Goal: Task Accomplishment & Management: Manage account settings

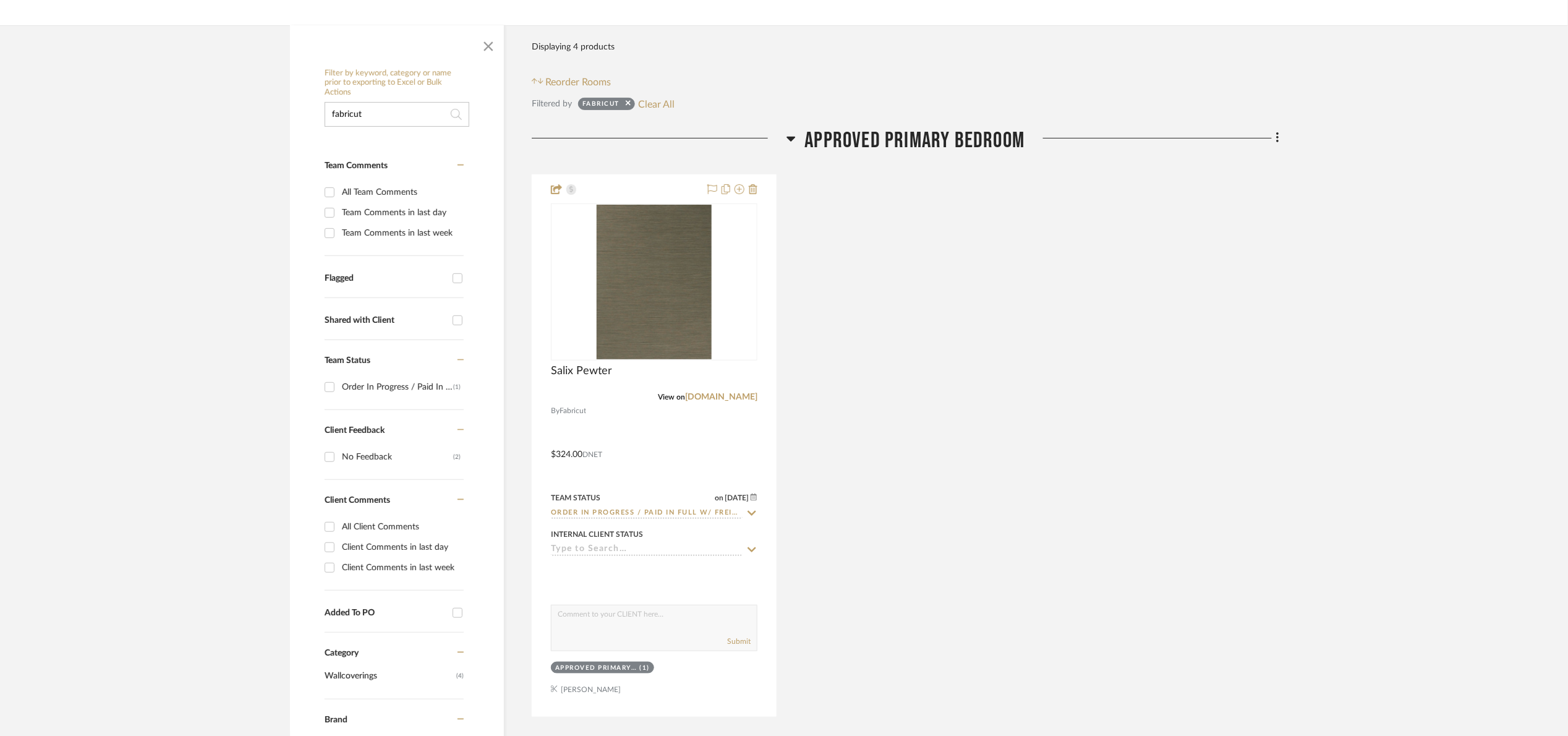
drag, startPoint x: 402, startPoint y: 113, endPoint x: 85, endPoint y: 125, distance: 317.2
click at [99, 128] on project-details-page "SHOW ME Project: 10. Patel Renovation Project Settings + Add Room/Section + Qui…" at bounding box center [784, 583] width 1568 height 1360
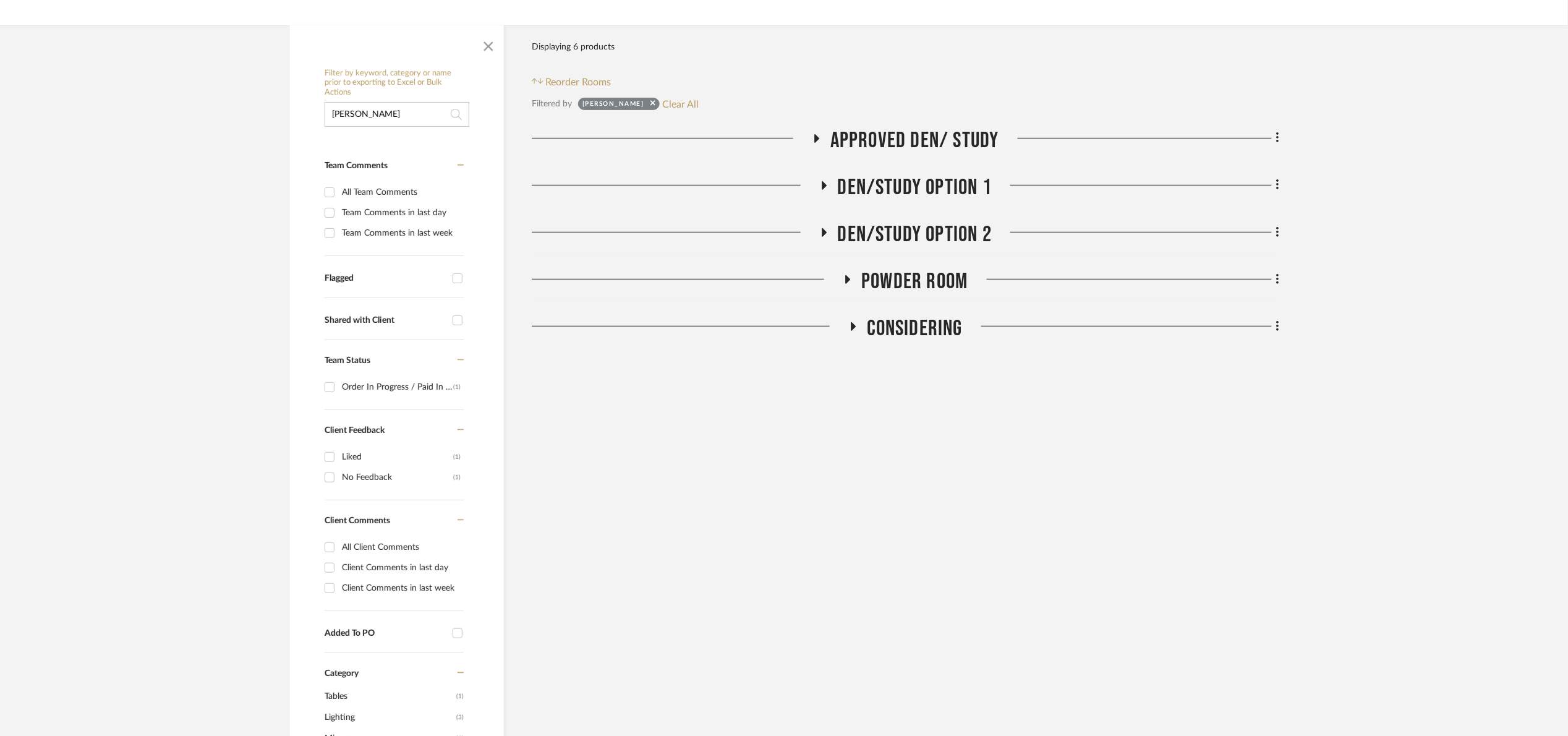
click at [951, 130] on span "Approved Den/ Study" at bounding box center [915, 141] width 169 height 27
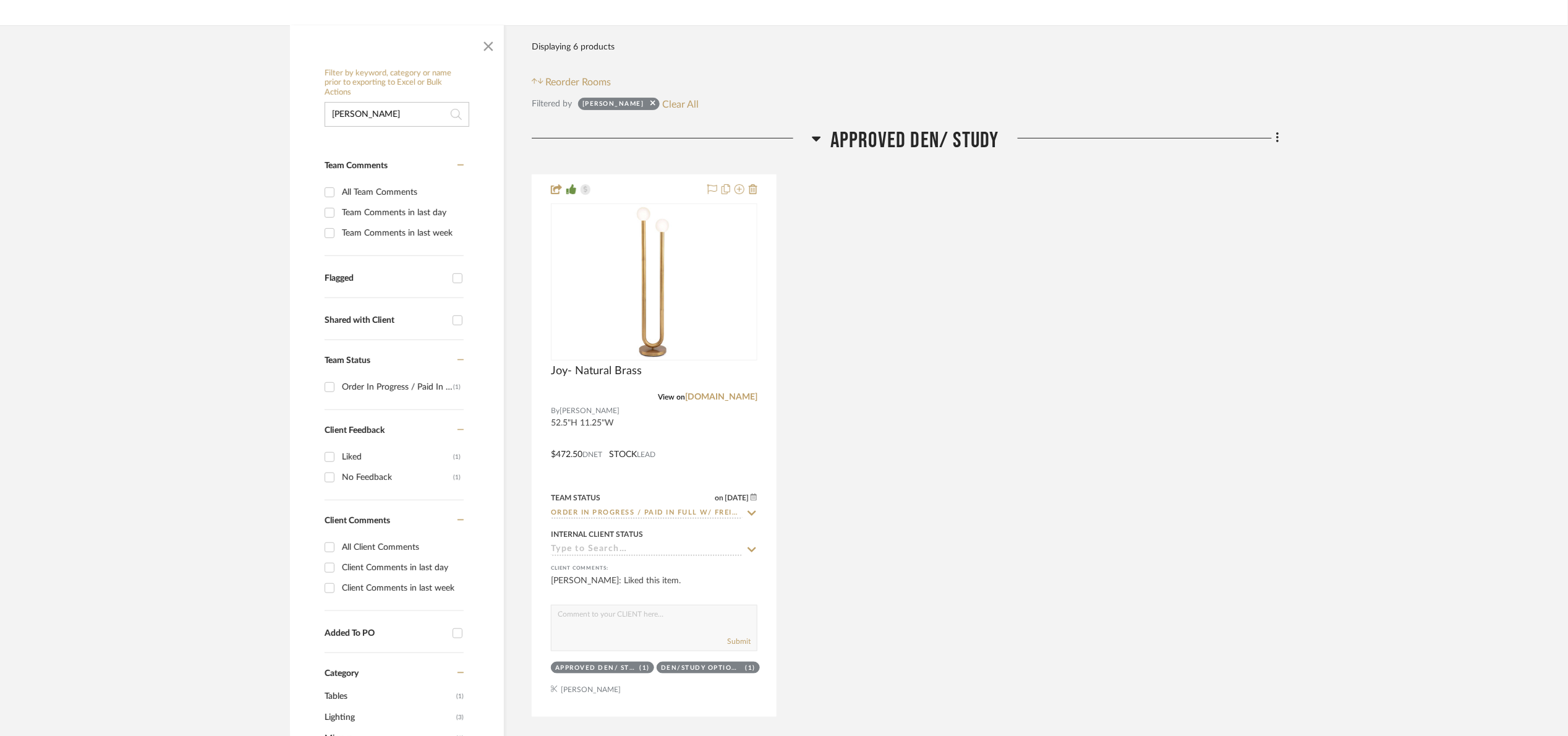
click at [951, 130] on span "Approved Den/ Study" at bounding box center [915, 141] width 169 height 27
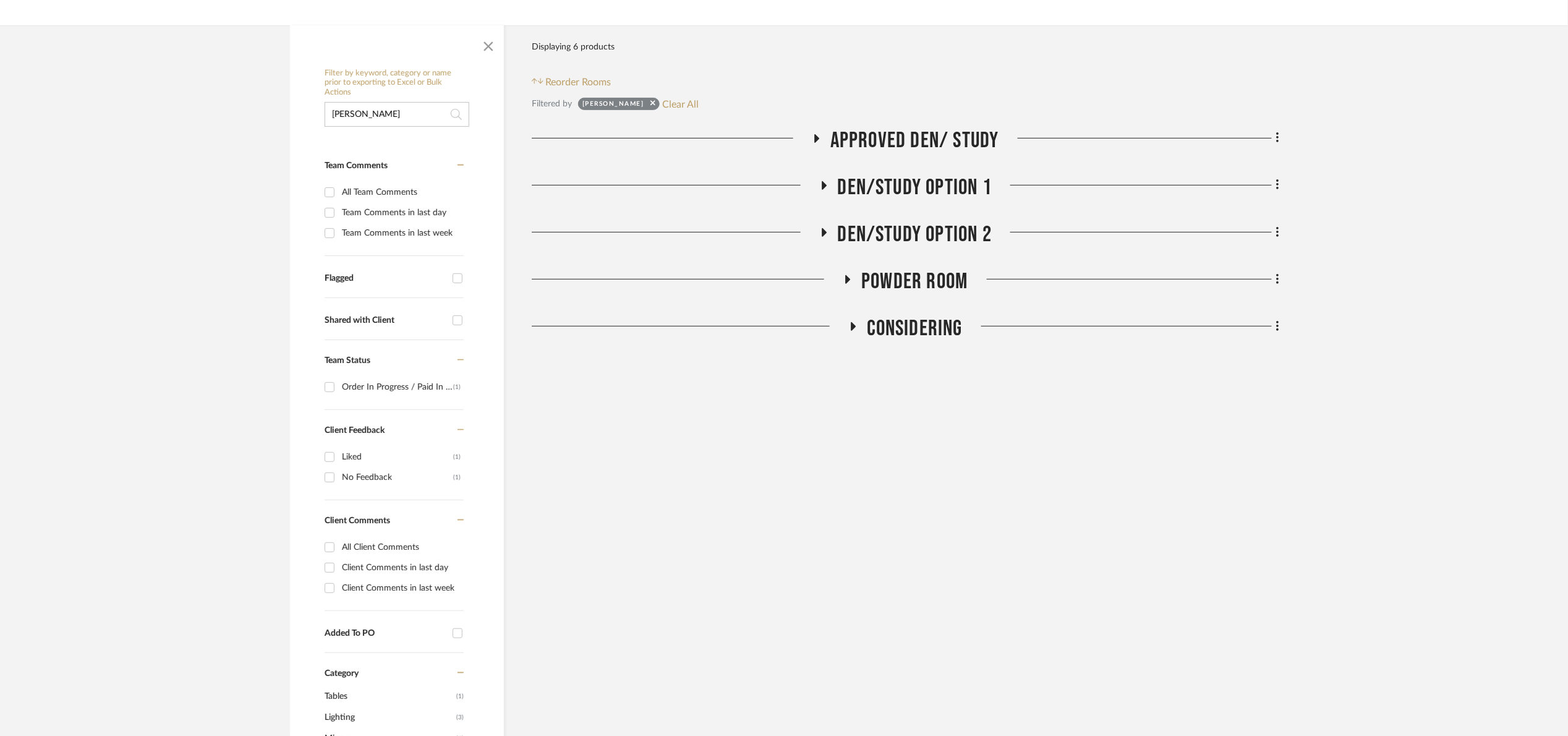
click at [867, 136] on span "Approved Den/ Study" at bounding box center [915, 141] width 169 height 27
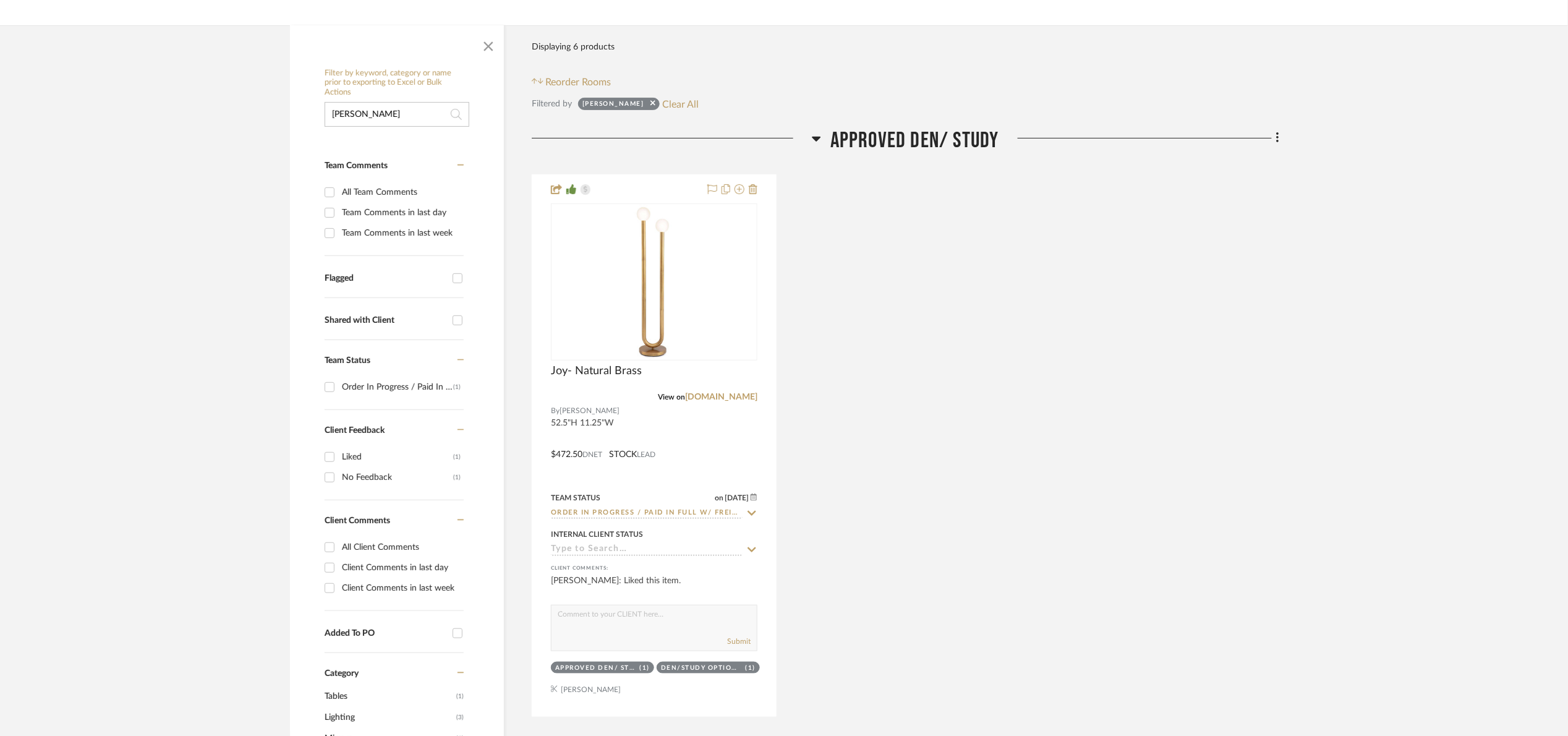
click at [867, 136] on span "Approved Den/ Study" at bounding box center [915, 141] width 169 height 27
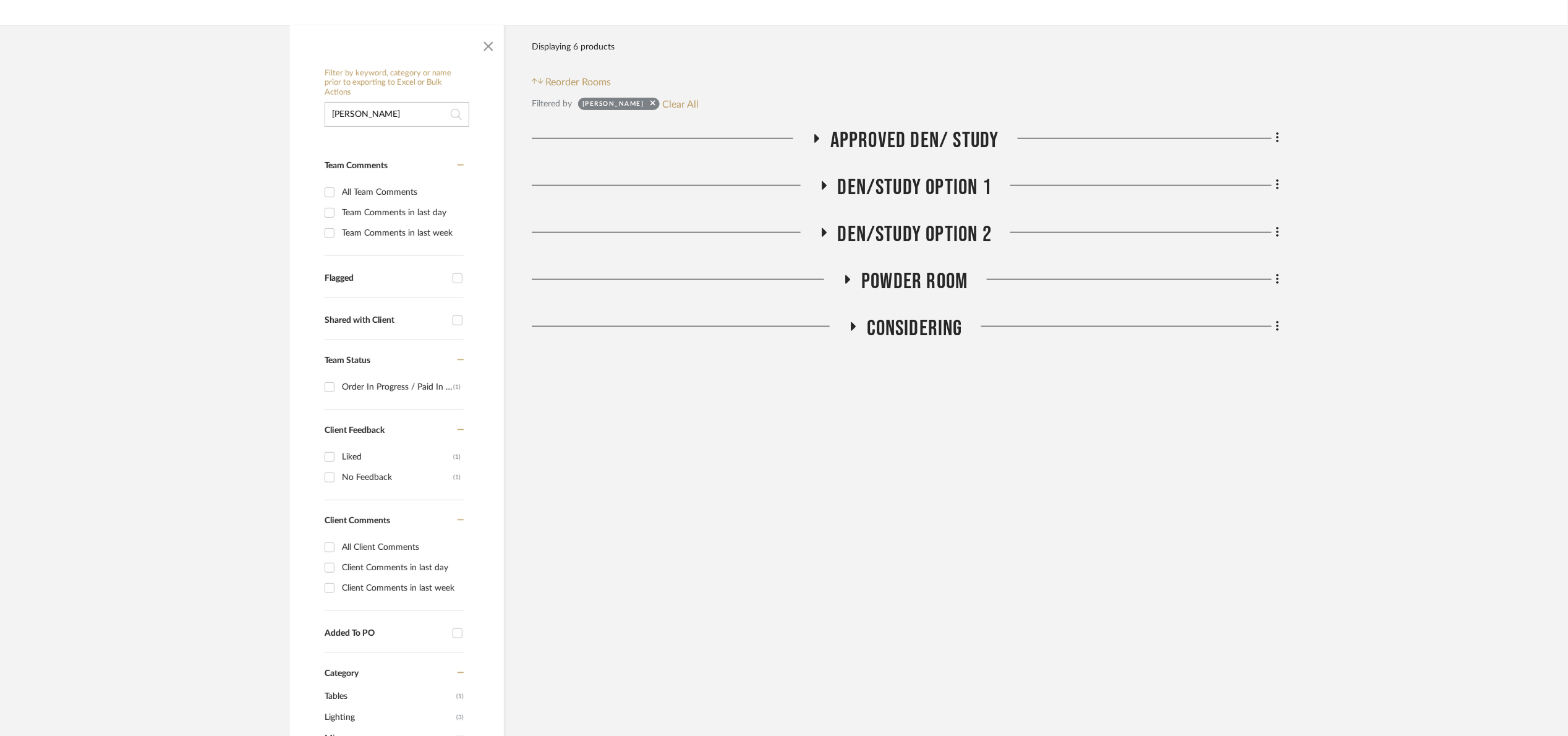
click at [889, 188] on span "Den/Study Option 1" at bounding box center [915, 187] width 154 height 27
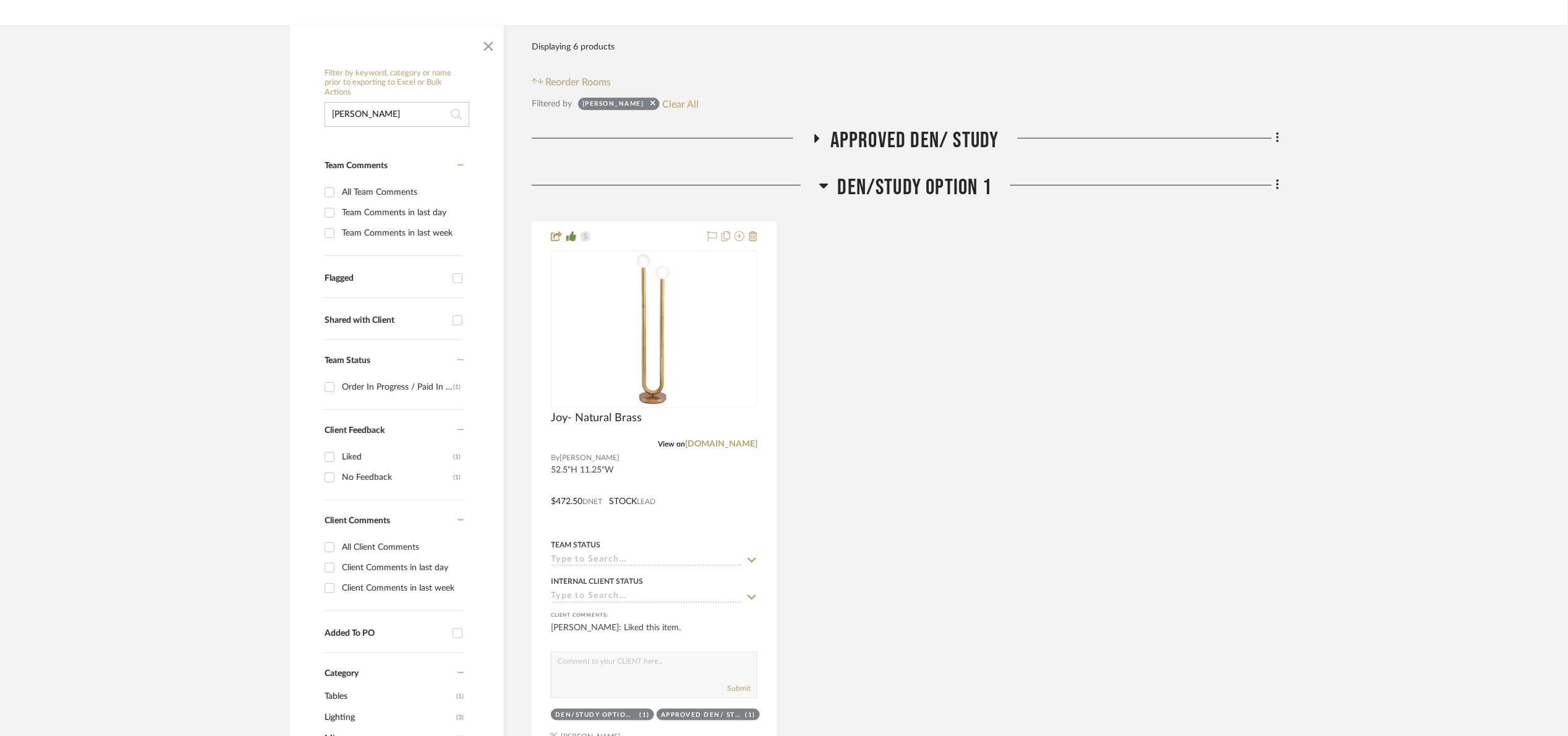
click at [889, 188] on span "Den/Study Option 1" at bounding box center [915, 187] width 154 height 27
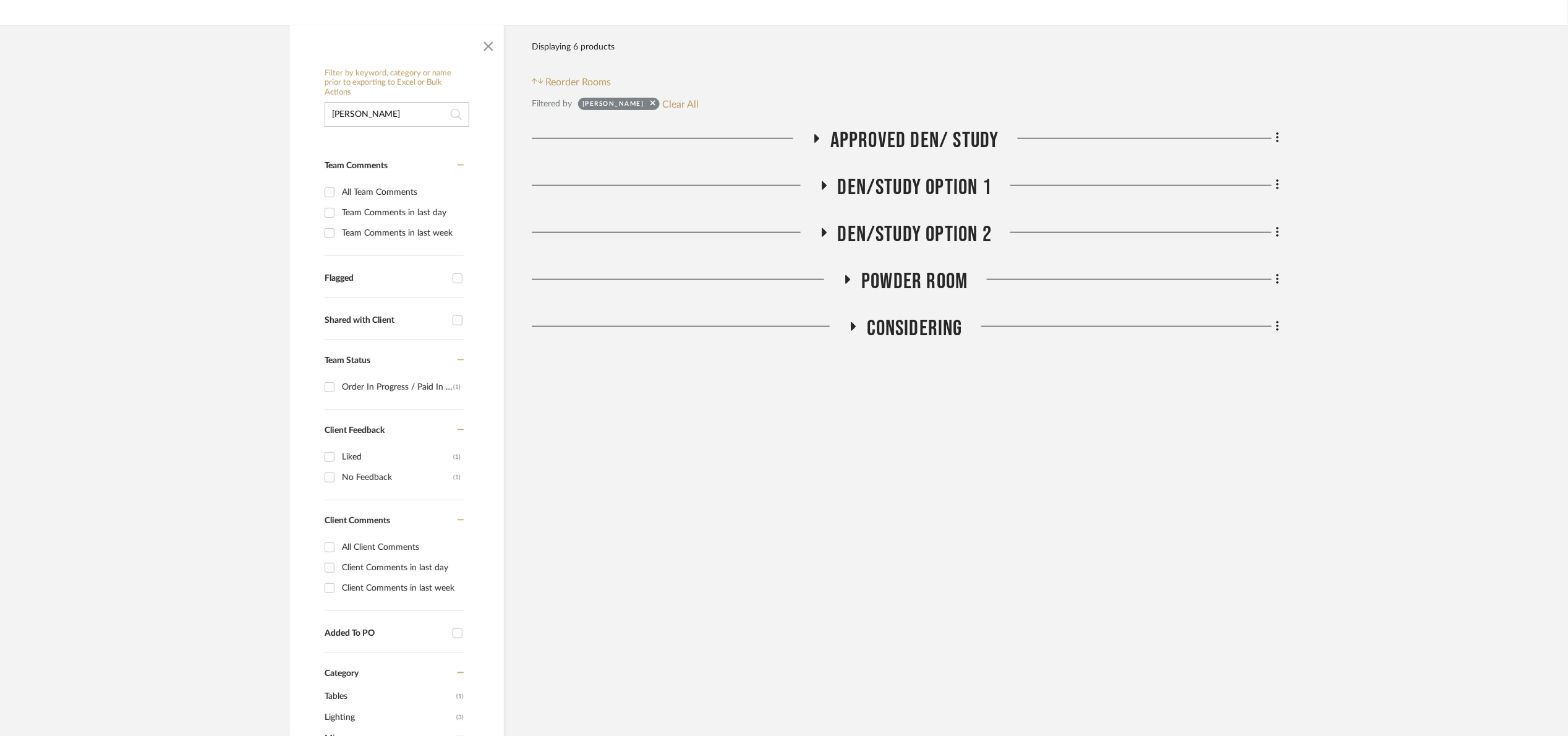
click at [889, 234] on span "Den/Study Option 2" at bounding box center [915, 234] width 154 height 27
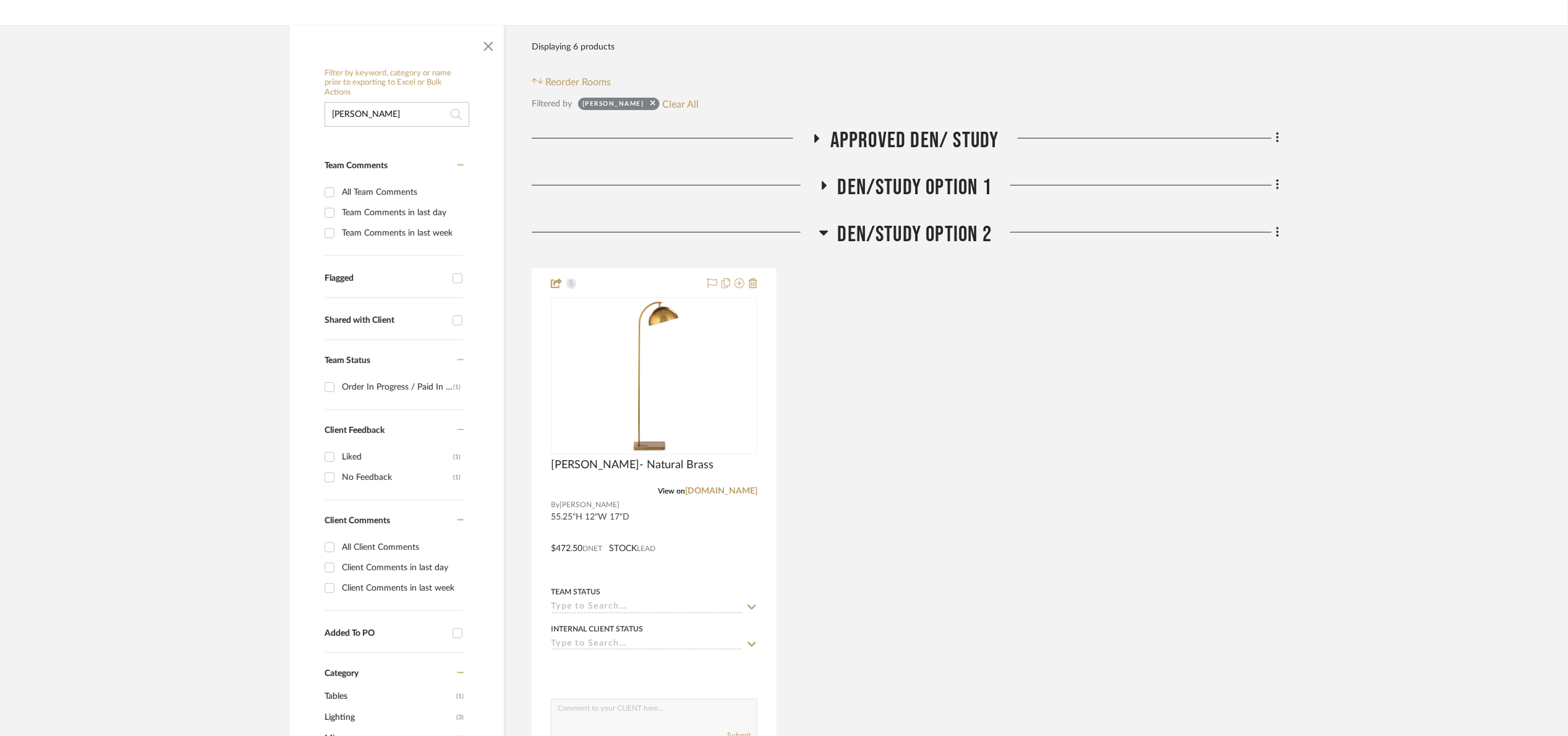
click at [889, 235] on span "Den/Study Option 2" at bounding box center [915, 234] width 154 height 27
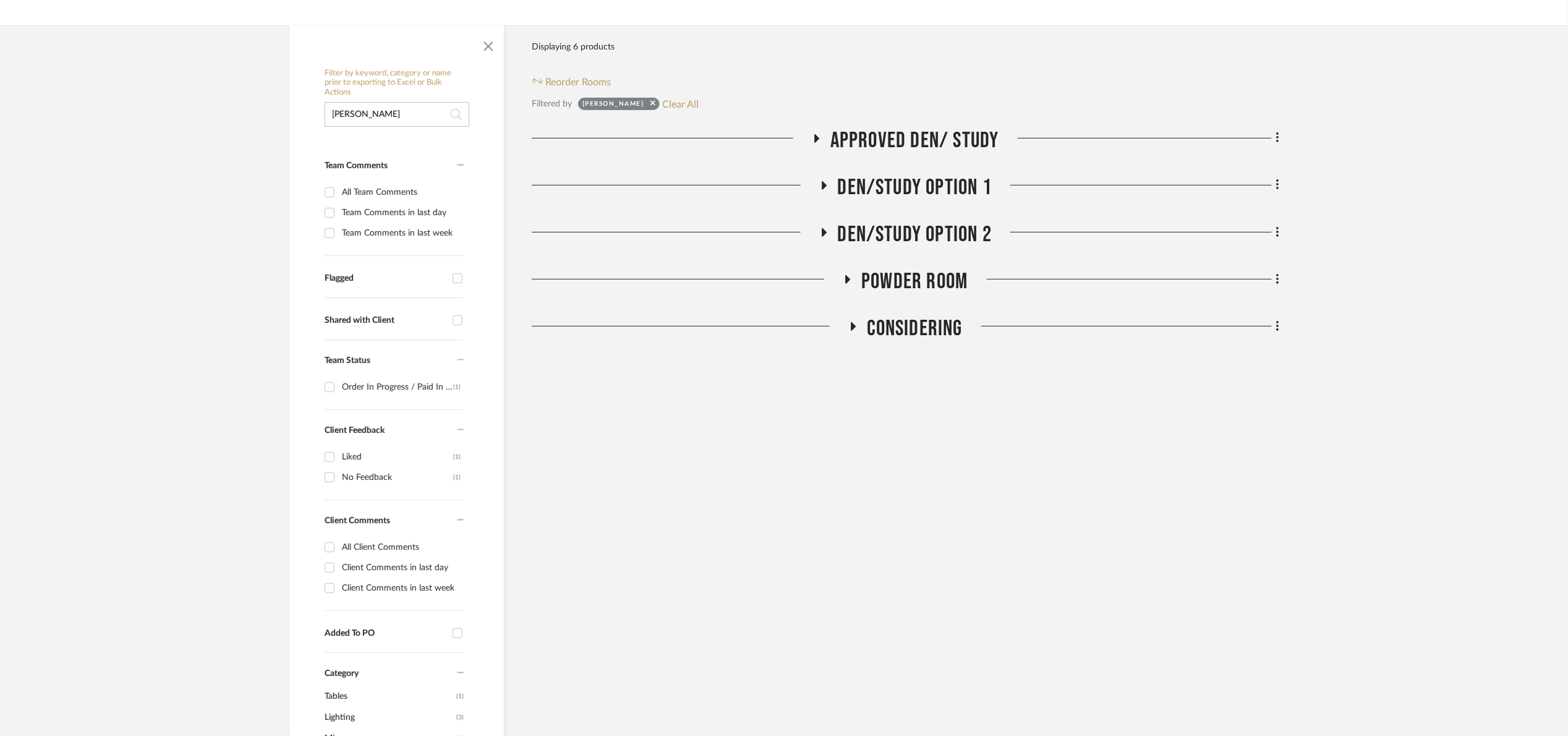
click at [911, 280] on span "Powder Room" at bounding box center [915, 281] width 107 height 27
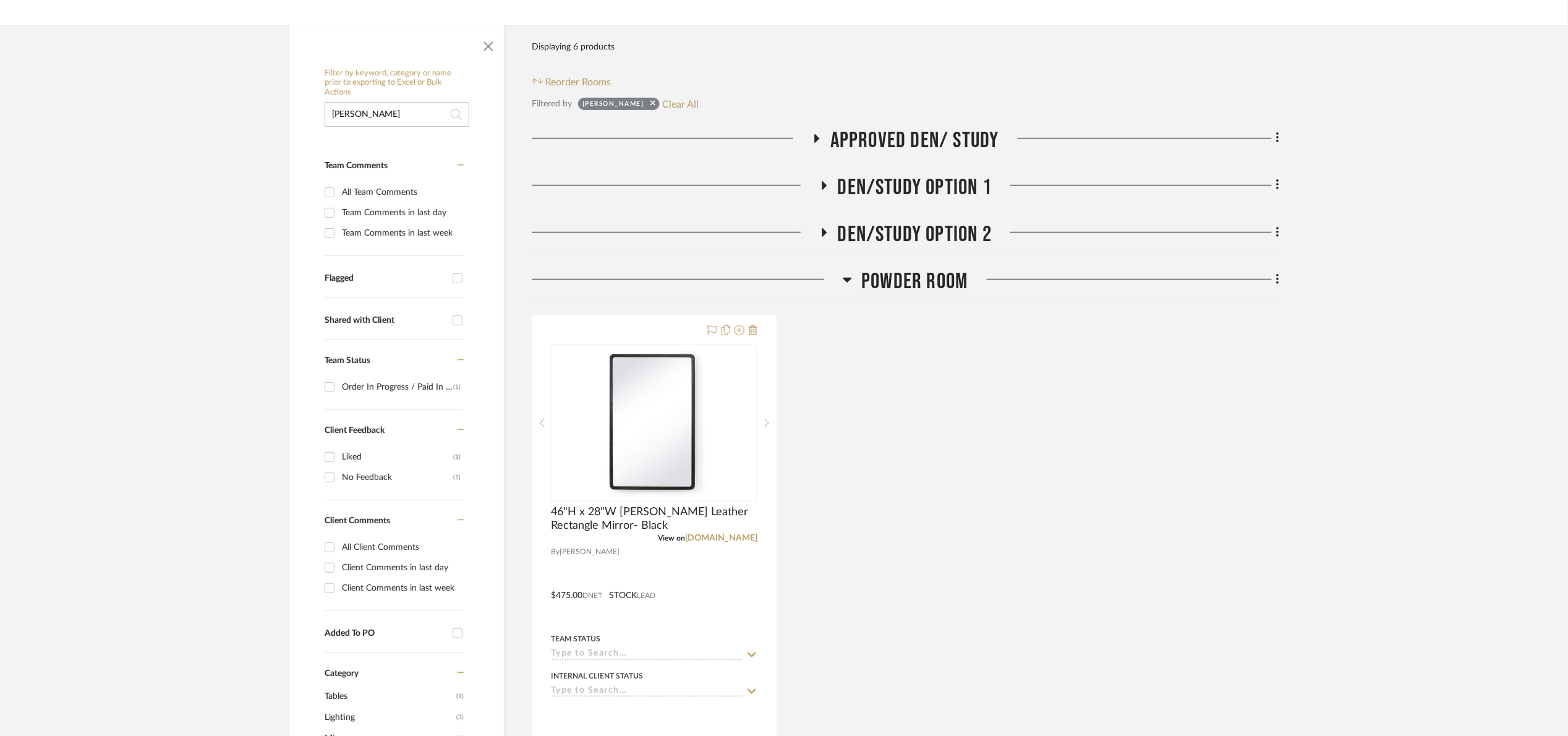
click at [911, 280] on span "Powder Room" at bounding box center [915, 281] width 107 height 27
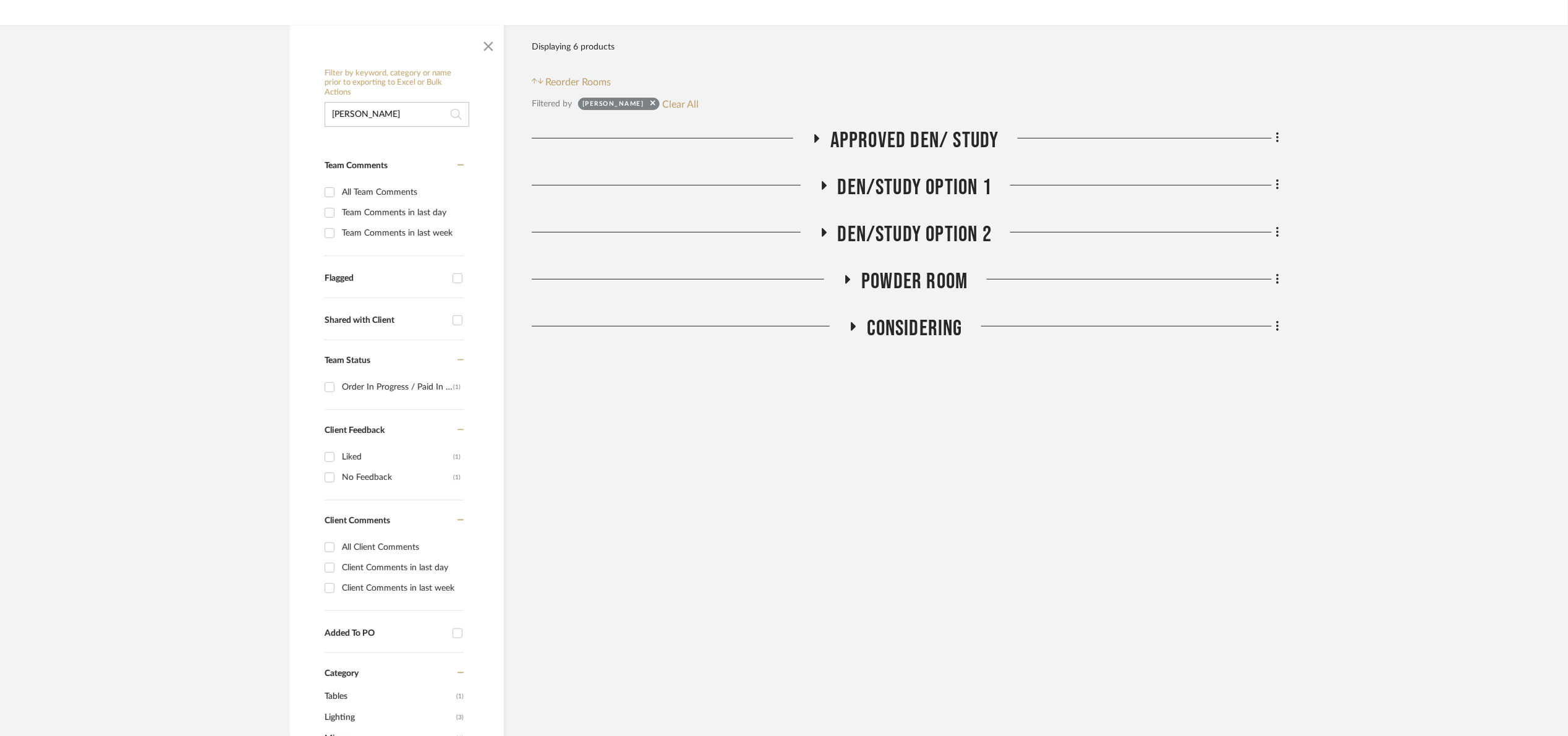
click at [893, 137] on span "Approved Den/ Study" at bounding box center [915, 141] width 169 height 27
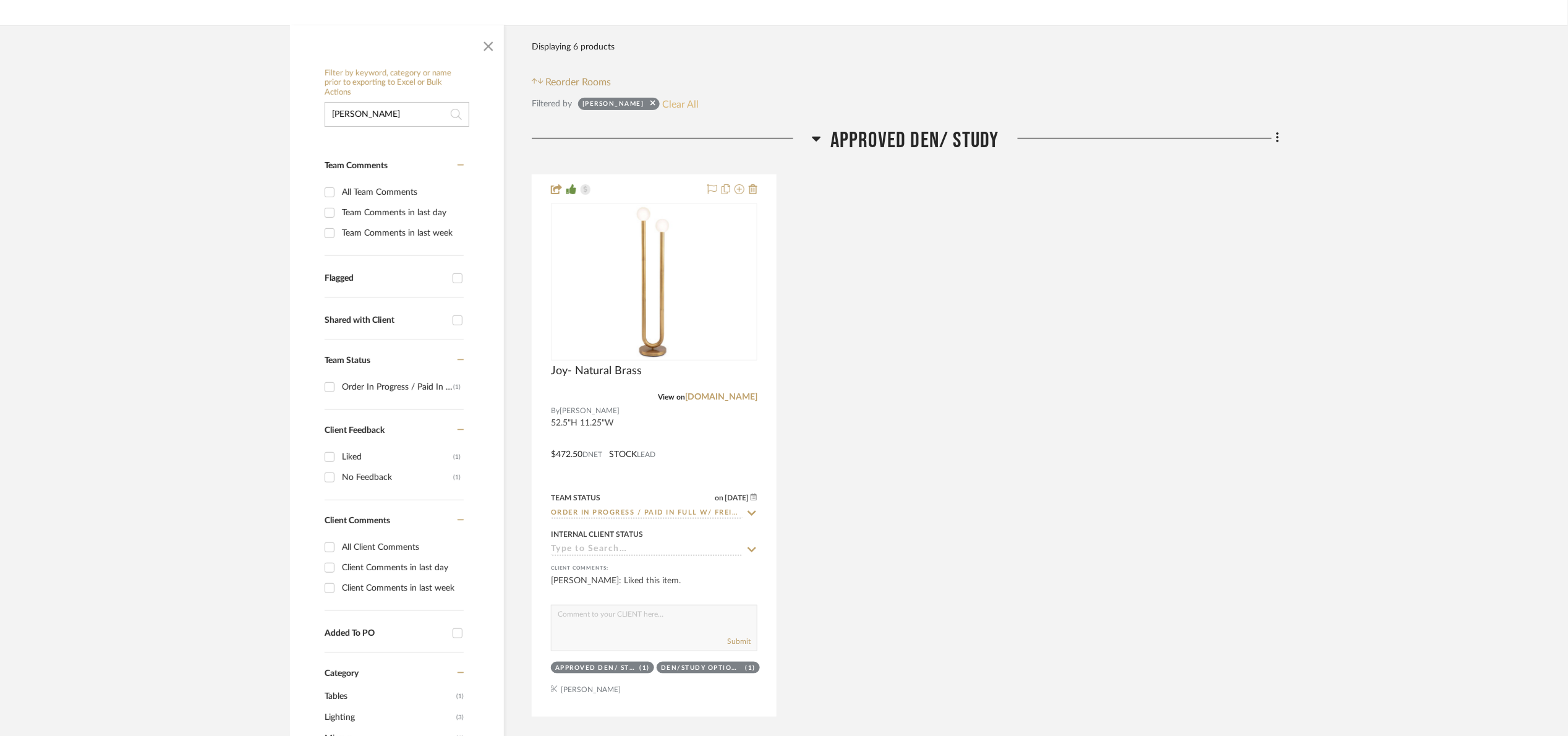
click at [663, 100] on button "Clear All" at bounding box center [681, 104] width 37 height 16
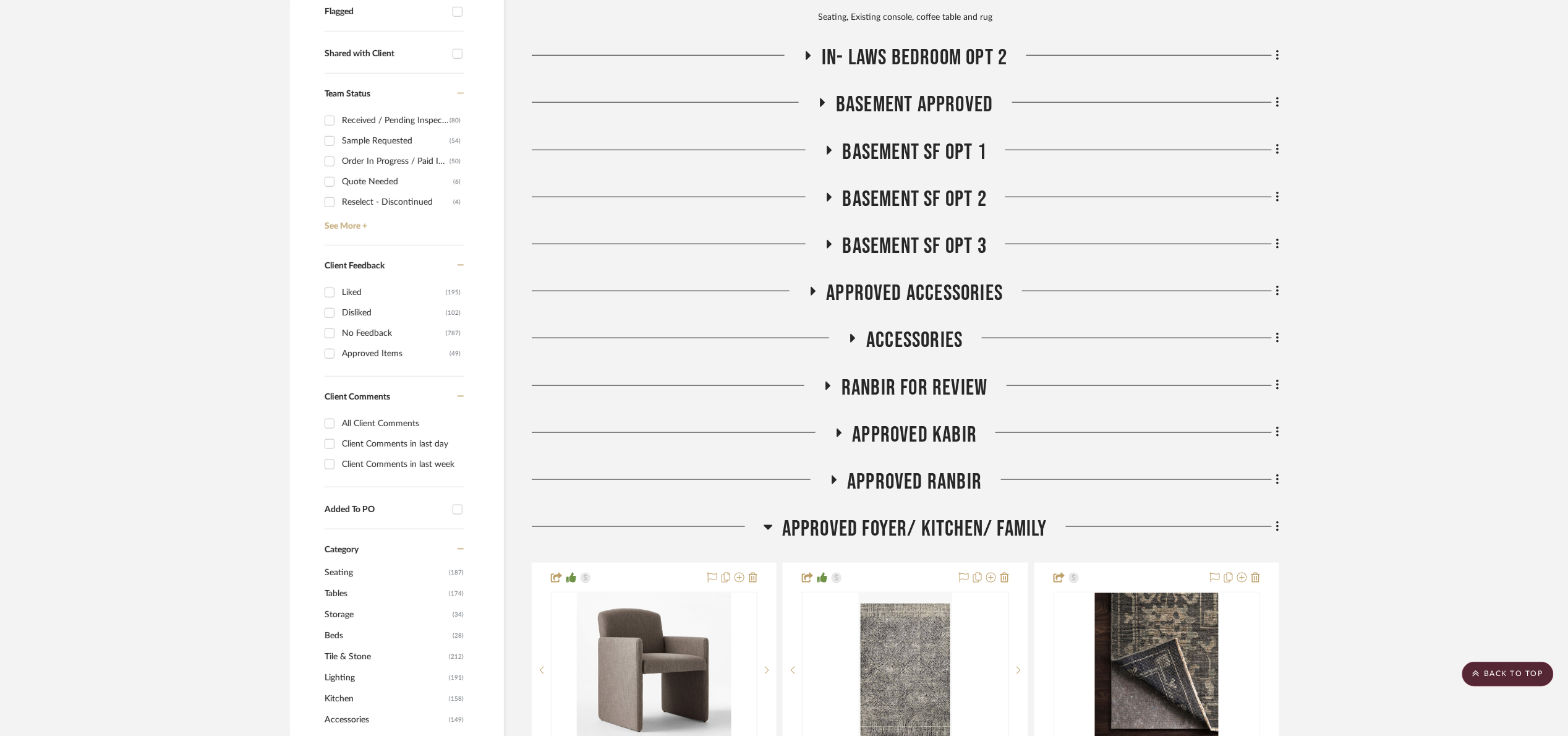
scroll to position [464, 0]
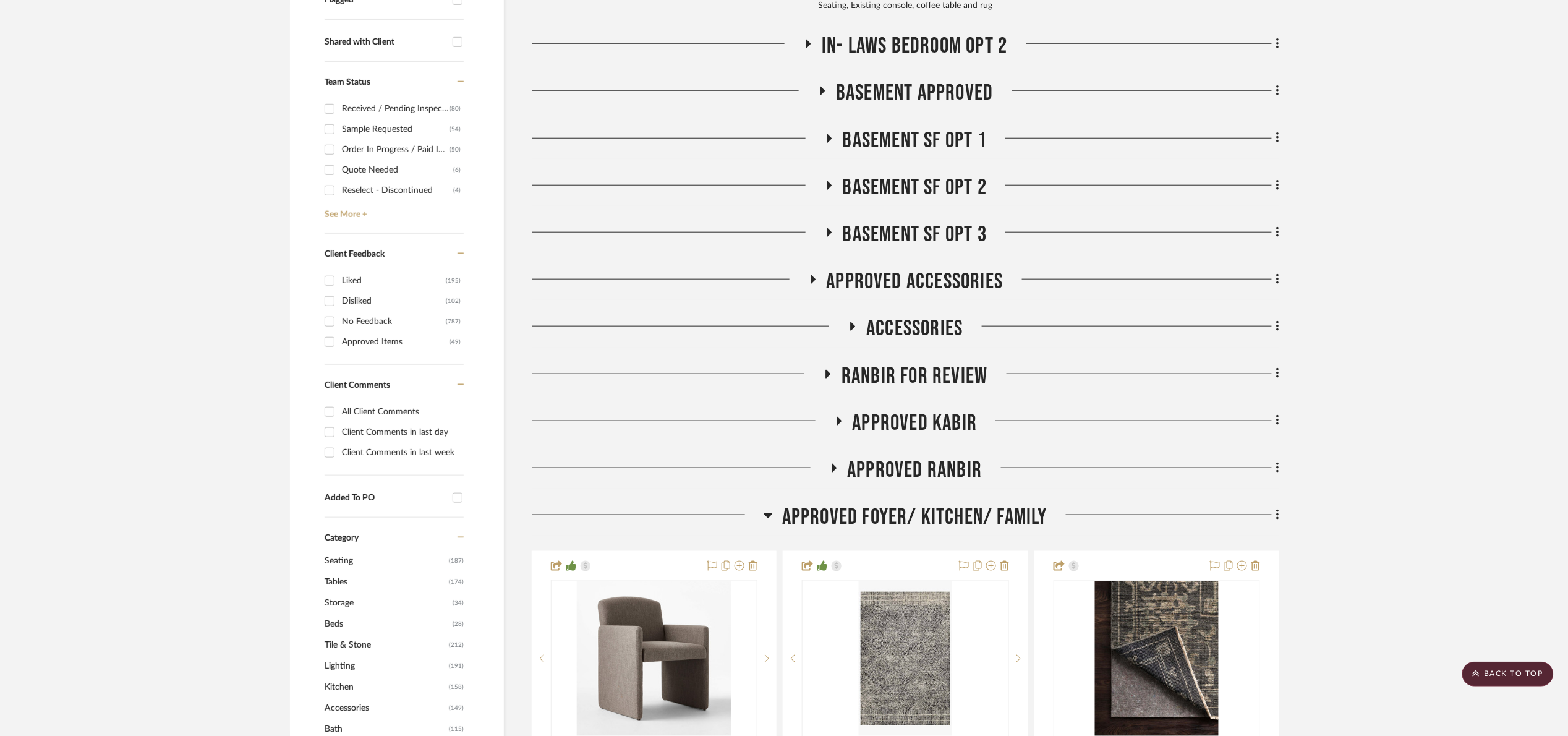
click at [975, 518] on span "Approved Foyer/ Kitchen/ Family" at bounding box center [915, 517] width 265 height 27
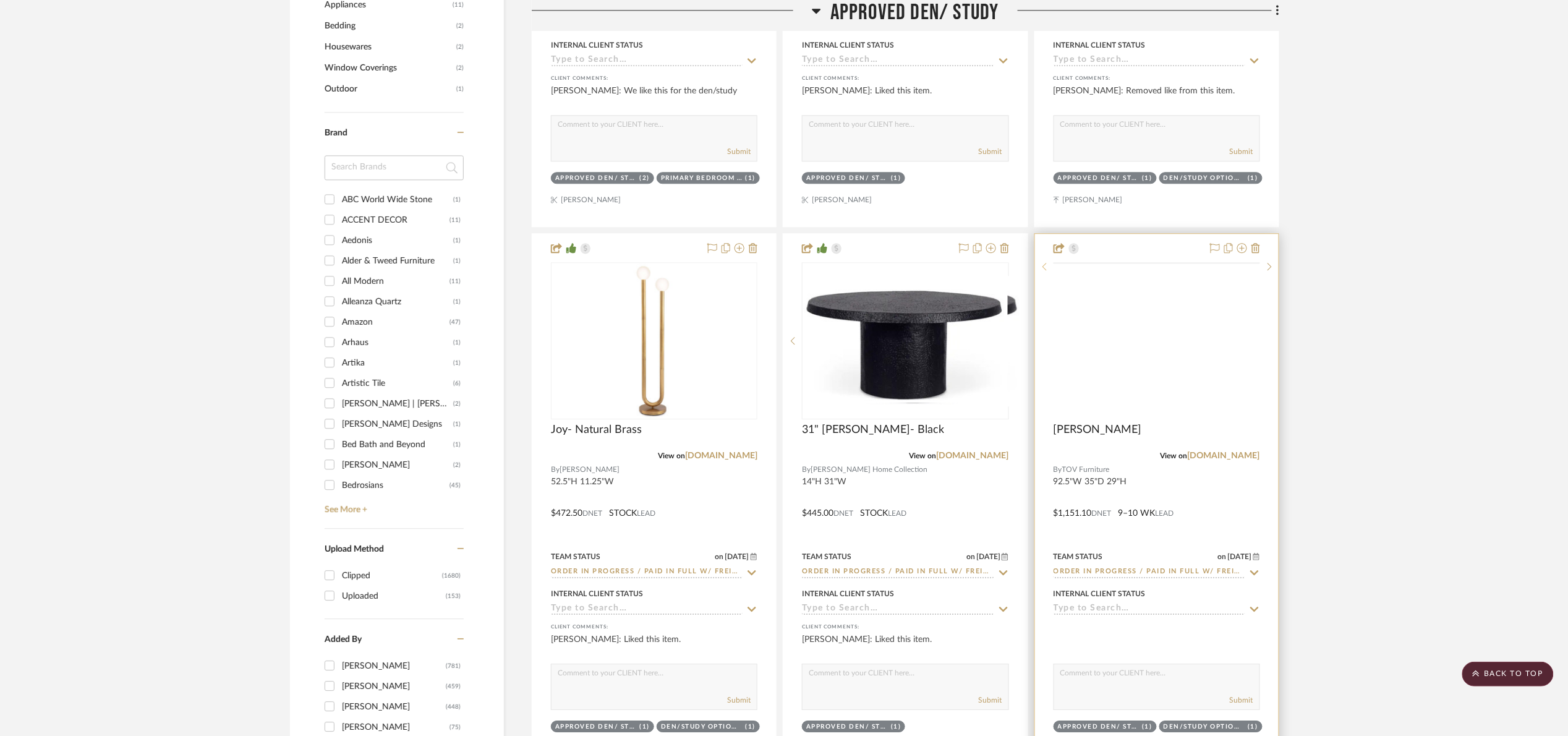
scroll to position [1391, 0]
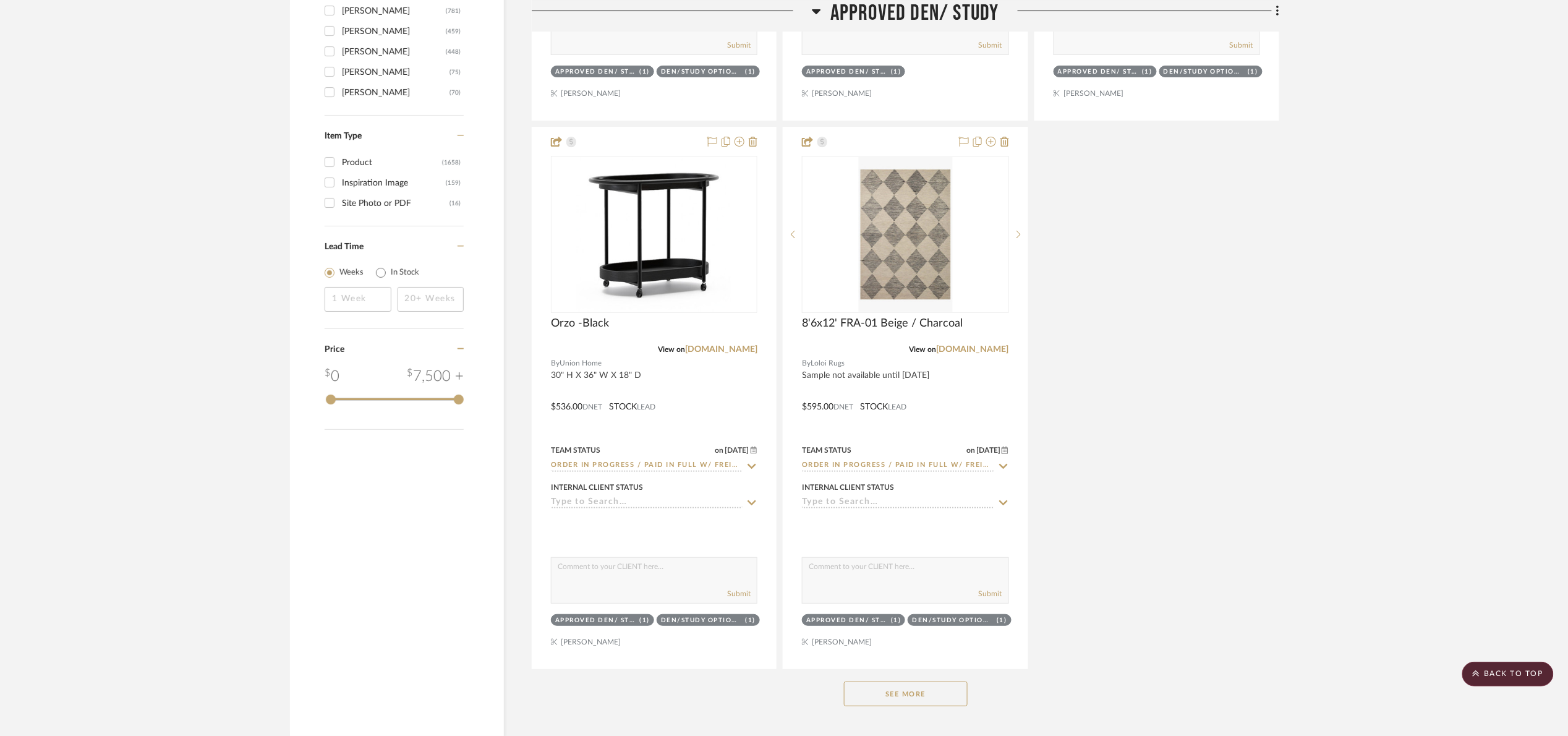
scroll to position [2504, 0]
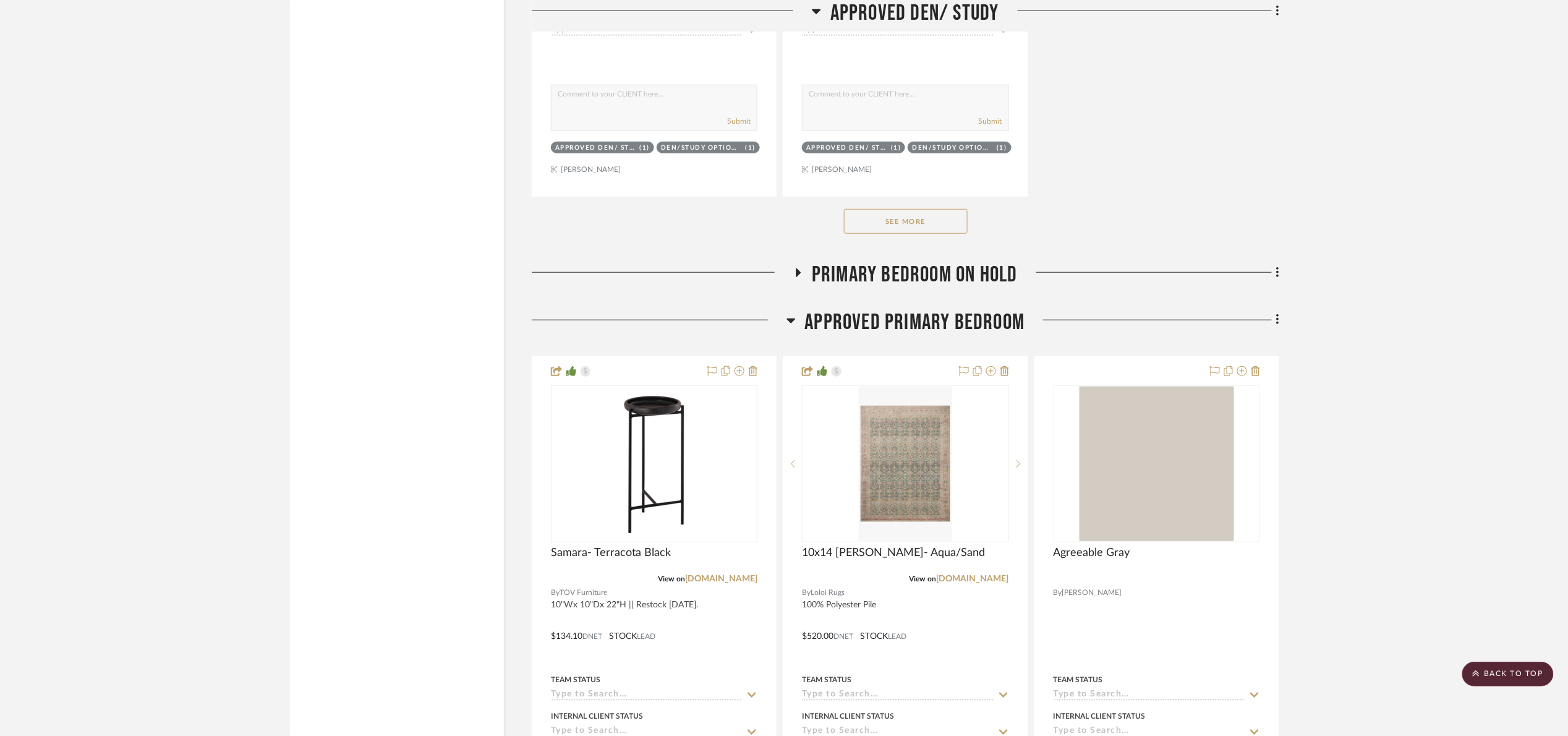
click at [954, 323] on span "Approved Primary Bedroom" at bounding box center [915, 322] width 220 height 27
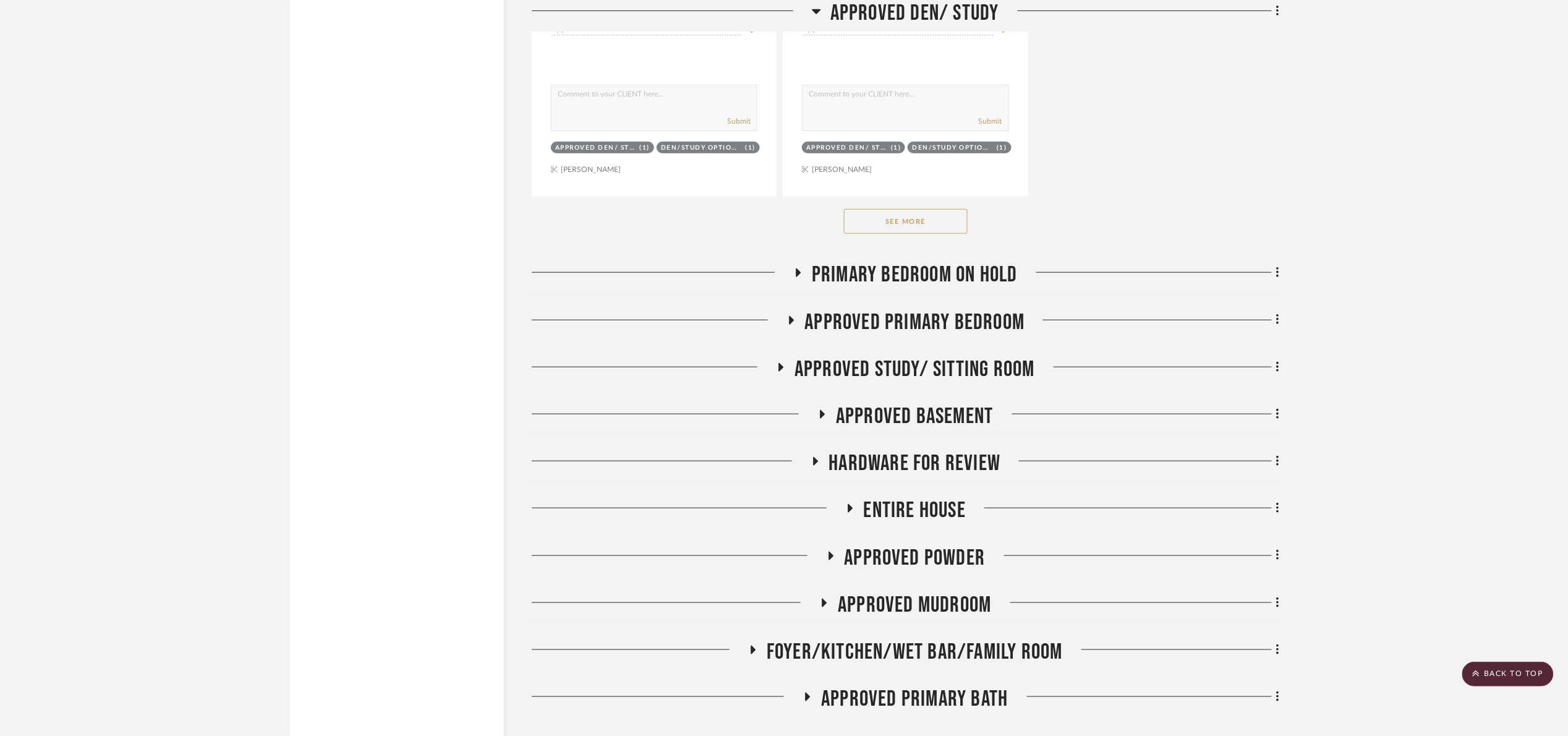
click at [913, 233] on button "See More" at bounding box center [906, 221] width 124 height 25
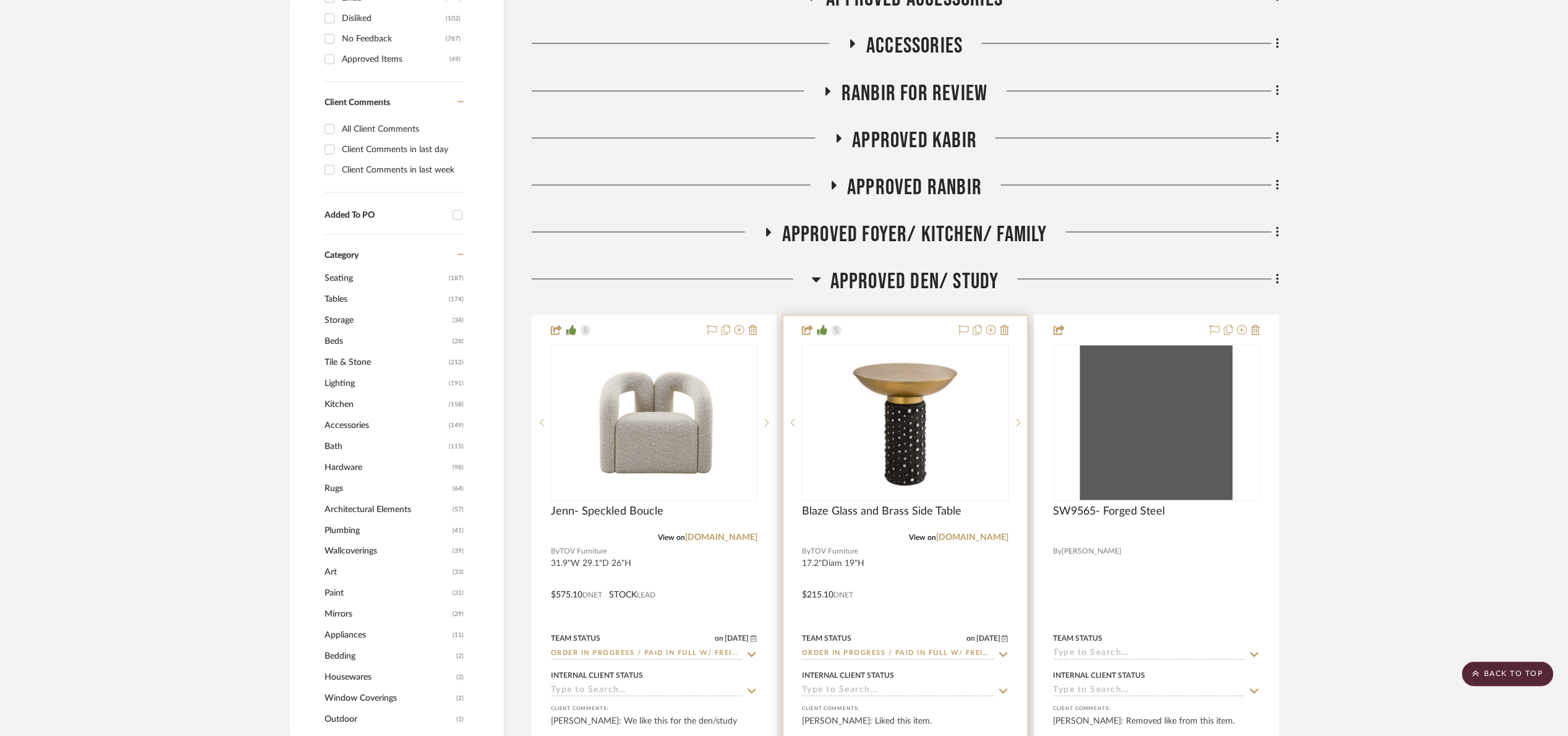
scroll to position [742, 0]
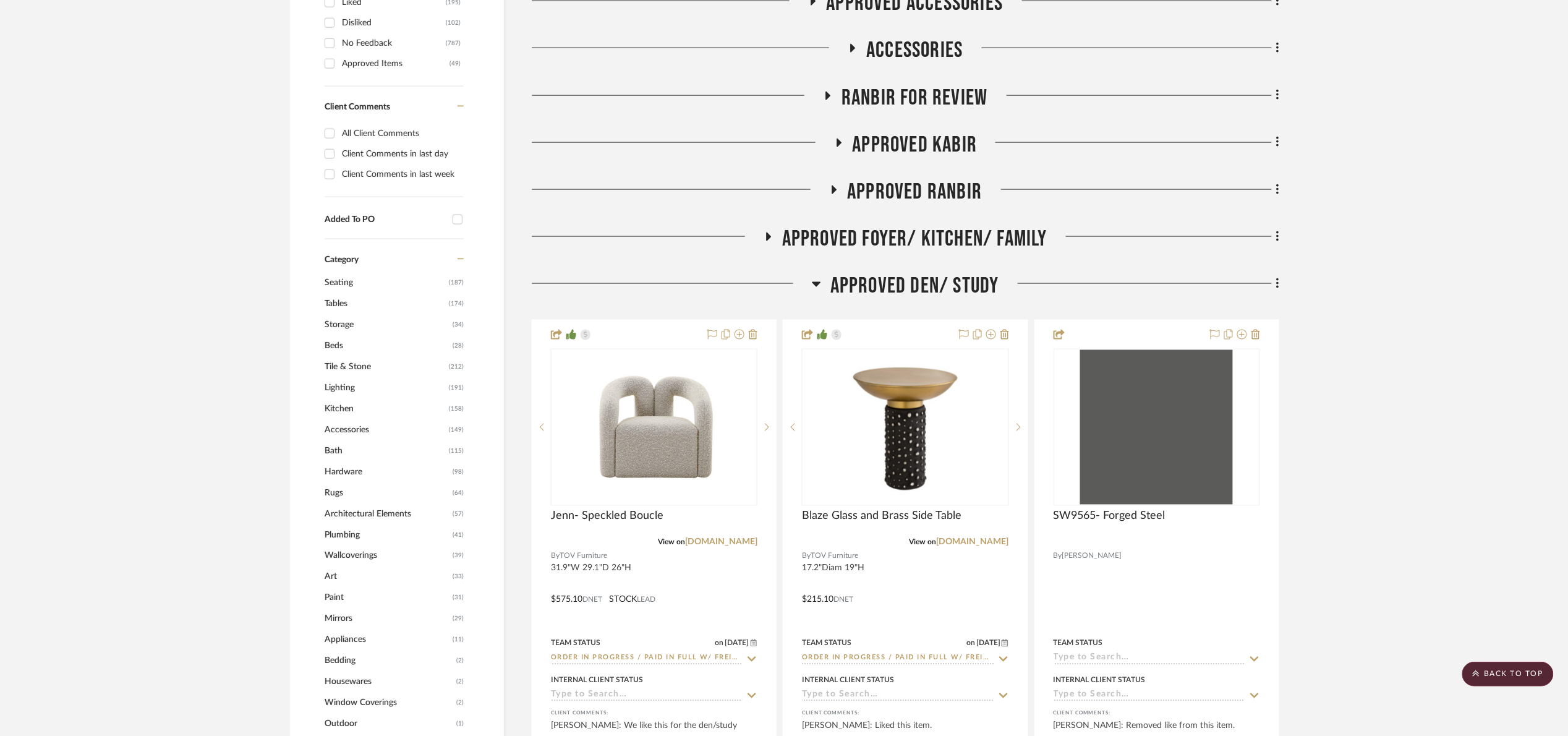
click at [942, 279] on span "Approved Den/ Study" at bounding box center [915, 285] width 169 height 27
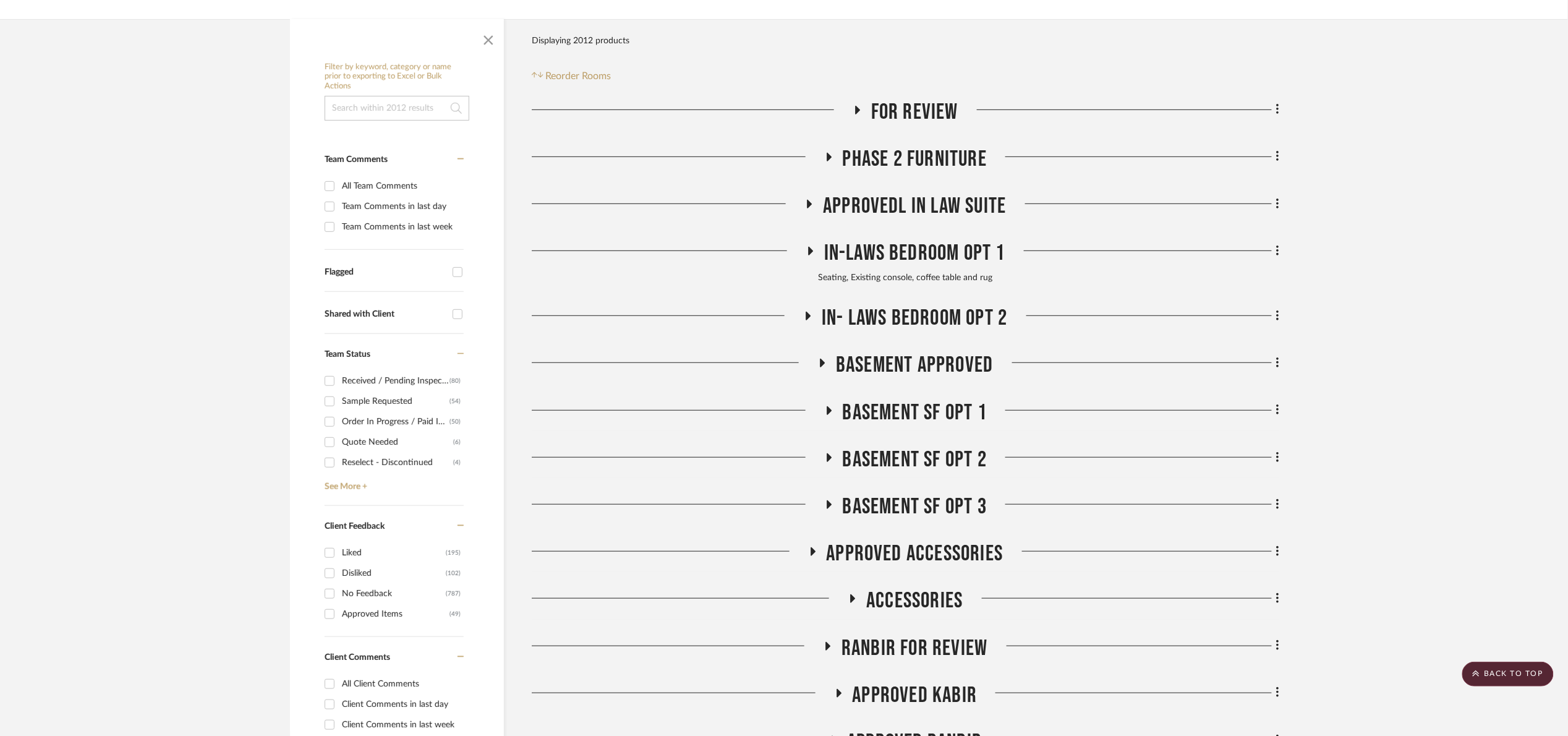
scroll to position [185, 0]
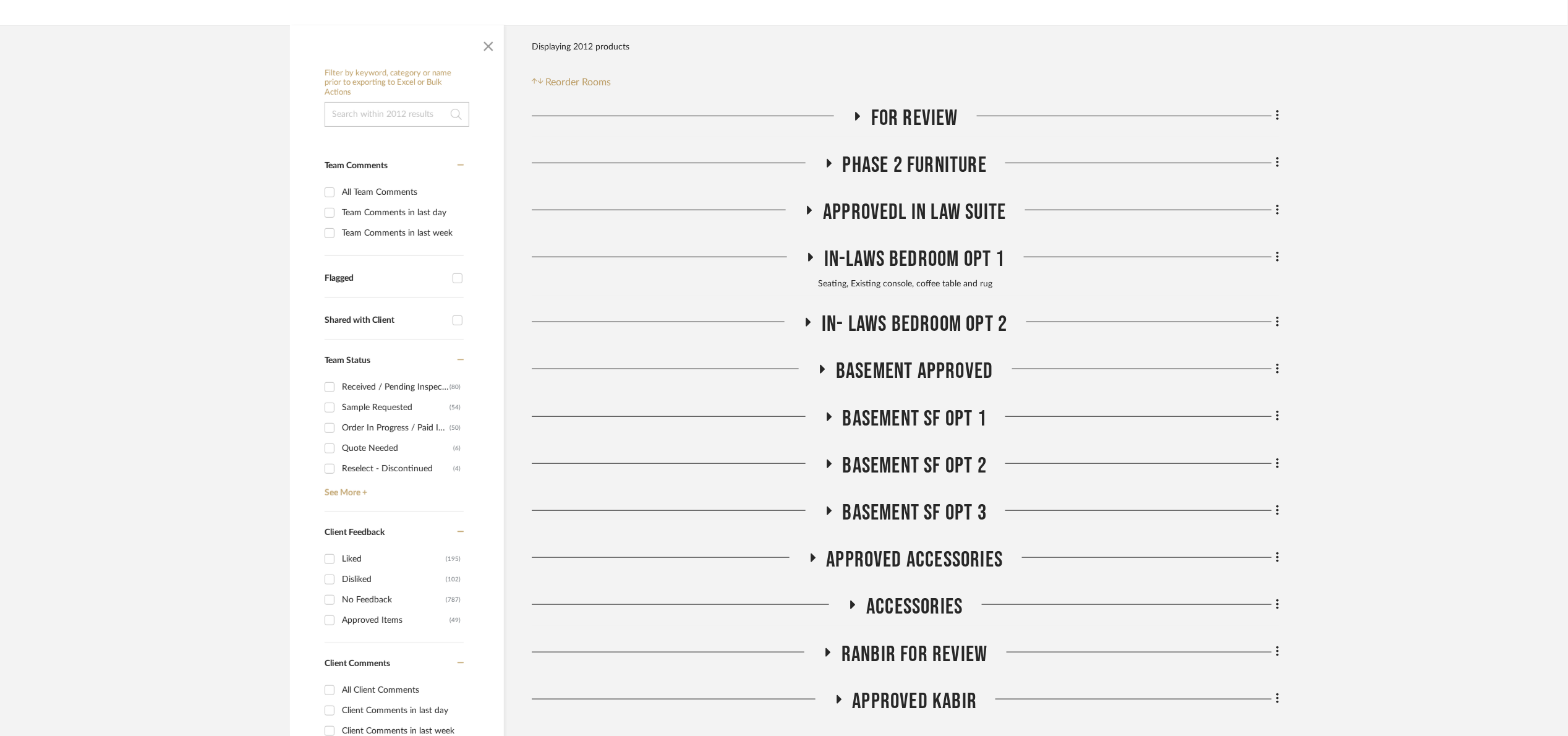
click at [941, 113] on span "For Review" at bounding box center [915, 118] width 87 height 27
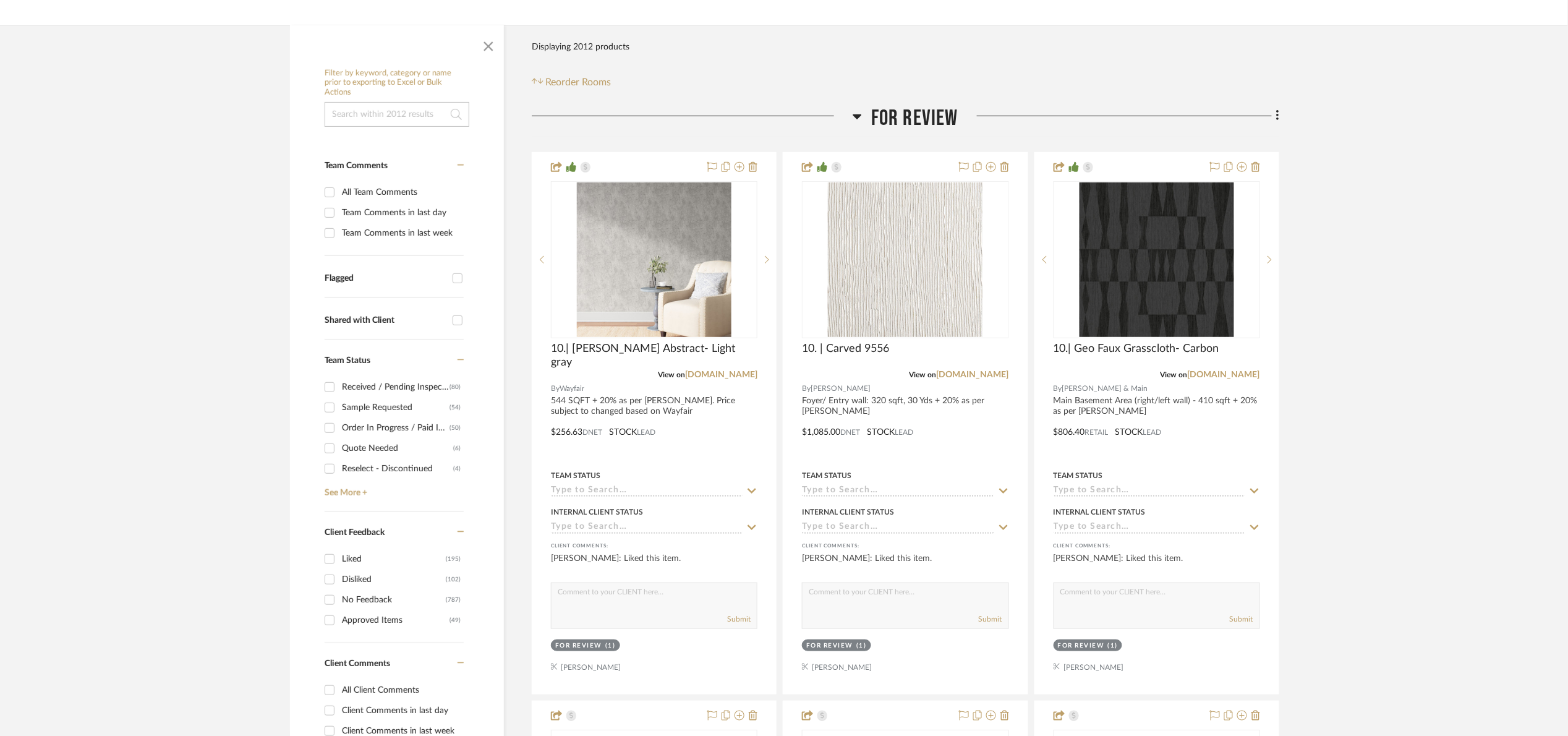
click at [941, 113] on span "For Review" at bounding box center [915, 118] width 87 height 27
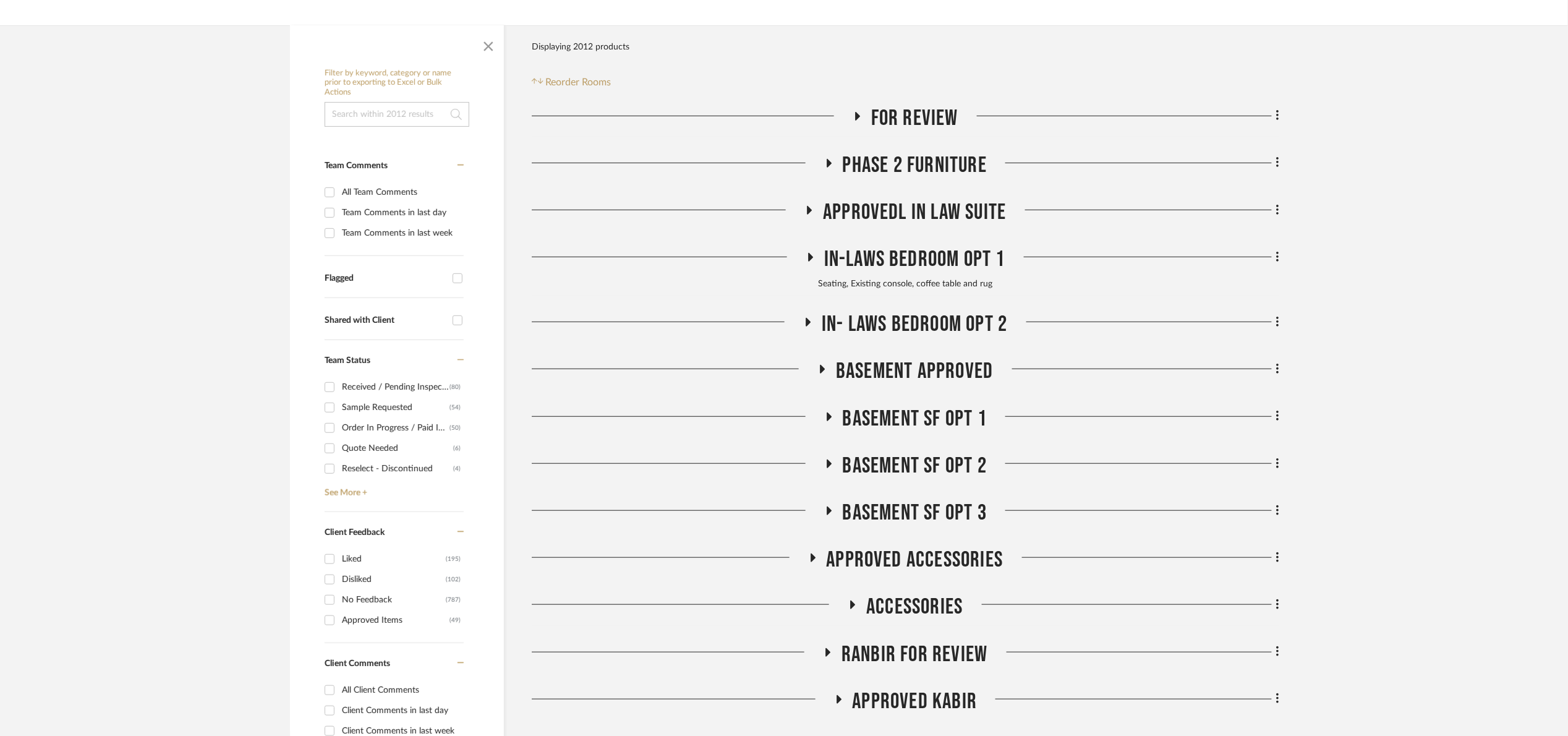
click at [407, 112] on input at bounding box center [397, 115] width 145 height 25
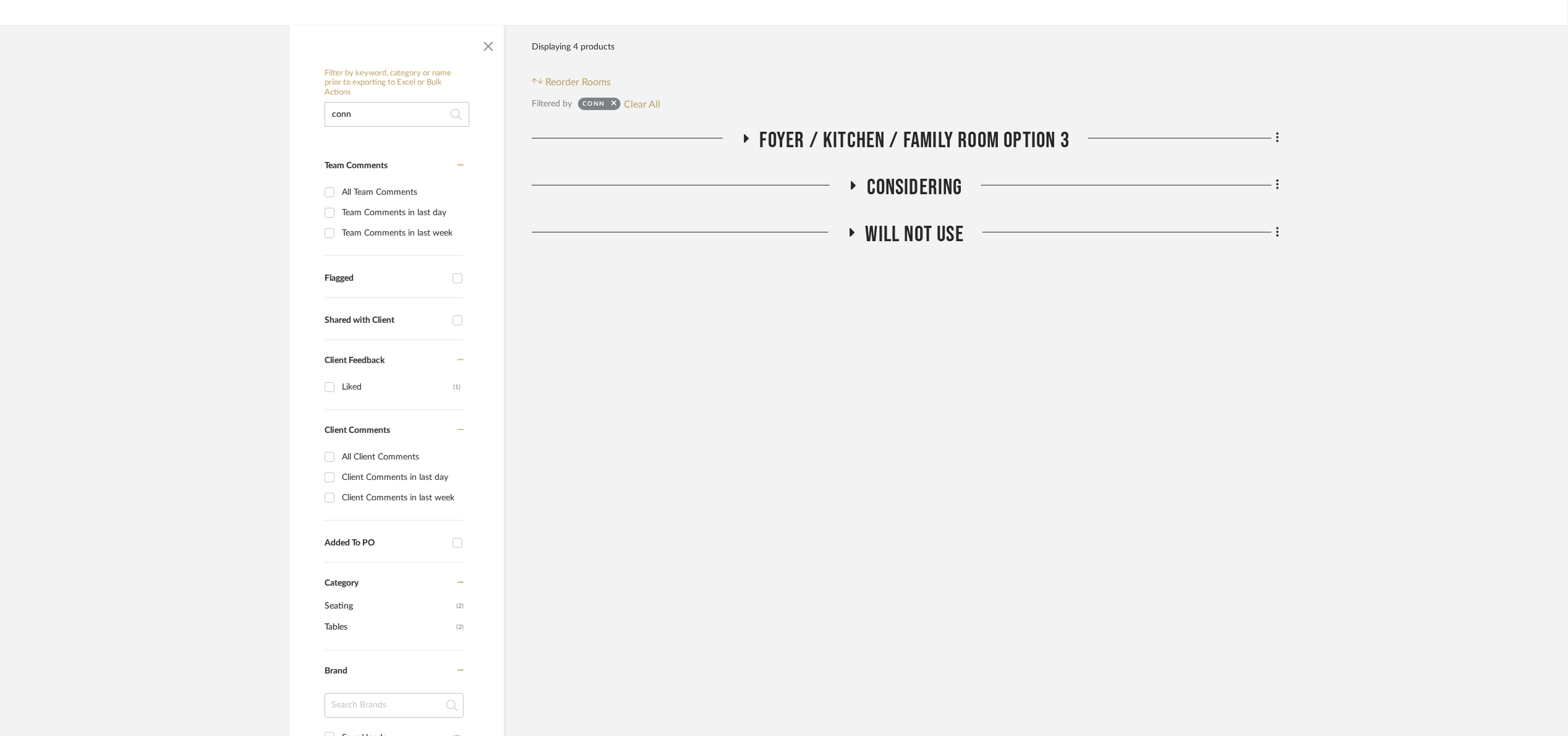
click at [890, 146] on span "Foyer / Kitchen / Family Room Option 3" at bounding box center [915, 141] width 311 height 27
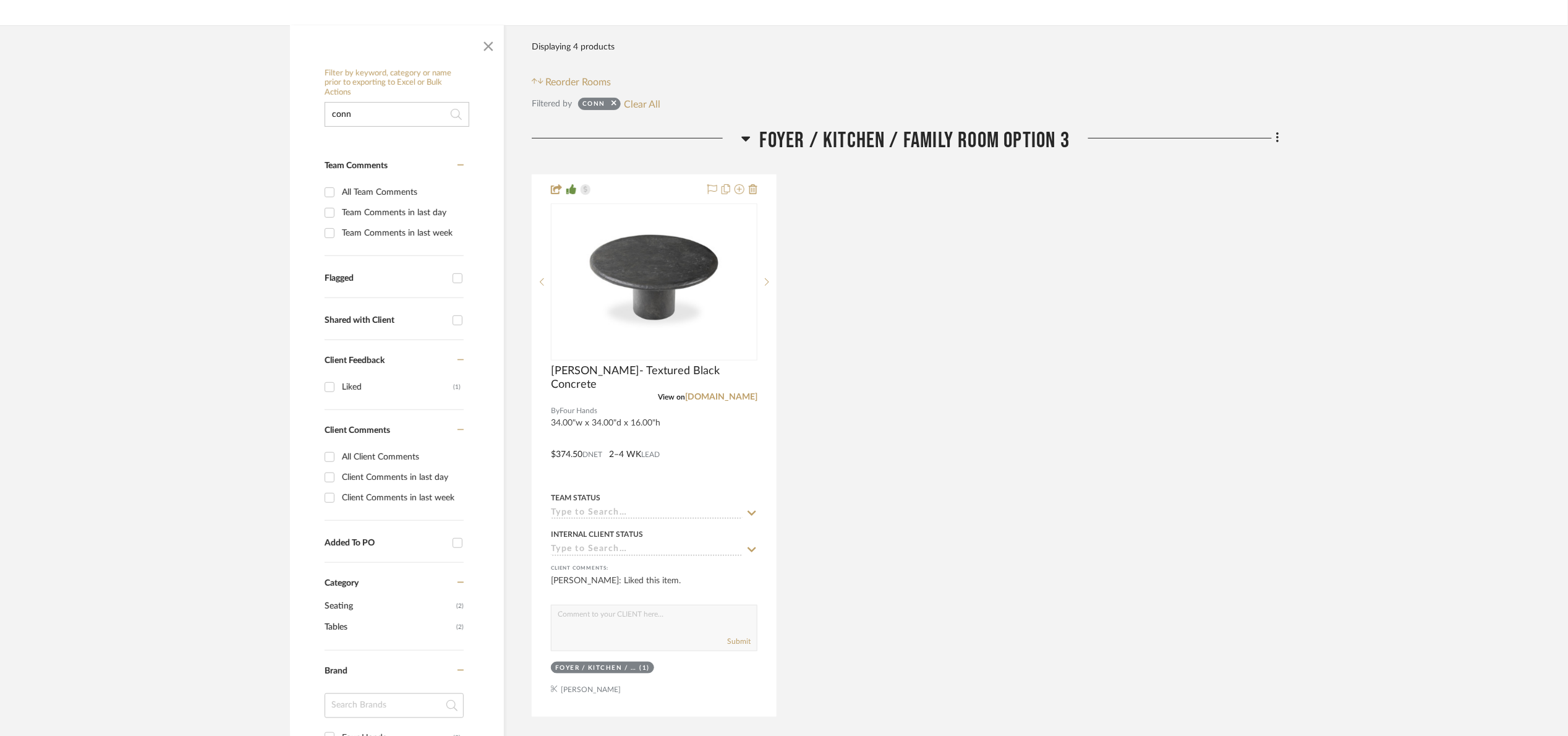
click at [879, 143] on span "Foyer / Kitchen / Family Room Option 3" at bounding box center [915, 141] width 311 height 27
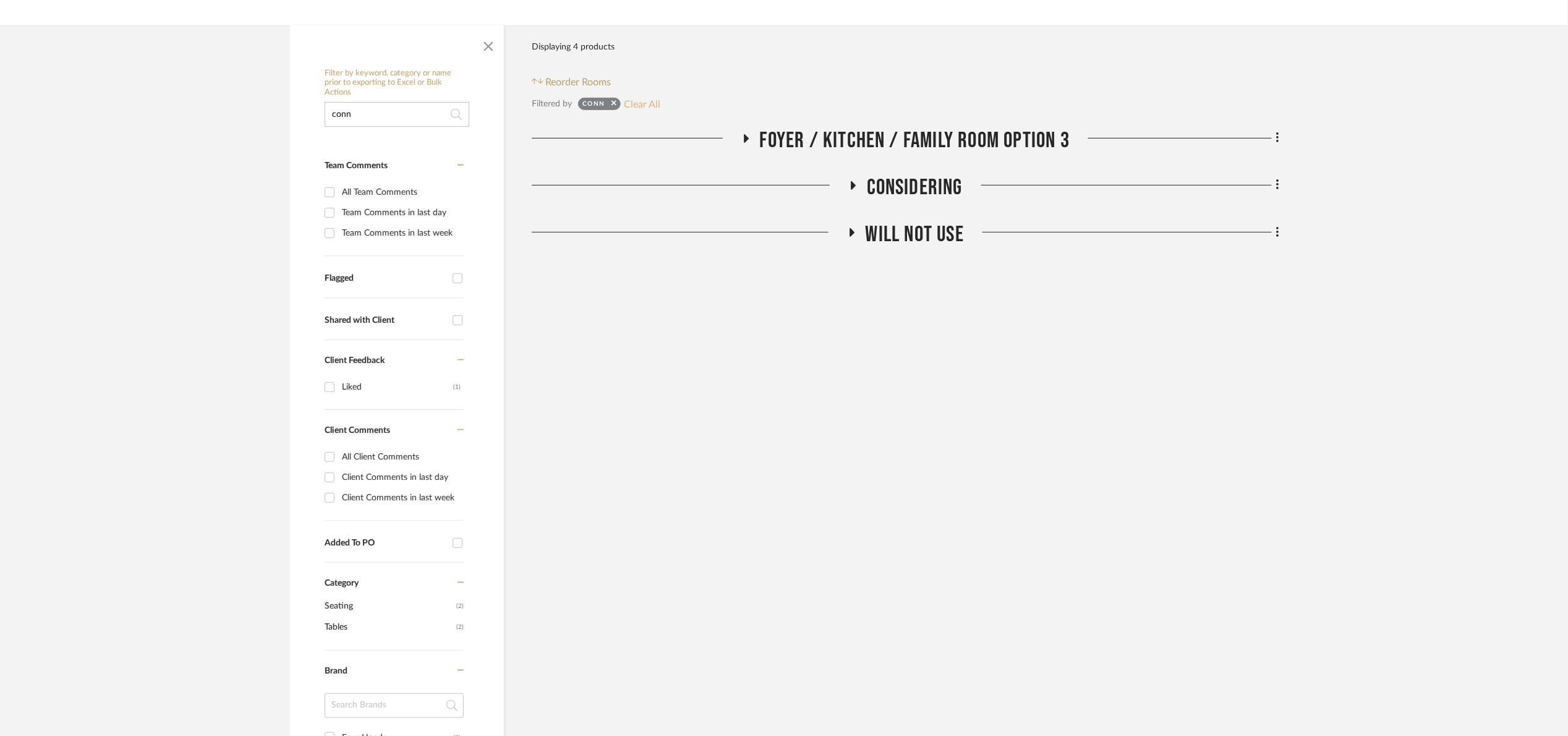
click at [650, 97] on button "Clear All" at bounding box center [642, 104] width 37 height 16
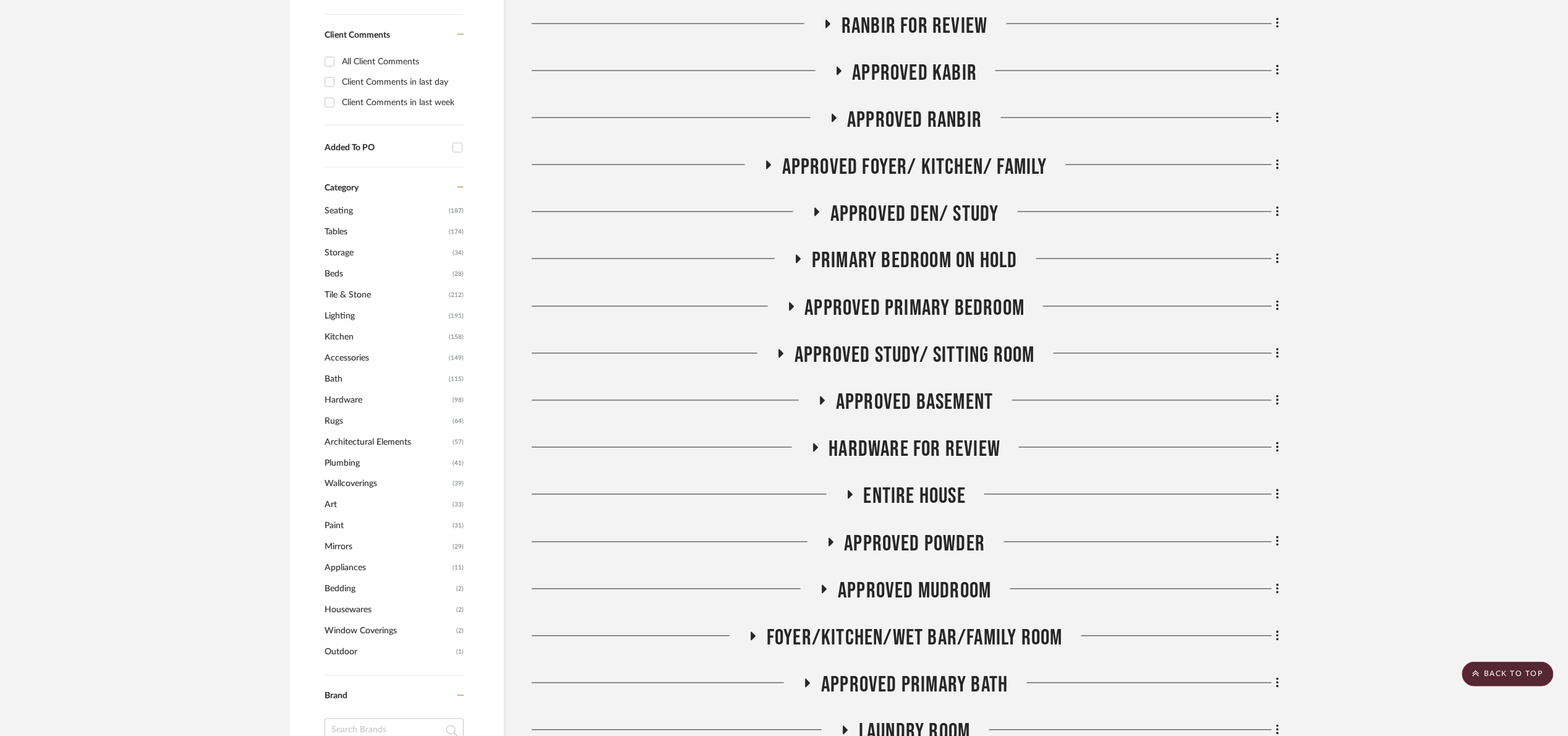
scroll to position [835, 0]
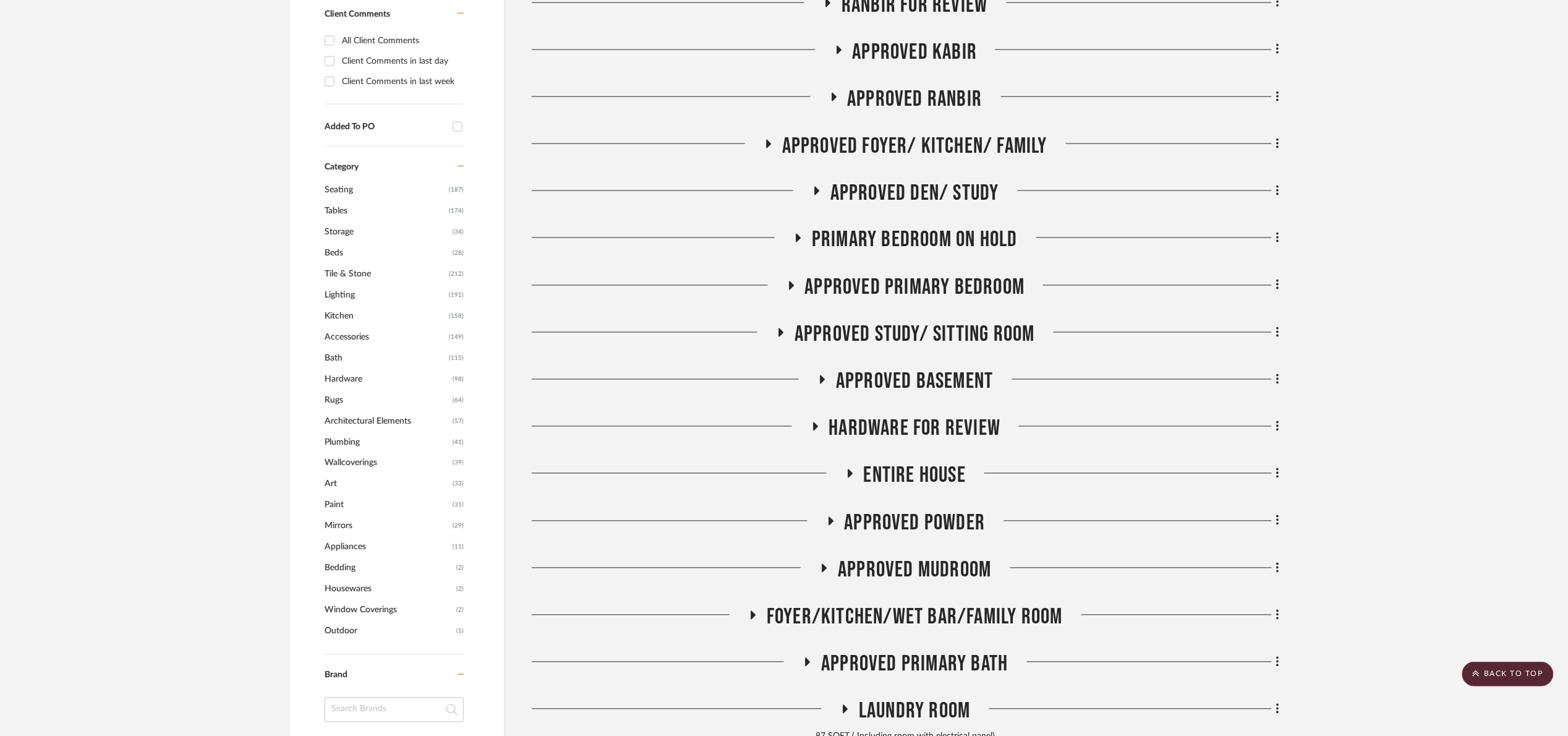
click at [969, 241] on span "Primary Bedroom On Hold" at bounding box center [915, 240] width 206 height 27
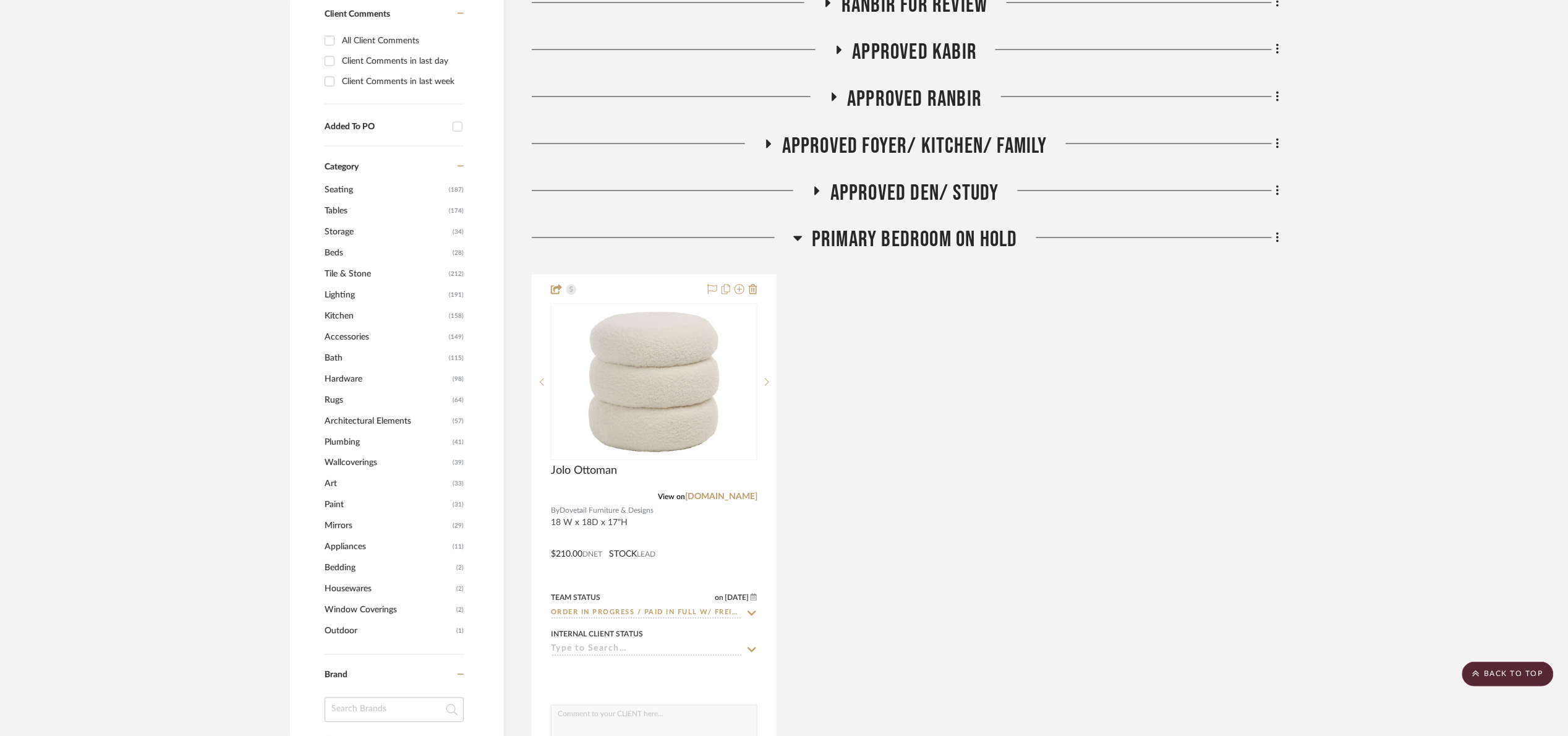
click at [969, 241] on span "Primary Bedroom On Hold" at bounding box center [915, 240] width 206 height 27
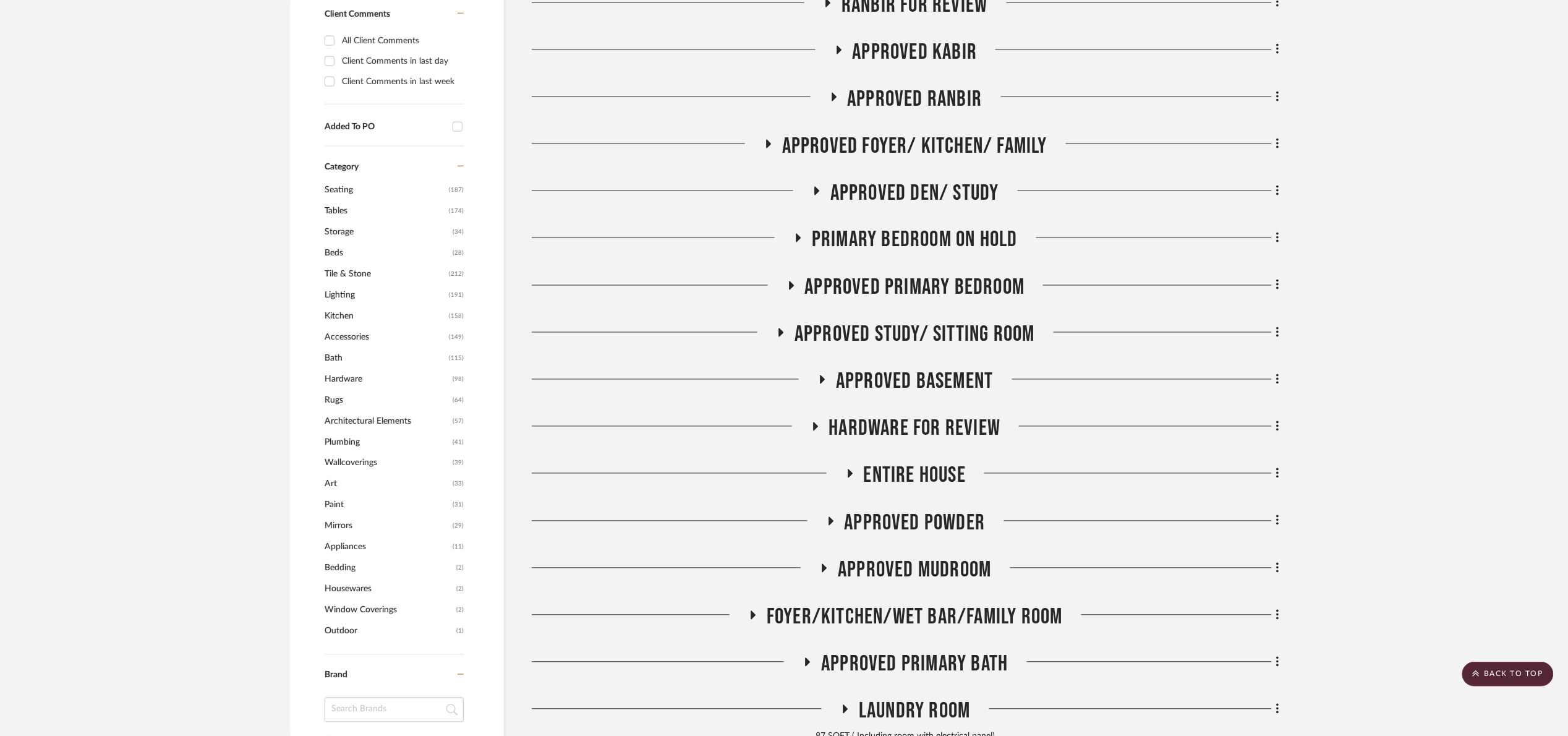
click at [965, 288] on span "Approved Primary Bedroom" at bounding box center [915, 288] width 220 height 27
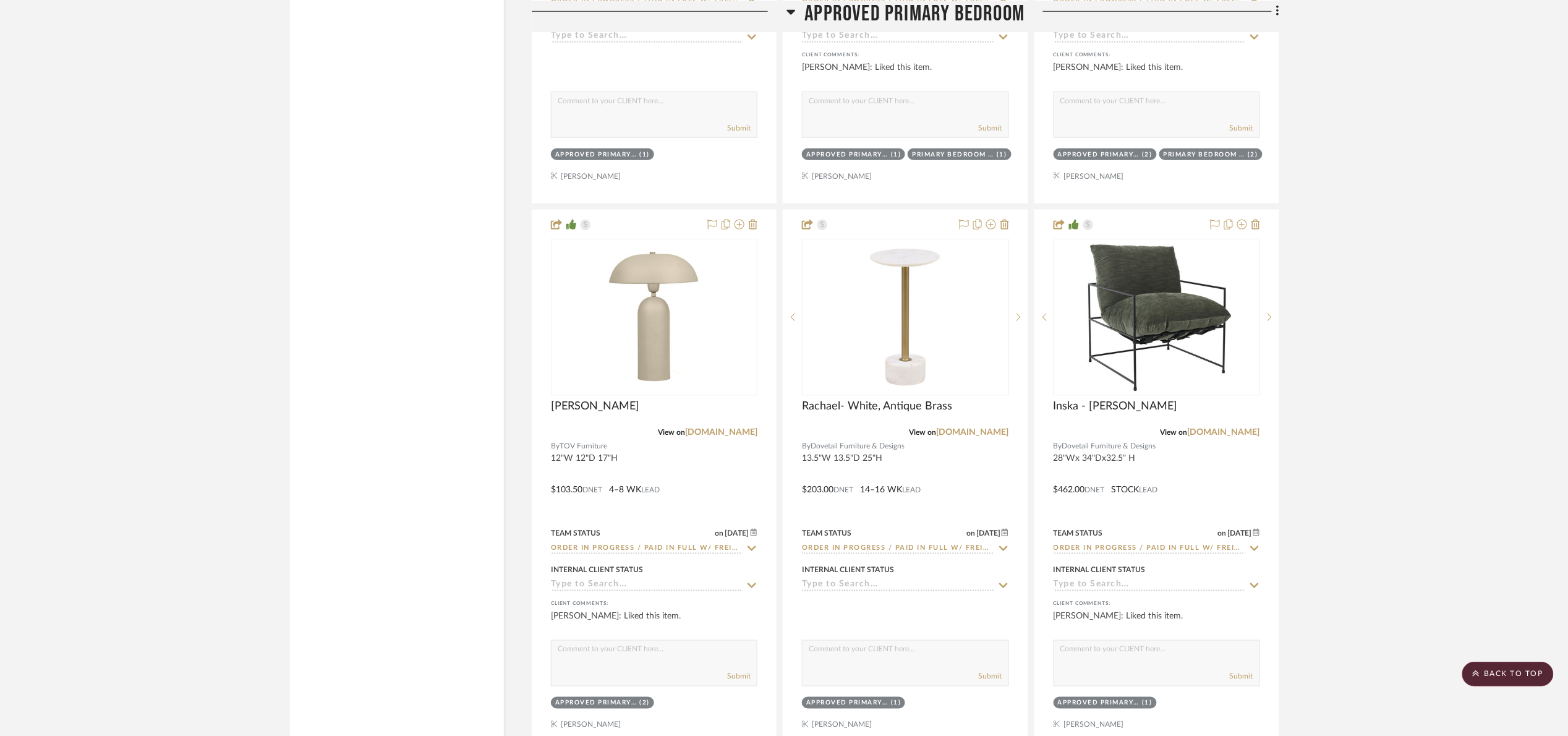
scroll to position [3061, 0]
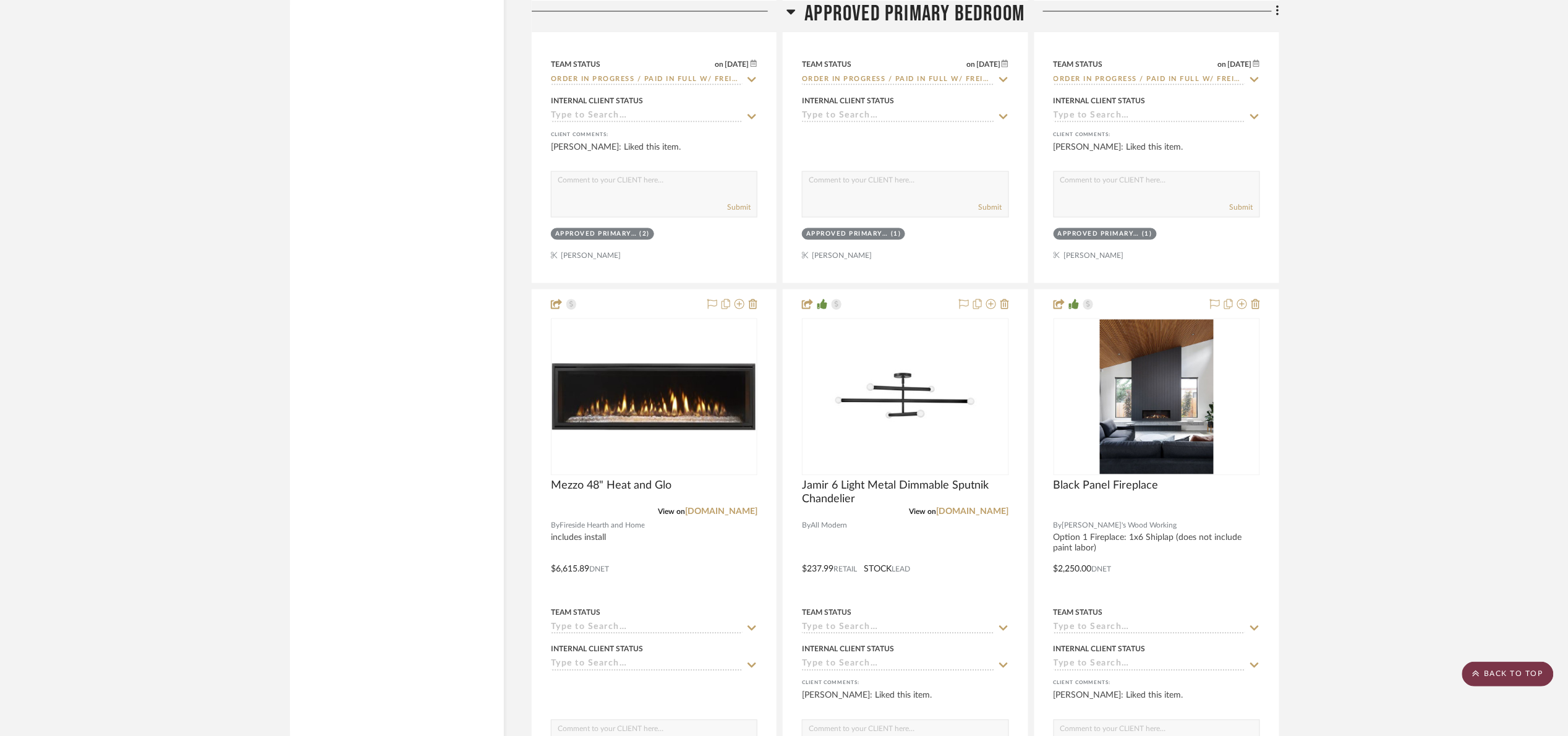
click at [1224, 680] on scroll-to-top-button "BACK TO TOP" at bounding box center [1508, 674] width 92 height 25
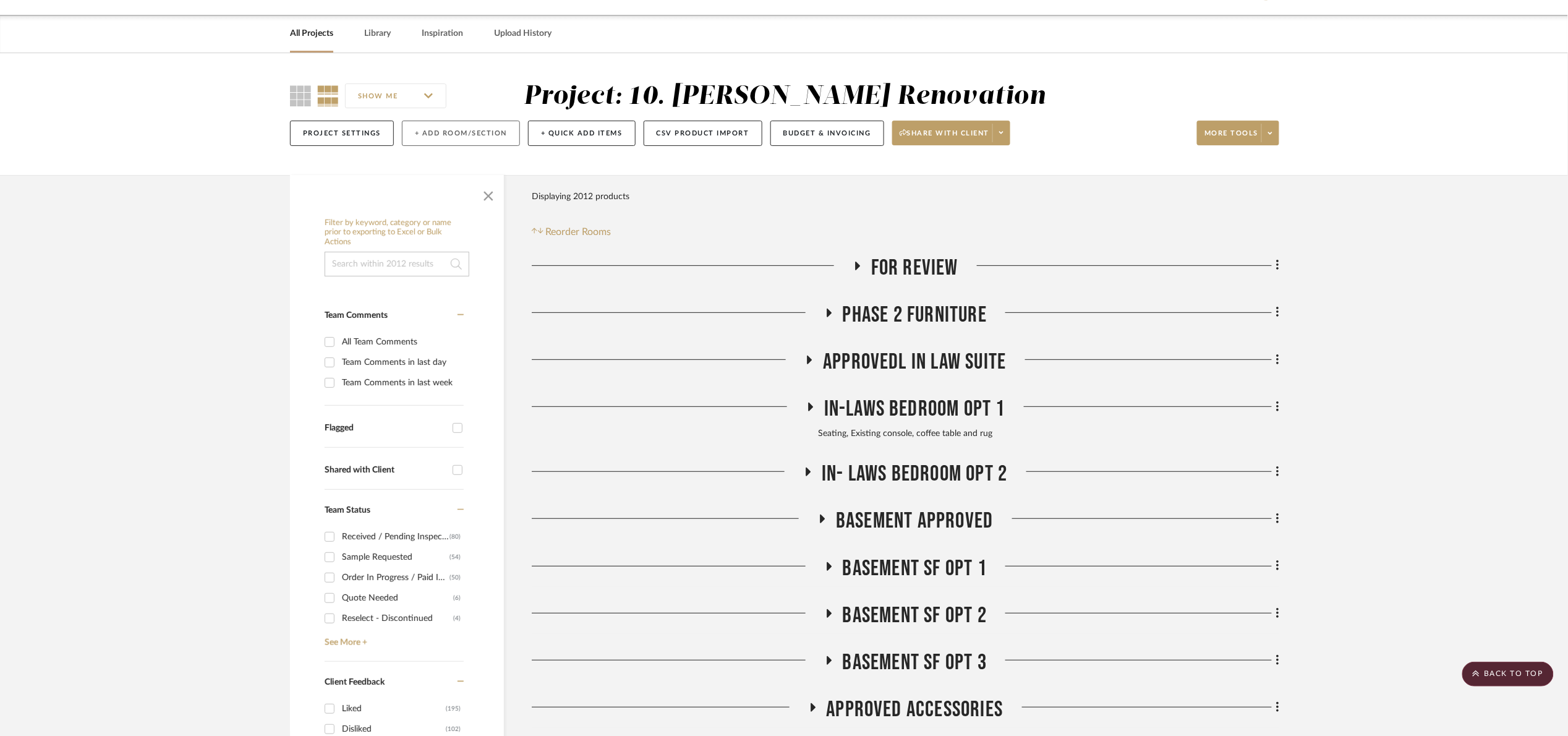
scroll to position [0, 0]
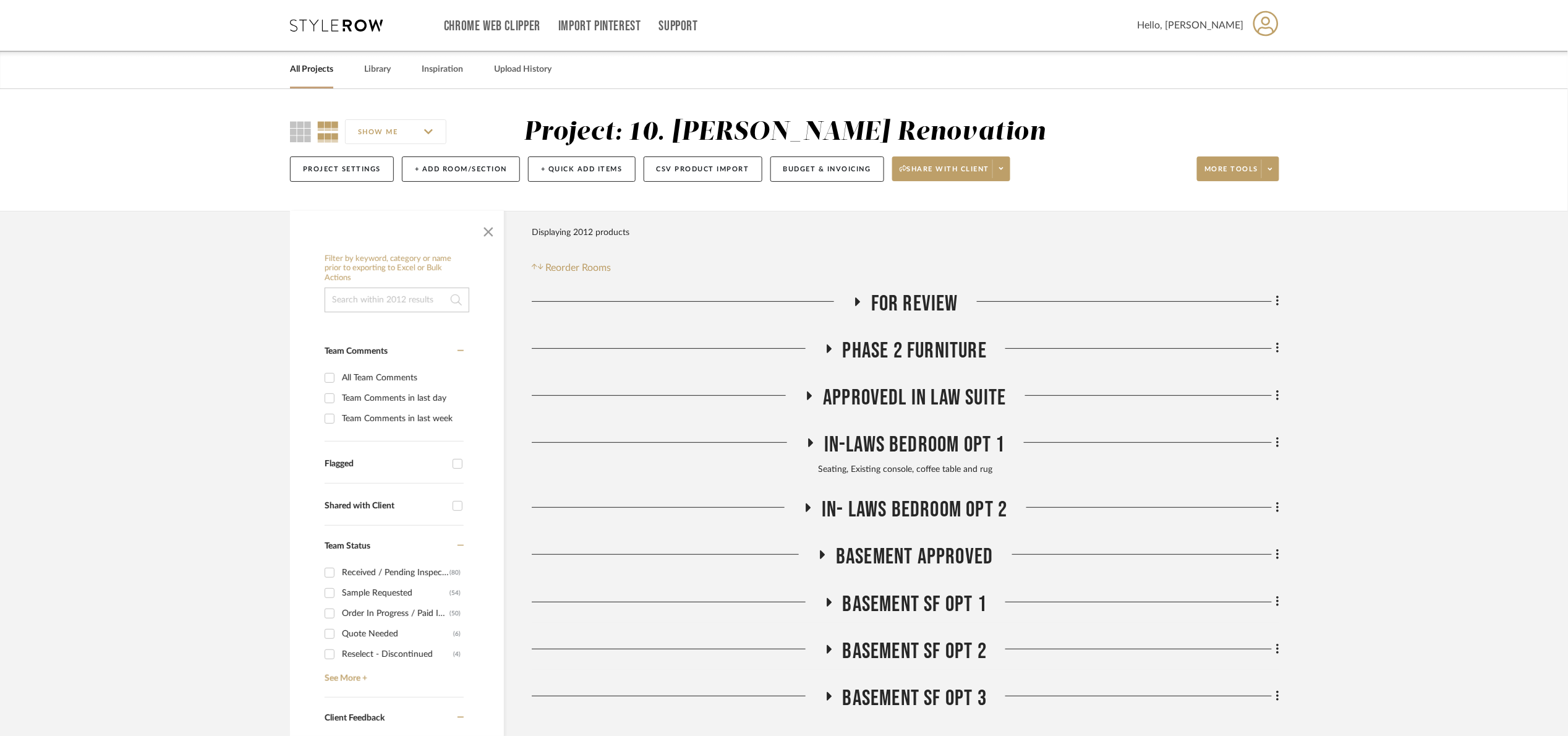
click at [409, 302] on input at bounding box center [397, 300] width 145 height 25
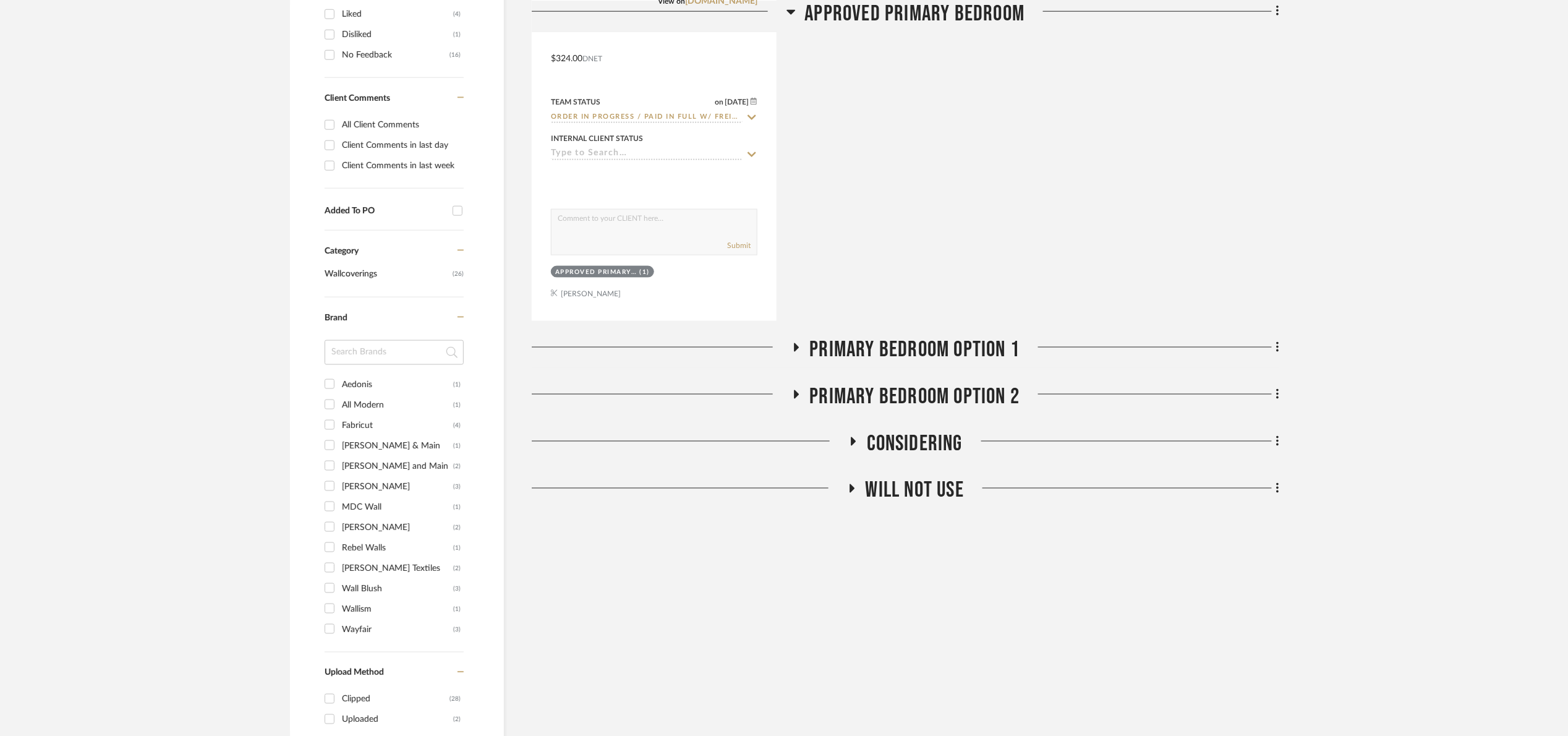
scroll to position [649, 0]
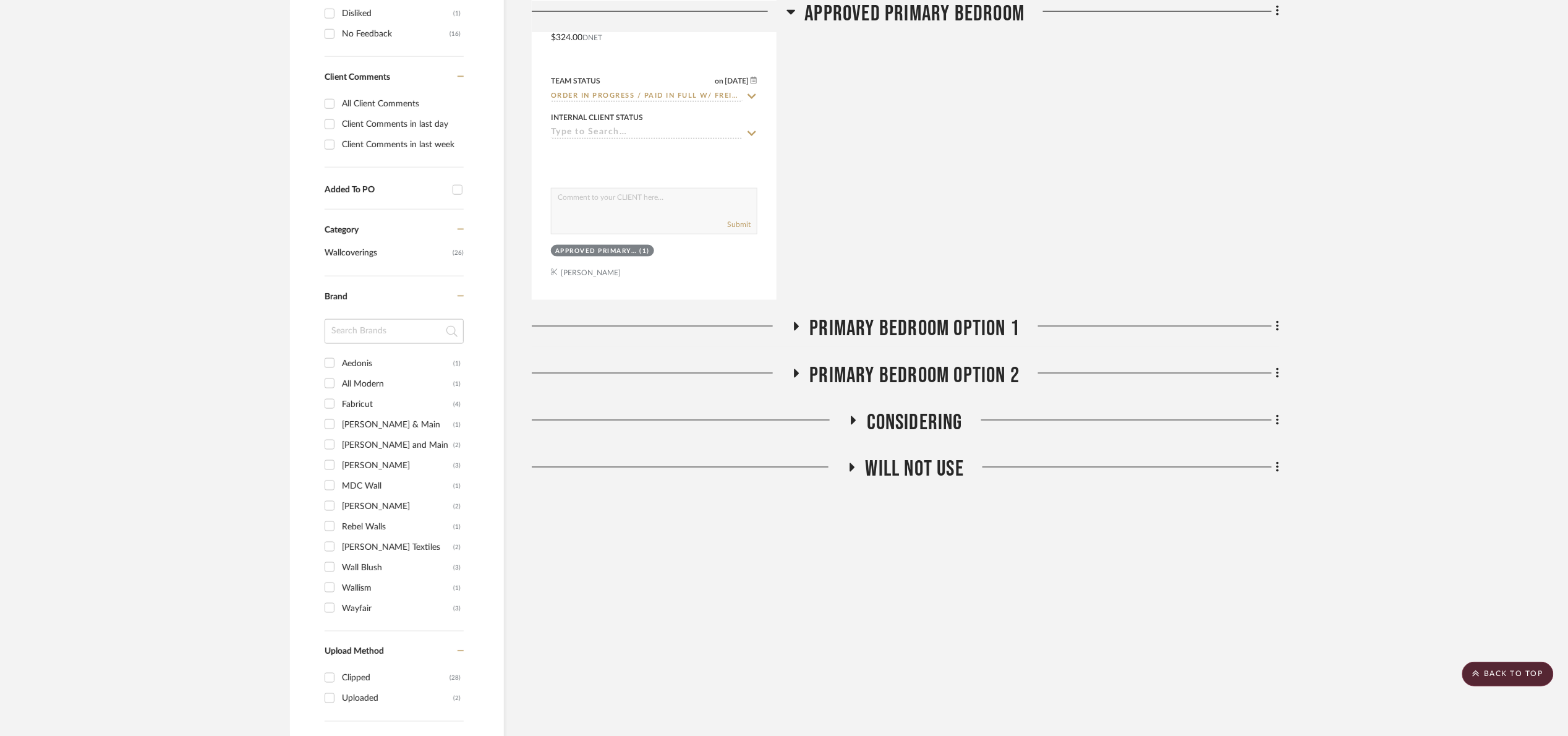
click at [919, 336] on span "Primary Bedroom Option 1" at bounding box center [916, 328] width 211 height 27
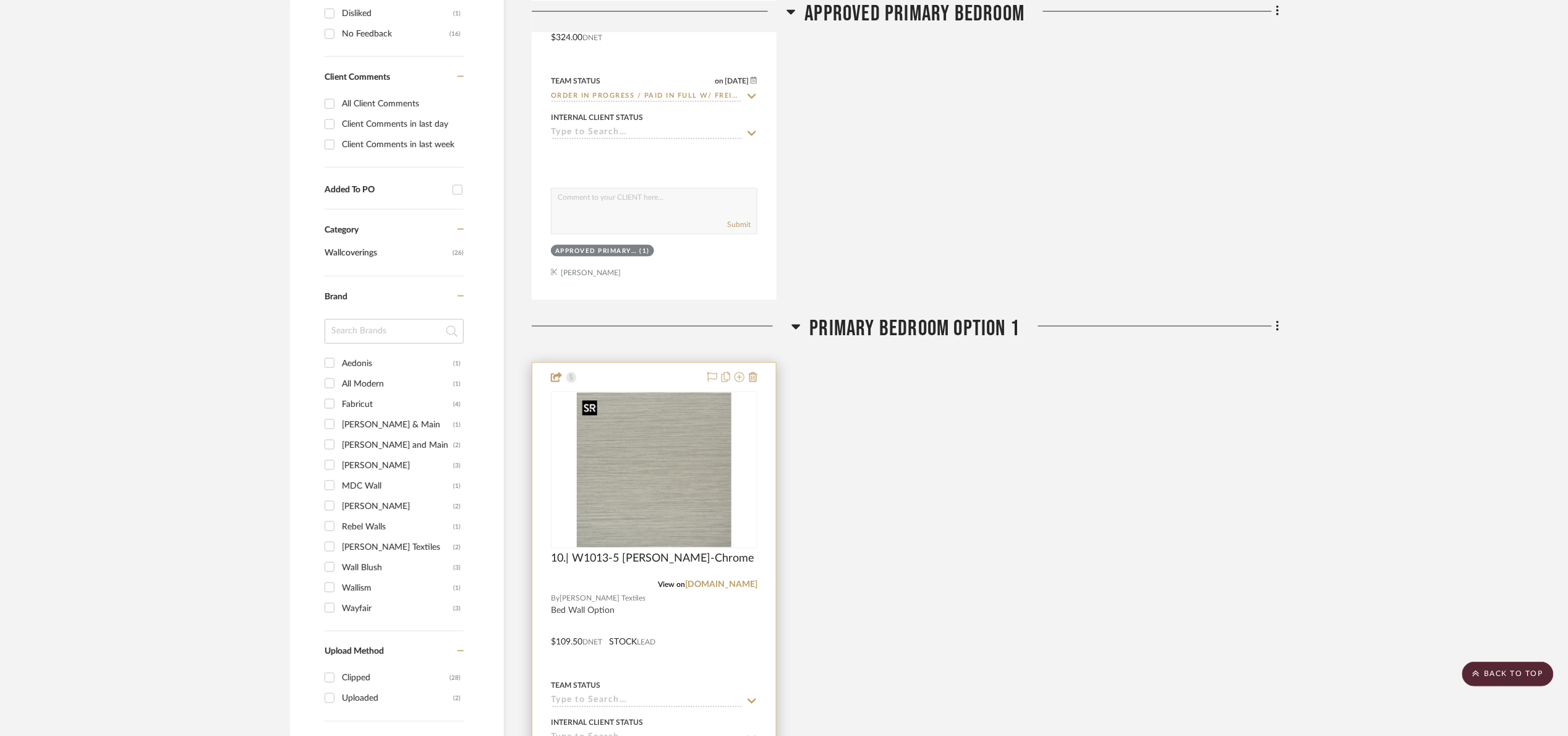
click at [582, 514] on img "0" at bounding box center [654, 470] width 154 height 154
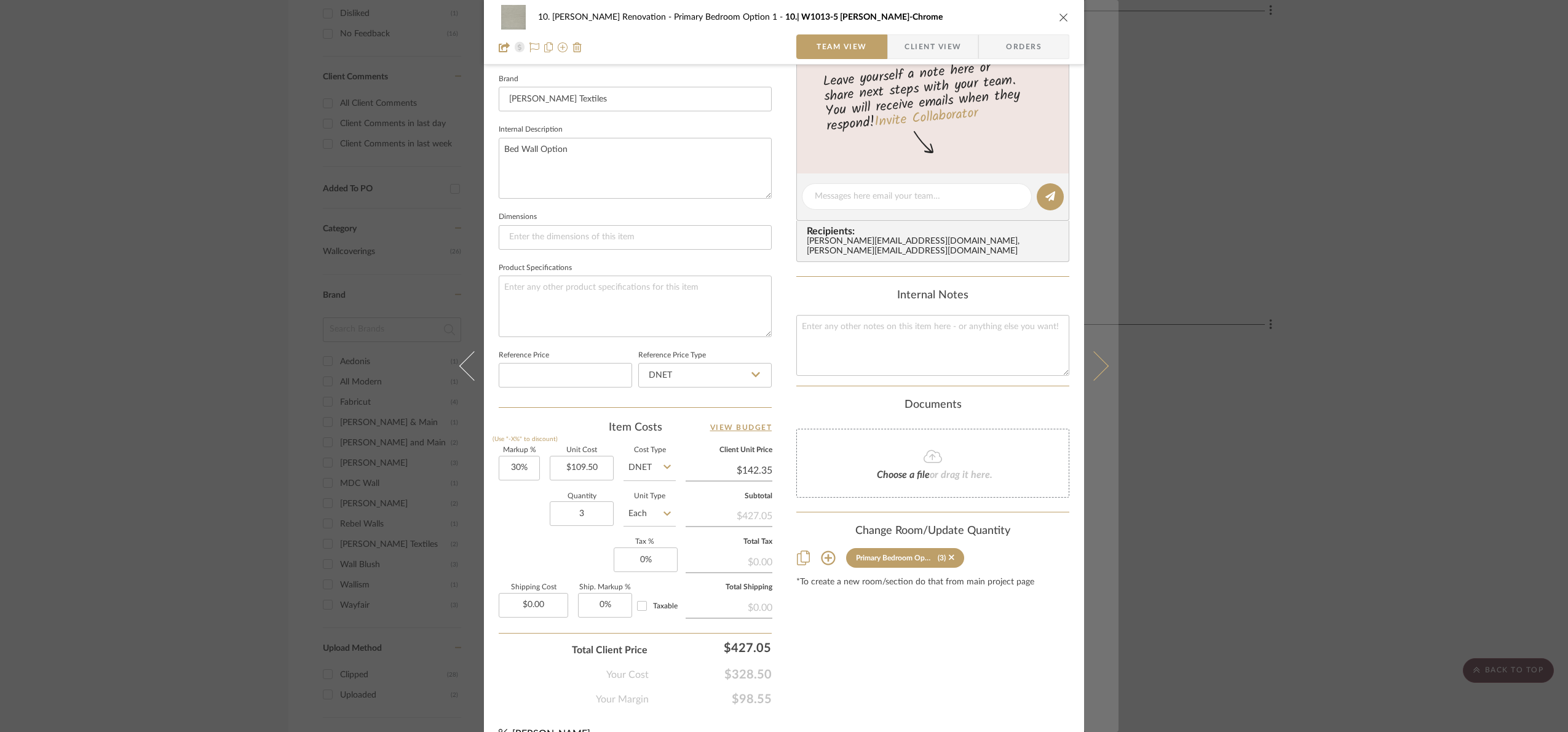
scroll to position [414, 0]
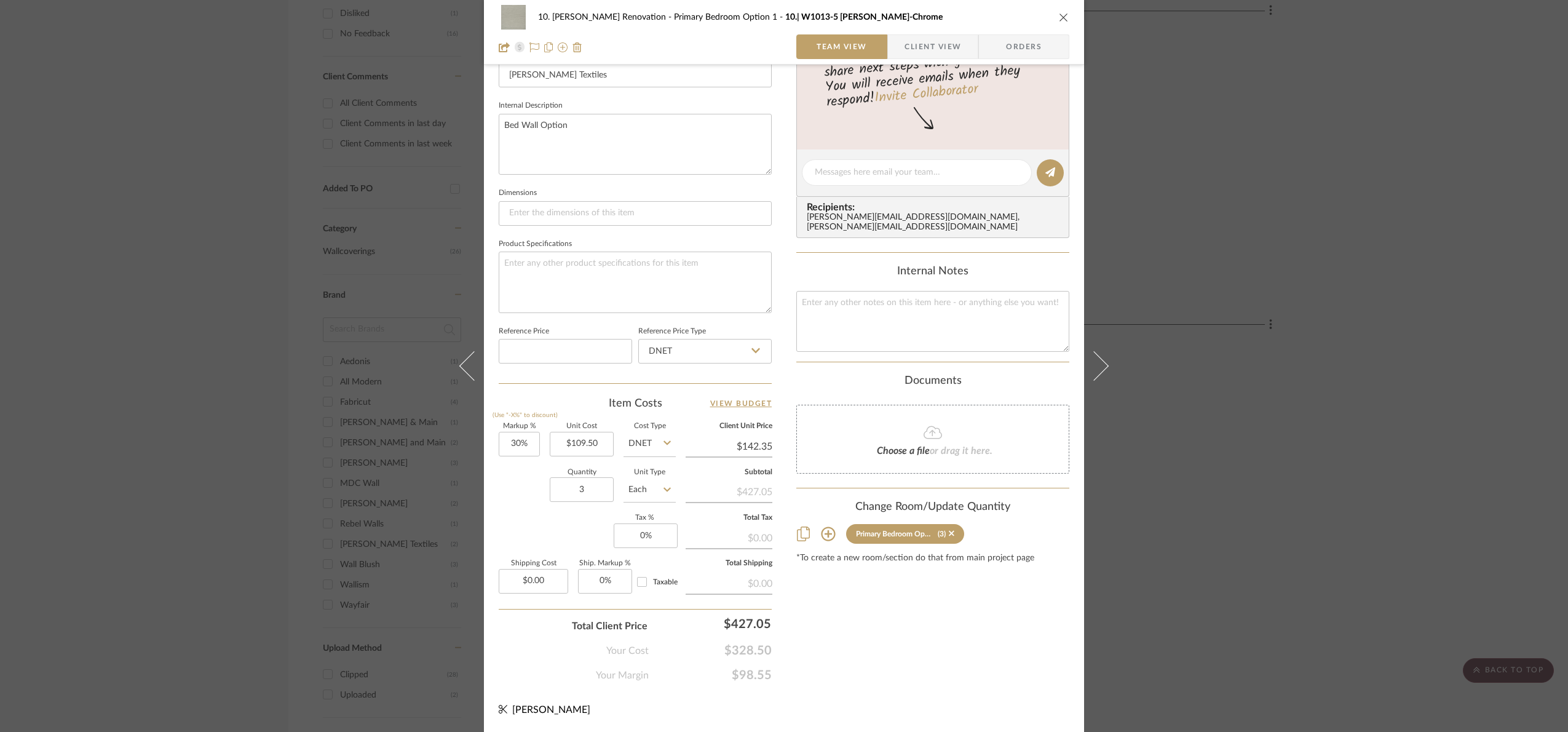
click at [1217, 490] on div "10. Patel Renovation Primary Bedroom Option 1 10.| W1013-5 Madeline-Chrome Team…" at bounding box center [784, 366] width 1568 height 732
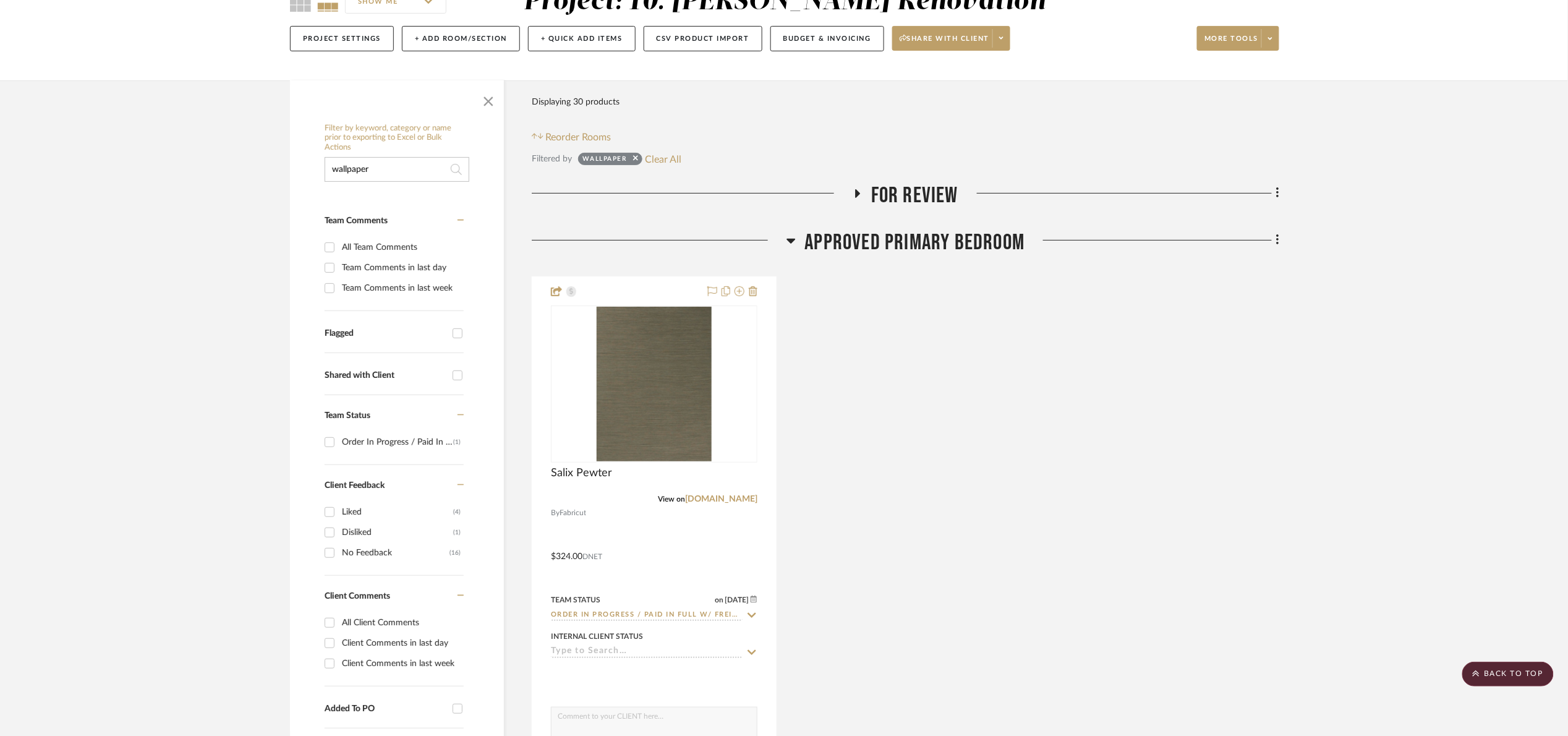
scroll to position [93, 0]
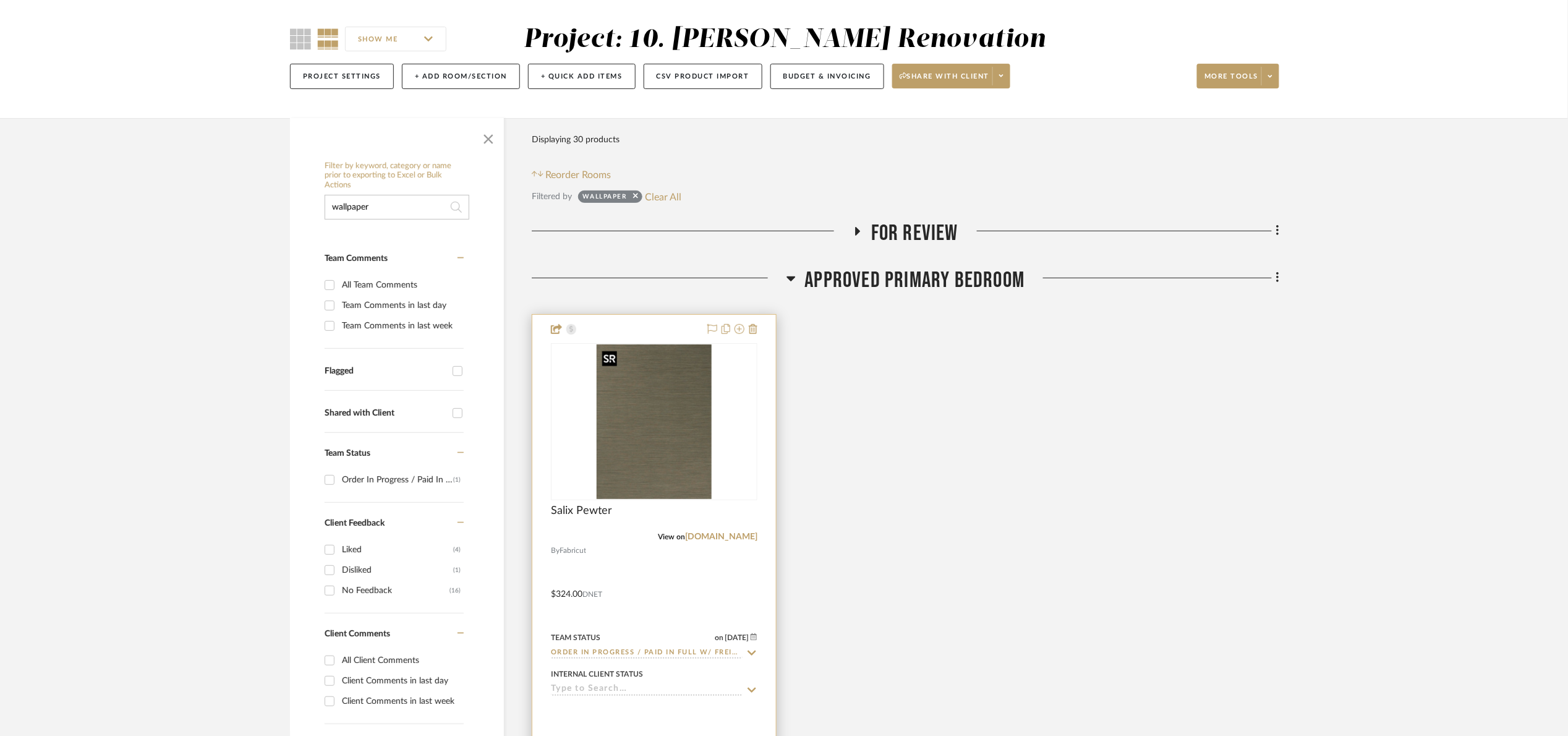
click at [668, 427] on img "0" at bounding box center [655, 422] width 115 height 154
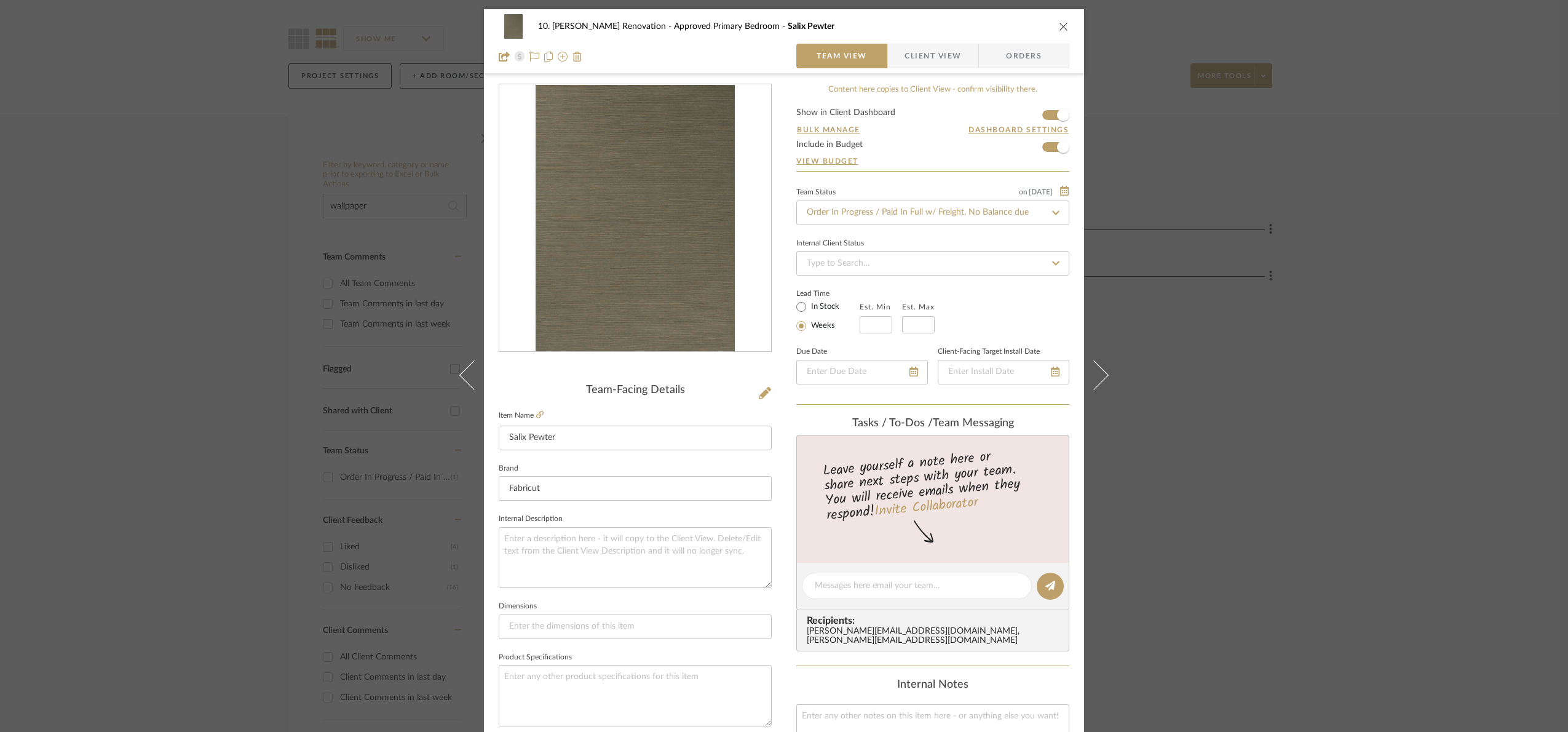
scroll to position [414, 0]
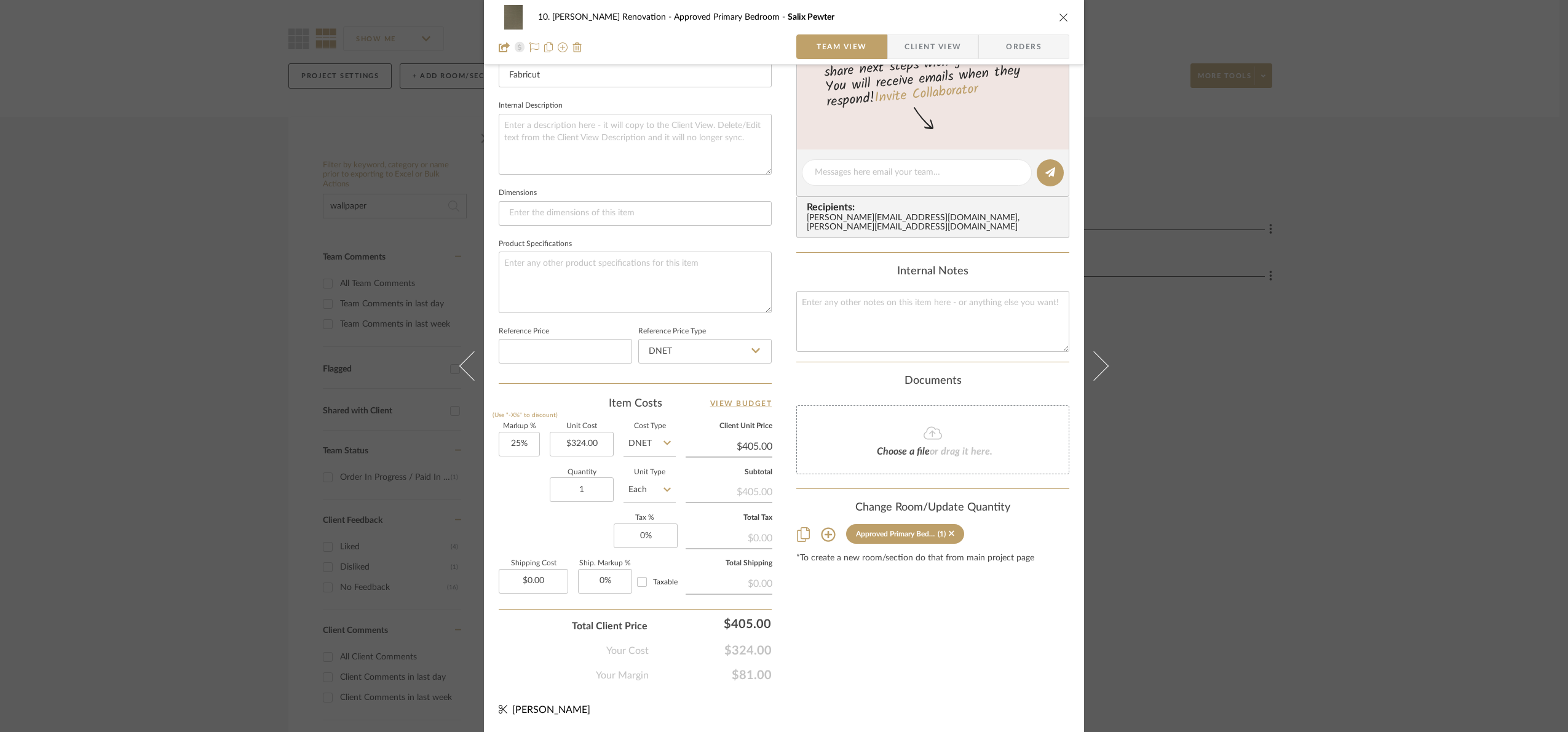
click at [1217, 412] on div "10. Patel Renovation Approved Primary Bedroom Salix Pewter Team View Client Vie…" at bounding box center [784, 366] width 1568 height 732
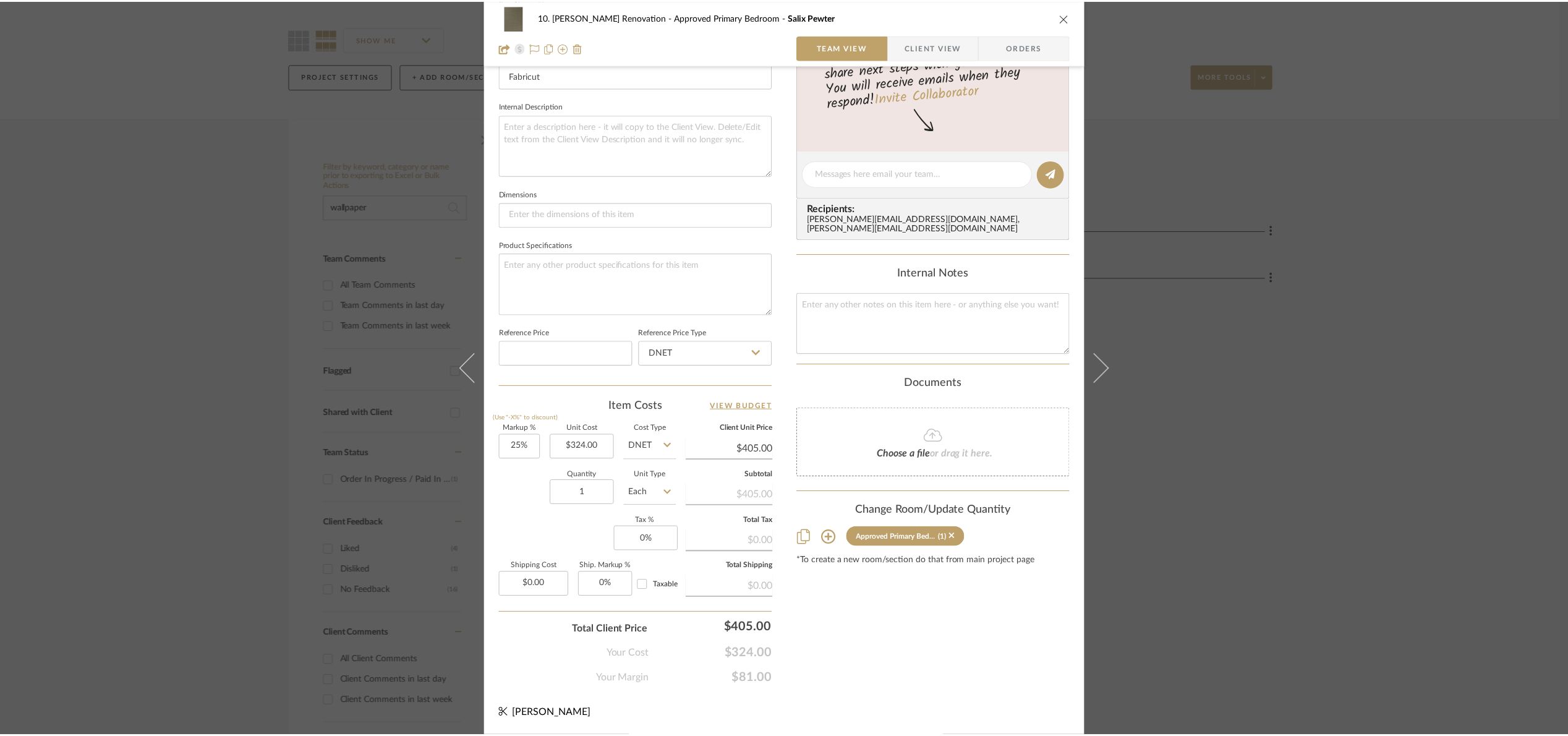
scroll to position [93, 0]
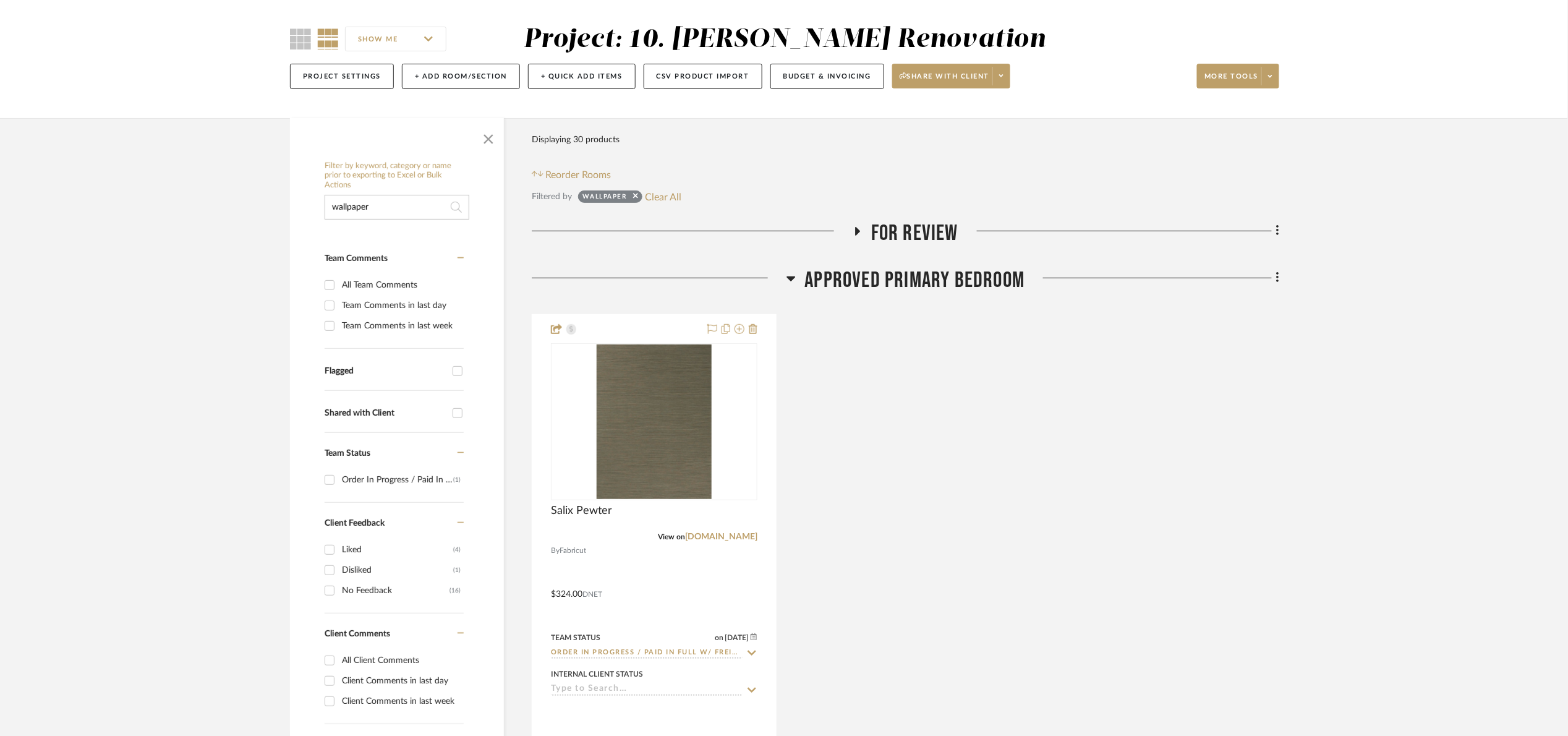
click at [954, 278] on span "Approved Primary Bedroom" at bounding box center [915, 280] width 220 height 27
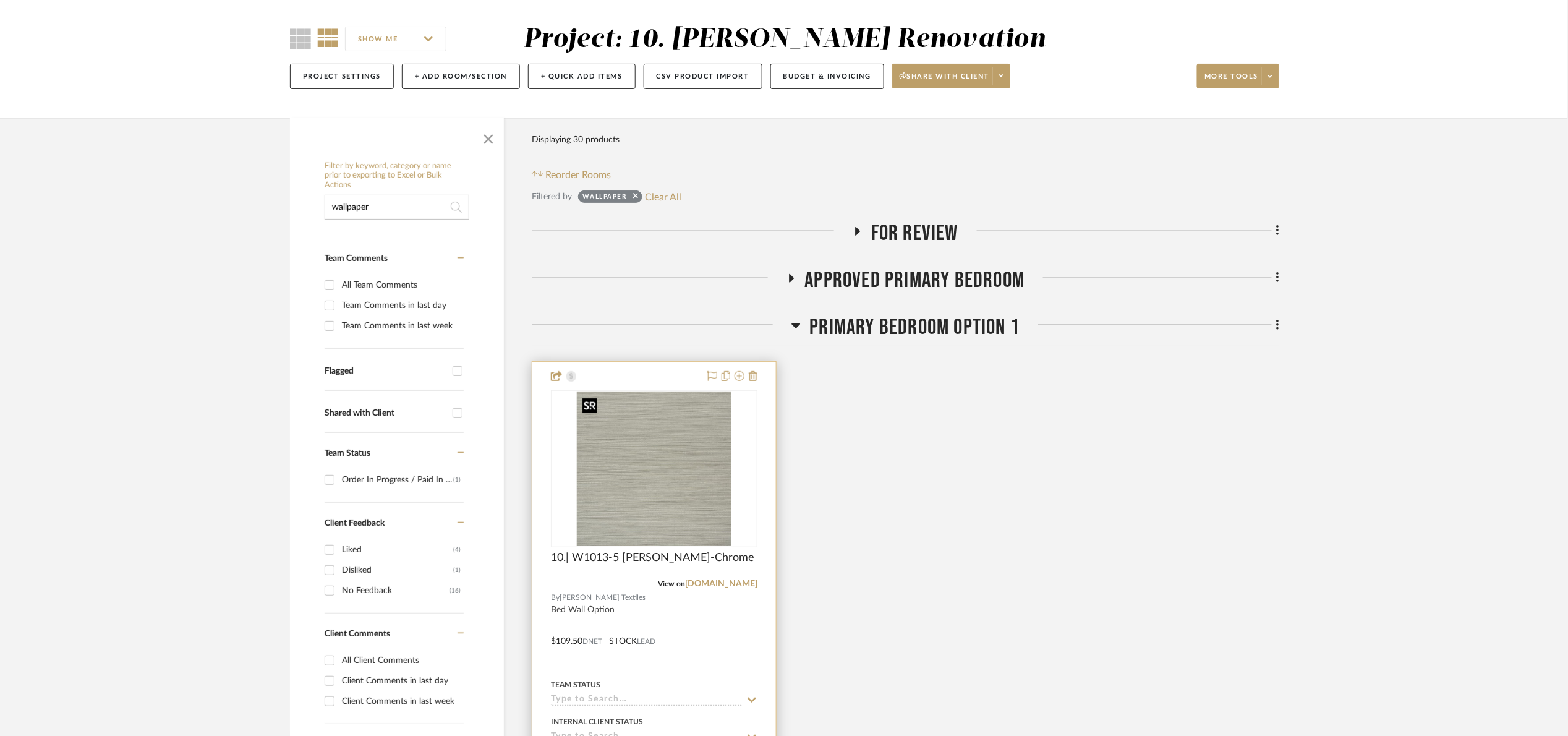
click at [615, 452] on img "0" at bounding box center [654, 469] width 154 height 154
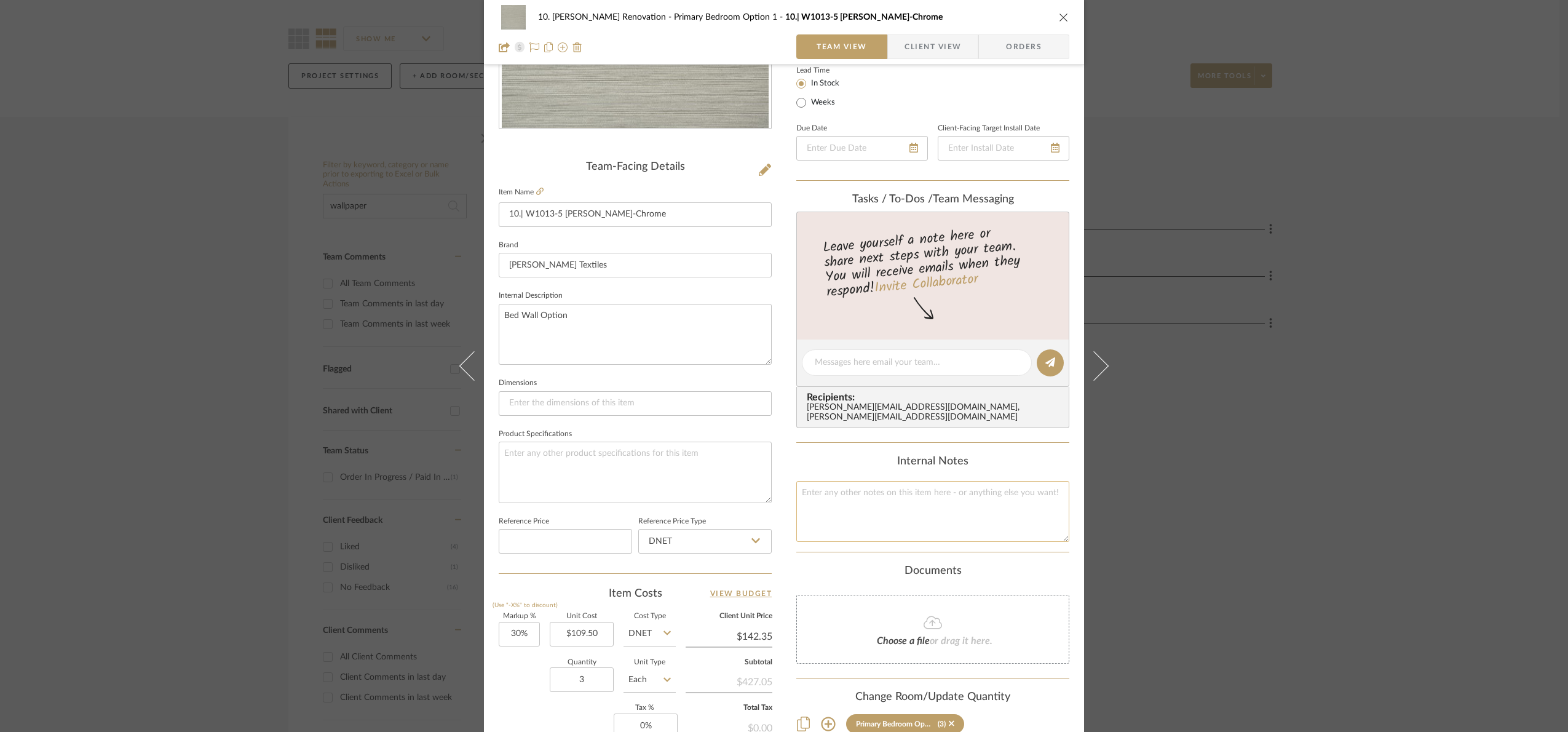
scroll to position [414, 0]
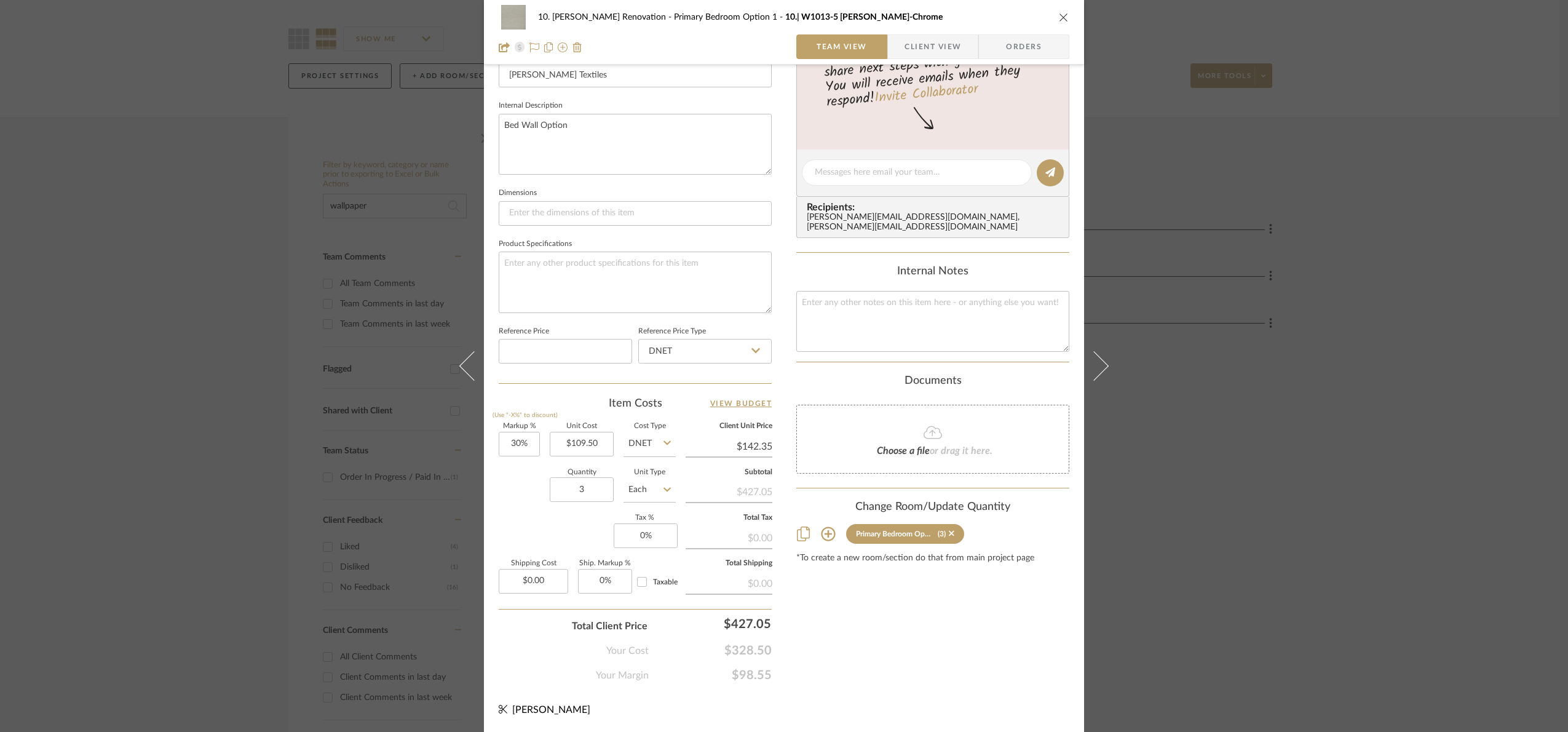
drag, startPoint x: 1321, startPoint y: 573, endPoint x: 1160, endPoint y: 369, distance: 259.9
click at [1217, 564] on div "10. Patel Renovation Primary Bedroom Option 1 10.| W1013-5 Madeline-Chrome Team…" at bounding box center [784, 366] width 1568 height 732
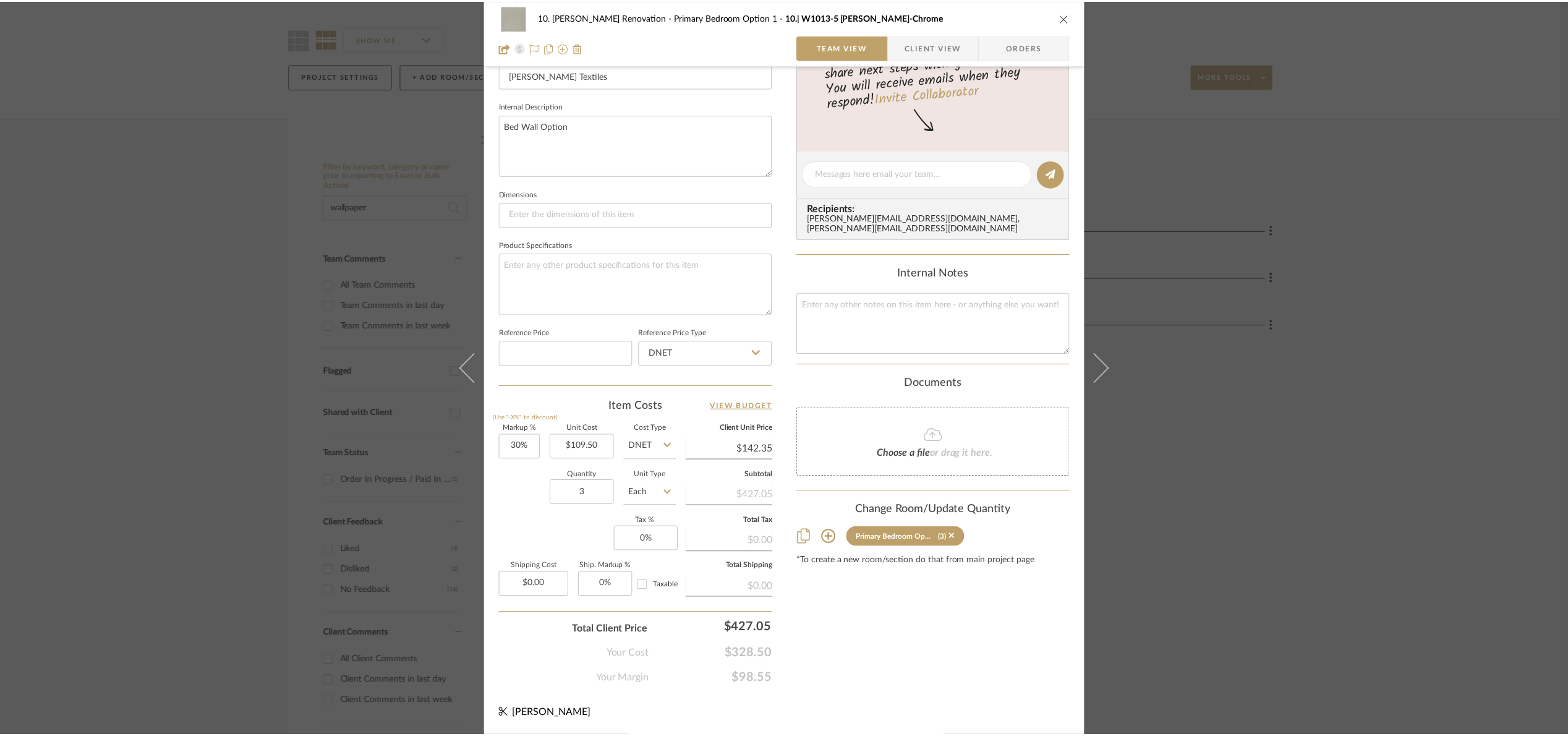
scroll to position [93, 0]
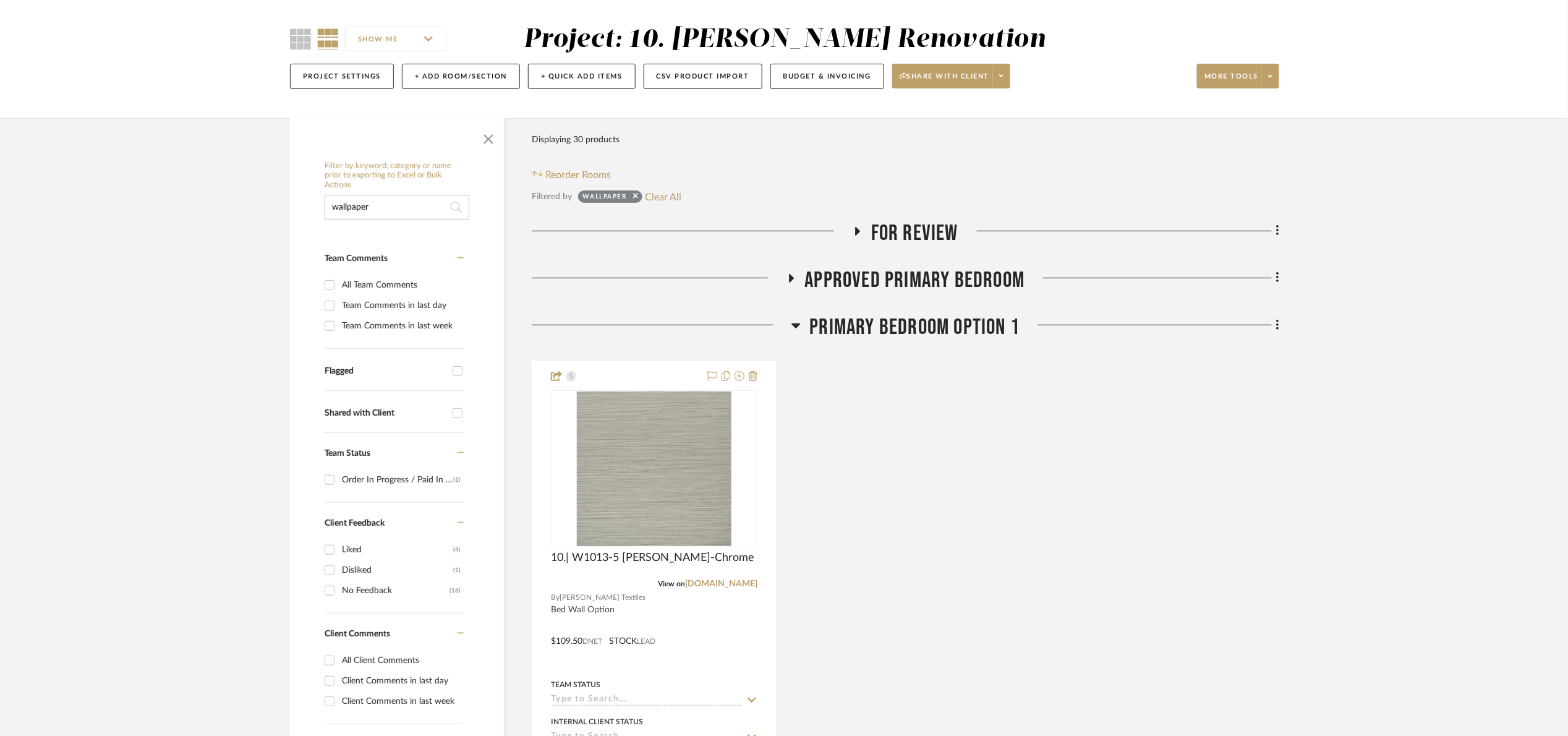
click at [983, 334] on span "Primary Bedroom Option 1" at bounding box center [916, 327] width 211 height 27
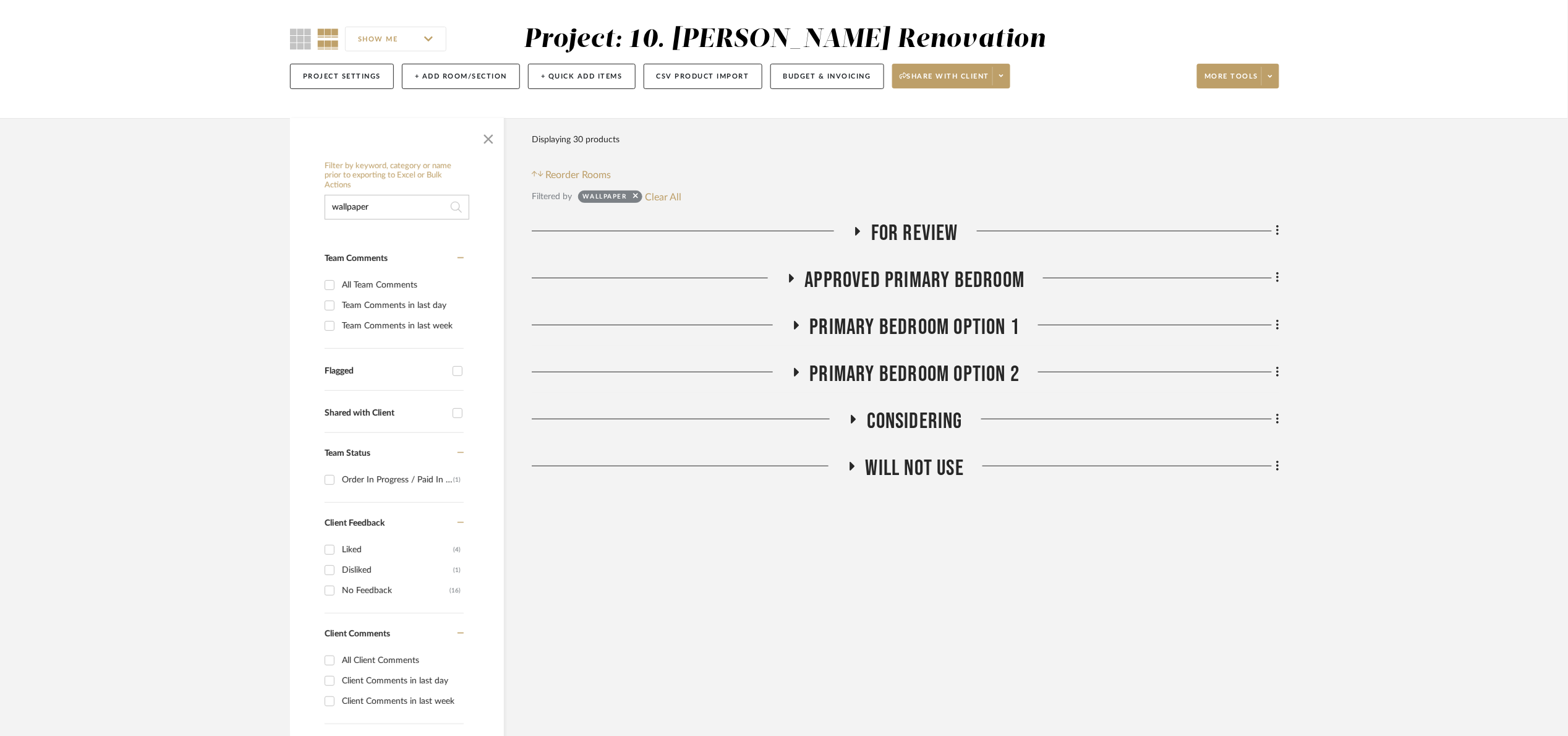
drag, startPoint x: 659, startPoint y: 198, endPoint x: 665, endPoint y: 210, distance: 13.4
click at [659, 199] on button "Clear All" at bounding box center [663, 197] width 37 height 16
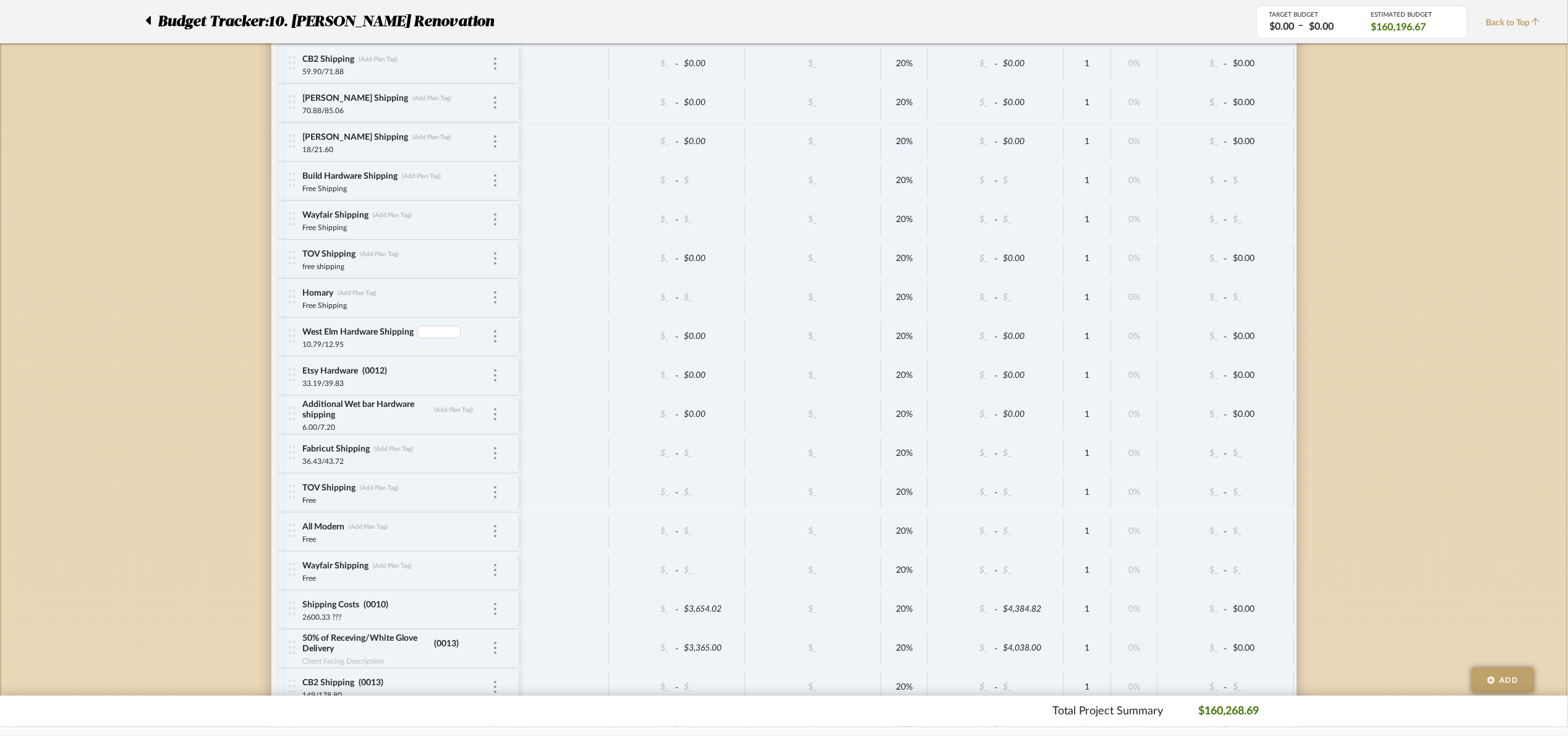
drag, startPoint x: 435, startPoint y: 364, endPoint x: 441, endPoint y: 367, distance: 6.7
type input "0012"
drag, startPoint x: 446, startPoint y: 443, endPoint x: 440, endPoint y: 433, distance: 11.7
type input "0012"
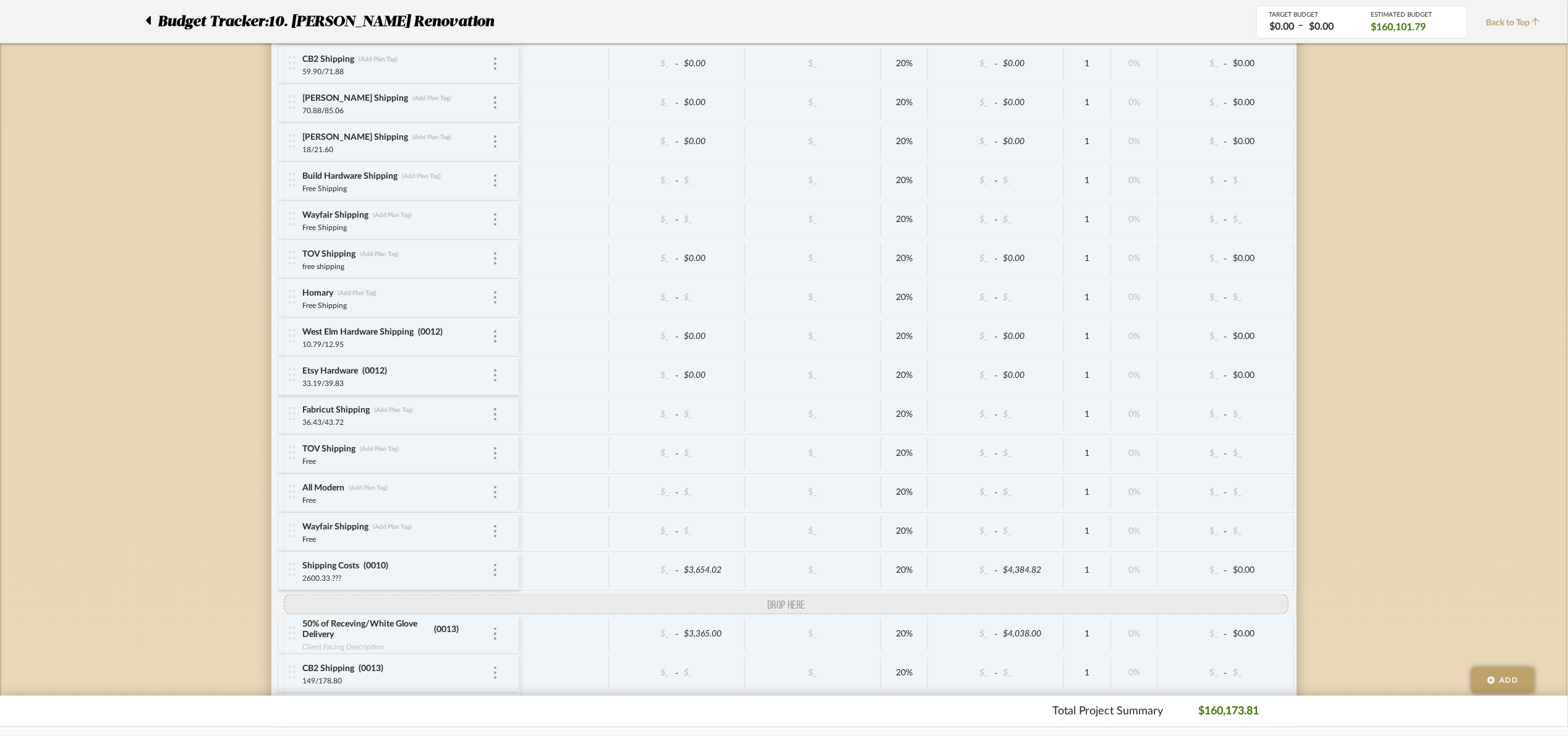
drag, startPoint x: 285, startPoint y: 444, endPoint x: 304, endPoint y: 634, distance: 190.9
drag, startPoint x: 291, startPoint y: 373, endPoint x: 310, endPoint y: 623, distance: 250.7
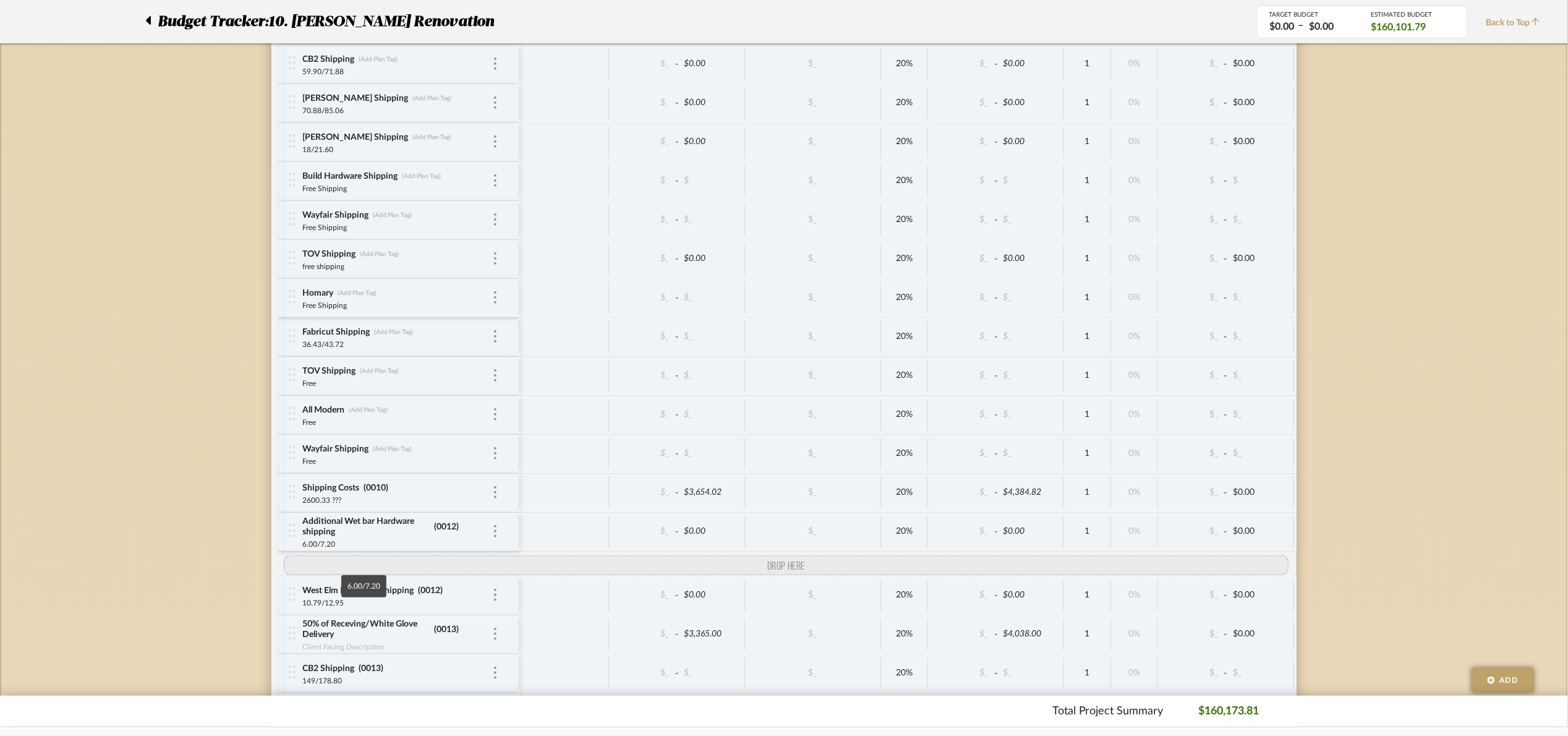
drag, startPoint x: 290, startPoint y: 375, endPoint x: 319, endPoint y: 590, distance: 216.9
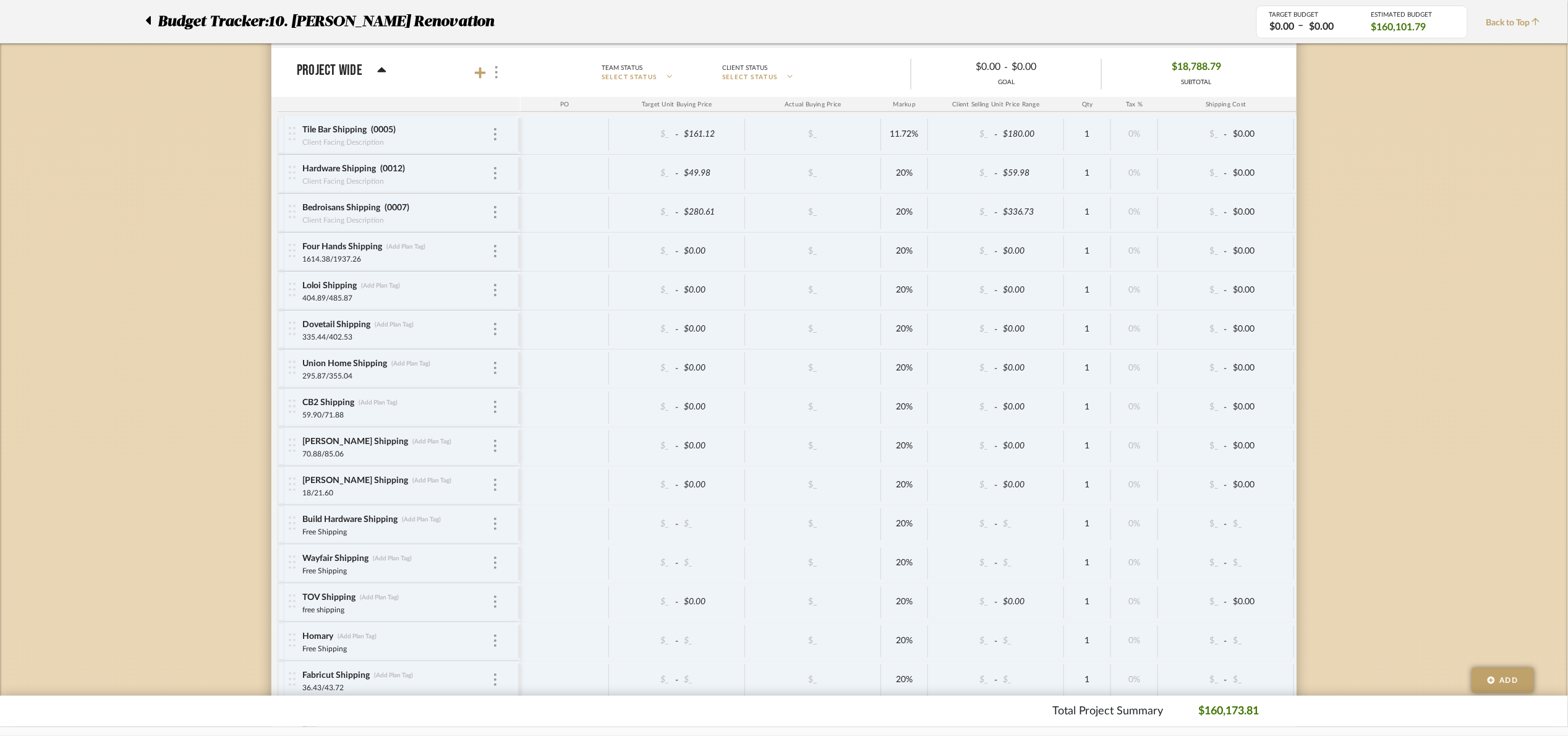
scroll to position [7095, 0]
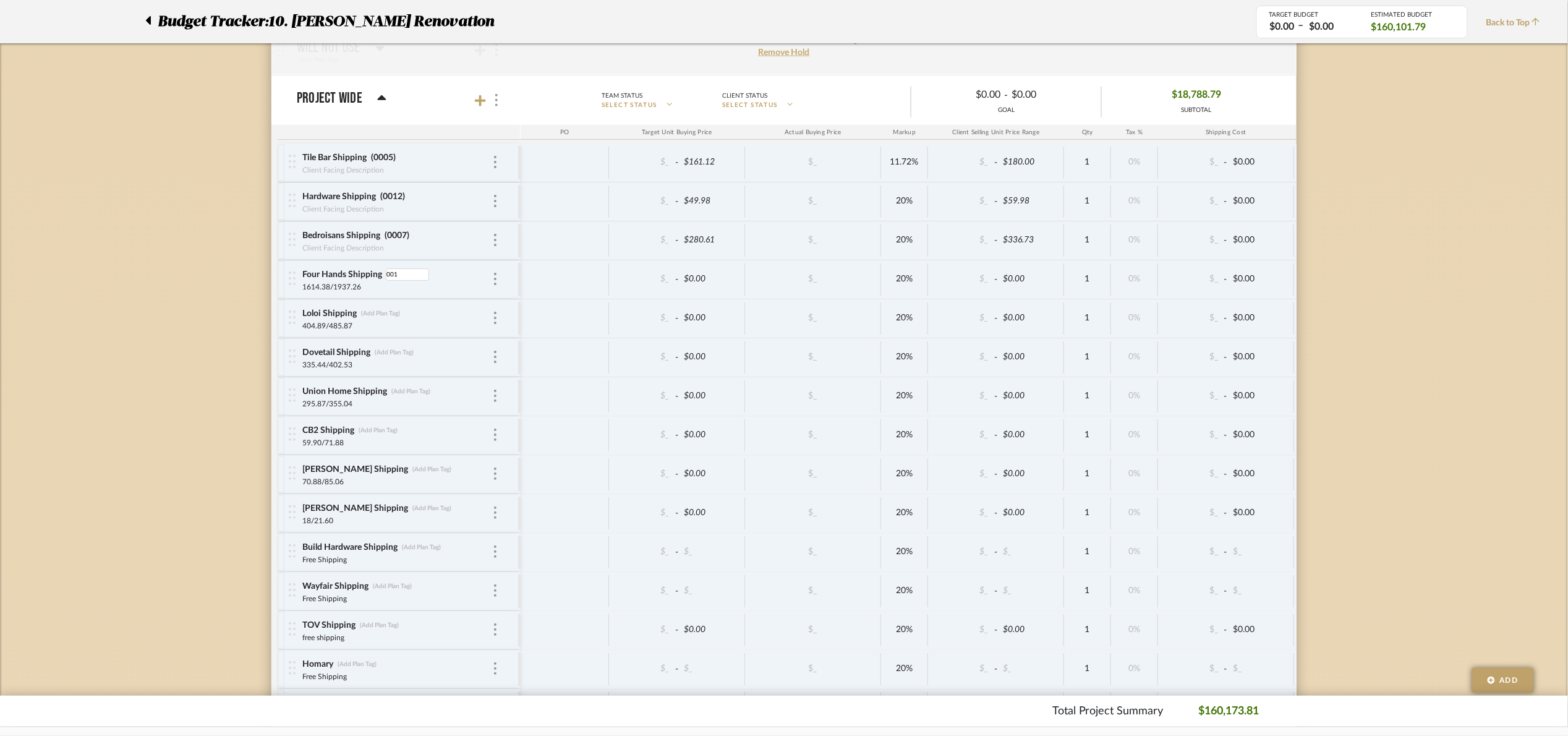
type input "0010"
drag, startPoint x: 404, startPoint y: 304, endPoint x: 392, endPoint y: 301, distance: 12.4
click at [392, 280] on input "0010" at bounding box center [407, 274] width 43 height 12
click at [409, 280] on input "0010" at bounding box center [407, 274] width 43 height 12
drag, startPoint x: 409, startPoint y: 304, endPoint x: 376, endPoint y: 306, distance: 33.1
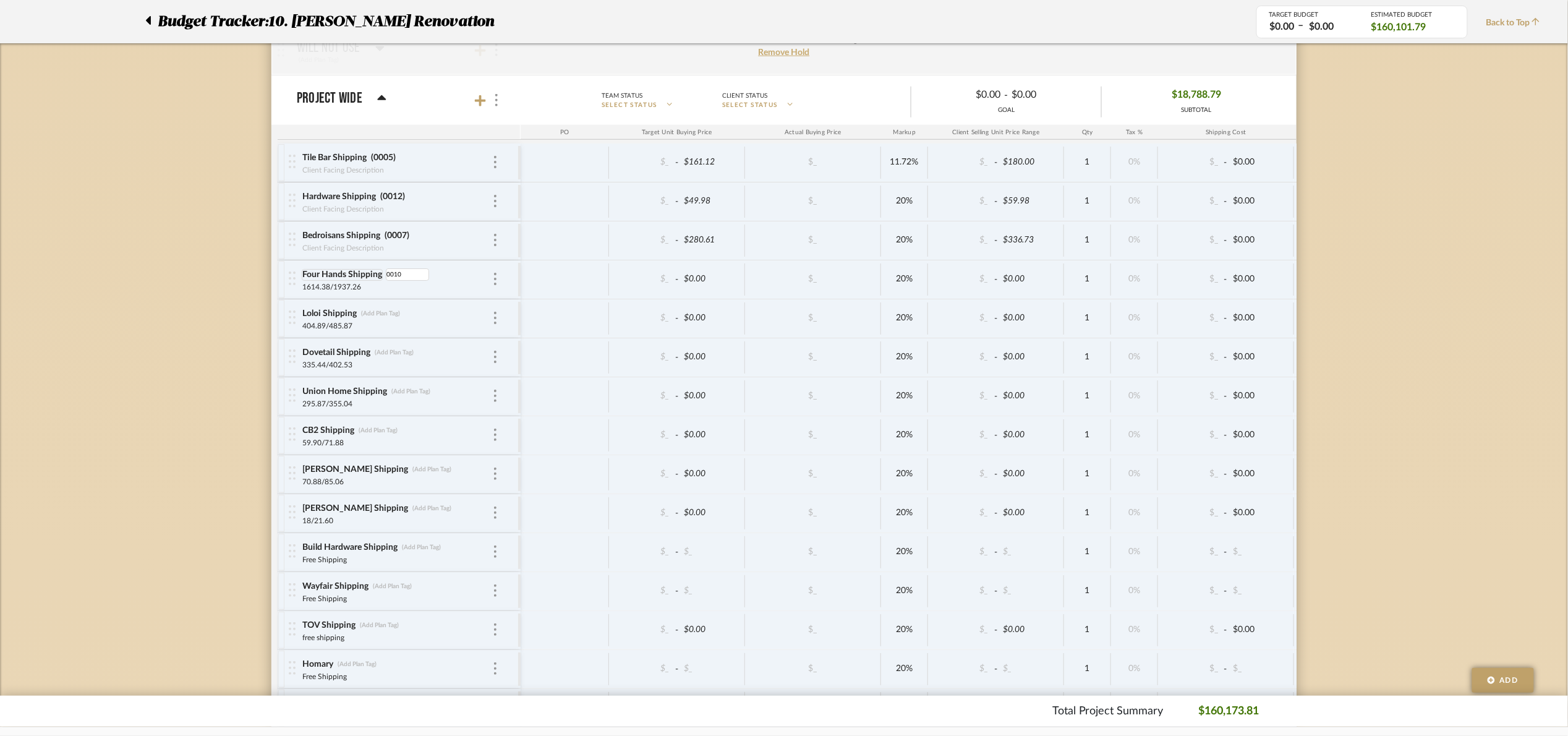
click at [376, 280] on div "Four Hands Shipping 0010" at bounding box center [397, 274] width 190 height 12
click at [394, 291] on div "1614.38/1937.26" at bounding box center [386, 285] width 167 height 10
click at [383, 319] on div "Loloi Shipping (Add Plan Tag)" at bounding box center [397, 314] width 190 height 12
click at [382, 319] on div "Loloi Shipping (Add Plan Tag)" at bounding box center [397, 314] width 190 height 12
type input "0010"
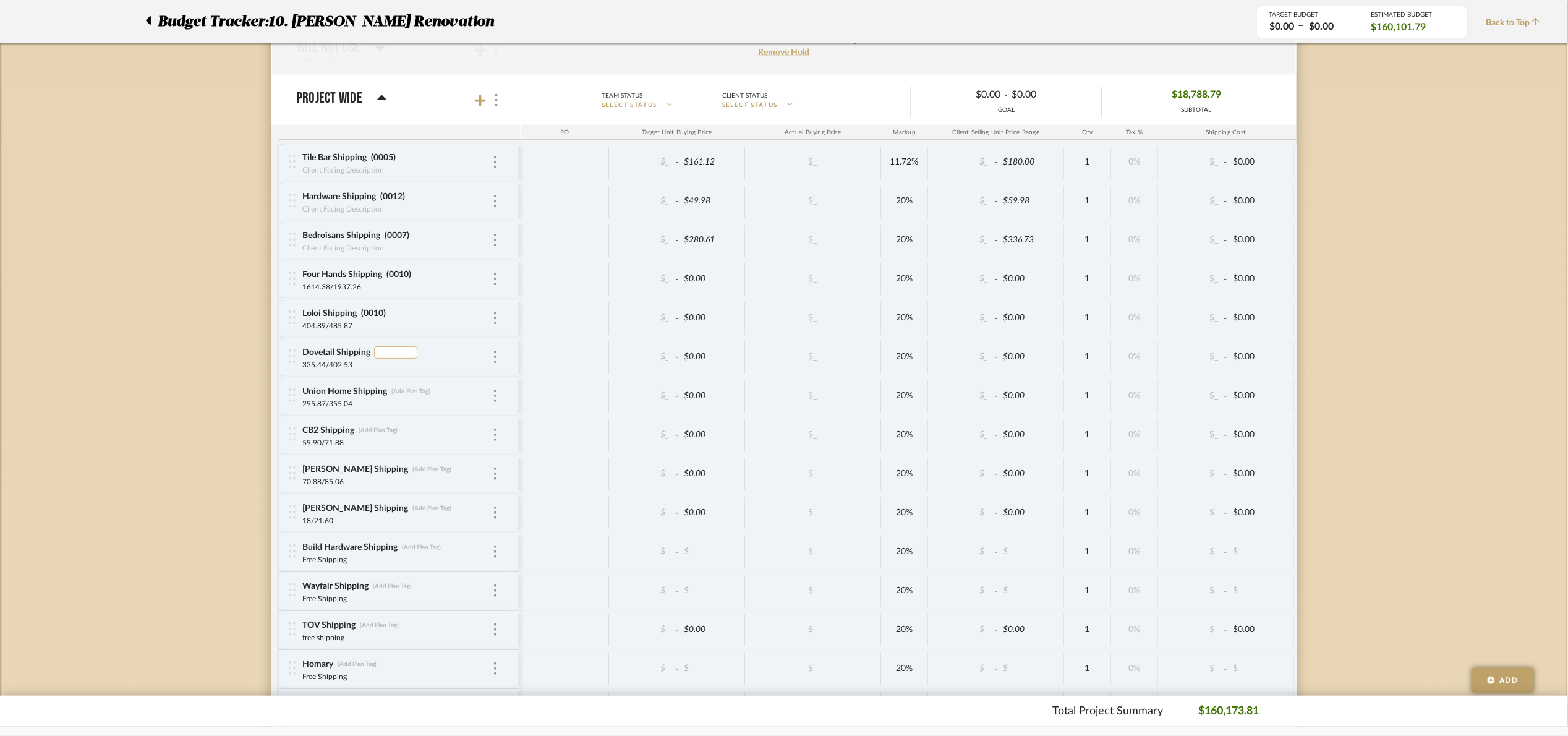
type input "0010"
click at [399, 476] on div "Regina Andrew Shipping (Add Plan Tag)" at bounding box center [397, 469] width 190 height 12
type input "0010"
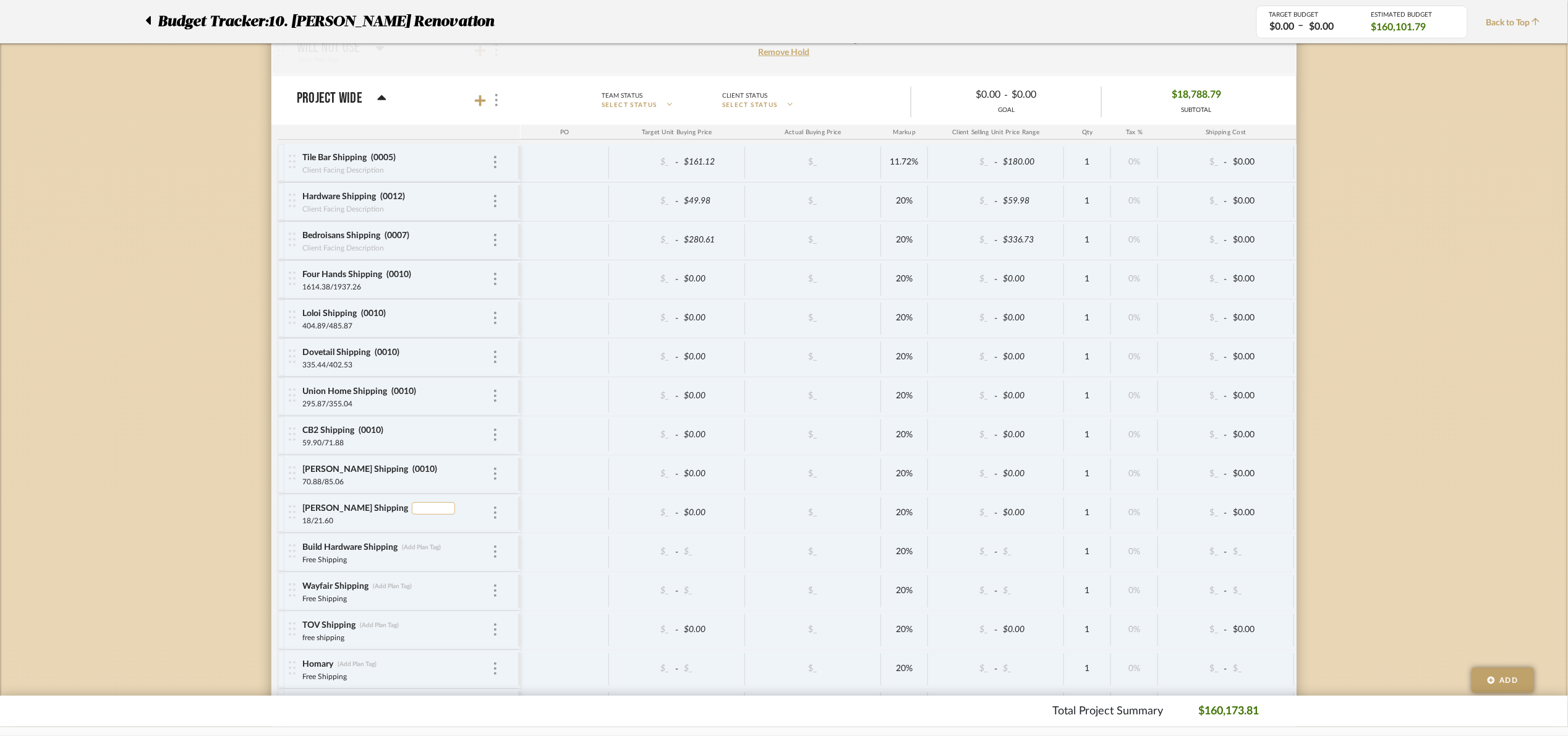
type input "0010"
click at [417, 563] on div "Free Shipping" at bounding box center [386, 559] width 167 height 10
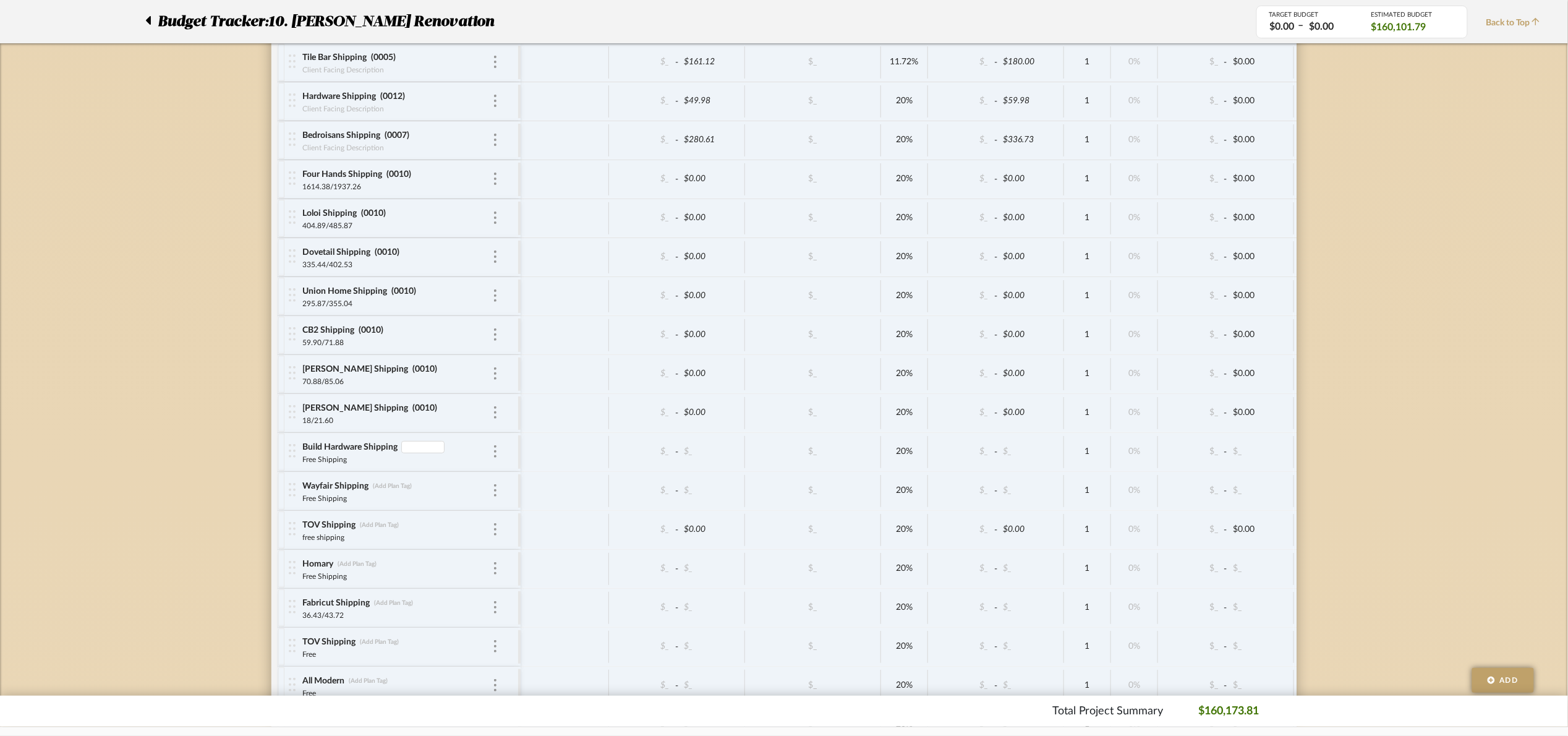
scroll to position [7281, 0]
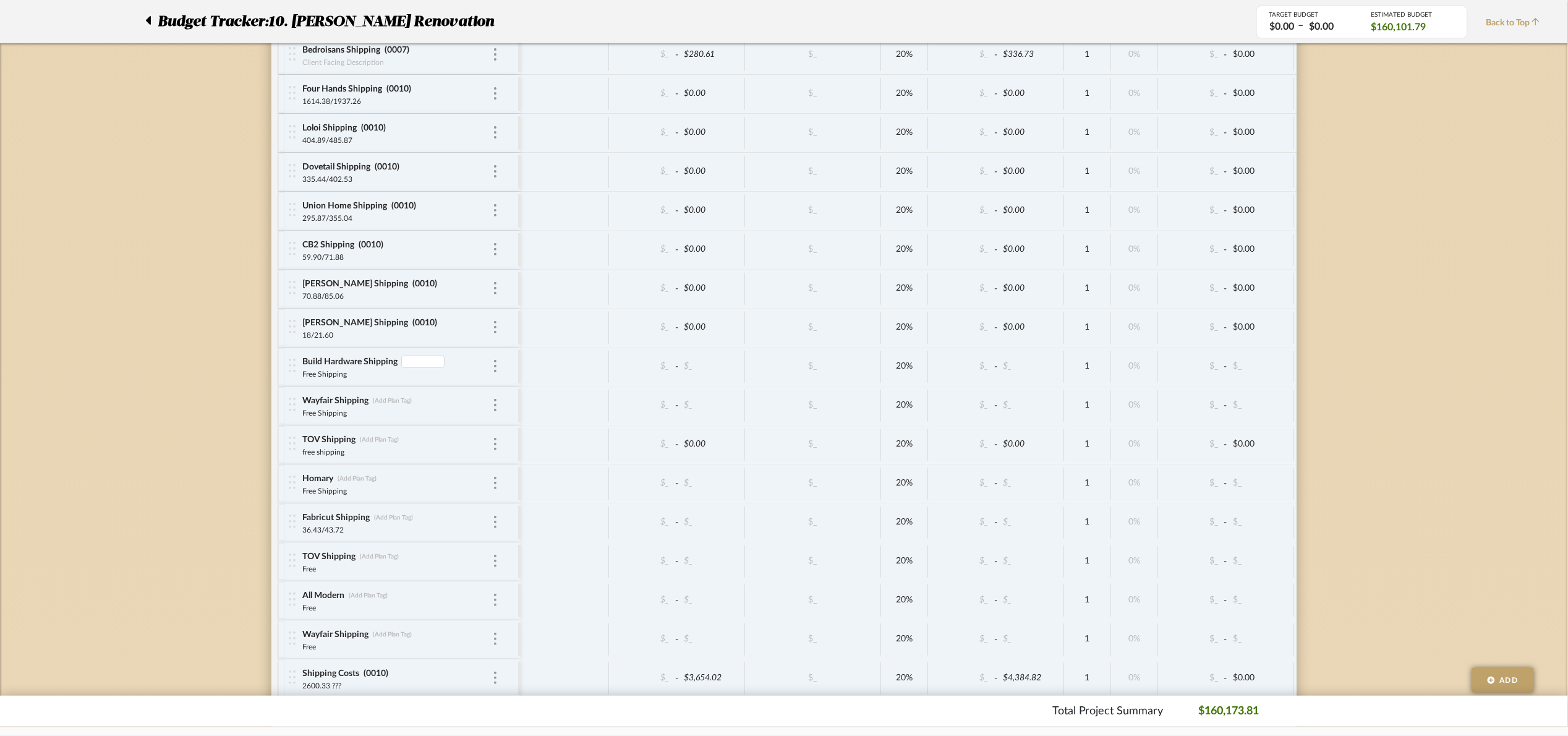
type input "0010"
click at [391, 533] on div "36.43/43.72" at bounding box center [386, 529] width 167 height 10
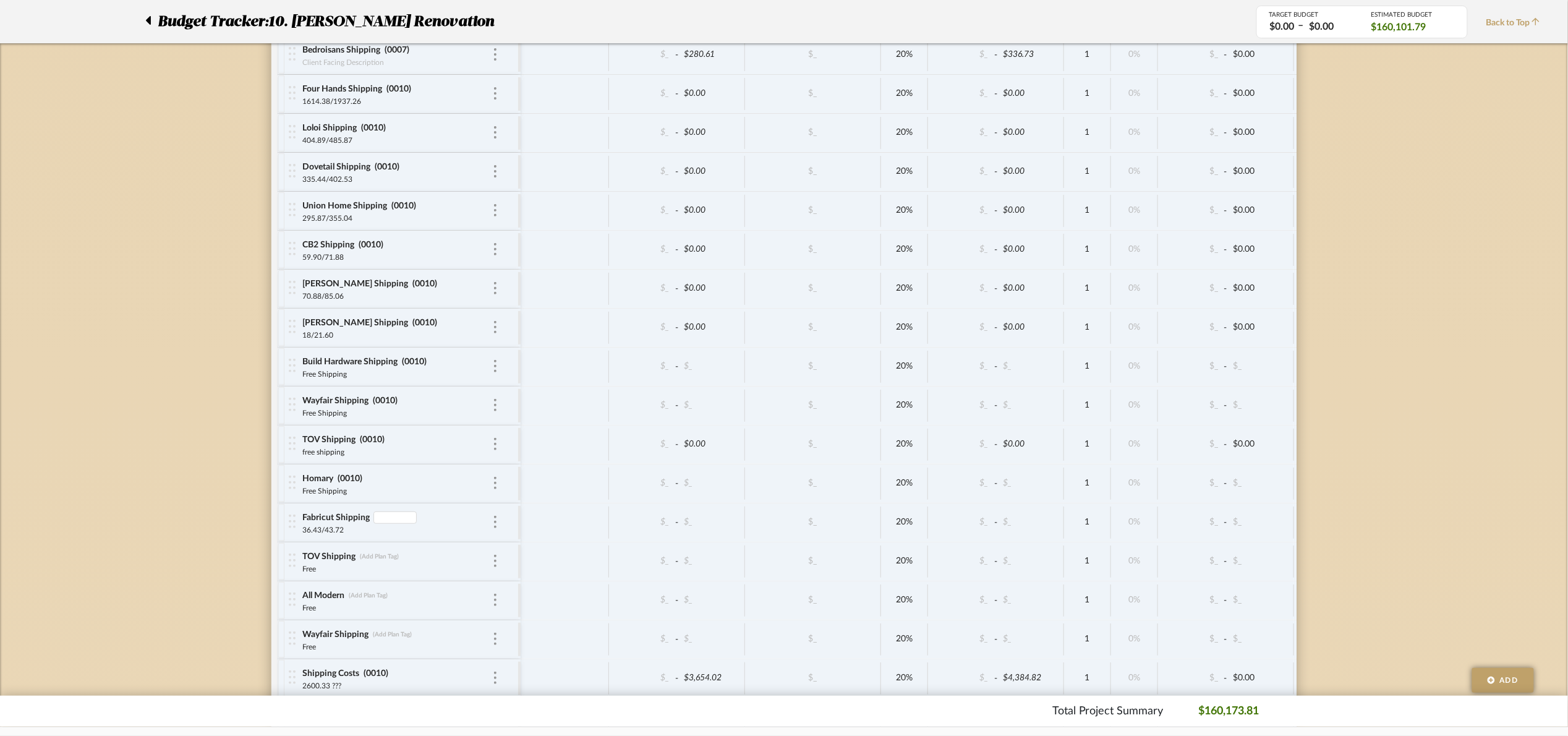
type input "0010"
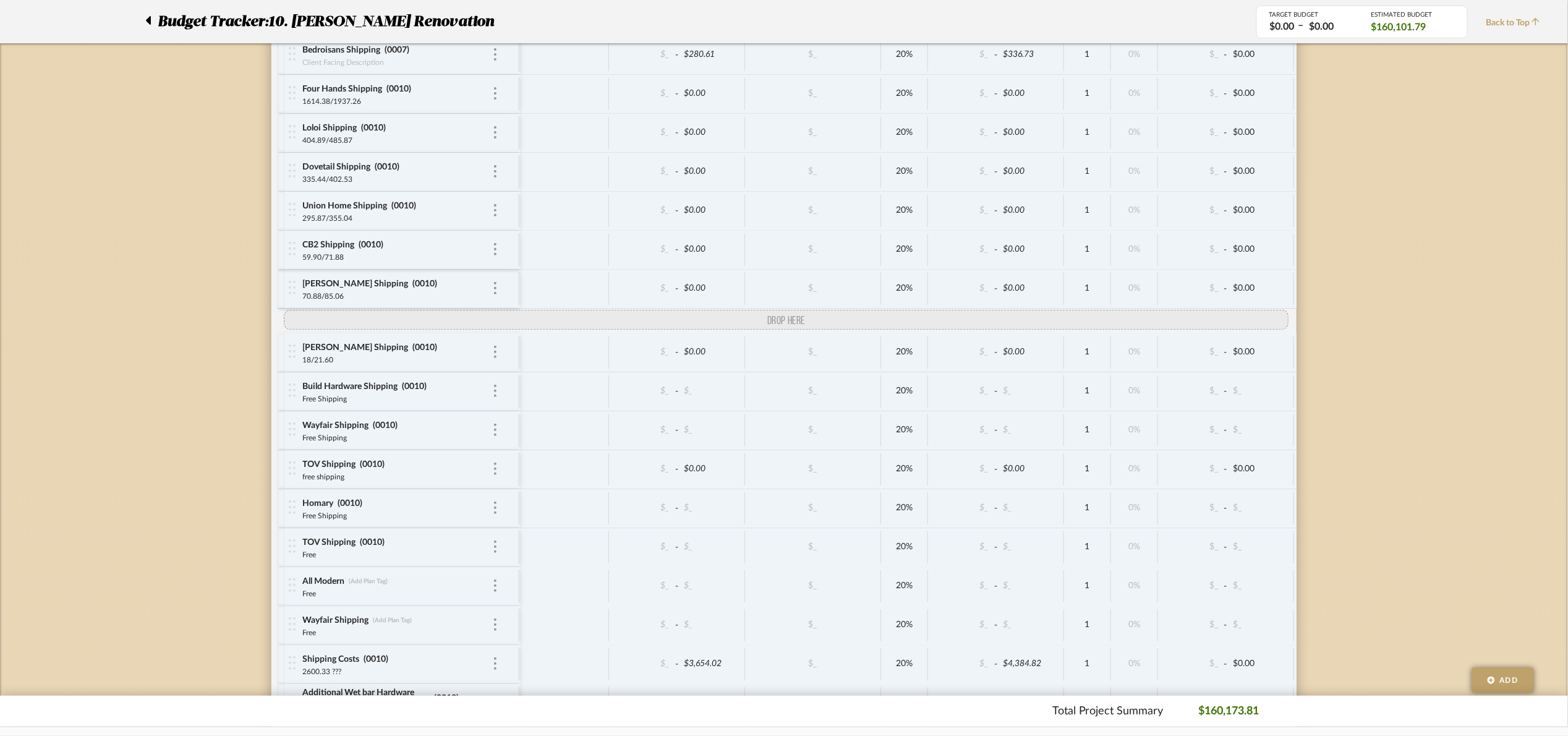
drag, startPoint x: 288, startPoint y: 562, endPoint x: 299, endPoint y: 357, distance: 205.3
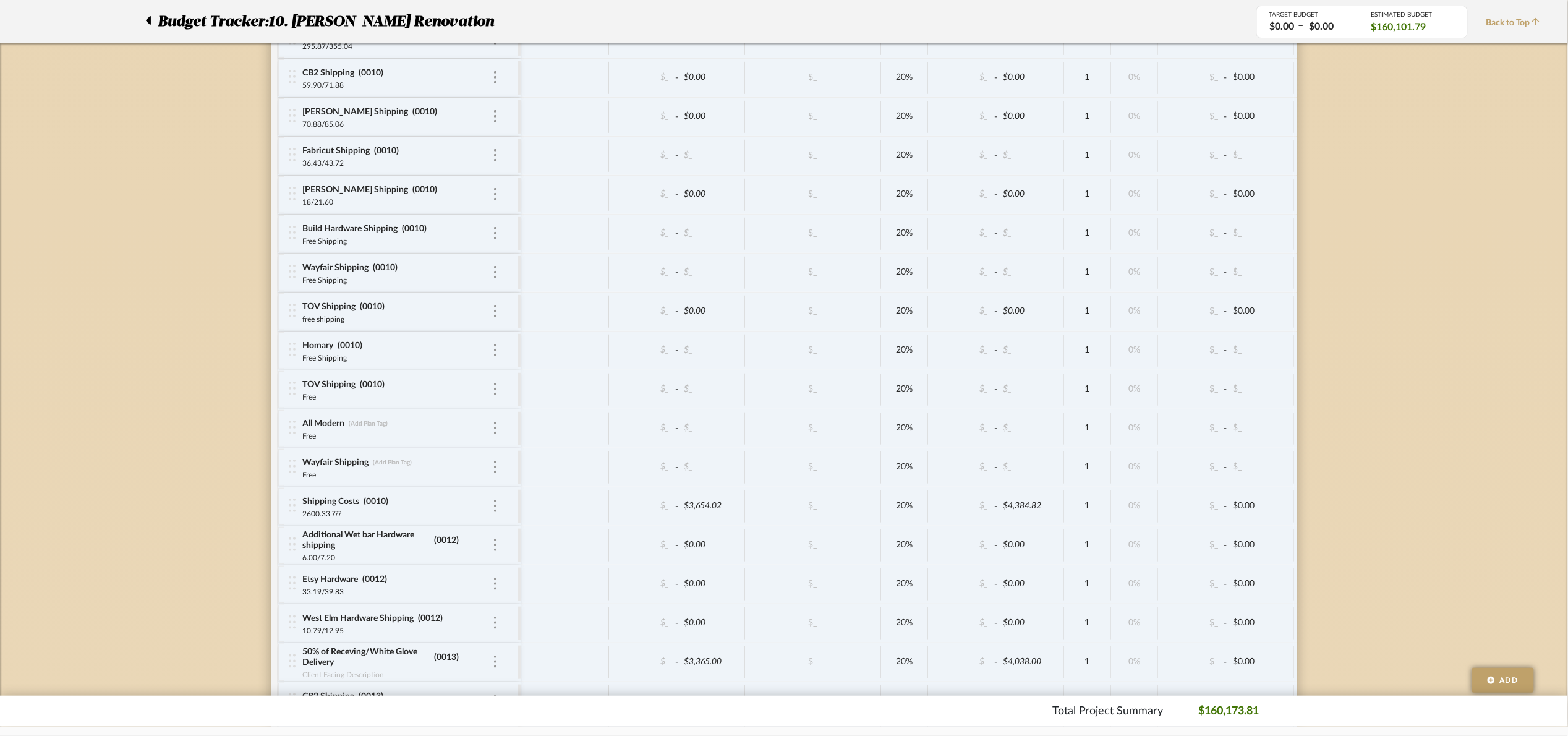
scroll to position [7466, 0]
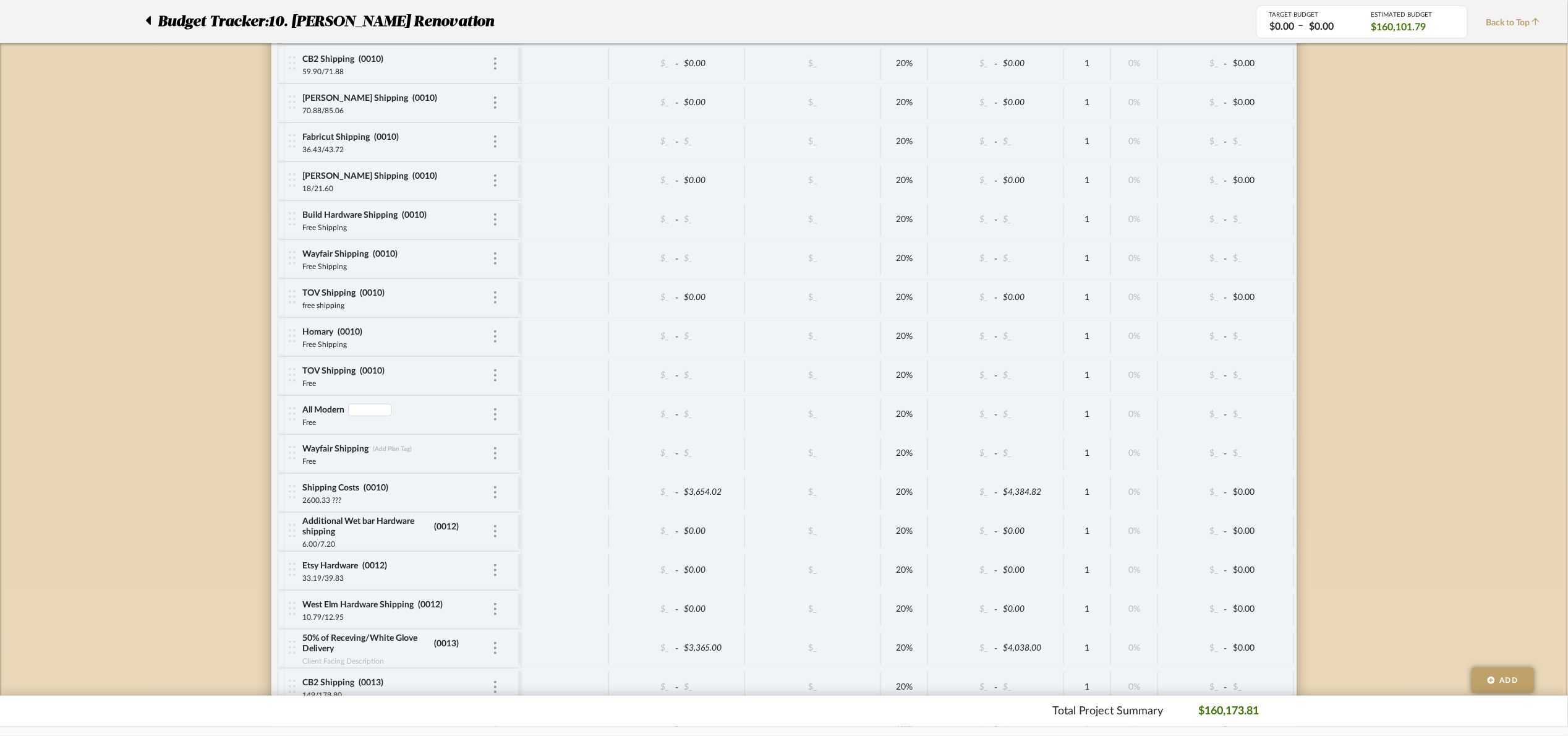
type input "0010"
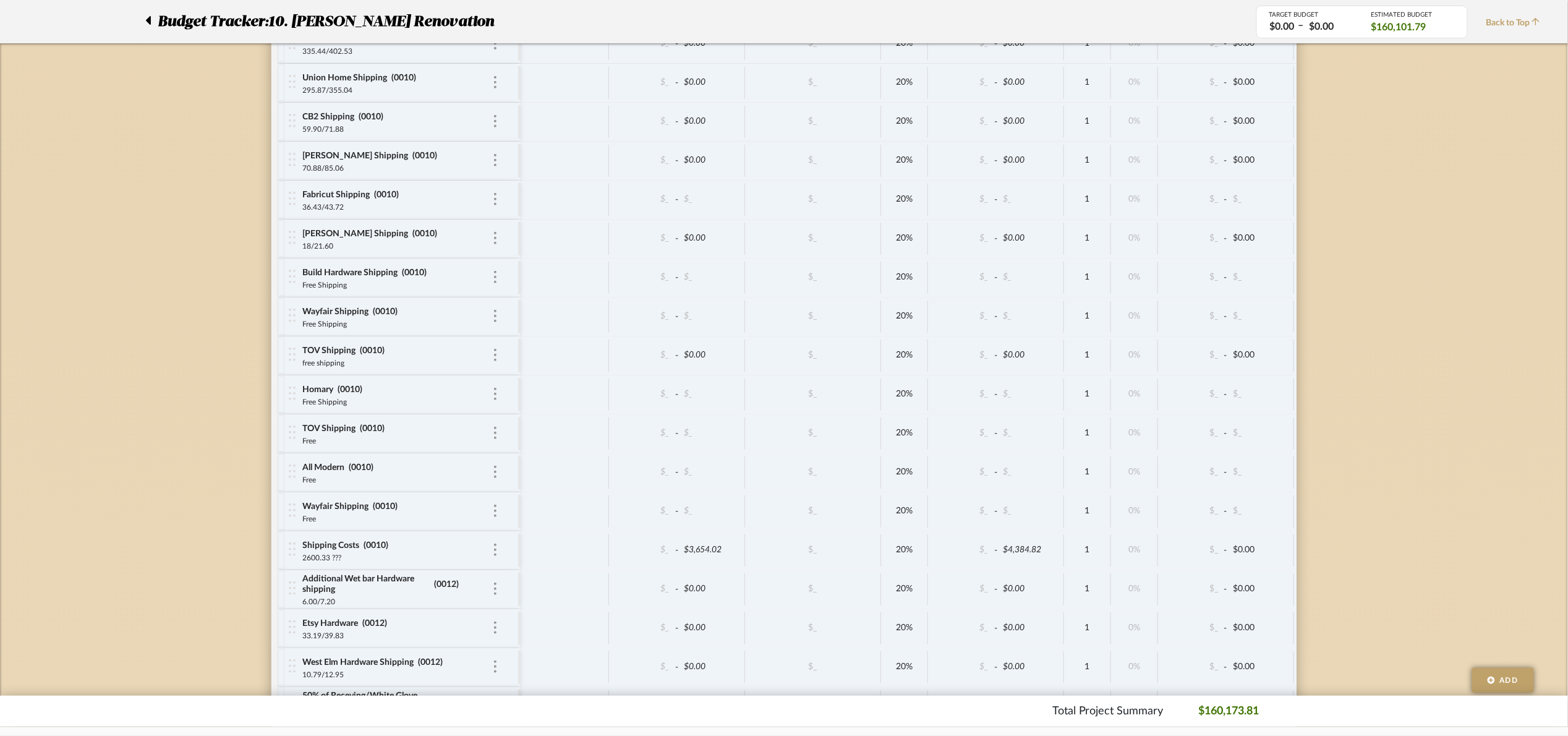
scroll to position [7374, 0]
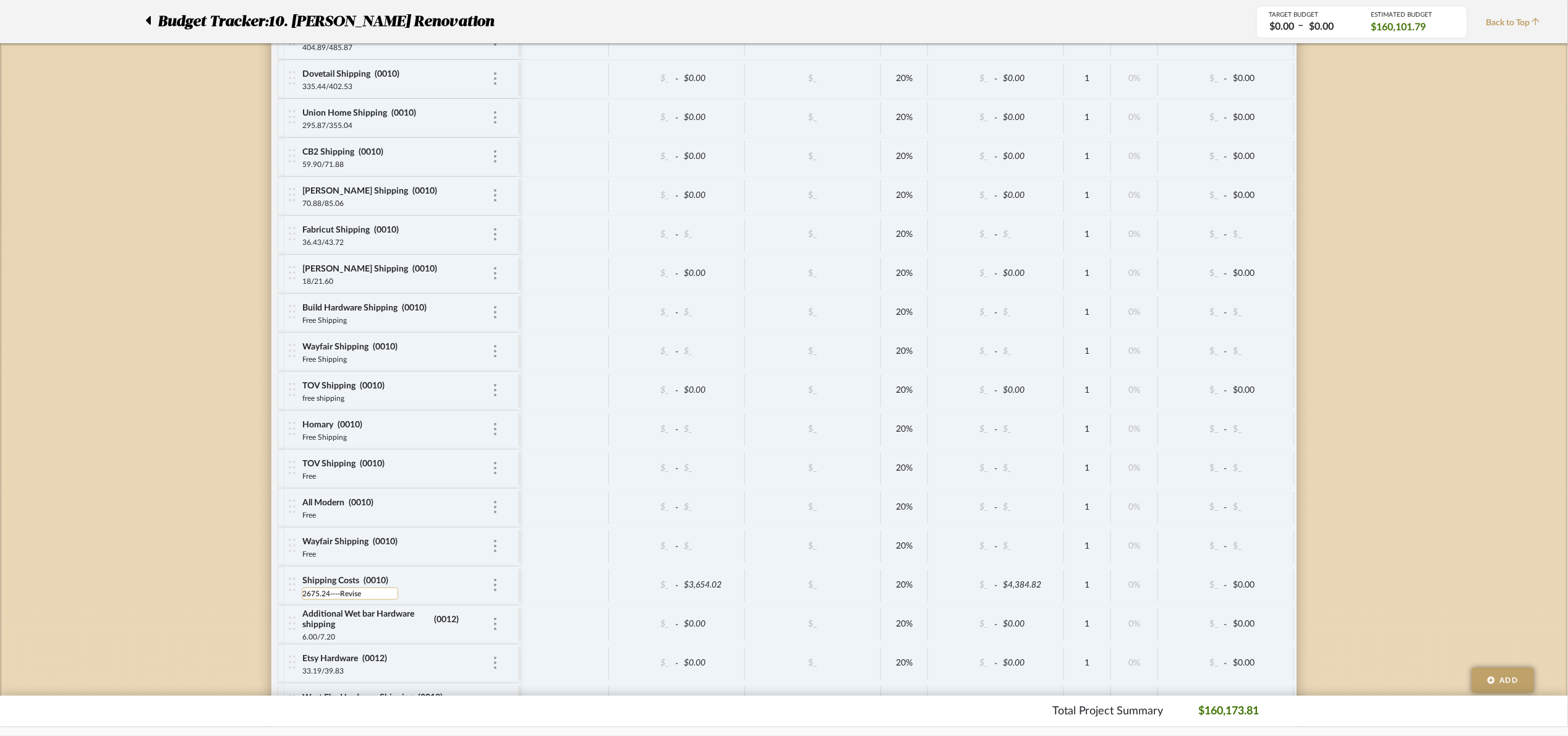
type input "2675.24----Revised"
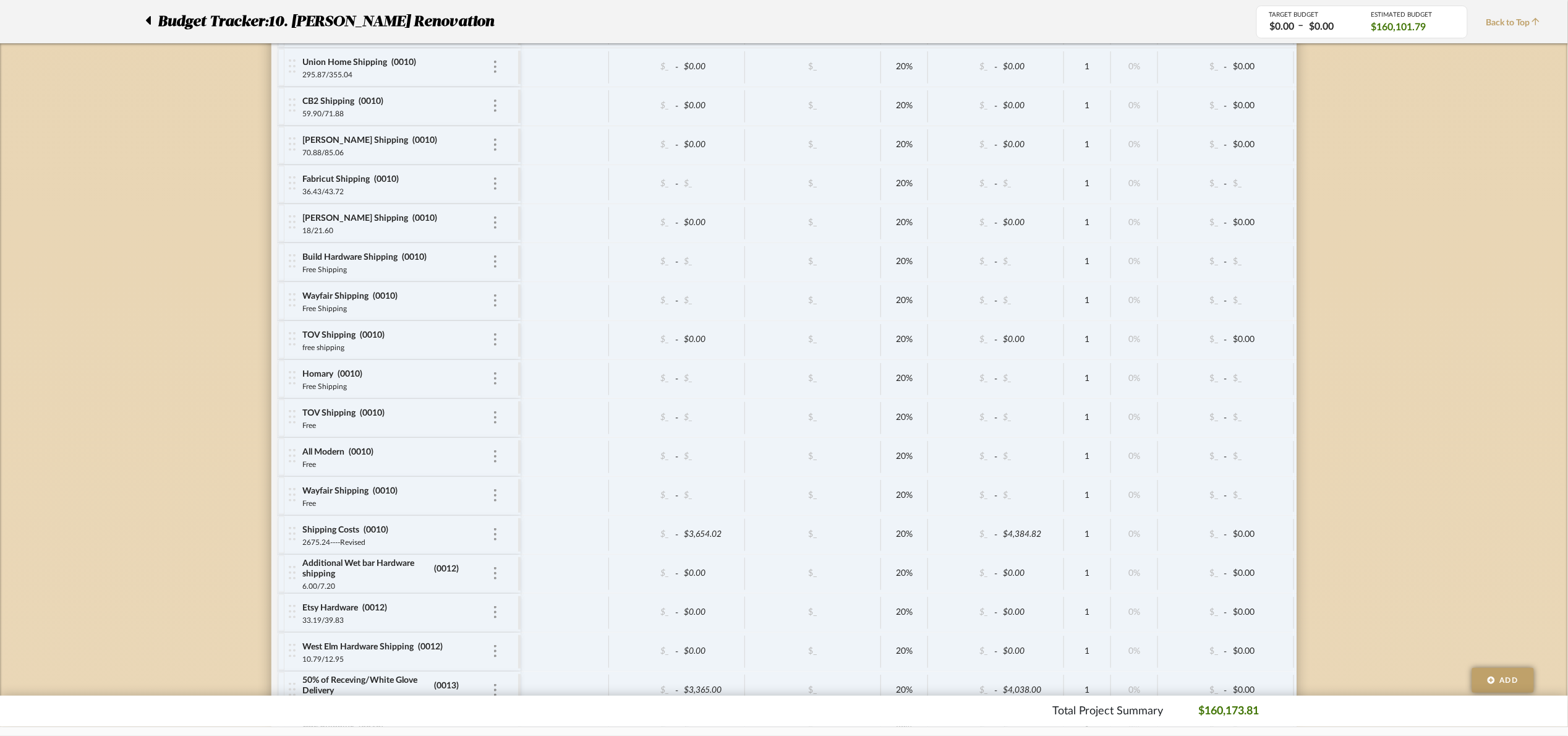
scroll to position [7466, 0]
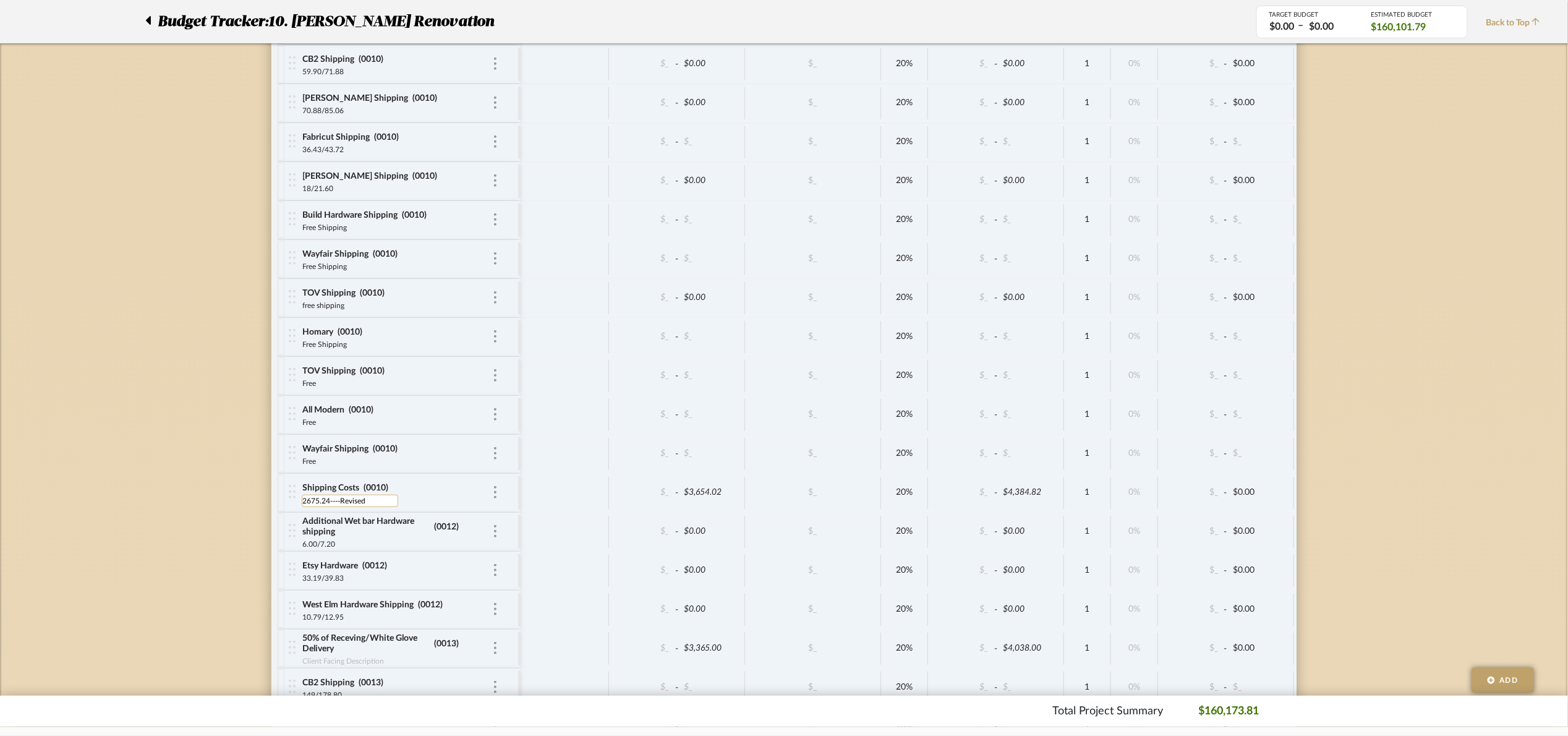
click at [319, 507] on input "2675.24----Revised" at bounding box center [350, 500] width 97 height 12
type input "2662.24----Revised"
click at [1277, 470] on div "$_ - $_" at bounding box center [1226, 453] width 136 height 32
type input "2662.24"
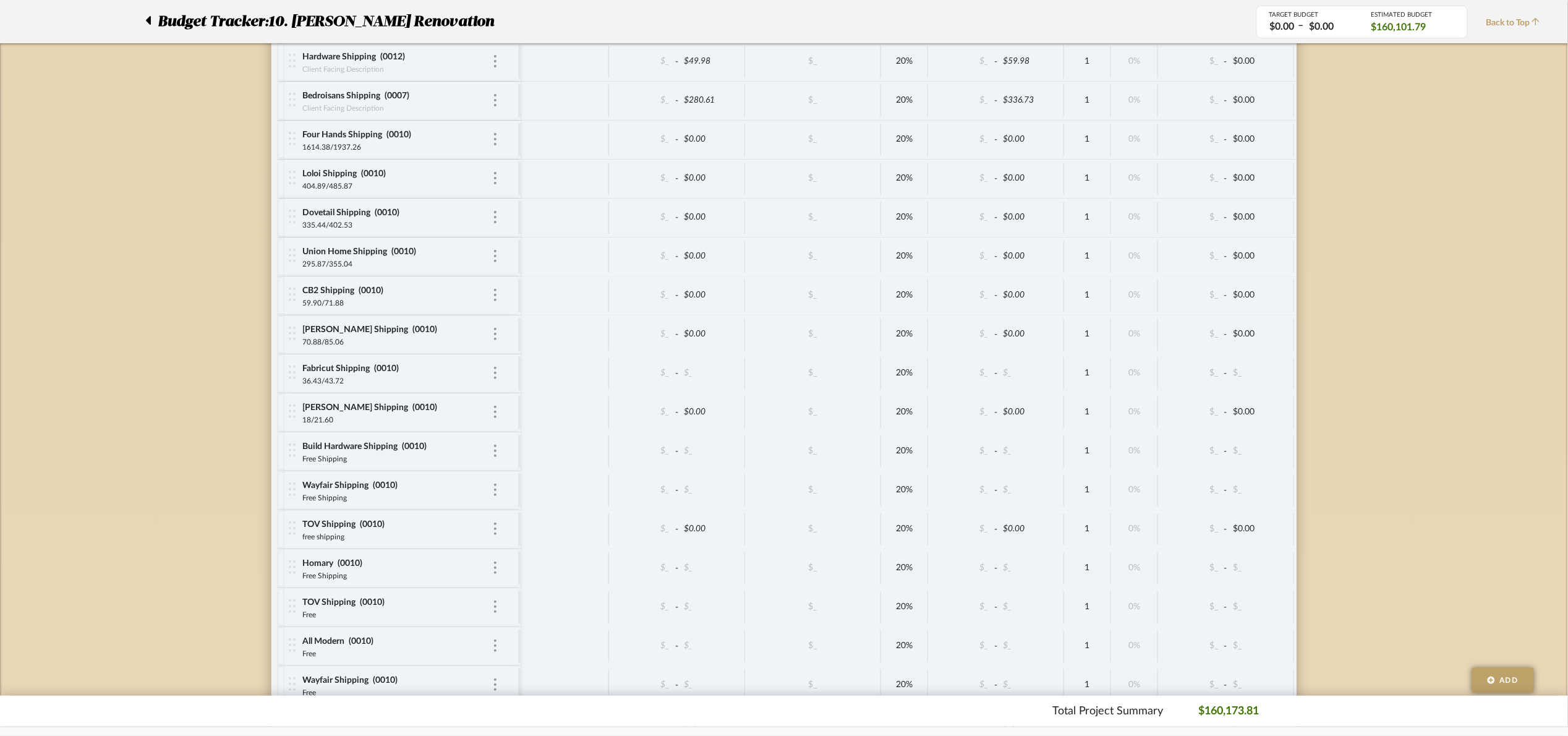
scroll to position [7188, 0]
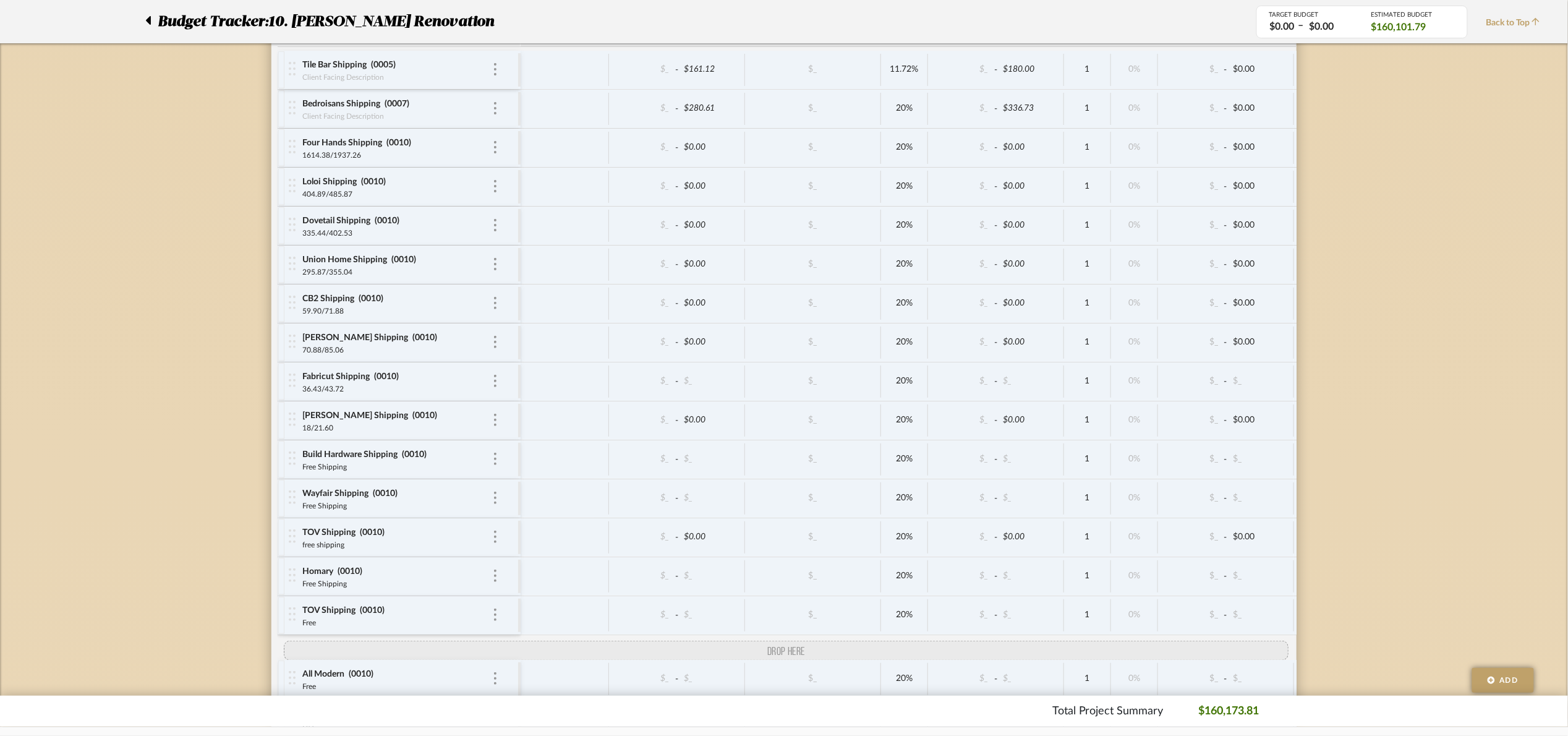
drag, startPoint x: 288, startPoint y: 133, endPoint x: 337, endPoint y: 662, distance: 531.3
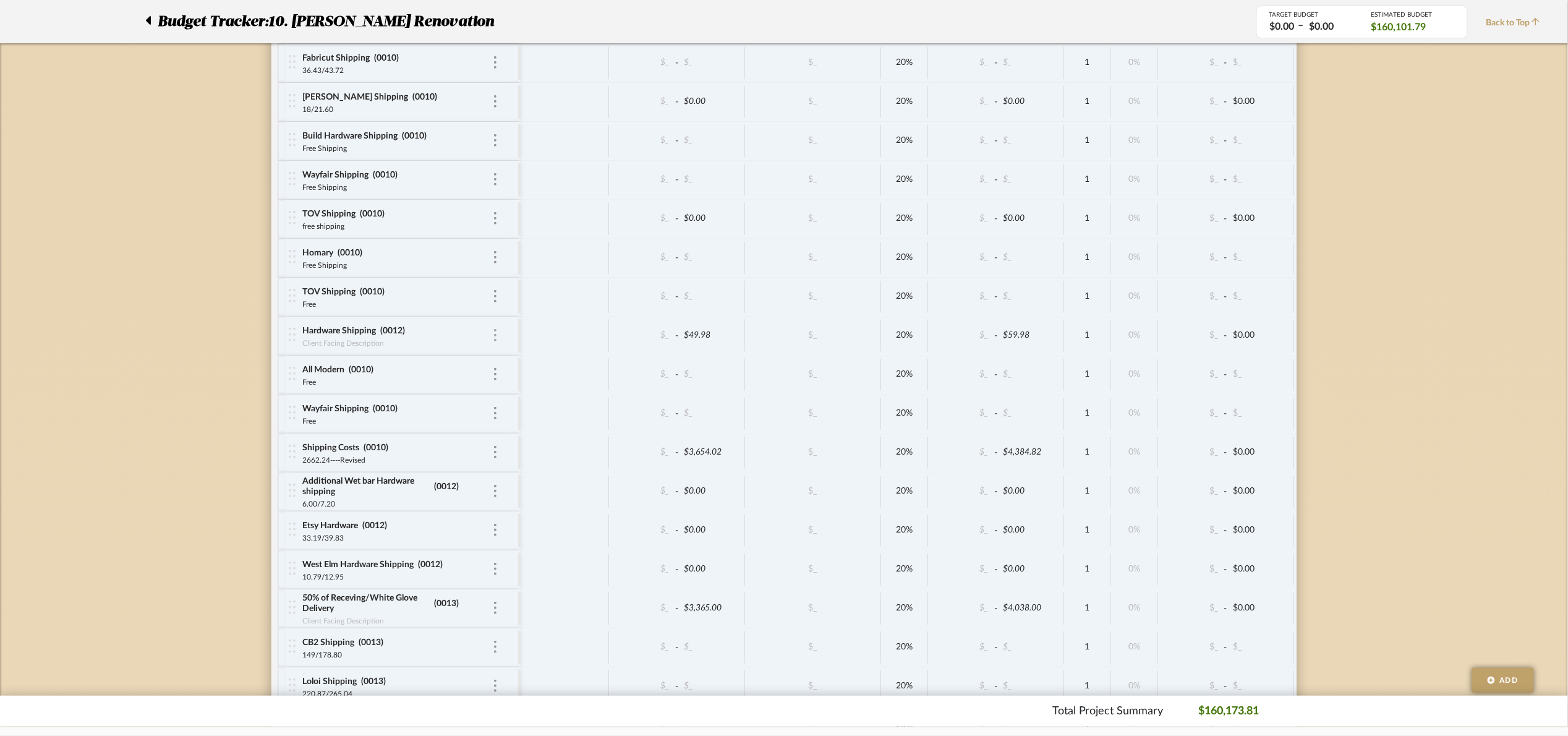
scroll to position [7559, 0]
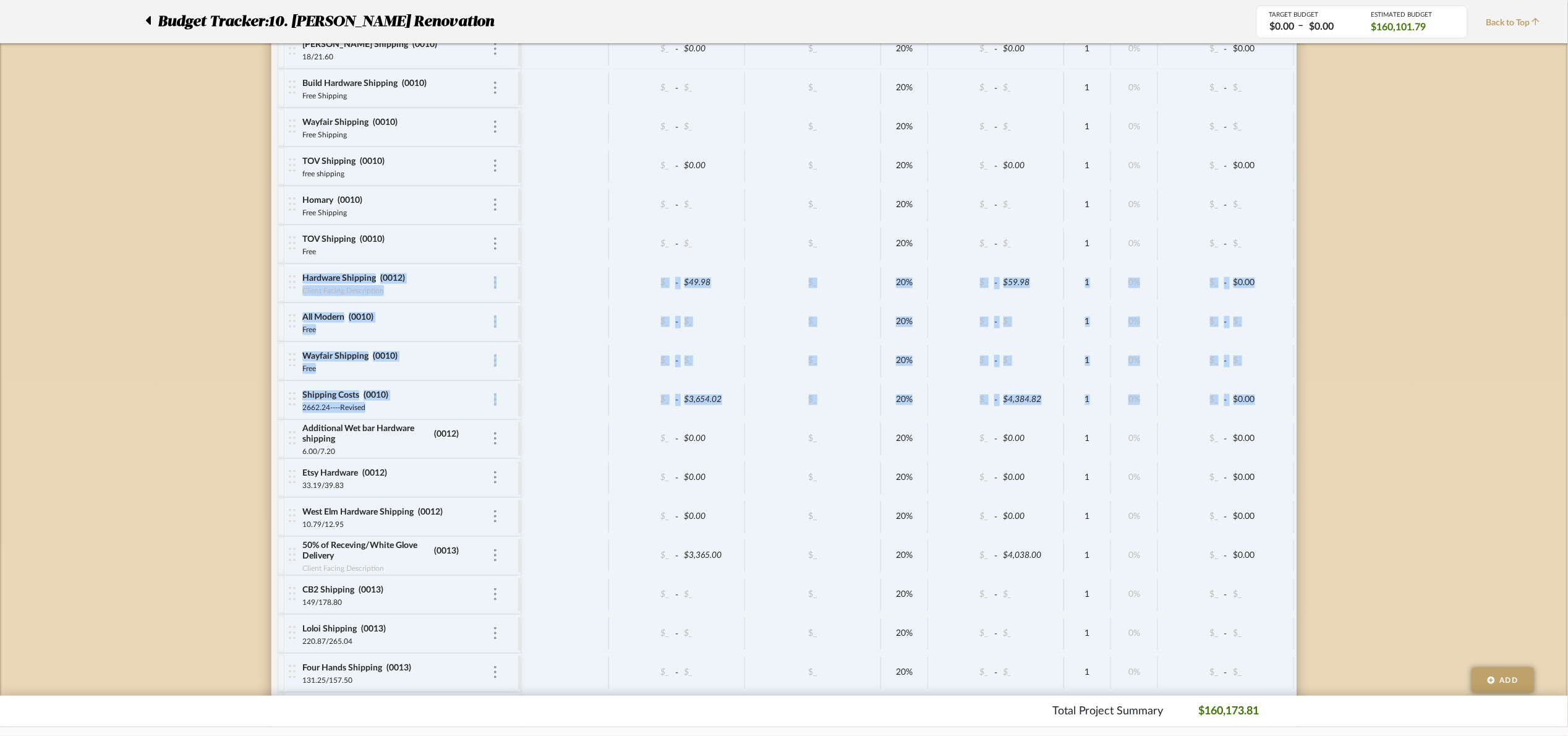
drag, startPoint x: 283, startPoint y: 320, endPoint x: 283, endPoint y: 394, distance: 74.0
click at [290, 453] on div "Tile Bar Shipping (0005) Client Facing Description $_ - $161.12 $_ 11.72% $_ - …" at bounding box center [917, 504] width 1279 height 1649
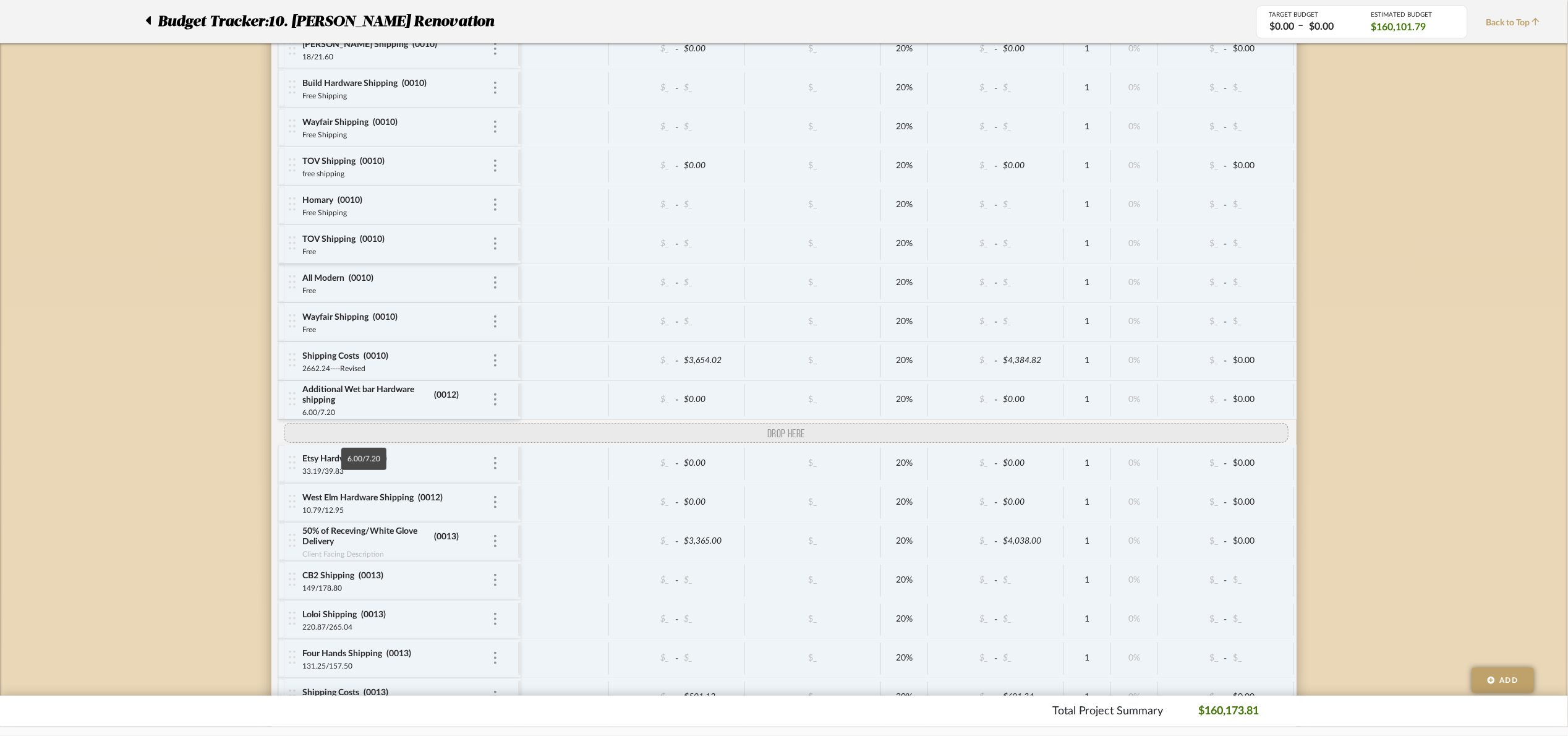
drag, startPoint x: 285, startPoint y: 314, endPoint x: 309, endPoint y: 461, distance: 148.9
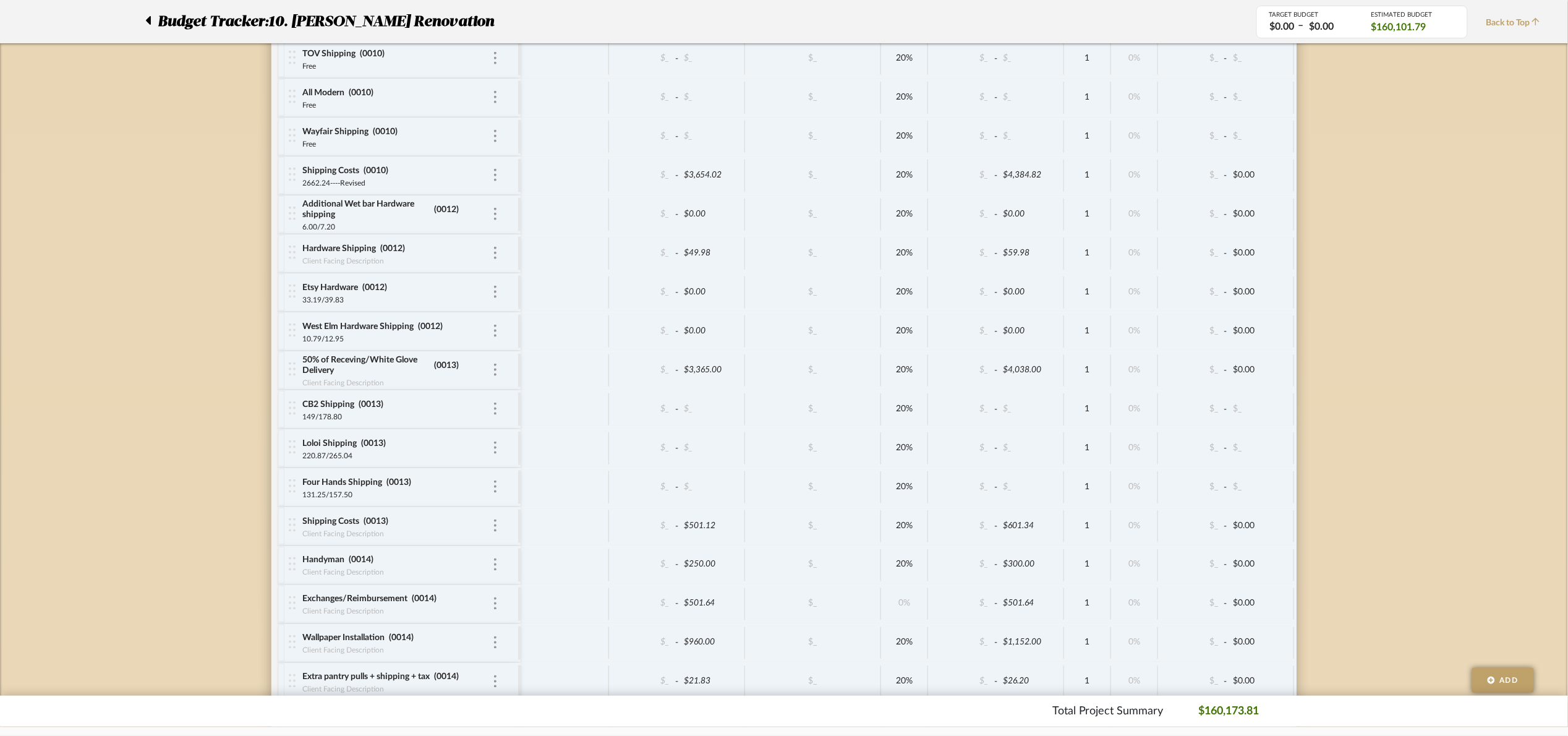
scroll to position [7744, 0]
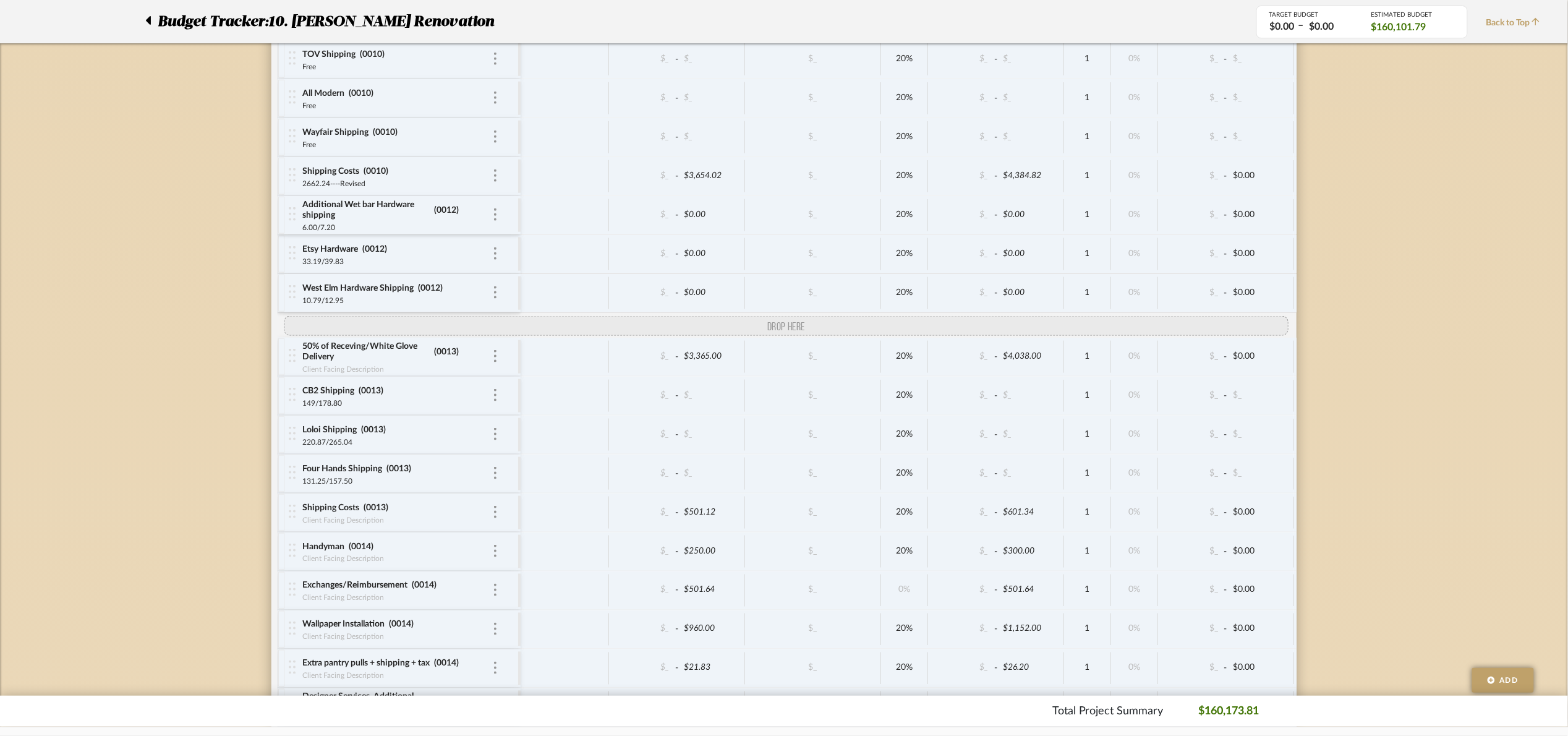
drag, startPoint x: 285, startPoint y: 289, endPoint x: 302, endPoint y: 350, distance: 63.3
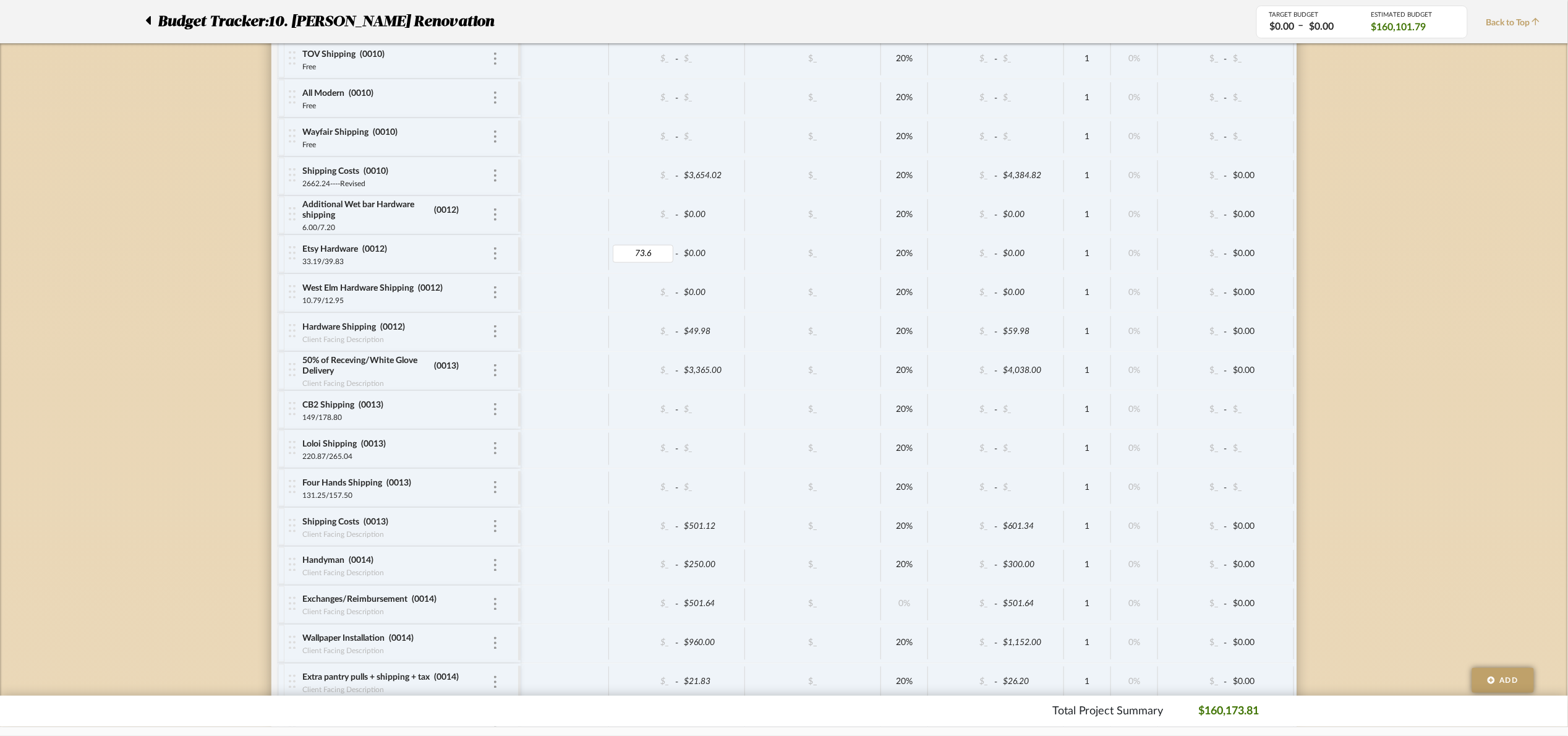
type input "73.65"
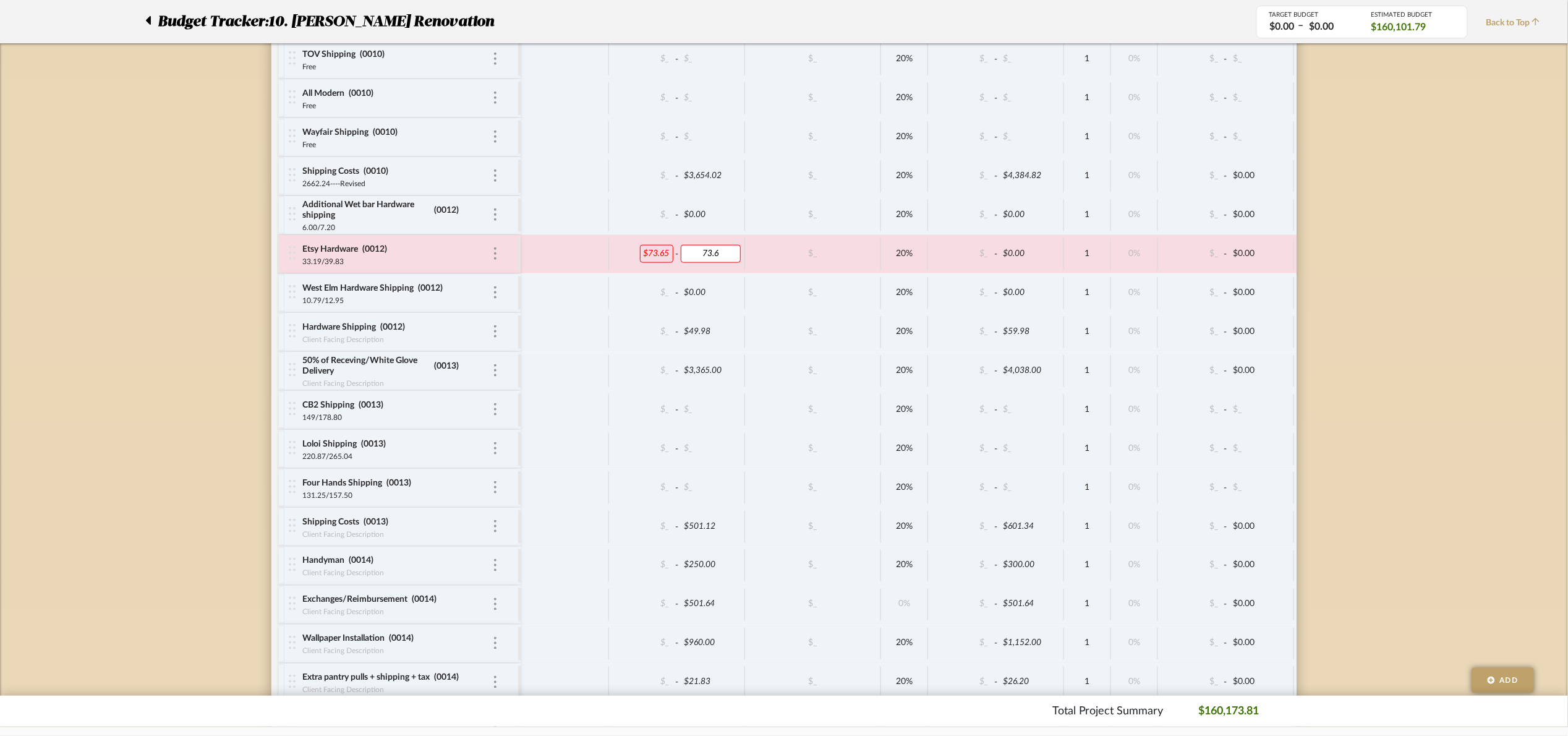
type input "73.65"
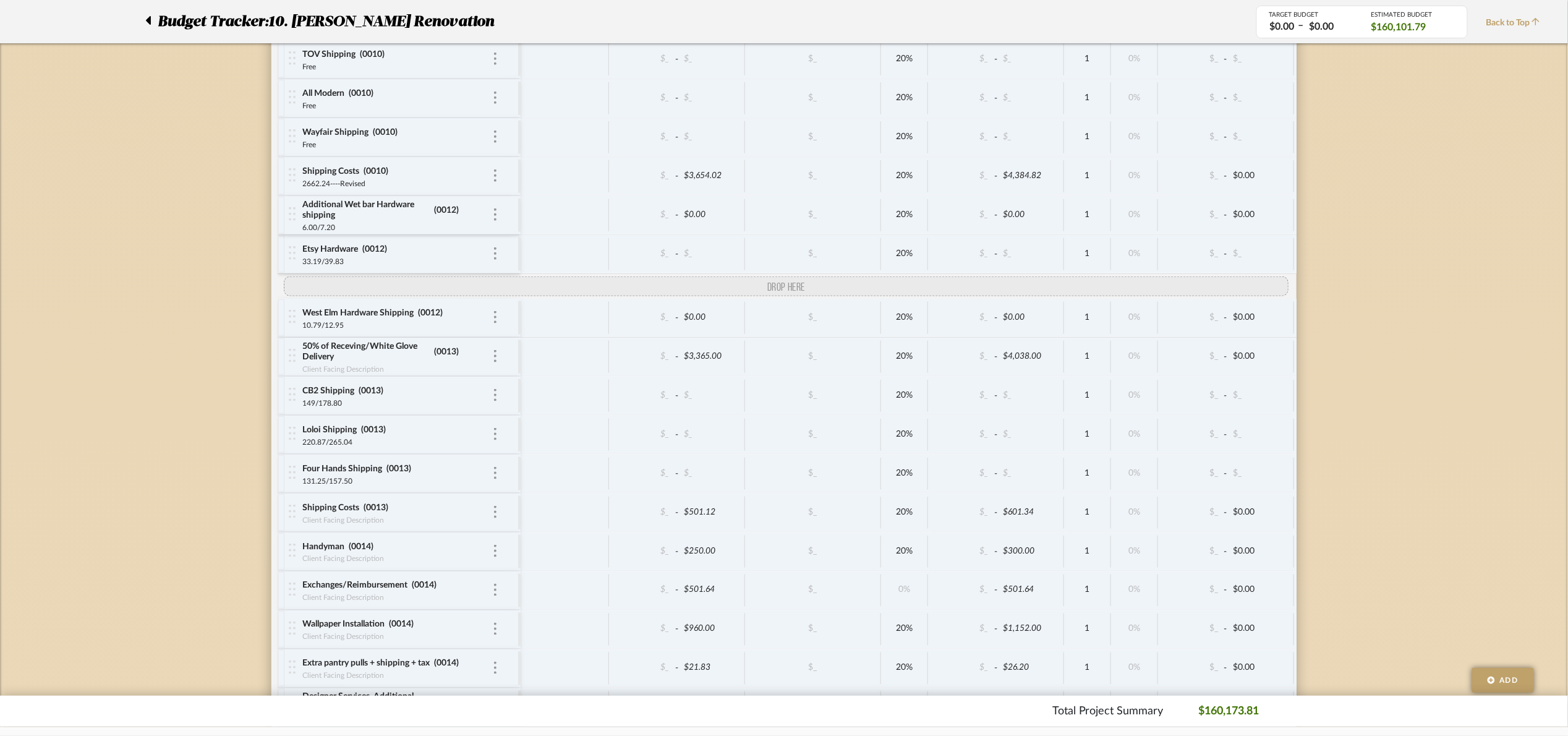
drag, startPoint x: 290, startPoint y: 364, endPoint x: 297, endPoint y: 316, distance: 48.5
drag, startPoint x: 289, startPoint y: 334, endPoint x: 292, endPoint y: 318, distance: 16.3
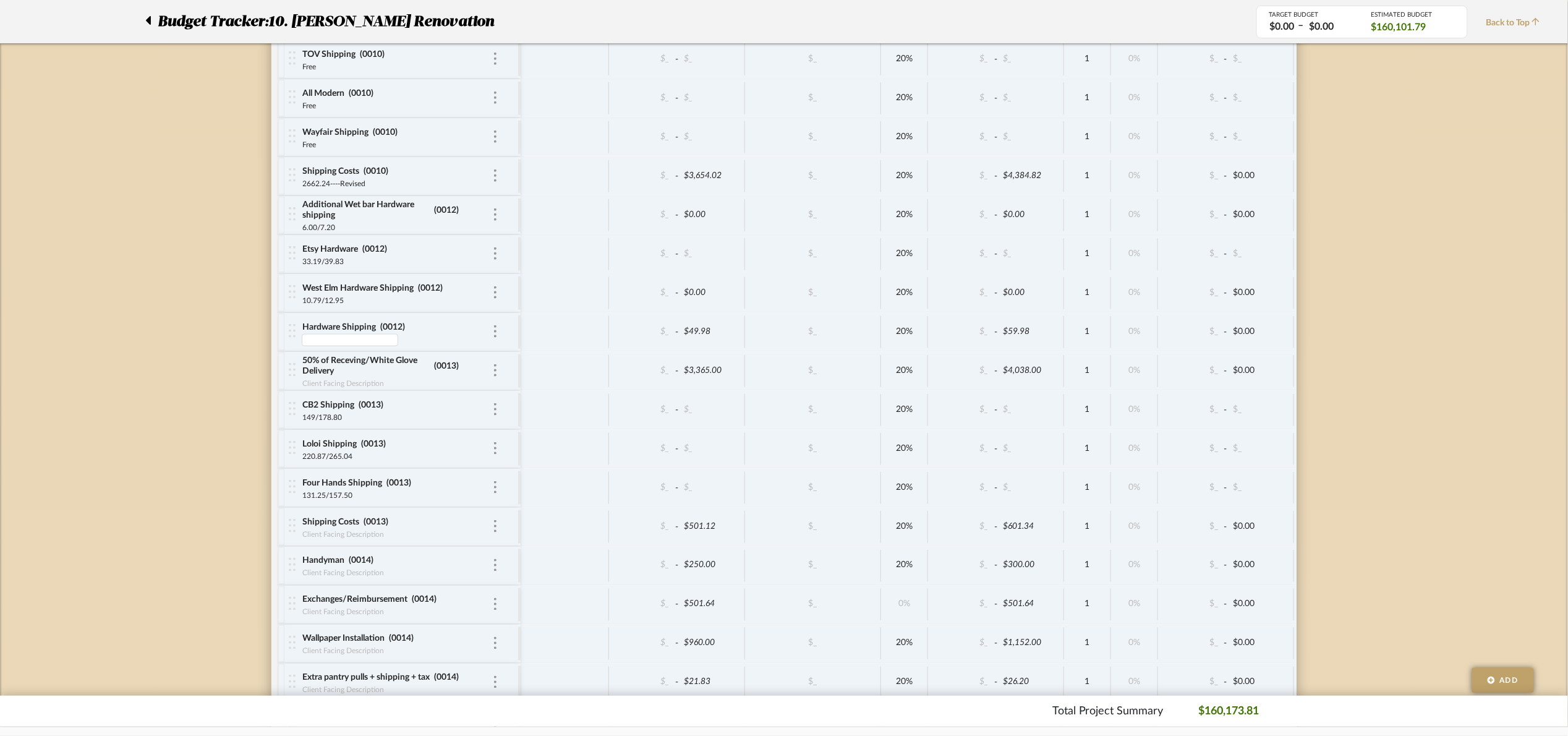
type input "r"
type input "esty + weste lm"
type input "73.65"
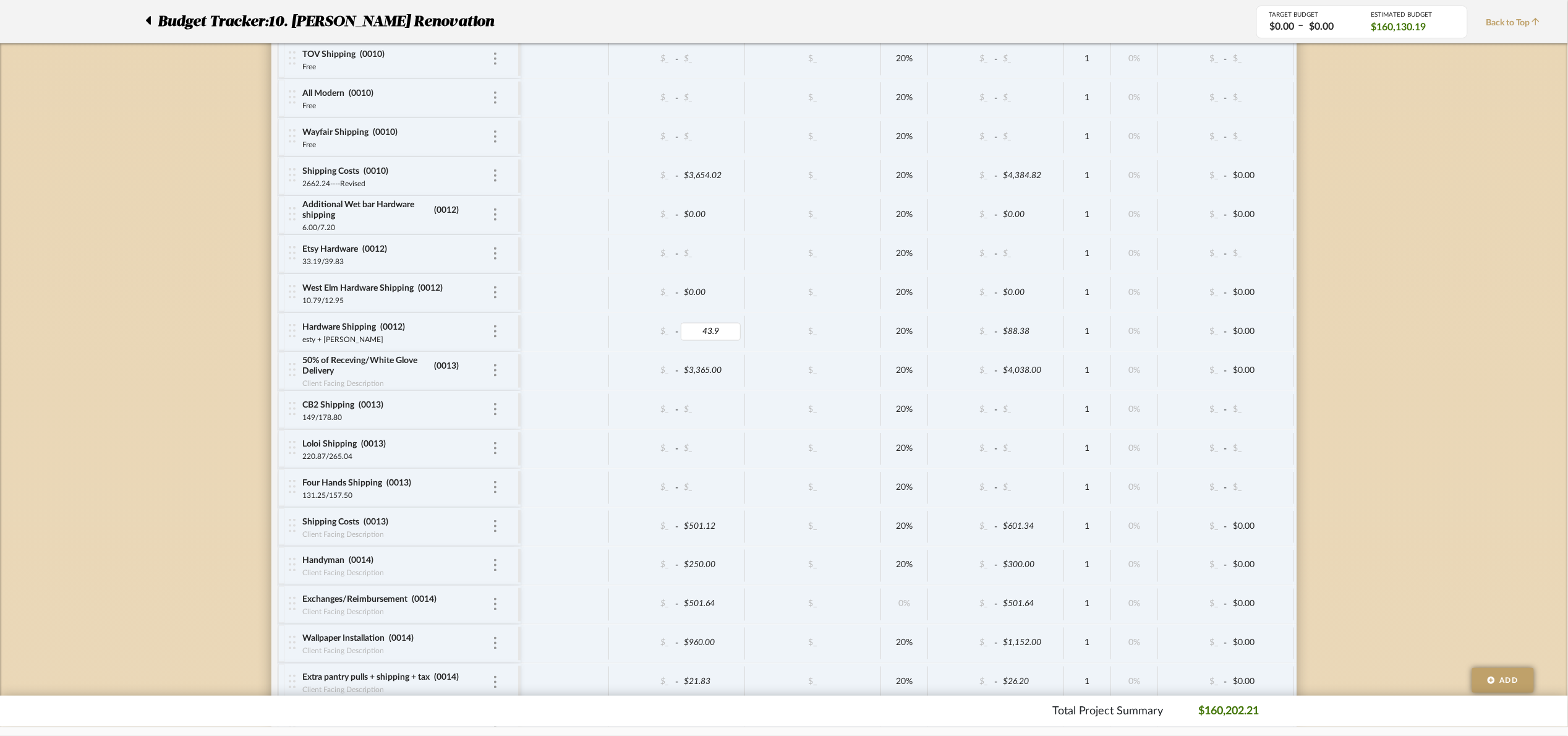
type input "43.98"
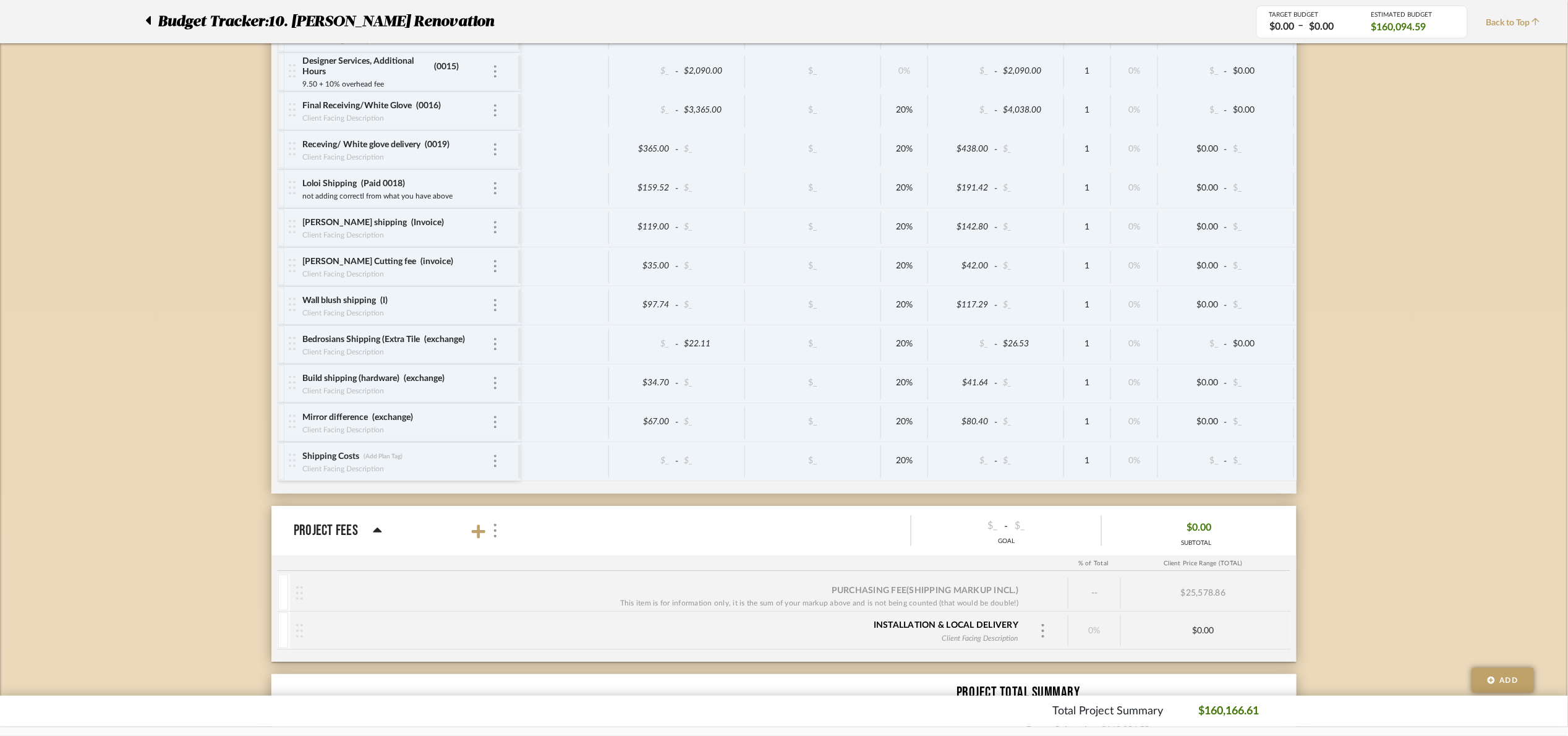
scroll to position [8301, 0]
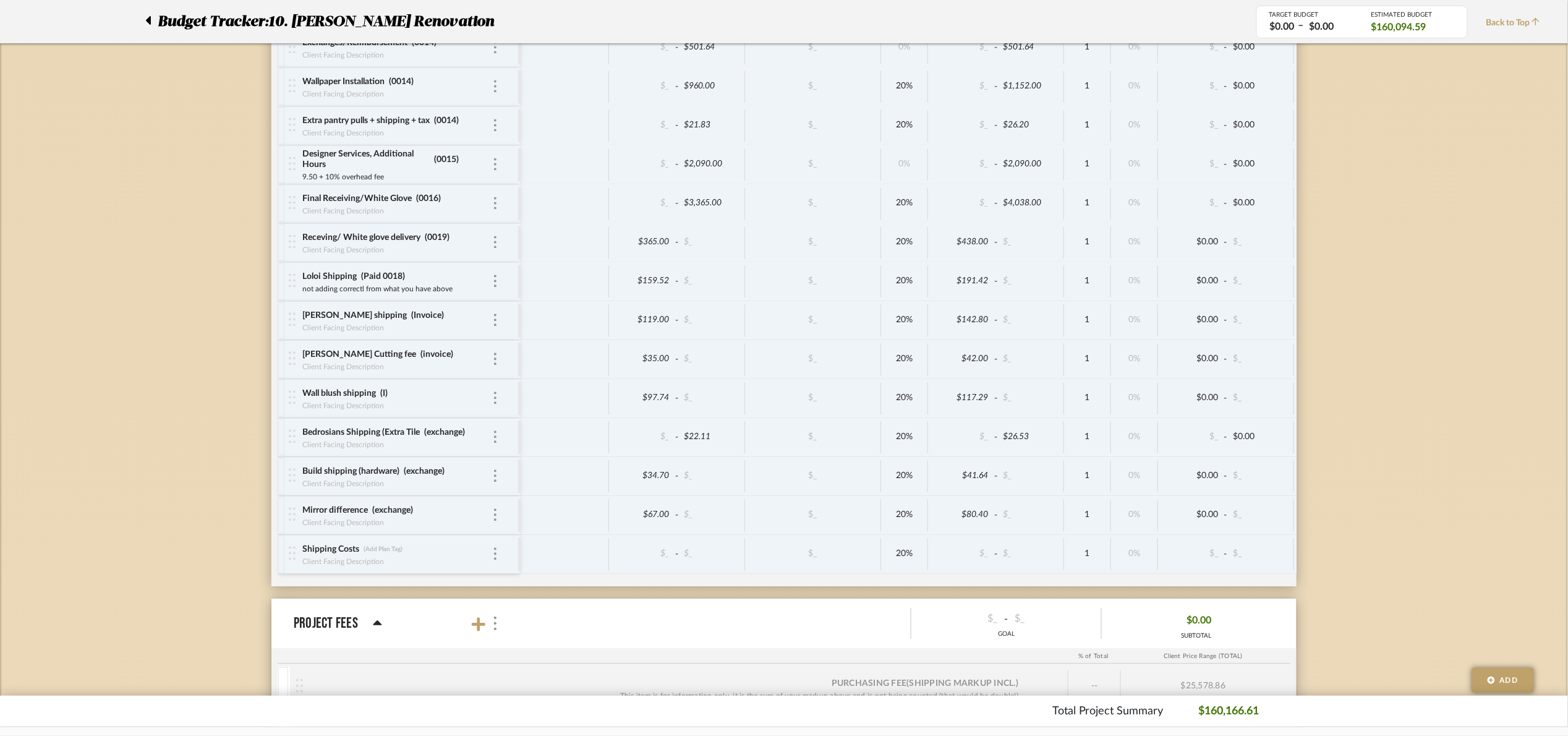
click at [490, 399] on div "Wall blush shipping (I)" at bounding box center [397, 394] width 190 height 12
click at [495, 404] on img at bounding box center [495, 397] width 2 height 12
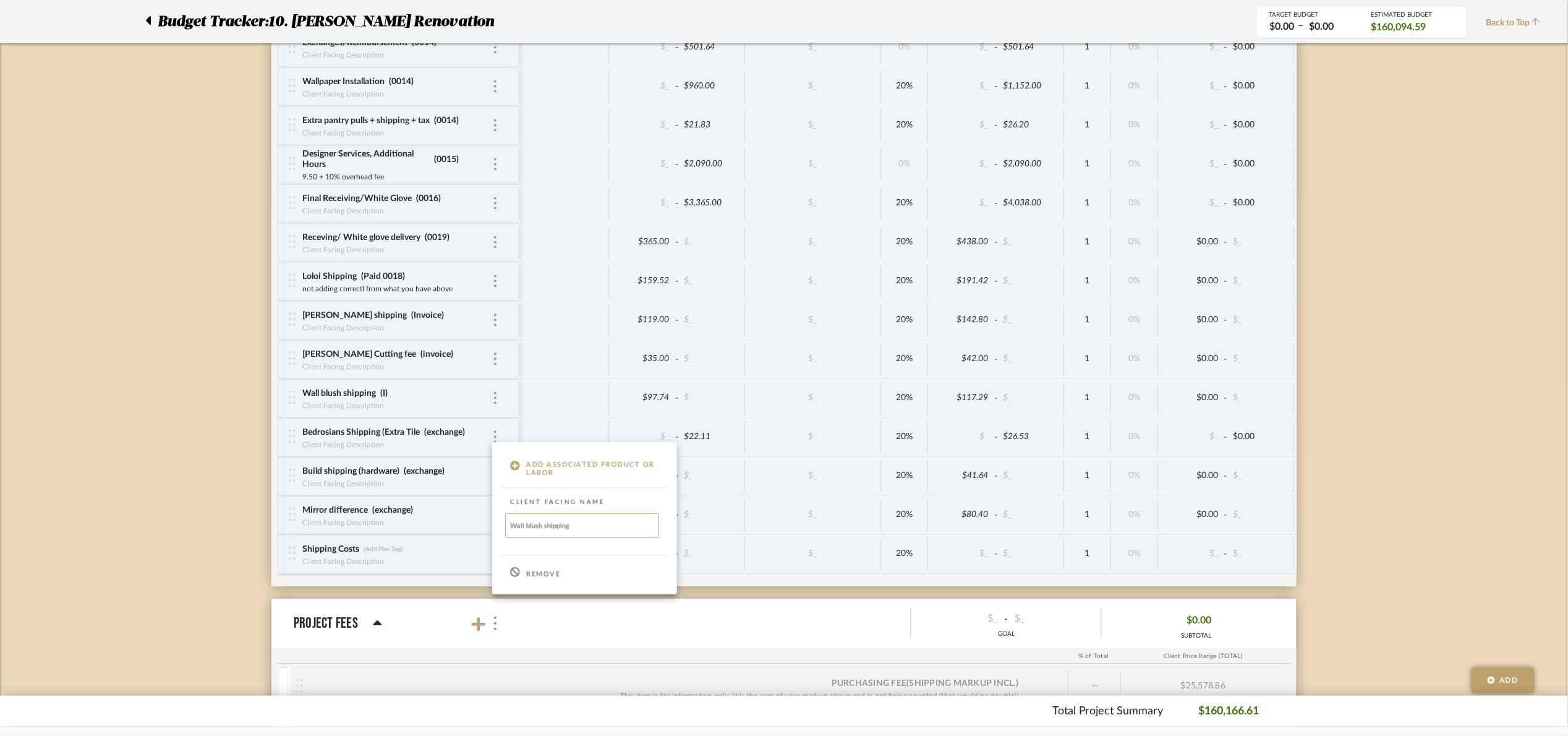
click at [539, 572] on p "Remove" at bounding box center [543, 575] width 34 height 9
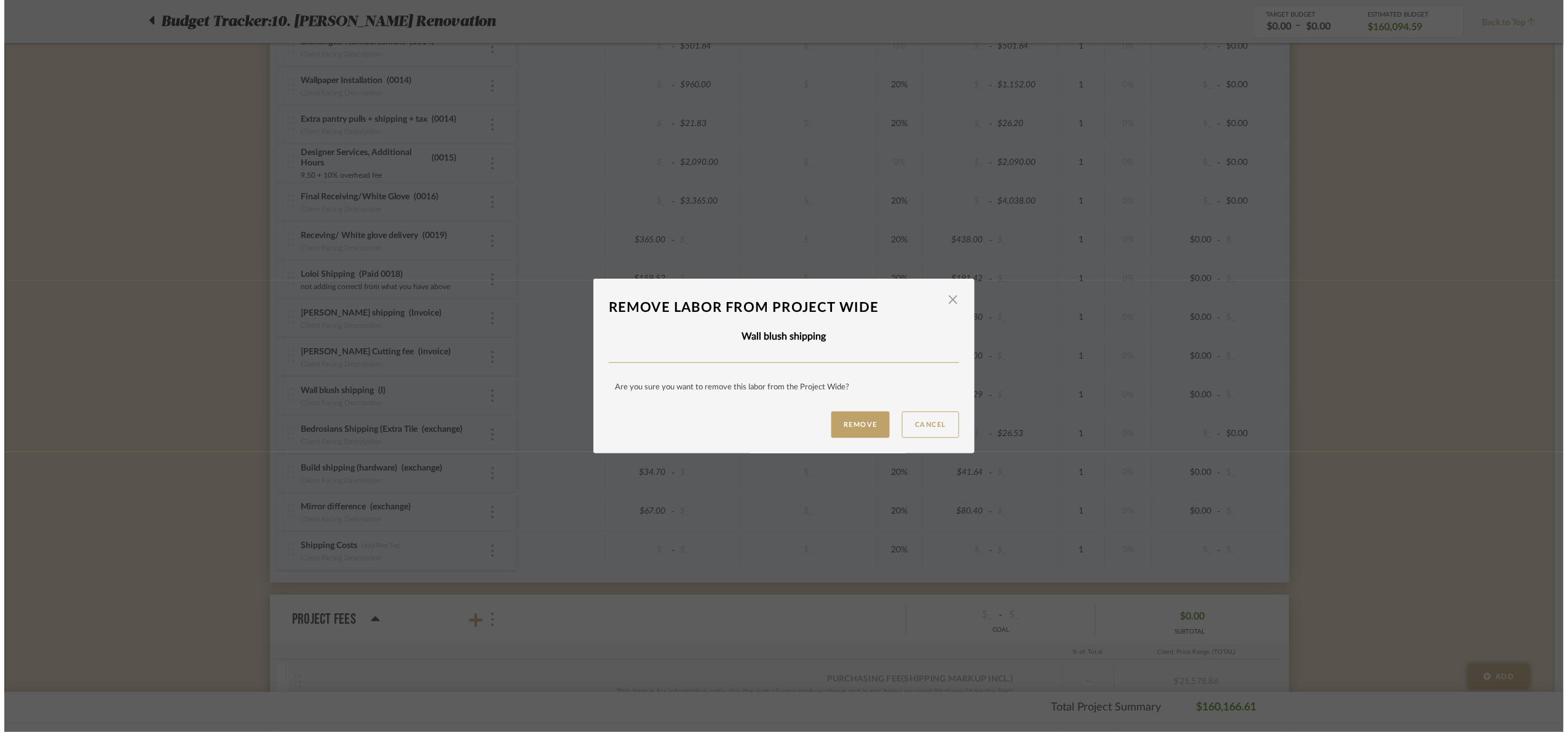
scroll to position [0, 0]
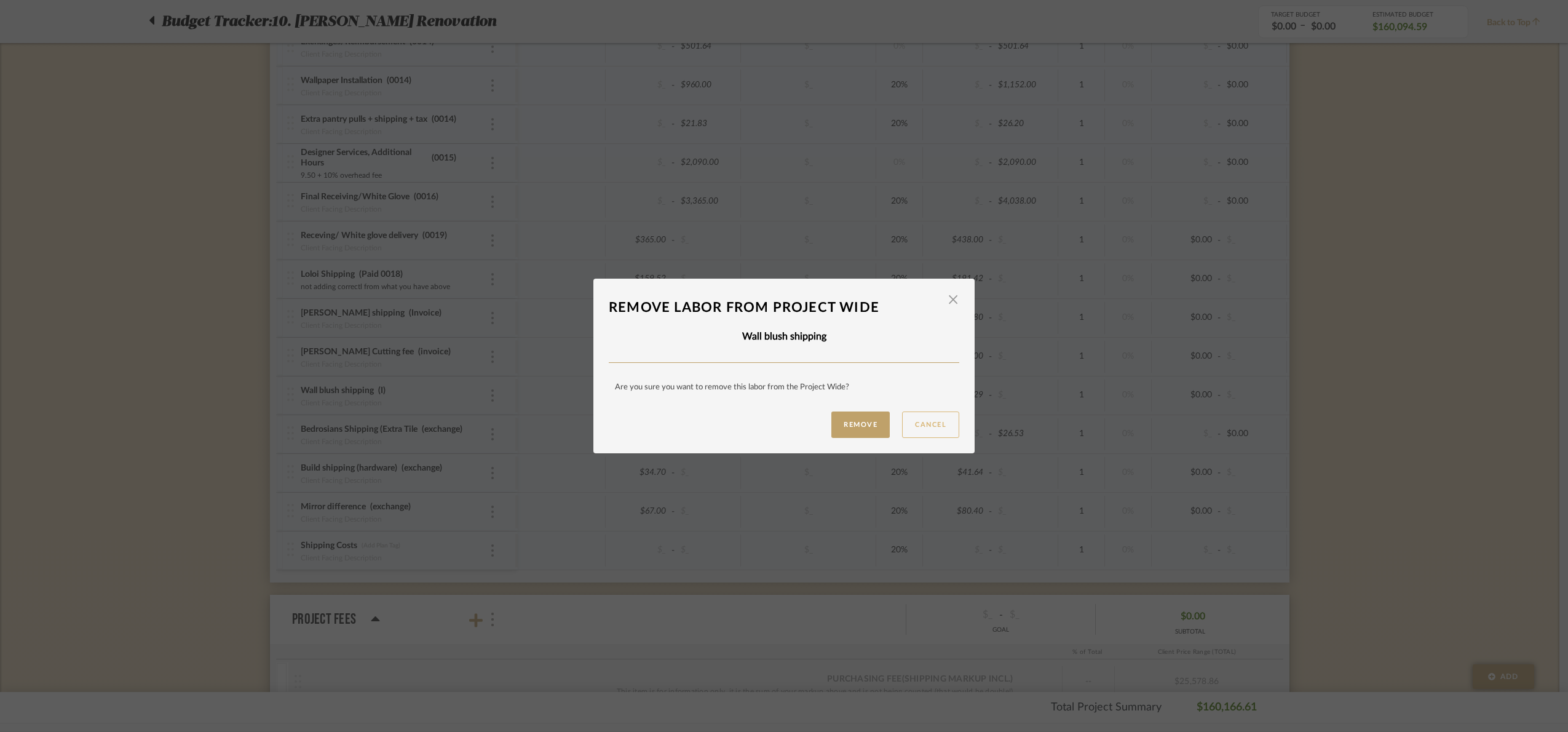
click at [910, 424] on button "Cancel" at bounding box center [931, 424] width 57 height 27
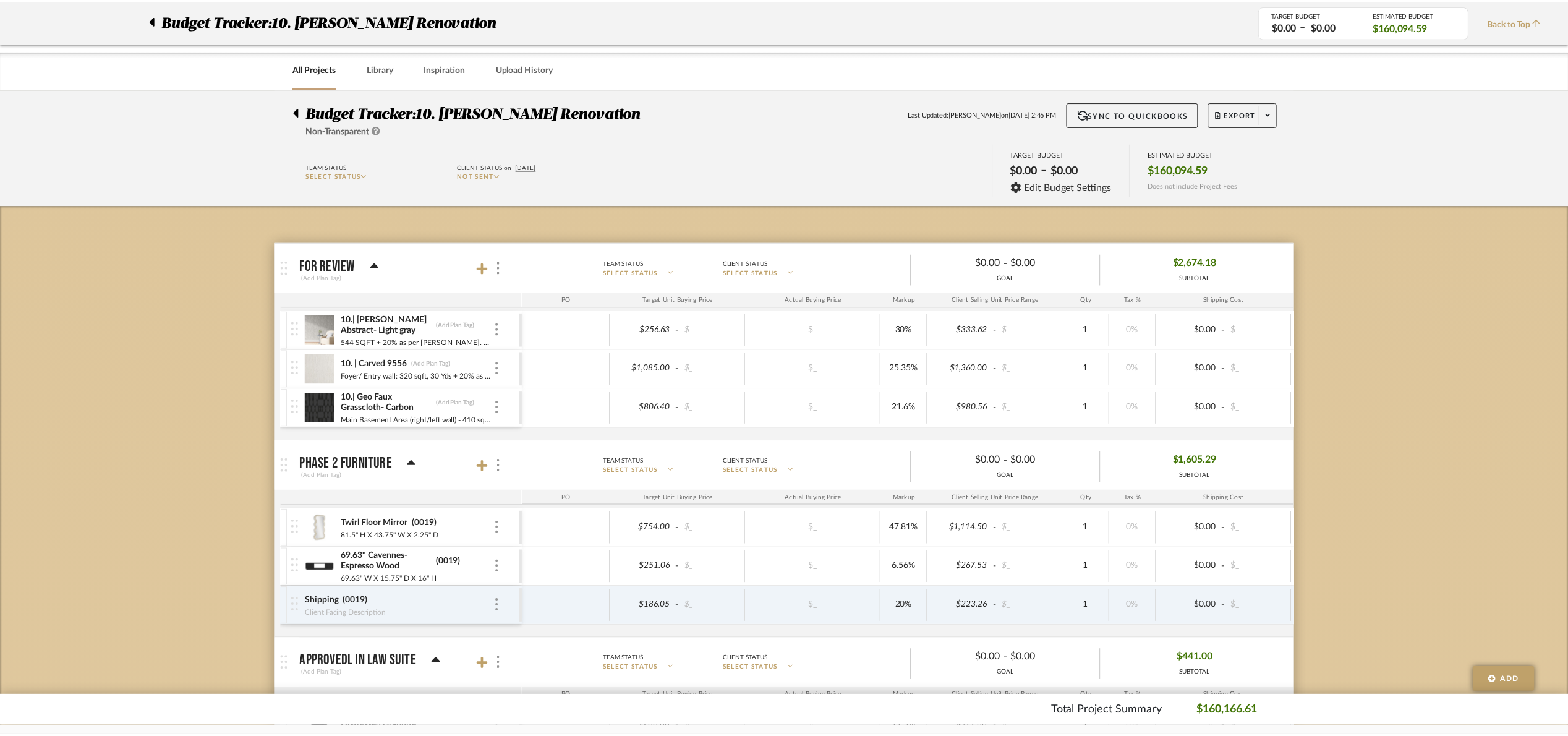
scroll to position [8301, 0]
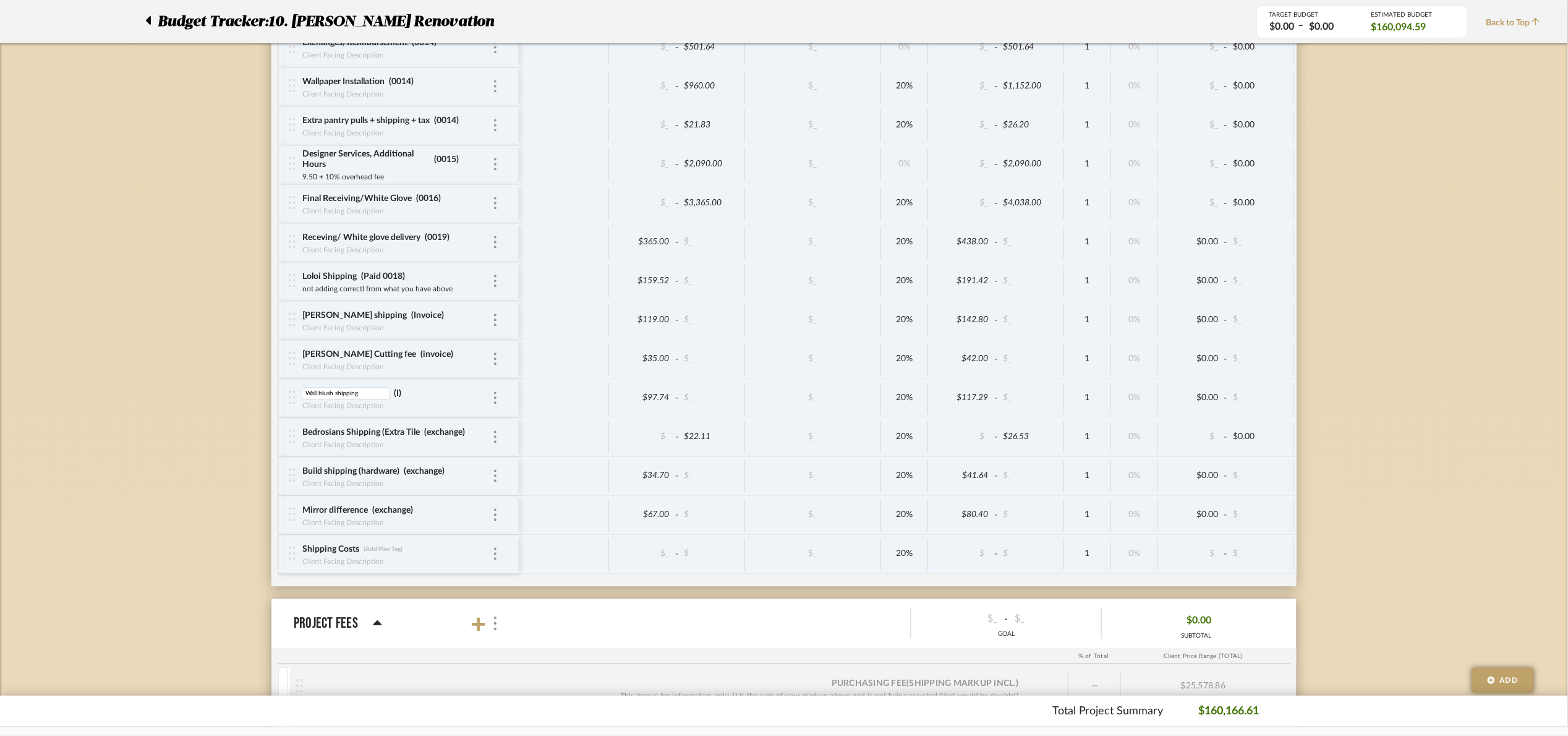
drag, startPoint x: 368, startPoint y: 428, endPoint x: 268, endPoint y: 439, distance: 100.6
type input "Wallpaper shipping"
click at [395, 399] on input "I" at bounding box center [401, 393] width 43 height 12
type input "Invoice"
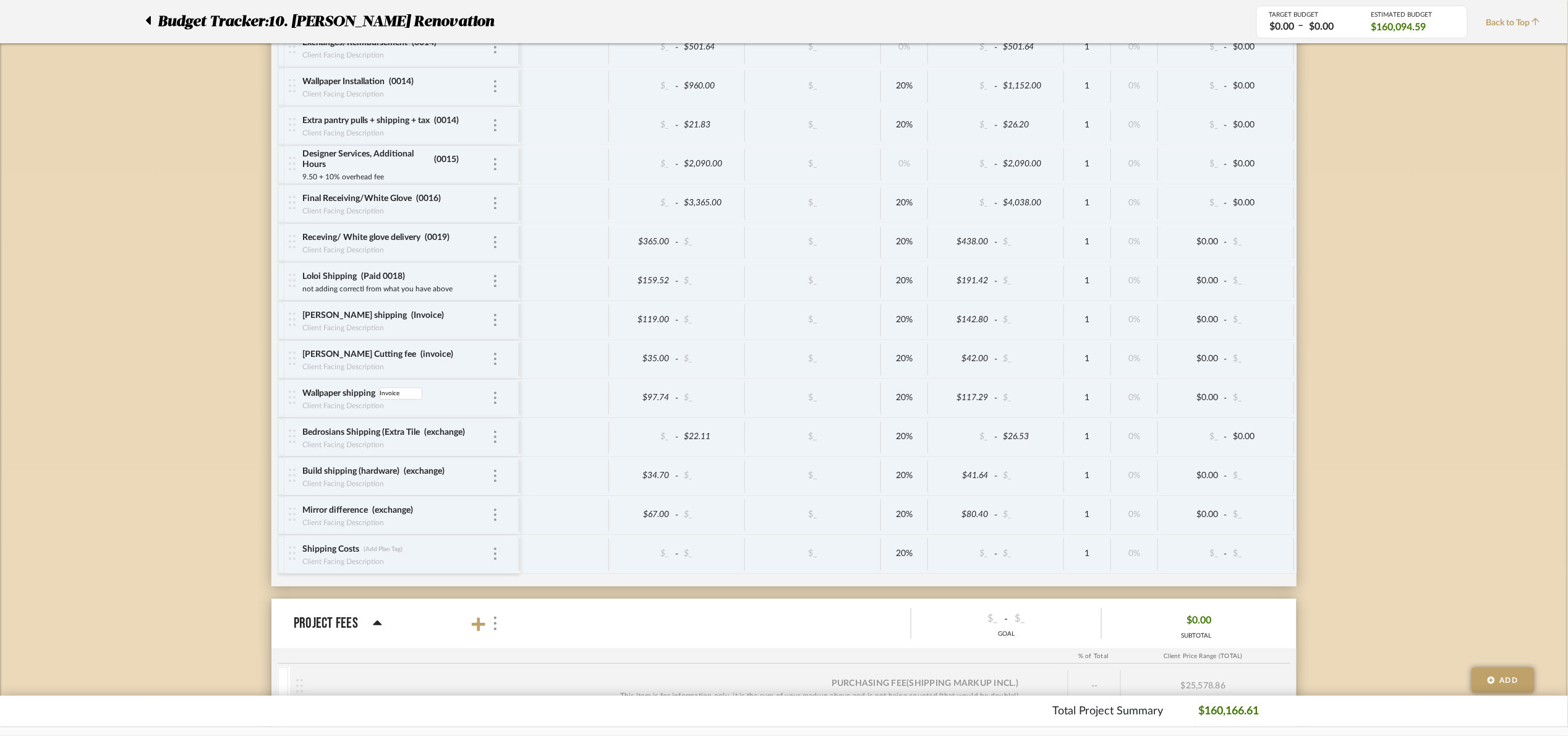
click at [1282, 337] on div "$0.00 - $_" at bounding box center [1226, 320] width 136 height 32
drag, startPoint x: 284, startPoint y: 275, endPoint x: 289, endPoint y: 340, distance: 65.2
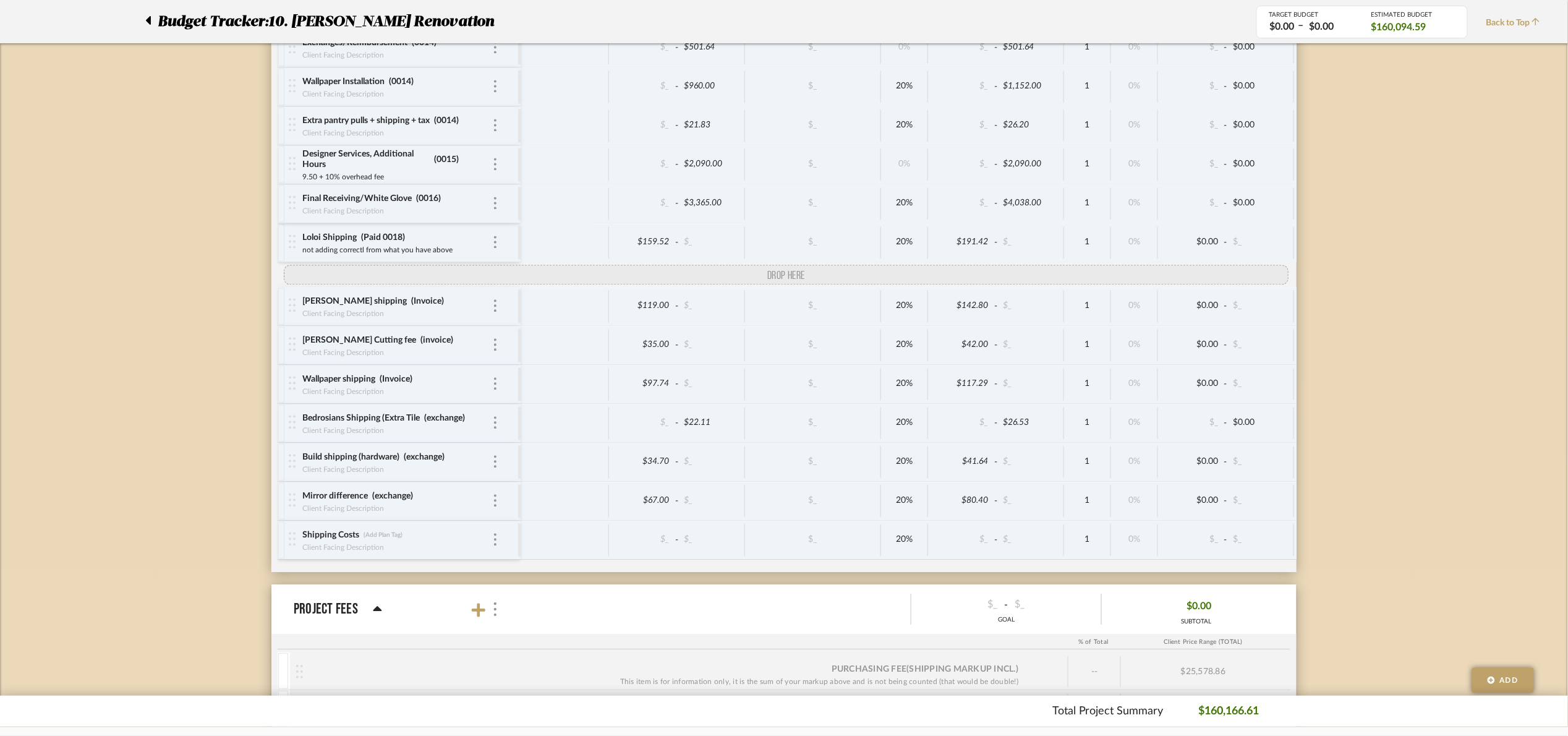
drag, startPoint x: 291, startPoint y: 279, endPoint x: 291, endPoint y: 311, distance: 32.0
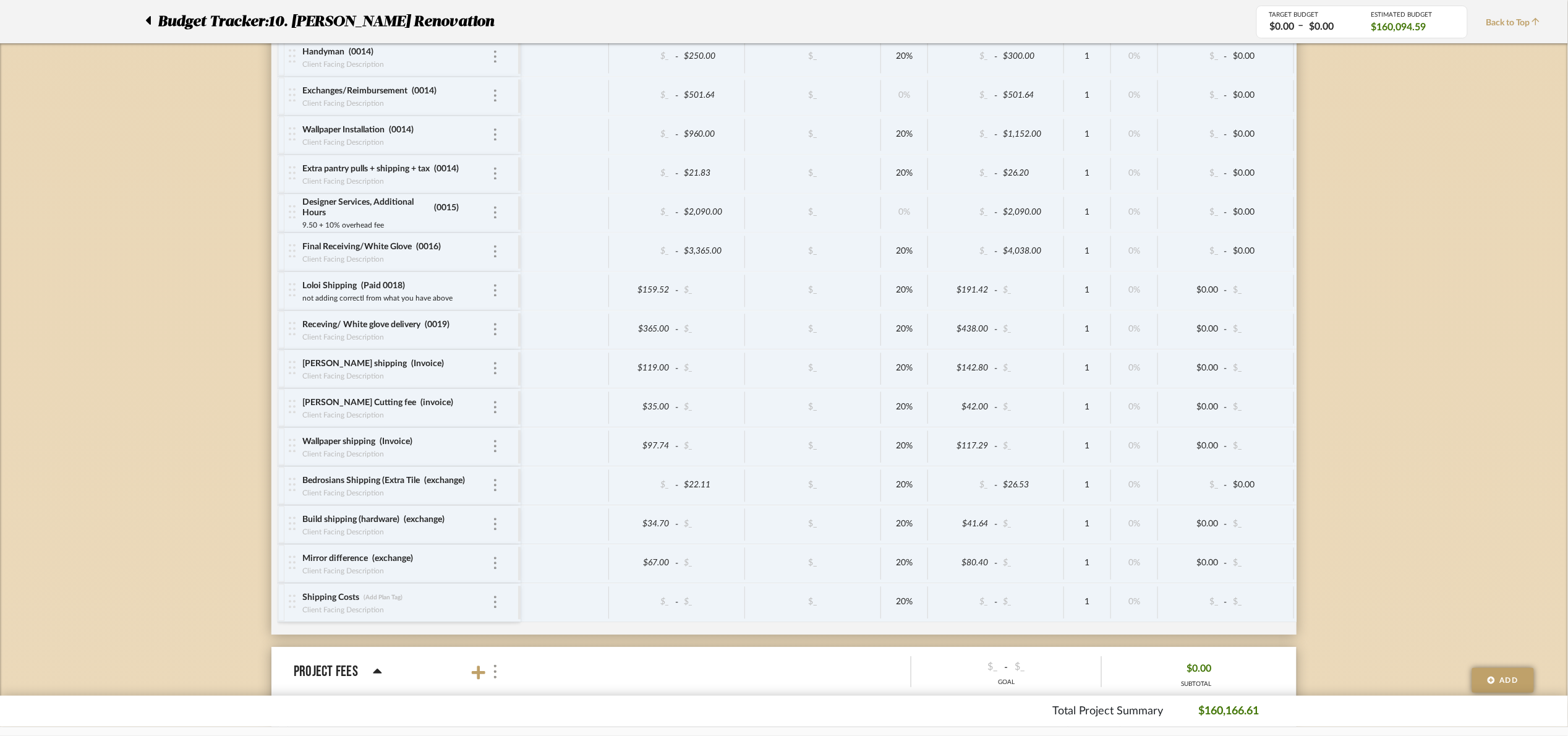
scroll to position [8261, 0]
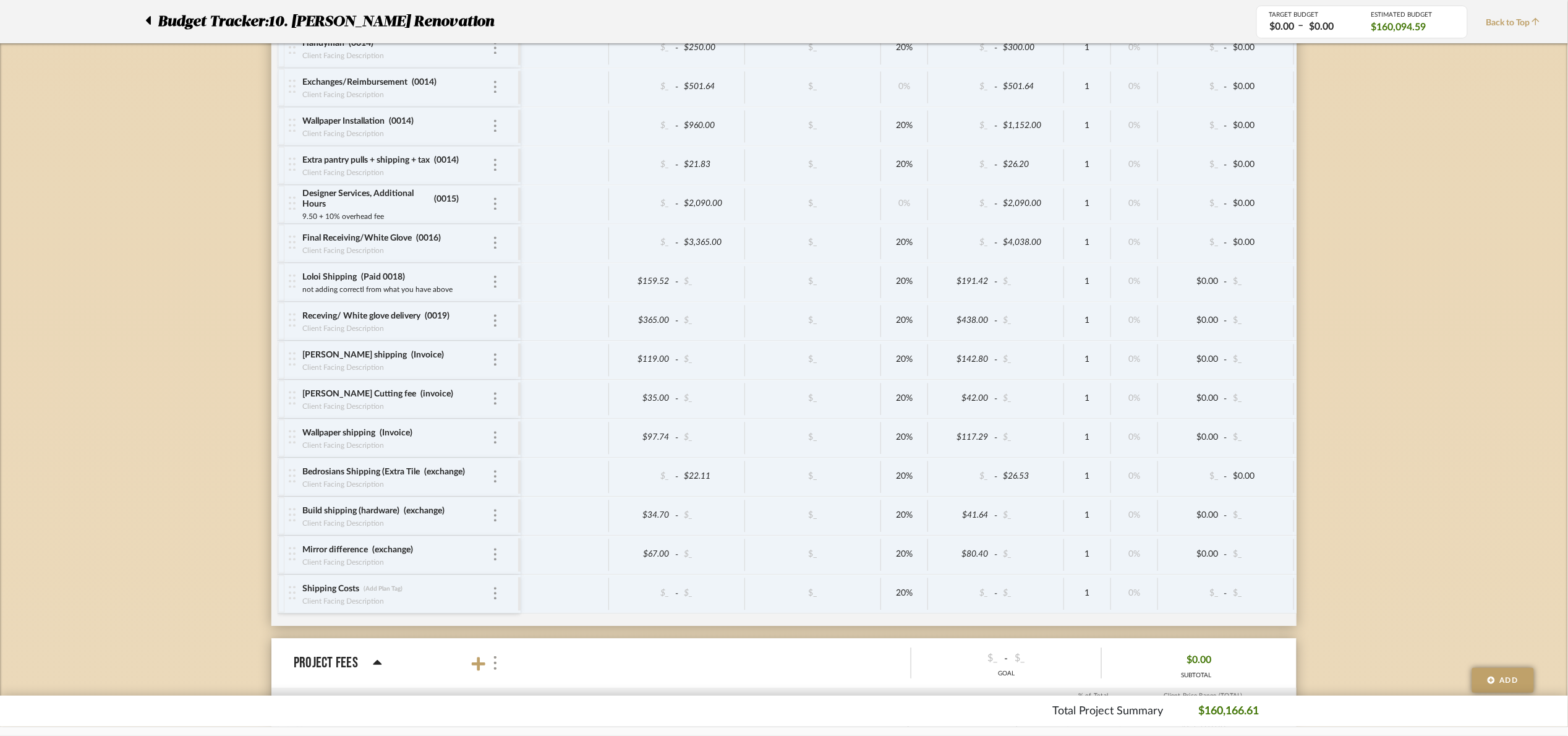
click at [499, 301] on div "Loloi Shipping (Paid 0018) not adding correctl from what you have above" at bounding box center [404, 282] width 229 height 38
click at [493, 289] on div at bounding box center [495, 282] width 6 height 14
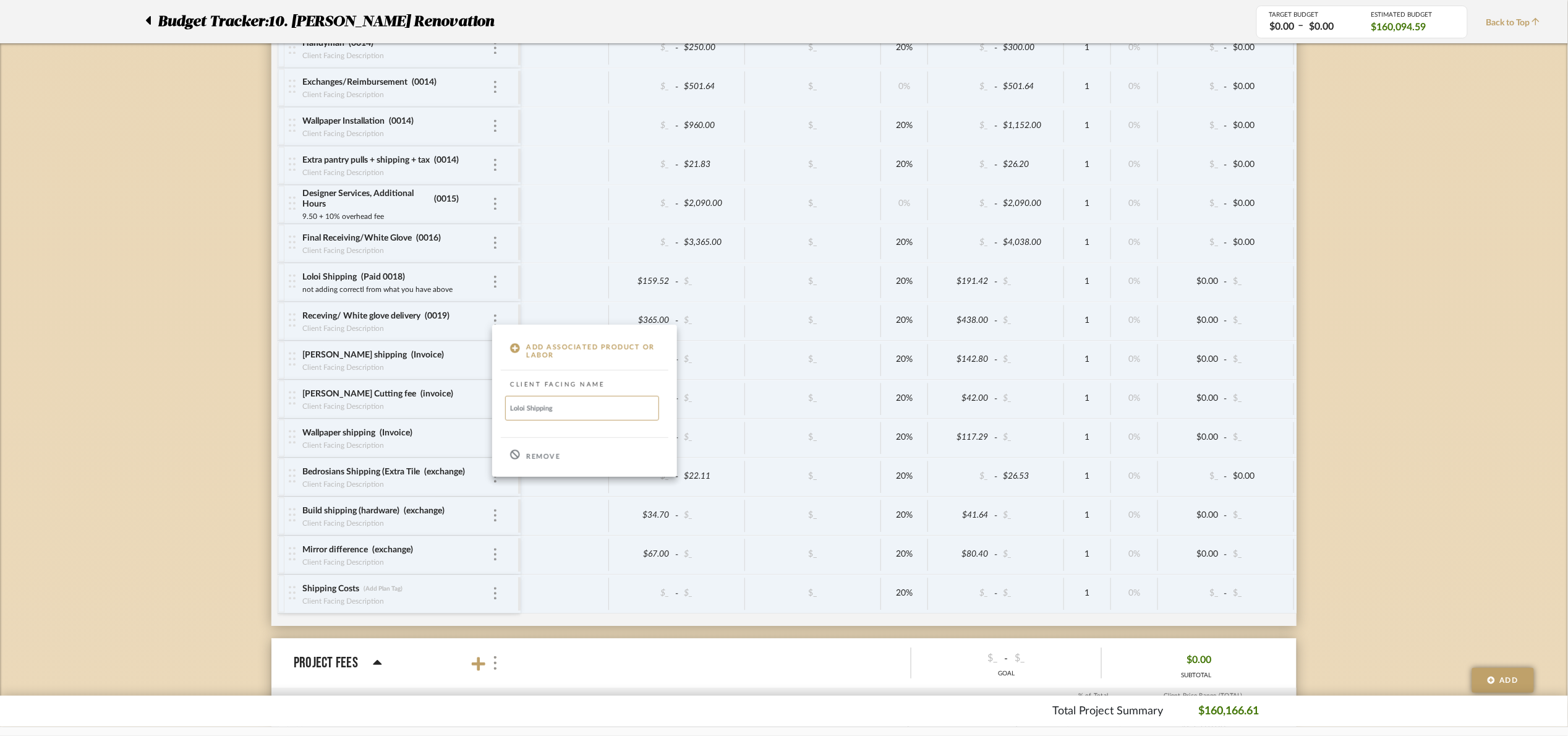
click at [542, 458] on p "Remove" at bounding box center [543, 457] width 34 height 9
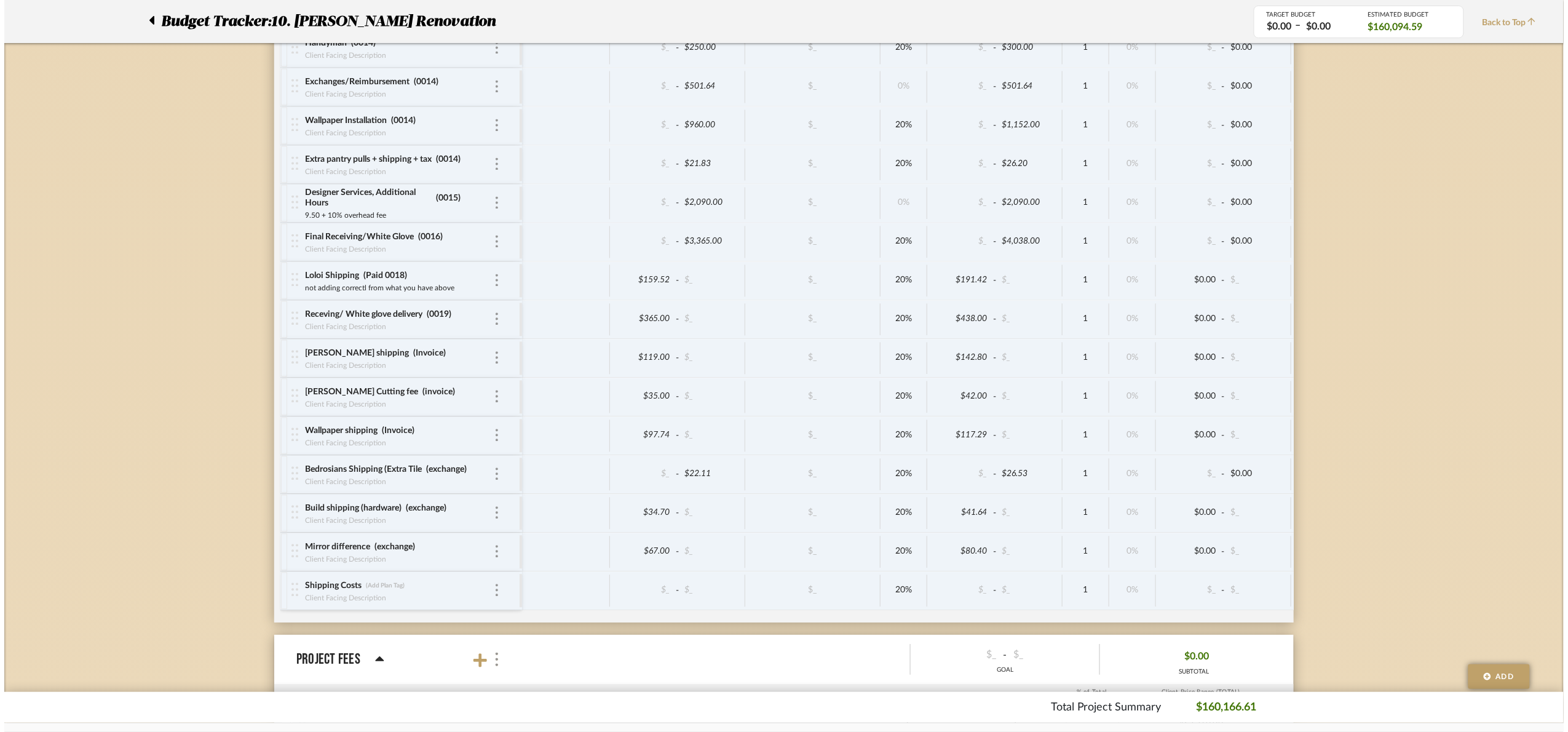
scroll to position [0, 0]
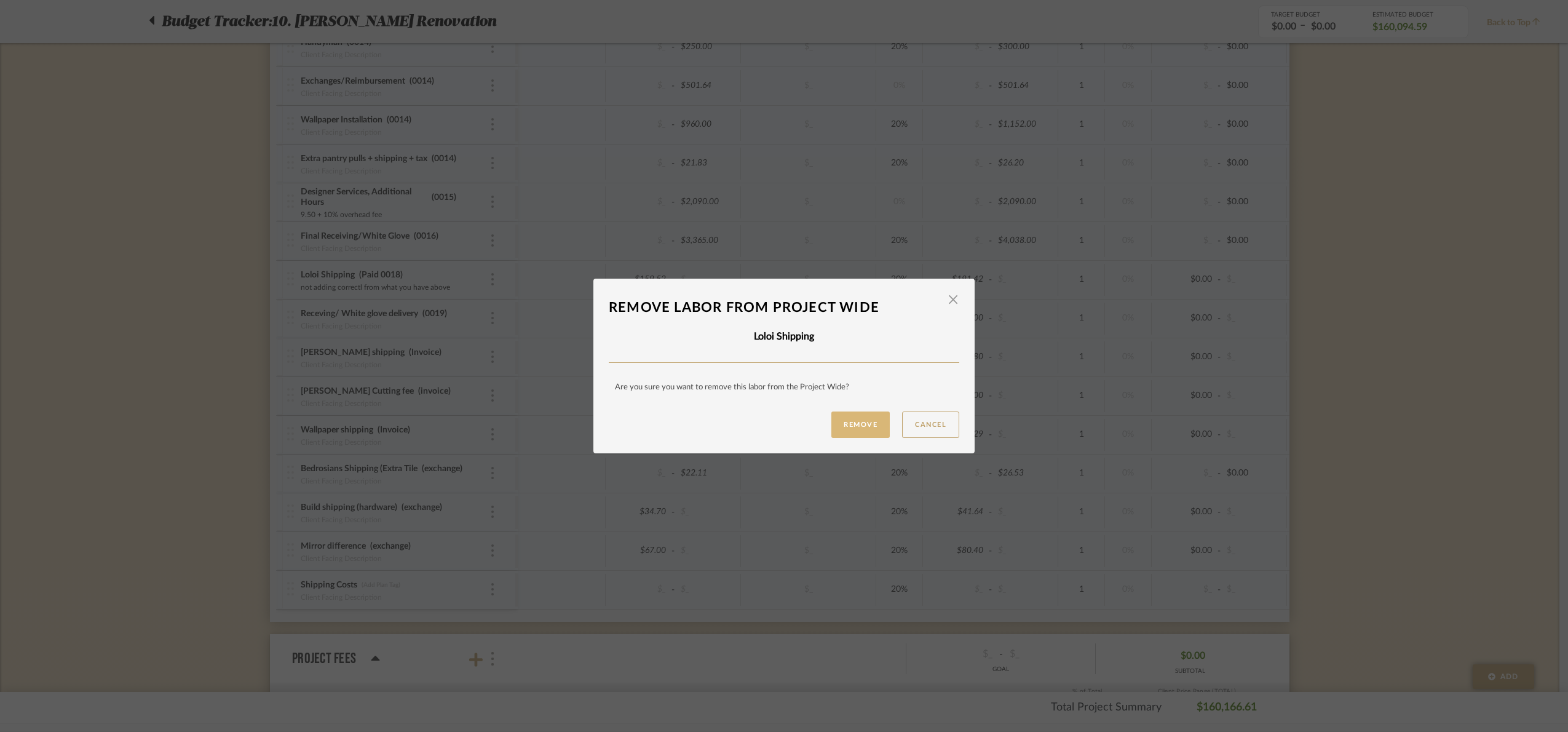
click at [868, 426] on button "Remove" at bounding box center [860, 424] width 58 height 27
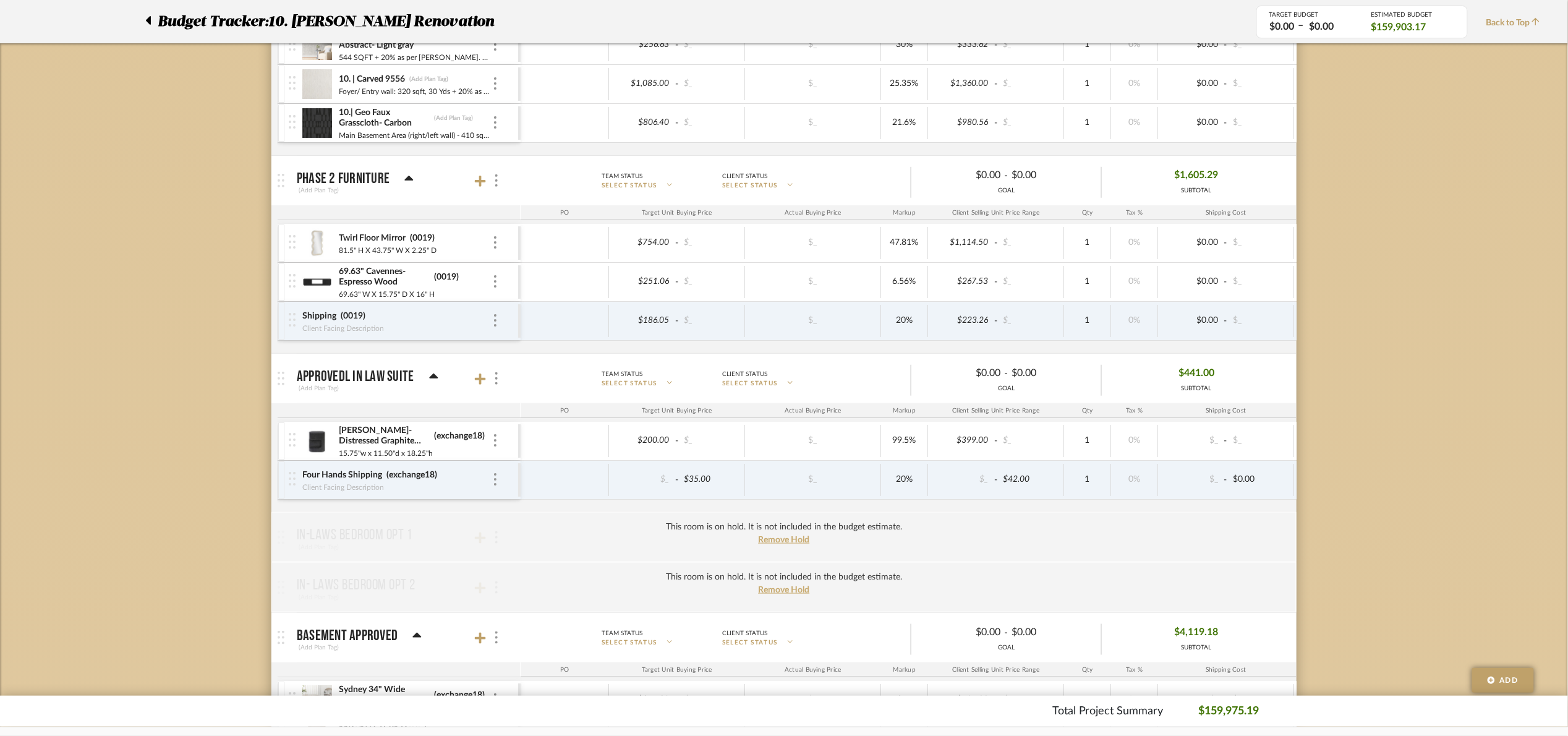
scroll to position [1027, 0]
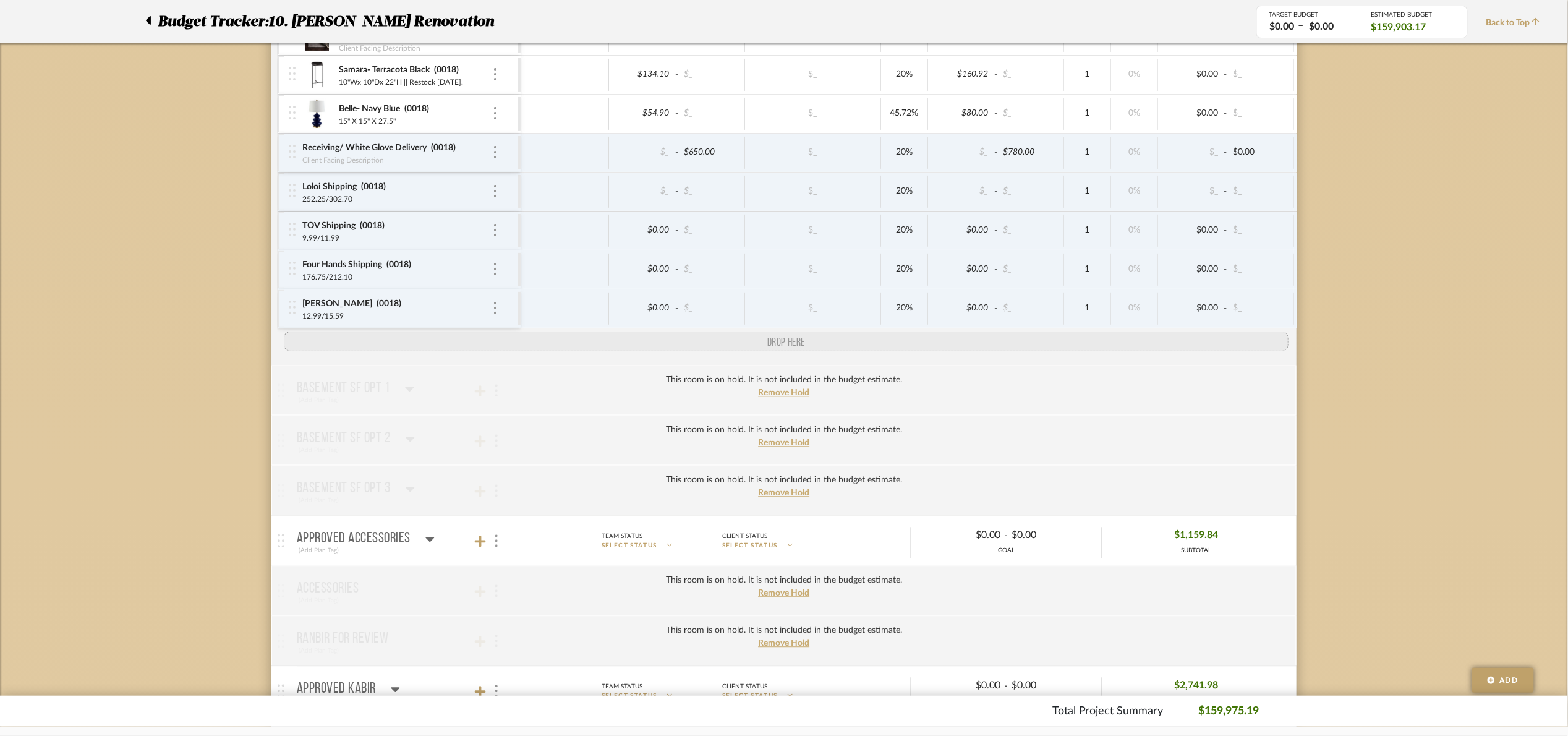
drag, startPoint x: 289, startPoint y: 200, endPoint x: 293, endPoint y: 346, distance: 146.1
drag, startPoint x: 286, startPoint y: 176, endPoint x: 286, endPoint y: 320, distance: 144.0
click at [286, 320] on div at bounding box center [293, 308] width 17 height 38
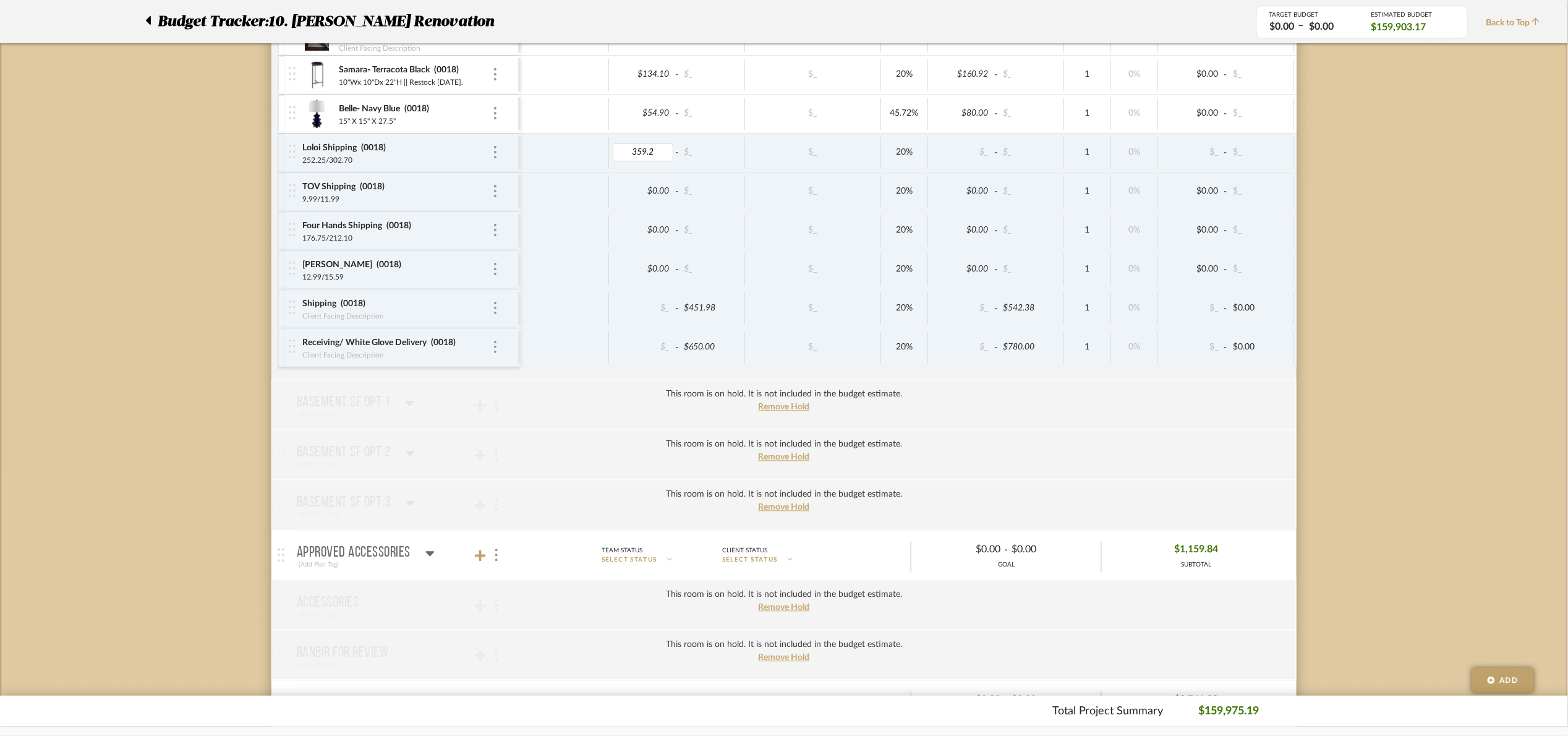
type input "359.25"
drag, startPoint x: 1337, startPoint y: 308, endPoint x: 1329, endPoint y: 306, distance: 8.2
type input "159.52"
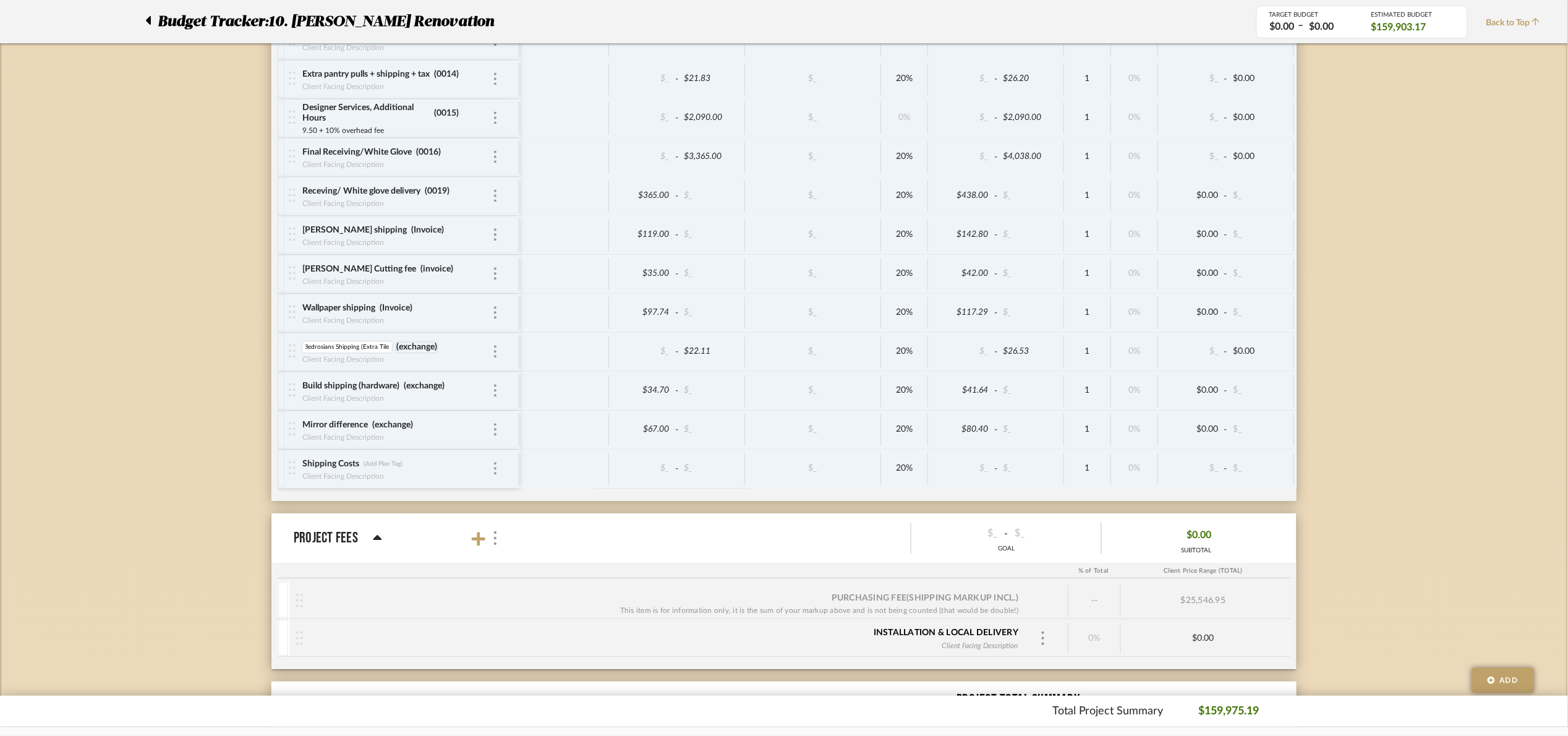
scroll to position [0, 0]
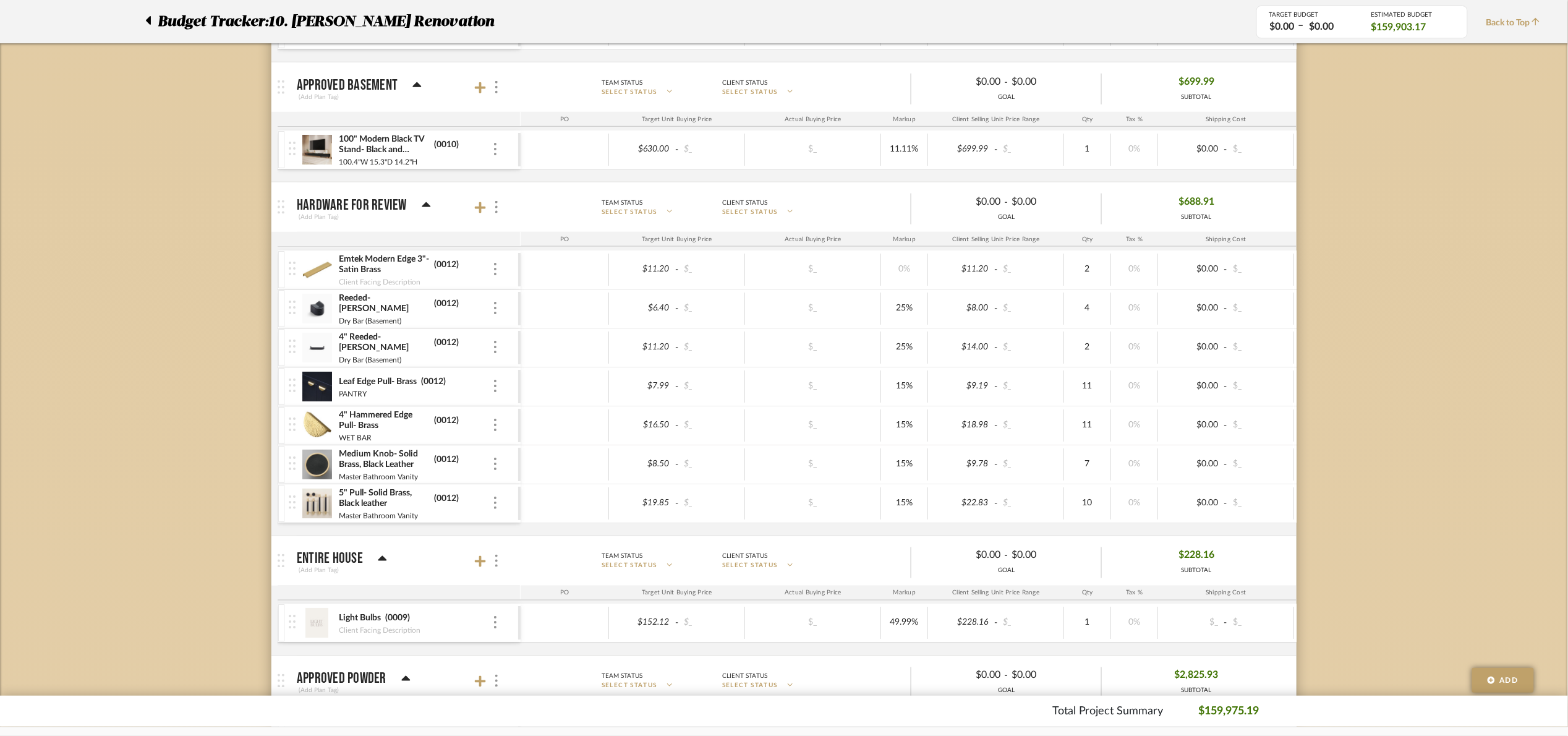
scroll to position [2968, 0]
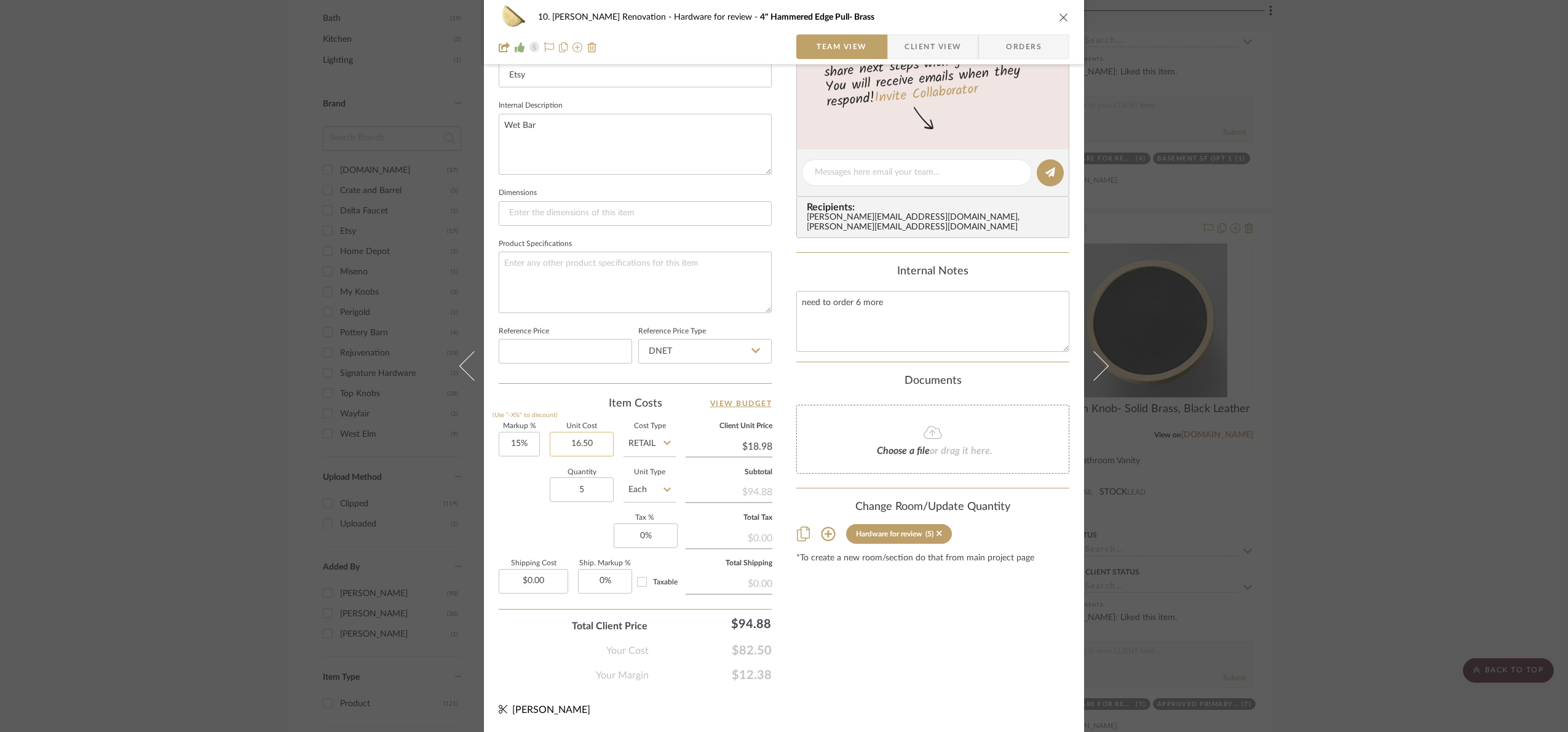
click at [599, 441] on input "16.50" at bounding box center [581, 444] width 64 height 24
type input "$17.00"
type input "$19.55"
click at [576, 445] on input "17.00" at bounding box center [581, 444] width 64 height 24
drag, startPoint x: 591, startPoint y: 442, endPoint x: 493, endPoint y: 419, distance: 100.7
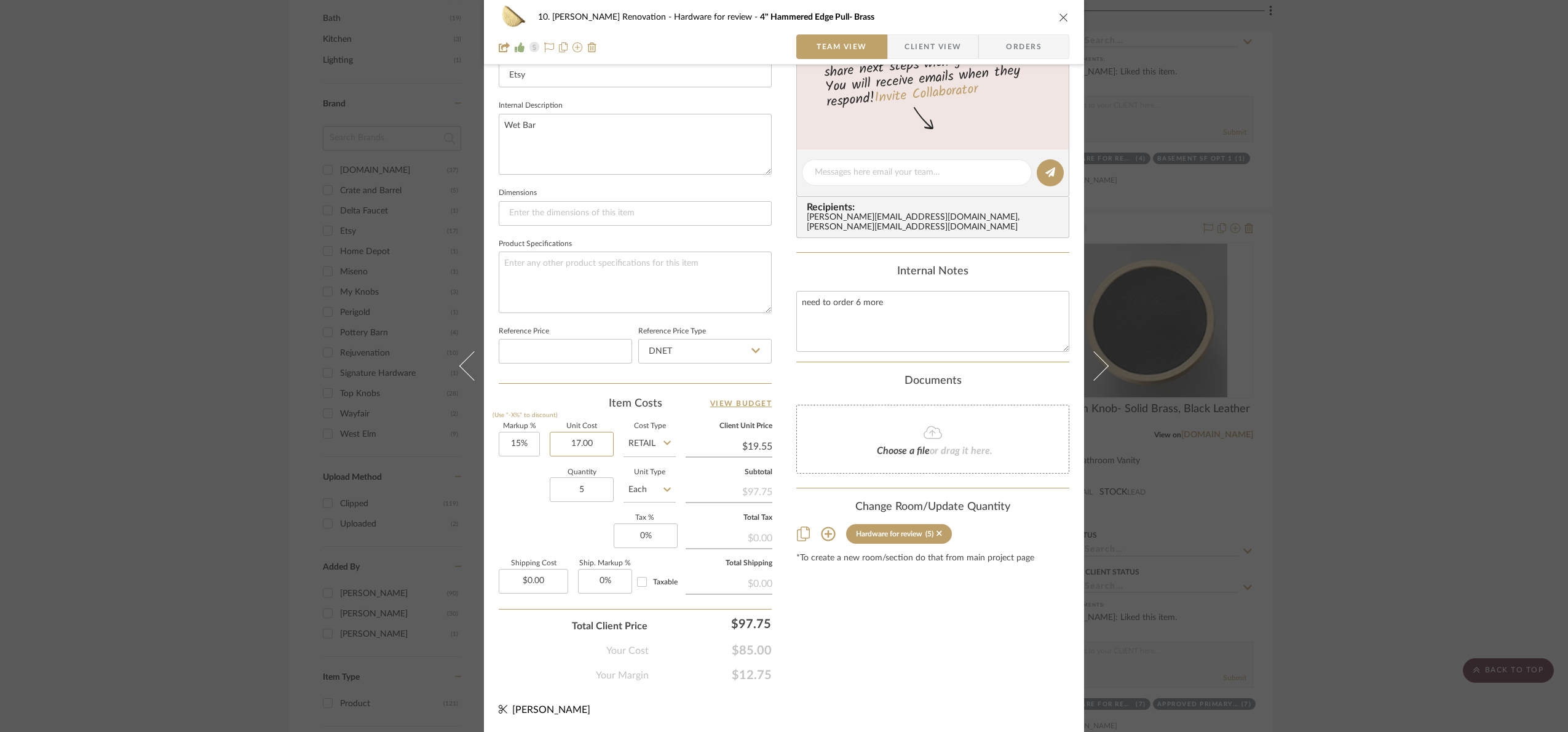
click at [493, 419] on div "10. Patel Renovation Hardware for review 4" Hammered Edge Pull- Brass Team View…" at bounding box center [784, 163] width 600 height 1136
type input "$17.60"
click at [530, 488] on div "Quantity 5 Unit Type Each" at bounding box center [587, 490] width 177 height 44
type input "$20.24"
click at [589, 504] on sr-form-field "Quantity 5" at bounding box center [581, 490] width 64 height 44
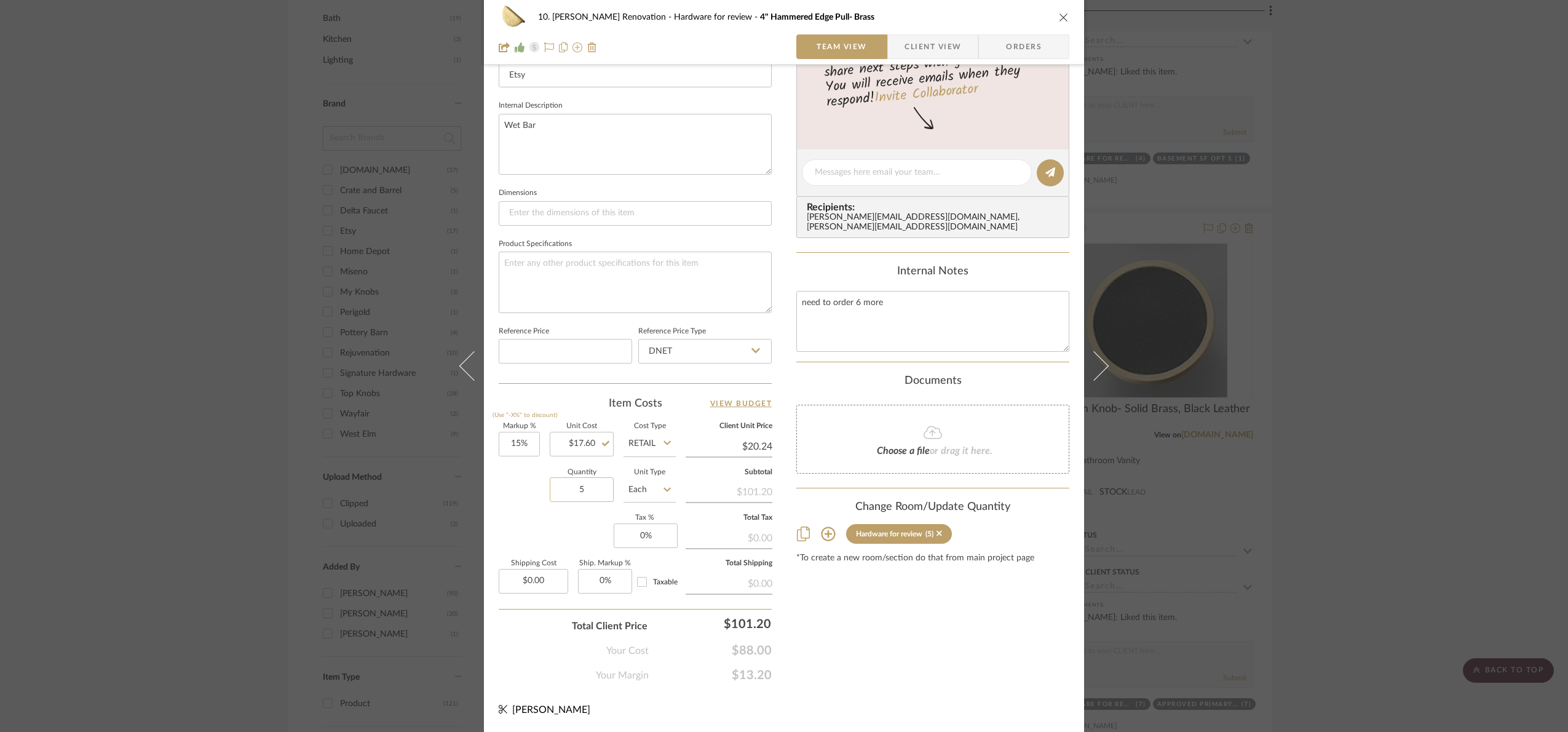
click at [589, 496] on input "5" at bounding box center [581, 490] width 64 height 24
type input "1"
click at [573, 534] on div "Markup % (Use "-X%" to discount) 15% Unit Cost $17.60 Cost Type Retail Client U…" at bounding box center [635, 513] width 273 height 179
click at [577, 443] on input "17.60" at bounding box center [581, 444] width 64 height 24
type input "$16.00"
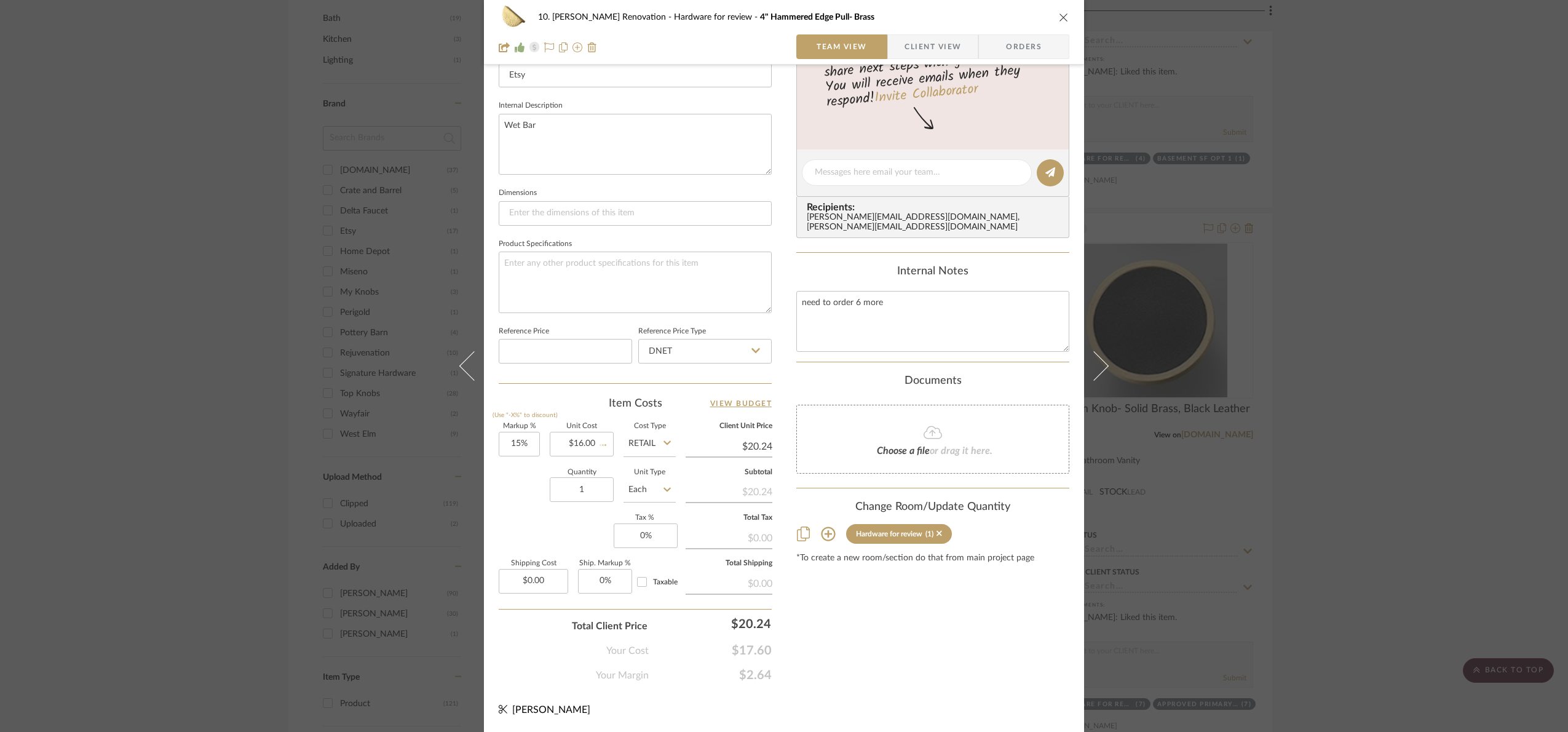
type input "$18.40"
click at [586, 447] on input "16.00" at bounding box center [581, 444] width 64 height 24
type input "$16.50"
click at [666, 439] on icon at bounding box center [667, 443] width 7 height 10
drag, startPoint x: 647, startPoint y: 472, endPoint x: 584, endPoint y: 512, distance: 74.6
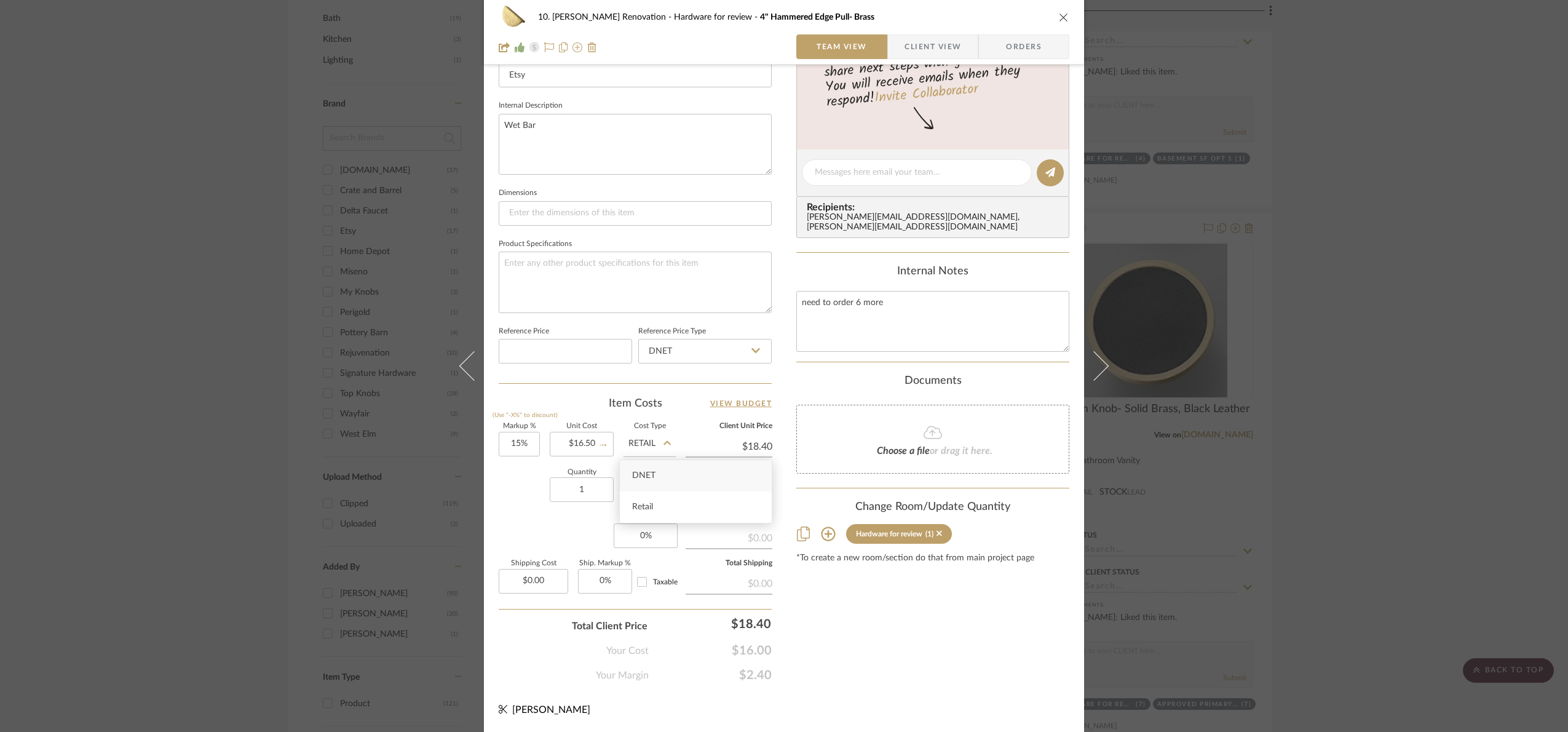
click at [647, 472] on span "DNET" at bounding box center [644, 475] width 24 height 9
type input "DNET"
type input "$18.98"
click at [591, 496] on input "1" at bounding box center [581, 490] width 64 height 24
type input "6"
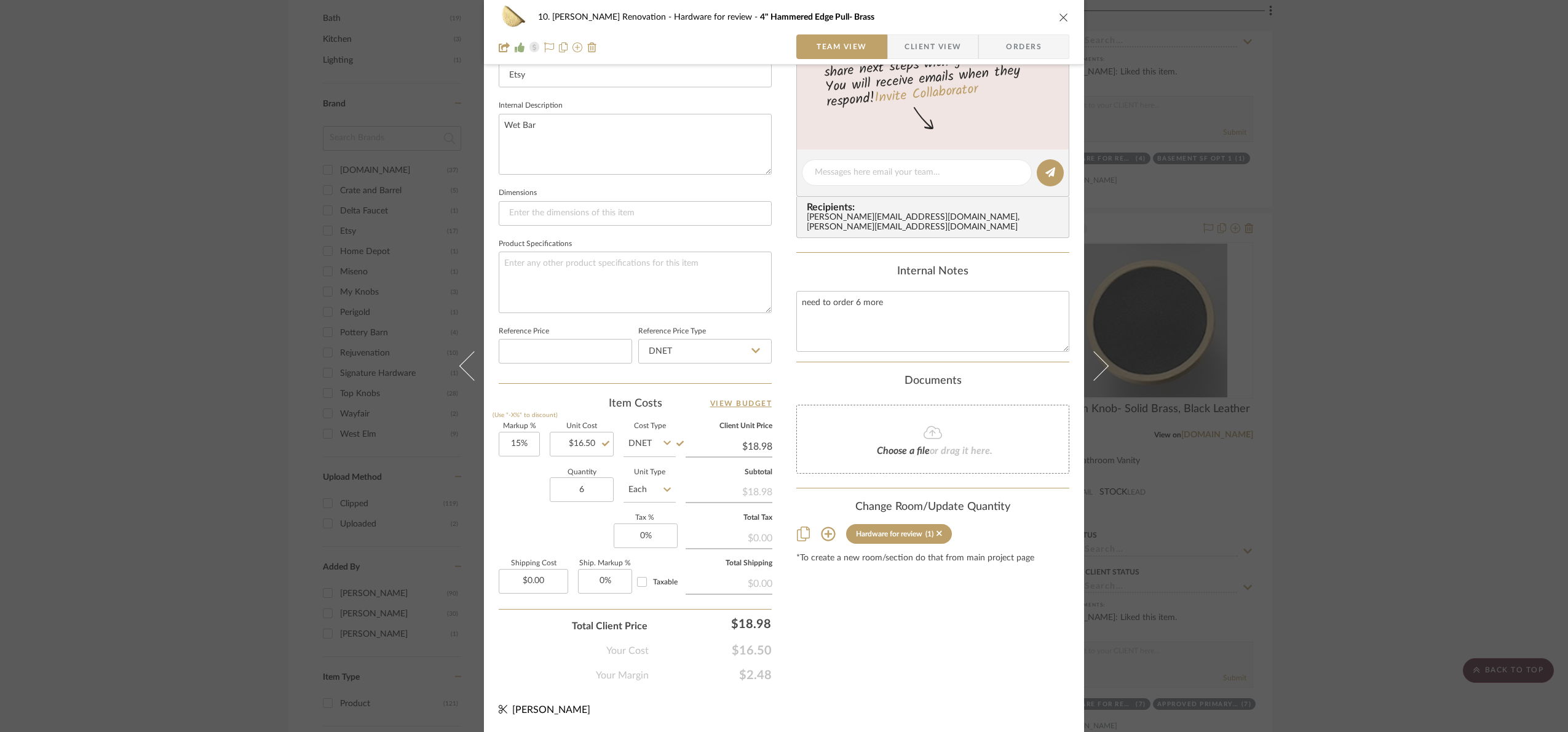
click at [574, 543] on div "Markup % (Use "-X%" to discount) 15% Unit Cost $16.50 Cost Type DNET Client Uni…" at bounding box center [635, 513] width 273 height 179
click at [1400, 442] on div "10. Patel Renovation Hardware for review 4" Hammered Edge Pull- Brass Team View…" at bounding box center [784, 366] width 1568 height 732
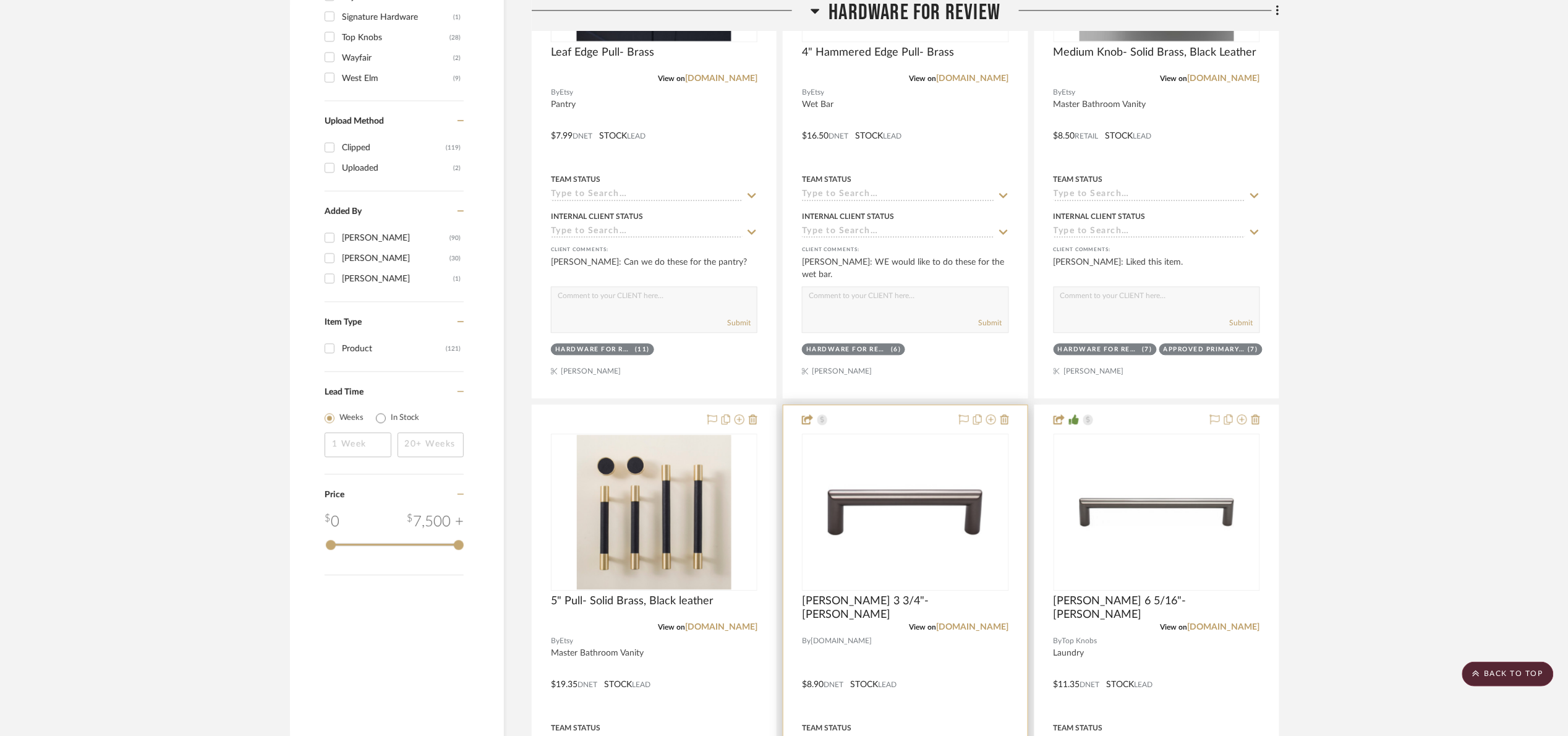
scroll to position [835, 0]
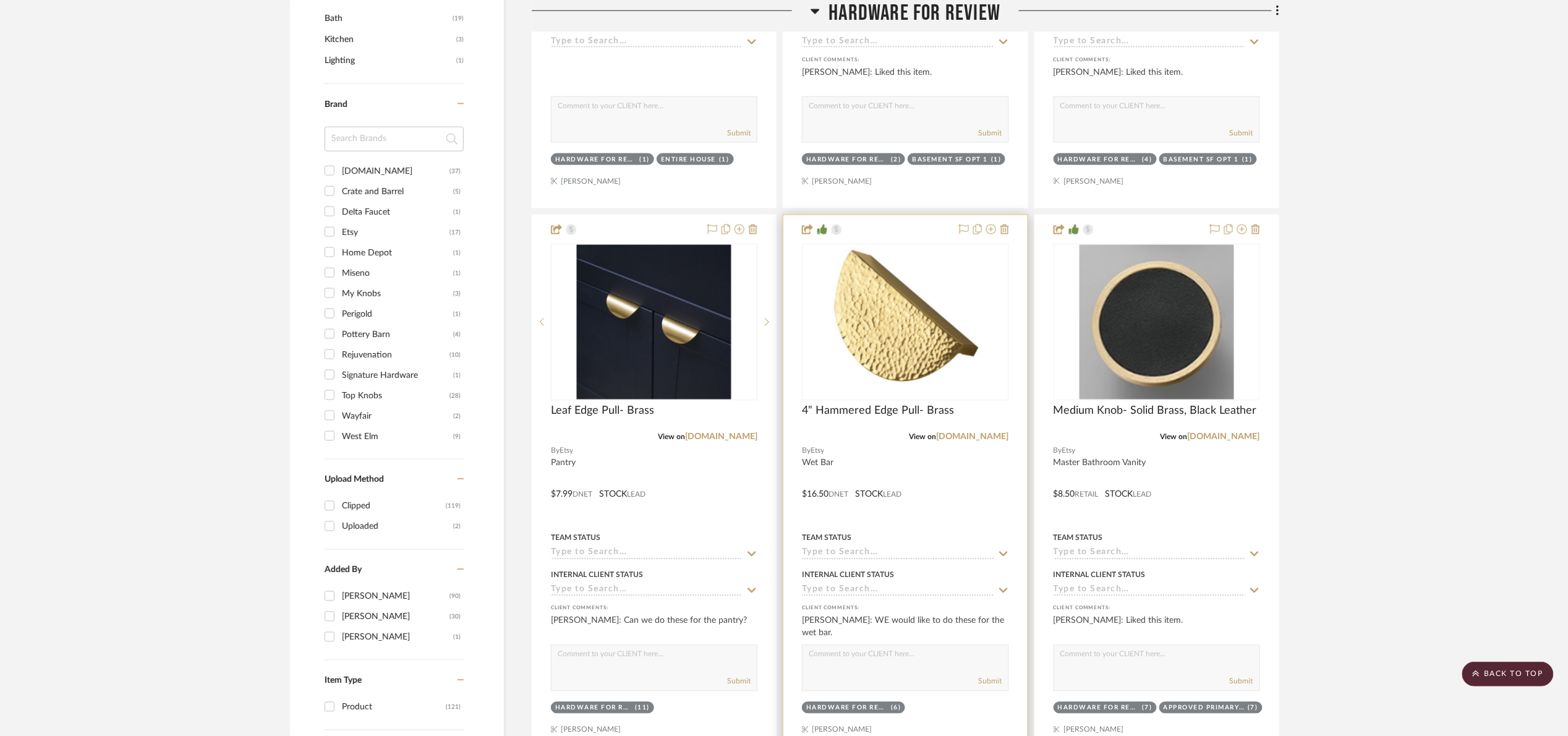
click at [880, 321] on img "0" at bounding box center [905, 322] width 154 height 154
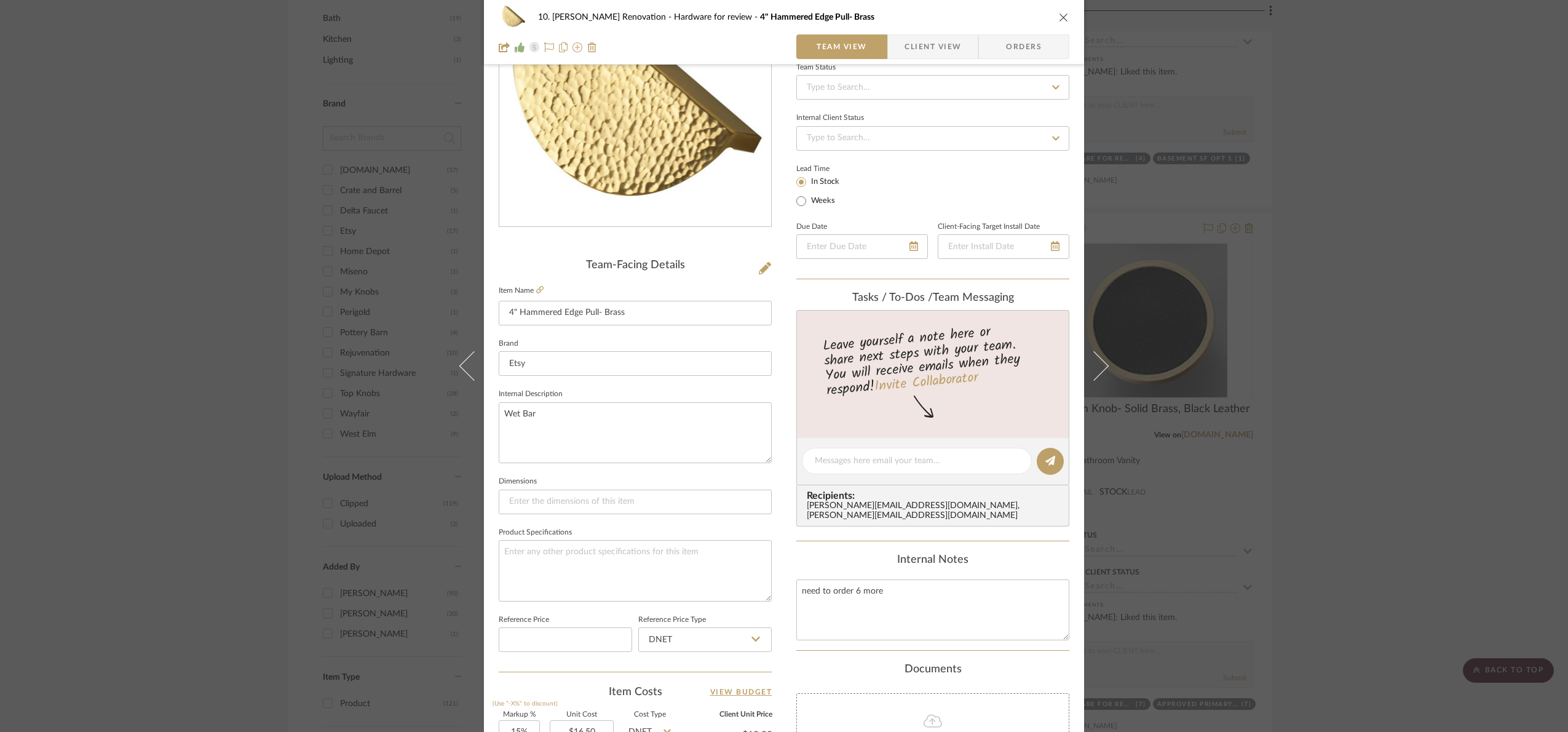
scroll to position [414, 0]
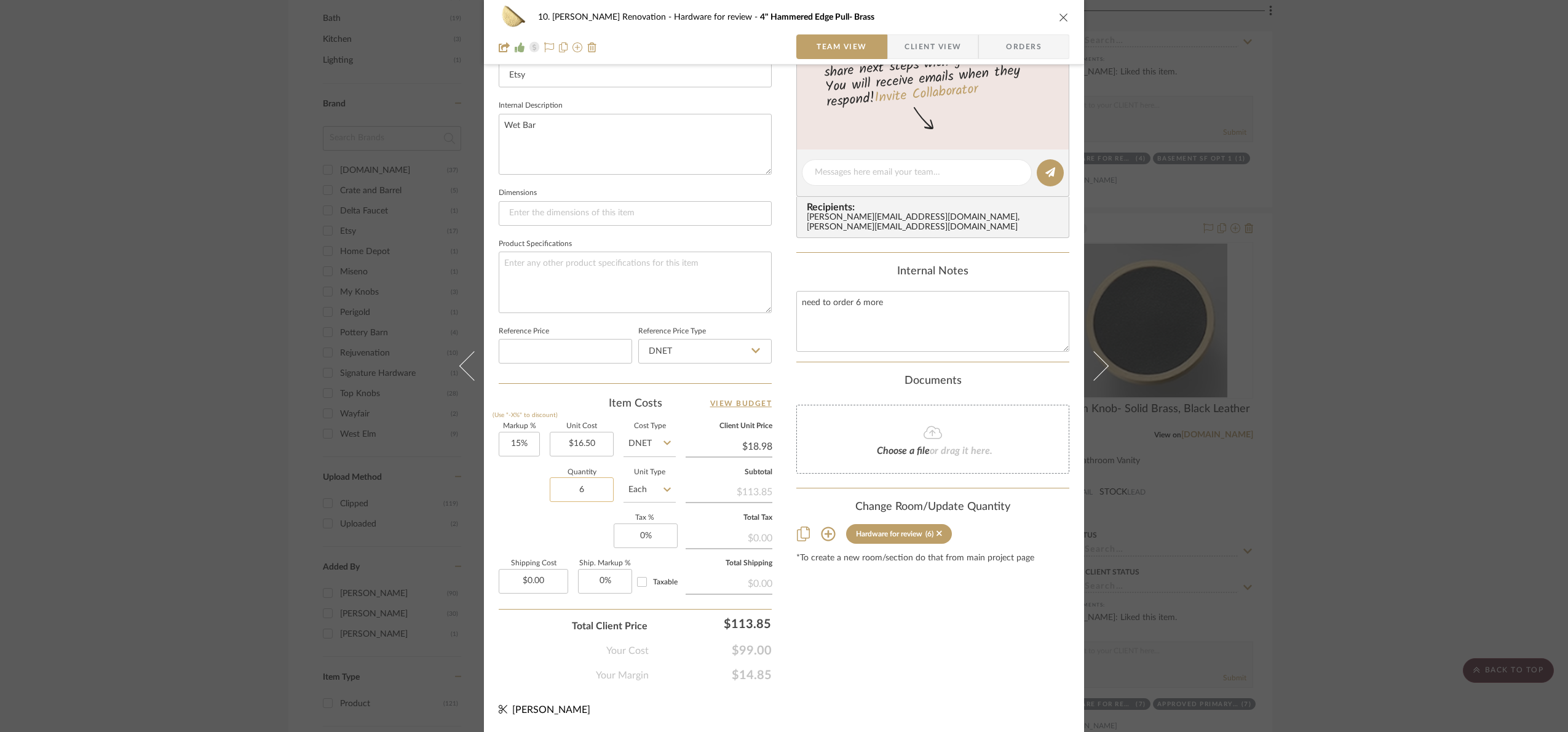
click at [580, 490] on input "6" at bounding box center [581, 490] width 64 height 24
type input "5"
click at [949, 690] on div "10. Patel Renovation Hardware for review 4" Hammered Edge Pull- Brass Team View…" at bounding box center [784, 163] width 600 height 1136
click at [590, 497] on input "5" at bounding box center [581, 490] width 64 height 24
type input "1"
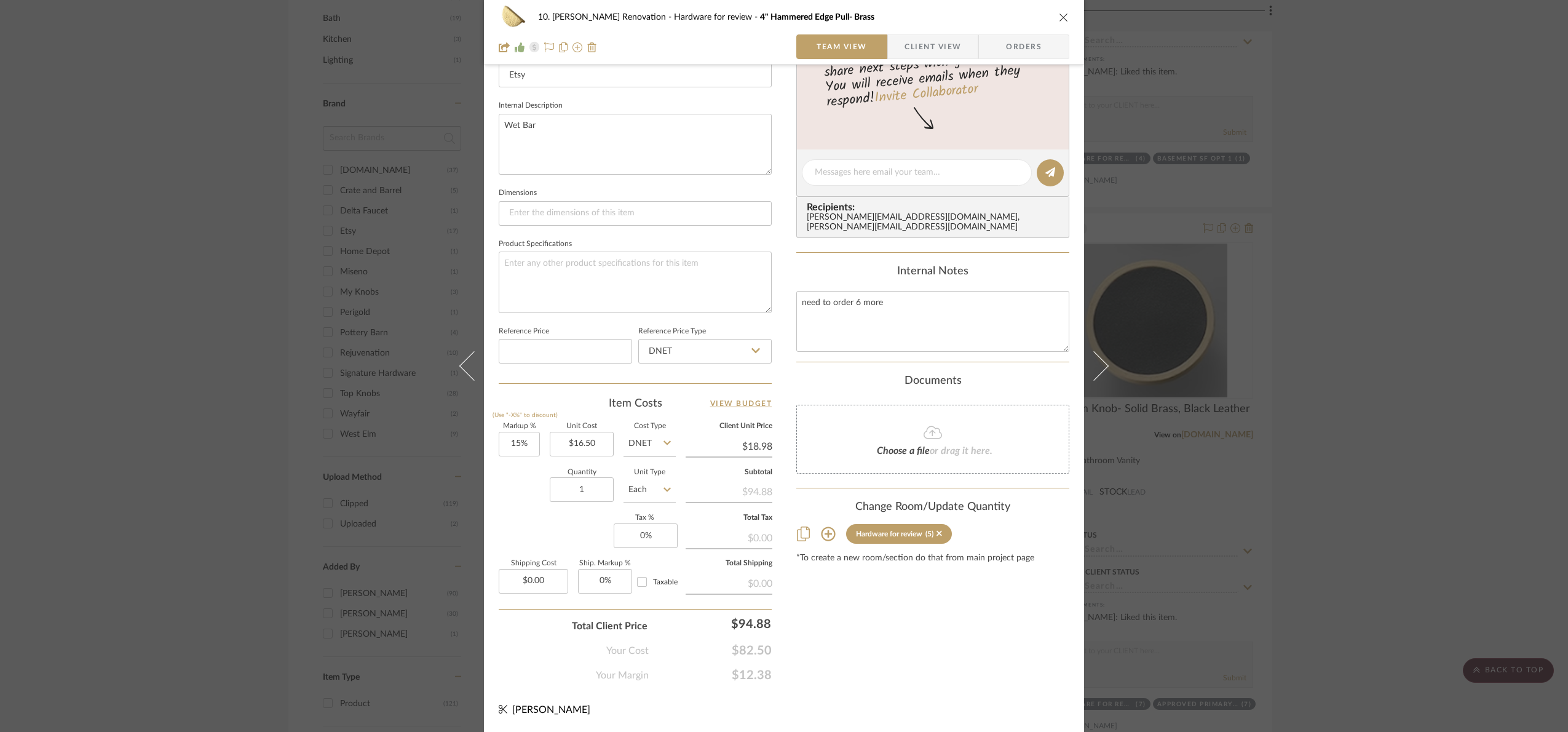
click at [943, 629] on div "Content here copies to Client View - confirm visibility there. Show in Client D…" at bounding box center [933, 176] width 273 height 1012
click at [582, 444] on input "16.50" at bounding box center [581, 444] width 64 height 24
type input "$17.60"
click at [848, 640] on div "Content here copies to Client View - confirm visibility there. Show in Client D…" at bounding box center [933, 176] width 273 height 1012
type input "$20.24"
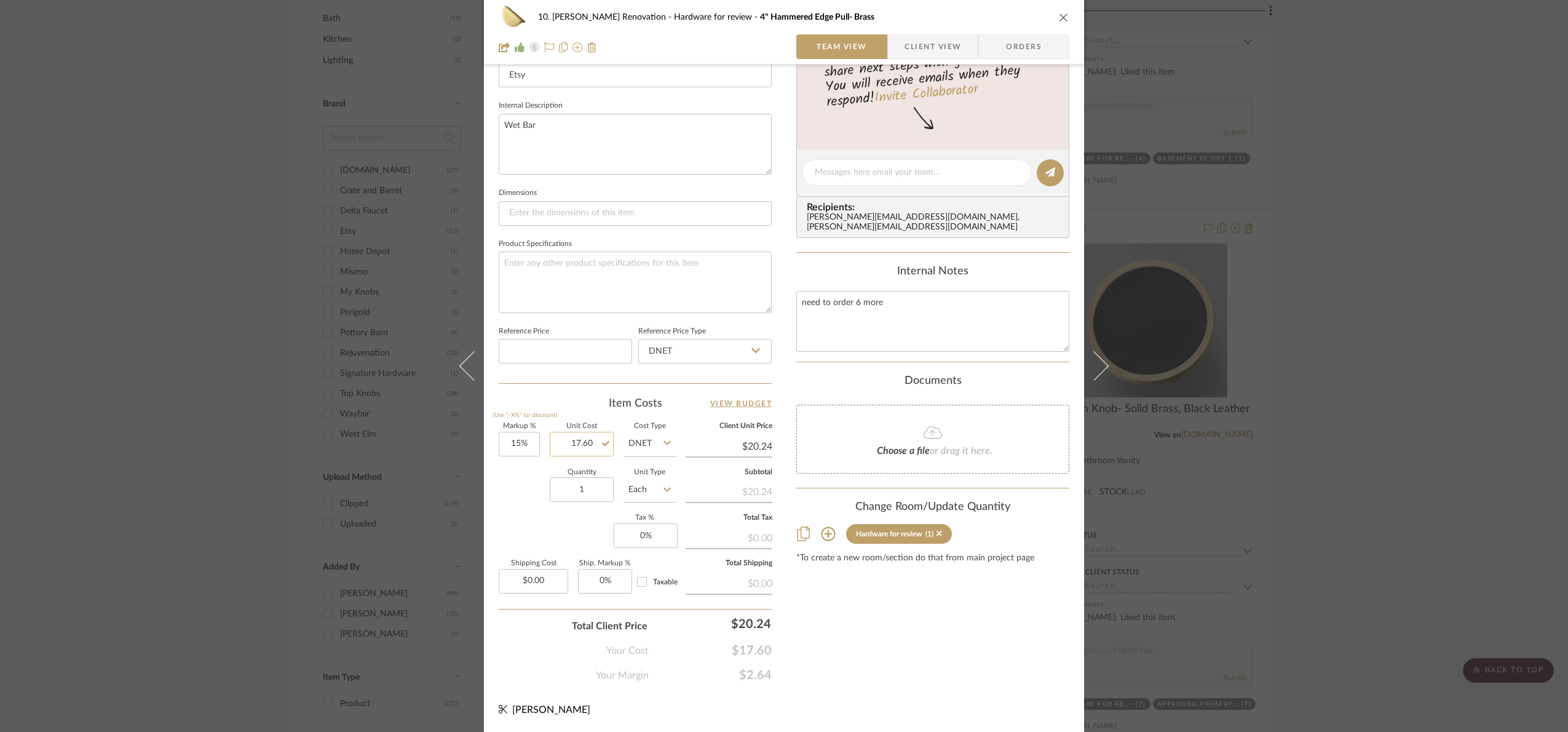
click at [574, 446] on input "17.60" at bounding box center [581, 444] width 64 height 24
type input "$1.00"
type input "$1.15"
click at [589, 450] on input "1.00" at bounding box center [581, 444] width 64 height 24
type input "$16.50"
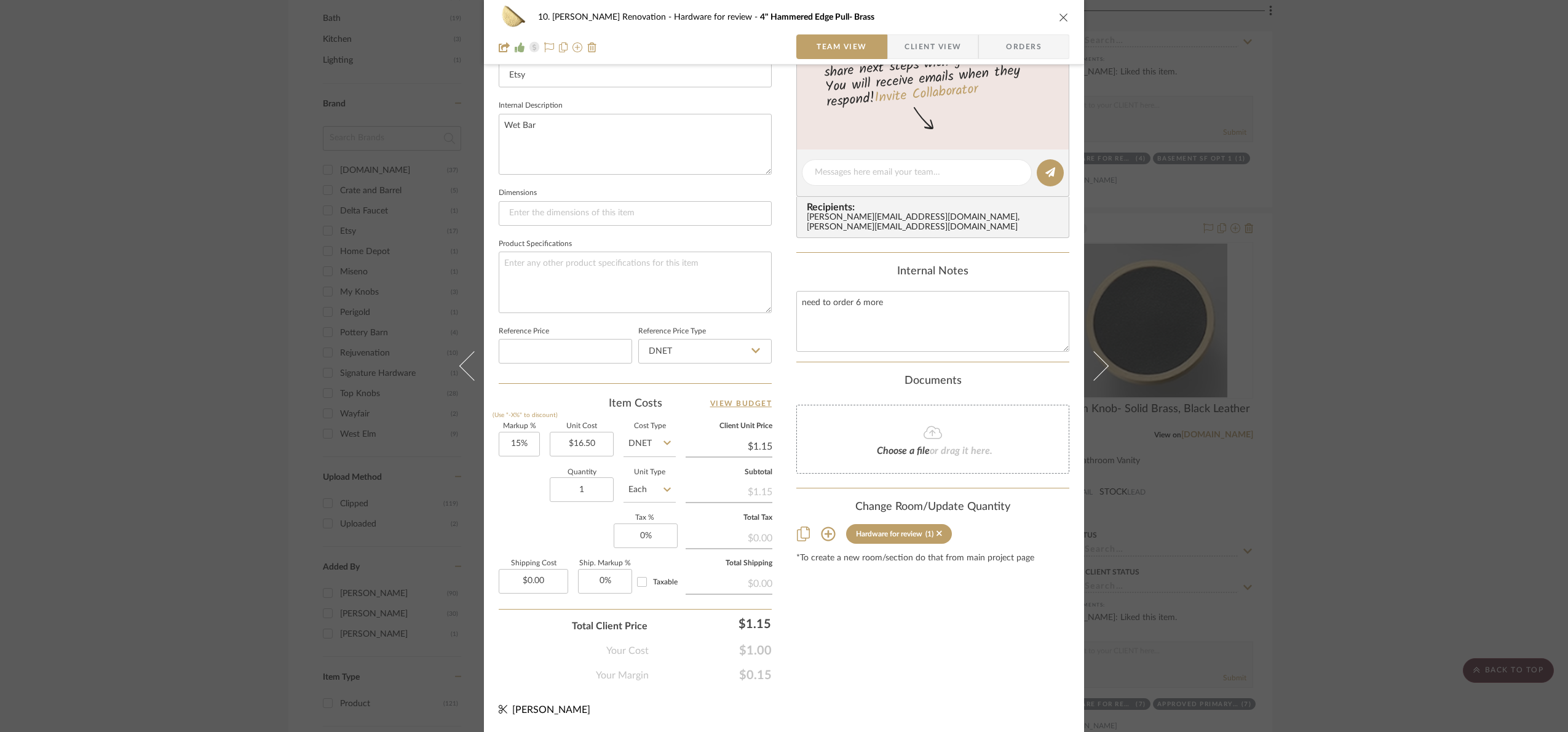
click at [893, 652] on div "Content here copies to Client View - confirm visibility there. Show in Client D…" at bounding box center [933, 176] width 273 height 1012
type input "$18.98"
click at [581, 484] on input "1" at bounding box center [581, 490] width 64 height 24
type input "6"
click at [572, 543] on div "Markup % (Use "-X%" to discount) 15% Unit Cost $16.50 Cost Type DNET Client Uni…" at bounding box center [635, 513] width 273 height 179
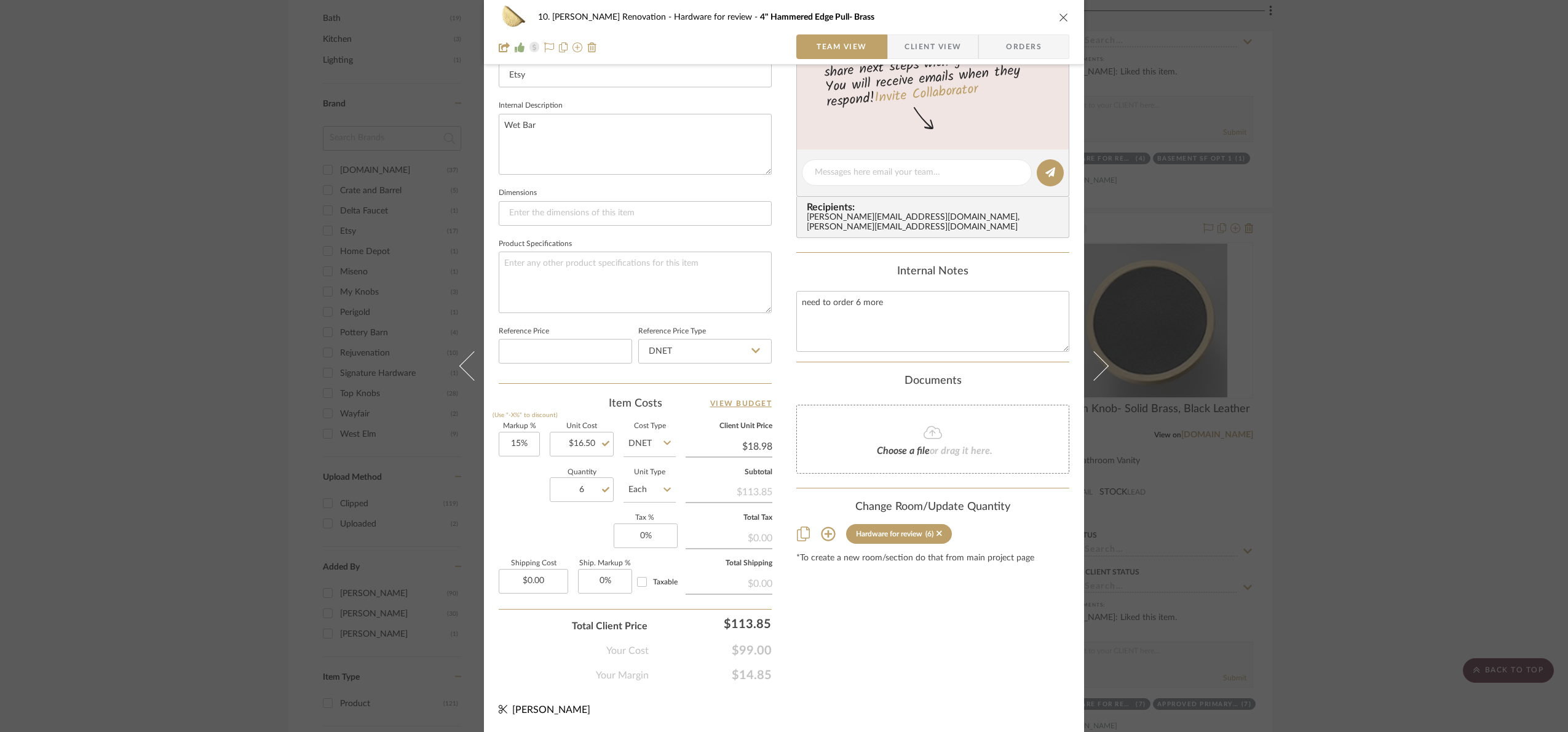
click at [1342, 412] on div "10. Patel Renovation Hardware for review 4" Hammered Edge Pull- Brass Team View…" at bounding box center [784, 366] width 1568 height 732
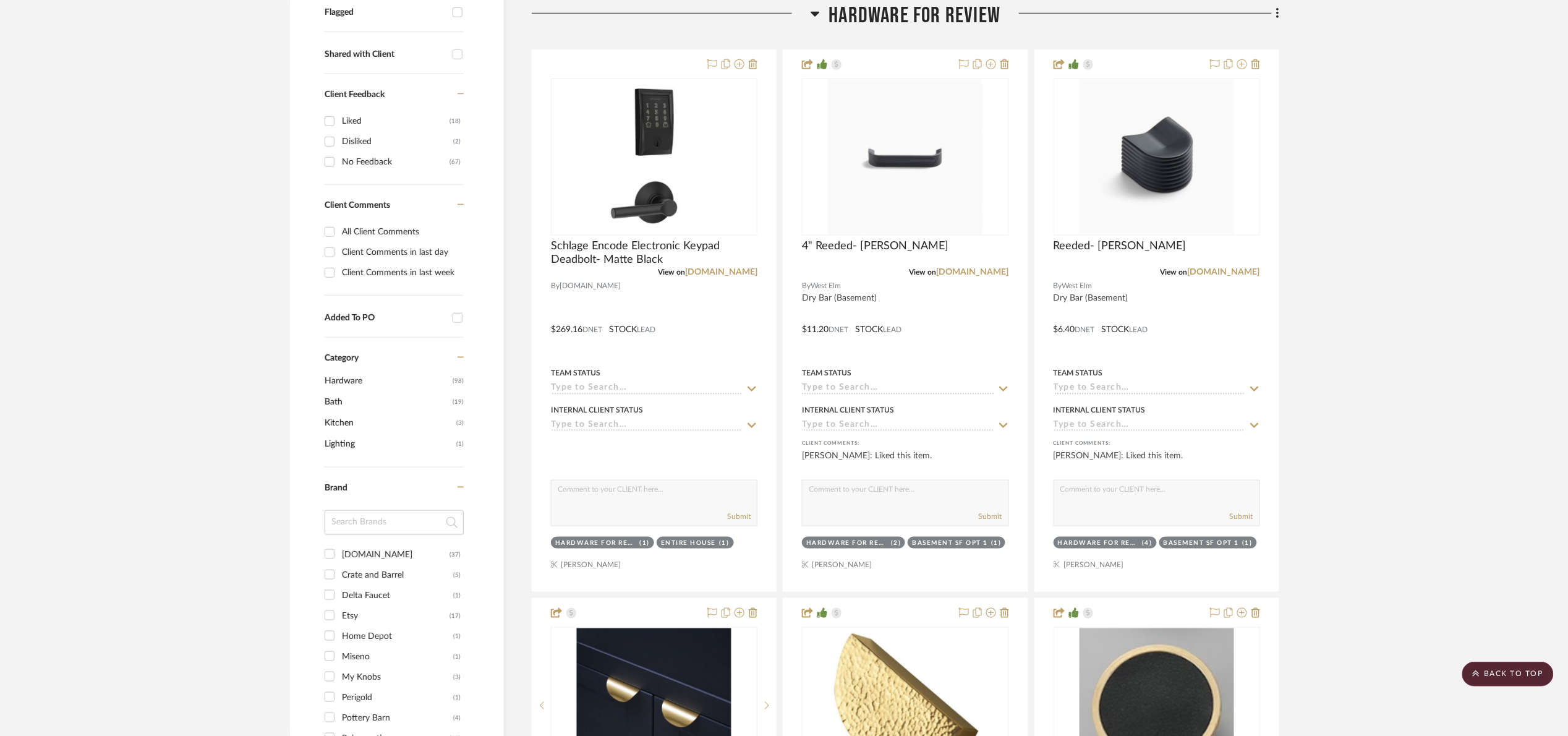
scroll to position [371, 0]
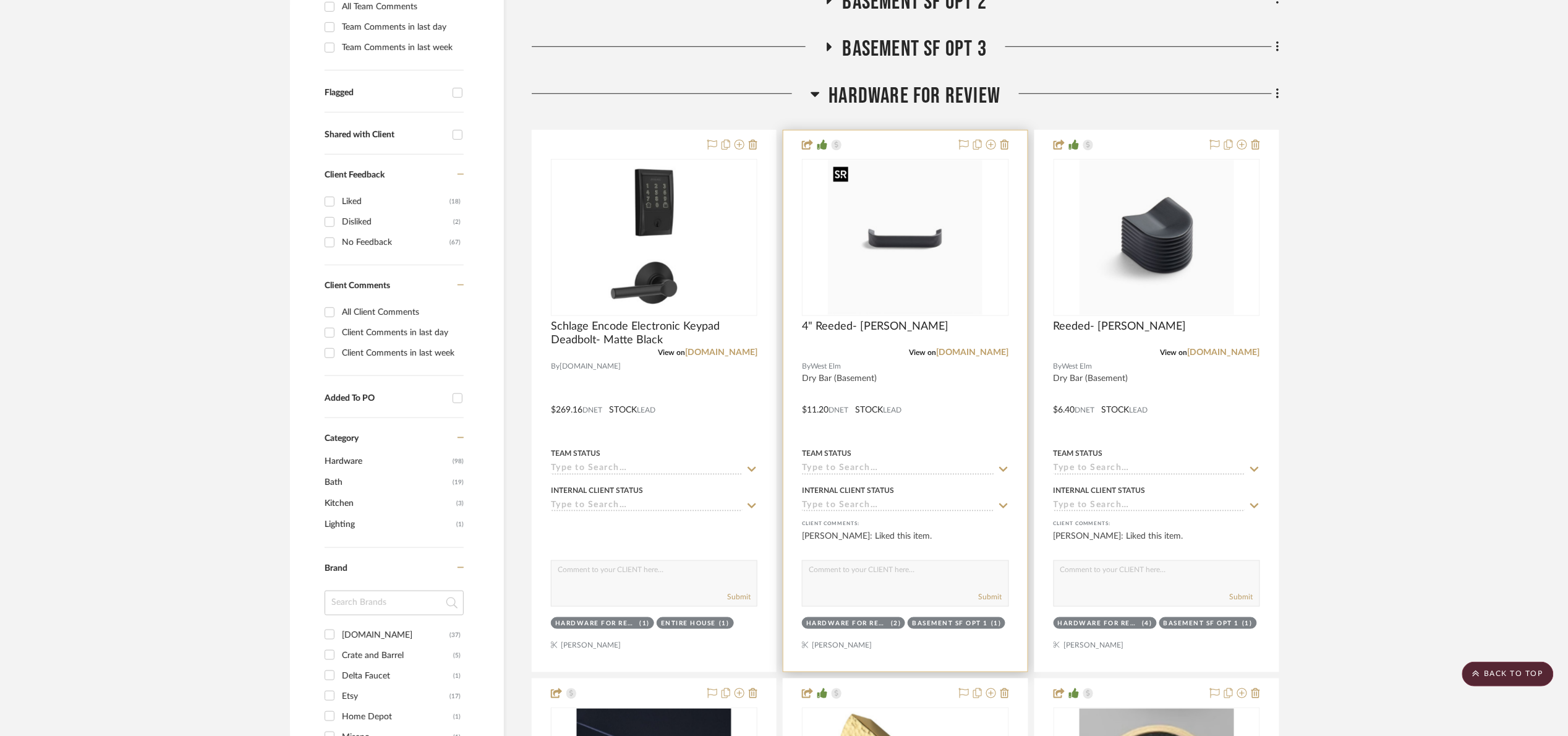
click at [923, 234] on img "0" at bounding box center [905, 237] width 154 height 154
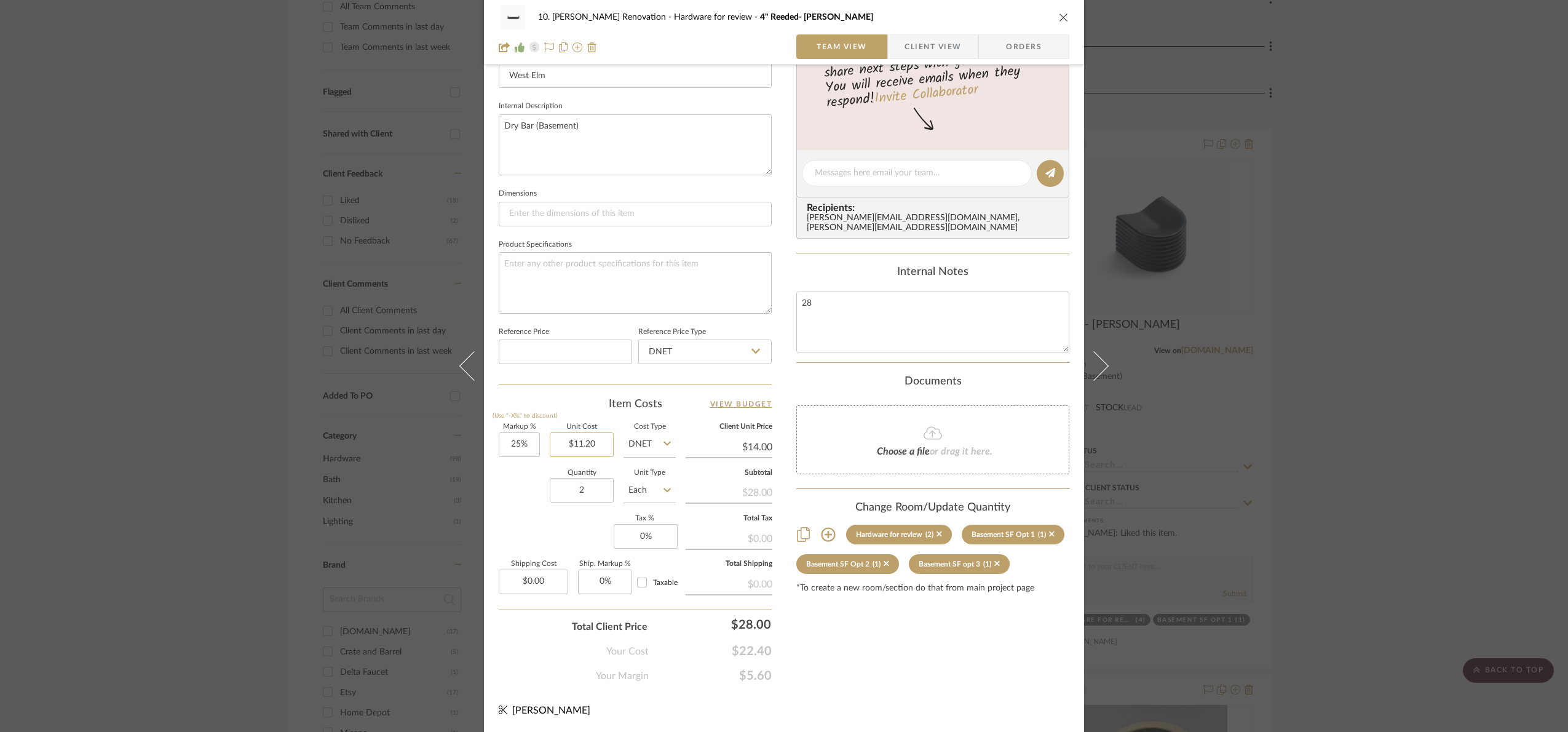
scroll to position [414, 0]
click at [1388, 447] on div "10. Patel Renovation Hardware for review 4" Reeded- Matte Black Team View Clien…" at bounding box center [784, 366] width 1568 height 732
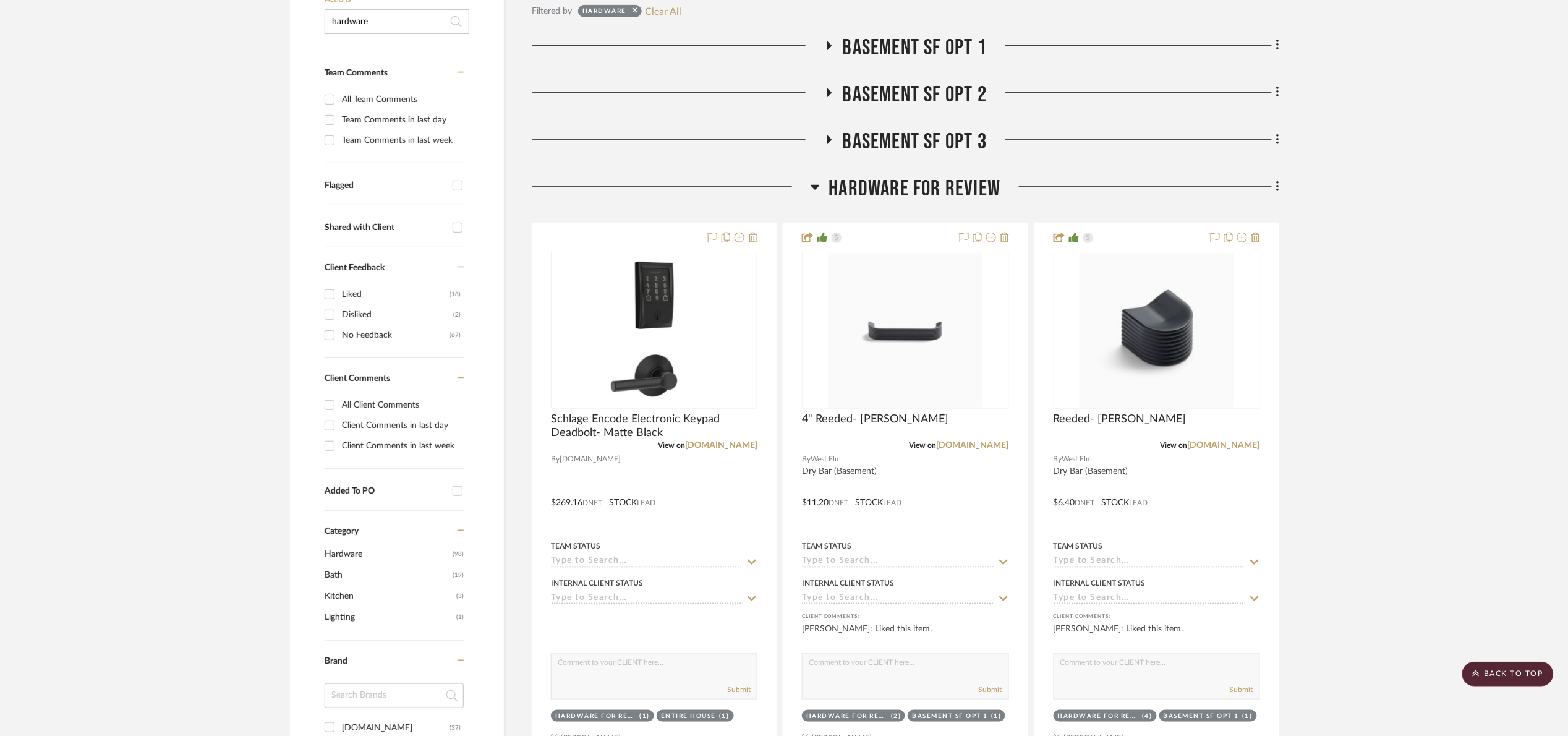
scroll to position [0, 0]
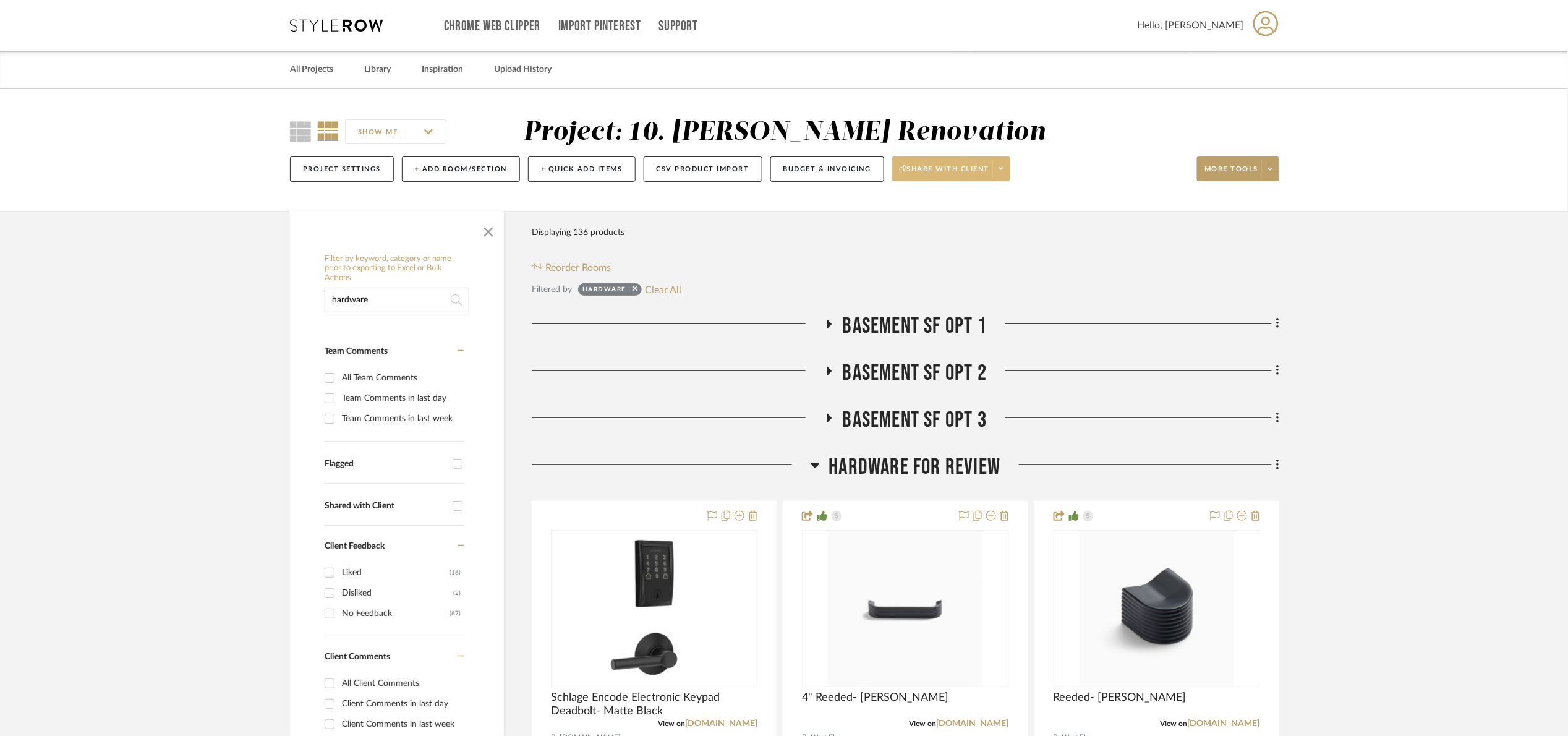
click at [903, 169] on icon at bounding box center [903, 168] width 7 height 6
click at [994, 199] on span "Preview Client Dashboard" at bounding box center [958, 204] width 106 height 11
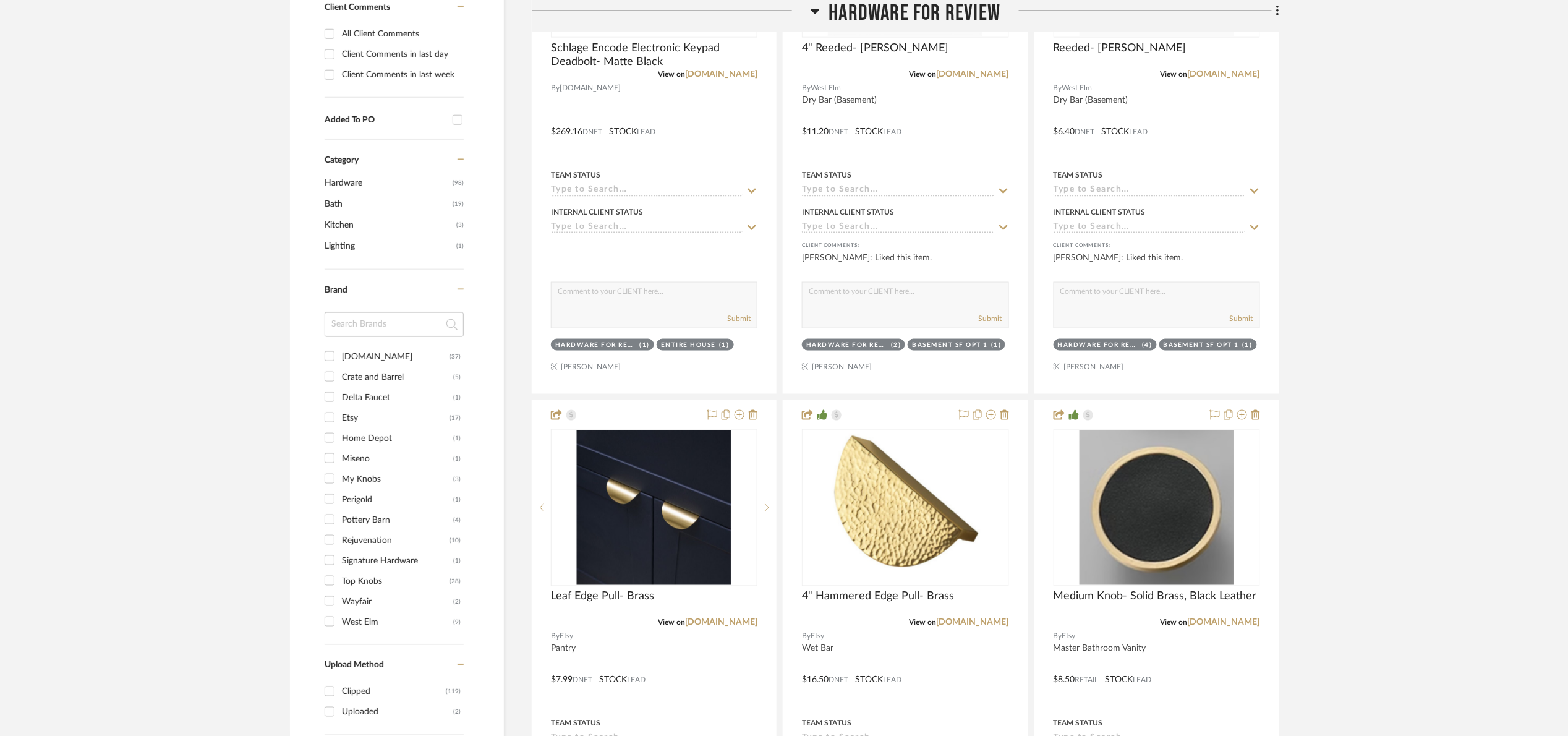
scroll to position [1298, 0]
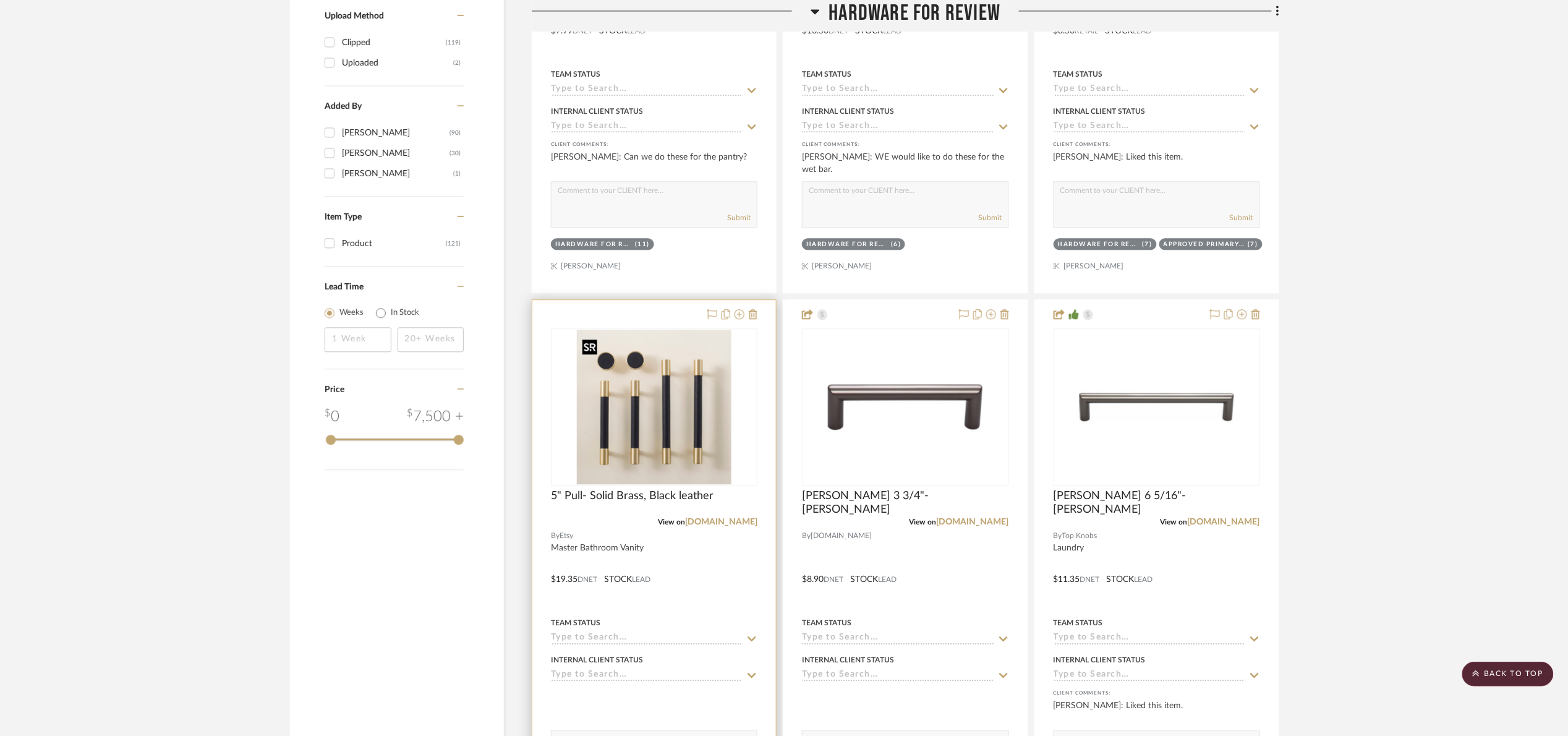
click at [700, 394] on img "0" at bounding box center [654, 407] width 154 height 154
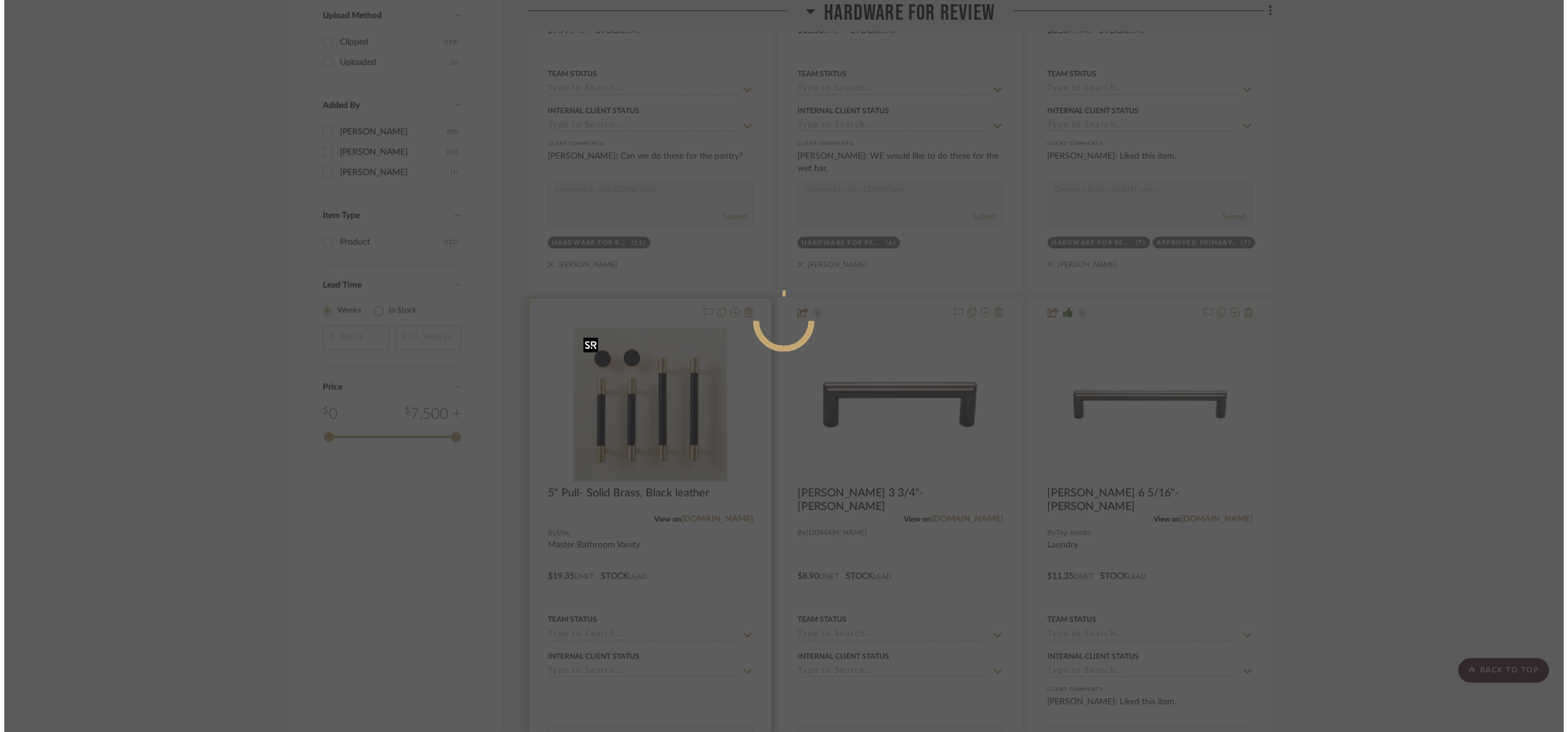
scroll to position [0, 0]
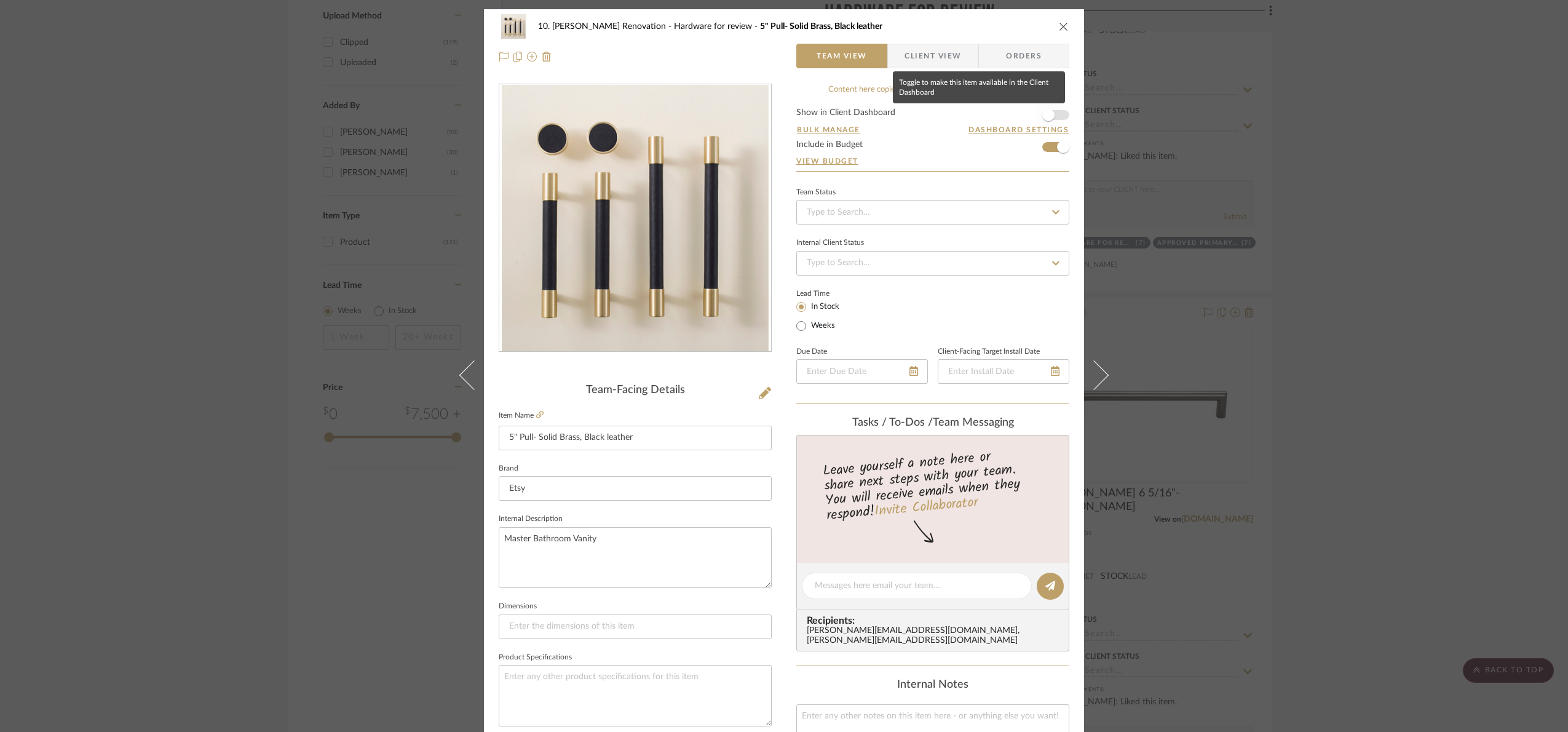
click at [1056, 115] on span "button" at bounding box center [1049, 115] width 27 height 27
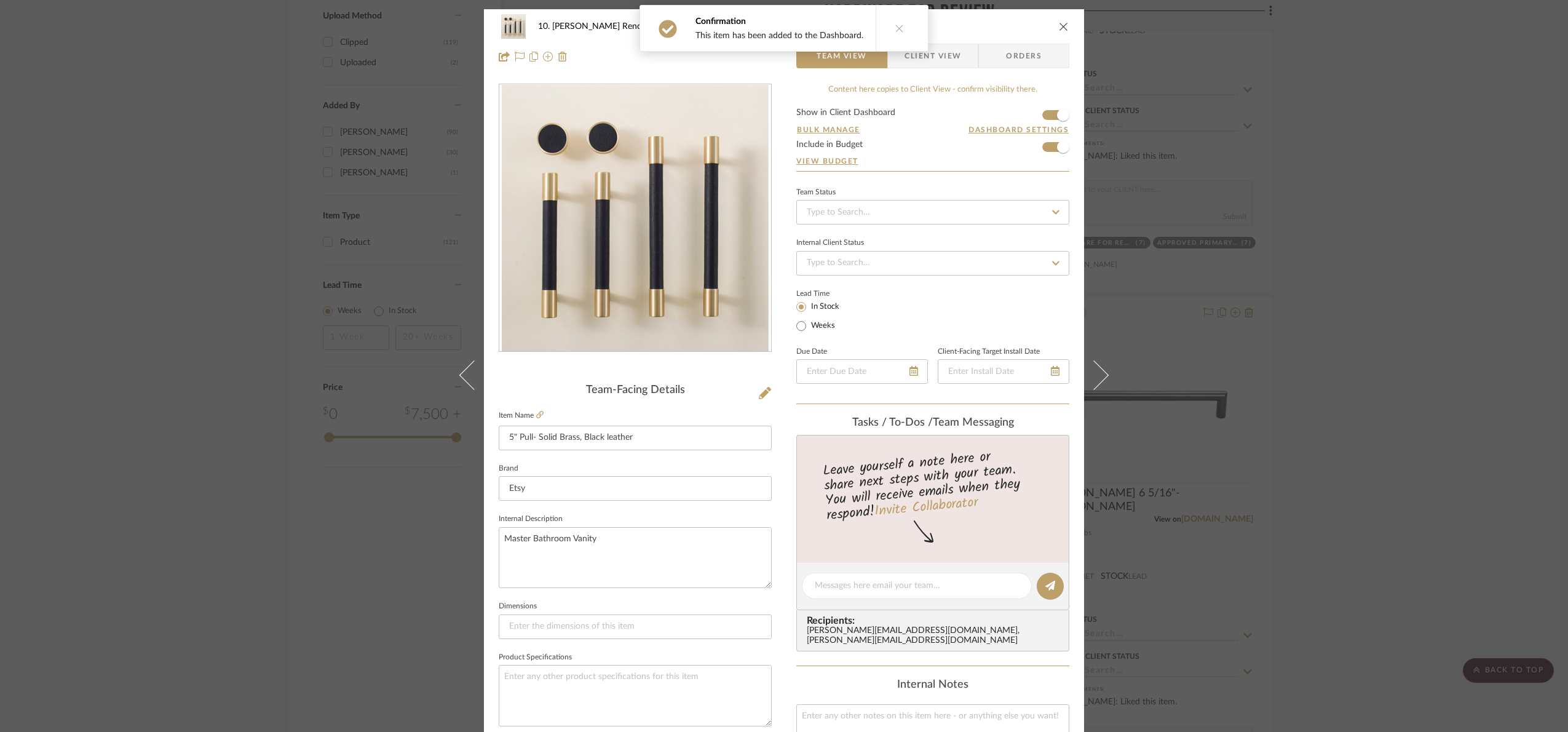
click at [936, 60] on span "Client View" at bounding box center [933, 56] width 57 height 24
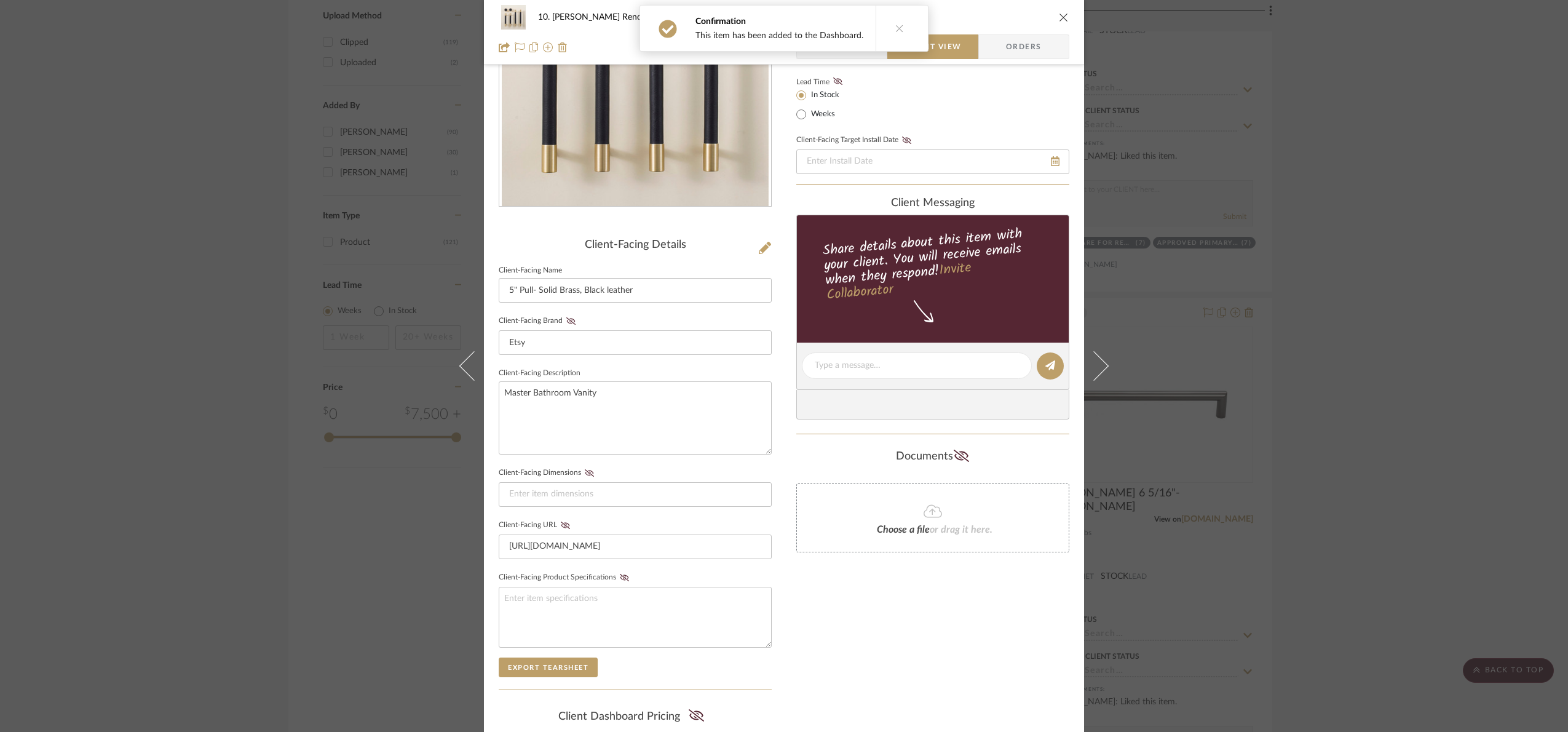
scroll to position [305, 0]
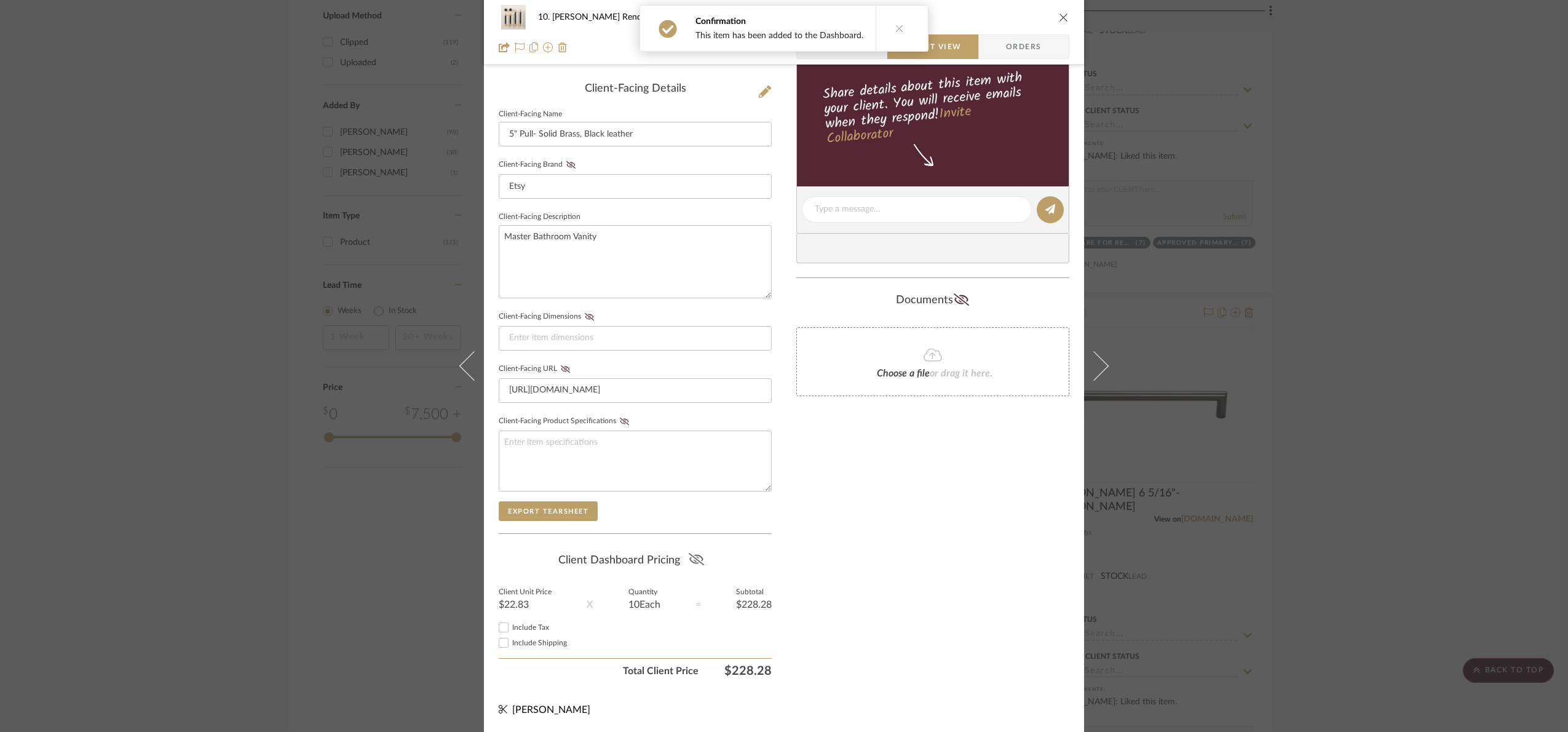
click at [694, 559] on icon at bounding box center [695, 558] width 15 height 12
drag, startPoint x: 1379, startPoint y: 177, endPoint x: 1360, endPoint y: 219, distance: 46.1
click at [1380, 177] on div "10. Patel Renovation Hardware for review 5" Pull- Solid Brass, Black leather Te…" at bounding box center [784, 366] width 1568 height 732
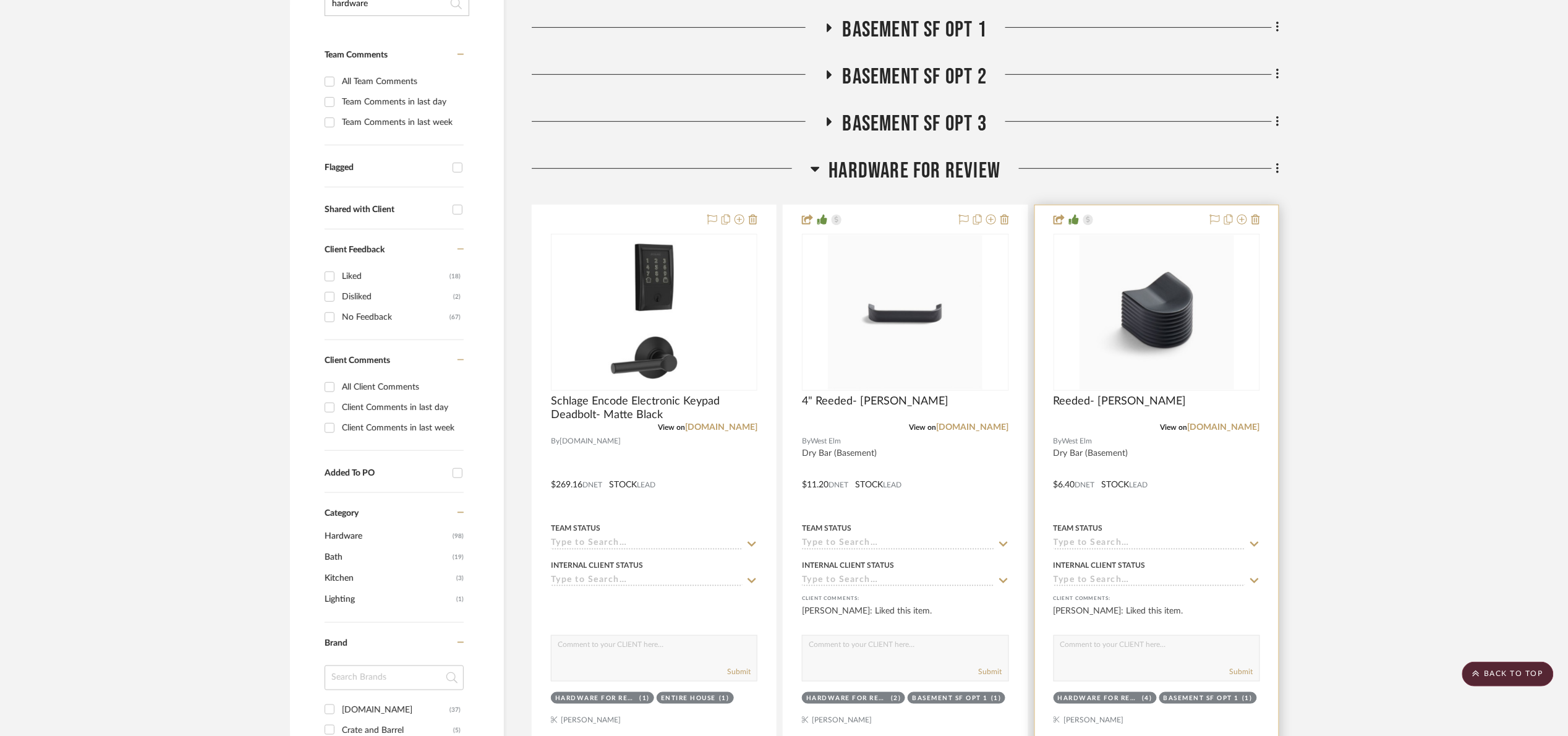
scroll to position [278, 0]
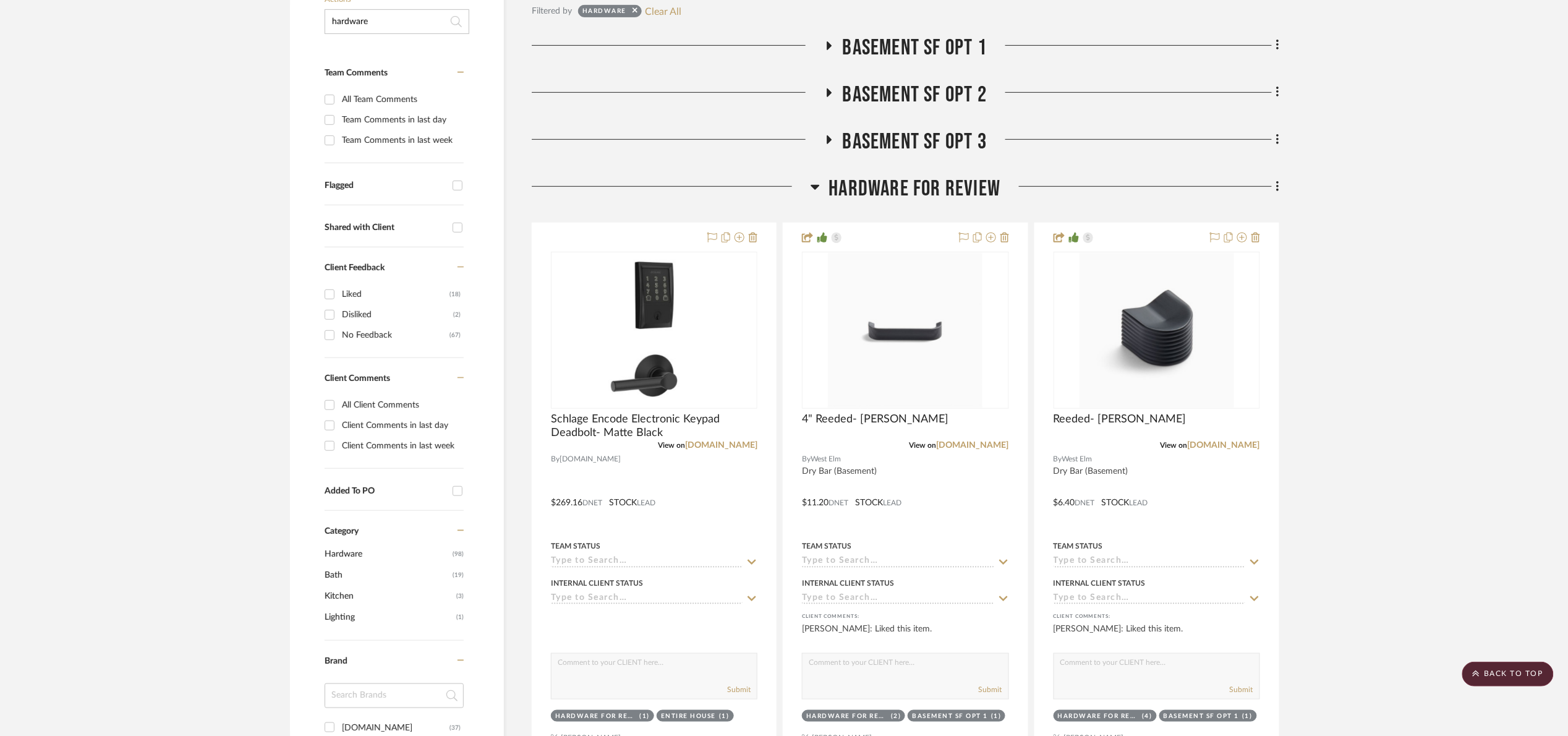
click at [934, 195] on span "Hardware for review" at bounding box center [915, 189] width 172 height 27
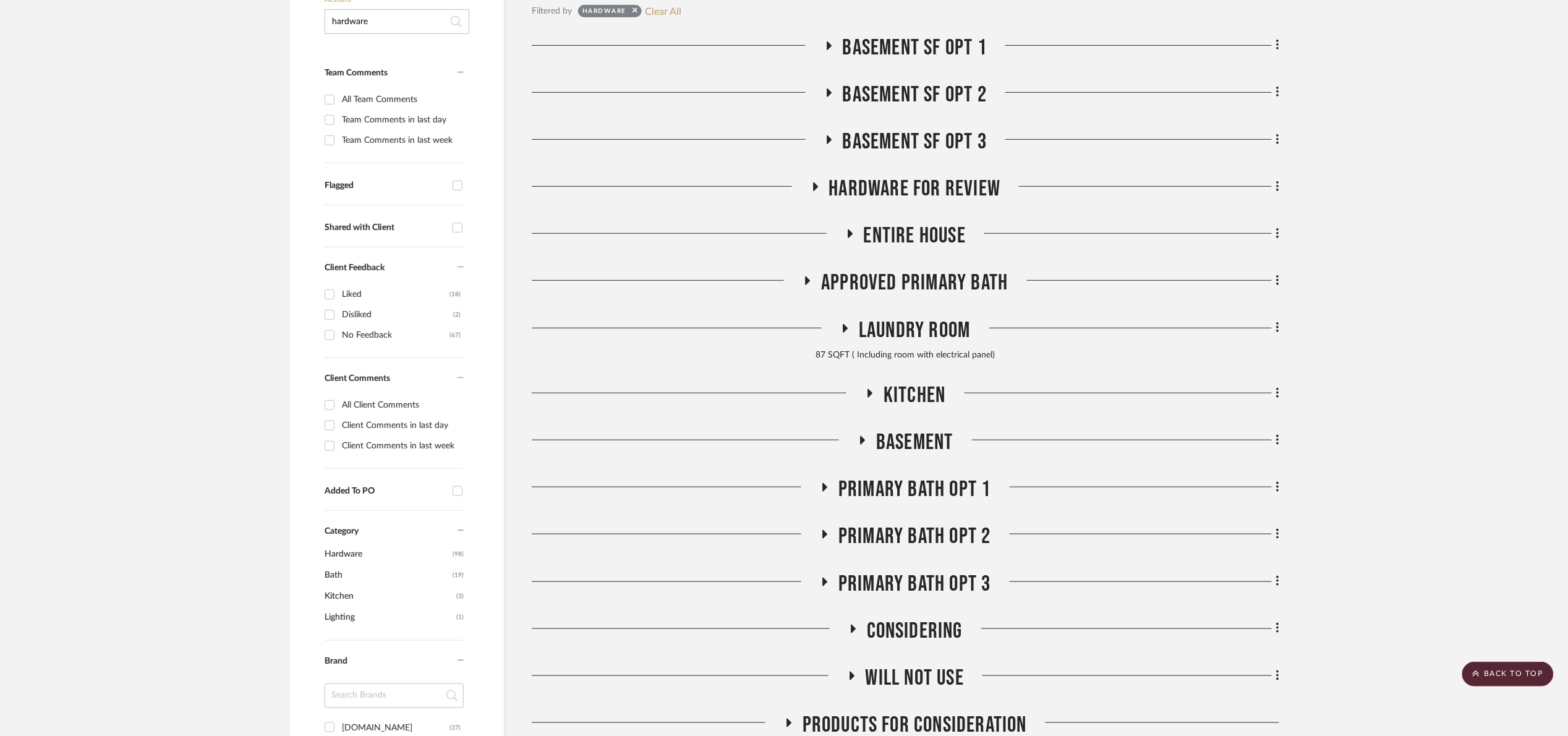
click at [918, 324] on span "Laundry Room" at bounding box center [914, 330] width 111 height 27
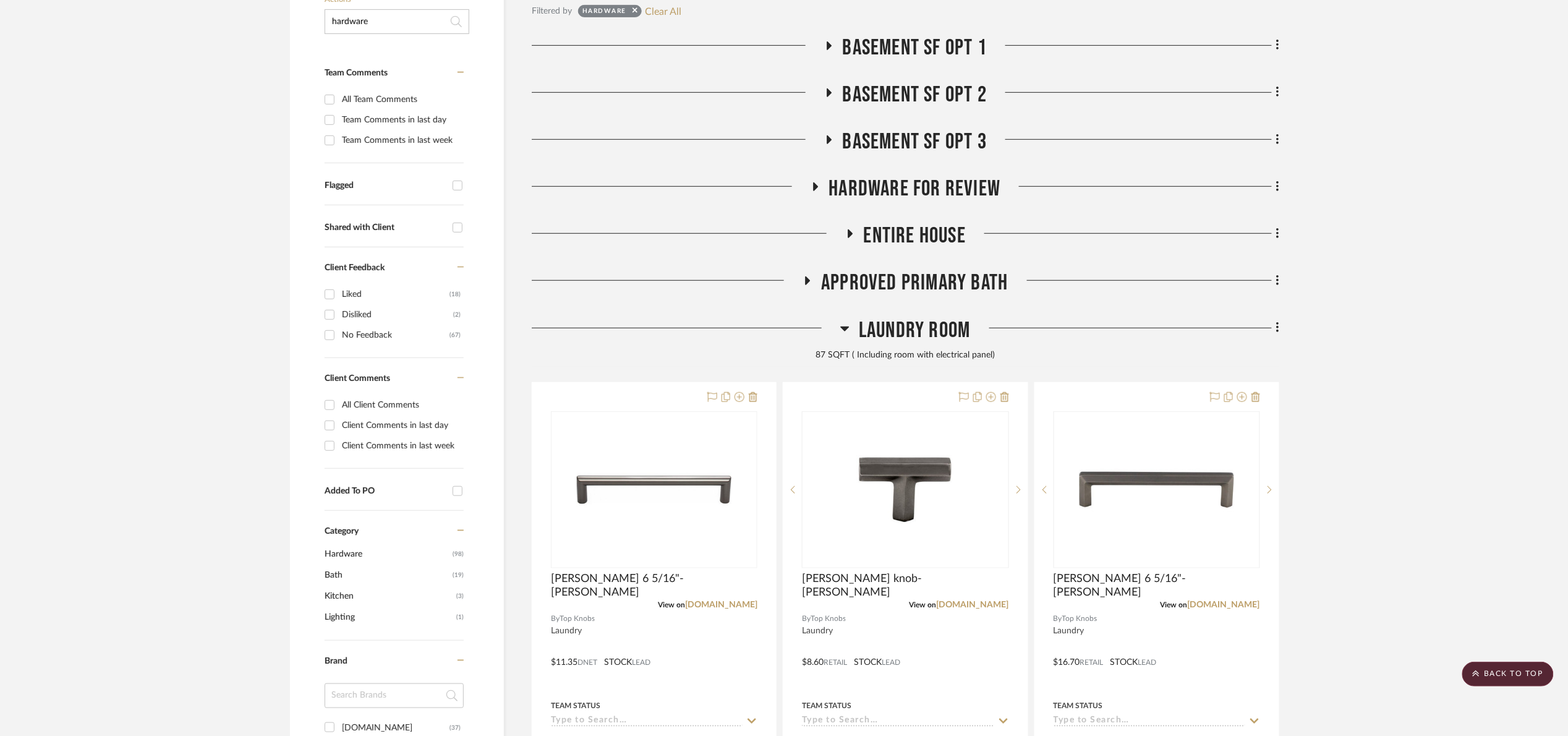
click at [918, 325] on span "Laundry Room" at bounding box center [914, 330] width 111 height 27
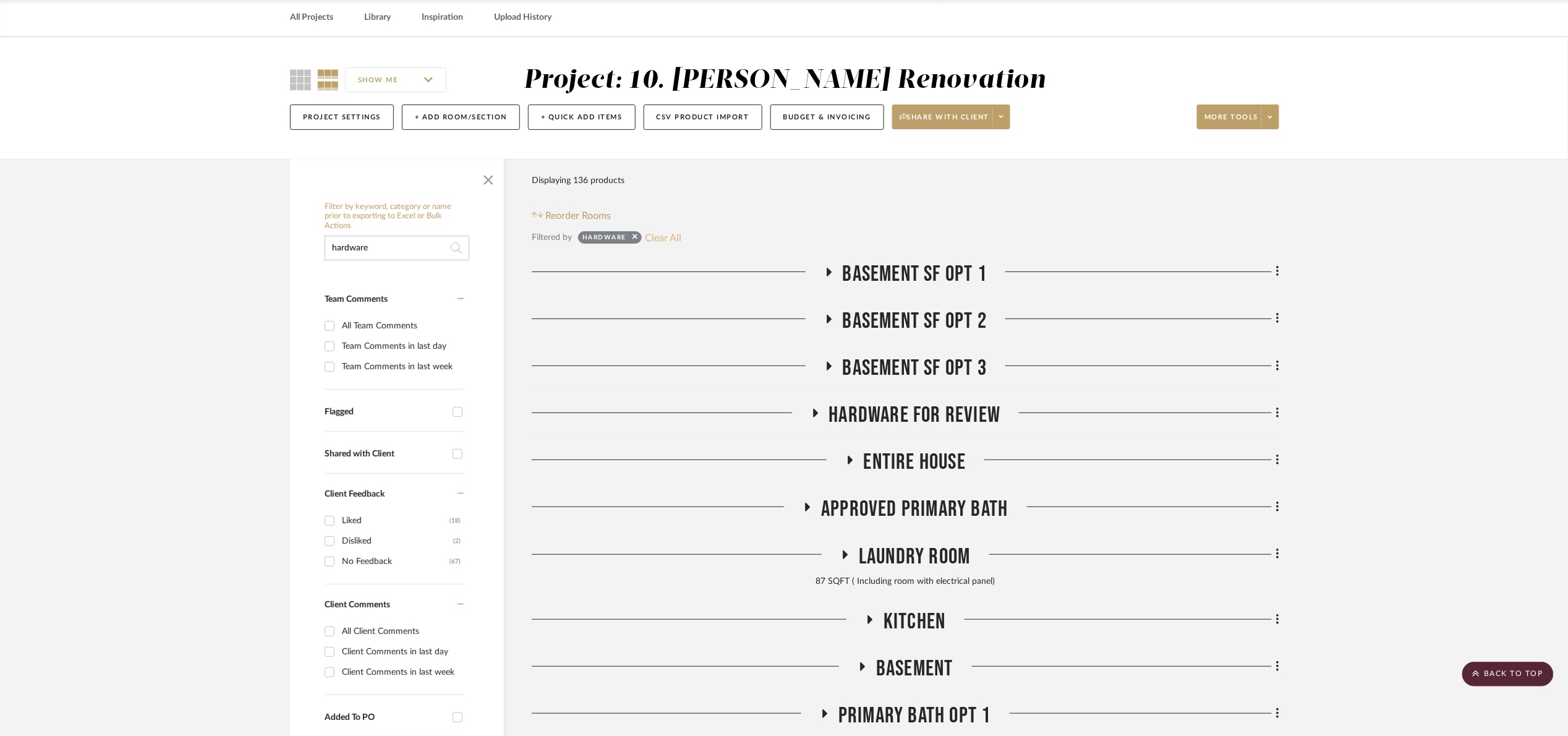
scroll to position [1, 0]
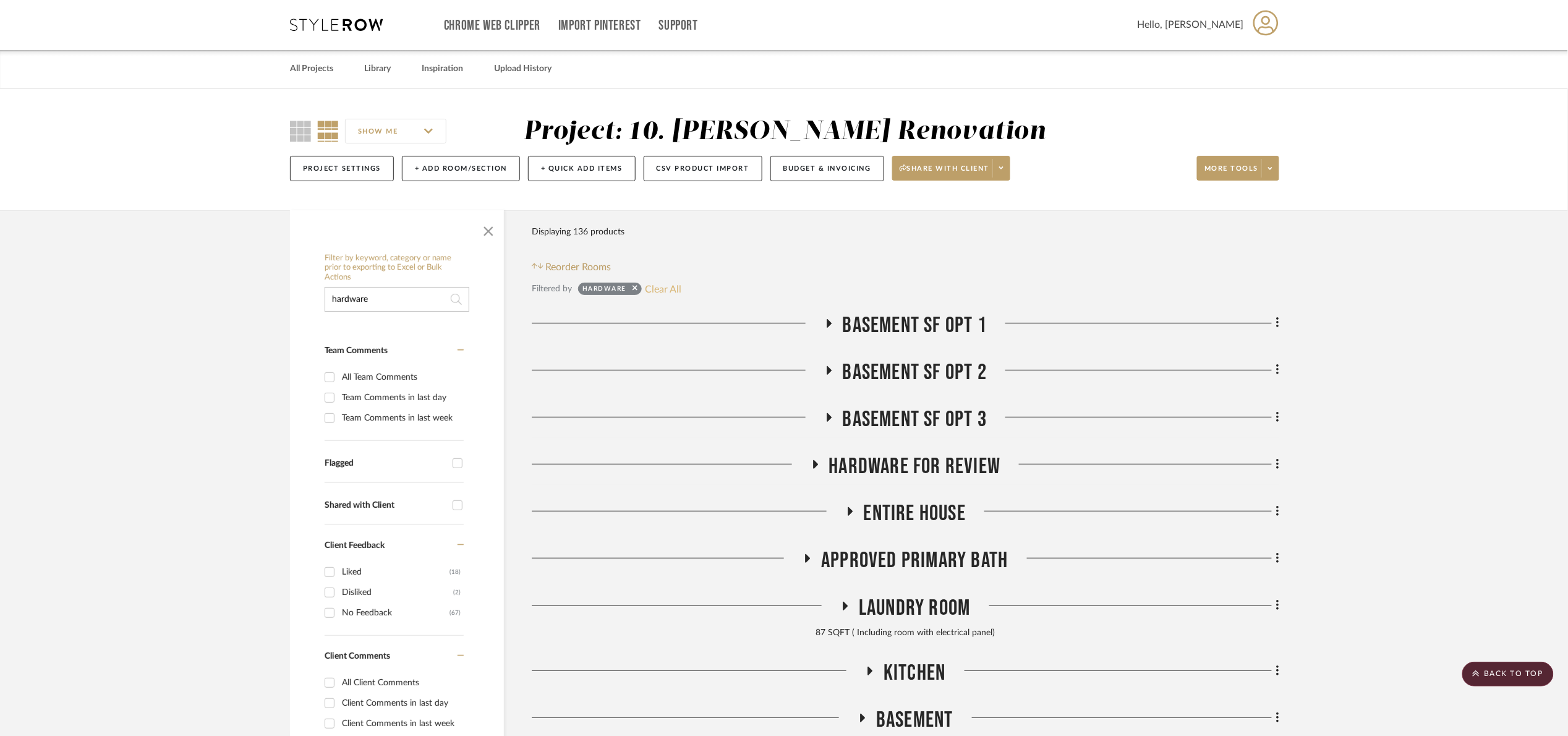
click at [672, 292] on button "Clear All" at bounding box center [663, 289] width 37 height 16
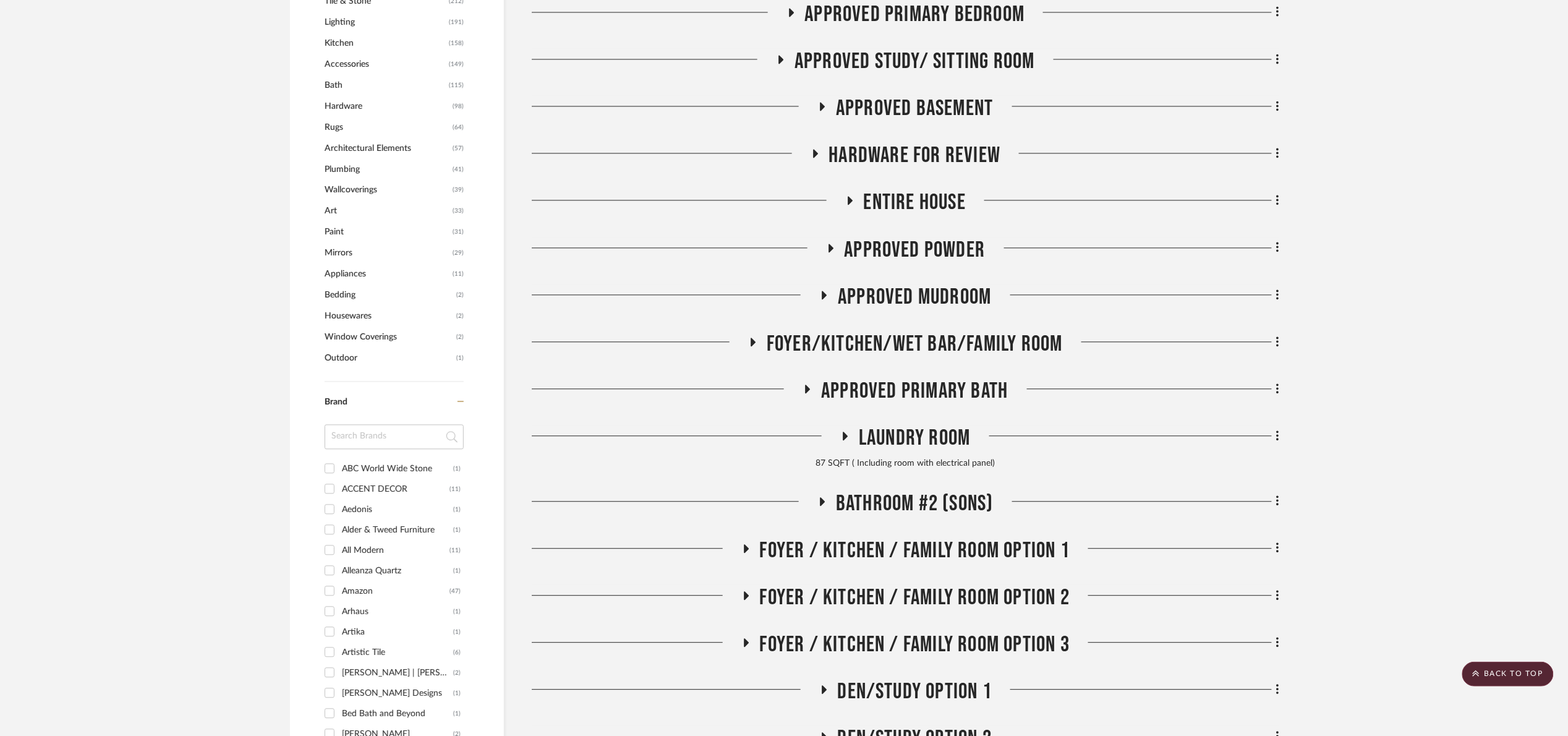
scroll to position [1113, 0]
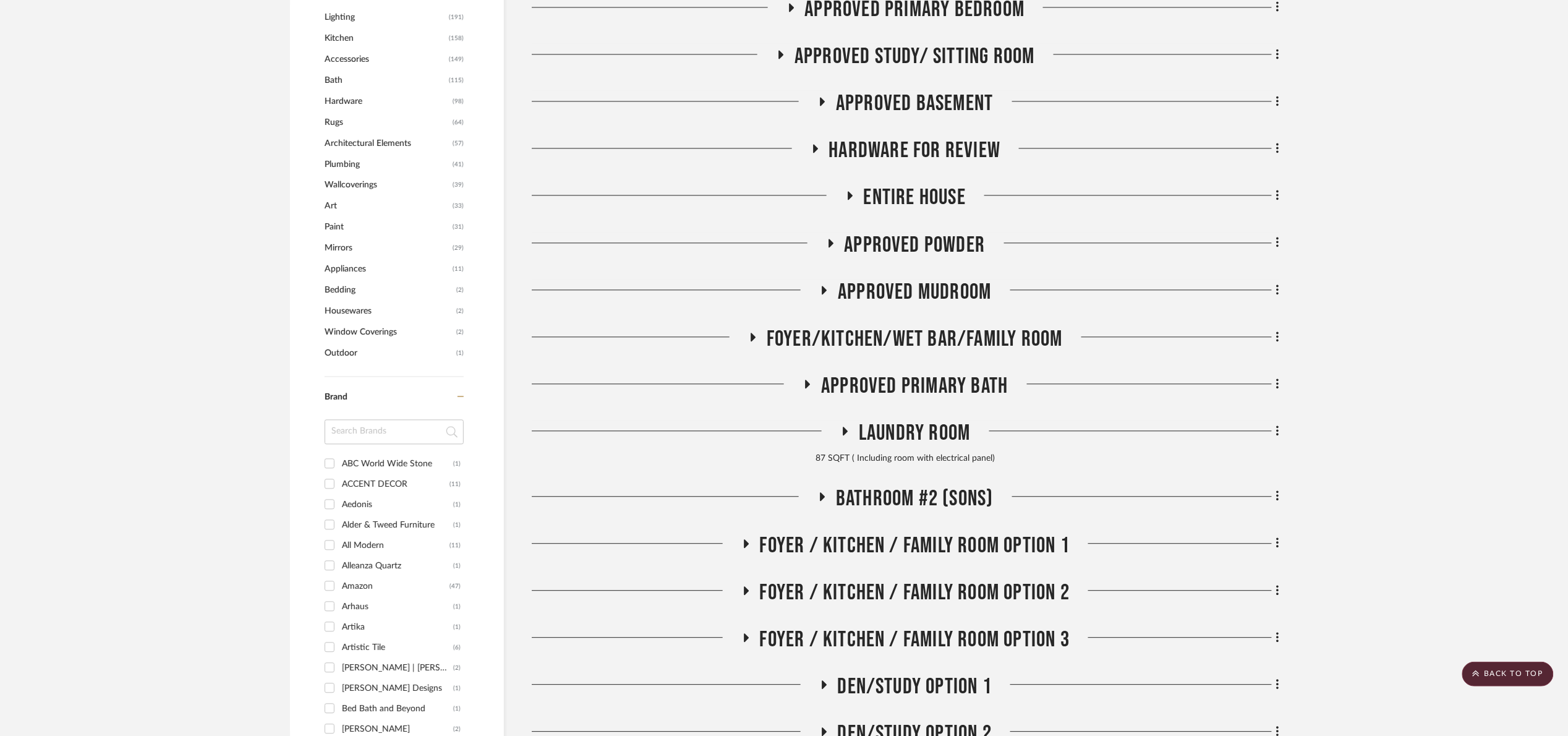
click at [943, 293] on span "Approved Mudroom" at bounding box center [914, 292] width 154 height 27
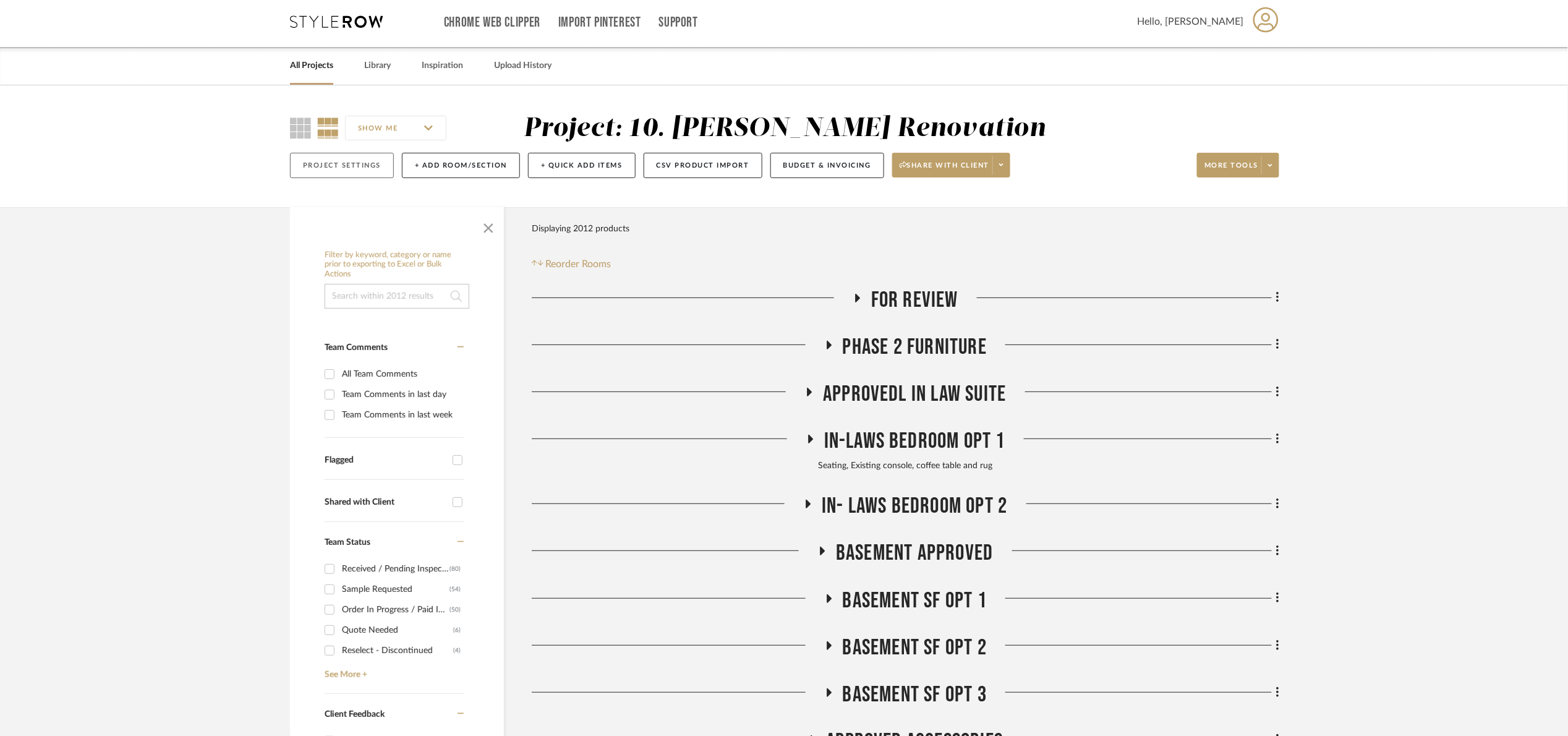
scroll to position [0, 0]
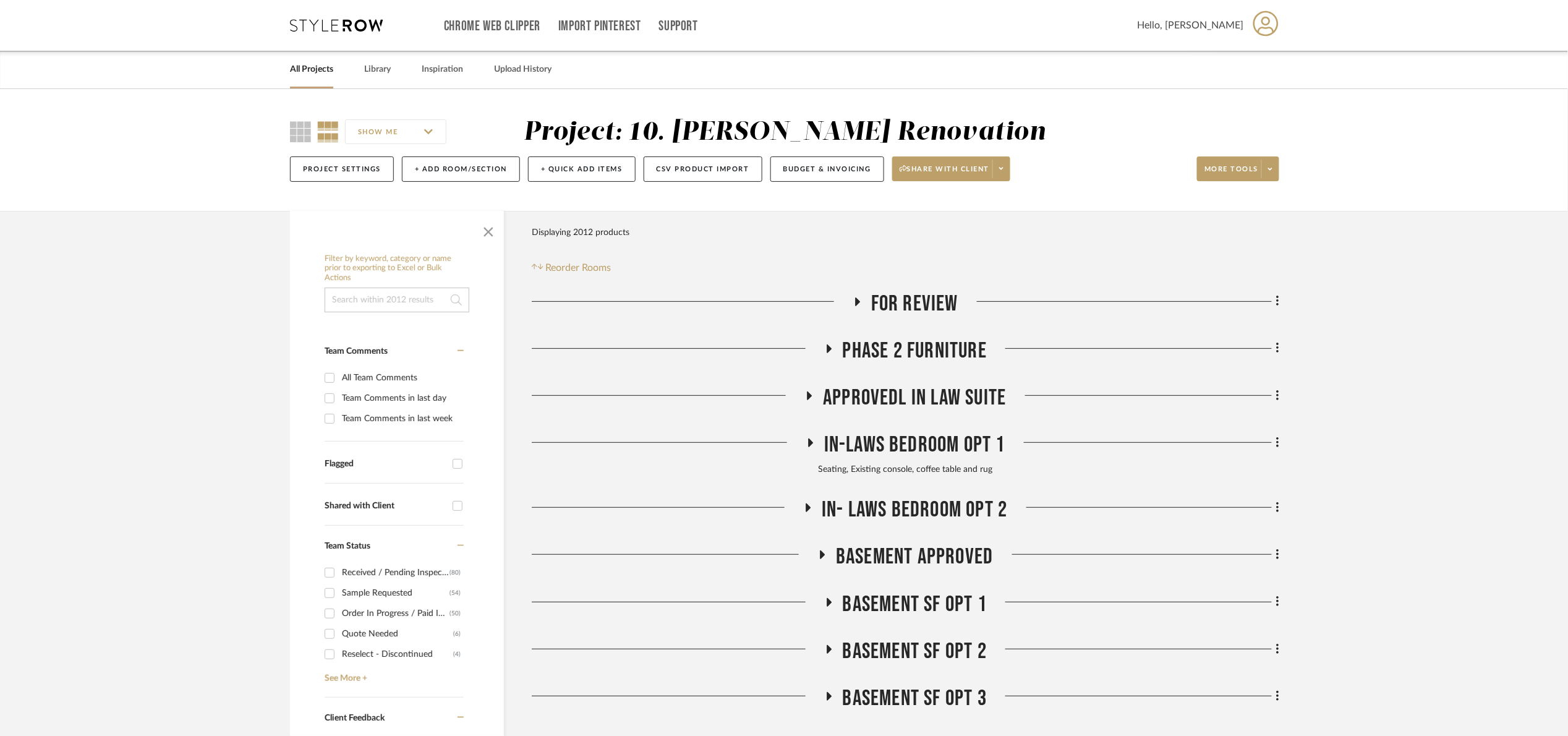
click at [367, 303] on input at bounding box center [397, 300] width 145 height 25
type input "loloi"
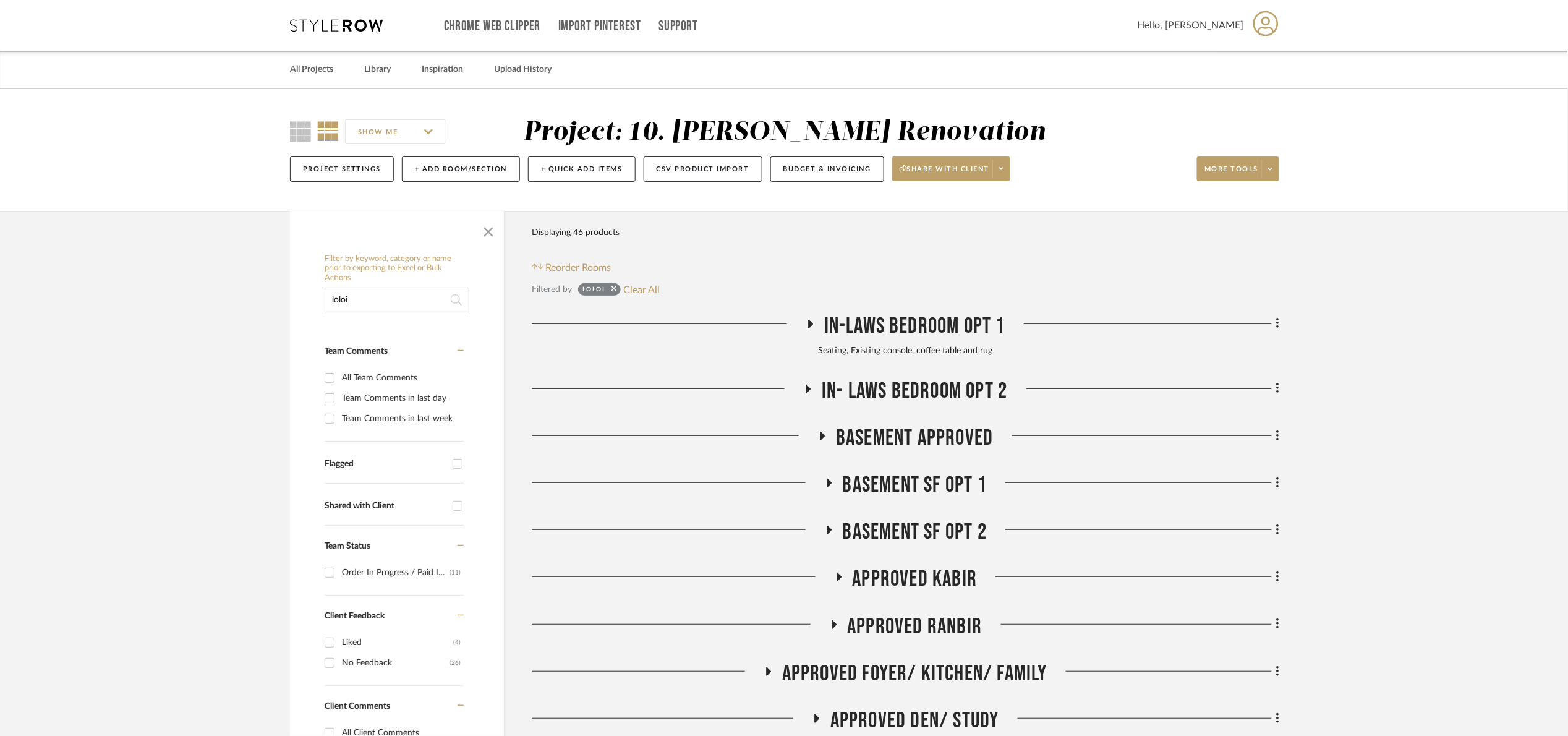
click at [918, 328] on span "In-Laws Bedroom Opt 1" at bounding box center [914, 326] width 181 height 27
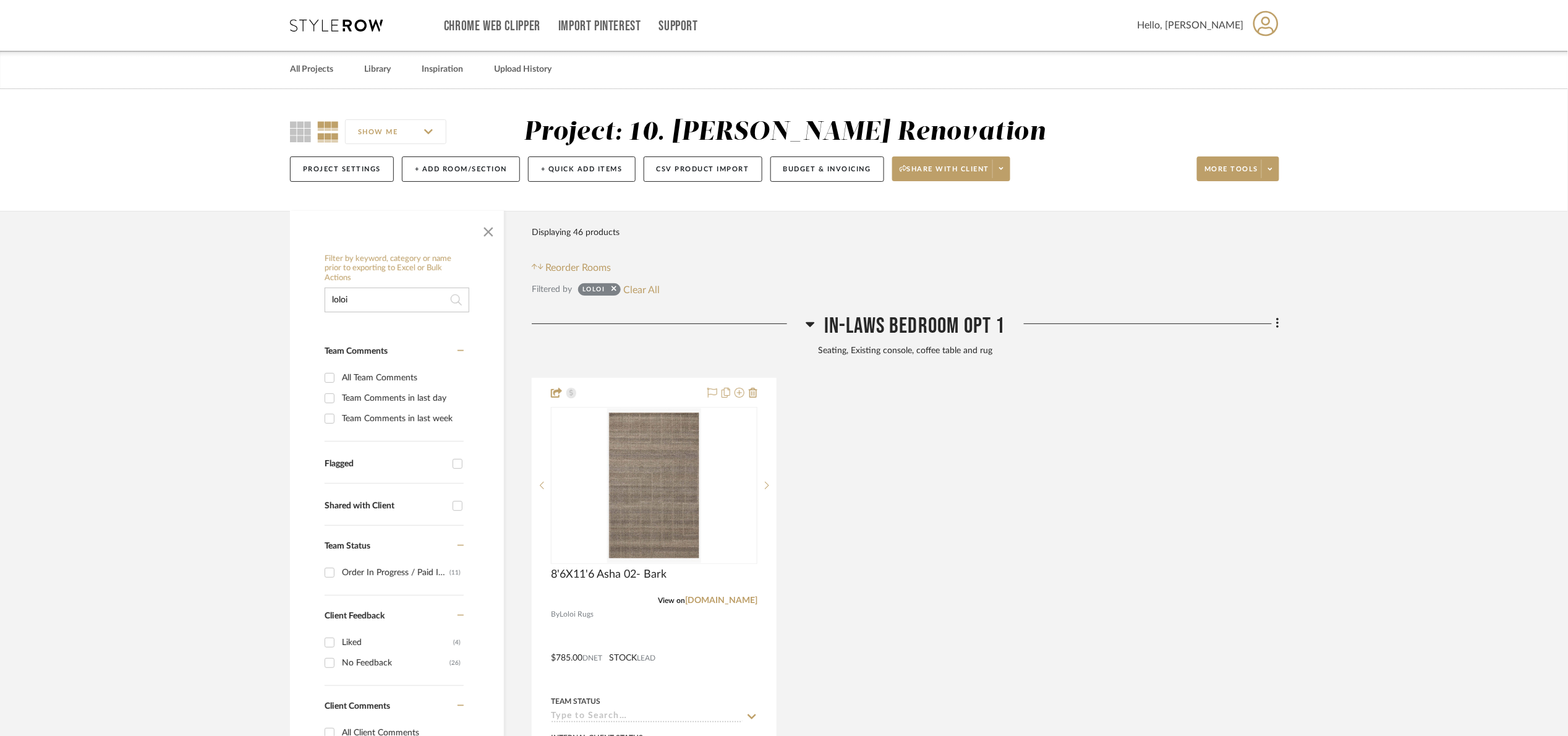
click at [916, 328] on span "In-Laws Bedroom Opt 1" at bounding box center [914, 326] width 181 height 27
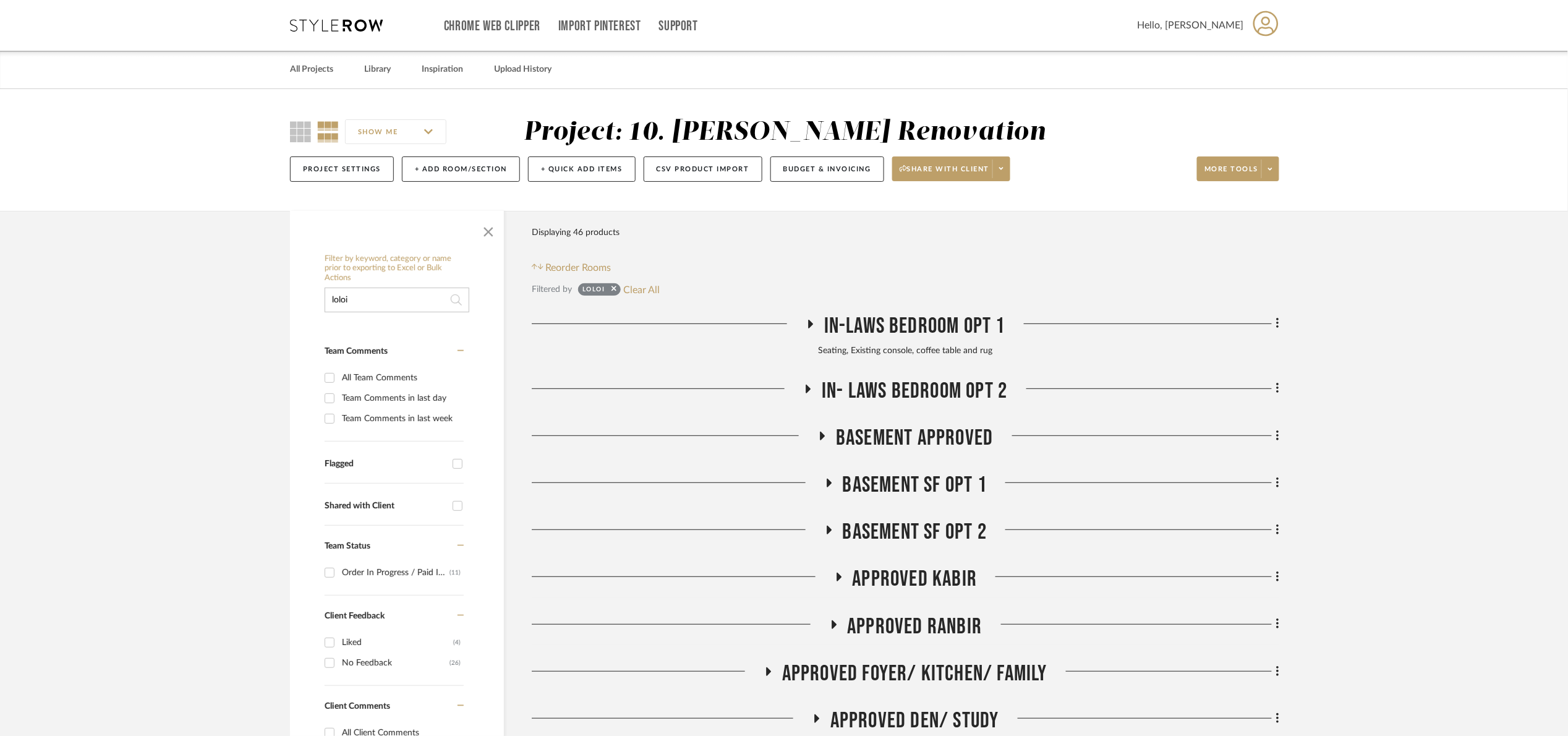
click at [925, 438] on span "Basement APPROVED" at bounding box center [915, 438] width 157 height 27
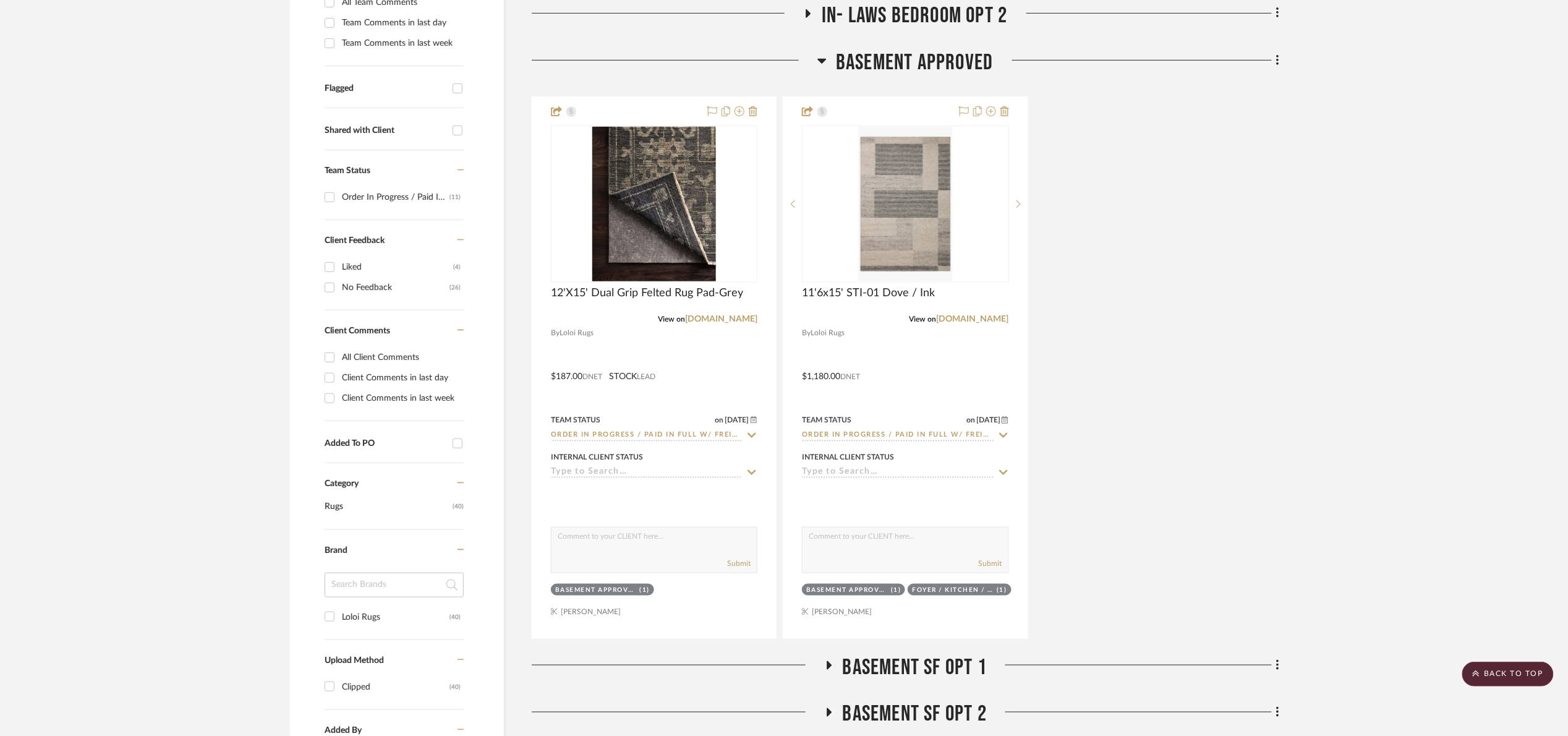
scroll to position [371, 0]
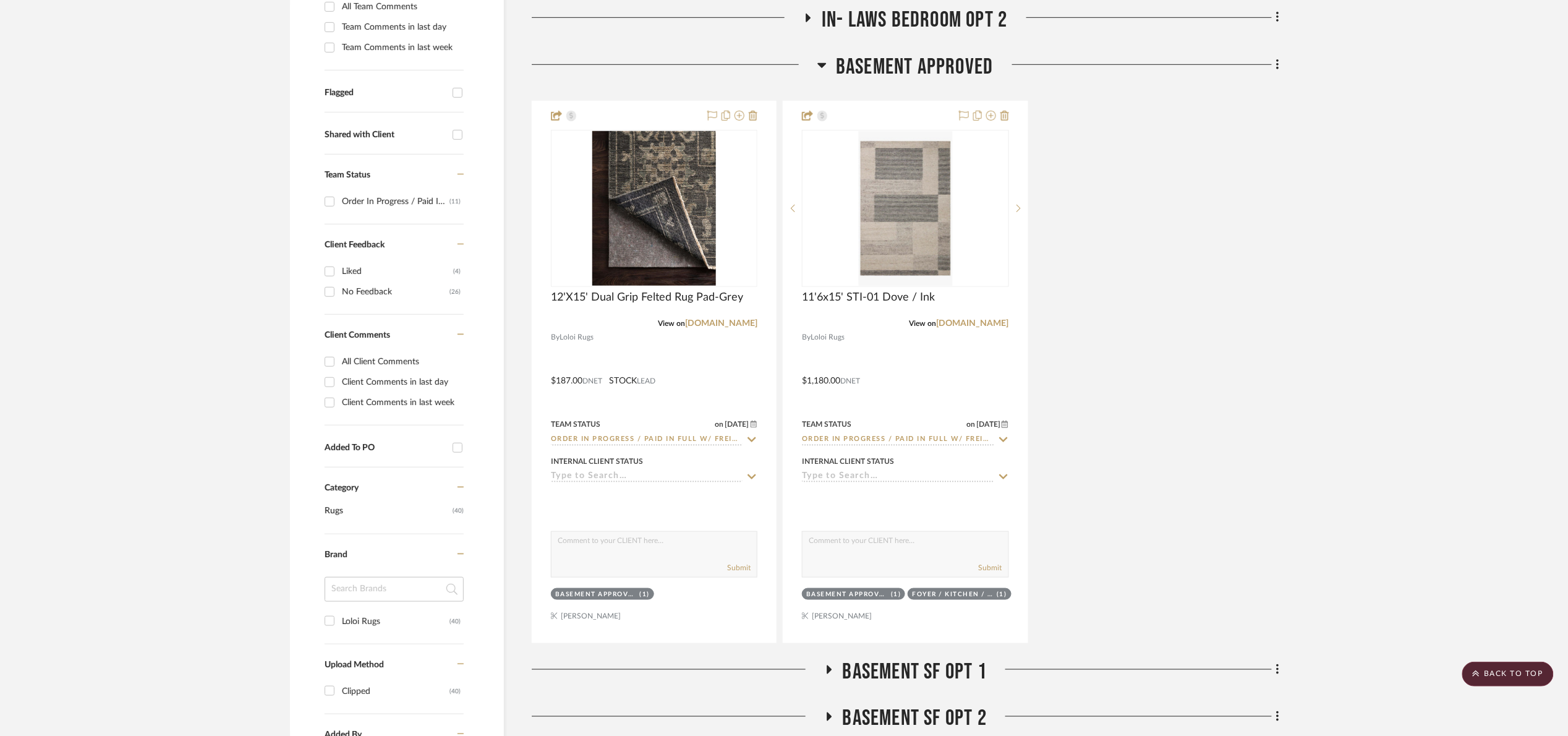
click at [863, 58] on span "Basement APPROVED" at bounding box center [915, 67] width 157 height 27
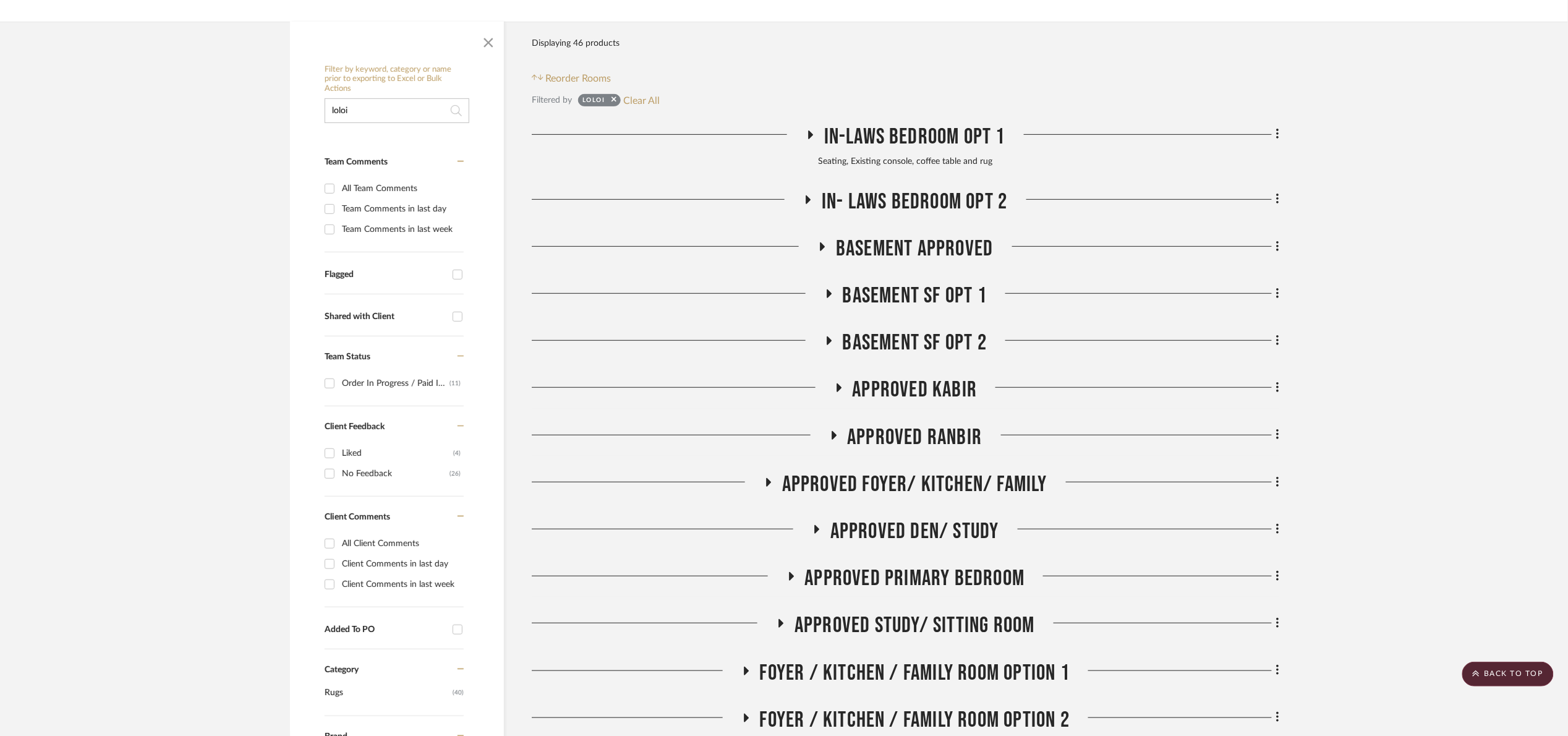
scroll to position [185, 0]
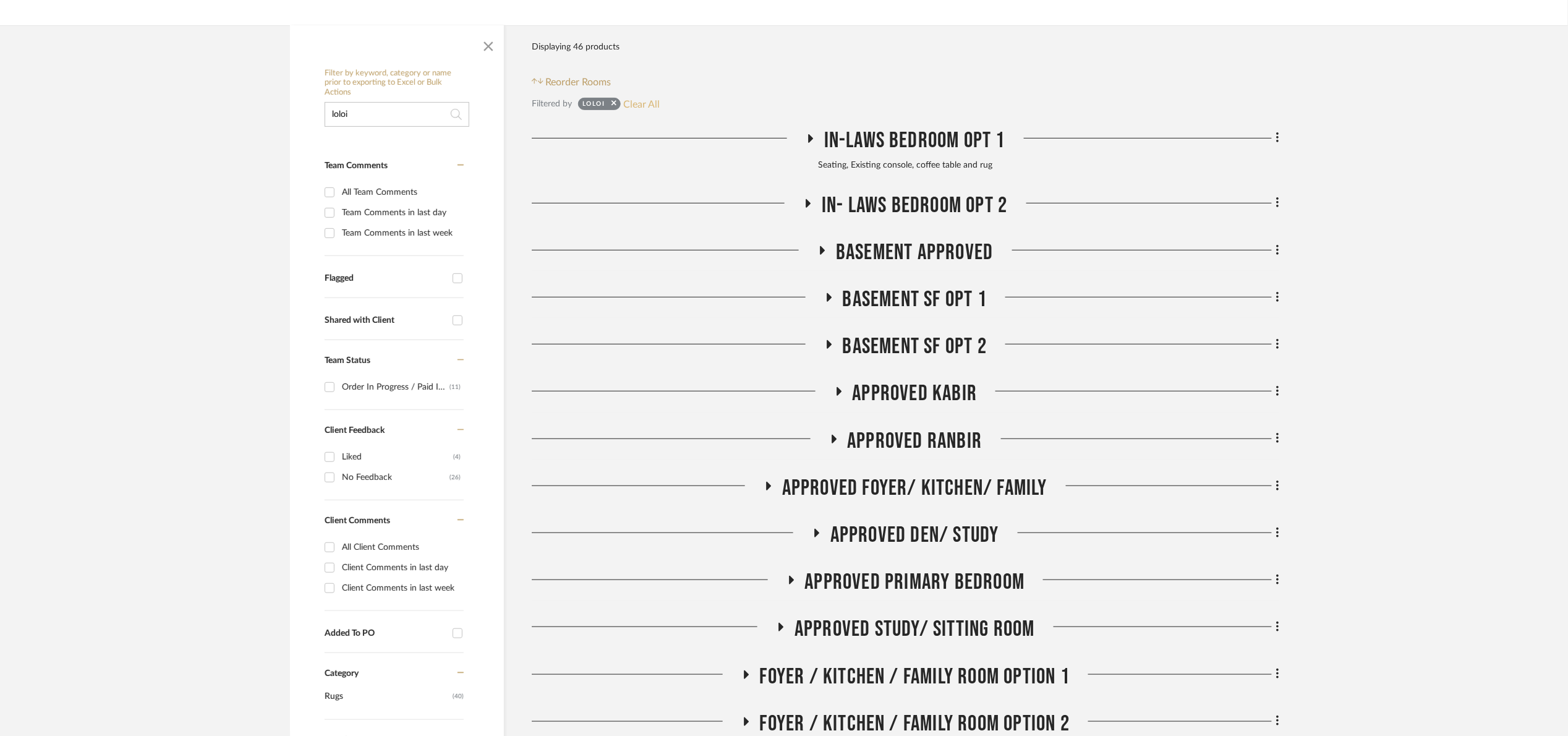
click at [629, 104] on button "Clear All" at bounding box center [642, 104] width 37 height 16
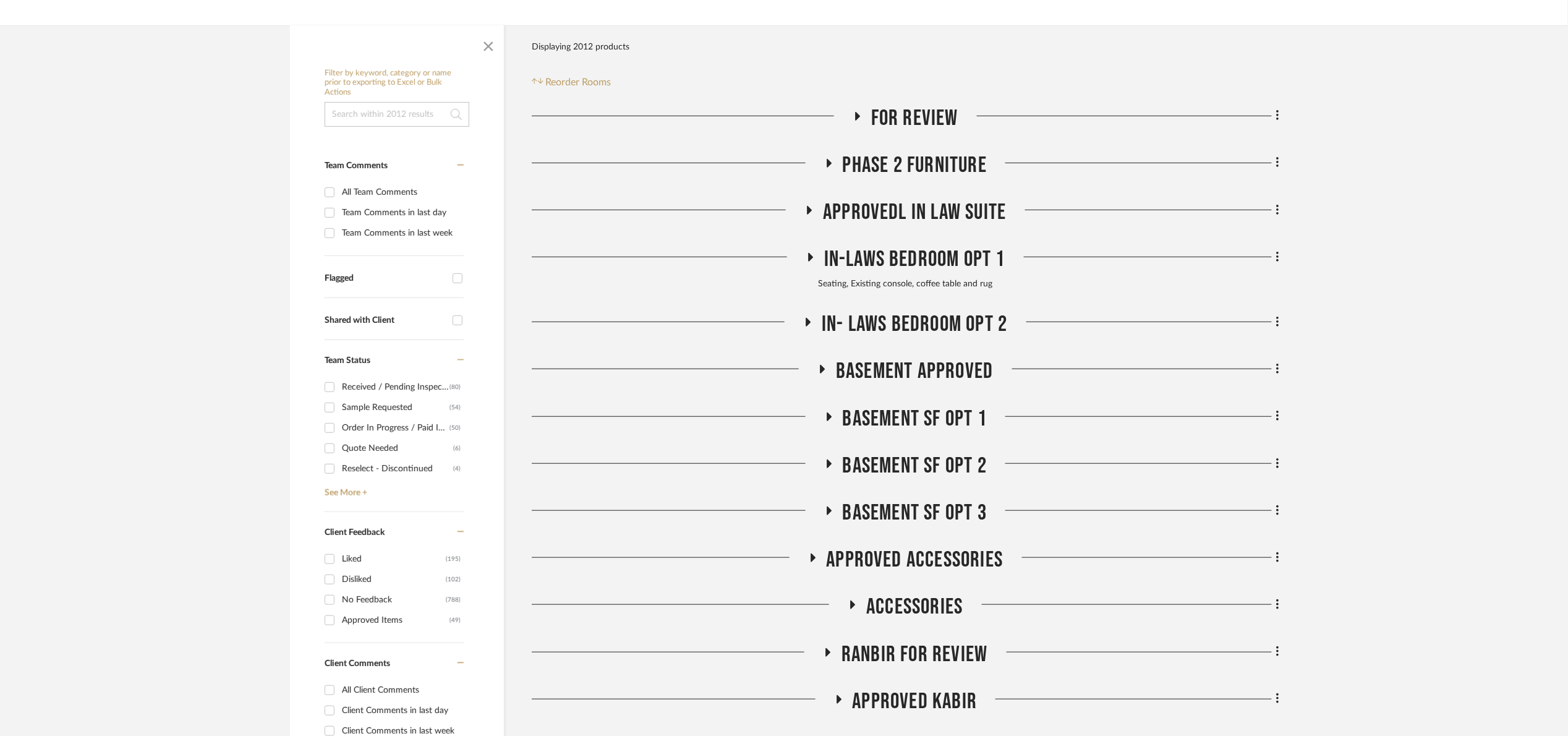
click at [898, 216] on span "Approvedl In Law Suite" at bounding box center [915, 212] width 183 height 27
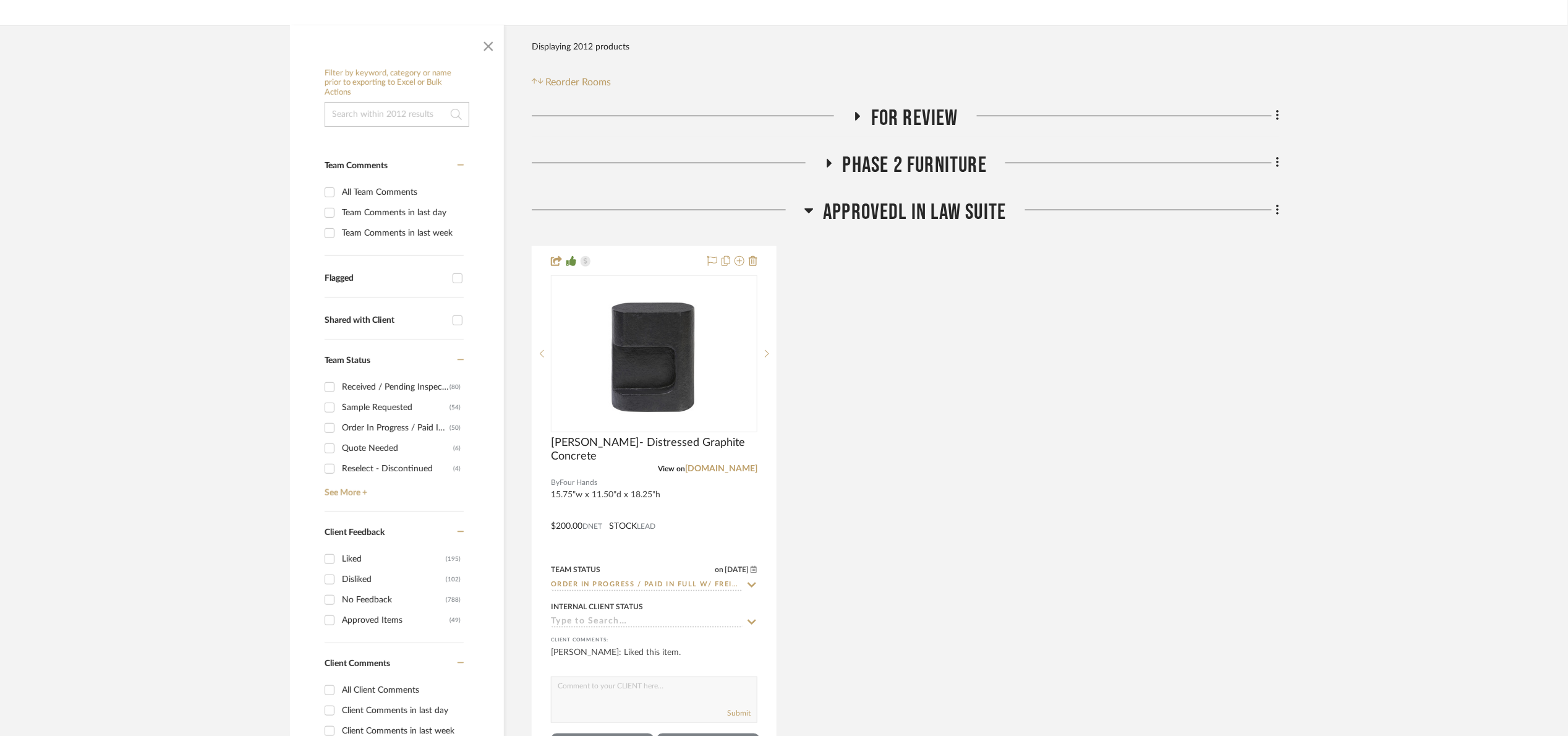
click at [926, 211] on span "Approvedl In Law Suite" at bounding box center [915, 212] width 183 height 27
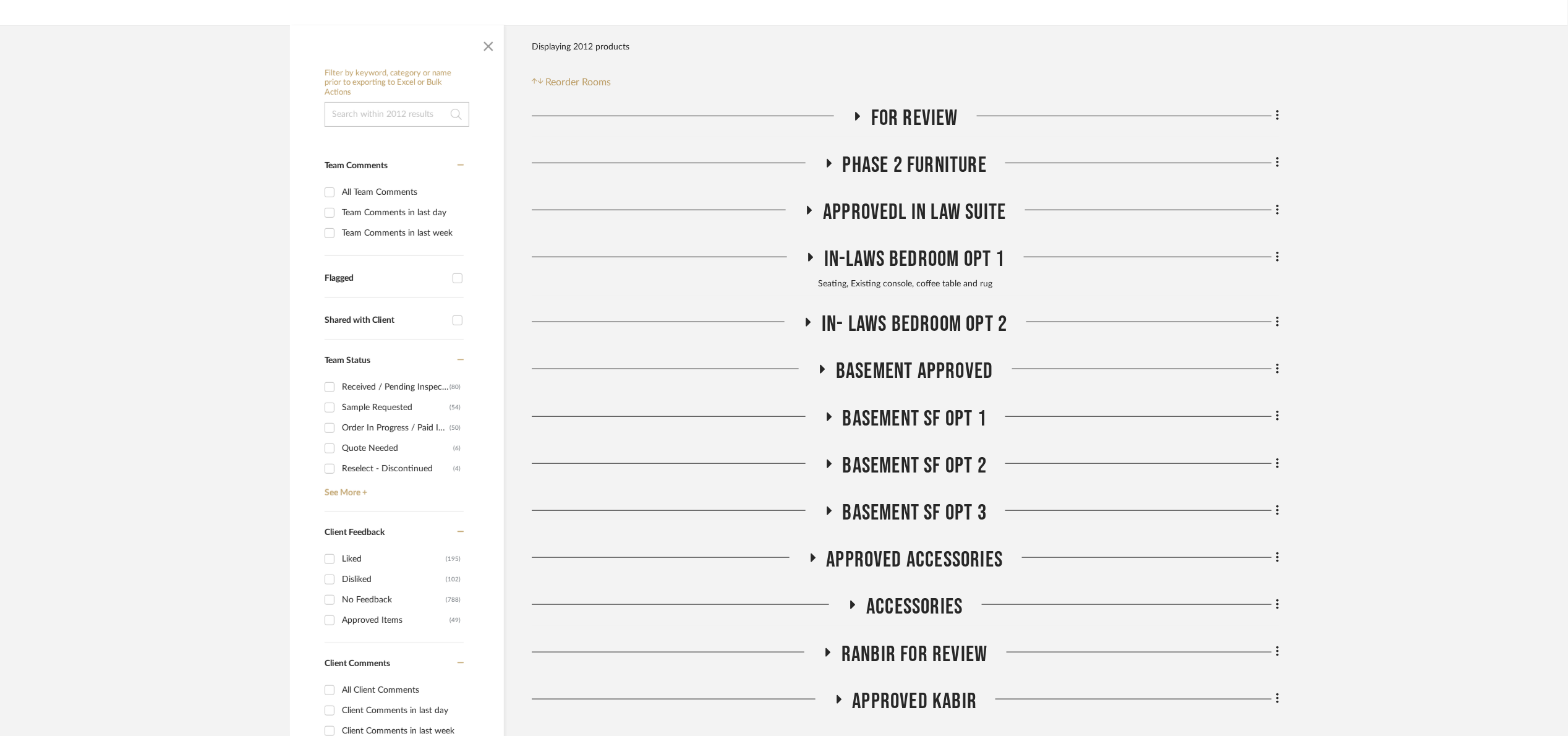
click at [911, 164] on span "Phase 2 Furniture" at bounding box center [915, 165] width 144 height 27
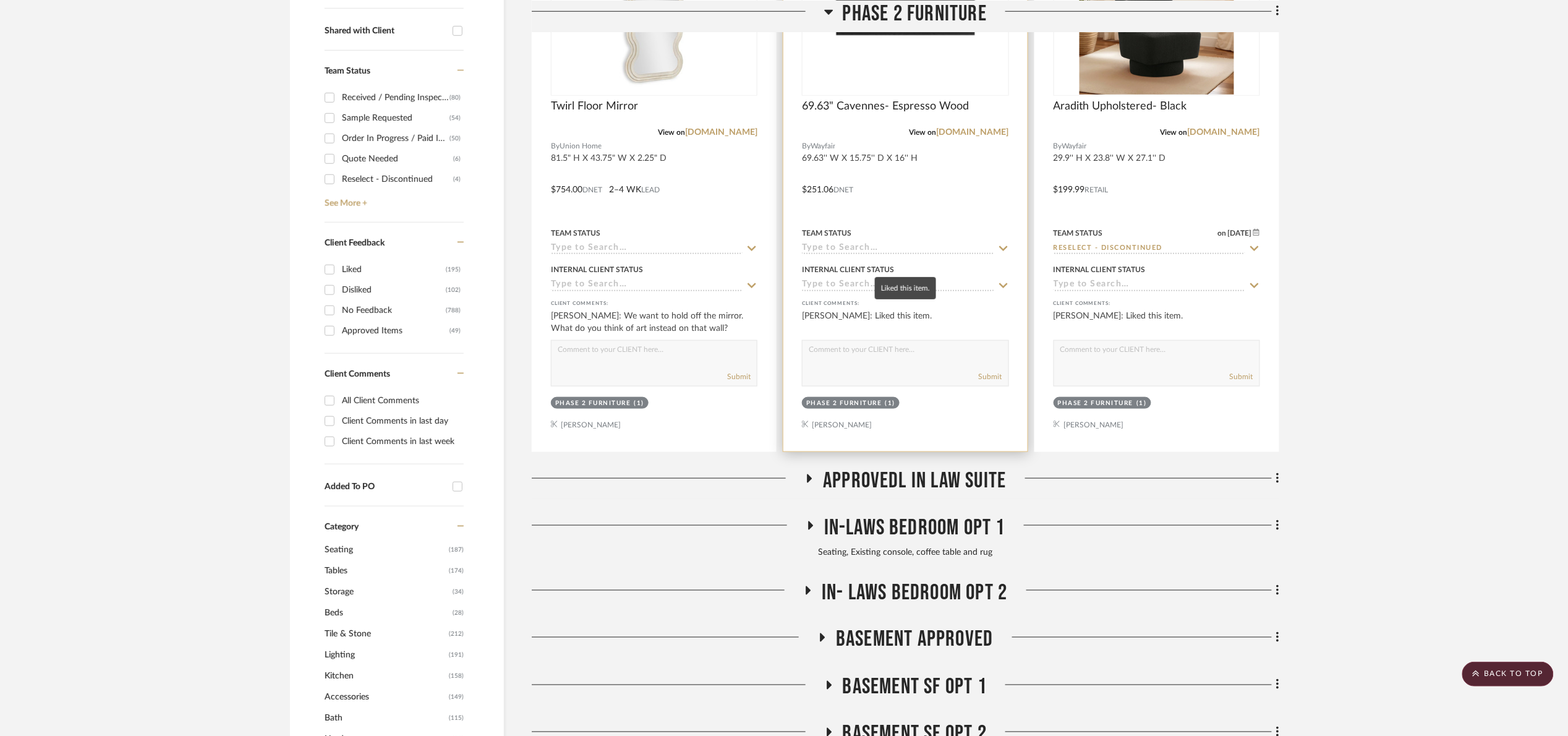
scroll to position [278, 0]
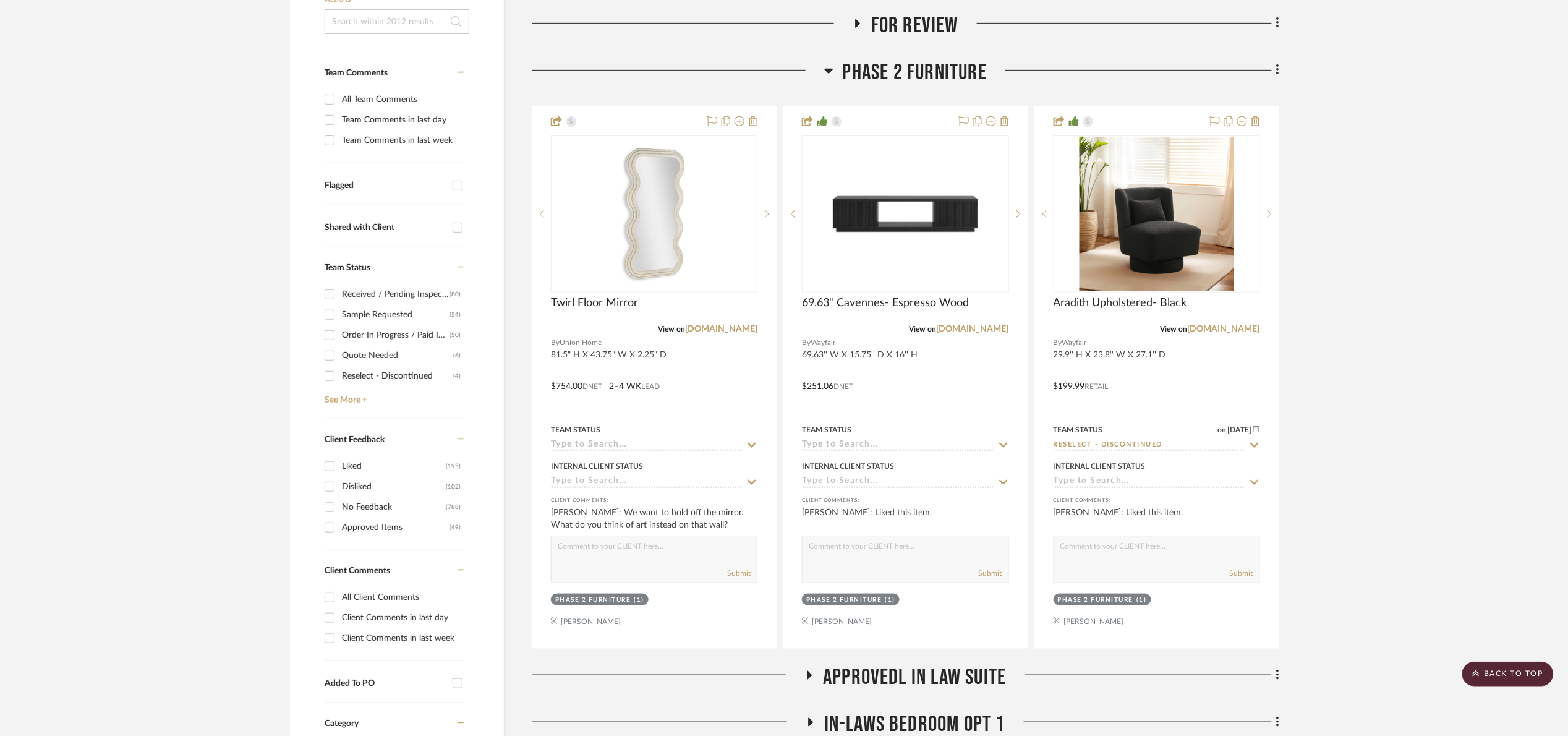
click at [891, 66] on span "Phase 2 Furniture" at bounding box center [915, 72] width 144 height 27
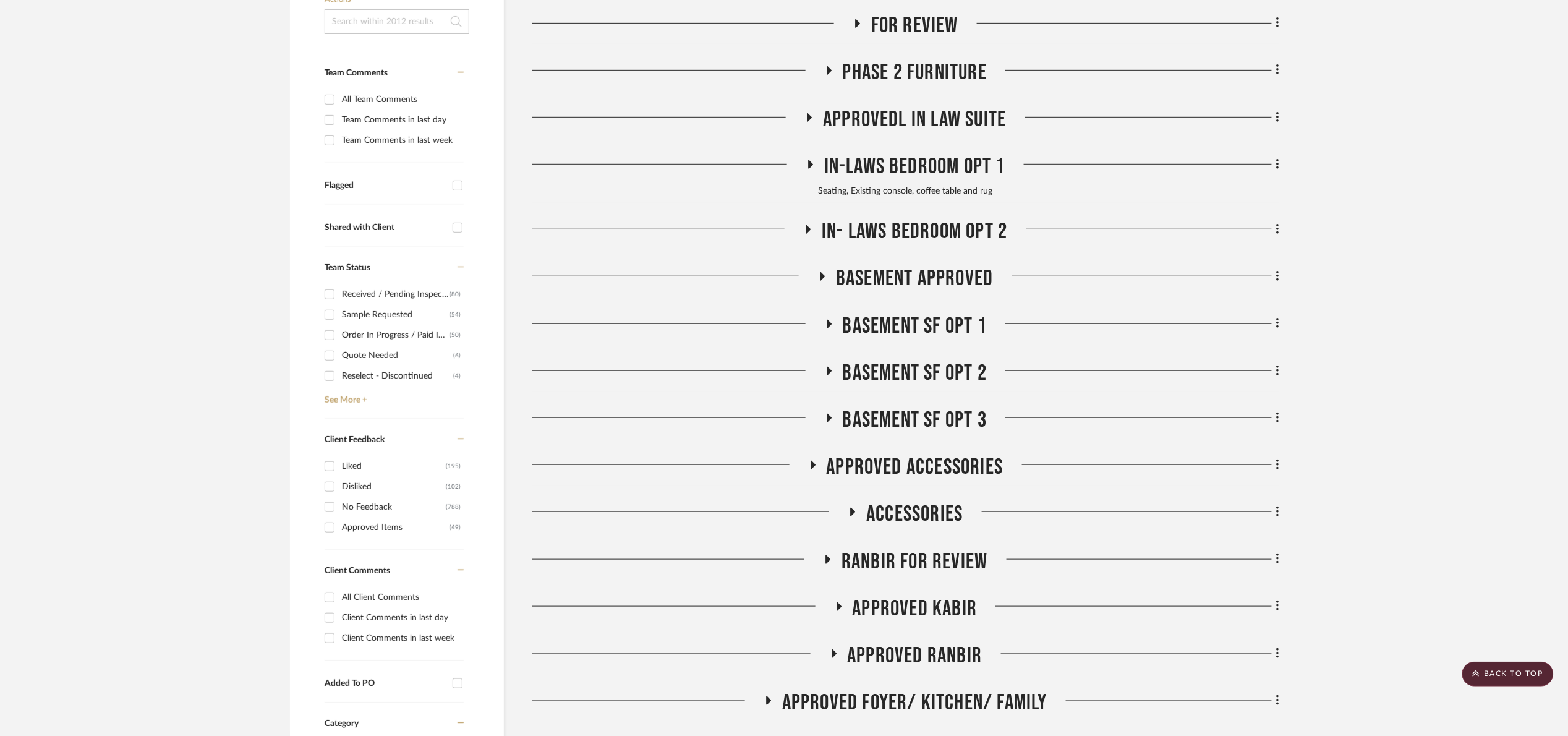
click at [903, 32] on span "For Review" at bounding box center [915, 25] width 87 height 27
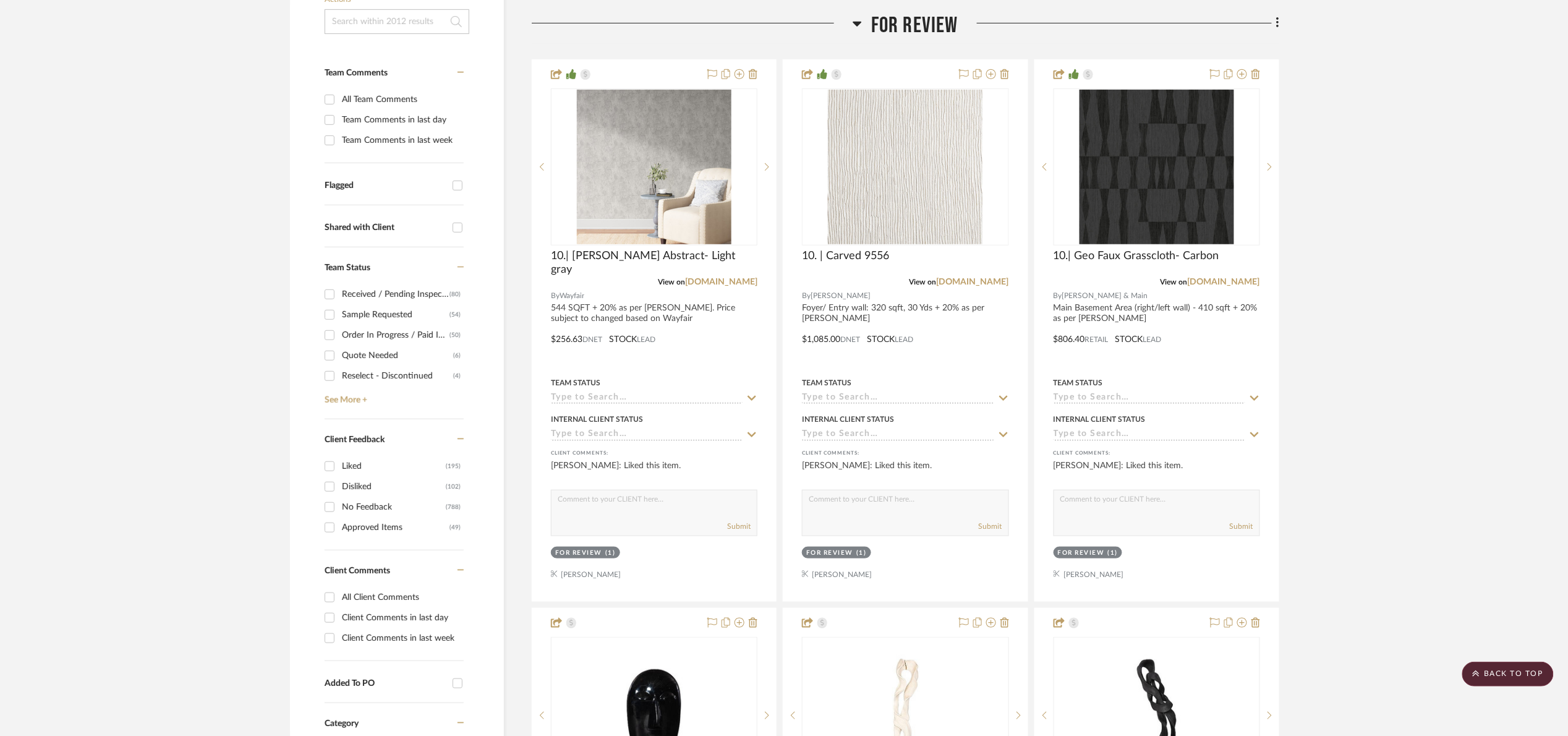
click at [903, 32] on span "For Review" at bounding box center [915, 25] width 87 height 27
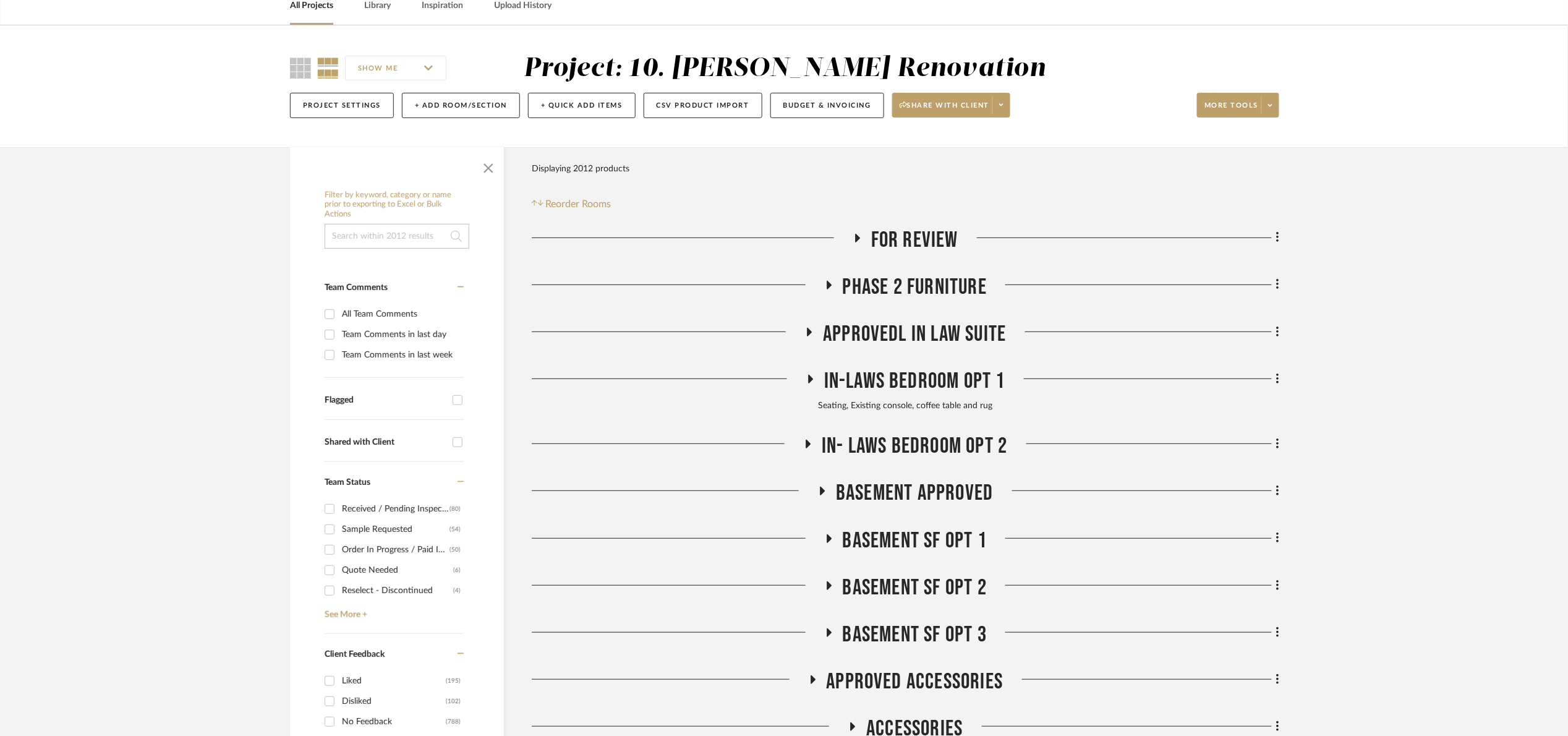
scroll to position [185, 0]
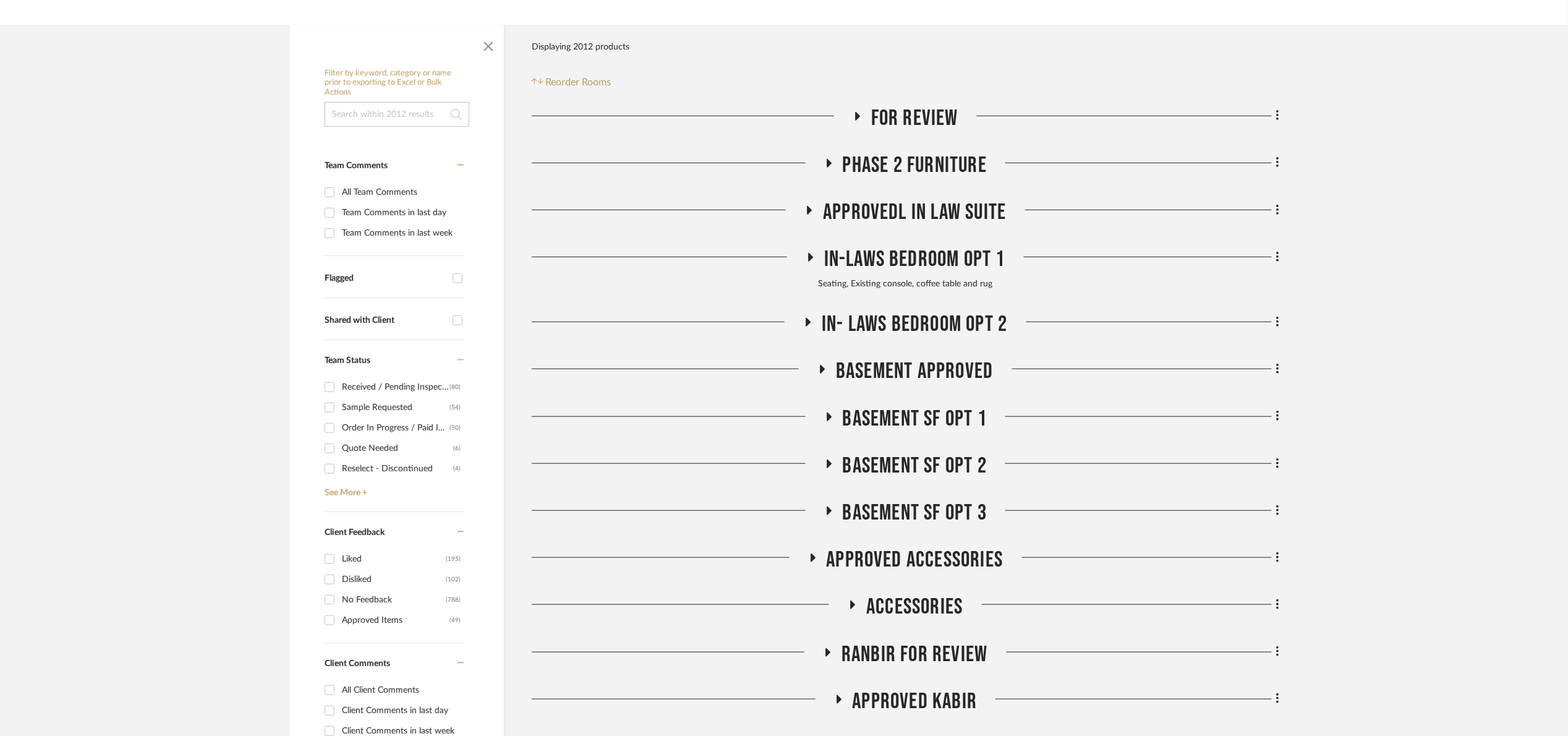
click at [920, 111] on span "For Review" at bounding box center [915, 118] width 87 height 27
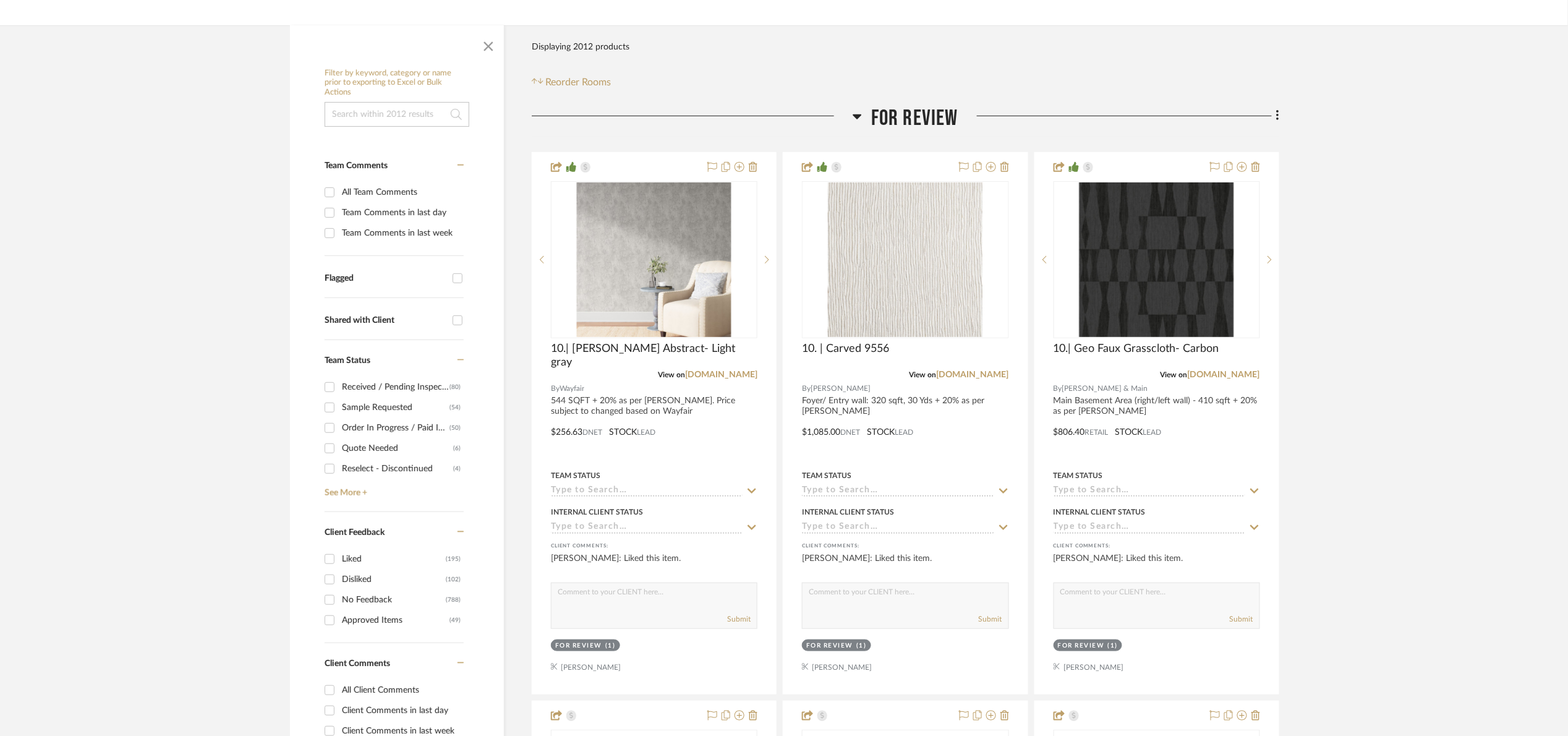
click at [389, 109] on input at bounding box center [397, 115] width 145 height 25
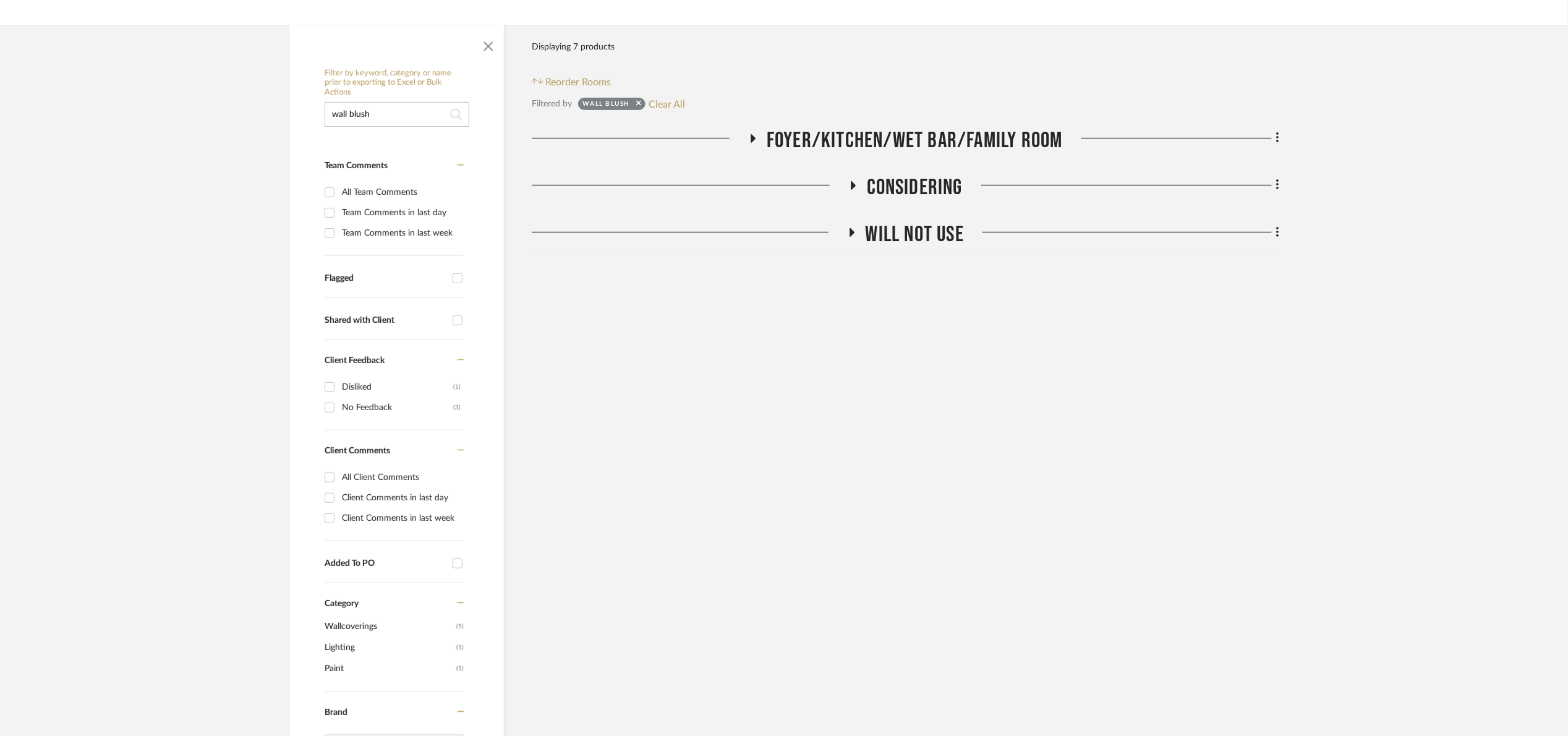
click at [865, 142] on span "Foyer/Kitchen/Wet Bar/Family Room" at bounding box center [915, 141] width 296 height 27
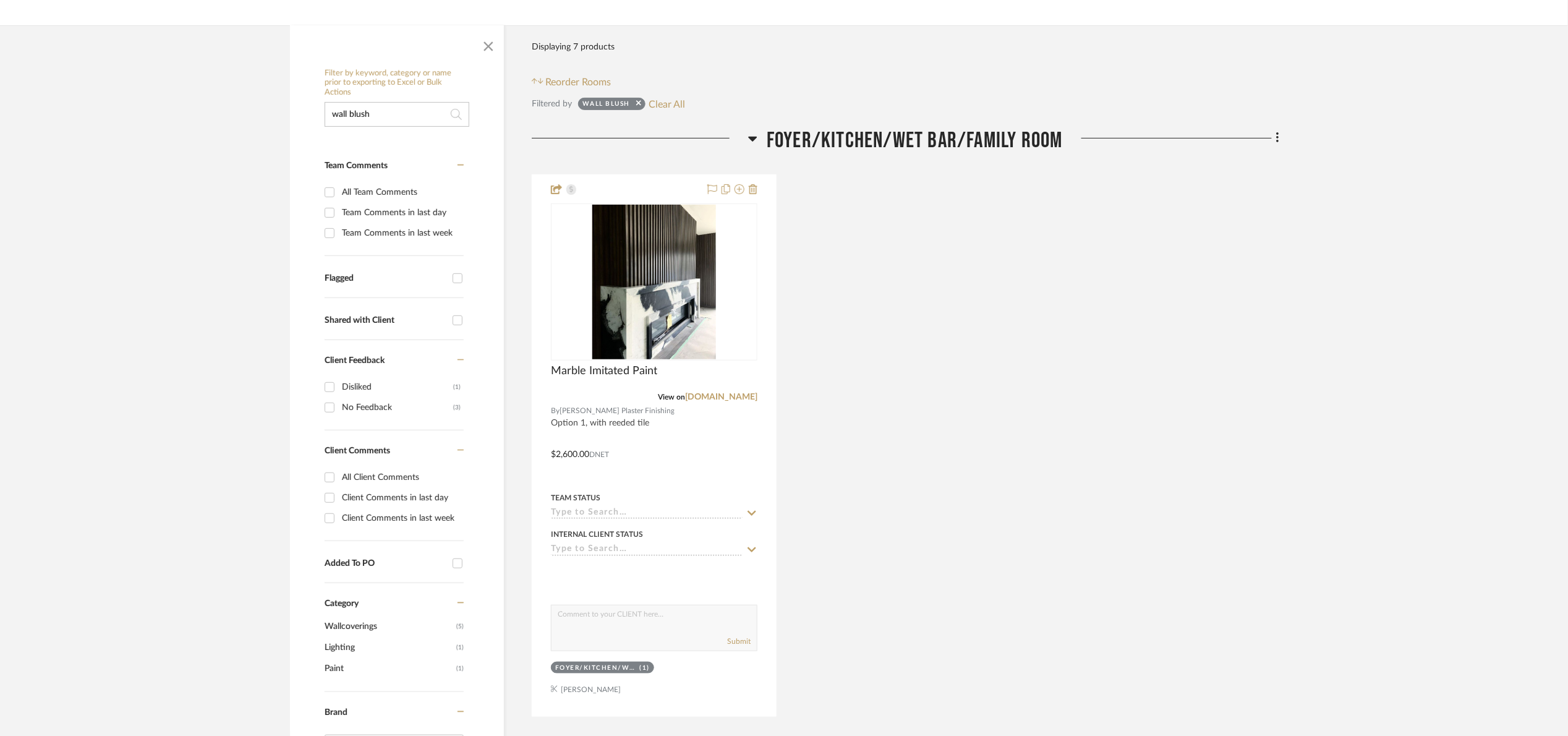
click at [861, 136] on span "Foyer/Kitchen/Wet Bar/Family Room" at bounding box center [915, 141] width 296 height 27
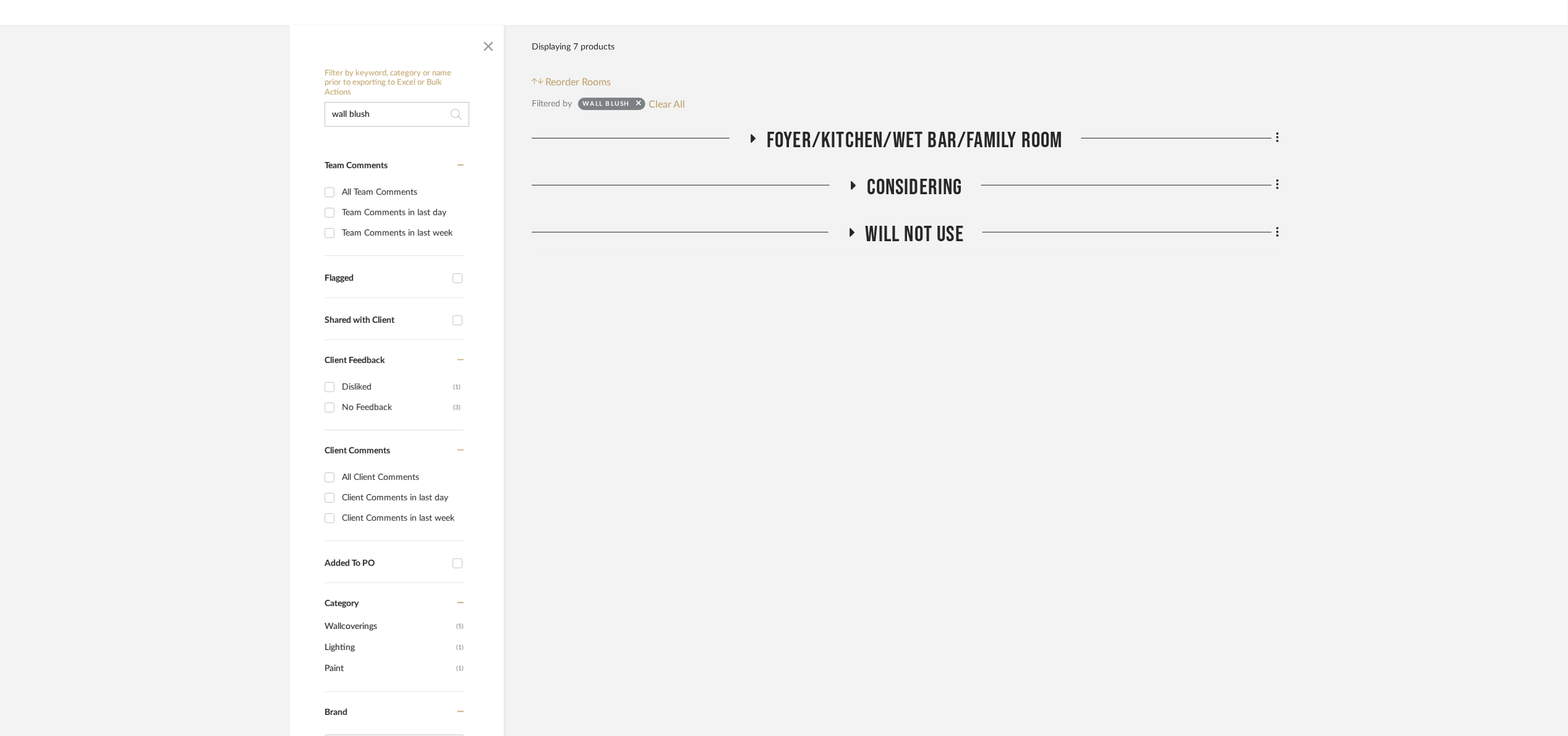
click at [881, 183] on span "Considering" at bounding box center [915, 187] width 96 height 27
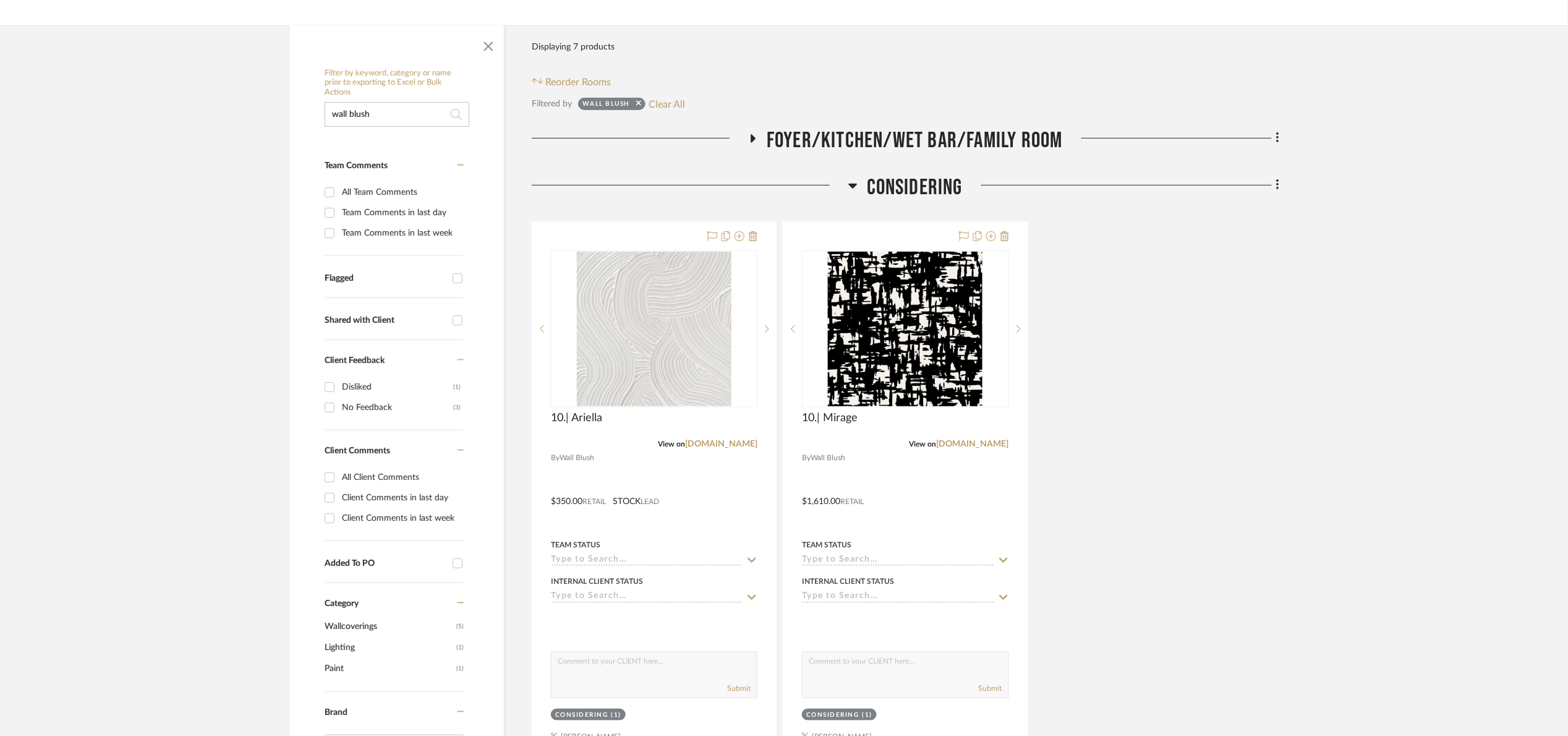
click at [883, 186] on span "Considering" at bounding box center [915, 187] width 96 height 27
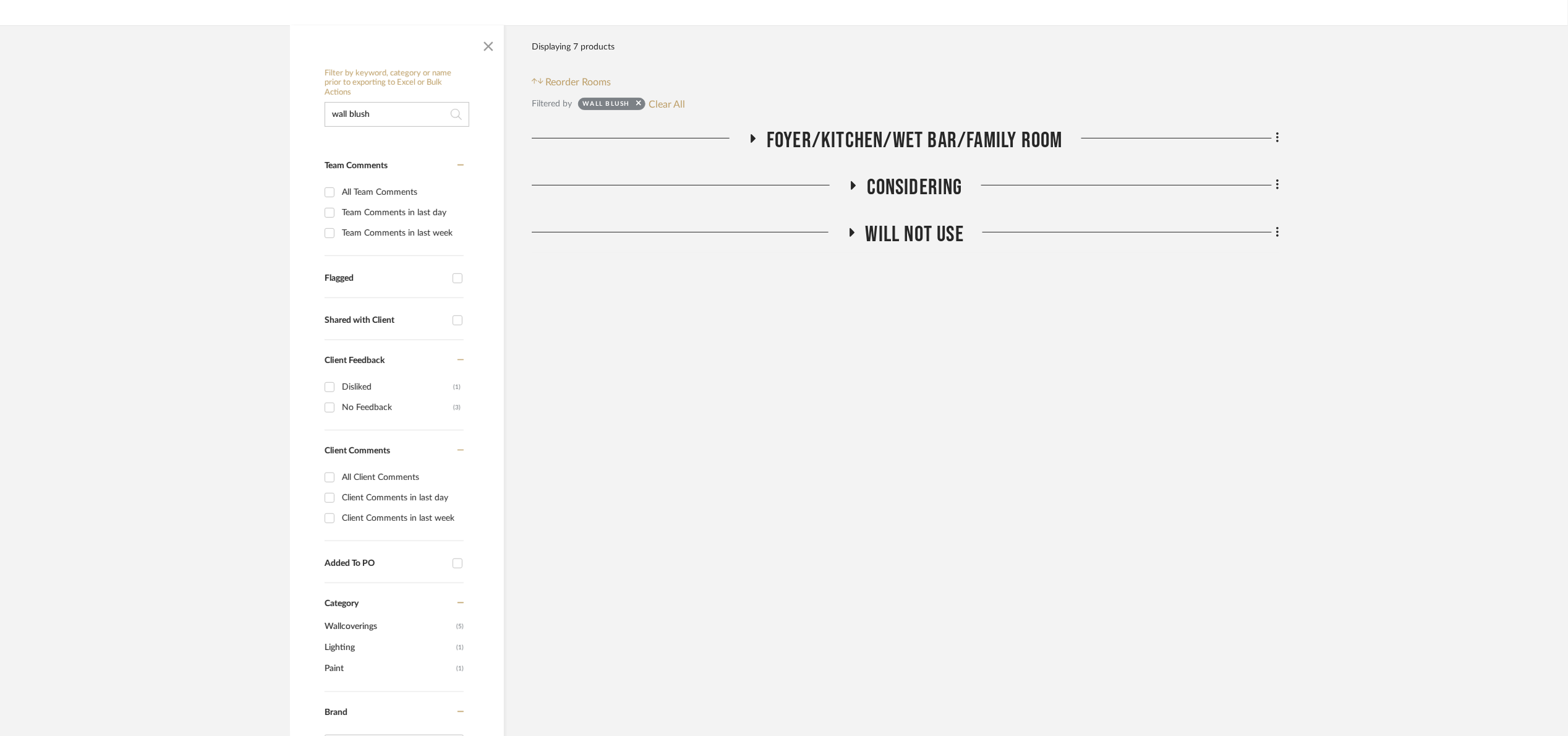
click at [873, 225] on span "Will NOT use" at bounding box center [915, 234] width 98 height 27
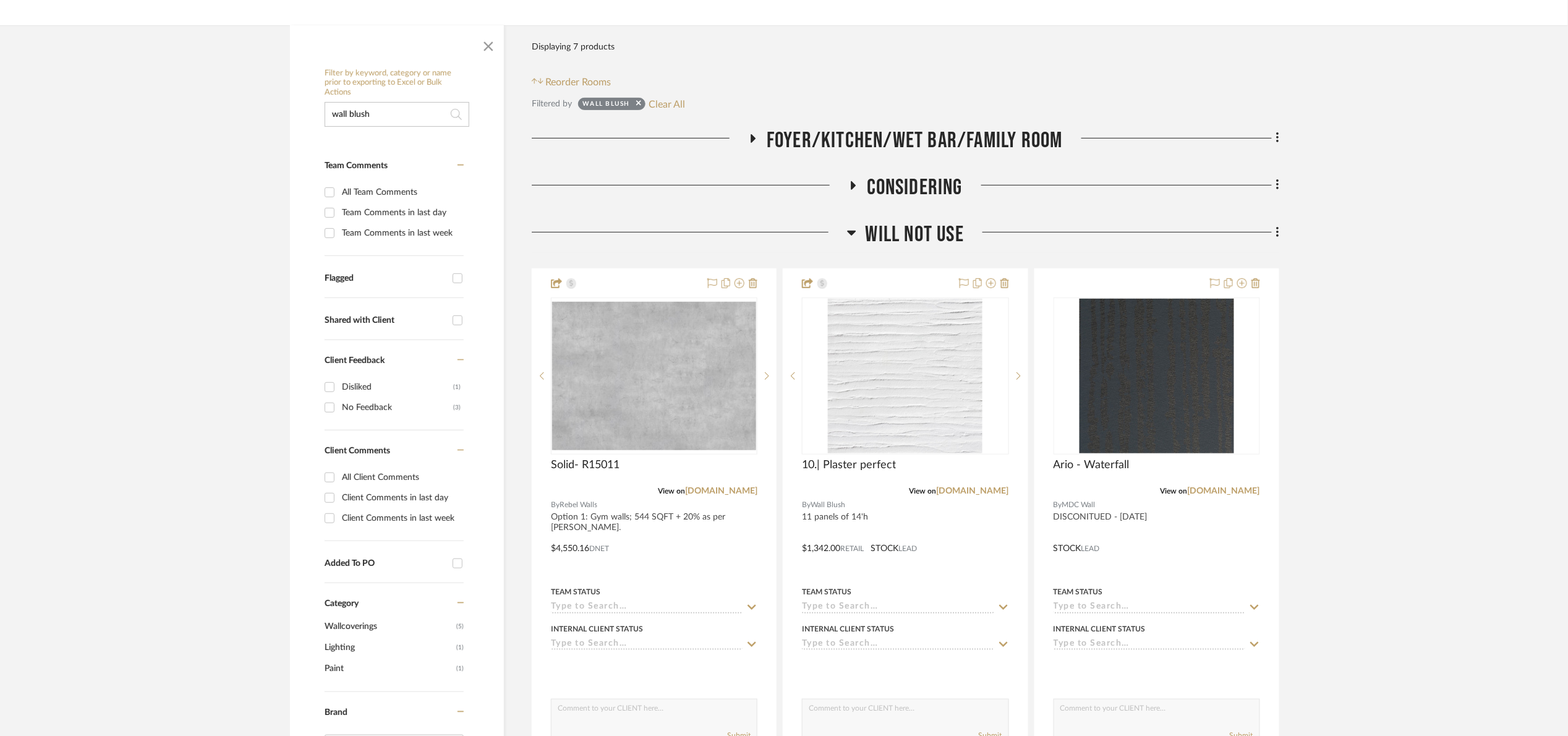
click at [877, 234] on span "Will NOT use" at bounding box center [915, 234] width 98 height 27
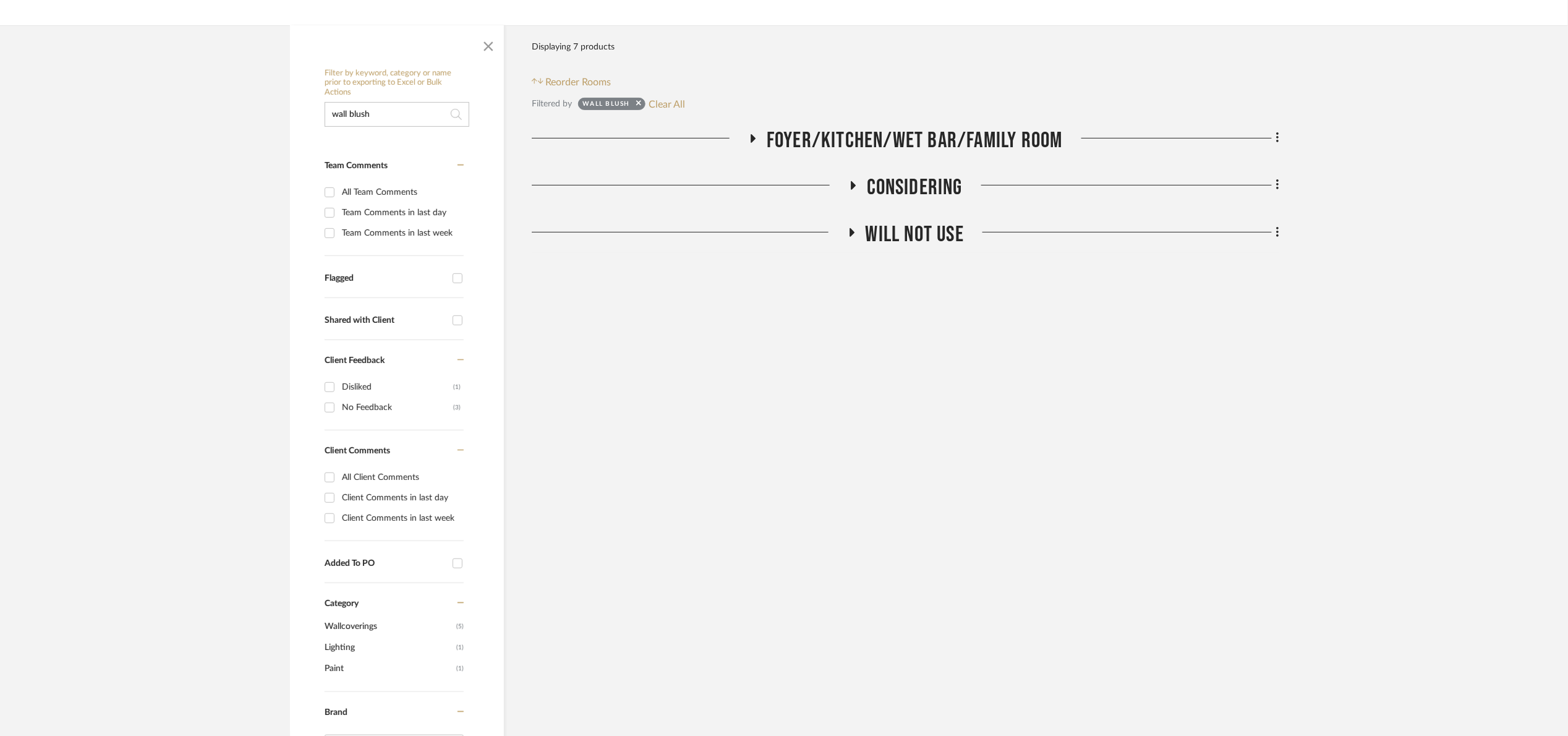
drag, startPoint x: 305, startPoint y: 124, endPoint x: 192, endPoint y: 133, distance: 113.4
click at [192, 133] on project-details-page "SHOW ME Project: 10. Patel Renovation Project Settings + Add Room/Section + Qui…" at bounding box center [784, 600] width 1568 height 1393
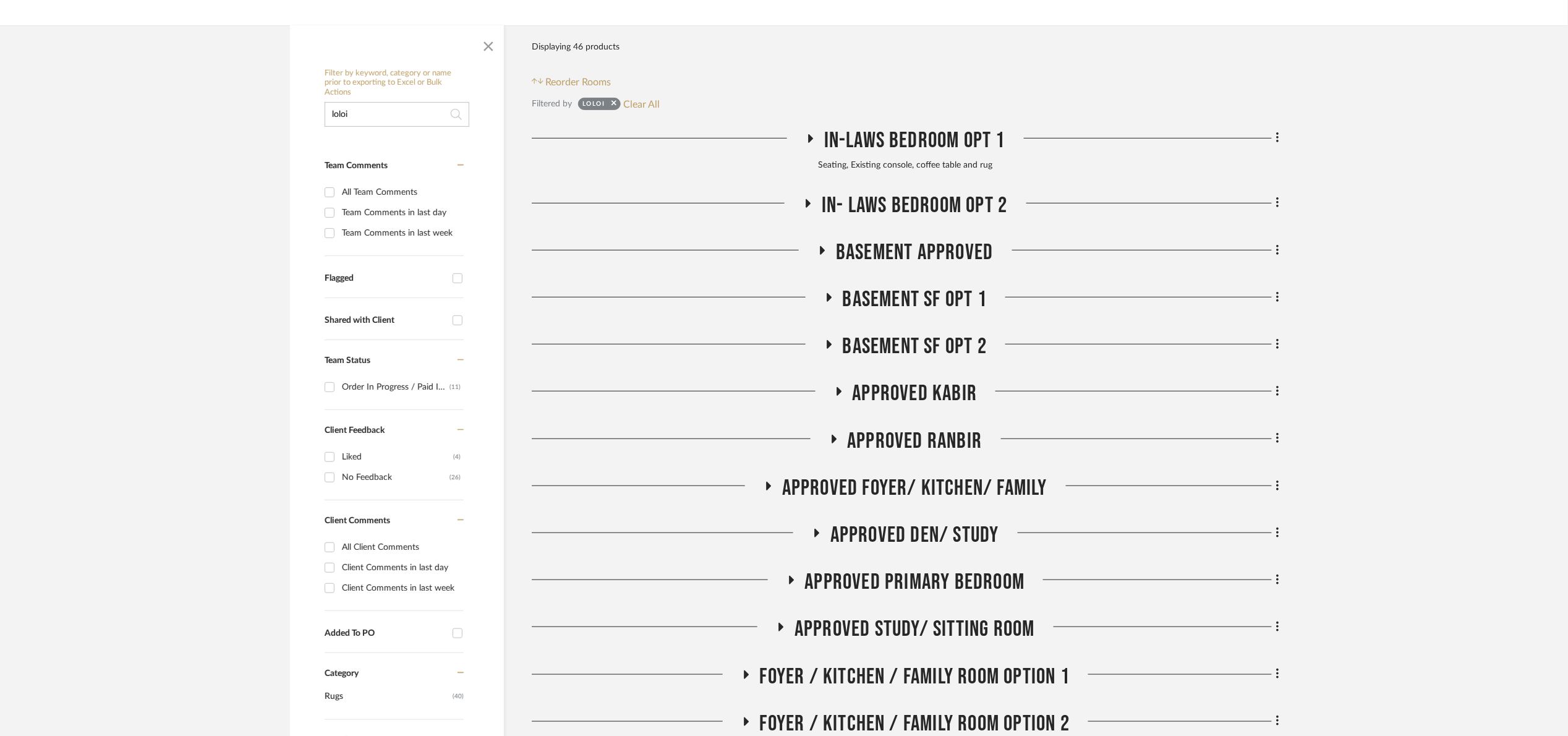
type input "loloi"
click at [911, 138] on span "In-Laws Bedroom Opt 1" at bounding box center [914, 141] width 181 height 27
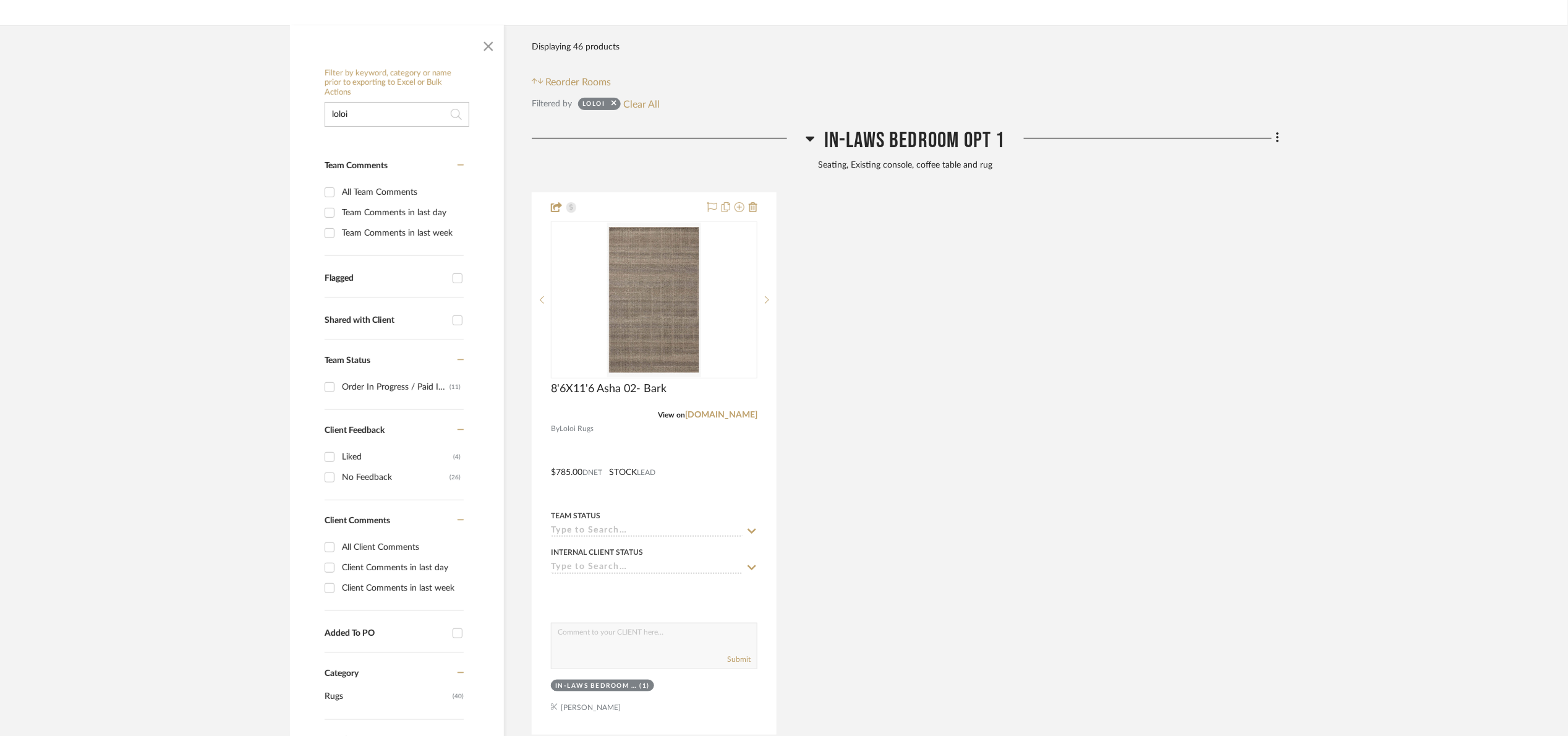
click at [911, 138] on span "In-Laws Bedroom Opt 1" at bounding box center [914, 141] width 181 height 27
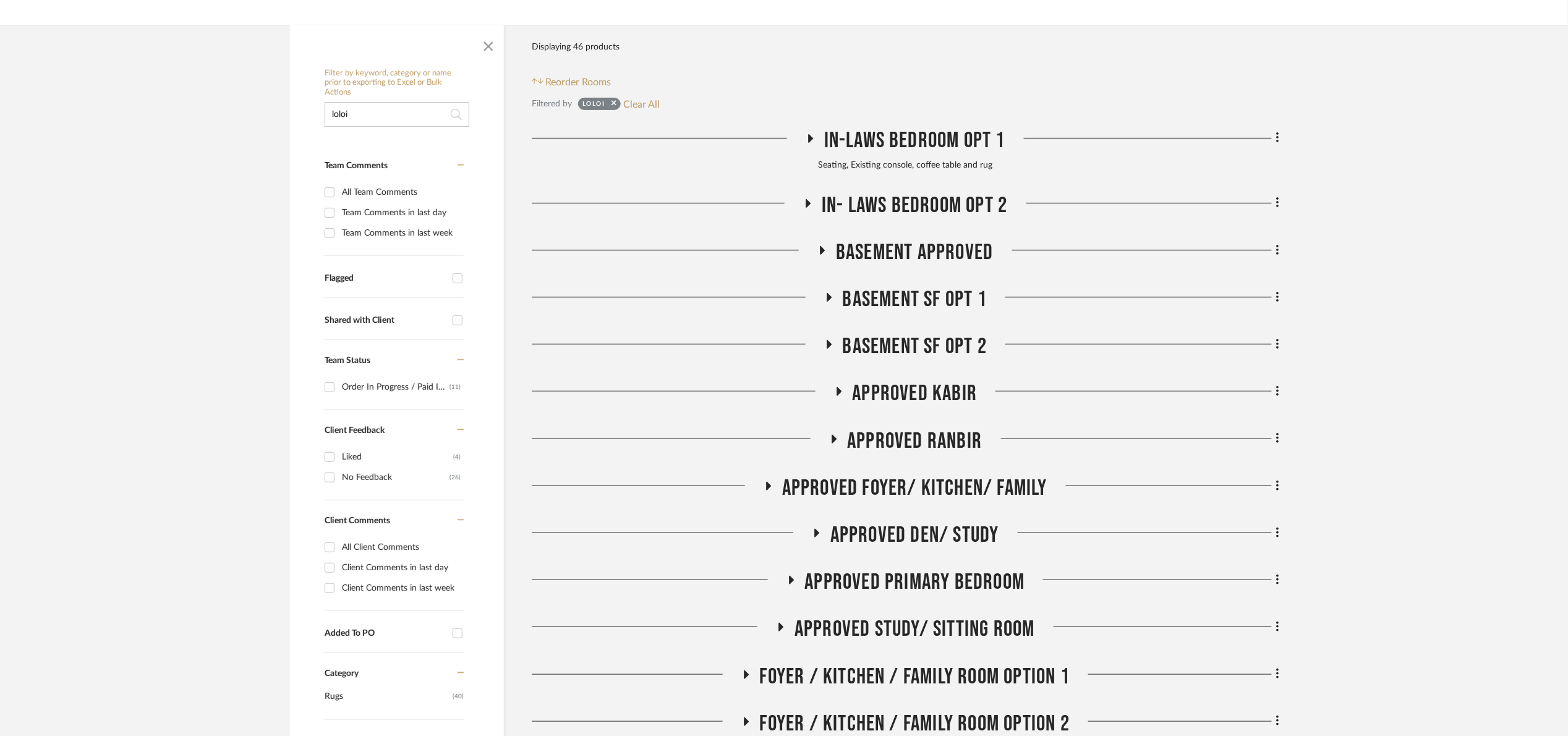
click at [929, 206] on span "In- Laws Bedroom Opt 2" at bounding box center [914, 205] width 185 height 27
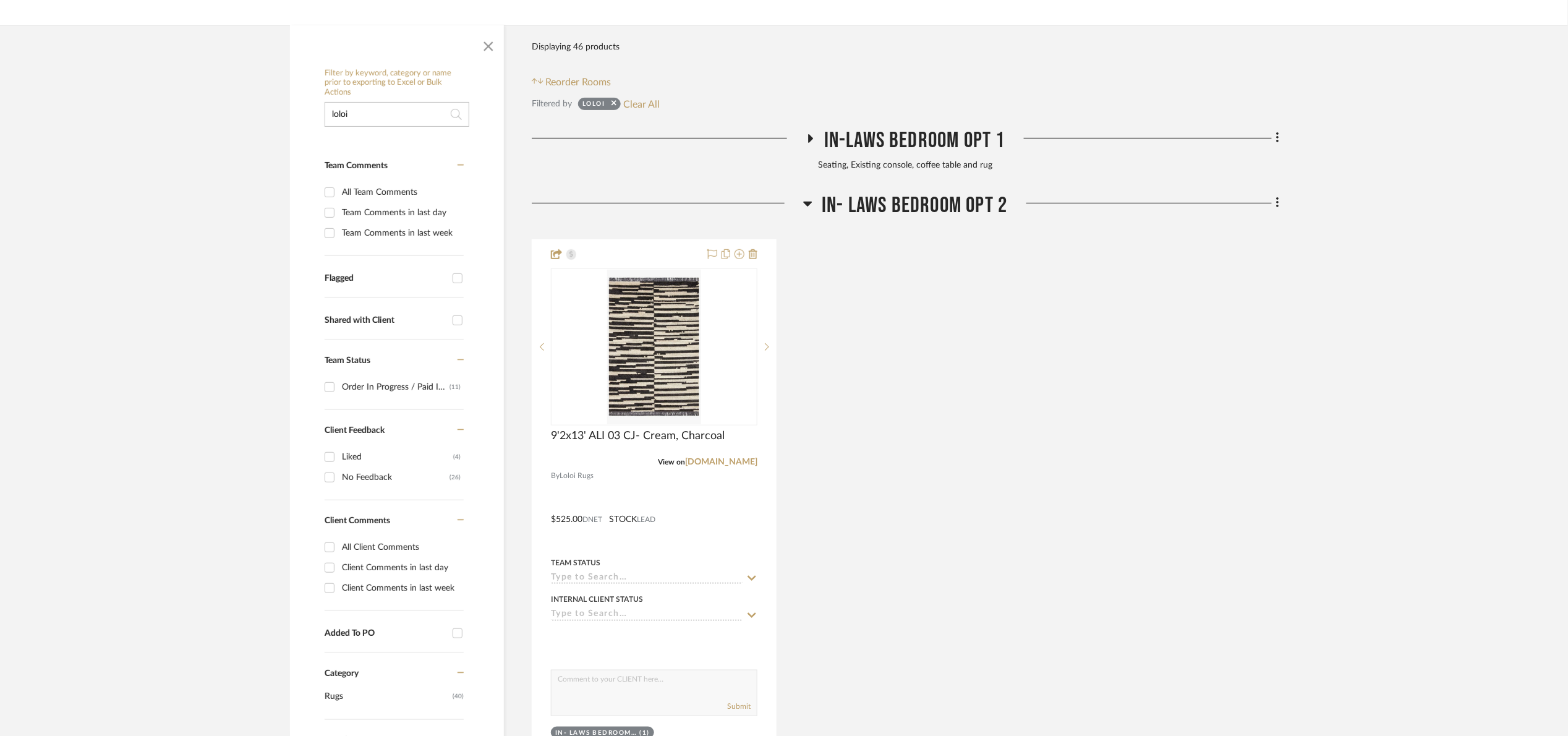
click at [929, 206] on span "In- Laws Bedroom Opt 2" at bounding box center [914, 205] width 185 height 27
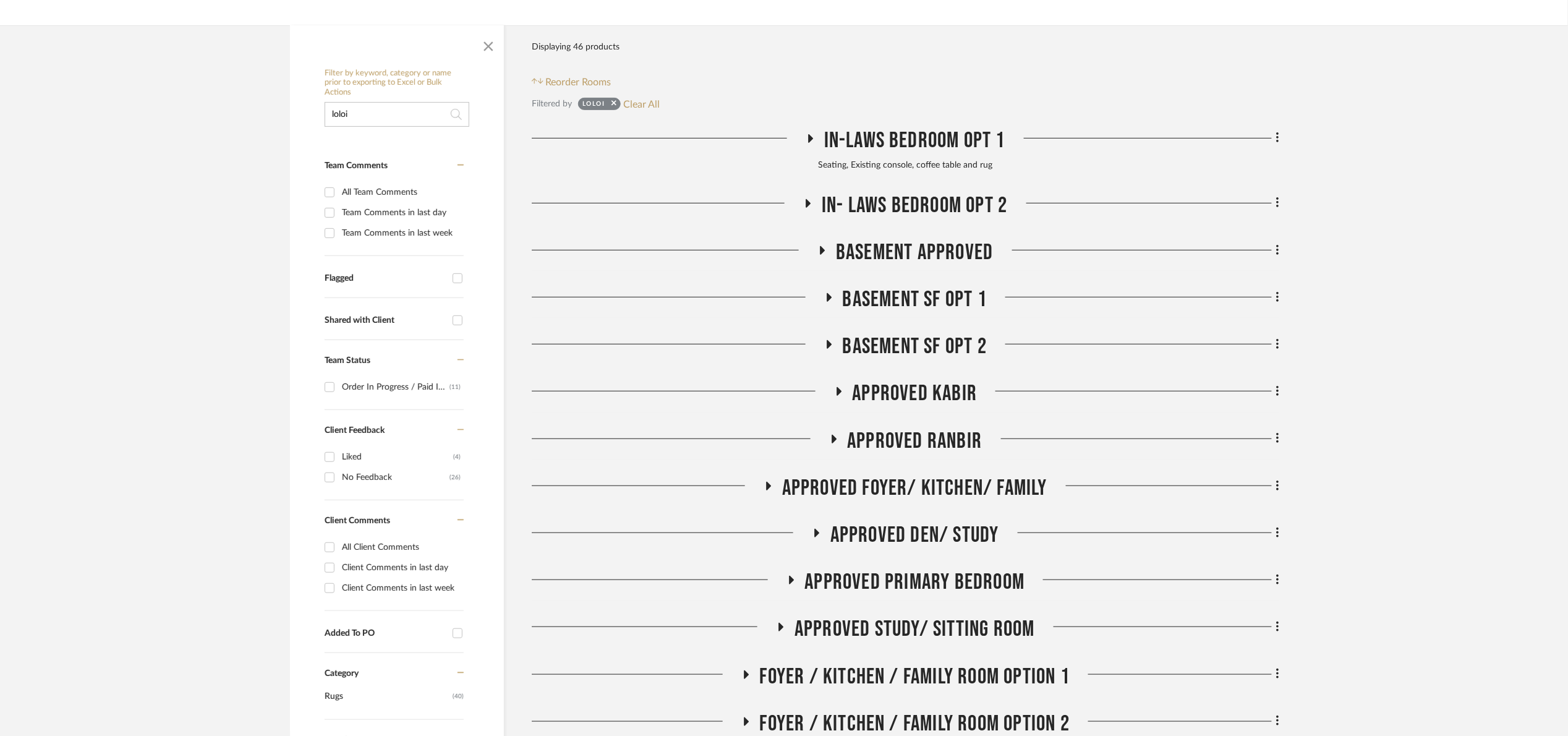
click at [928, 253] on span "Basement APPROVED" at bounding box center [915, 252] width 157 height 27
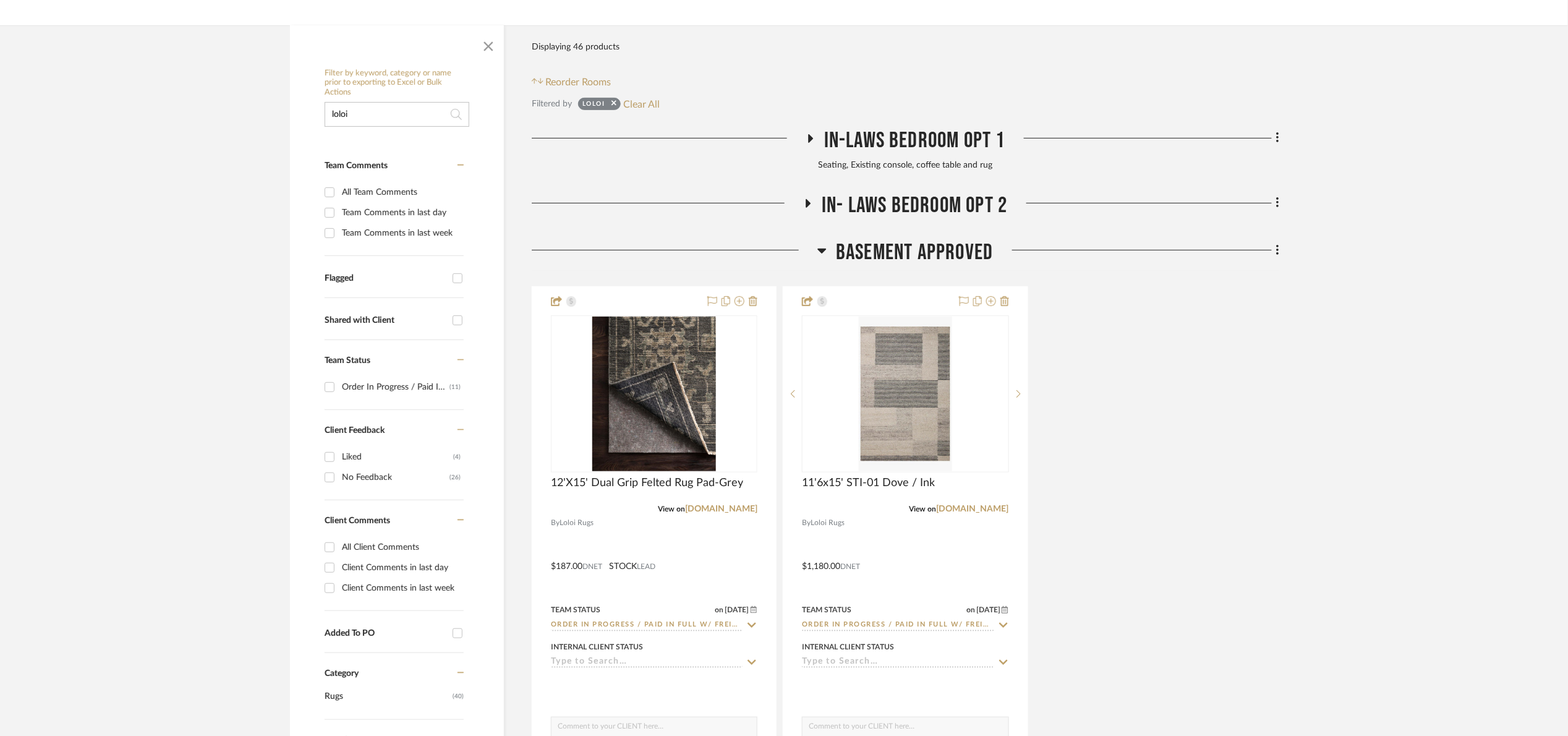
click at [928, 253] on span "Basement APPROVED" at bounding box center [915, 252] width 157 height 27
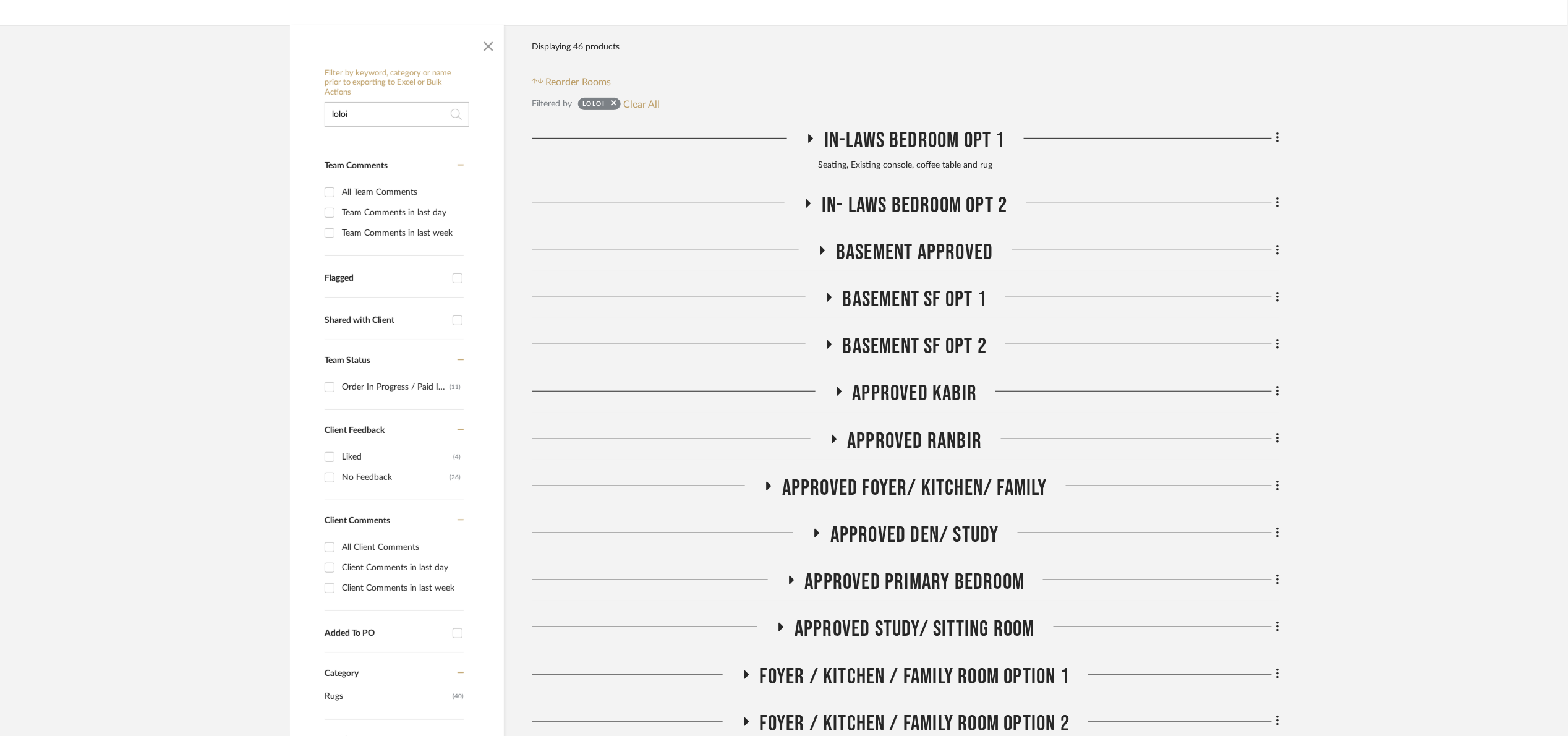
click at [921, 301] on span "Basement SF Opt 1" at bounding box center [915, 299] width 144 height 27
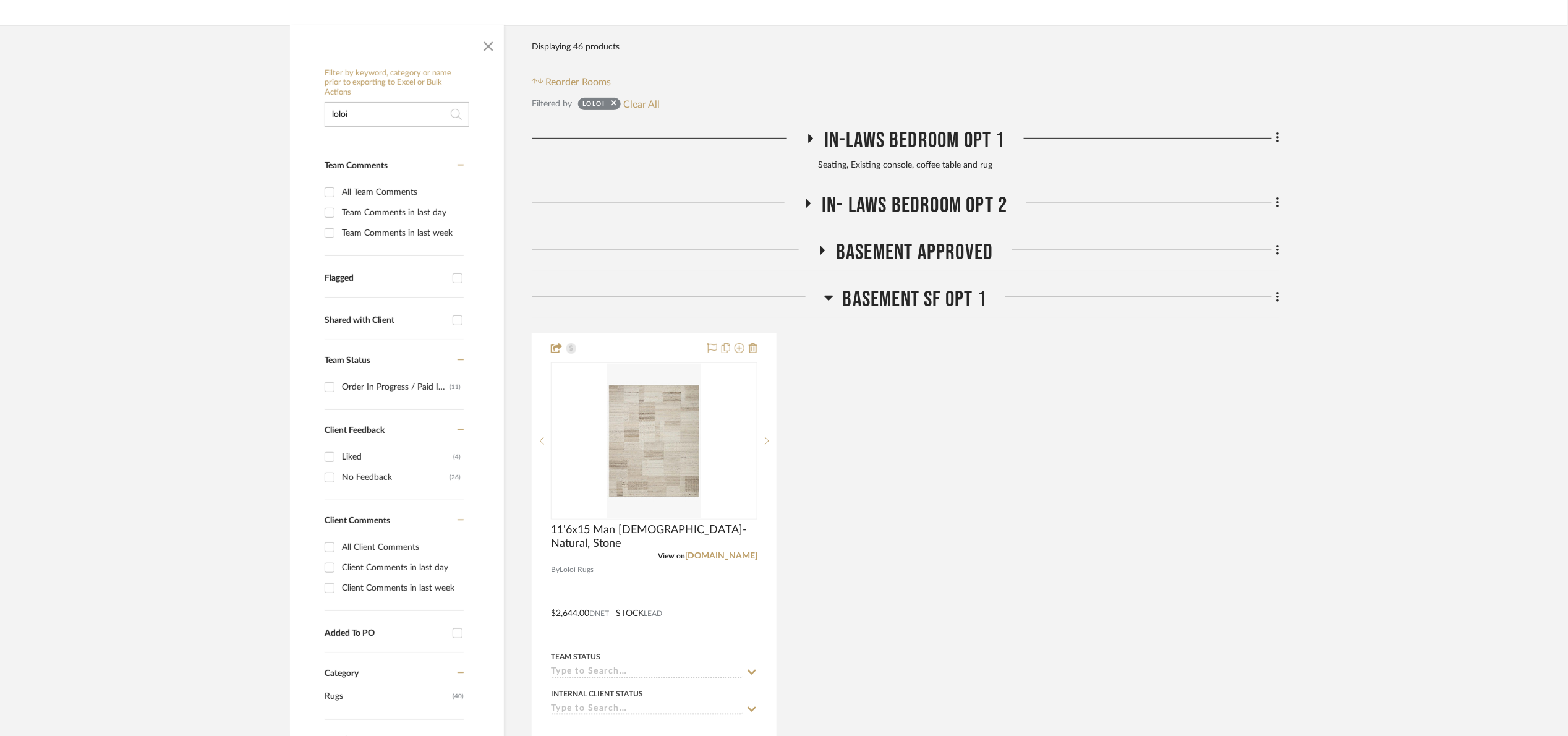
click at [921, 301] on span "Basement SF Opt 1" at bounding box center [915, 299] width 144 height 27
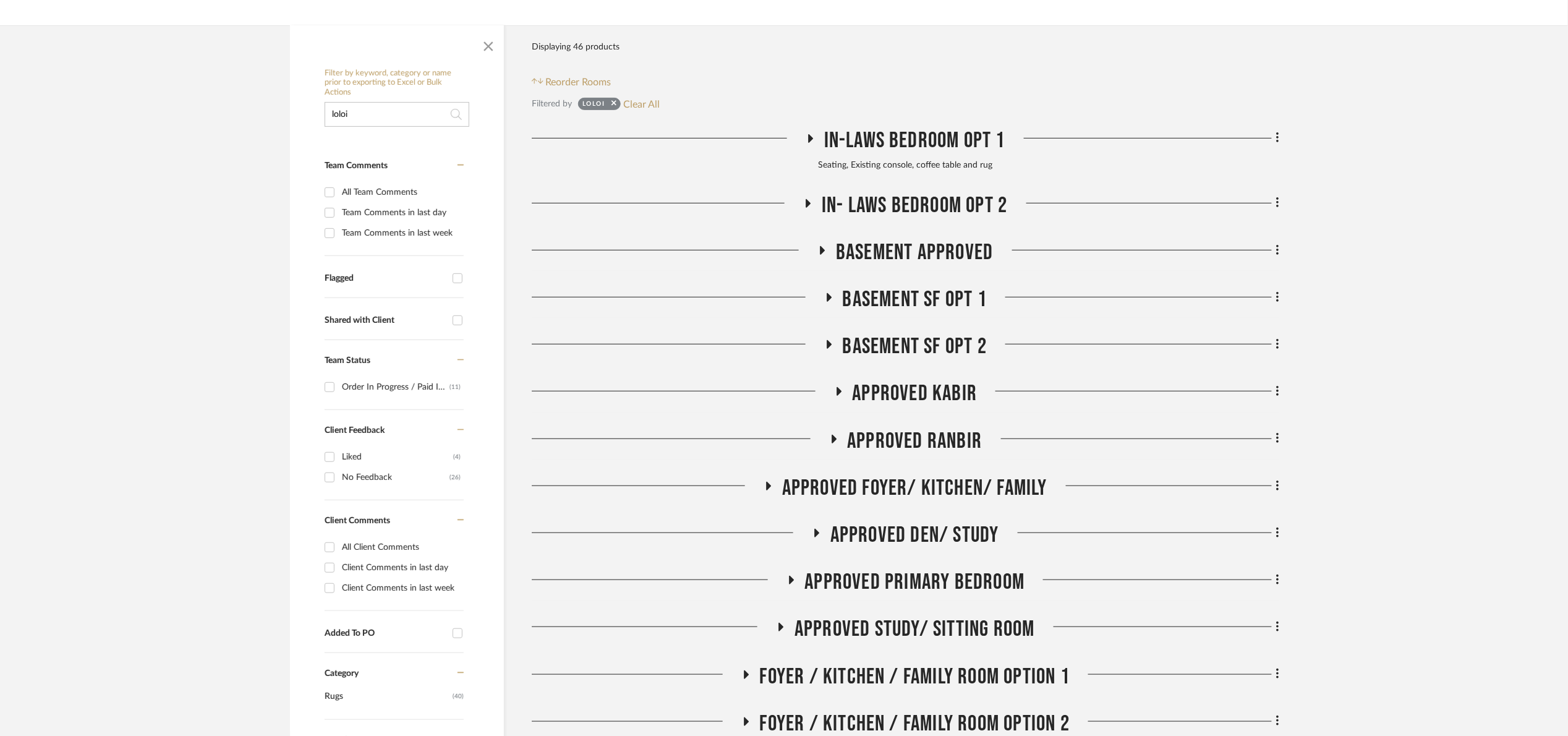
click at [915, 354] on span "Basement SF Opt 2" at bounding box center [915, 346] width 144 height 27
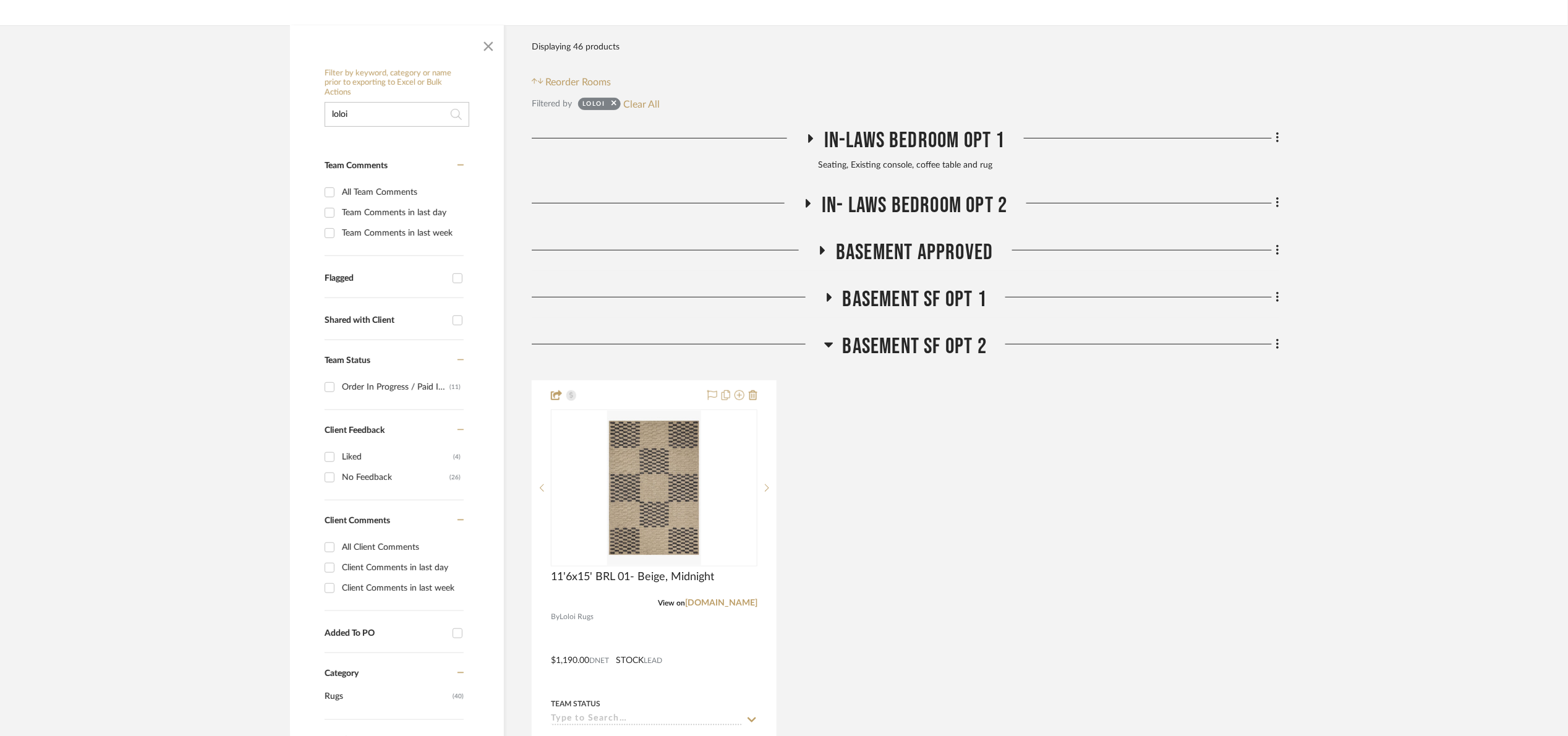
click at [916, 353] on span "Basement SF Opt 2" at bounding box center [915, 346] width 144 height 27
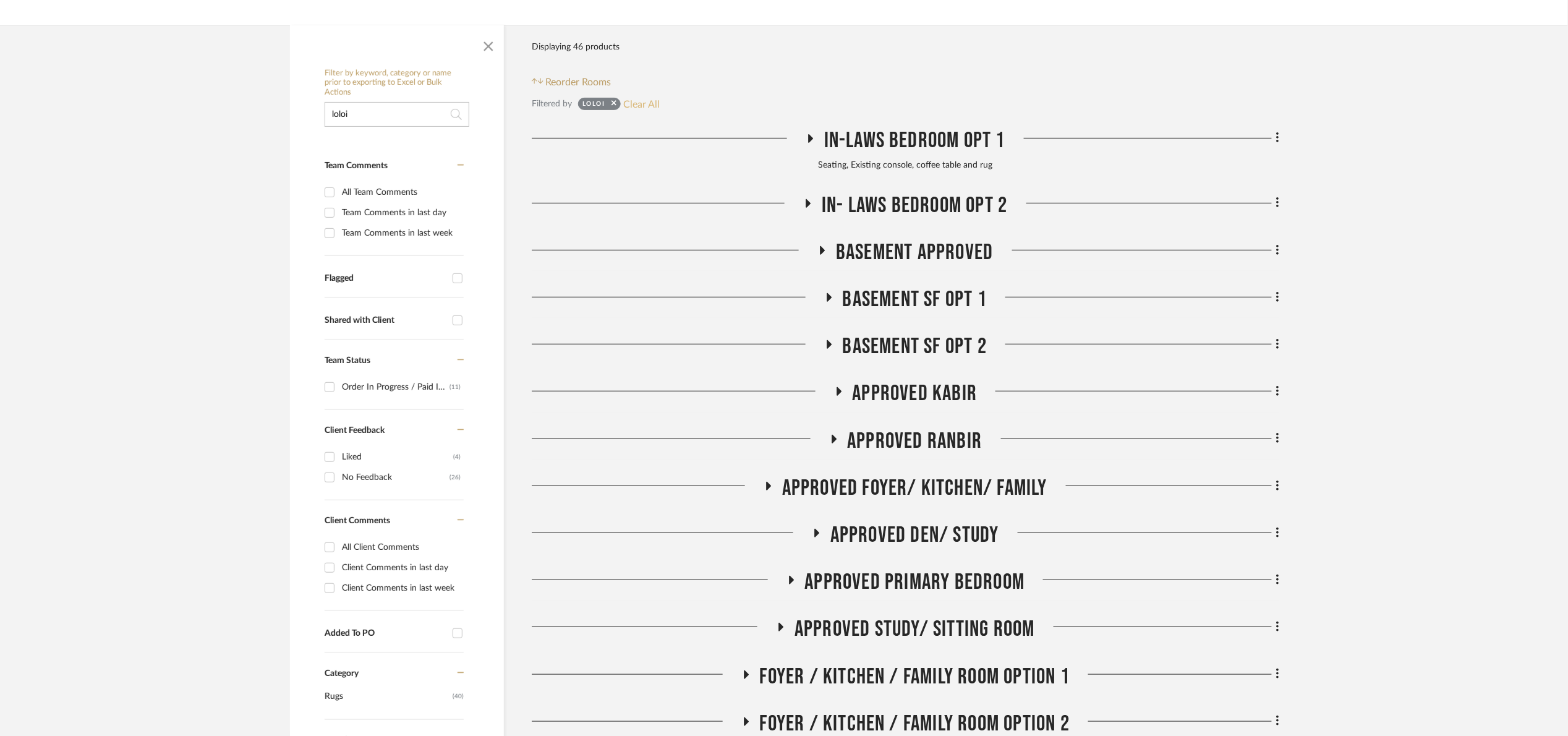
click at [643, 98] on button "Clear All" at bounding box center [642, 104] width 37 height 16
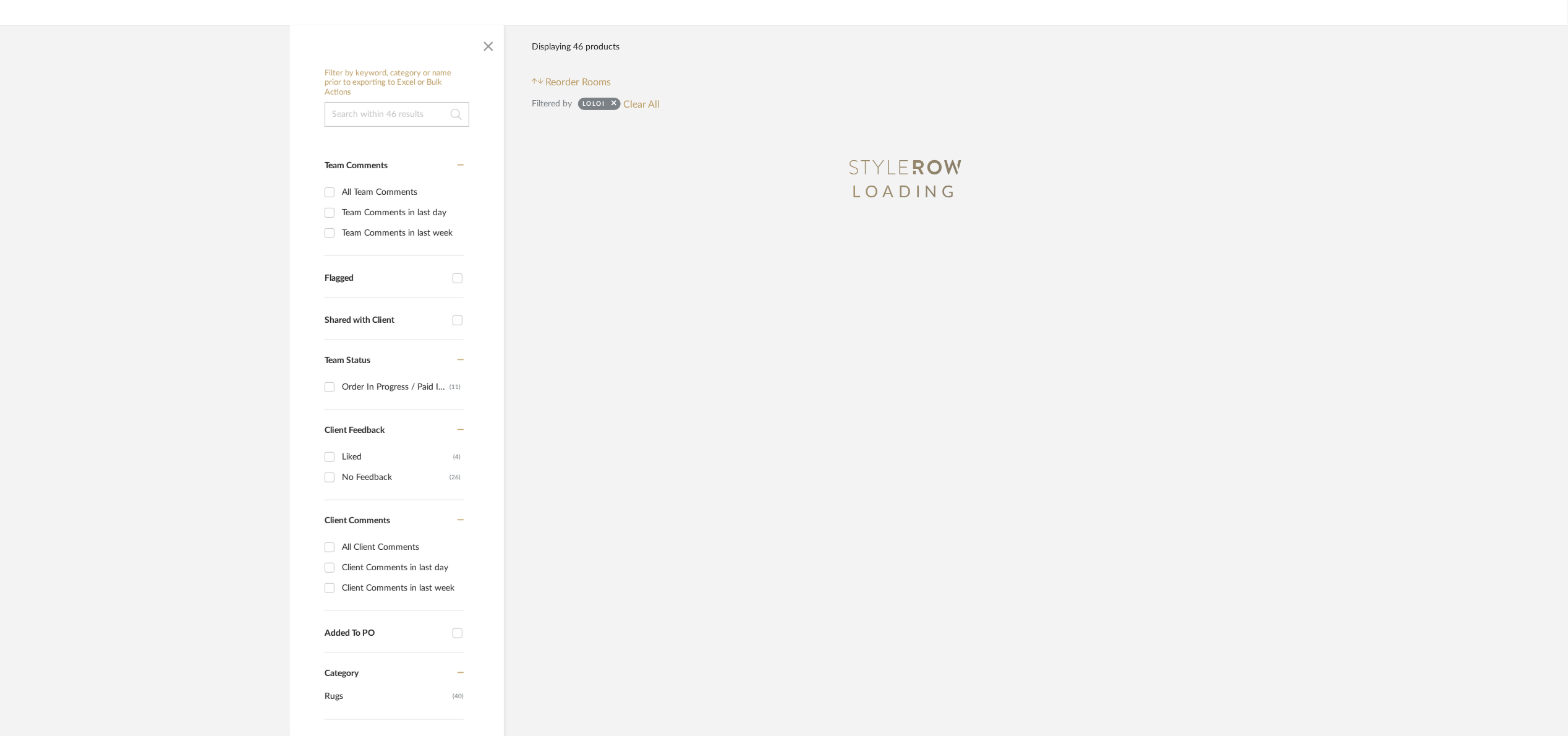
click at [380, 101] on div "Filter by keyword, category or name prior to exporting to Excel or Bulk Actions" at bounding box center [397, 97] width 145 height 58
click at [380, 106] on input at bounding box center [397, 115] width 145 height 25
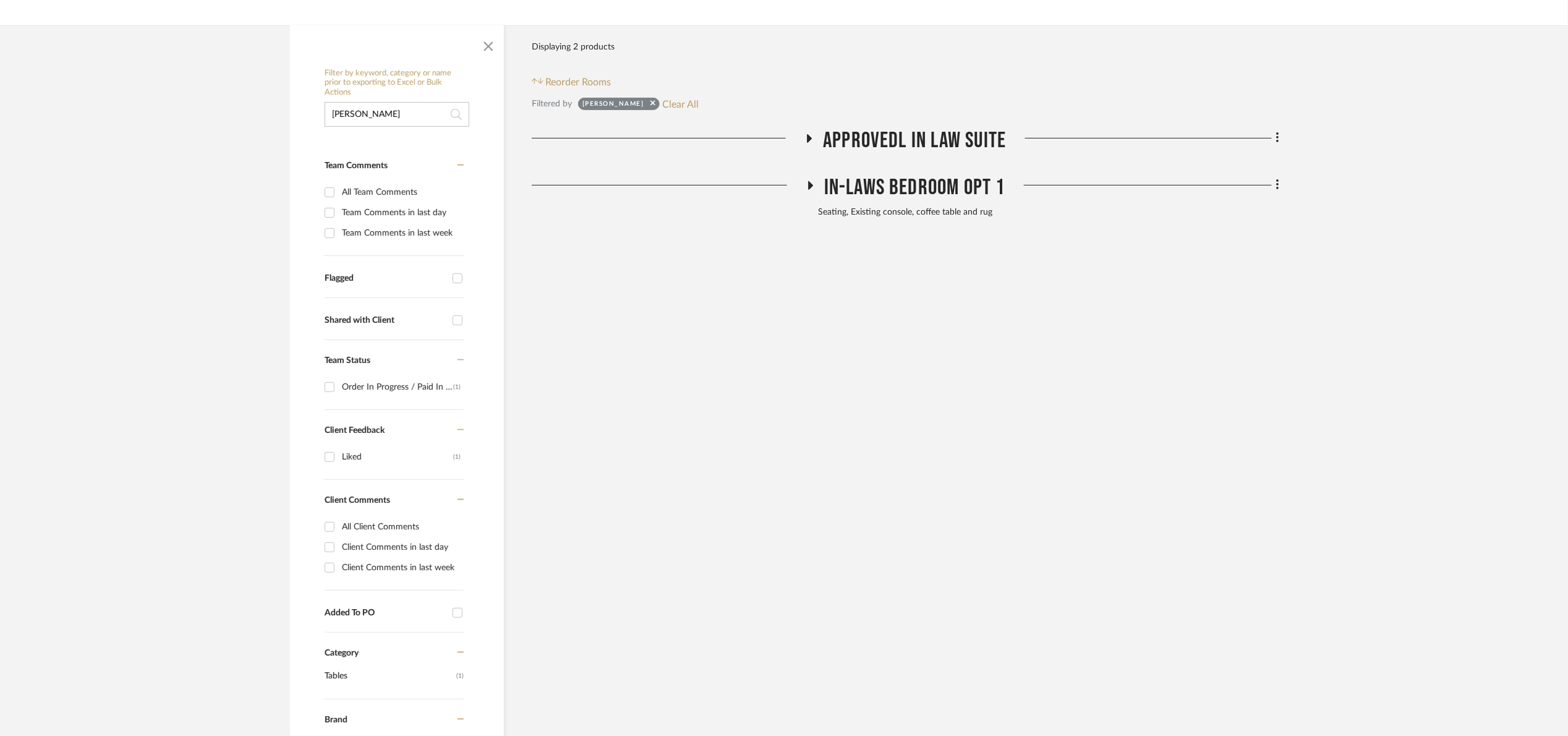
type input "cleo"
click at [916, 154] on span "Approvedl In Law Suite" at bounding box center [915, 141] width 183 height 27
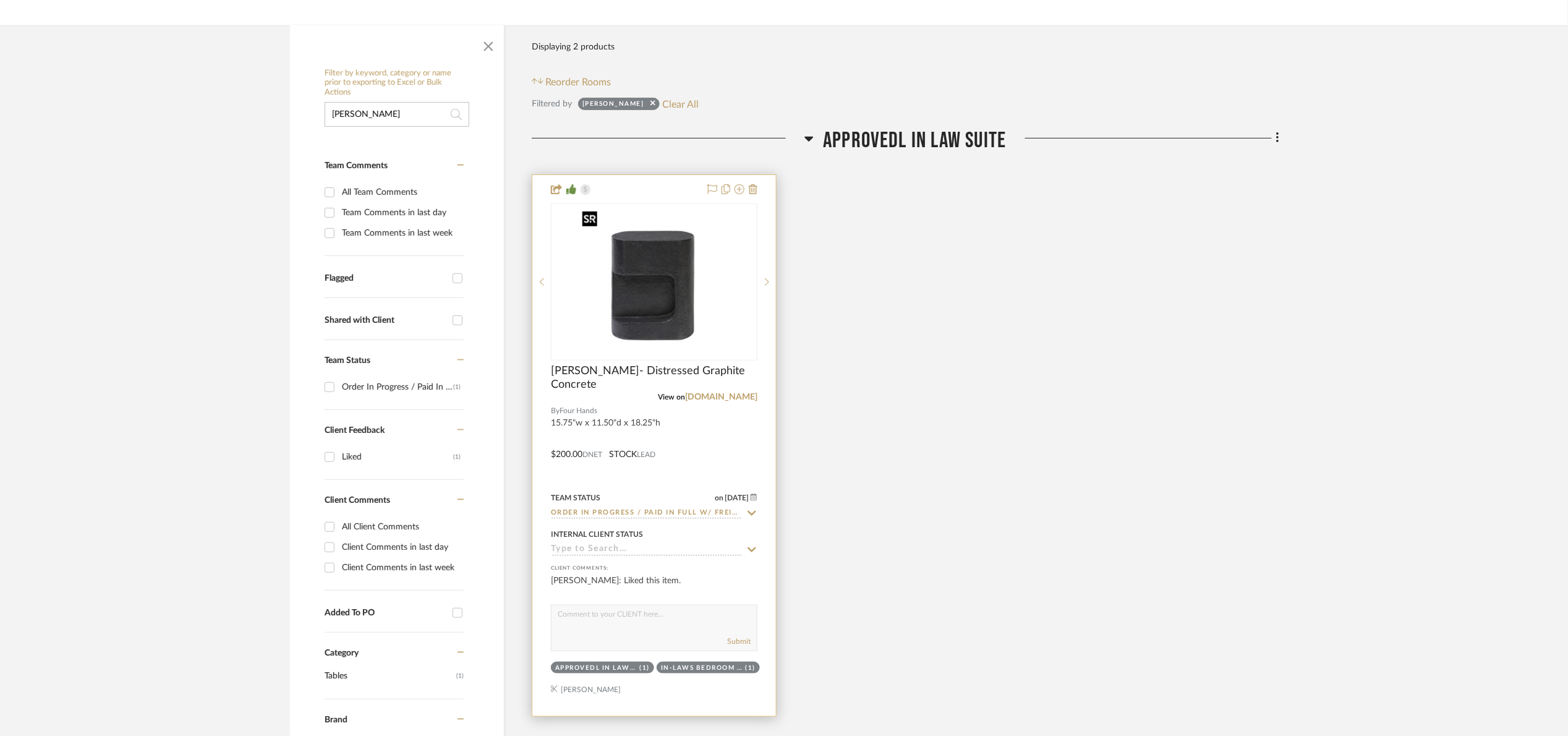
click at [0, 0] on img at bounding box center [0, 0] width 0 height 0
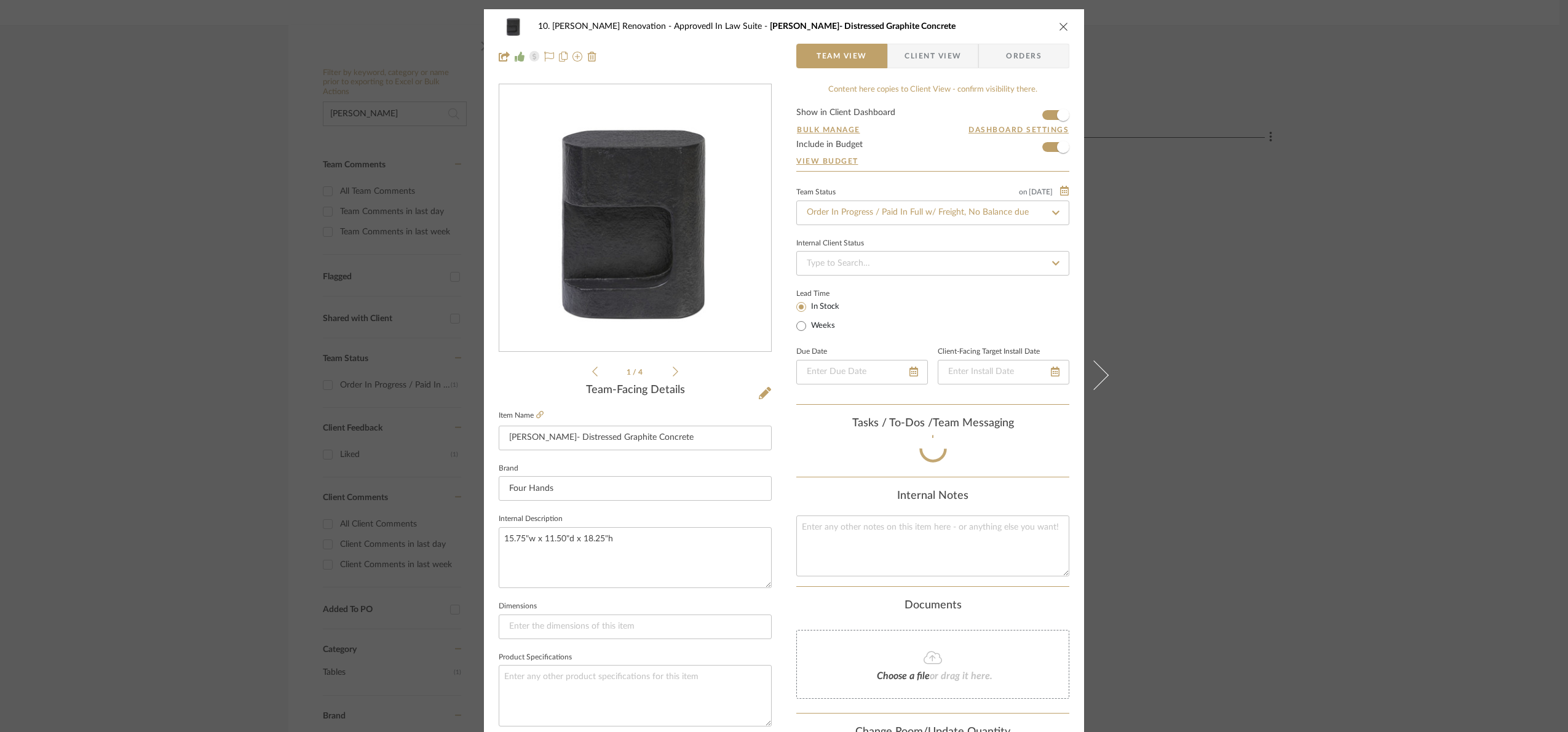
scroll to position [414, 0]
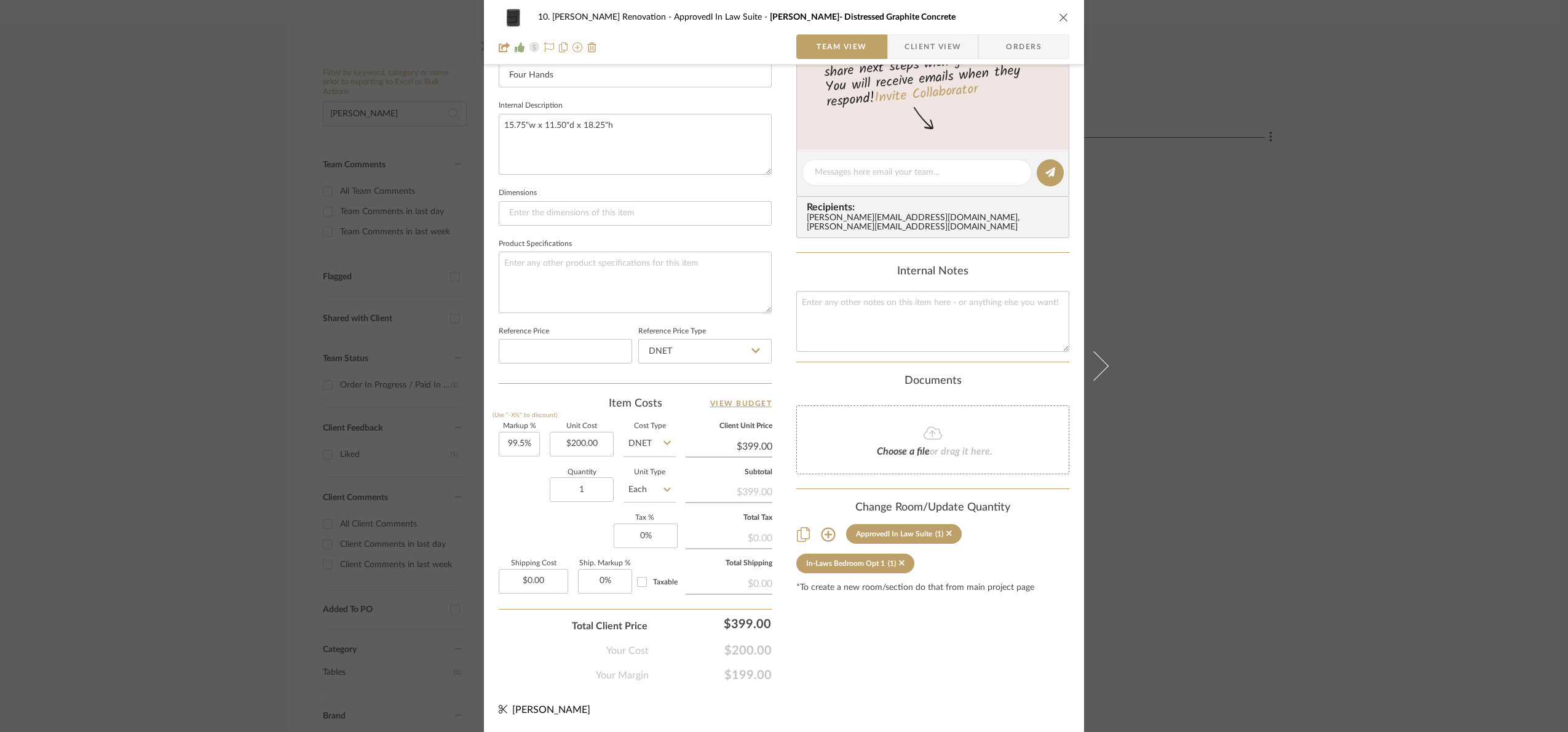
click at [1331, 293] on div "10. Patel Renovation Approvedl In Law Suite Cleo- Distressed Graphite Concrete …" at bounding box center [784, 366] width 1568 height 732
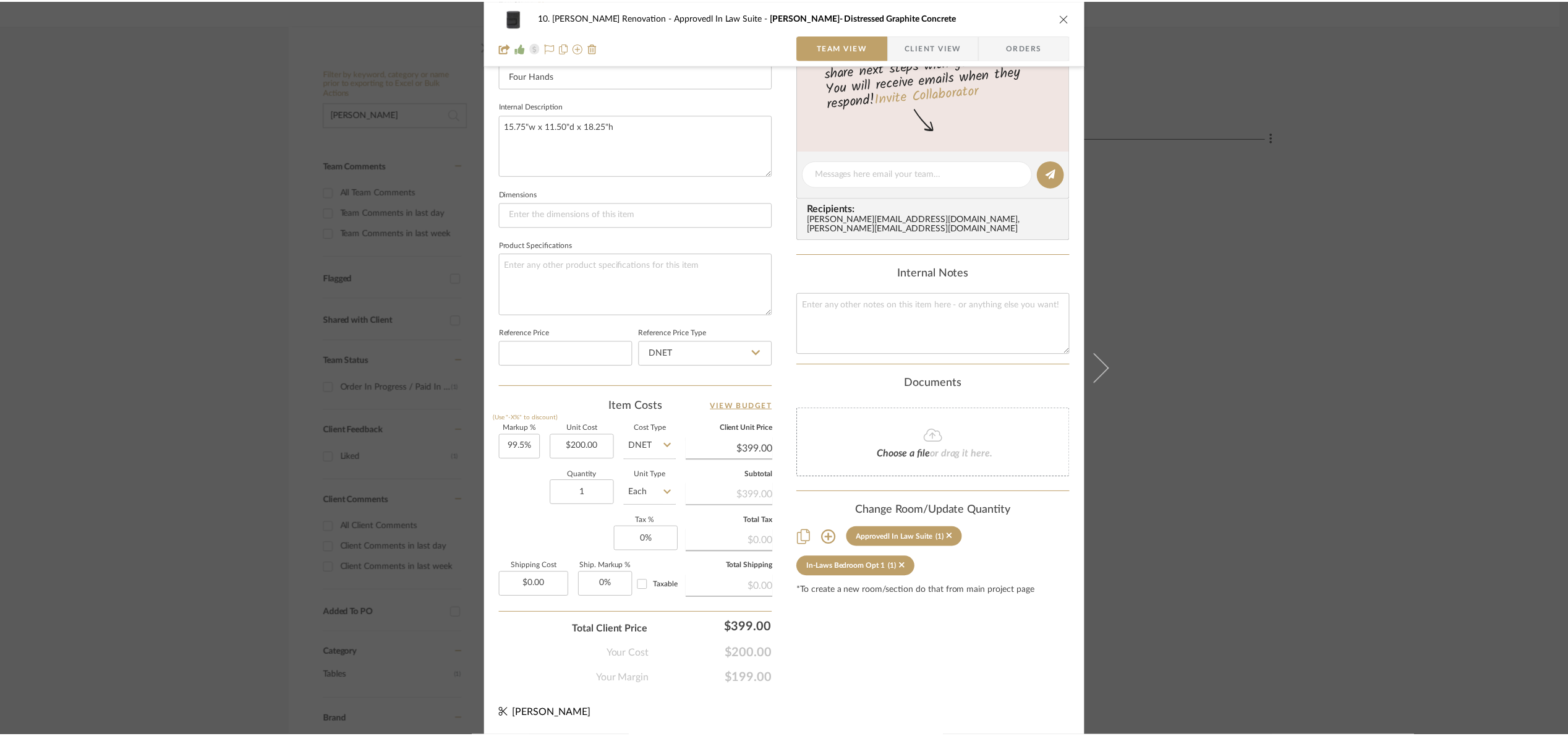
scroll to position [185, 0]
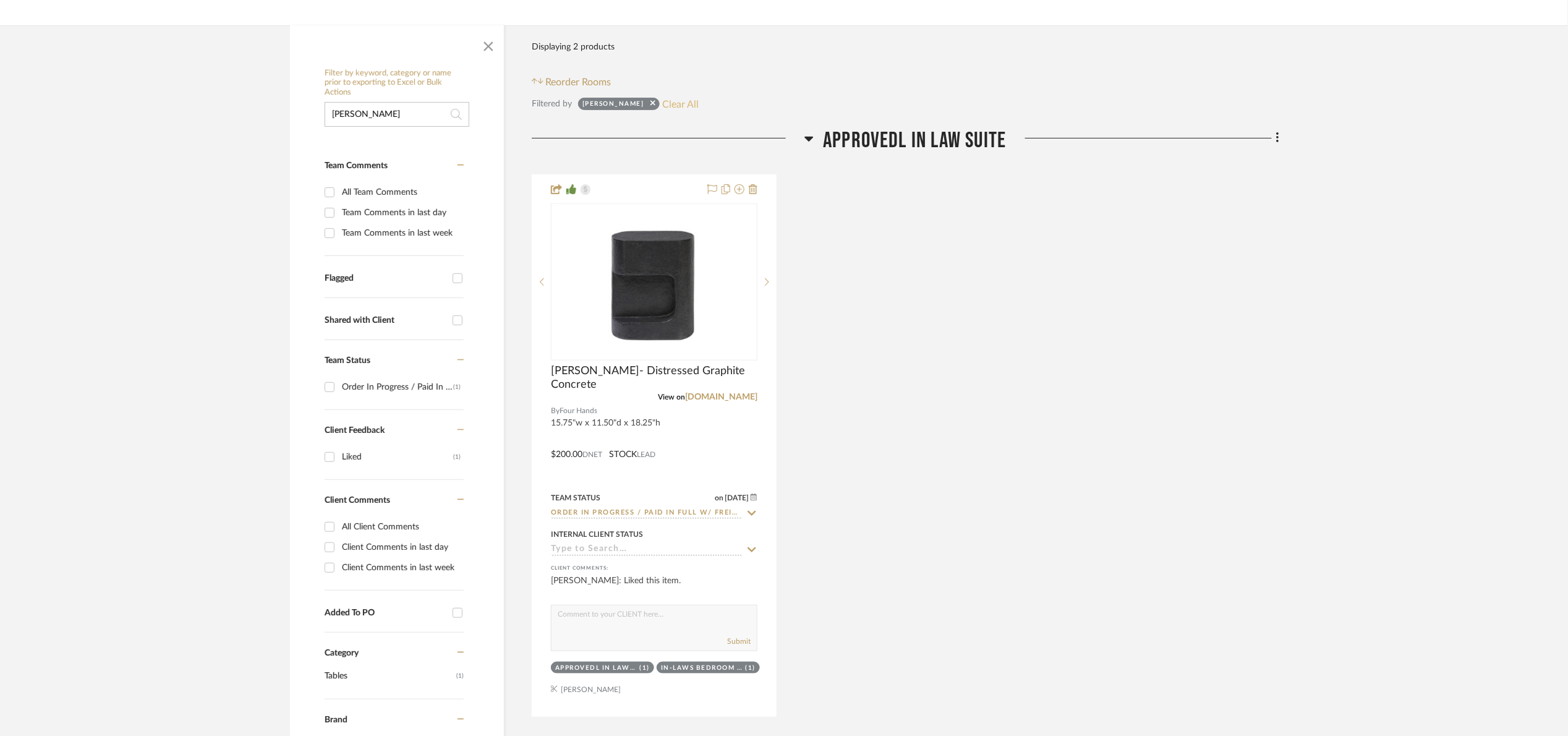
click at [663, 104] on button "Clear All" at bounding box center [681, 104] width 37 height 16
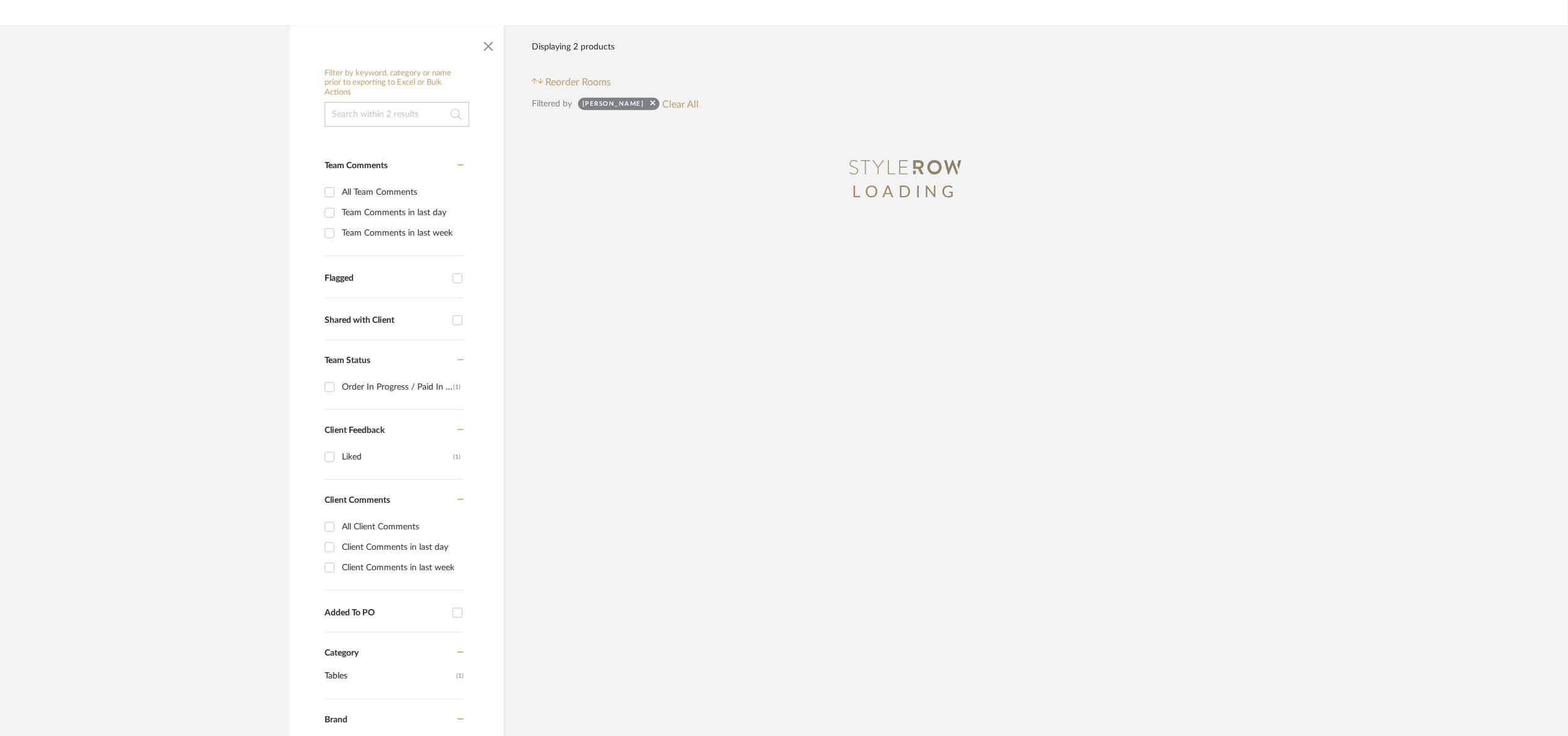
click at [420, 118] on input at bounding box center [397, 115] width 145 height 25
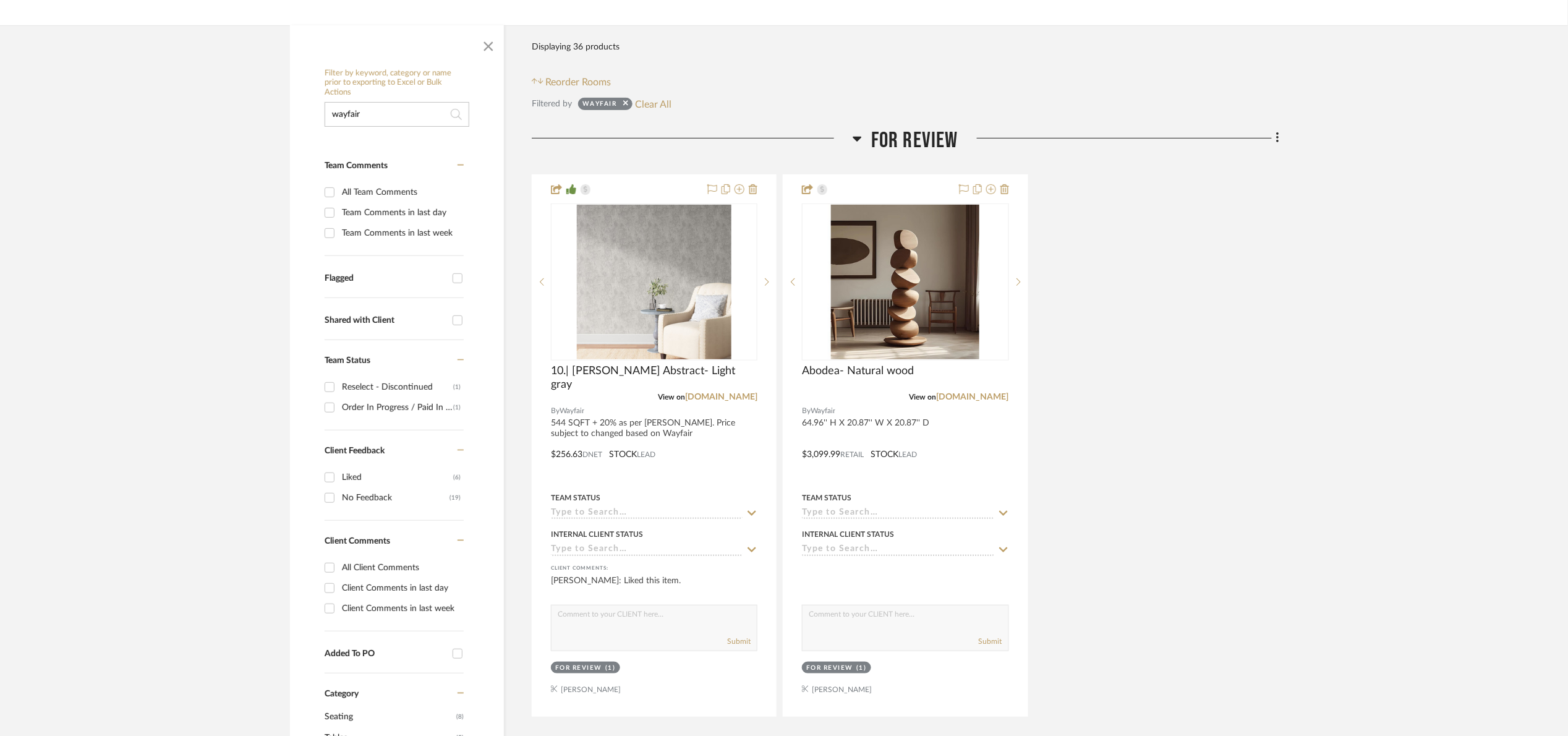
click at [915, 138] on span "For Review" at bounding box center [915, 141] width 87 height 27
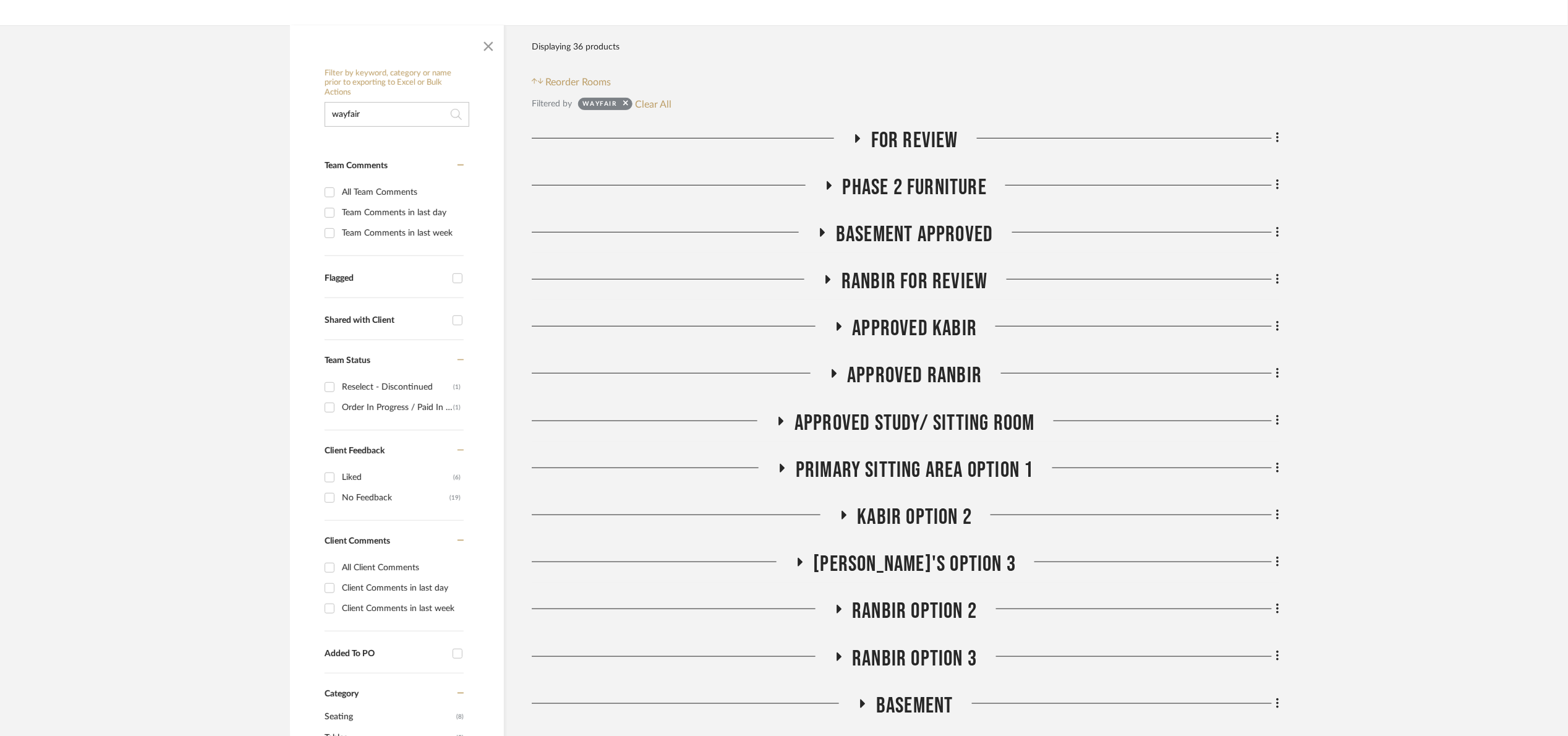
click at [975, 282] on span "Ranbir For Review" at bounding box center [914, 281] width 146 height 27
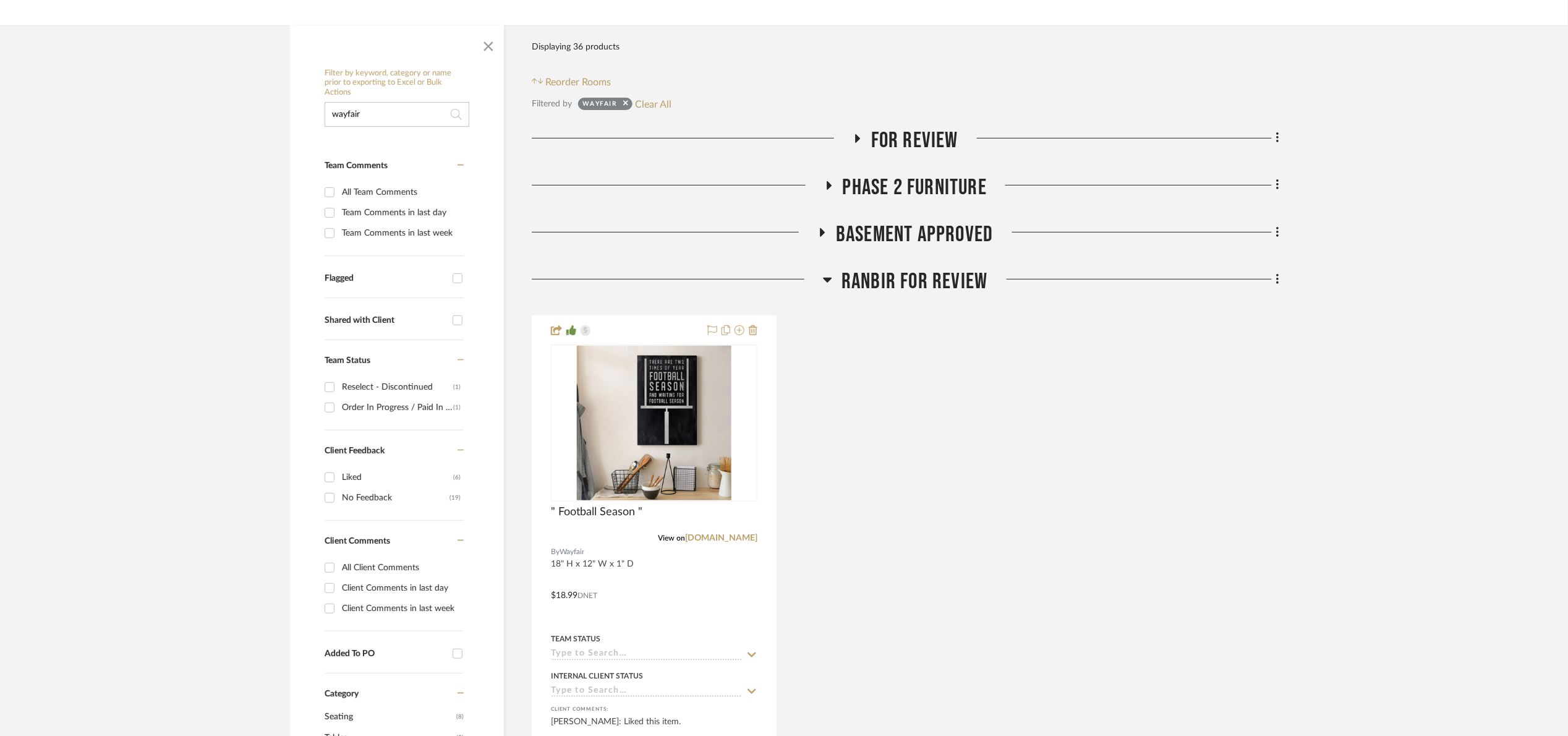
click at [975, 282] on span "Ranbir For Review" at bounding box center [914, 281] width 146 height 27
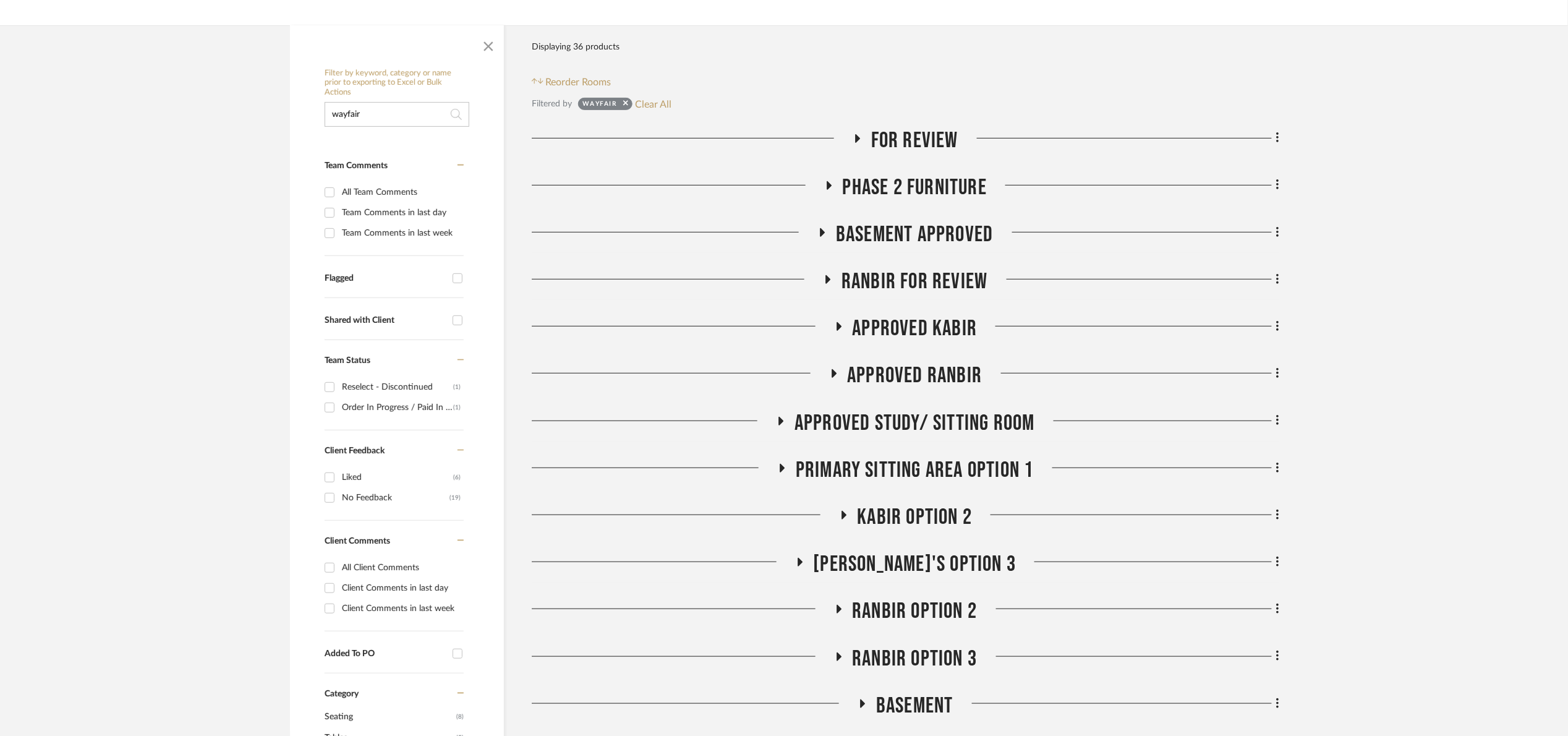
click at [951, 332] on span "APPROVED Kabir" at bounding box center [915, 328] width 125 height 27
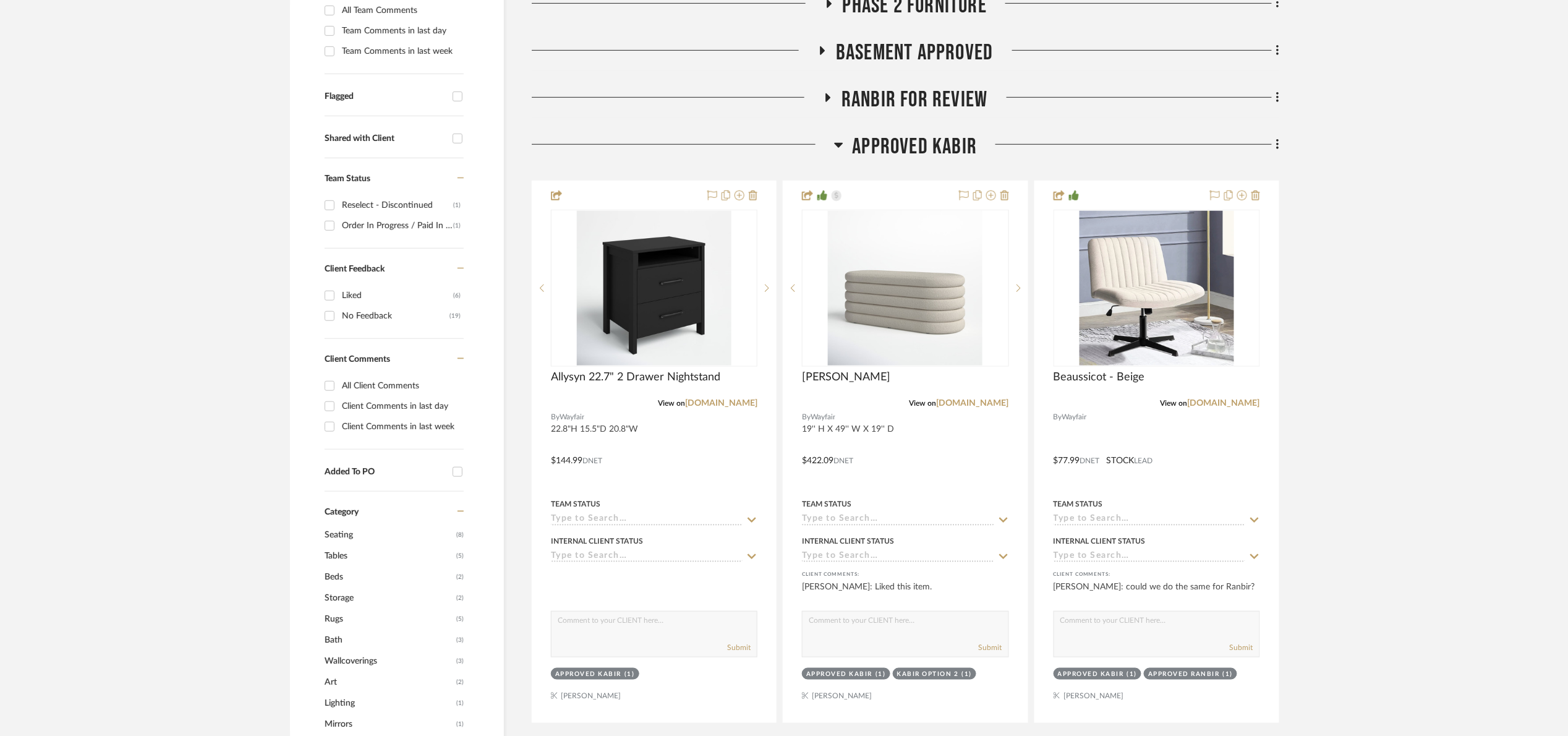
scroll to position [371, 0]
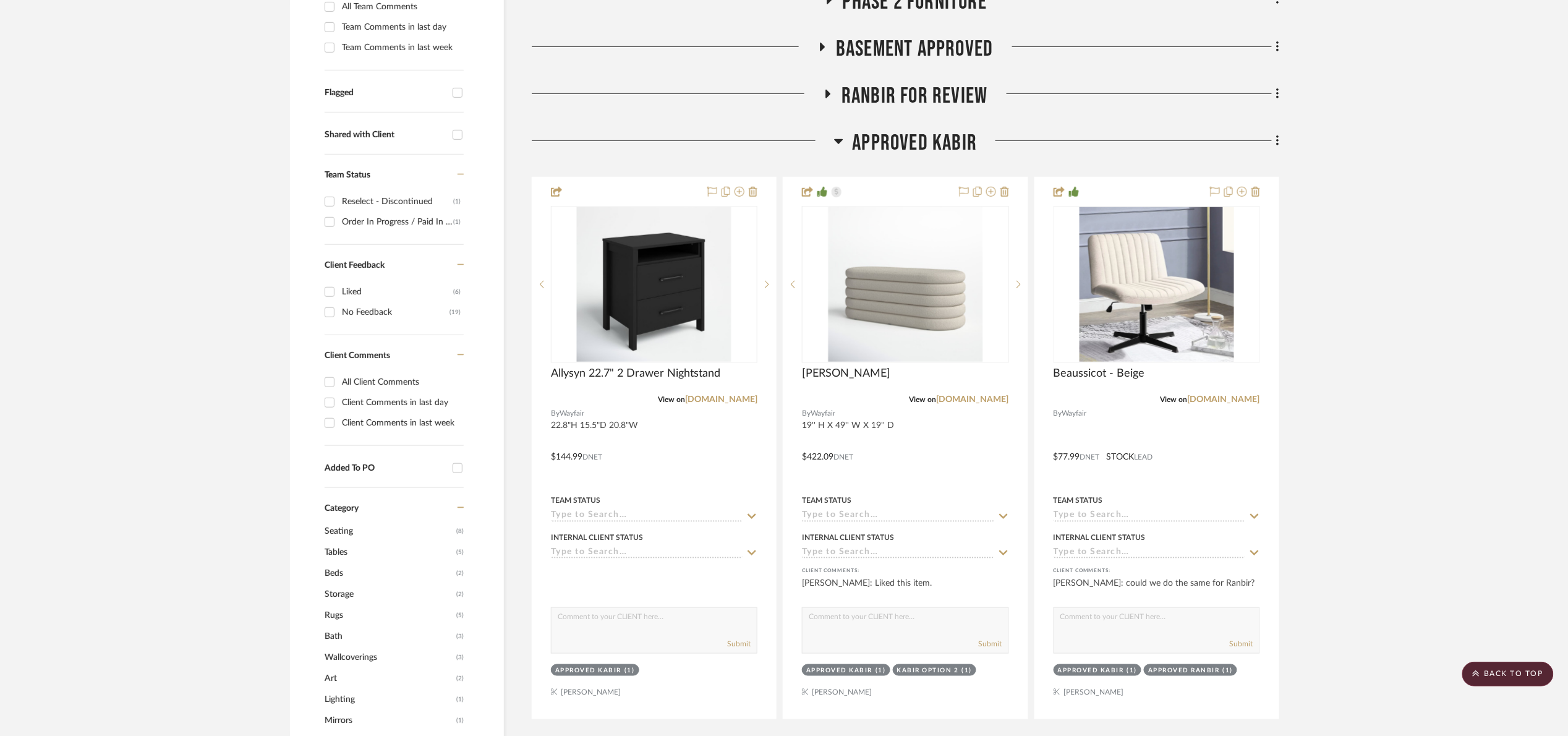
click at [896, 148] on span "APPROVED Kabir" at bounding box center [915, 143] width 125 height 27
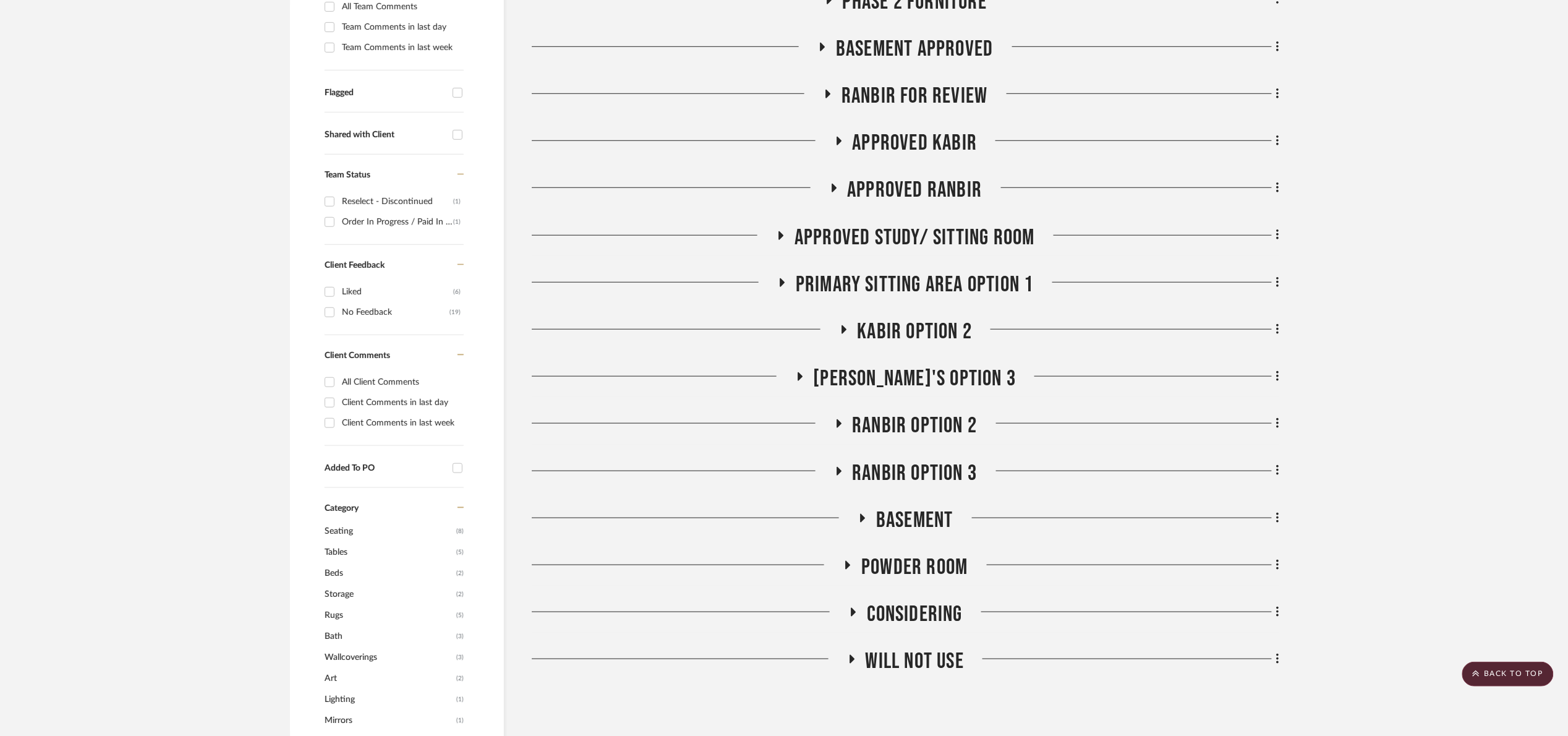
click at [919, 196] on span "APPROVED Ranbir" at bounding box center [915, 190] width 135 height 27
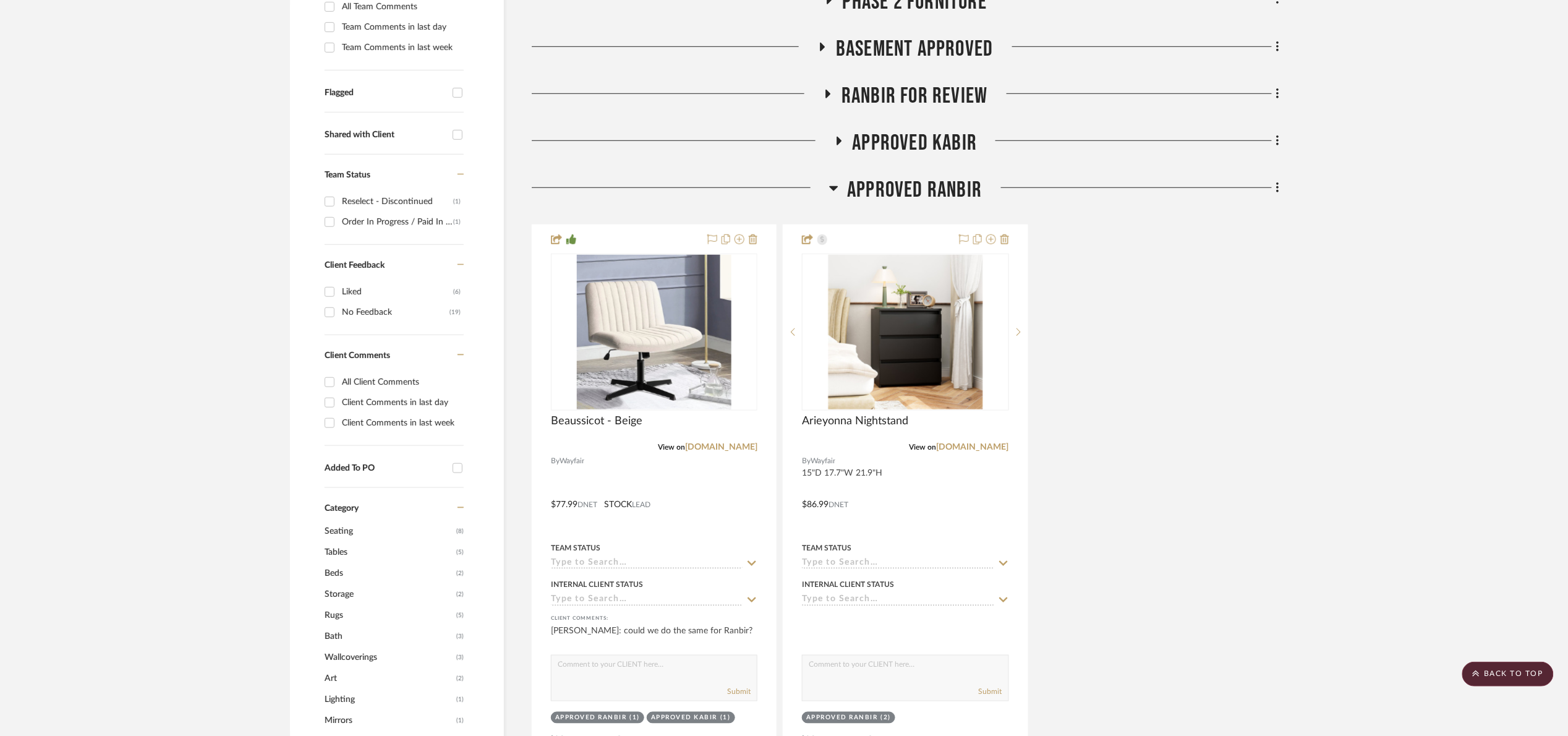
click at [923, 193] on span "APPROVED Ranbir" at bounding box center [915, 190] width 135 height 27
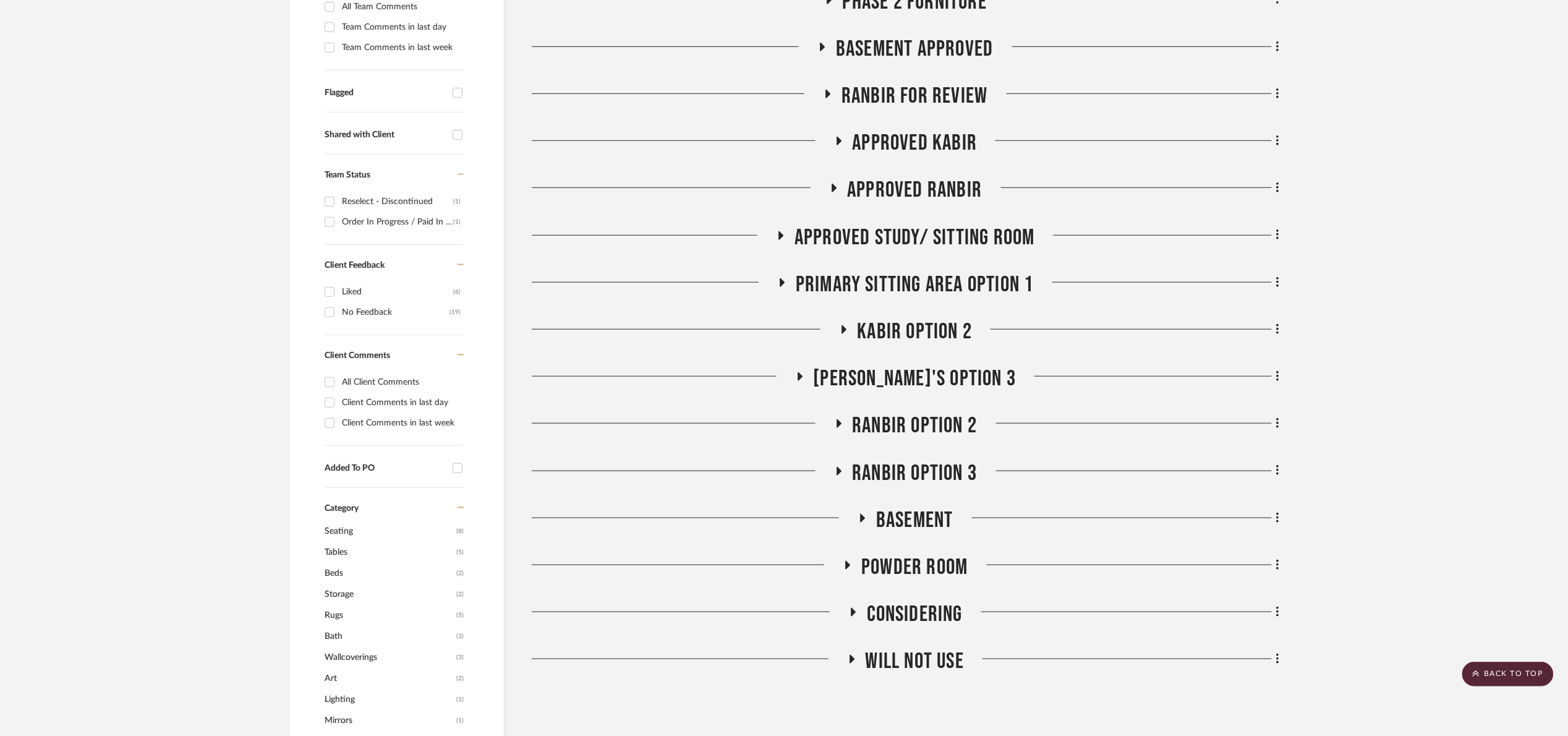
click at [928, 143] on span "APPROVED Kabir" at bounding box center [915, 143] width 125 height 27
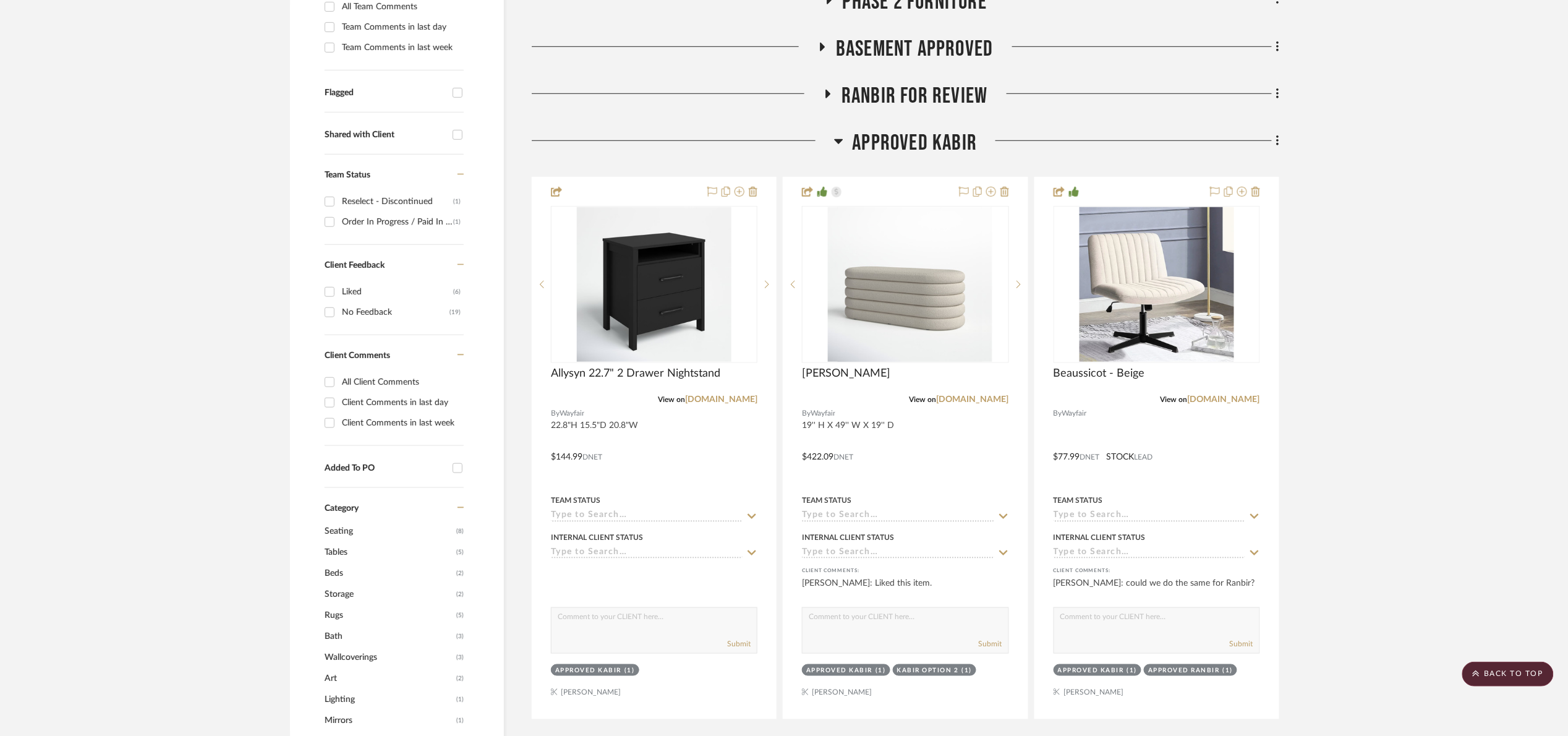
drag, startPoint x: 911, startPoint y: 137, endPoint x: 911, endPoint y: 104, distance: 33.0
click at [911, 136] on span "APPROVED Kabir" at bounding box center [915, 143] width 125 height 27
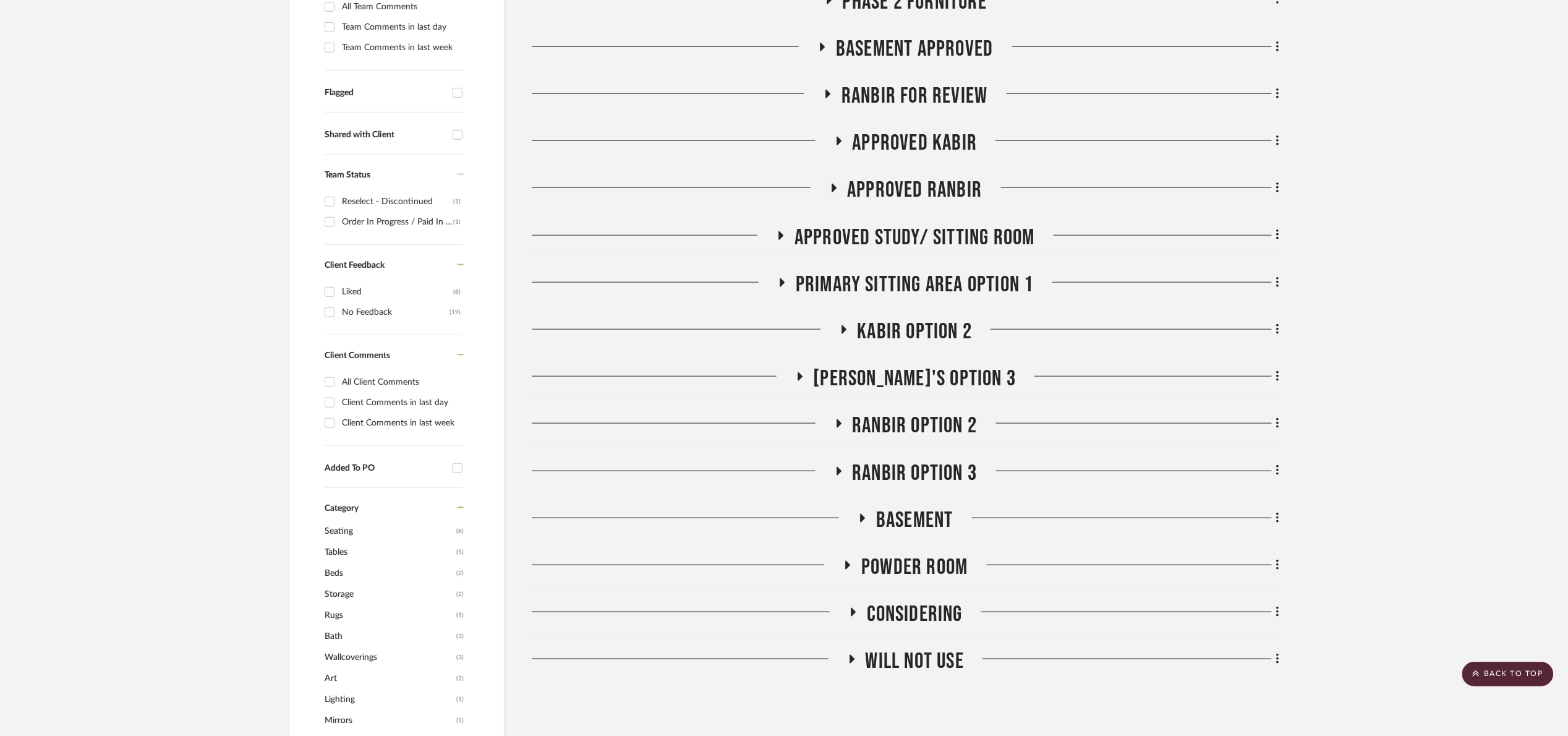
click at [911, 99] on span "Ranbir For Review" at bounding box center [914, 96] width 146 height 27
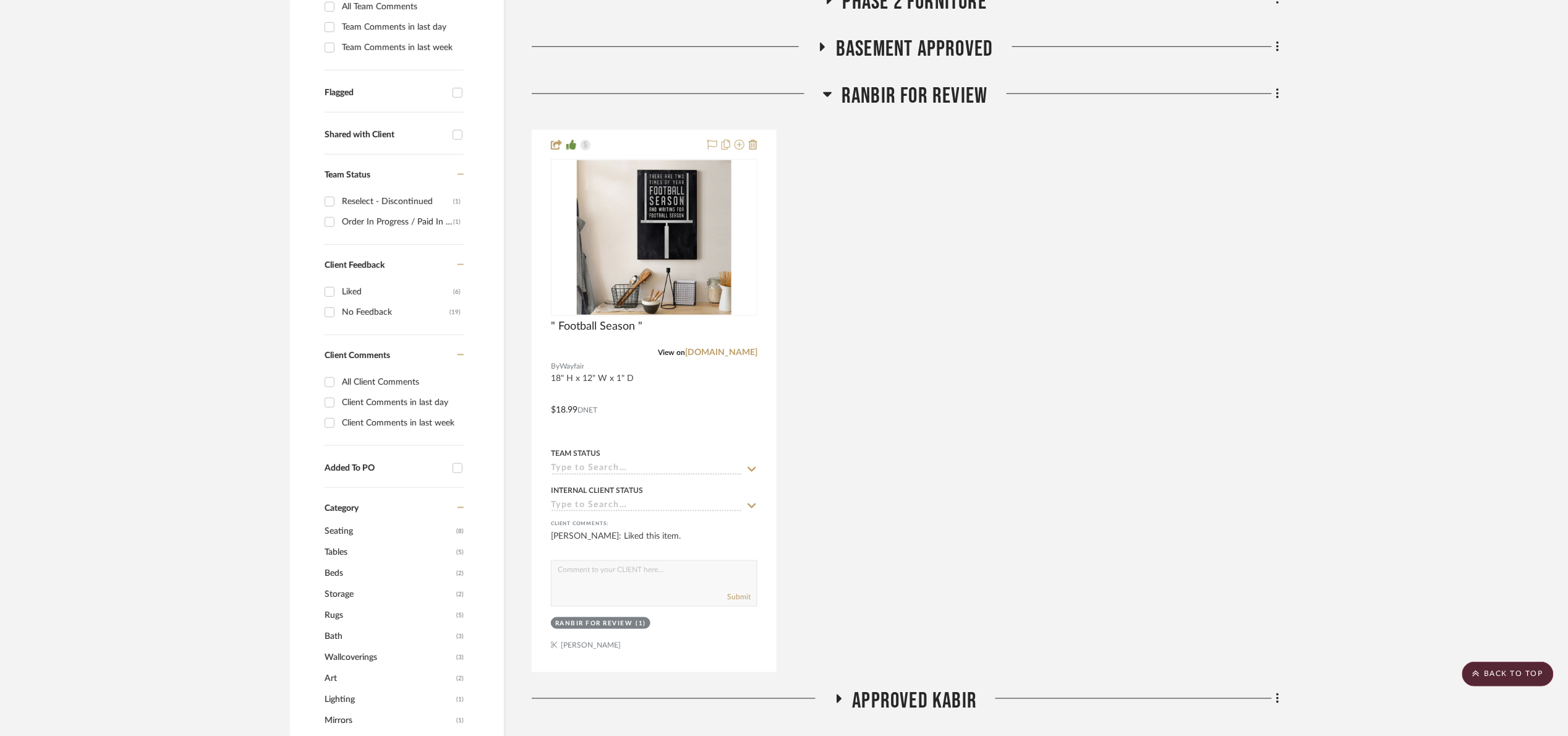
click at [920, 105] on span "Ranbir For Review" at bounding box center [914, 96] width 146 height 27
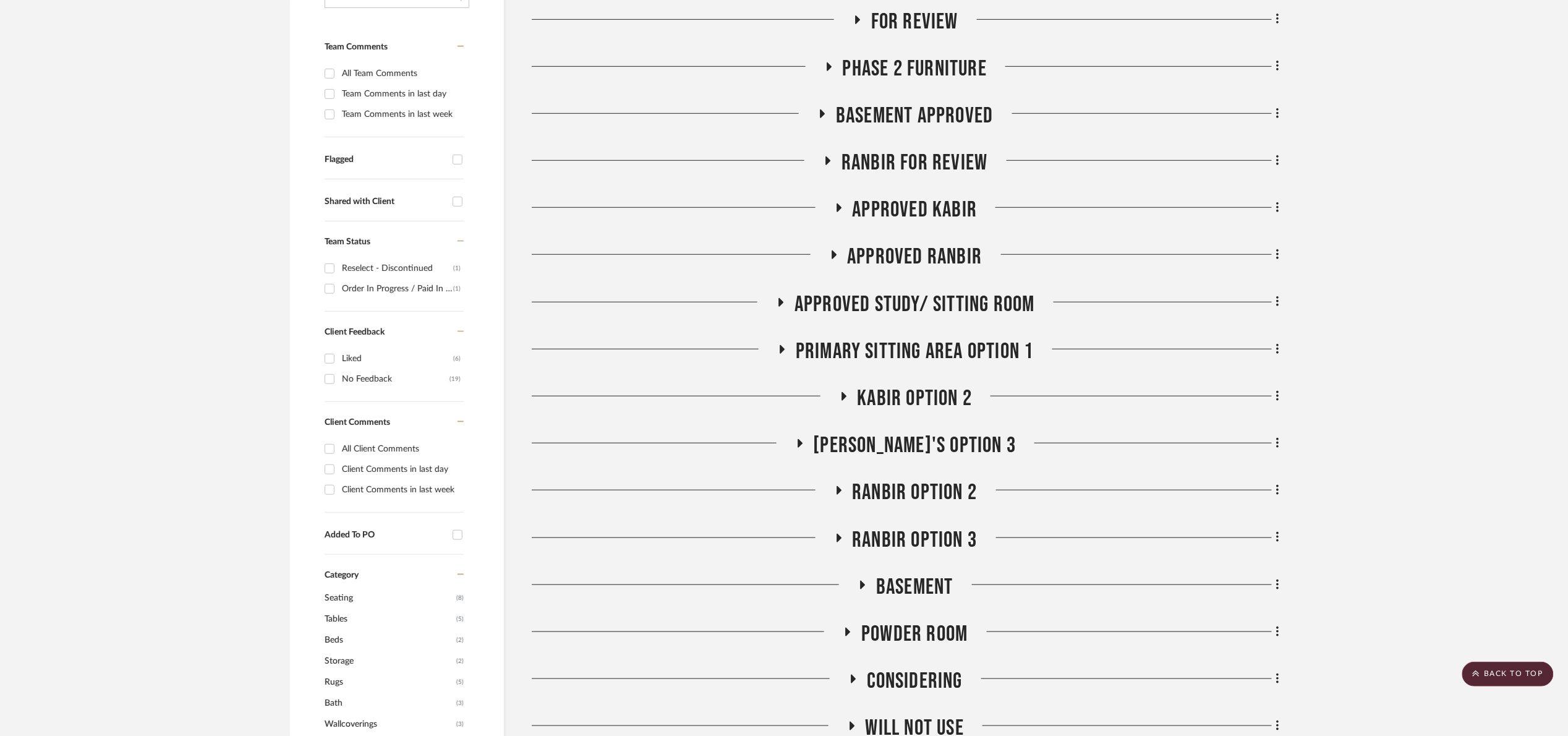
scroll to position [278, 0]
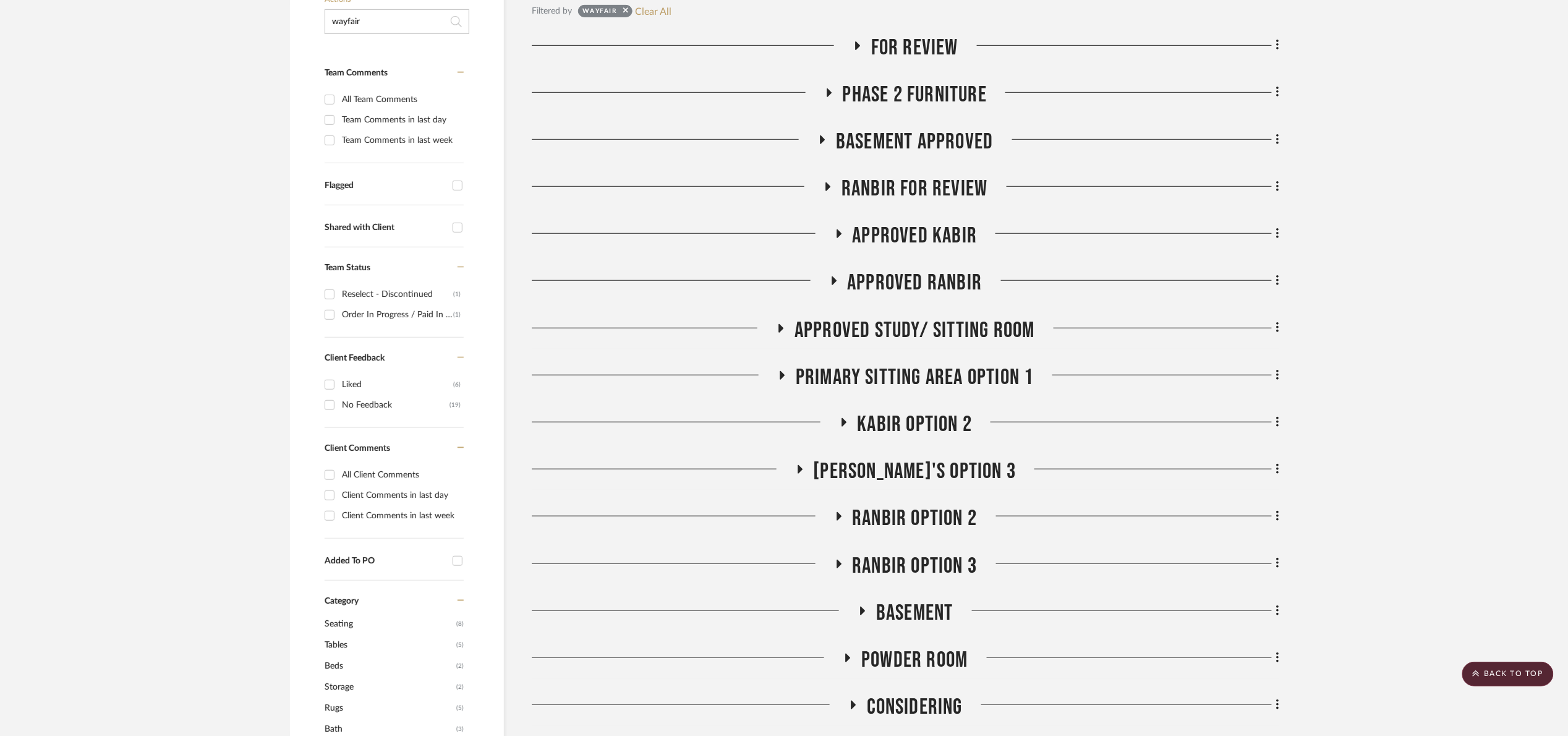
click at [895, 281] on span "APPROVED Ranbir" at bounding box center [915, 283] width 135 height 27
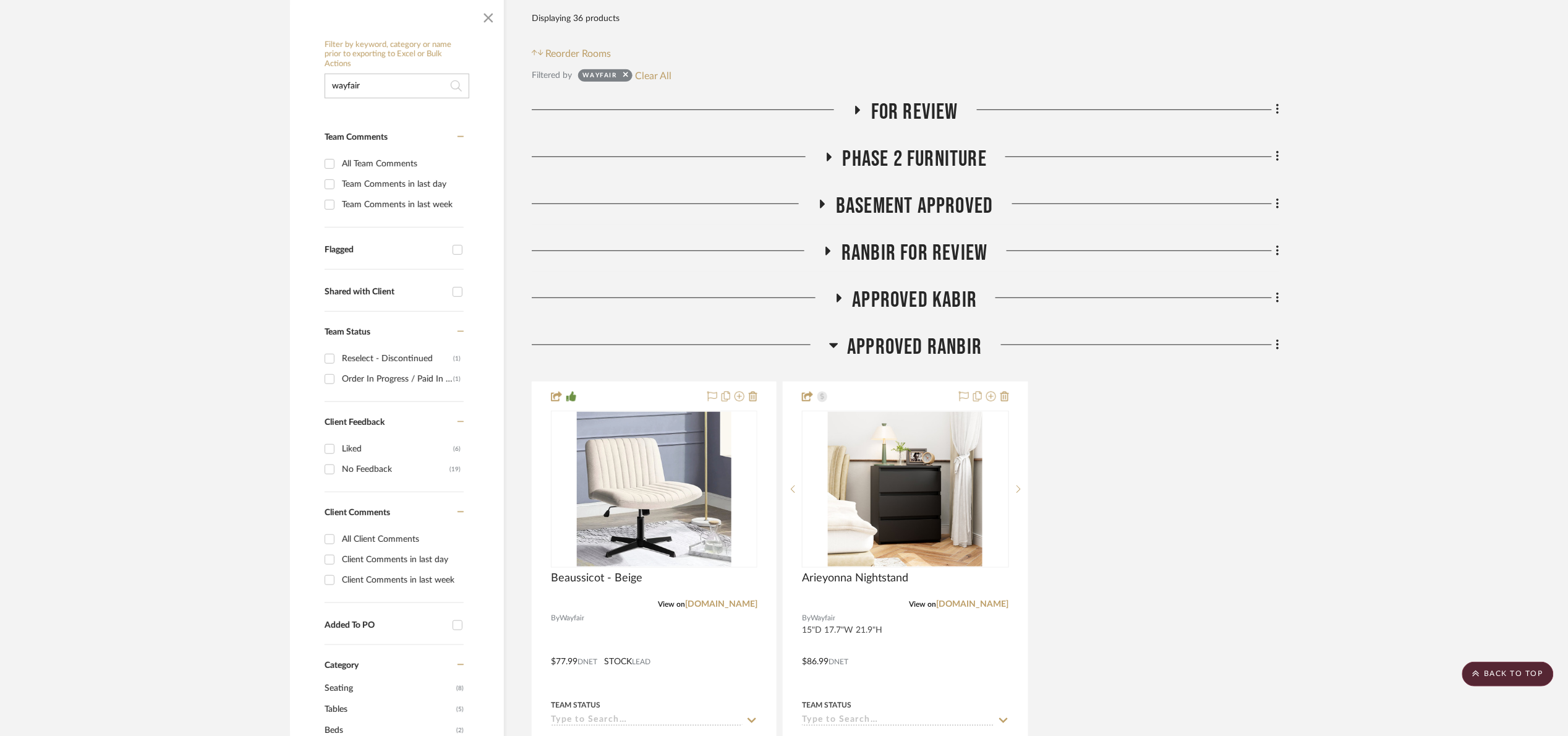
scroll to position [93, 0]
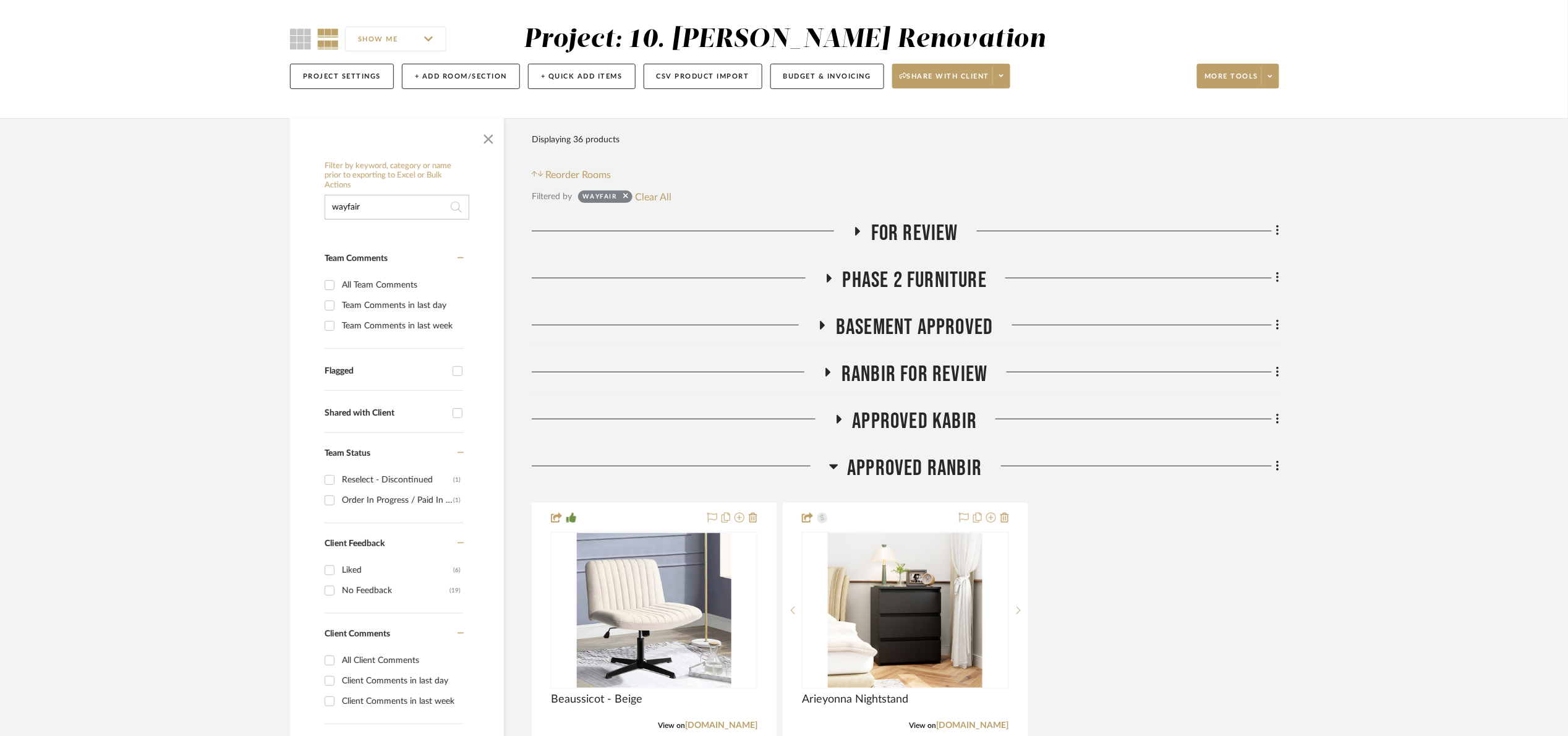
drag, startPoint x: 120, startPoint y: 248, endPoint x: 108, endPoint y: 250, distance: 12.2
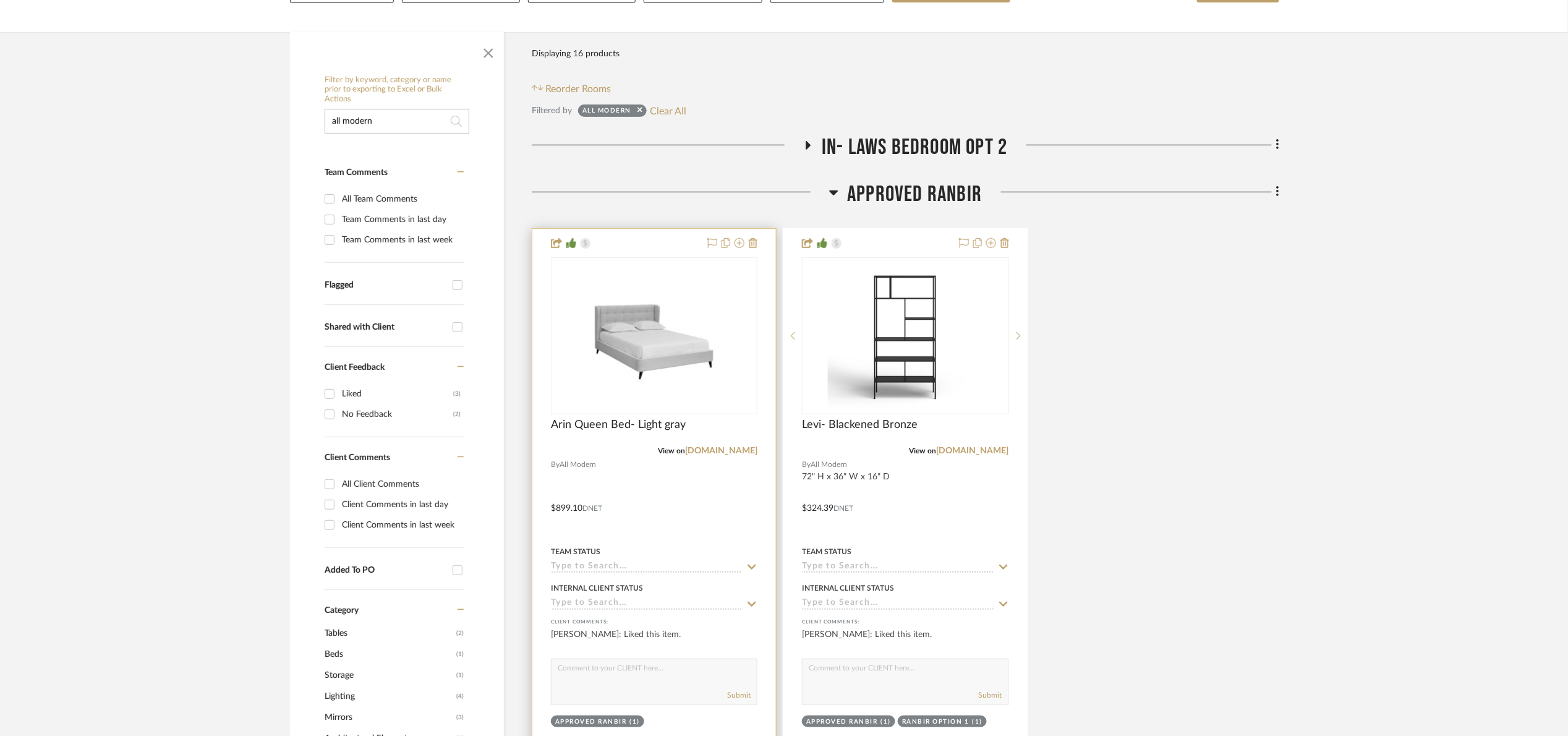
scroll to position [185, 0]
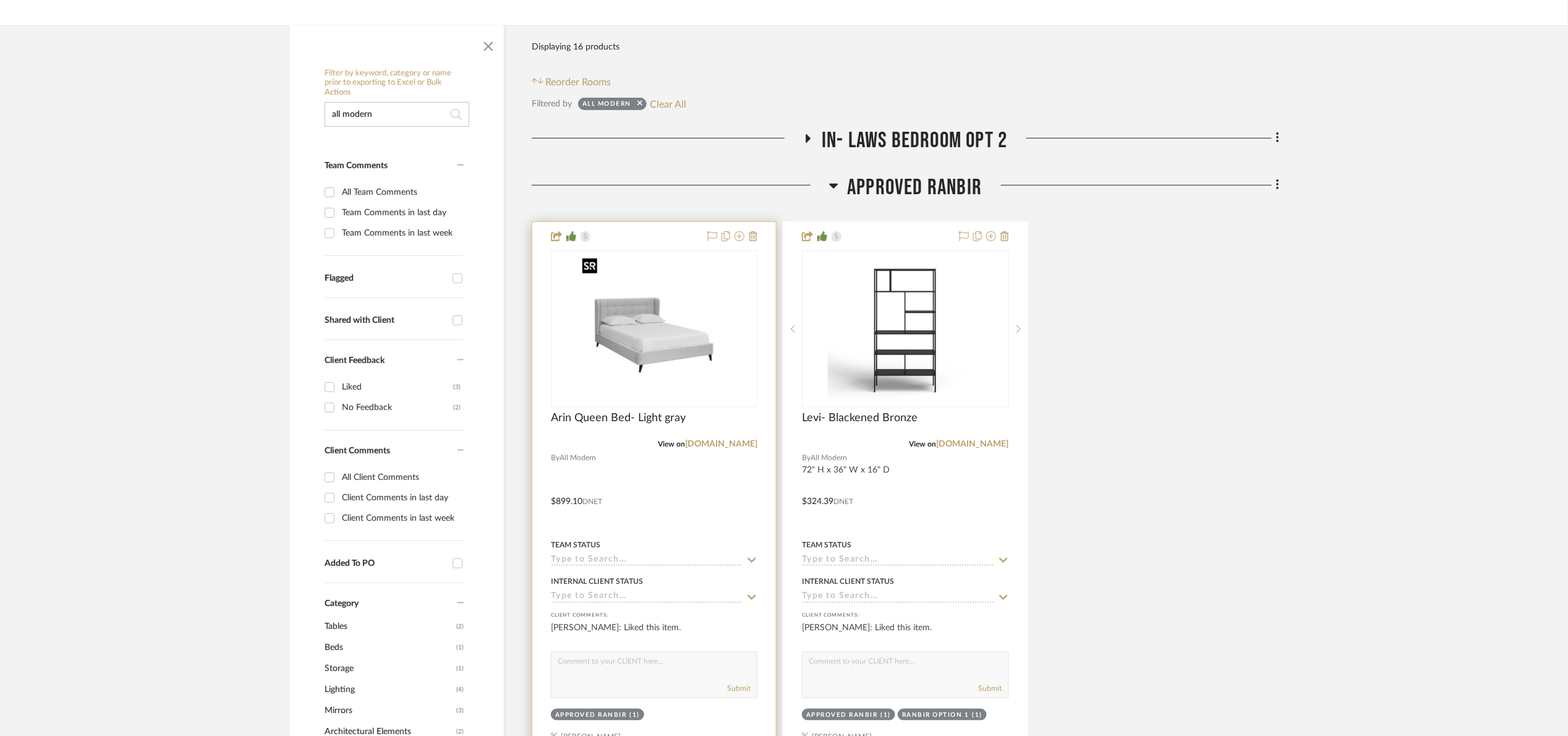
type input "all modern"
click at [661, 351] on img "0" at bounding box center [654, 329] width 154 height 154
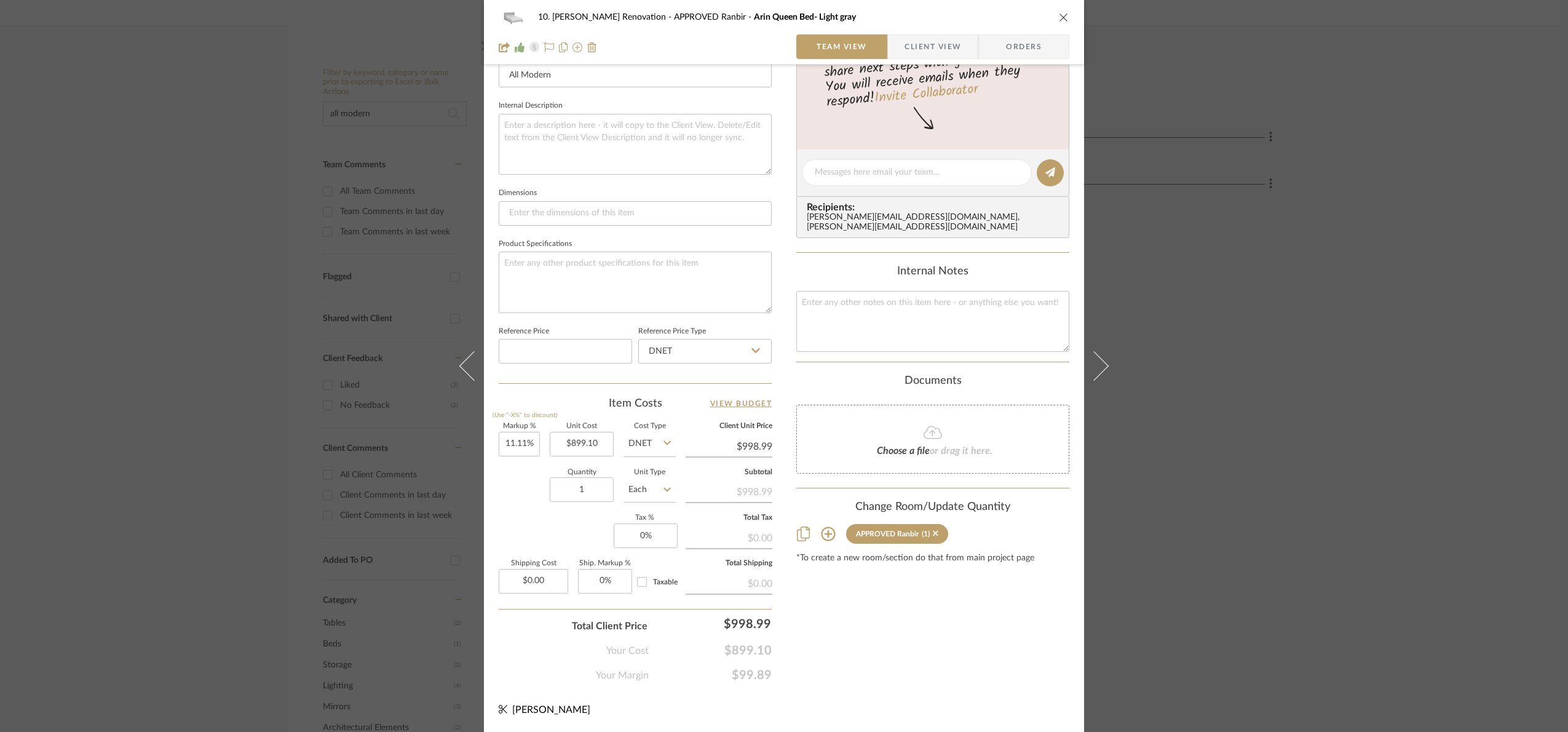
scroll to position [414, 0]
drag, startPoint x: 1454, startPoint y: 343, endPoint x: 1007, endPoint y: 110, distance: 504.1
click at [1455, 343] on div "10. Patel Renovation APPROVED Ranbir Arin Queen Bed- Light gray Team View Clien…" at bounding box center [784, 366] width 1568 height 732
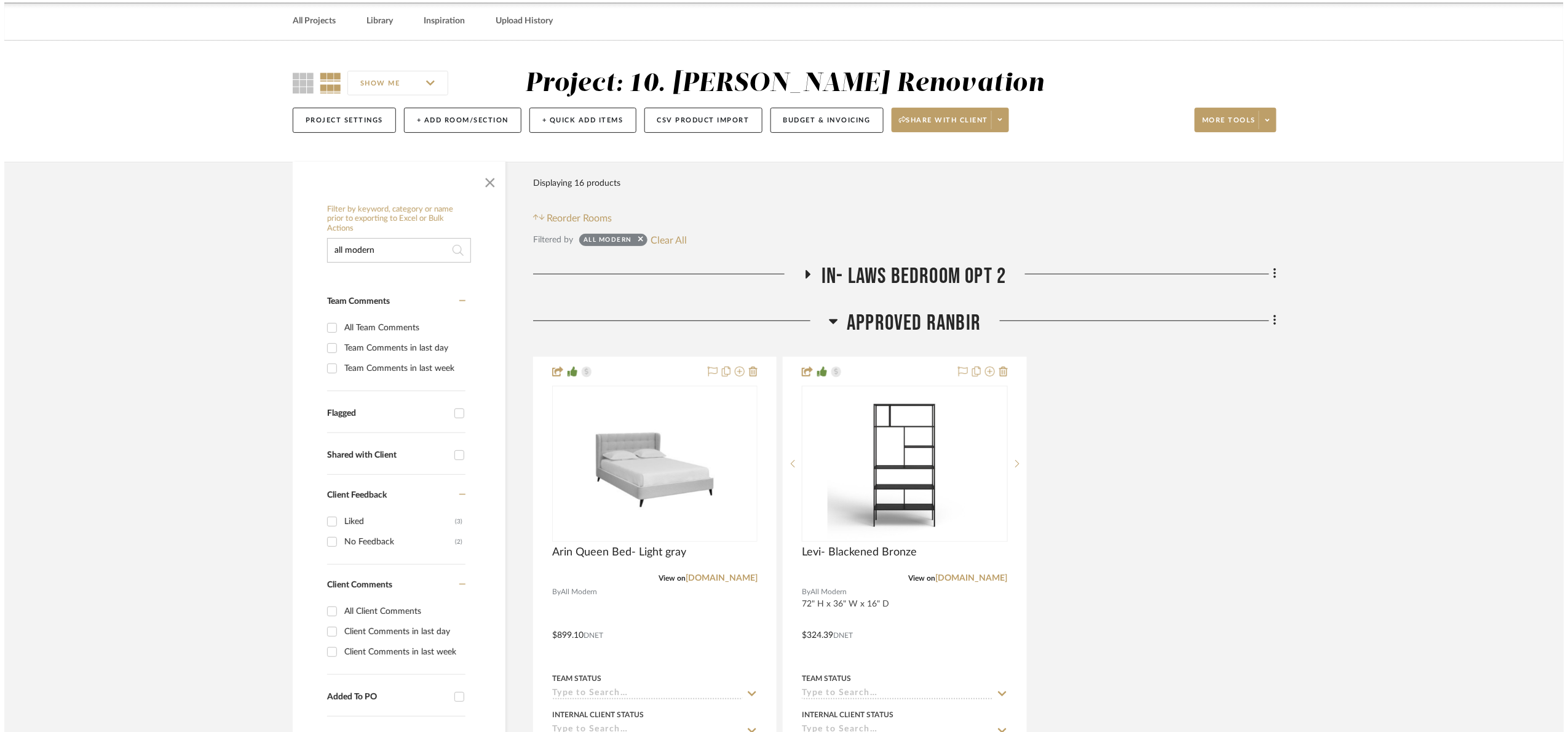
scroll to position [0, 0]
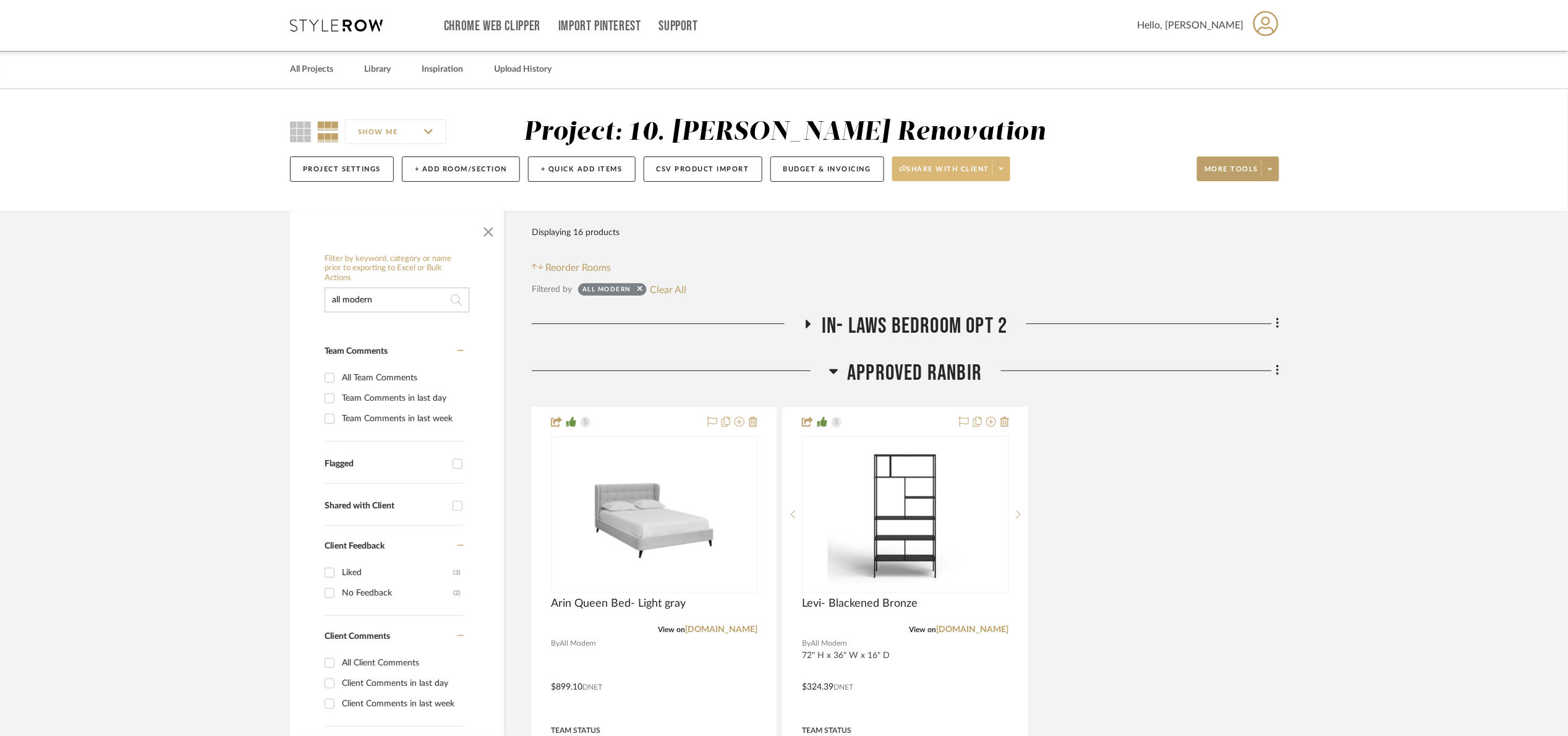
drag, startPoint x: 460, startPoint y: 2, endPoint x: 936, endPoint y: 169, distance: 504.4
click at [936, 169] on span "Share with client" at bounding box center [944, 174] width 90 height 19
click at [959, 205] on span "Preview Client Dashboard" at bounding box center [958, 204] width 106 height 11
click at [858, 531] on img "0" at bounding box center [905, 514] width 154 height 154
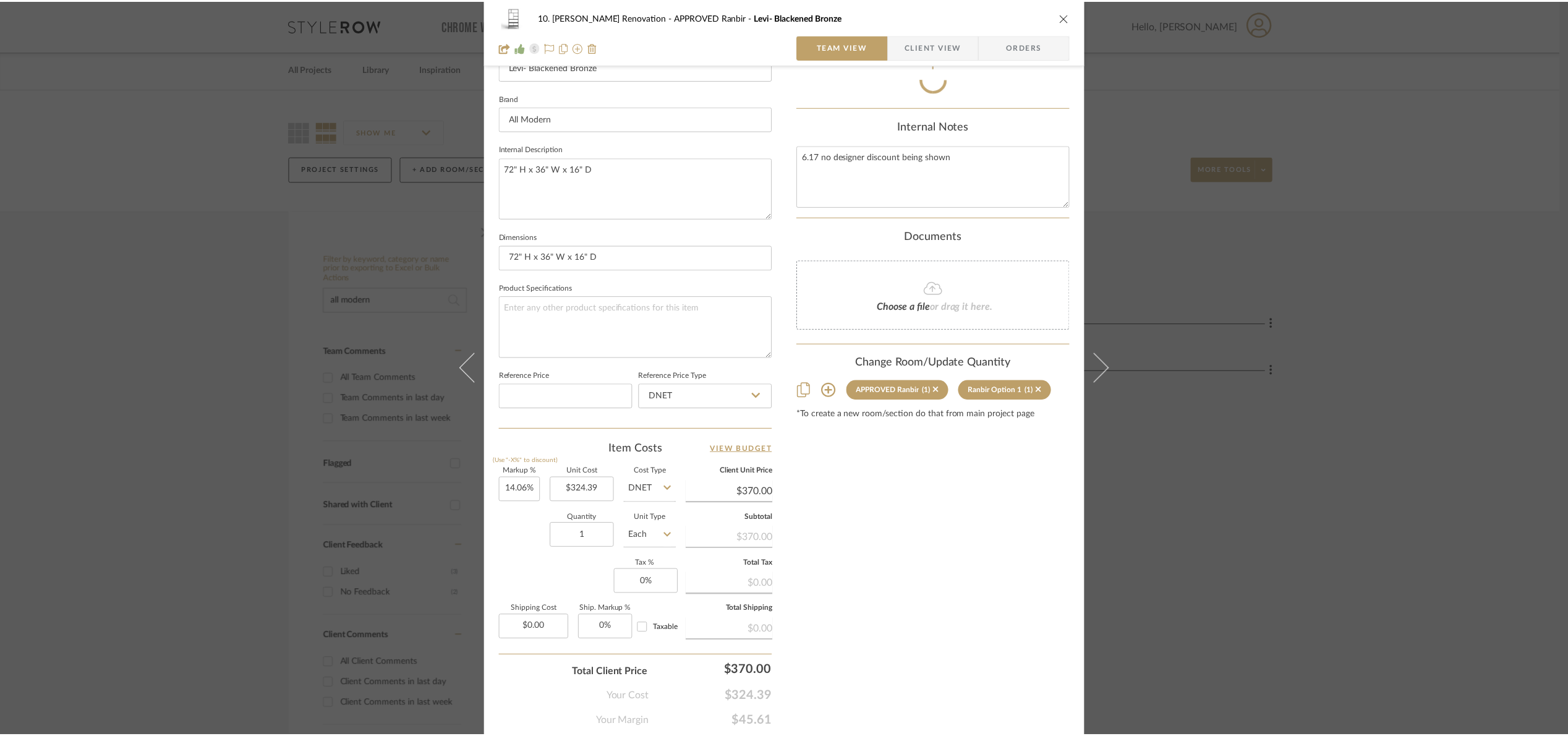
scroll to position [417, 0]
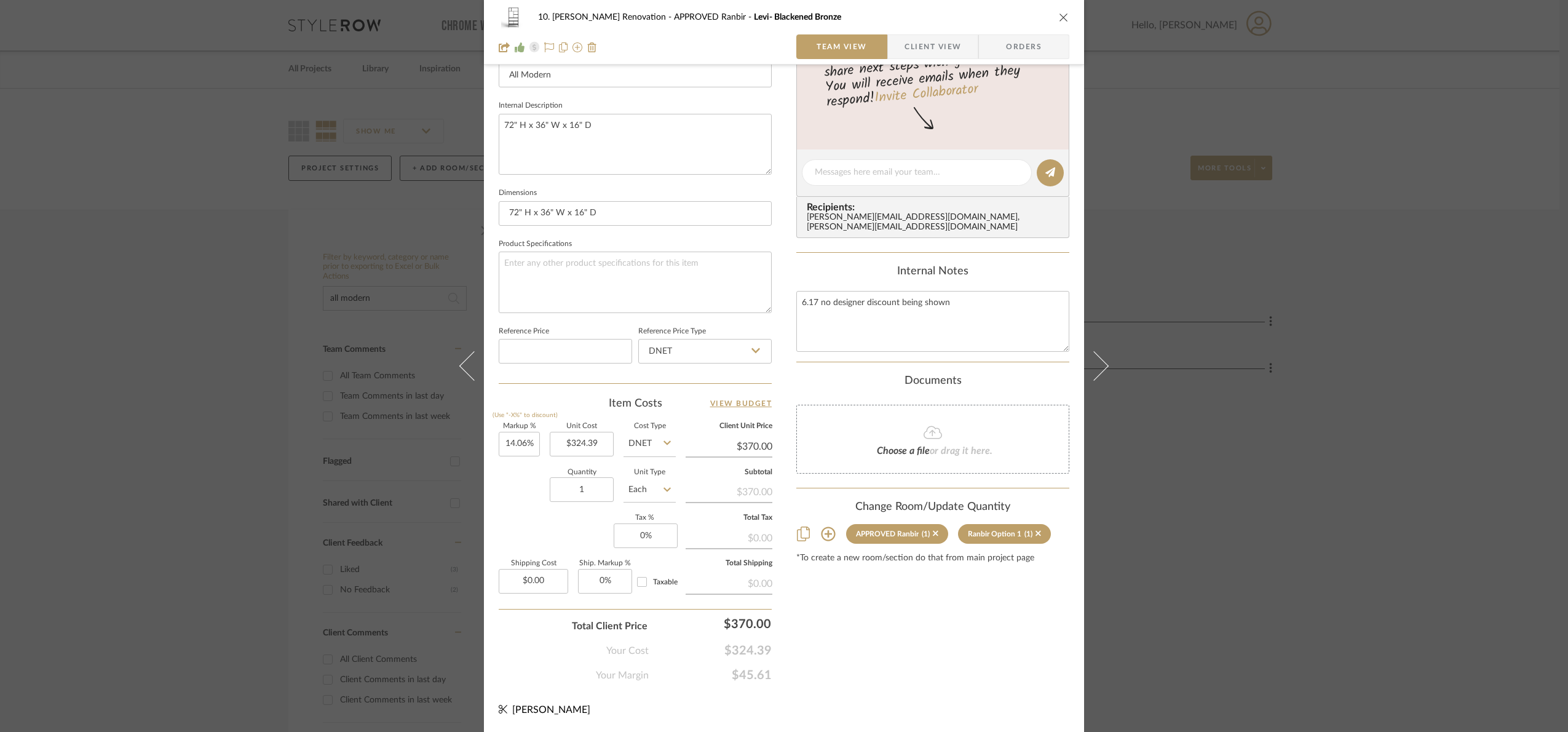
click at [1149, 640] on div "10. Patel Renovation APPROVED Ranbir Levi- Blackened Bronze Team View Client Vi…" at bounding box center [784, 366] width 1568 height 732
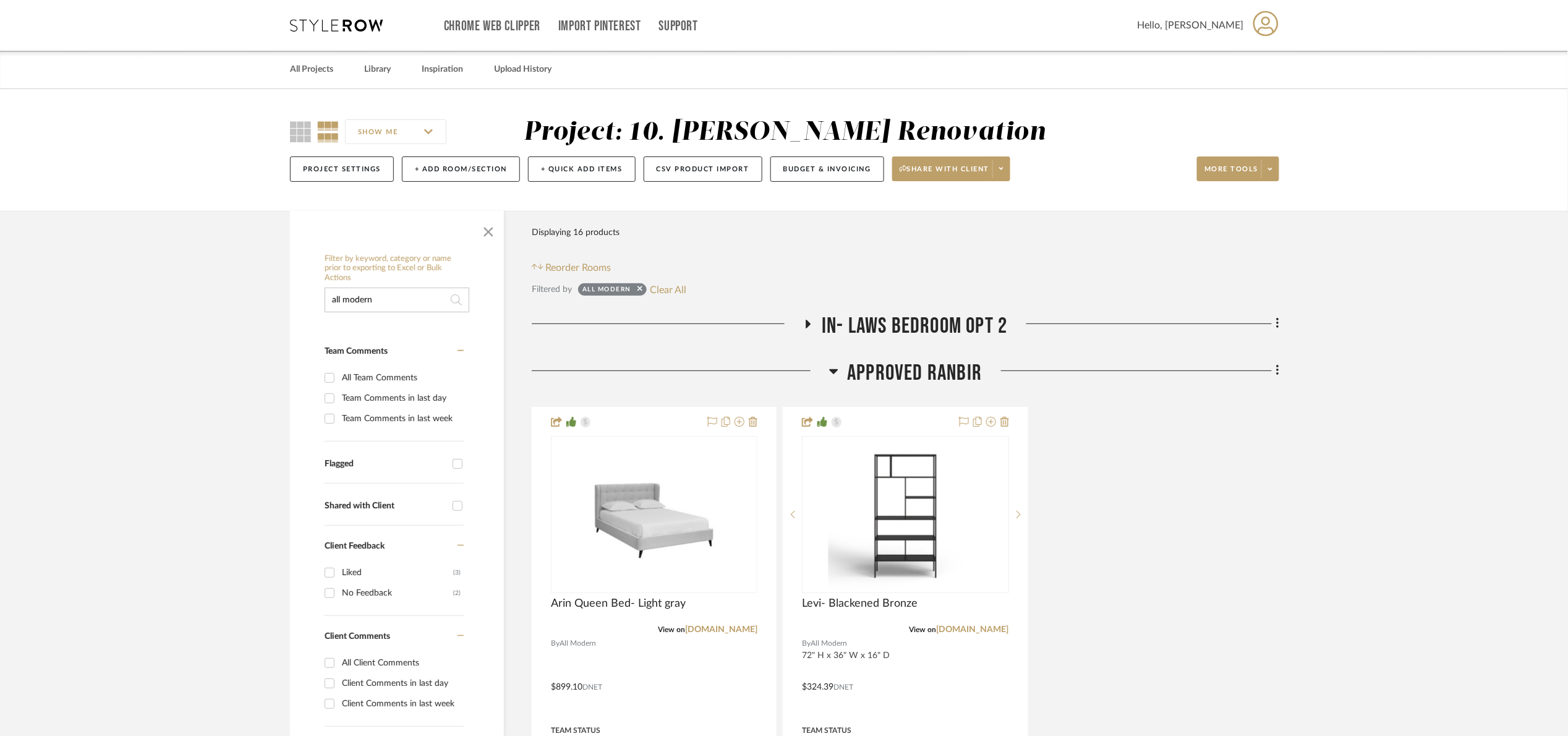
click at [929, 374] on span "APPROVED Ranbir" at bounding box center [915, 373] width 135 height 27
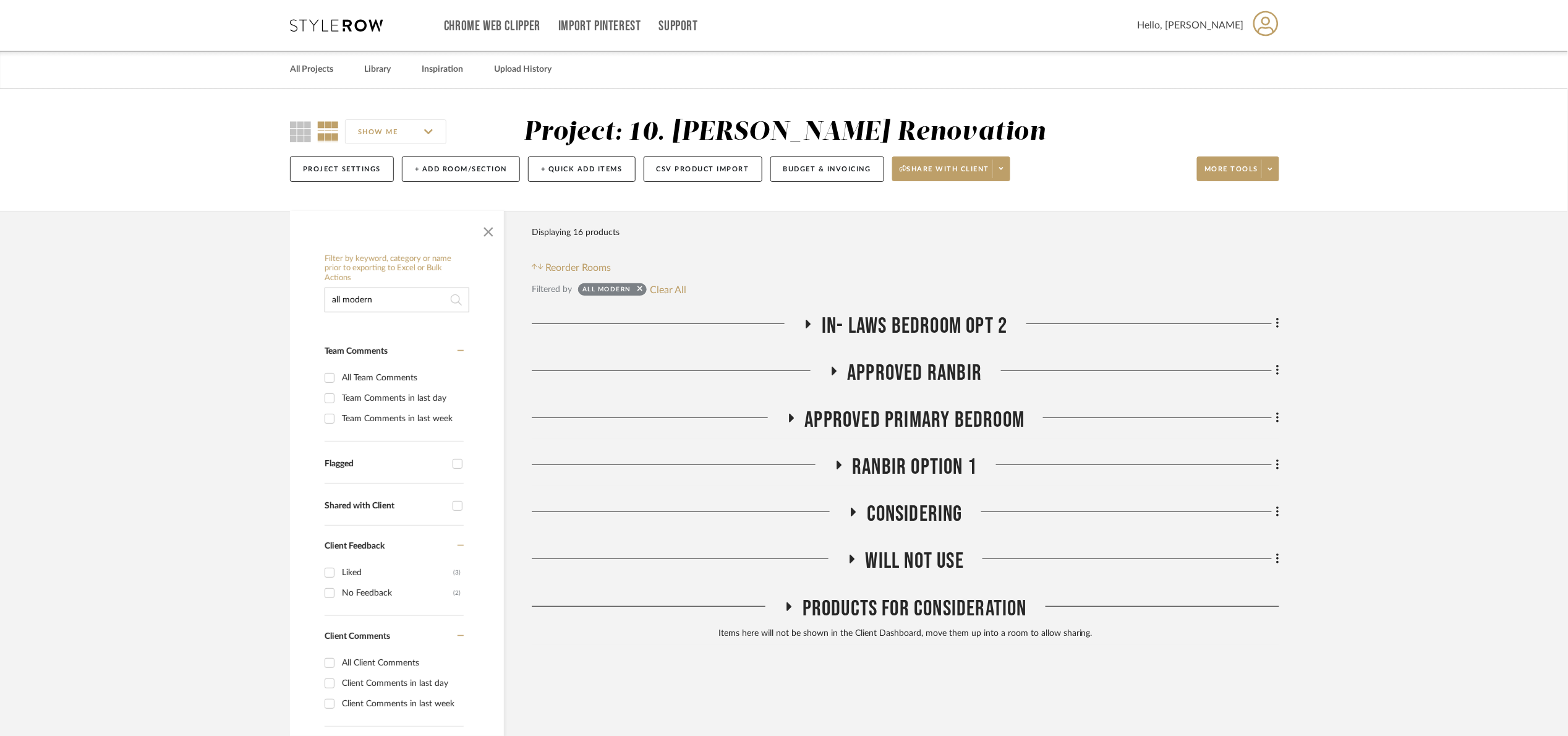
click at [918, 429] on span "Approved Primary Bedroom" at bounding box center [915, 420] width 220 height 27
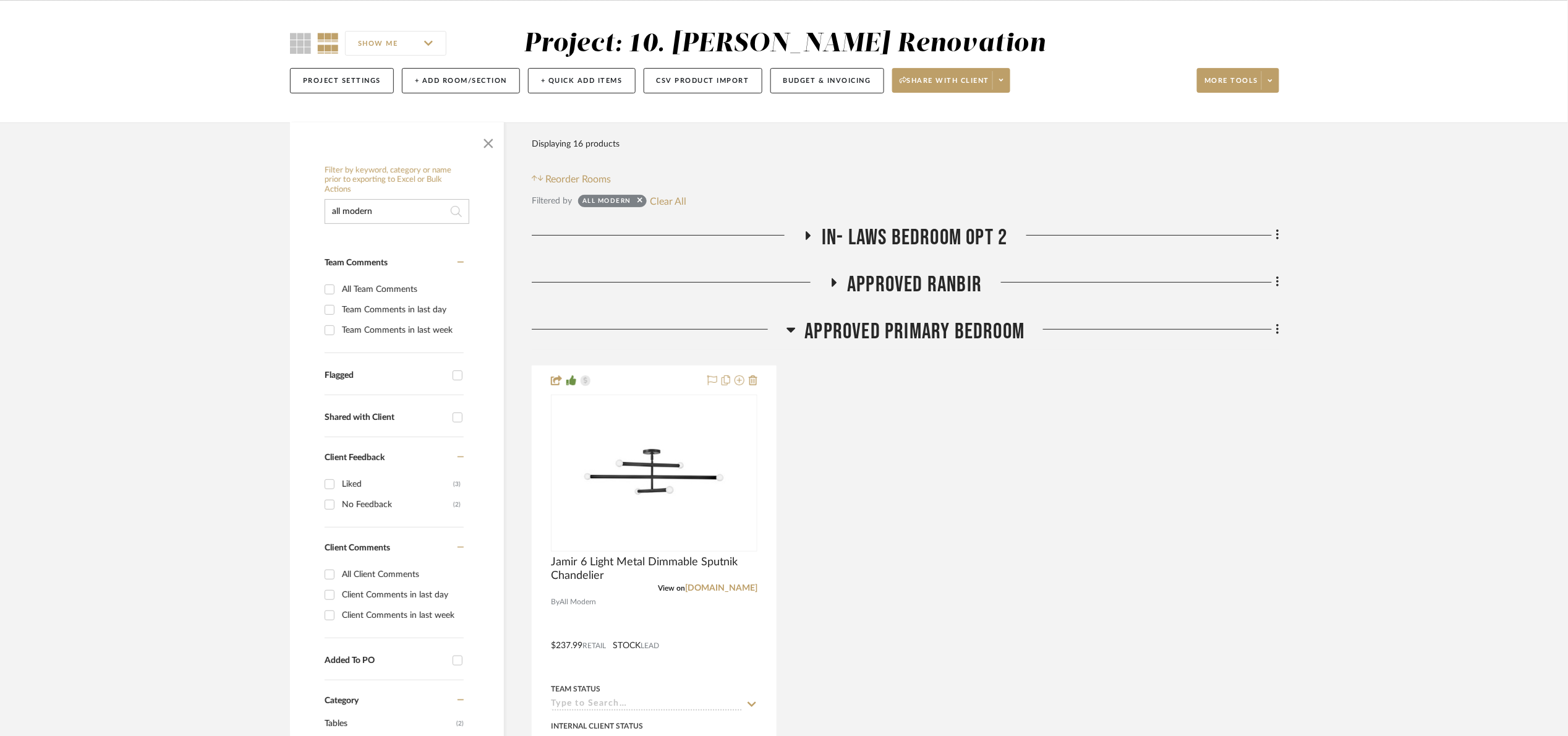
scroll to position [93, 0]
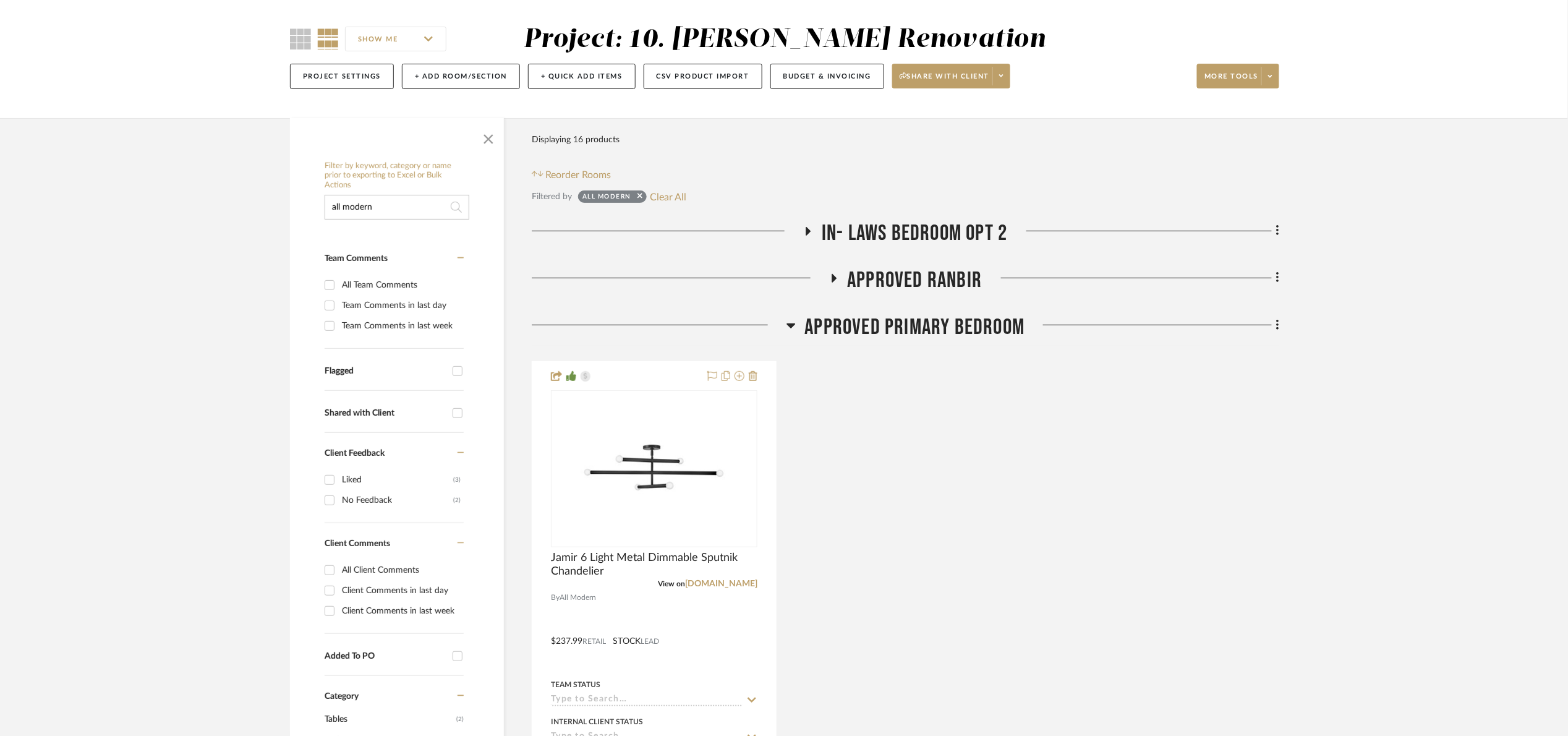
click at [898, 331] on span "Approved Primary Bedroom" at bounding box center [915, 327] width 220 height 27
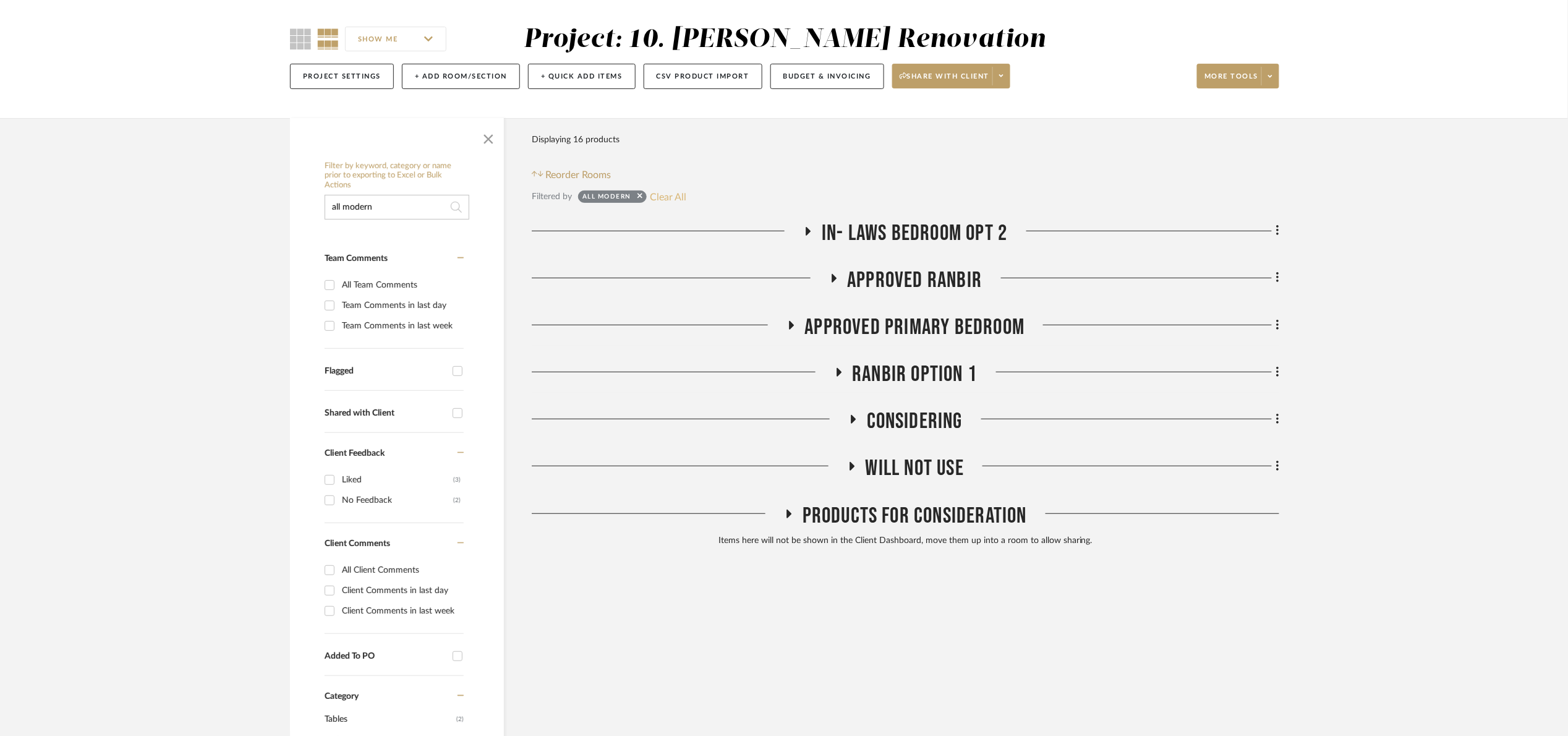
click at [660, 200] on button "Clear All" at bounding box center [668, 197] width 37 height 16
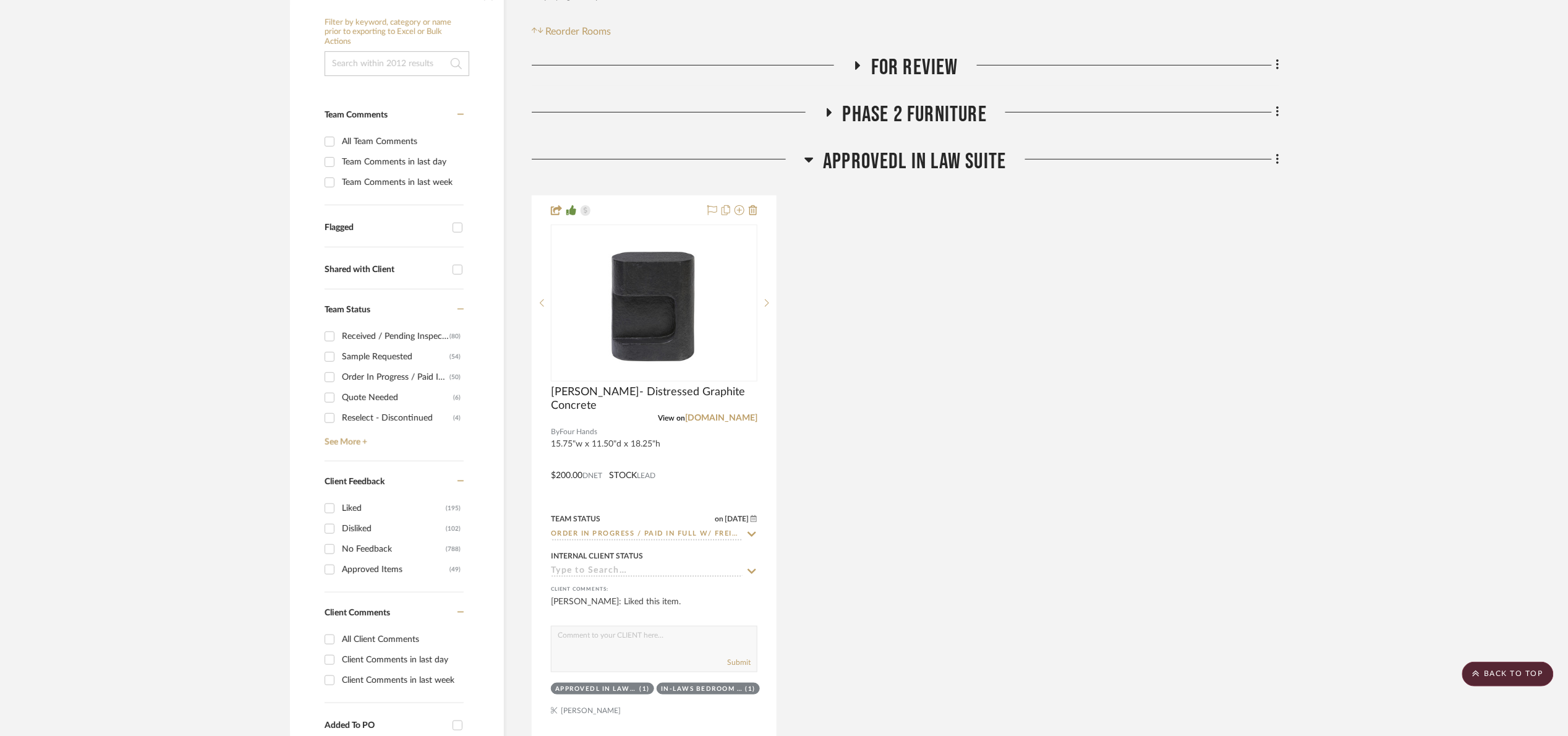
scroll to position [93, 0]
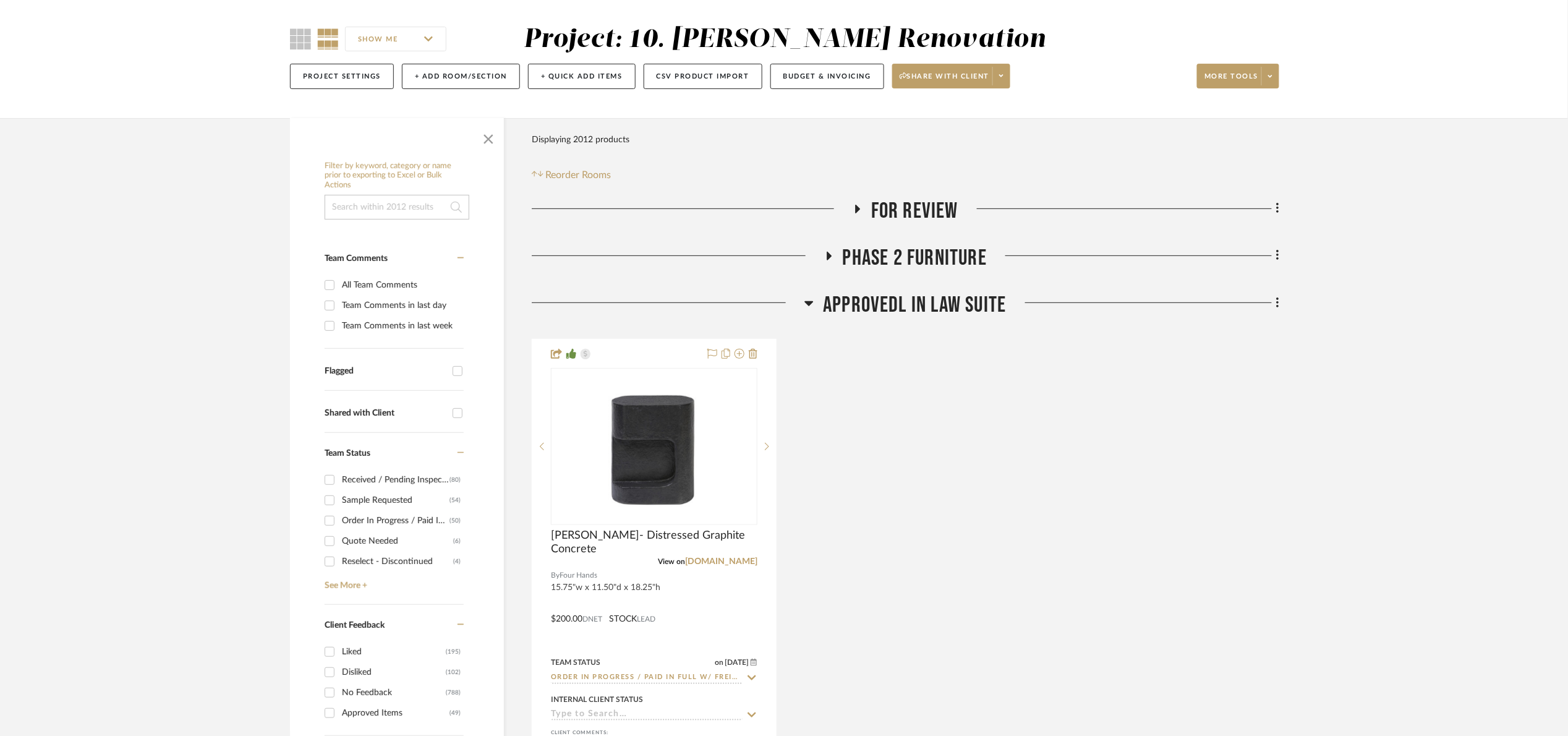
drag, startPoint x: 407, startPoint y: 206, endPoint x: 417, endPoint y: 204, distance: 10.2
click at [407, 206] on input at bounding box center [397, 207] width 145 height 25
type input "wayfair"
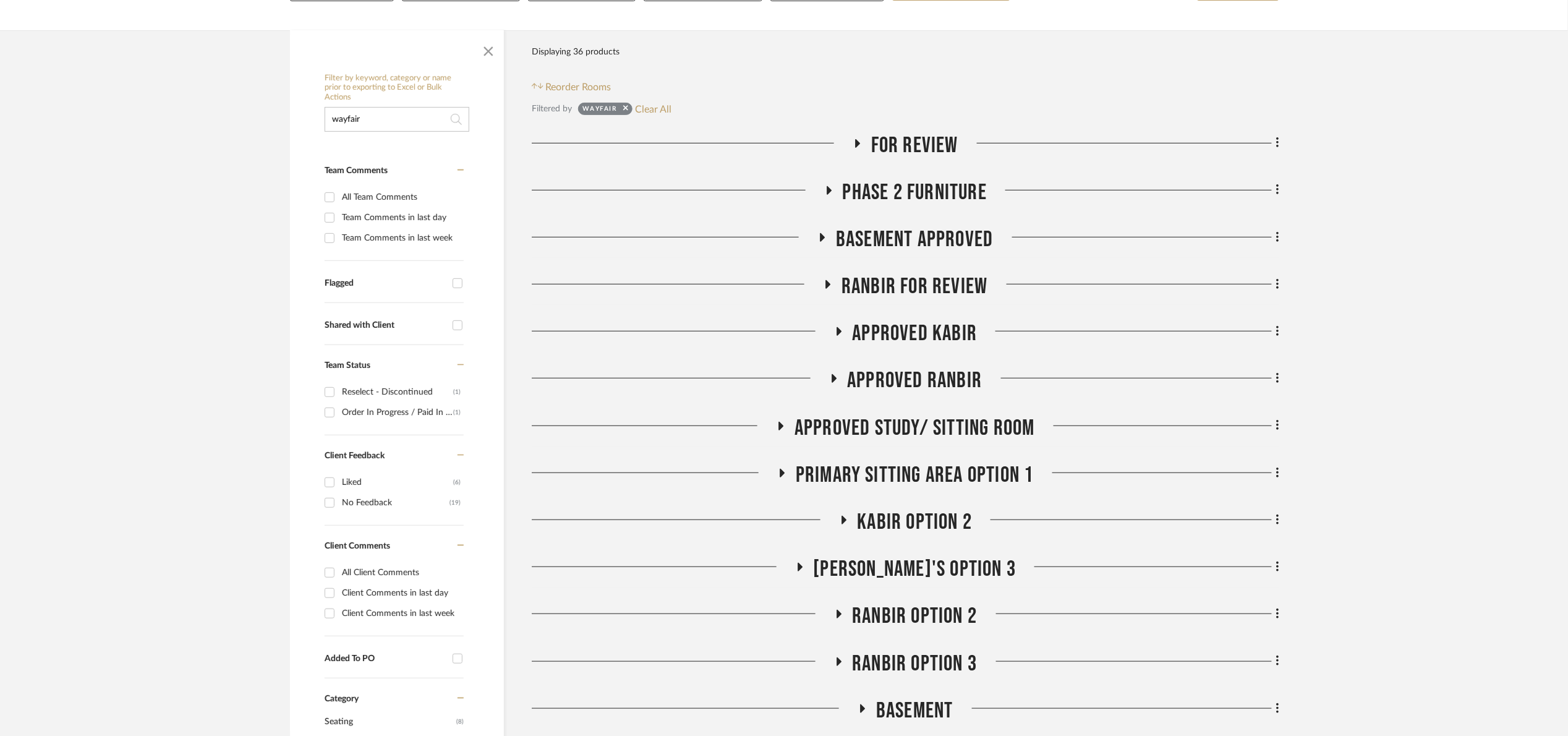
scroll to position [185, 0]
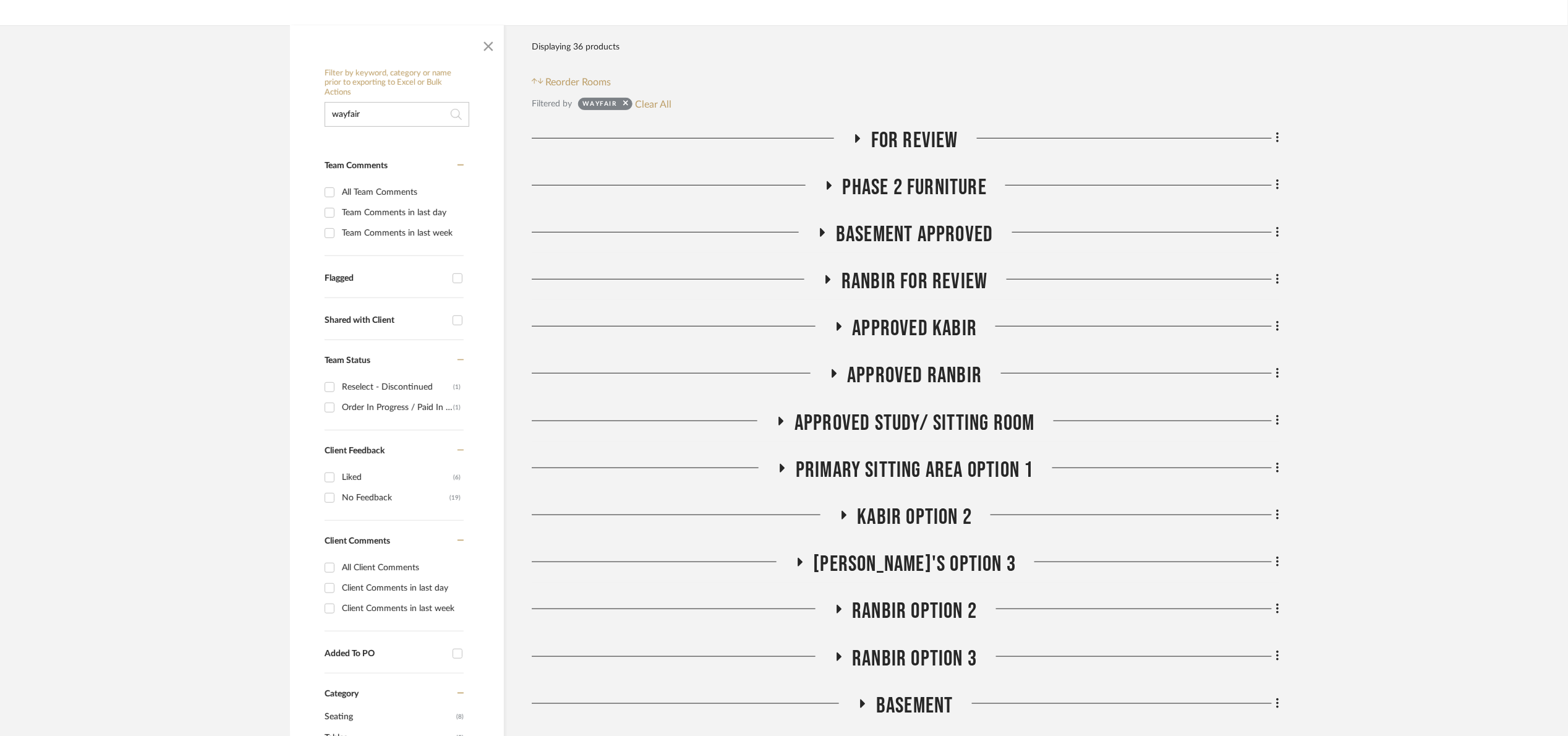
click at [916, 369] on span "APPROVED Ranbir" at bounding box center [915, 376] width 135 height 27
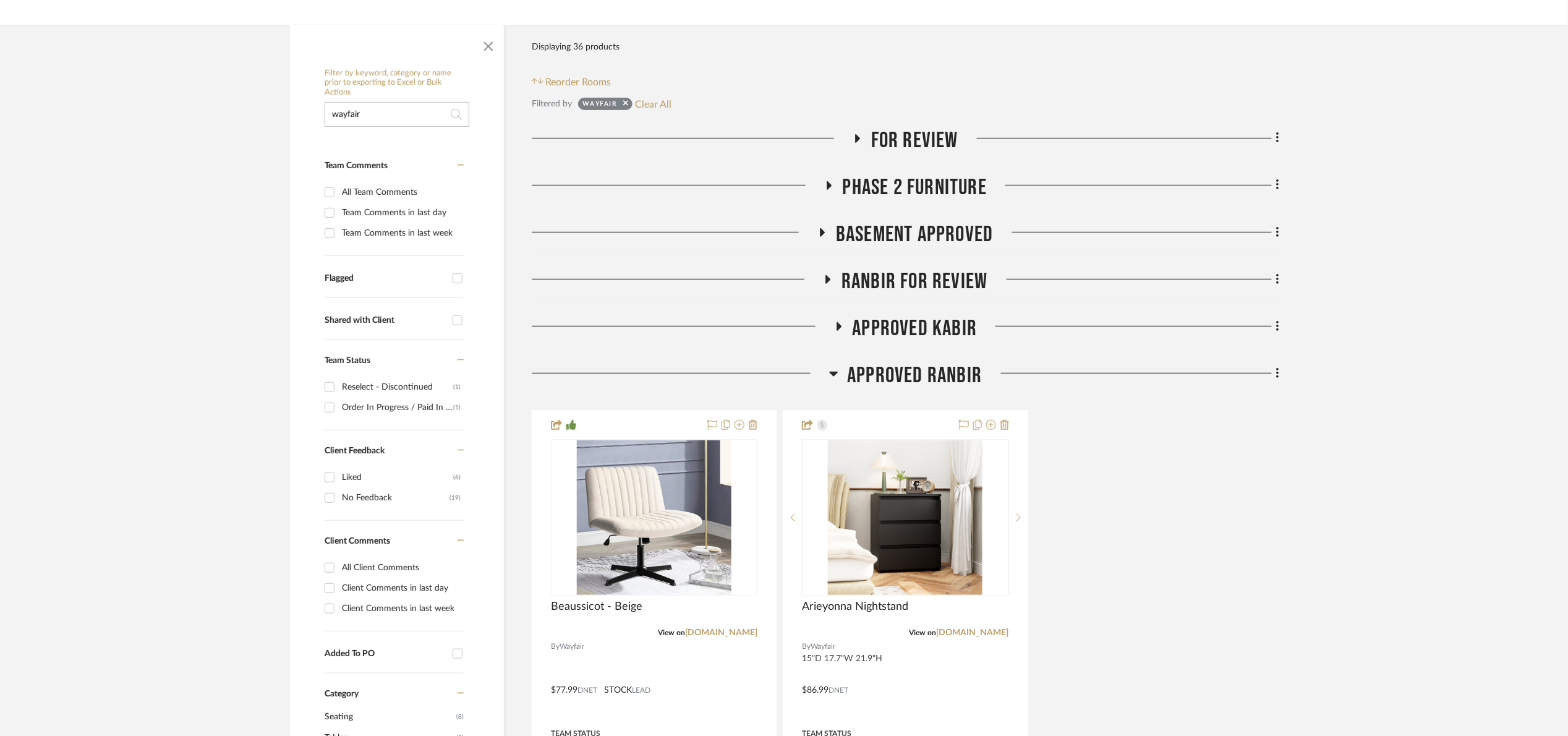
click at [921, 375] on span "APPROVED Ranbir" at bounding box center [915, 376] width 135 height 27
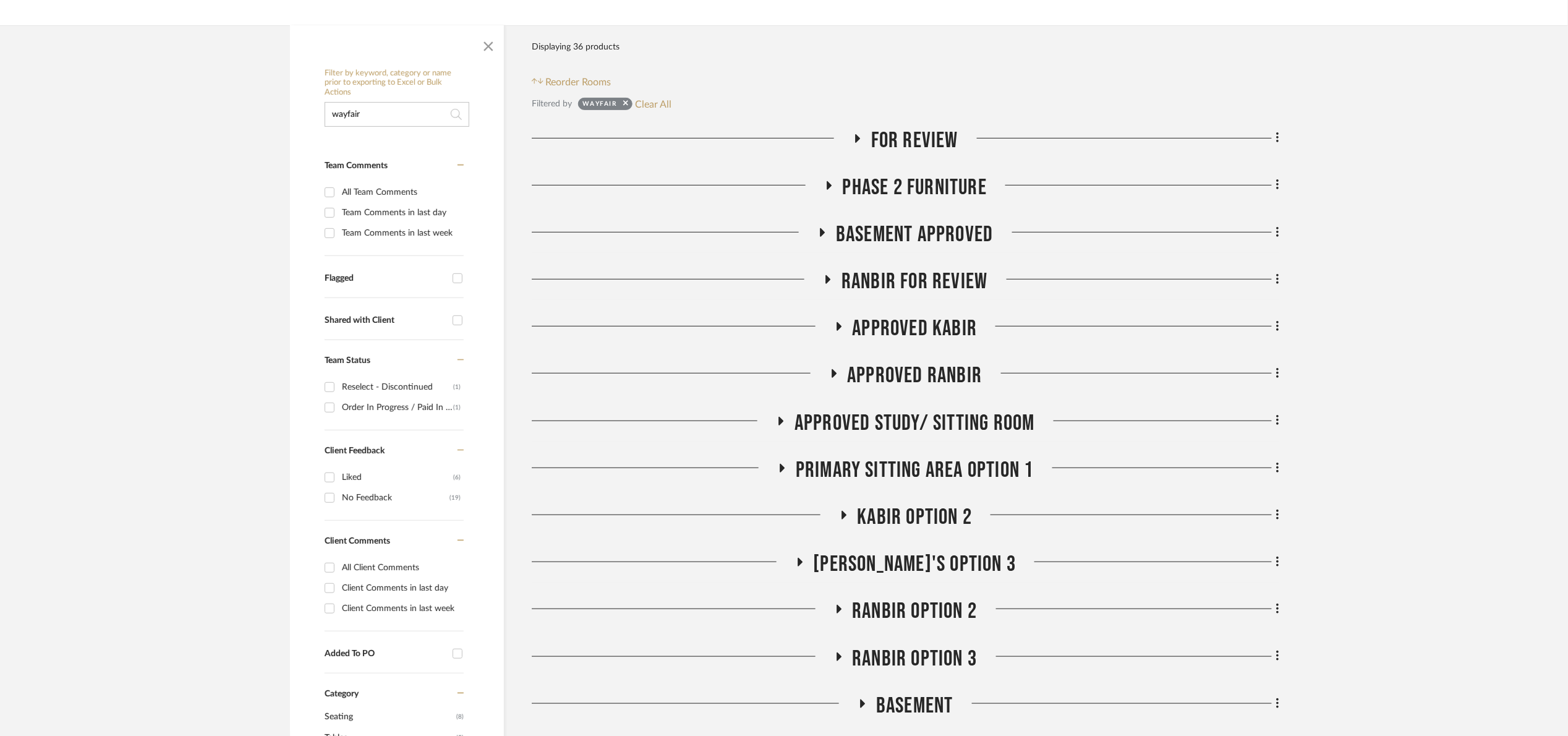
click at [916, 331] on span "APPROVED Kabir" at bounding box center [915, 328] width 125 height 27
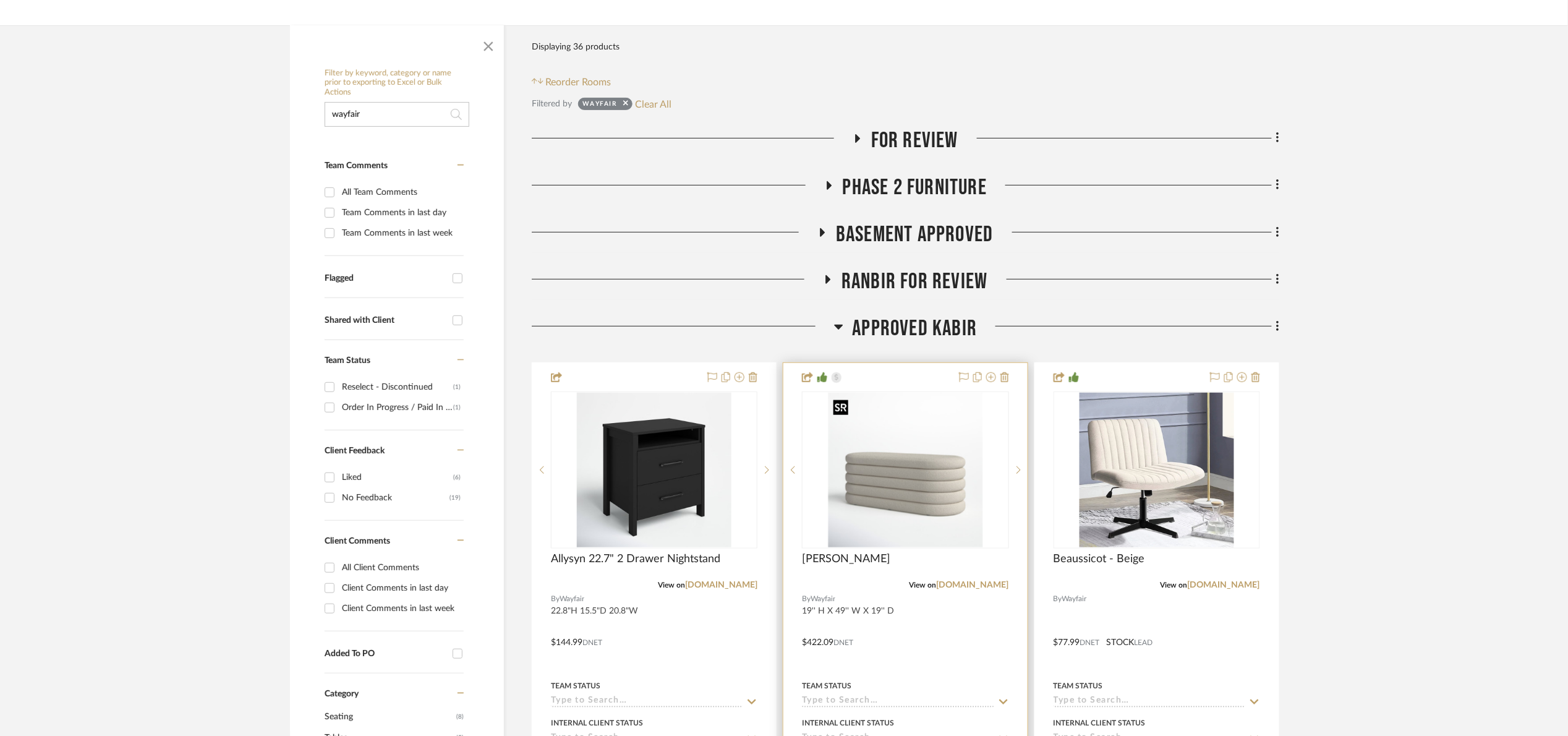
click at [0, 0] on img at bounding box center [0, 0] width 0 height 0
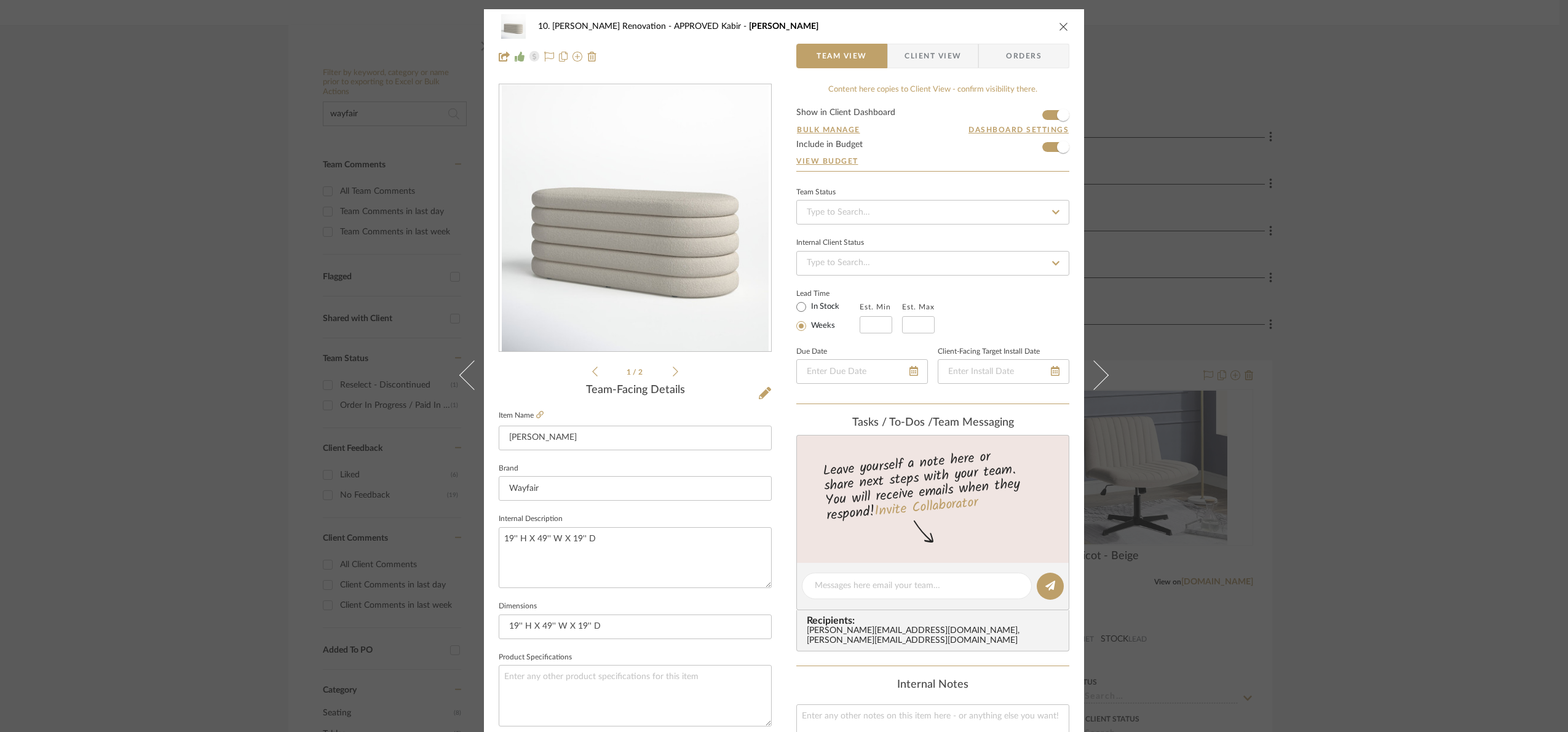
drag, startPoint x: 1493, startPoint y: 553, endPoint x: 1470, endPoint y: 564, distance: 25.5
click at [1488, 548] on div "10. [PERSON_NAME] Renovation APPROVED [PERSON_NAME]- [PERSON_NAME] Team View Cl…" at bounding box center [784, 366] width 1568 height 732
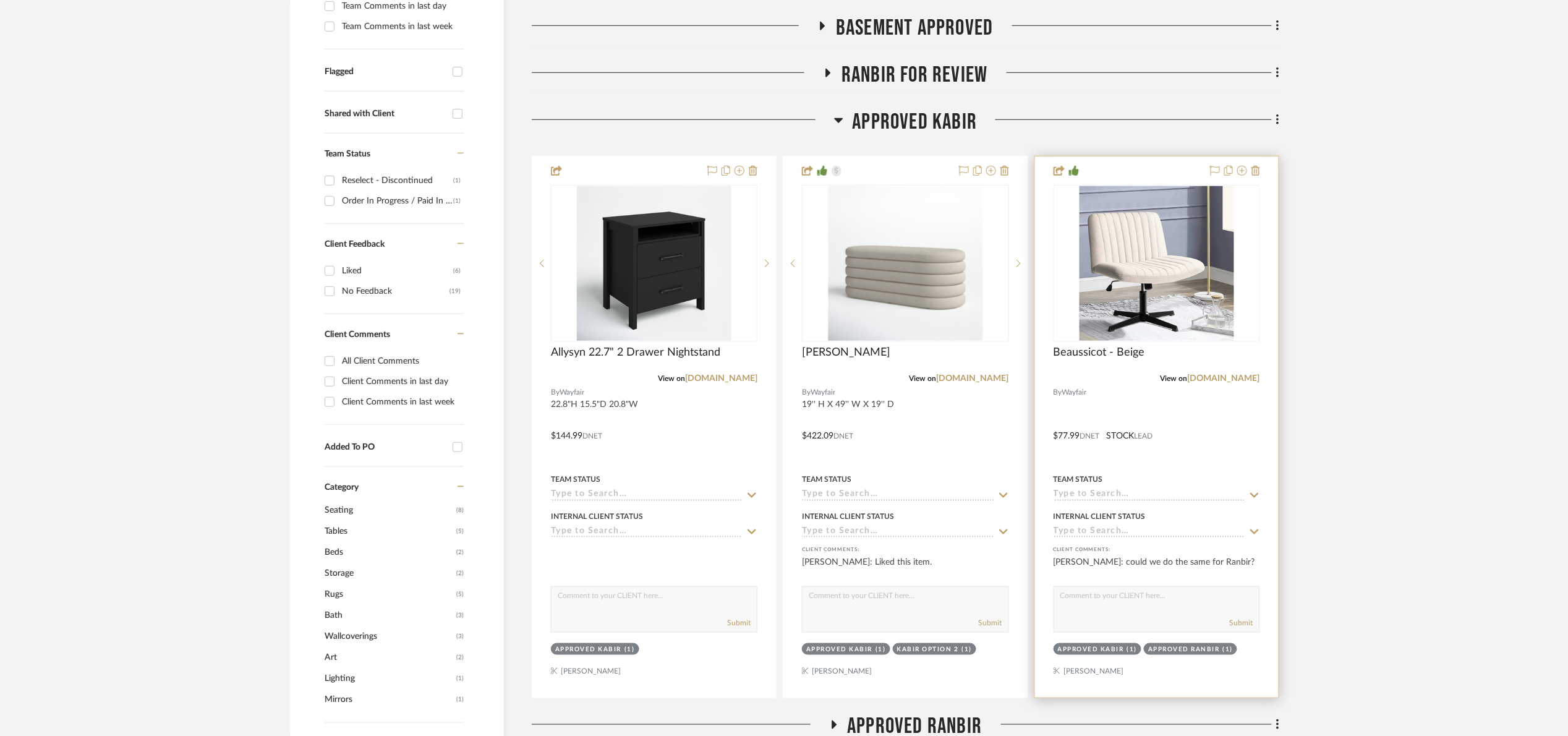
scroll to position [557, 0]
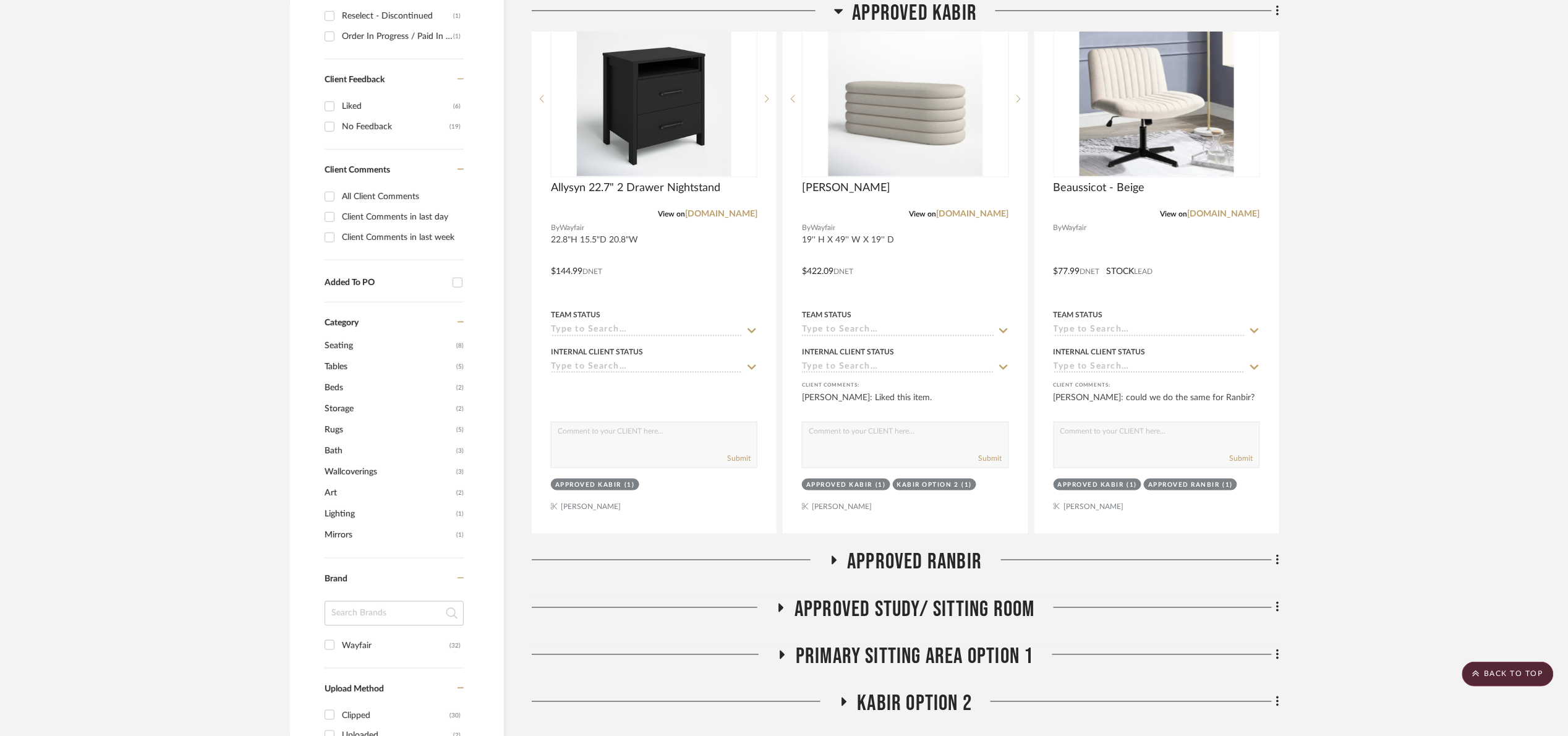
drag, startPoint x: 956, startPoint y: 562, endPoint x: 1006, endPoint y: 562, distance: 50.0
click at [960, 559] on span "APPROVED Ranbir" at bounding box center [915, 562] width 135 height 27
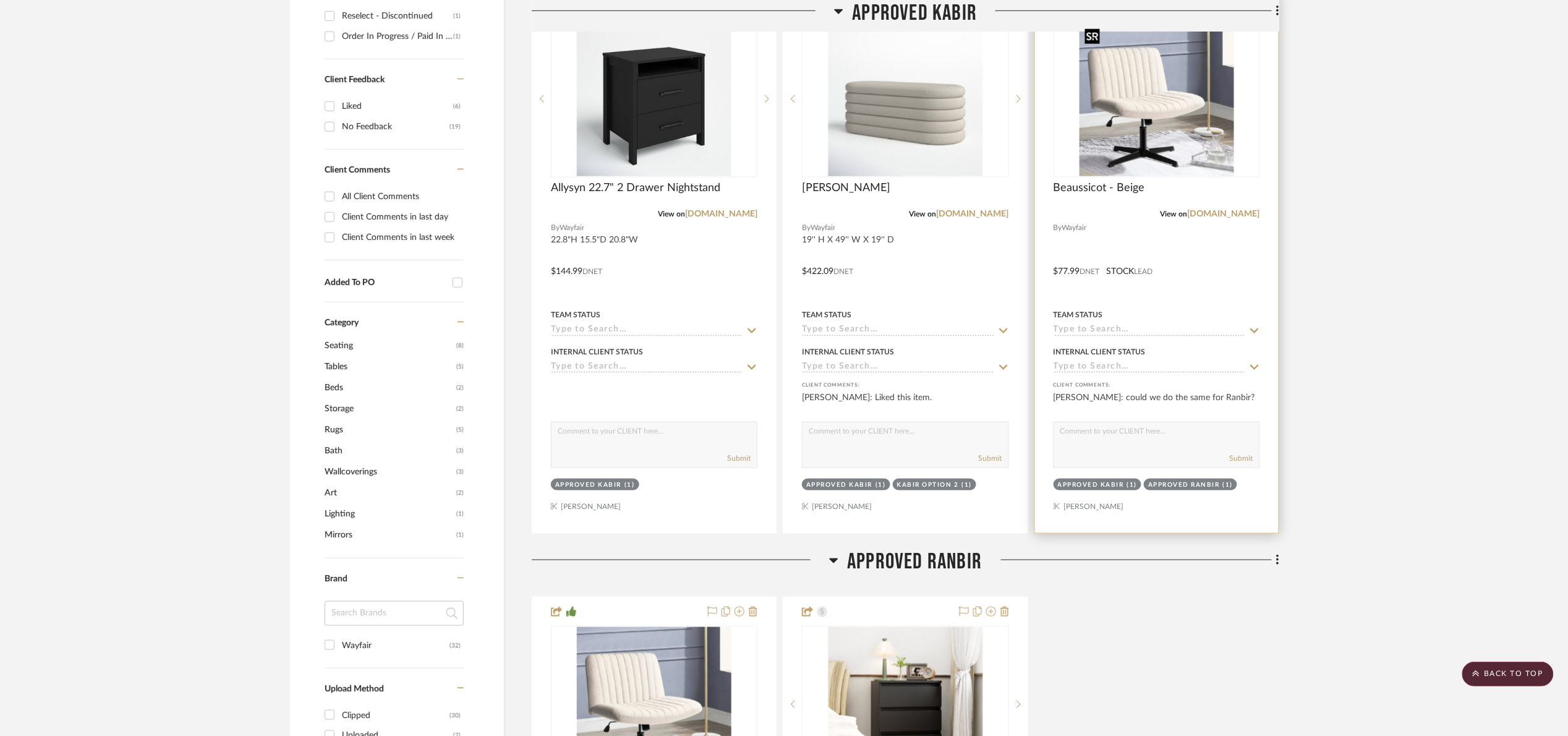
click at [1153, 151] on img "0" at bounding box center [1157, 99] width 154 height 154
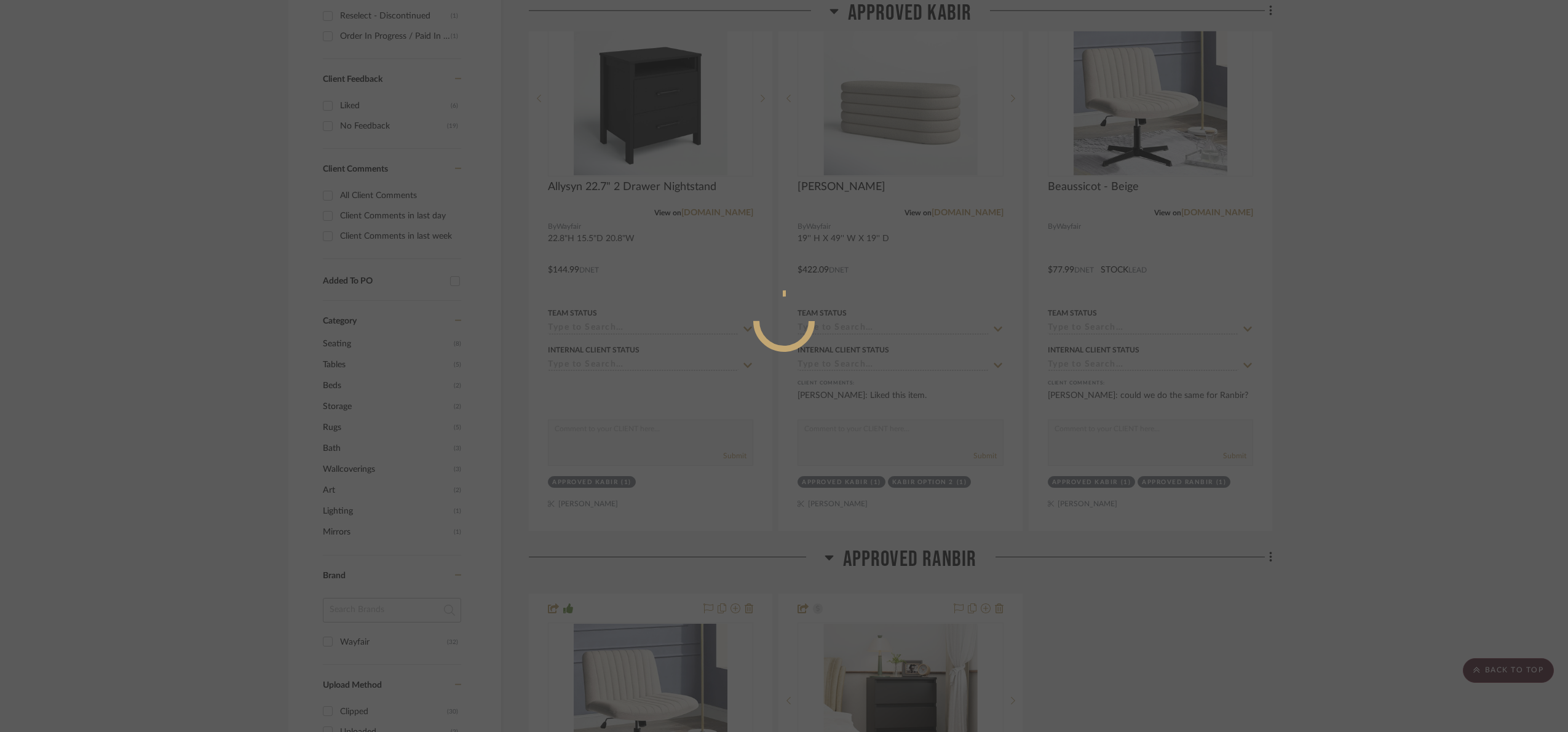
click at [1455, 250] on div at bounding box center [784, 366] width 1568 height 732
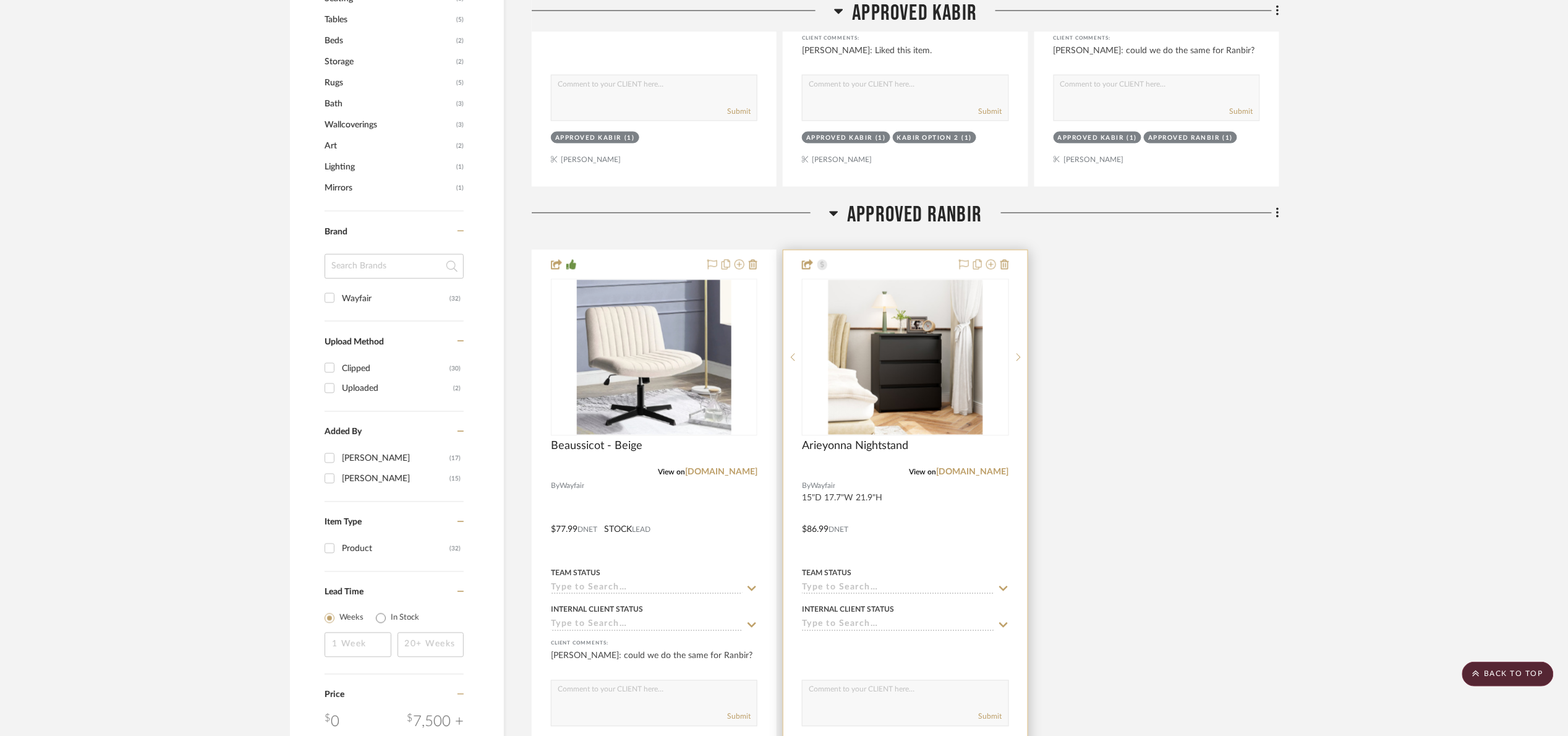
scroll to position [928, 0]
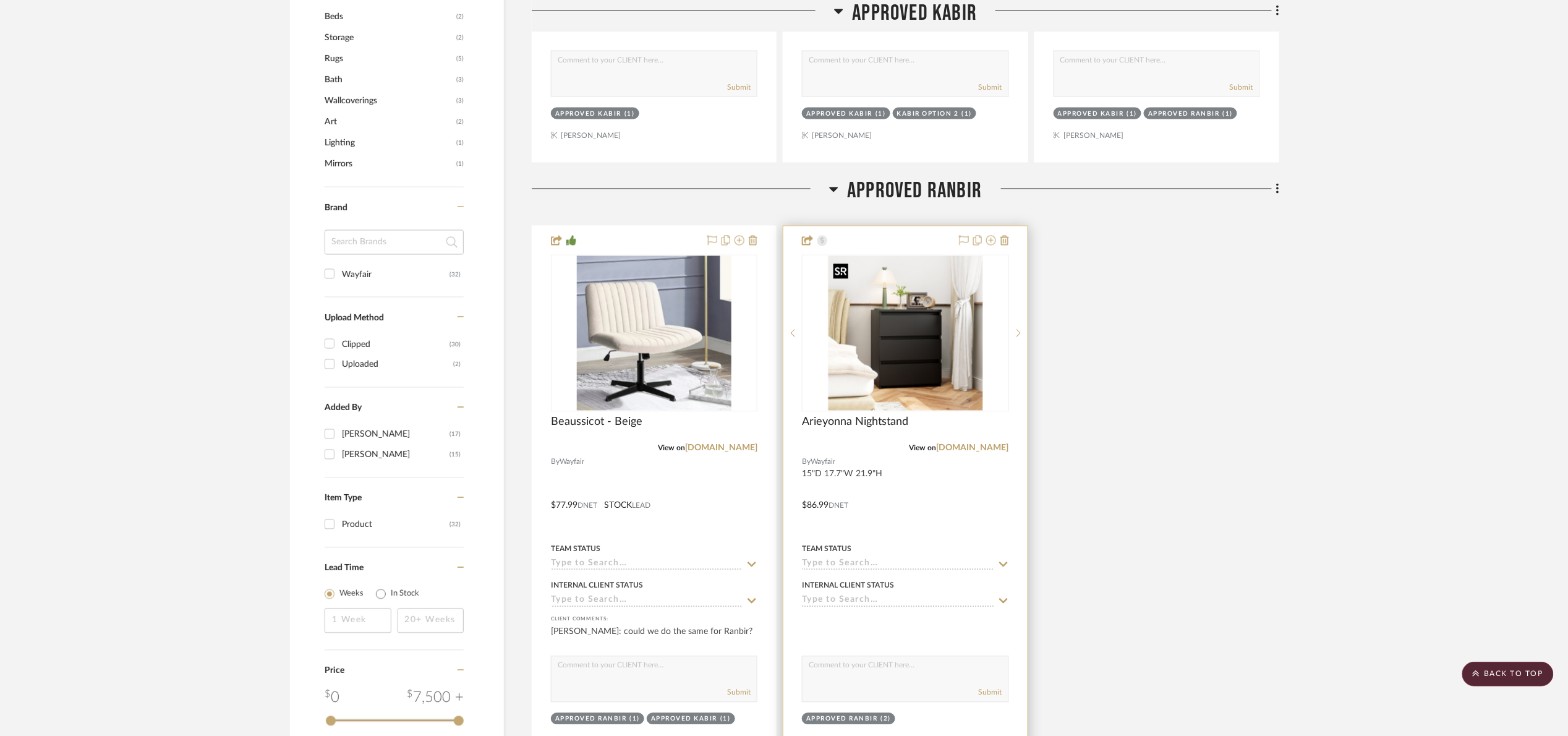
click at [904, 354] on img "0" at bounding box center [905, 333] width 154 height 154
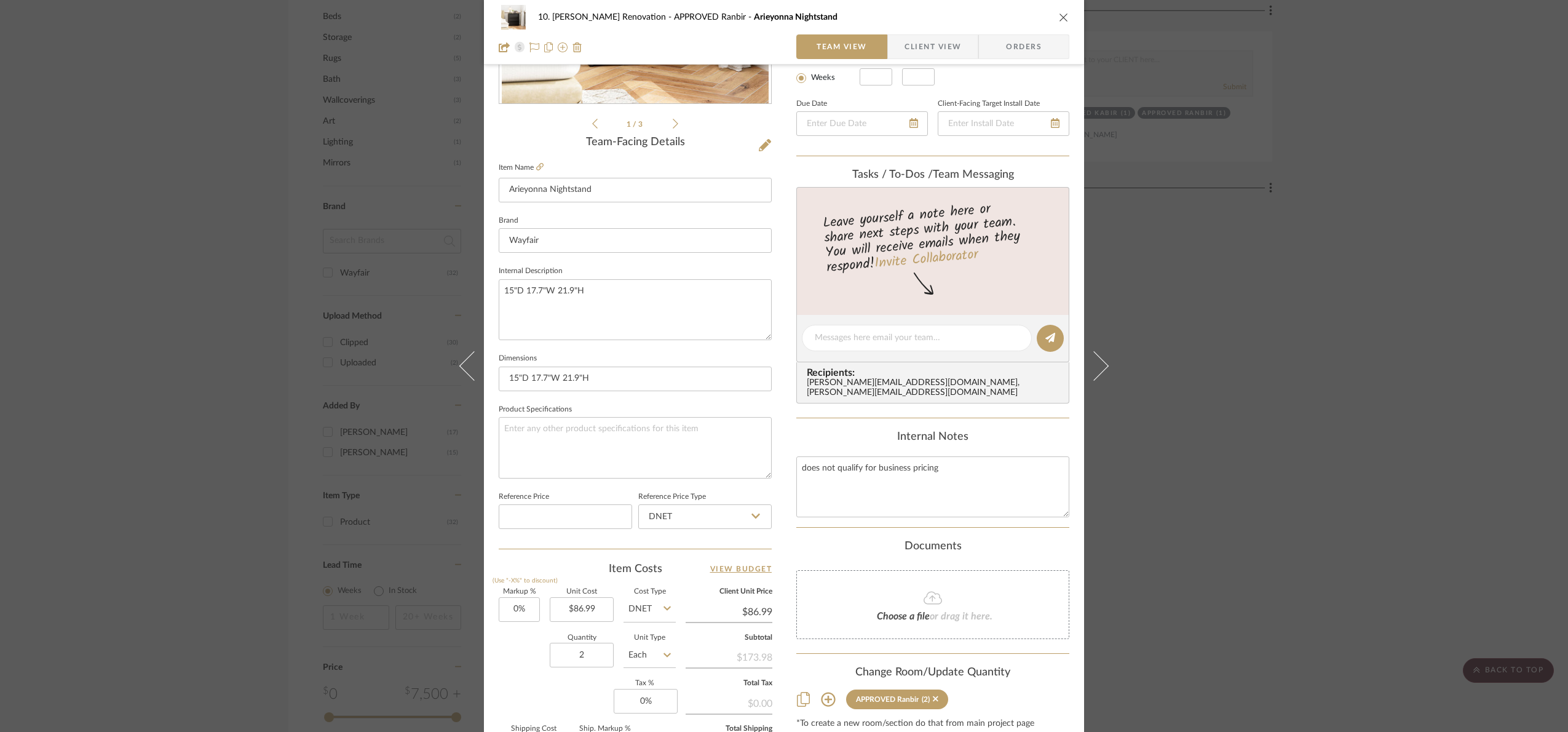
scroll to position [414, 0]
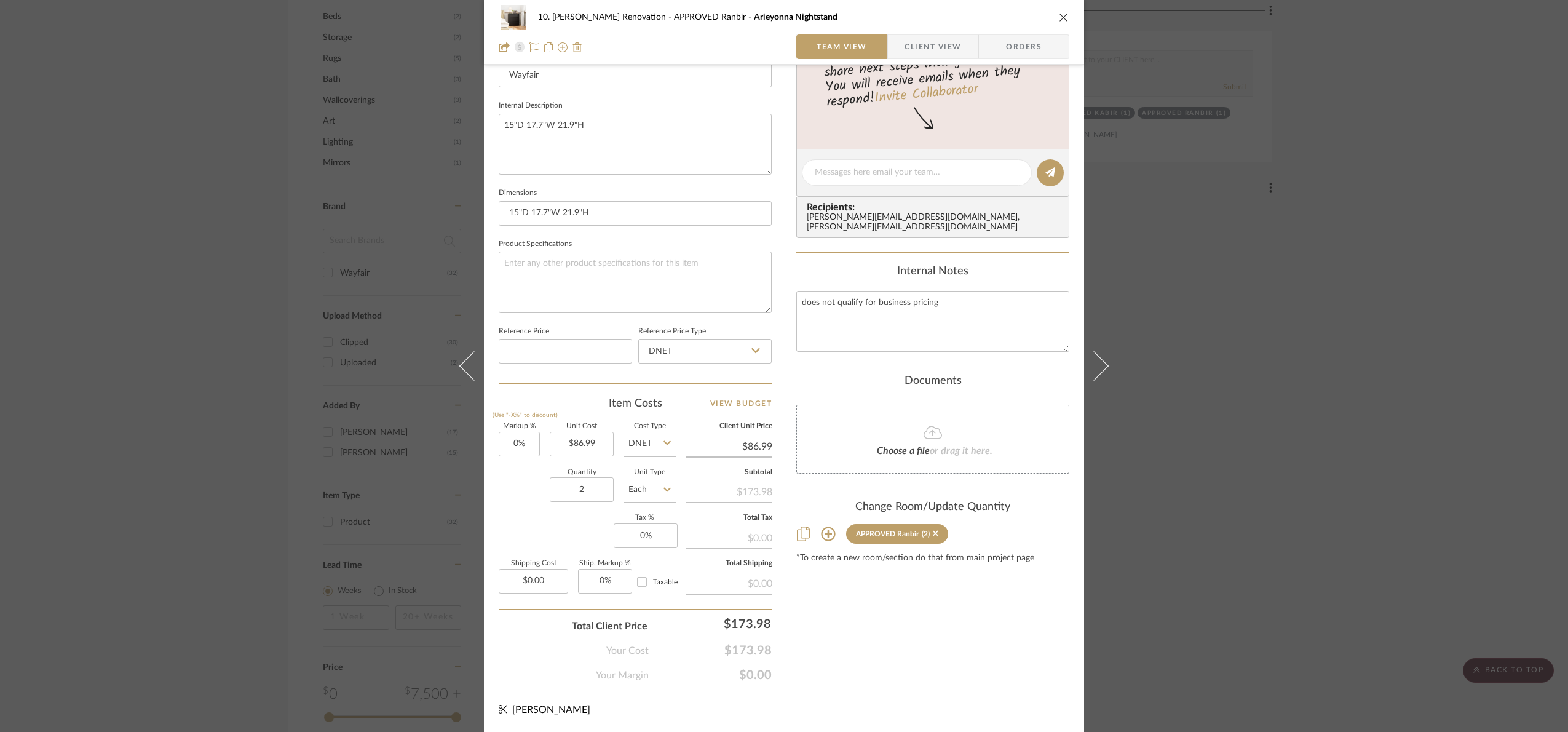
click at [1521, 409] on div "10. Patel Renovation APPROVED Ranbir Arieyonna Nightstand Team View Client View…" at bounding box center [784, 366] width 1568 height 732
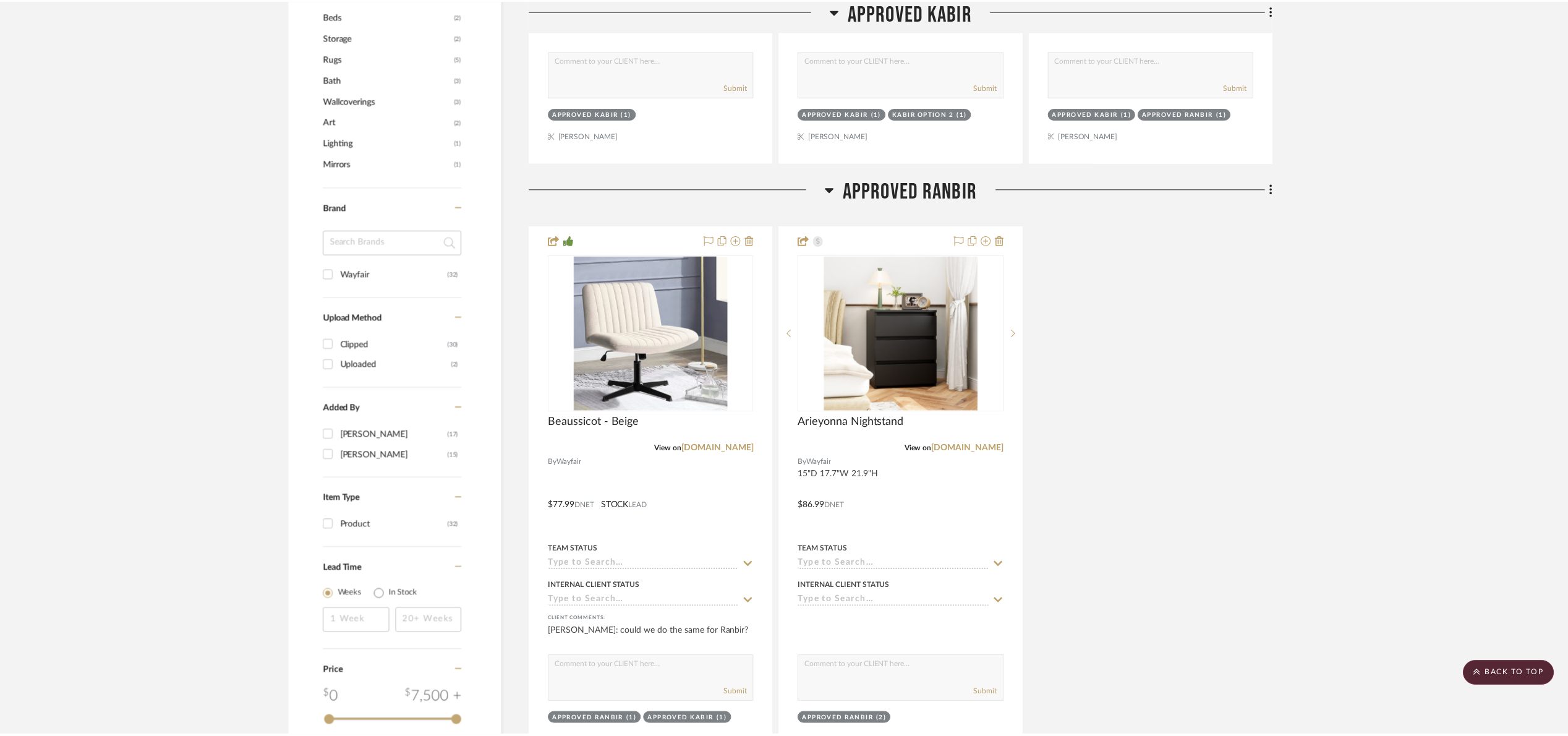
scroll to position [928, 0]
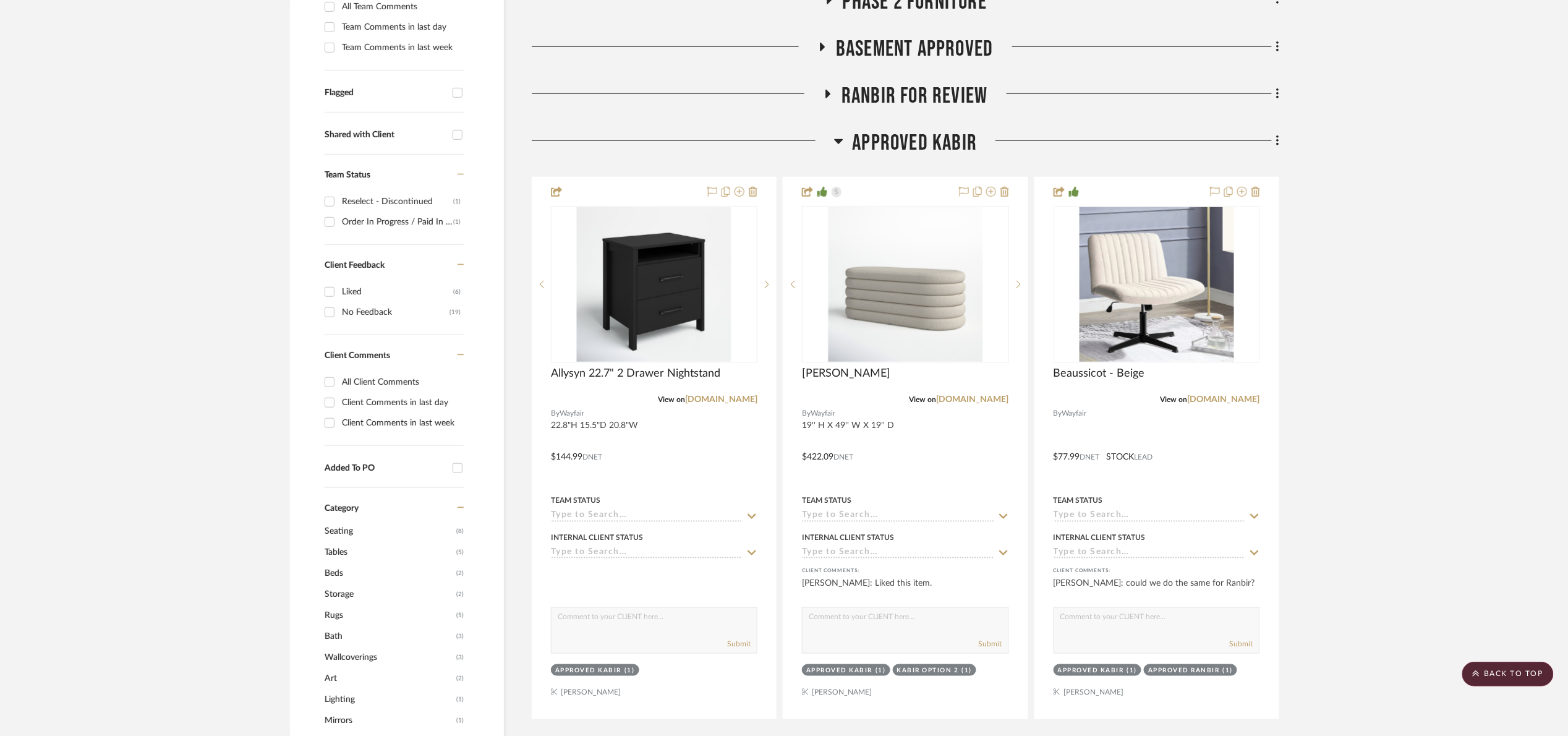
click at [918, 141] on span "APPROVED Kabir" at bounding box center [915, 143] width 125 height 27
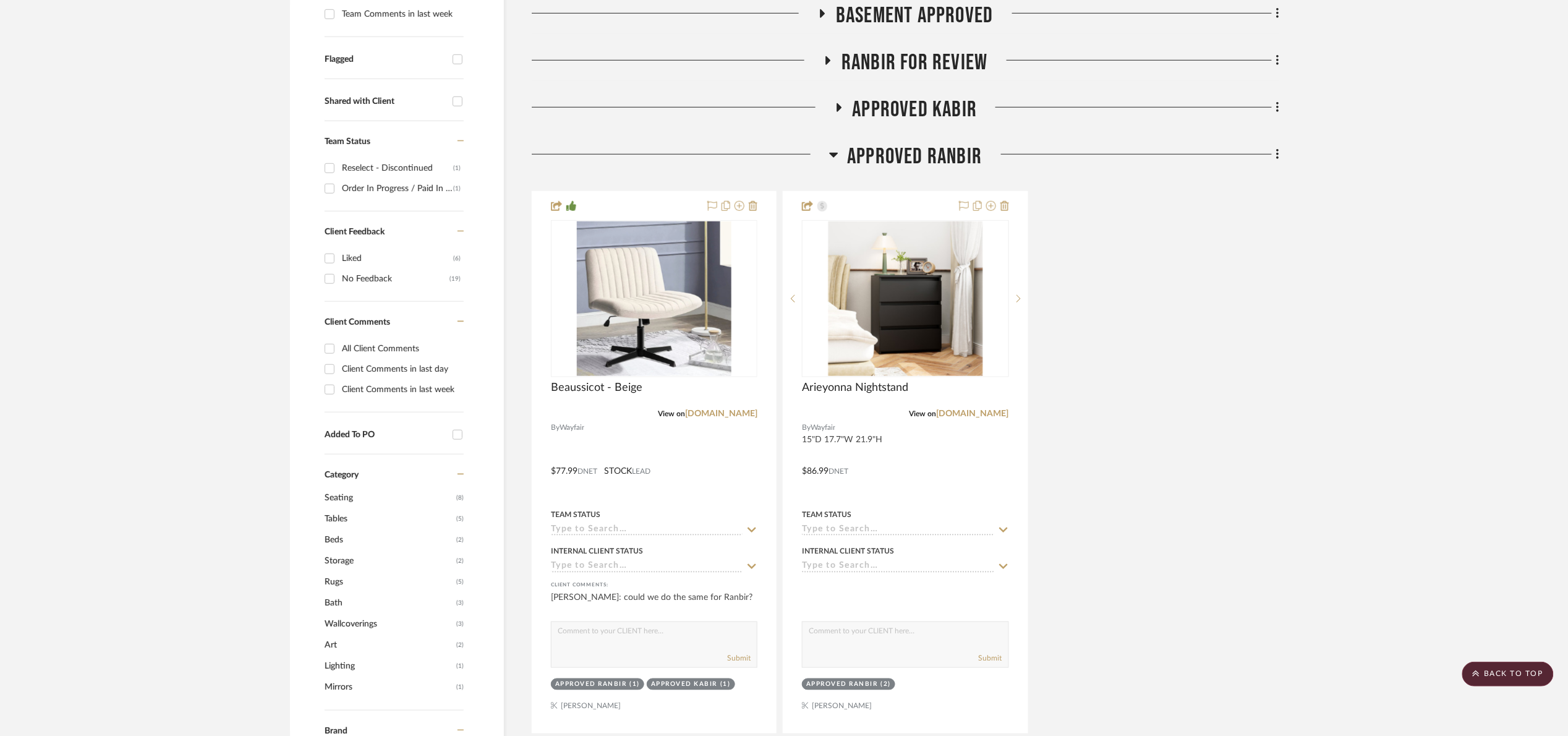
scroll to position [464, 0]
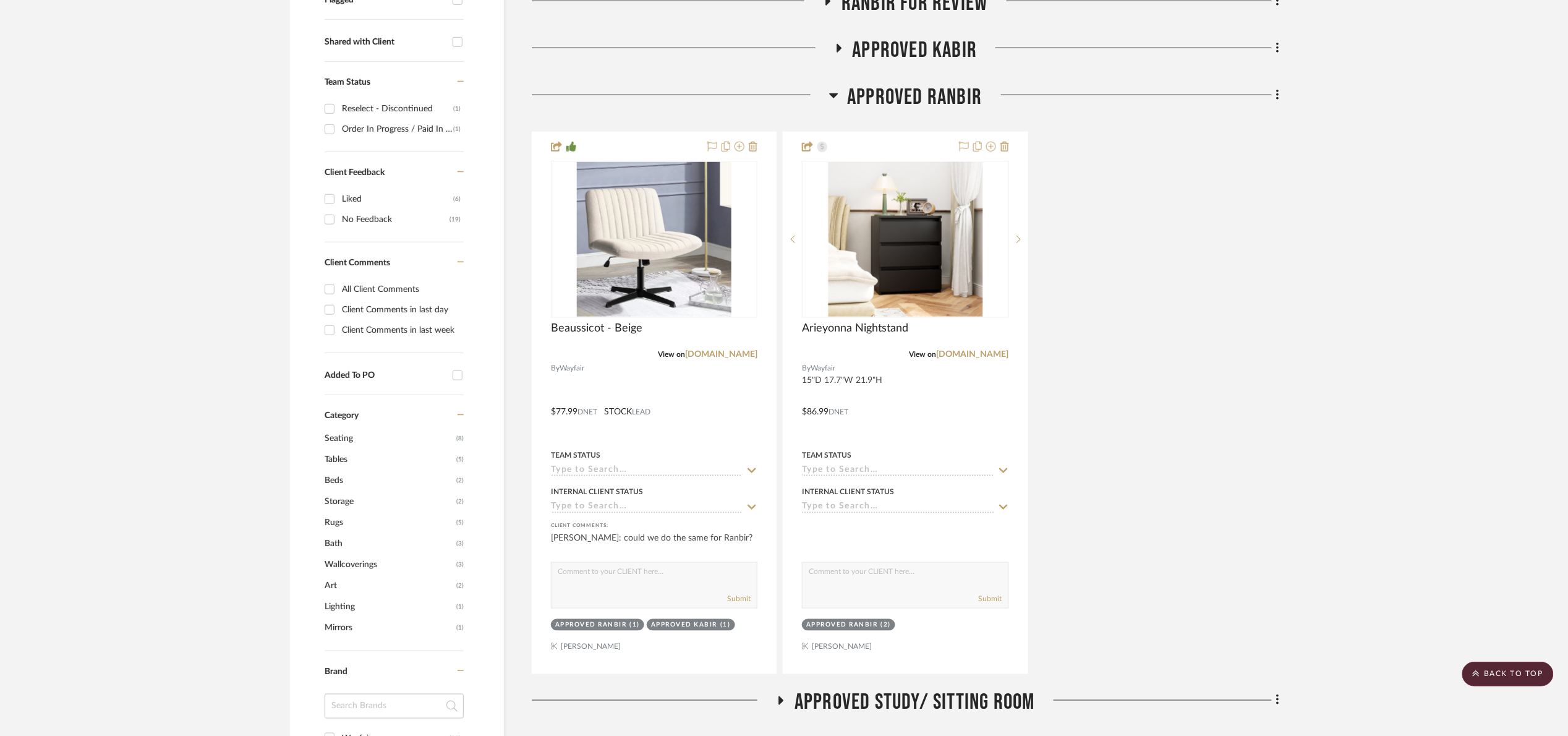
click at [928, 107] on span "APPROVED Ranbir" at bounding box center [915, 97] width 135 height 27
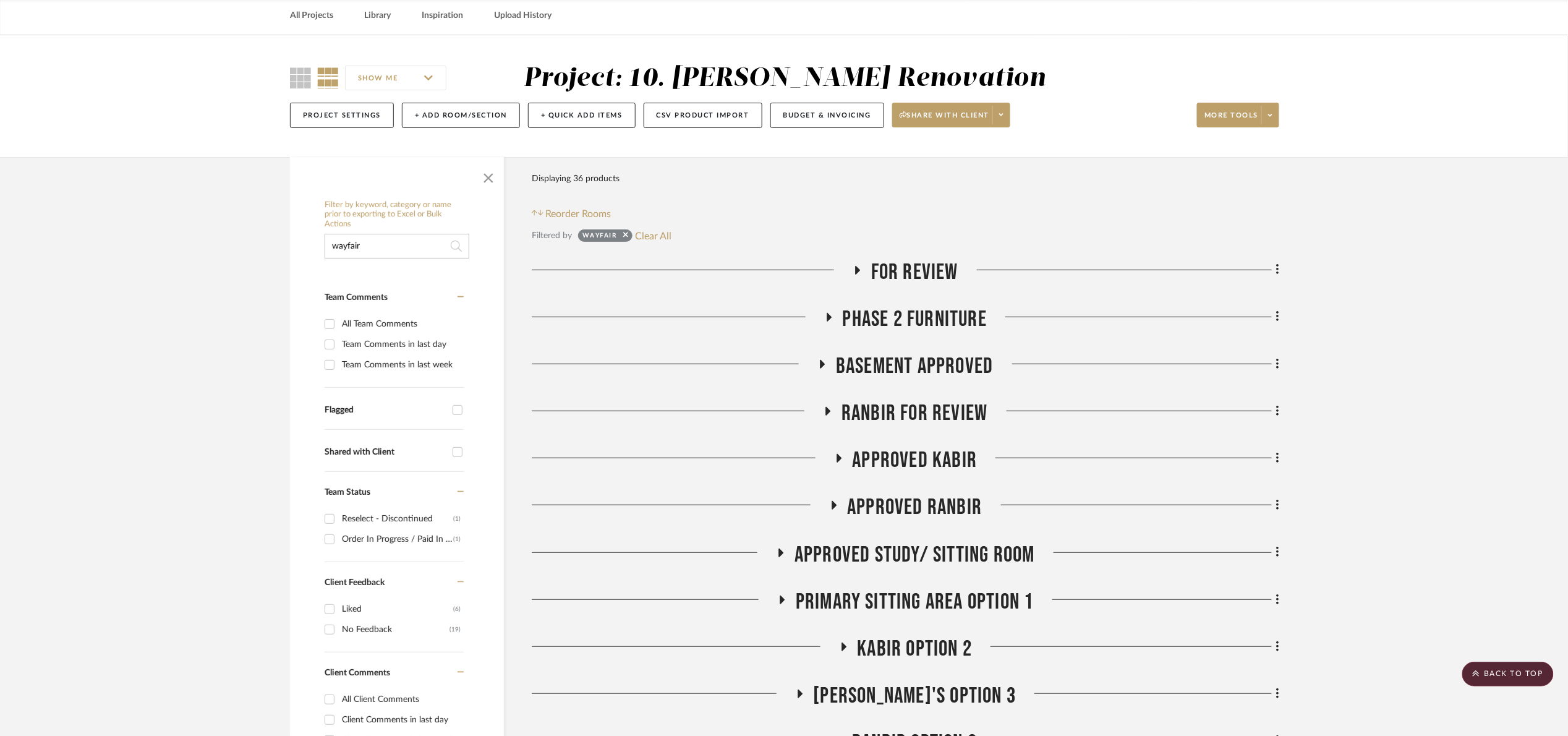
scroll to position [0, 0]
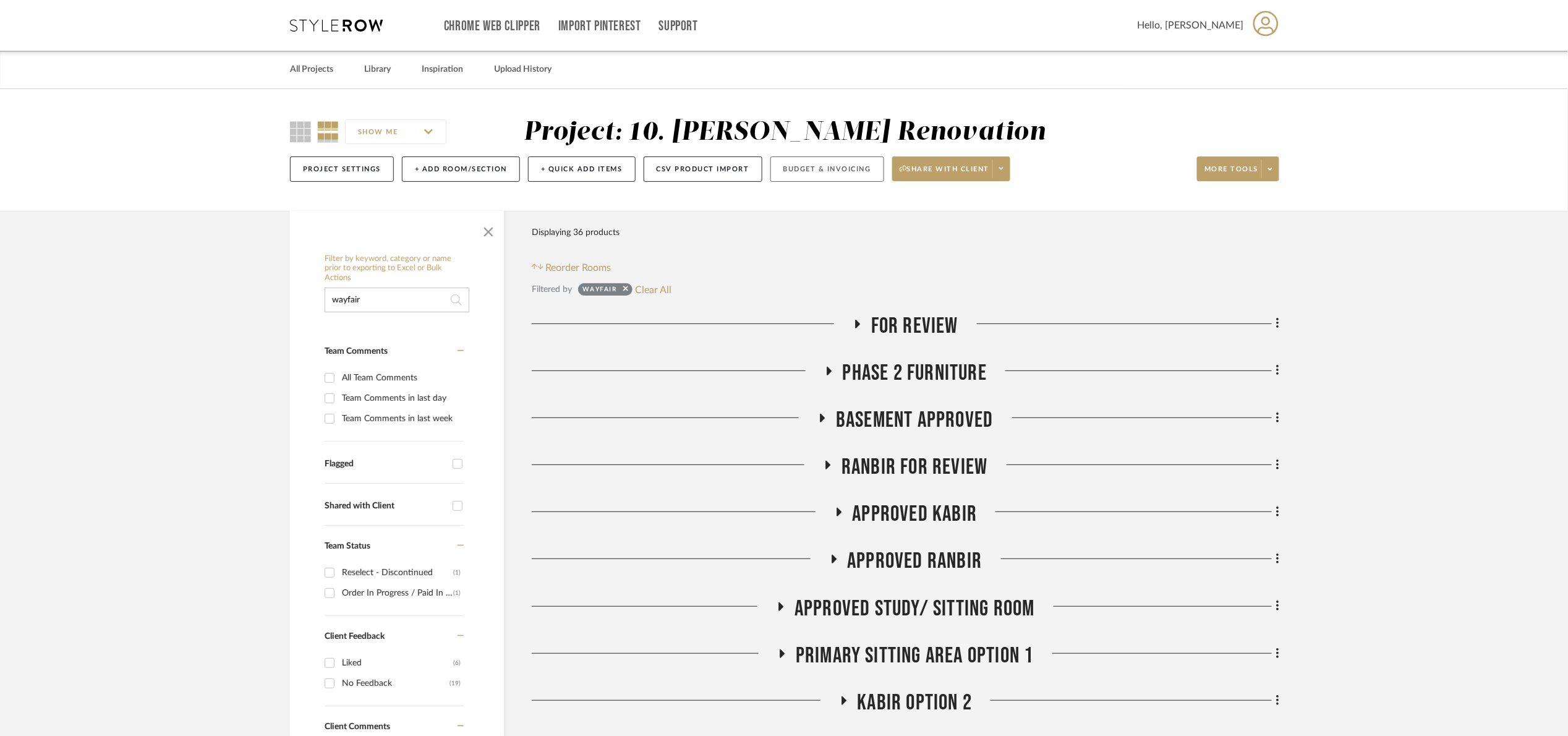
click at [839, 167] on button "Budget & Invoicing" at bounding box center [828, 169] width 114 height 25
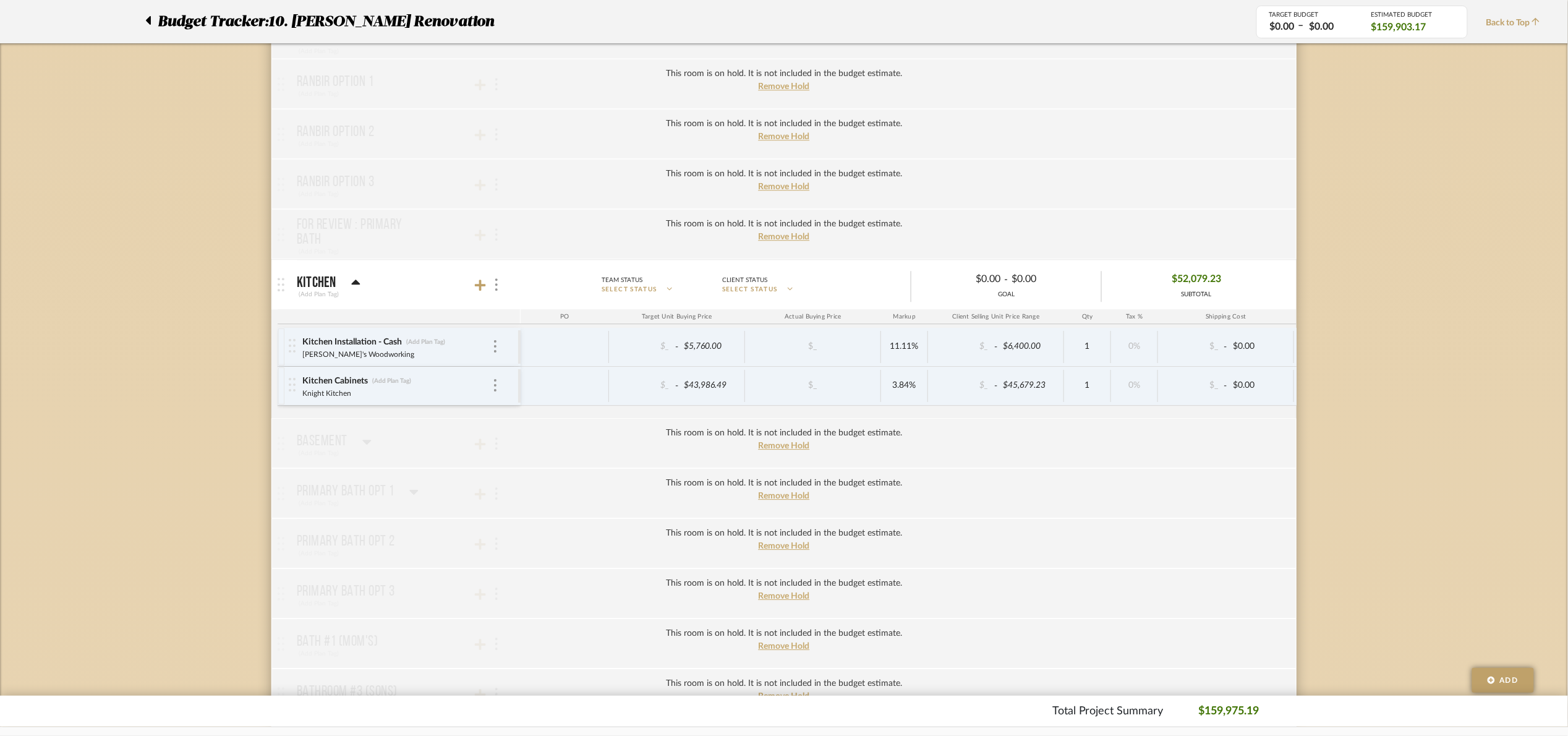
scroll to position [5751, 0]
click at [479, 291] on icon at bounding box center [480, 284] width 11 height 12
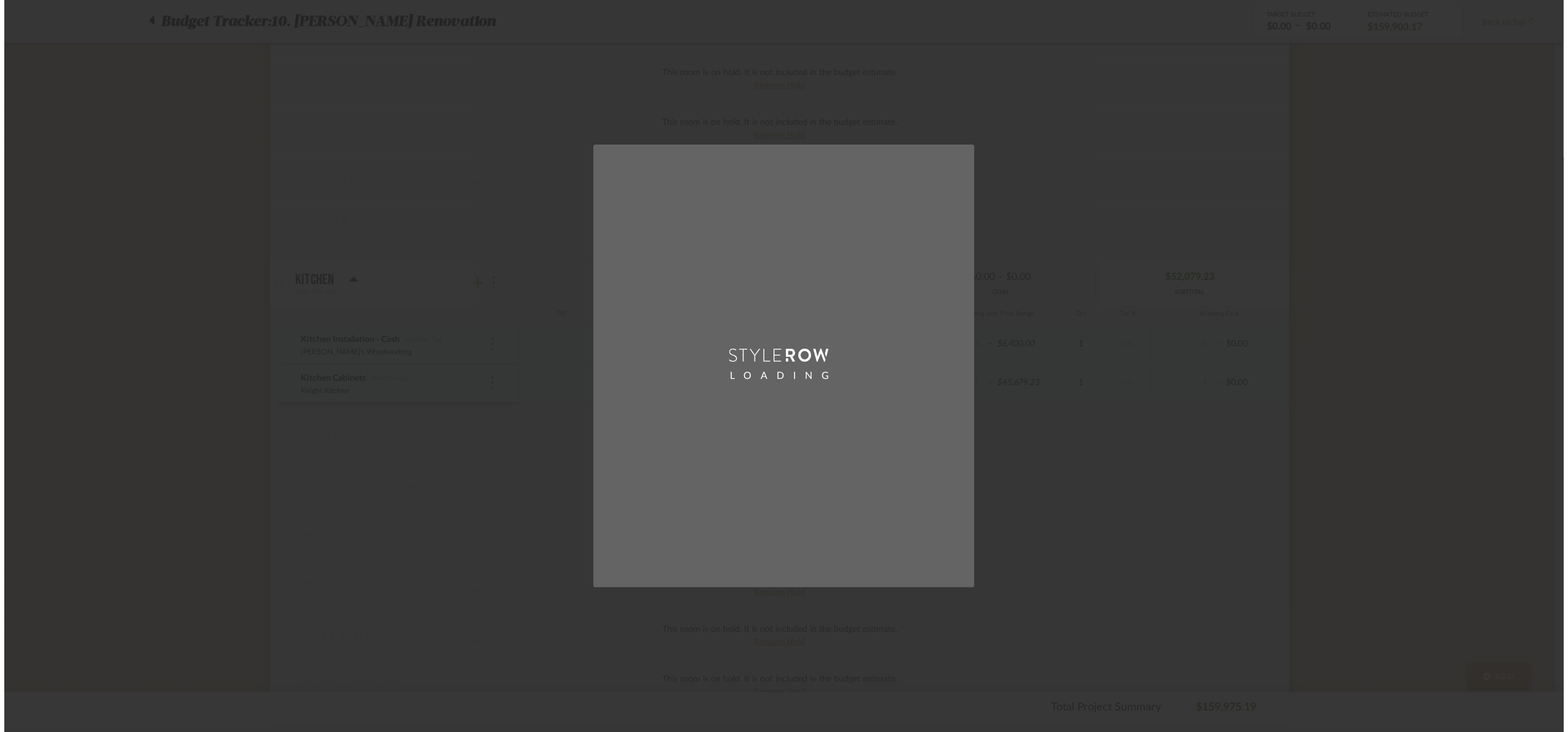
scroll to position [0, 0]
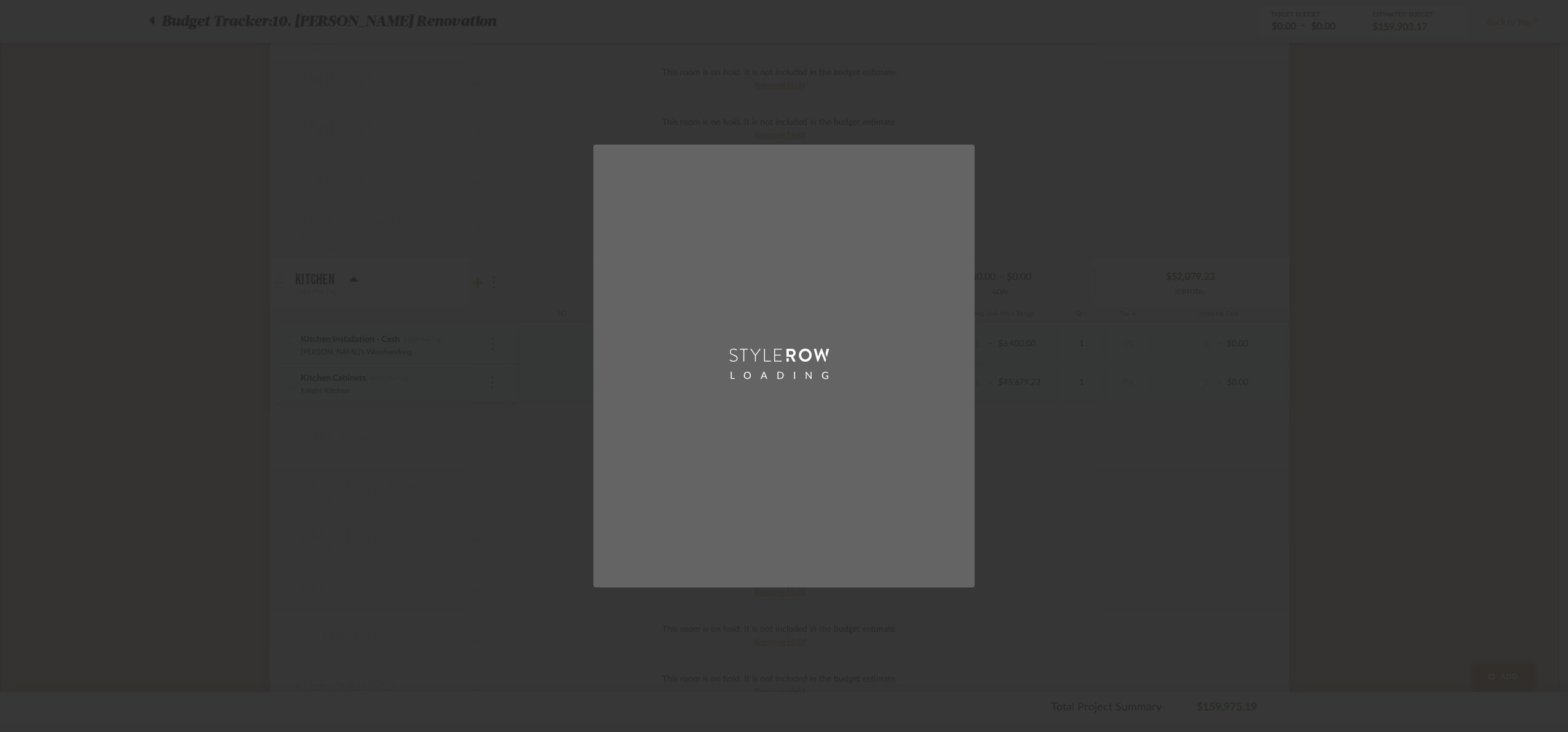
drag, startPoint x: 1507, startPoint y: 417, endPoint x: 1405, endPoint y: 396, distance: 104.1
click at [1498, 413] on div "LOADING" at bounding box center [784, 366] width 1568 height 732
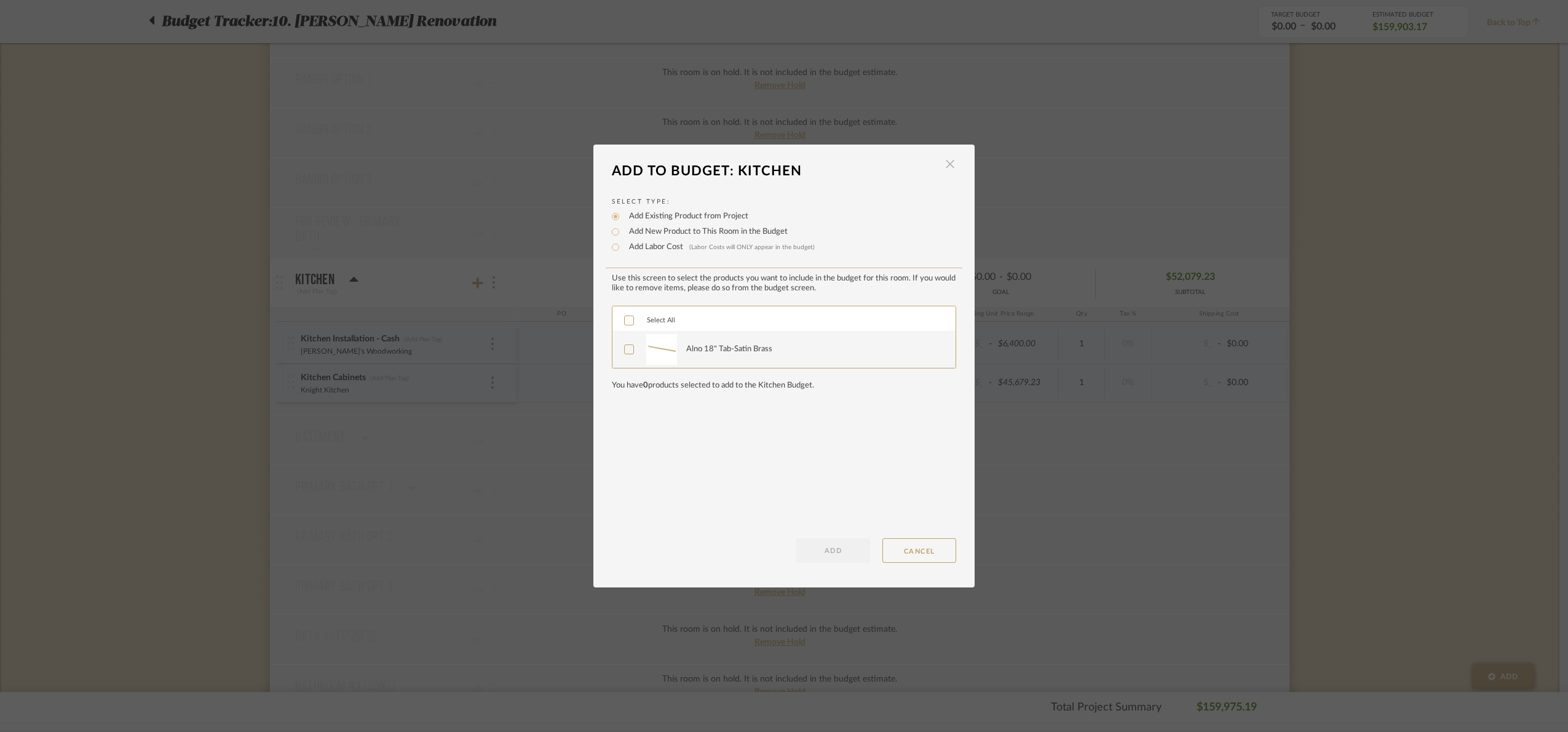
click at [949, 158] on span "button" at bounding box center [950, 164] width 24 height 24
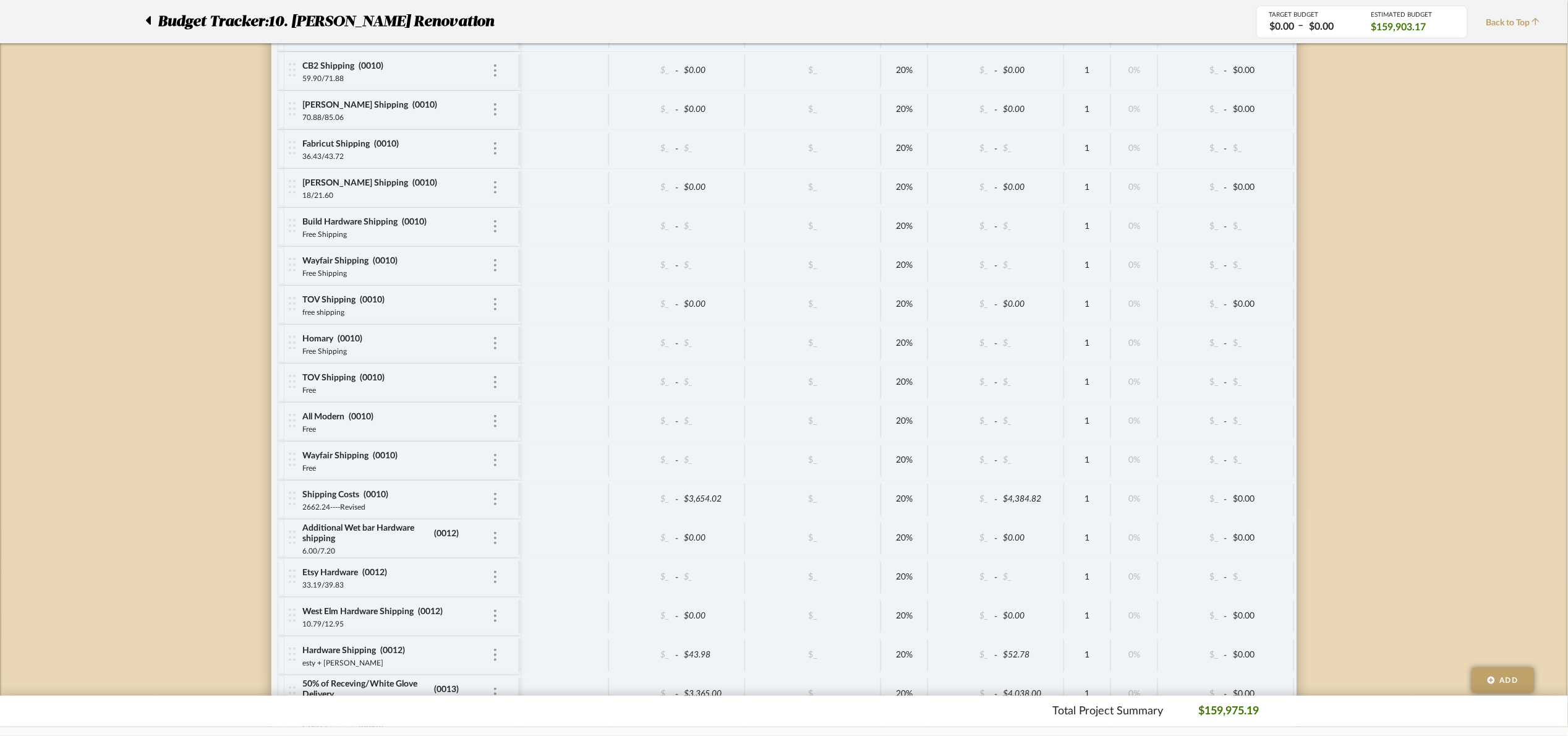
scroll to position [7142, 0]
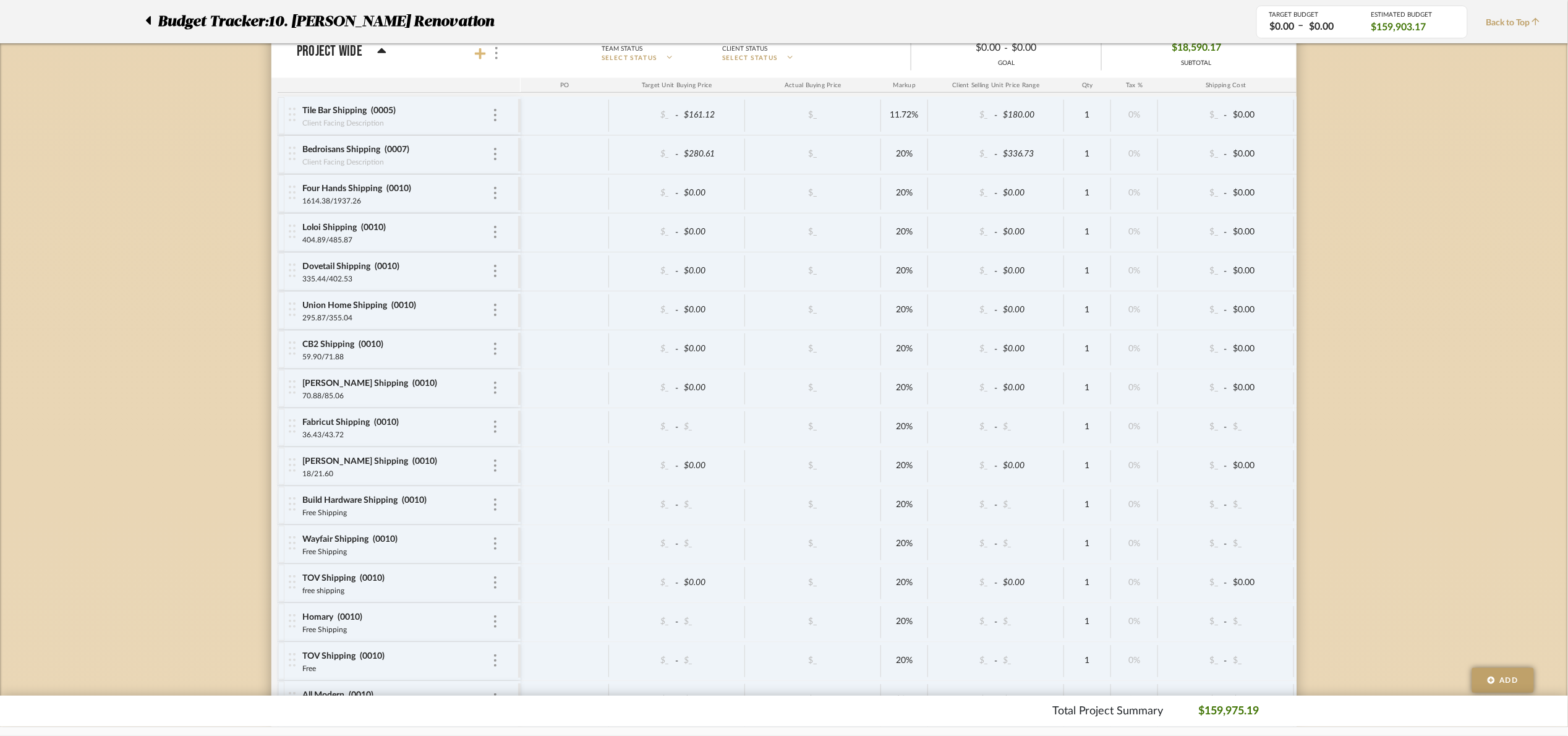
click at [480, 59] on icon at bounding box center [480, 53] width 11 height 11
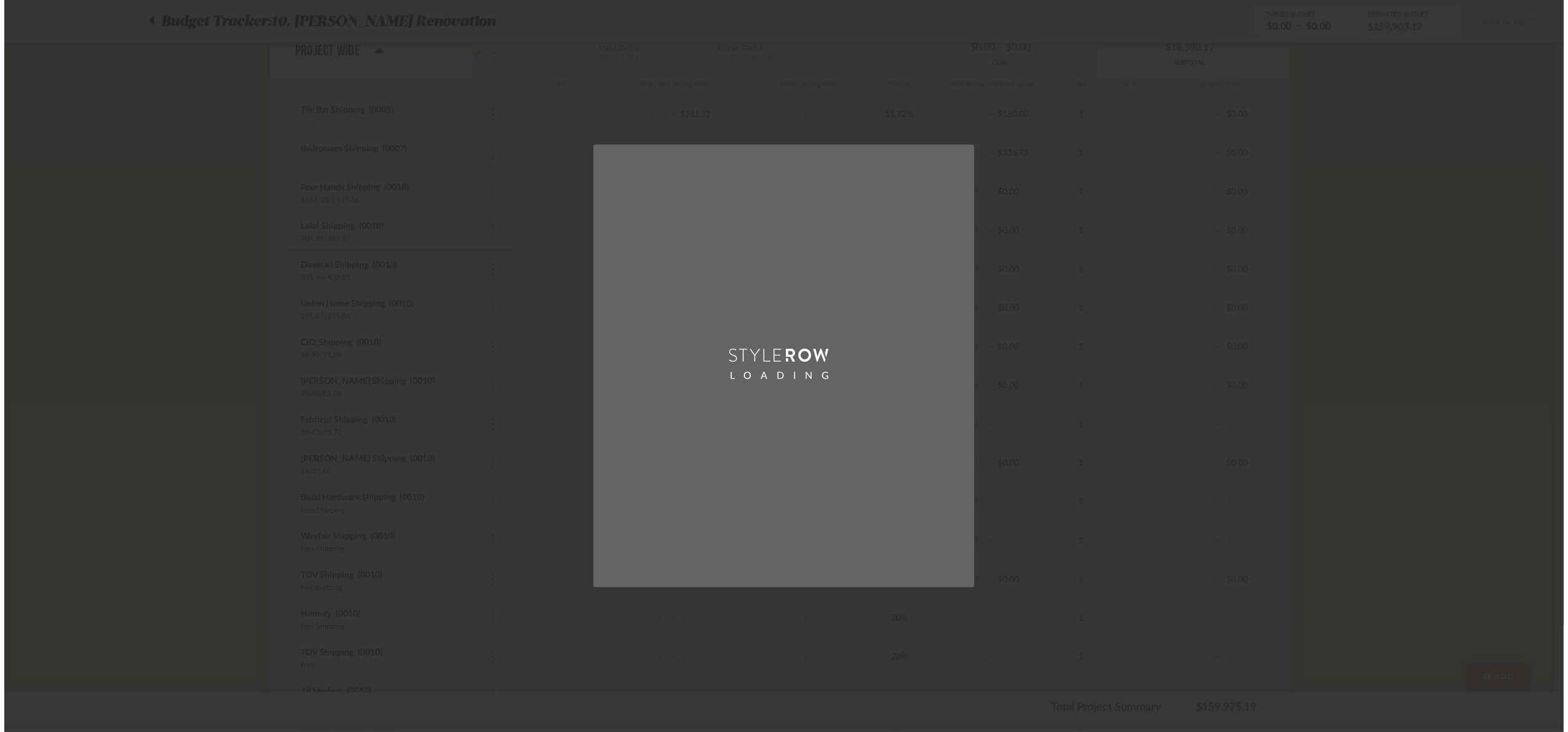
scroll to position [0, 0]
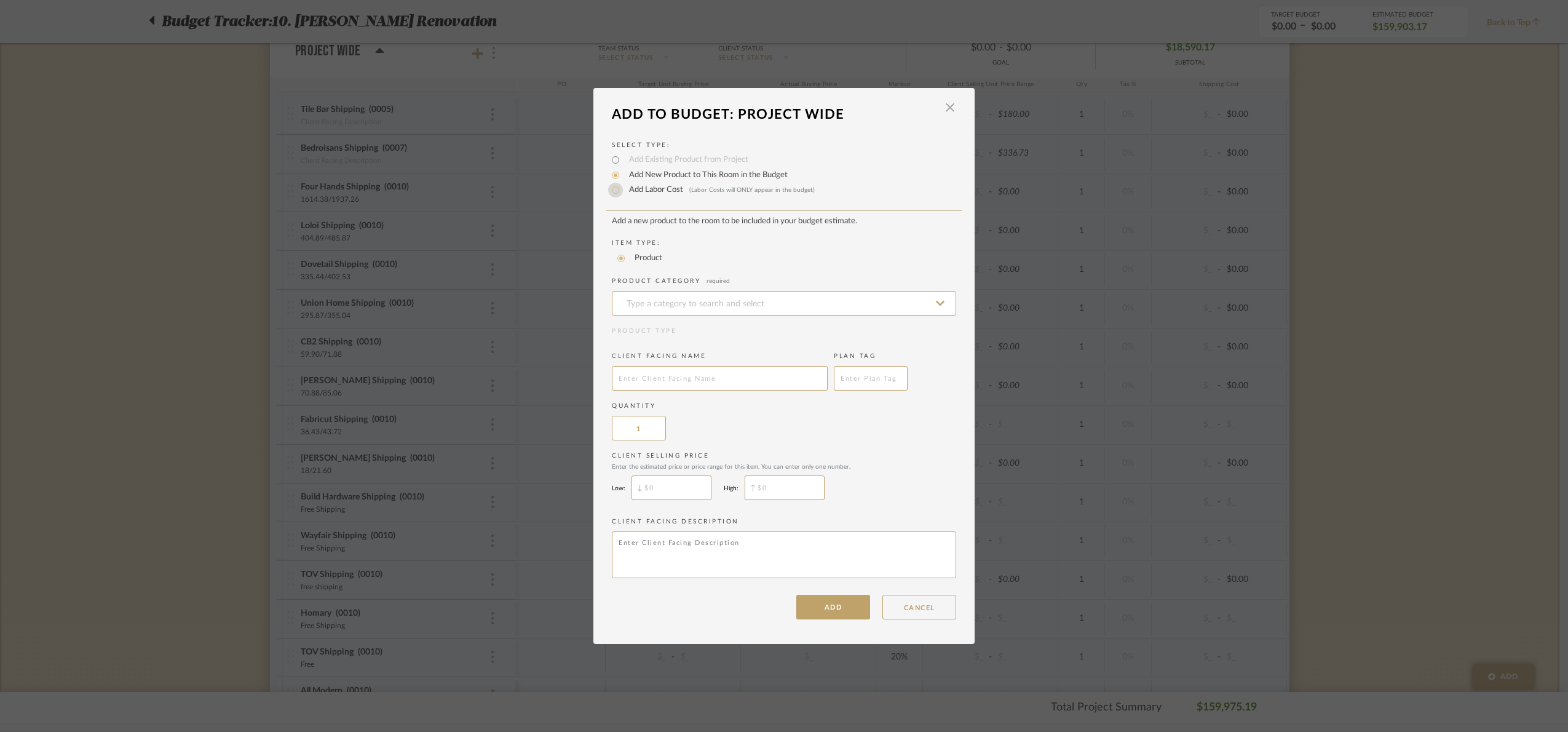
click at [612, 183] on input "Add Labor Cost (Labor Costs will ONLY appear in the budget)" at bounding box center [615, 190] width 15 height 15
radio input "true"
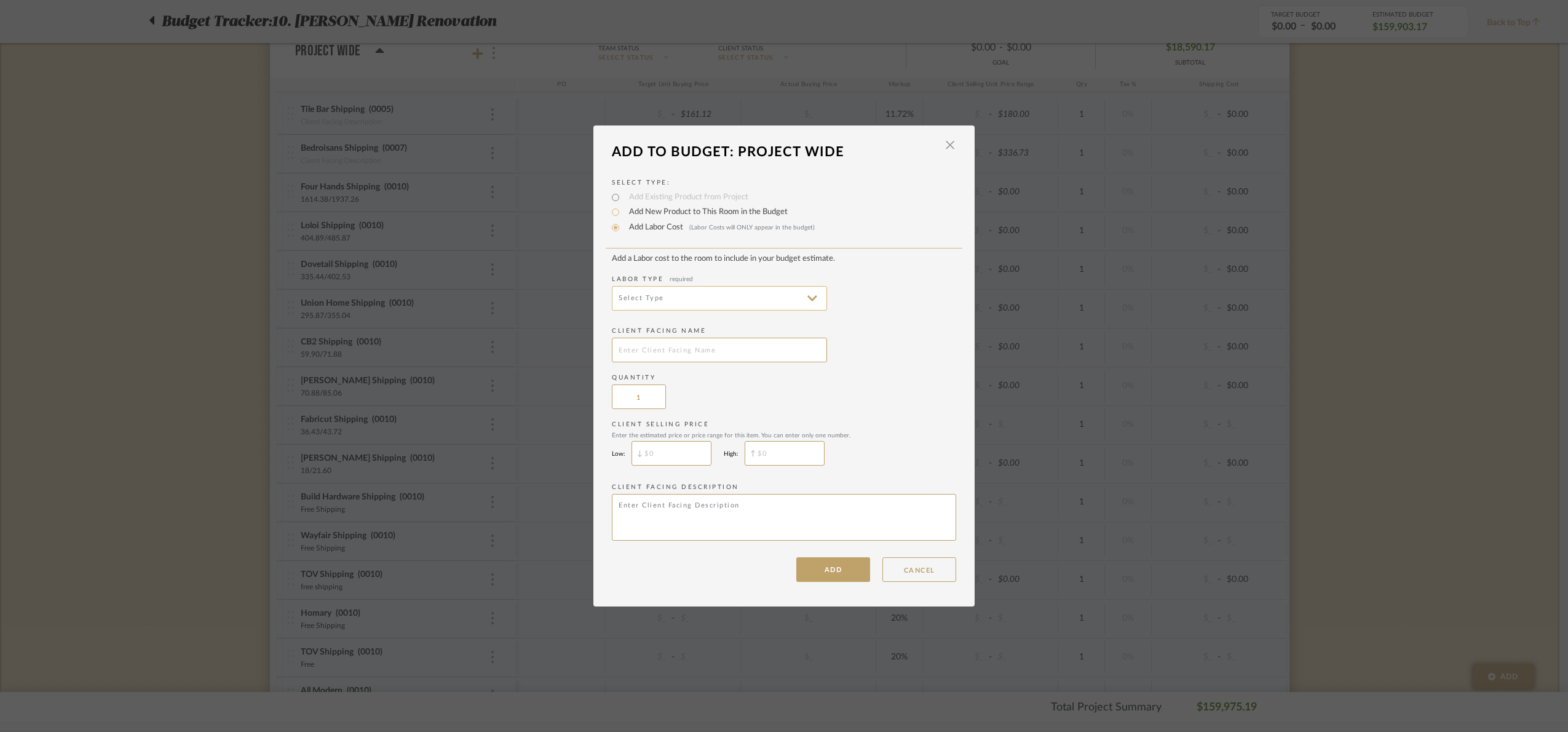
click at [676, 296] on input at bounding box center [719, 298] width 215 height 24
click at [702, 444] on span "Installation" at bounding box center [716, 445] width 191 height 11
type input "Installation"
click at [650, 345] on input "text" at bounding box center [719, 350] width 215 height 24
type input "Wayfair 15% markup"
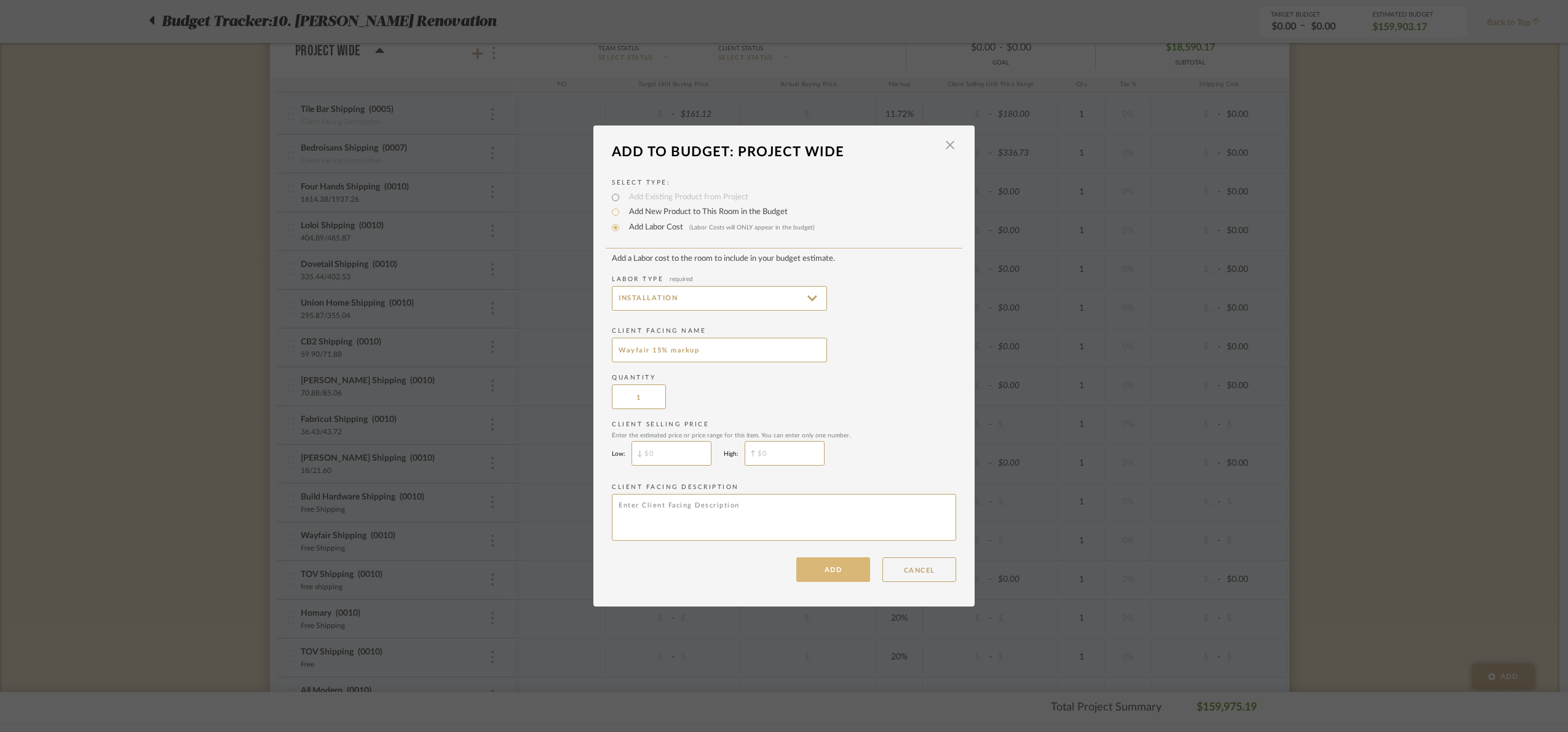
click at [819, 581] on button "ADD" at bounding box center [833, 569] width 74 height 24
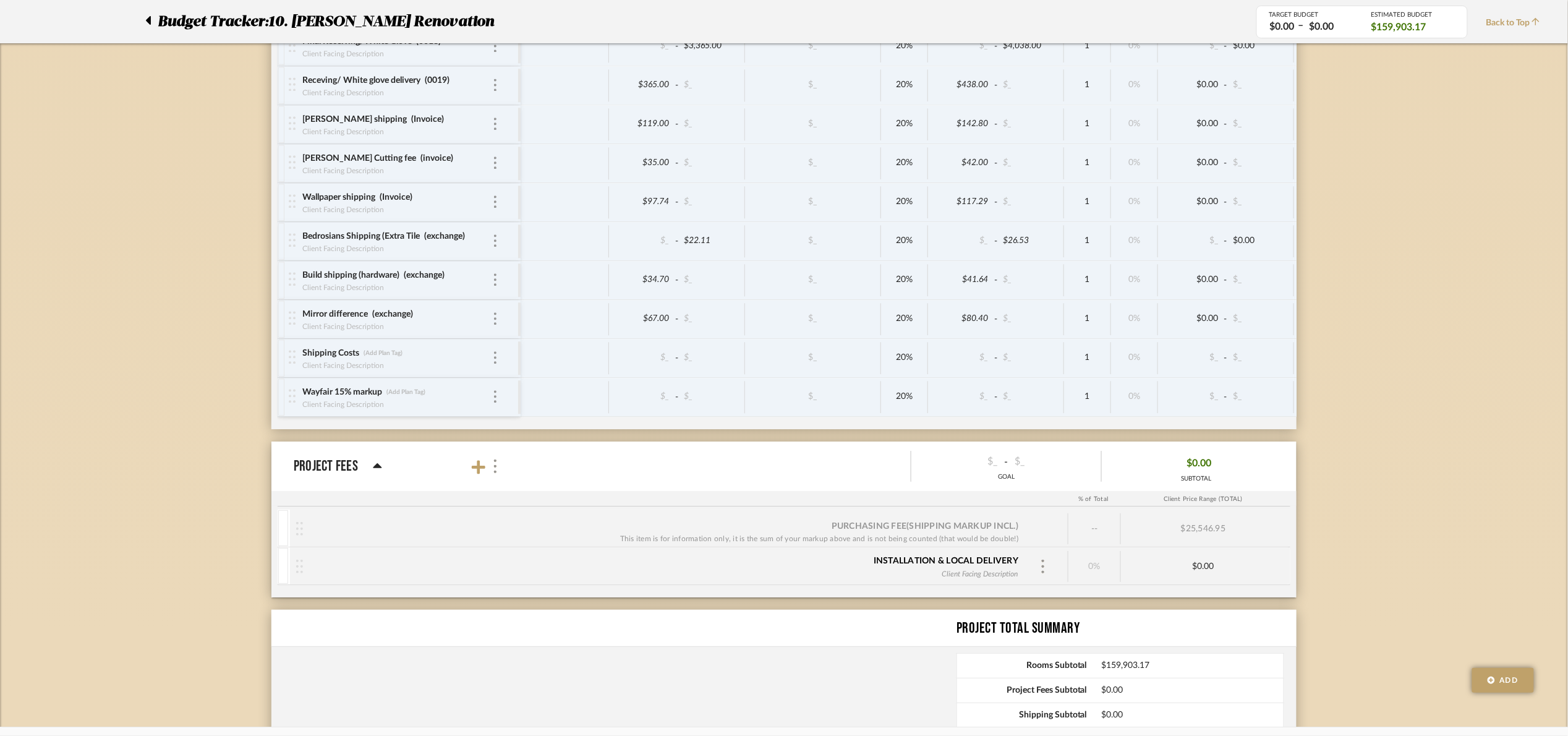
scroll to position [8446, 0]
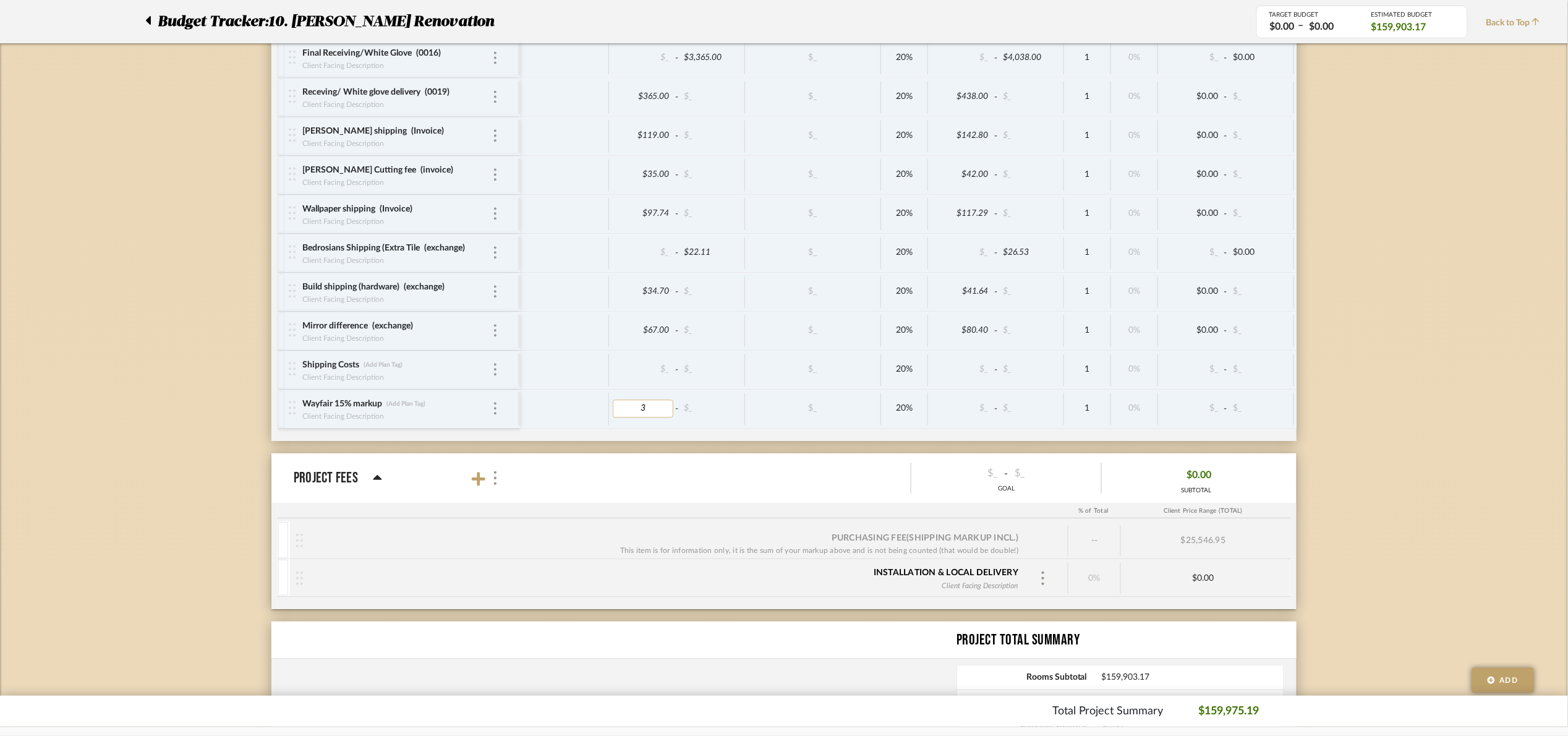
type input "31"
